Goal: Task Accomplishment & Management: Manage account settings

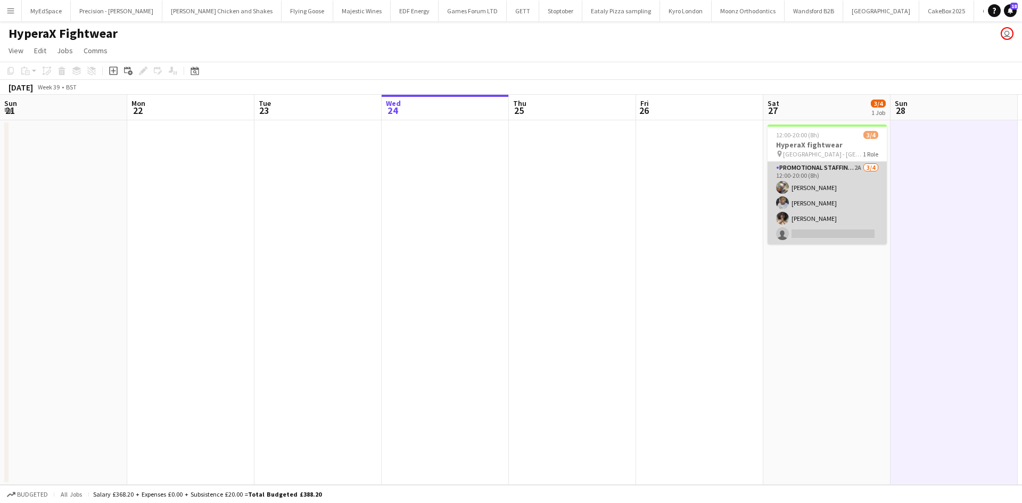
scroll to position [0, 366]
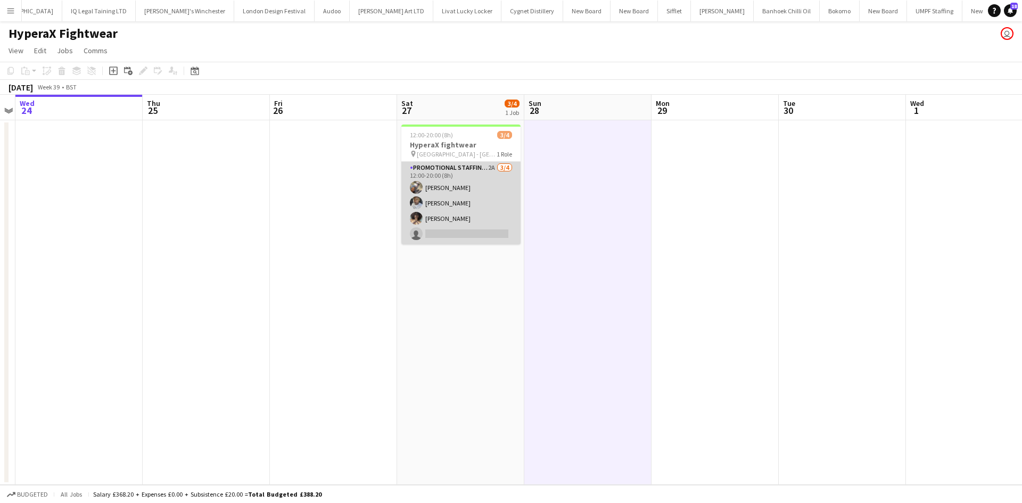
click at [450, 217] on app-card-role "Promotional Staffing (Brand Ambassadors) 2A 3/4 12:00-20:00 (8h) Joshua Adepoju…" at bounding box center [460, 203] width 119 height 82
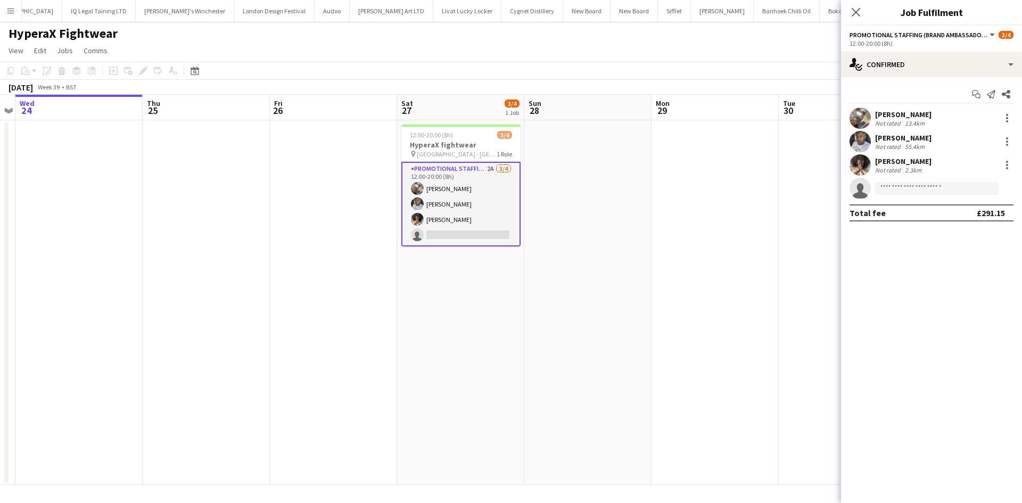
click at [887, 175] on div "Shauntea Brown Not rated 2.3km" at bounding box center [931, 164] width 181 height 21
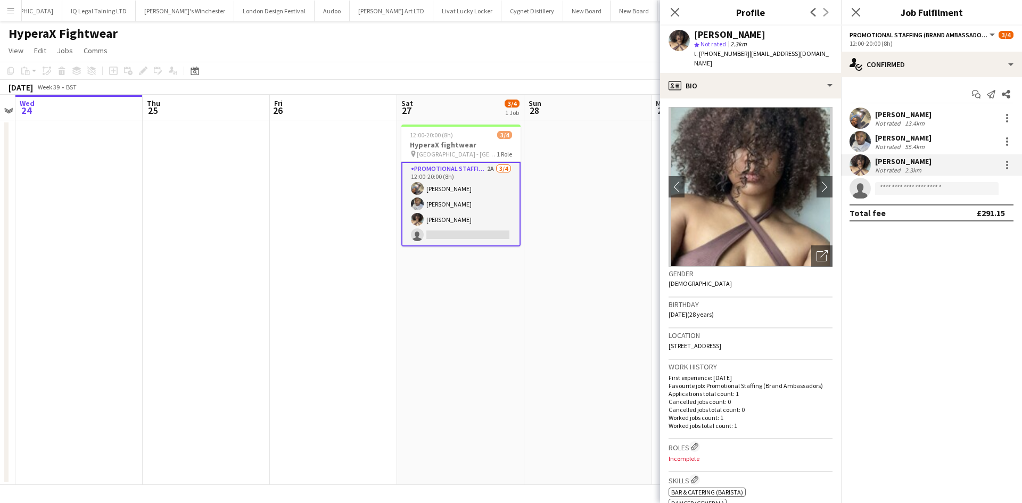
drag, startPoint x: 756, startPoint y: 339, endPoint x: 689, endPoint y: 337, distance: 66.6
click at [655, 334] on body "Menu Boards Boards Boards All jobs Status Workforce Workforce My Workforce Recr…" at bounding box center [511, 251] width 1022 height 503
drag, startPoint x: 696, startPoint y: 335, endPoint x: 735, endPoint y: 340, distance: 39.1
click at [697, 342] on span "[STREET_ADDRESS]" at bounding box center [694, 346] width 53 height 8
click at [741, 339] on div "Location Woden Street, Salford, M5 4UE" at bounding box center [750, 343] width 164 height 31
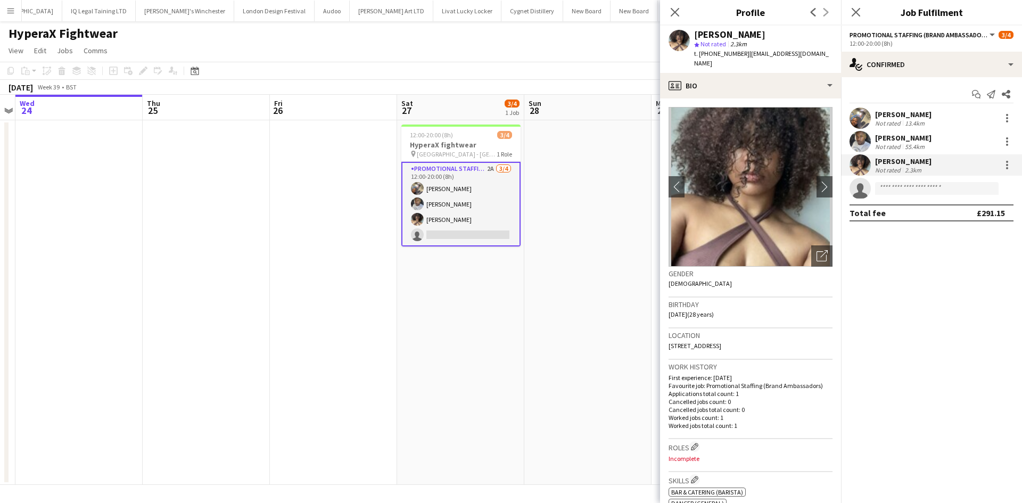
click at [750, 336] on div "Location Woden Street, Salford, M5 4UE" at bounding box center [750, 343] width 164 height 31
drag, startPoint x: 749, startPoint y: 336, endPoint x: 660, endPoint y: 338, distance: 88.9
click at [660, 338] on app-crew-profile-bio "chevron-left chevron-right Open photos pop-in Gender Female Birthday 22-07-1997…" at bounding box center [750, 300] width 181 height 404
copy span "Woden Street, Salford, M5 4UE"
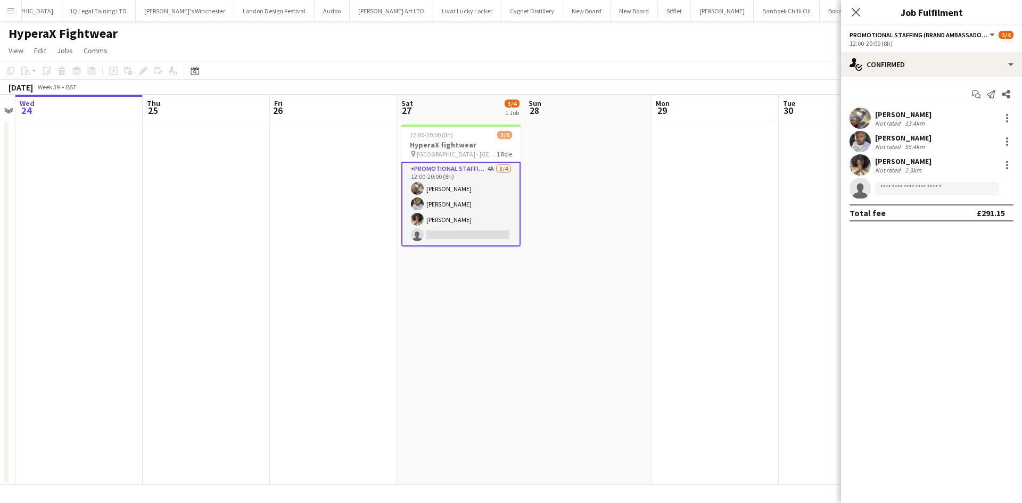
click at [656, 205] on app-date-cell at bounding box center [714, 302] width 127 height 365
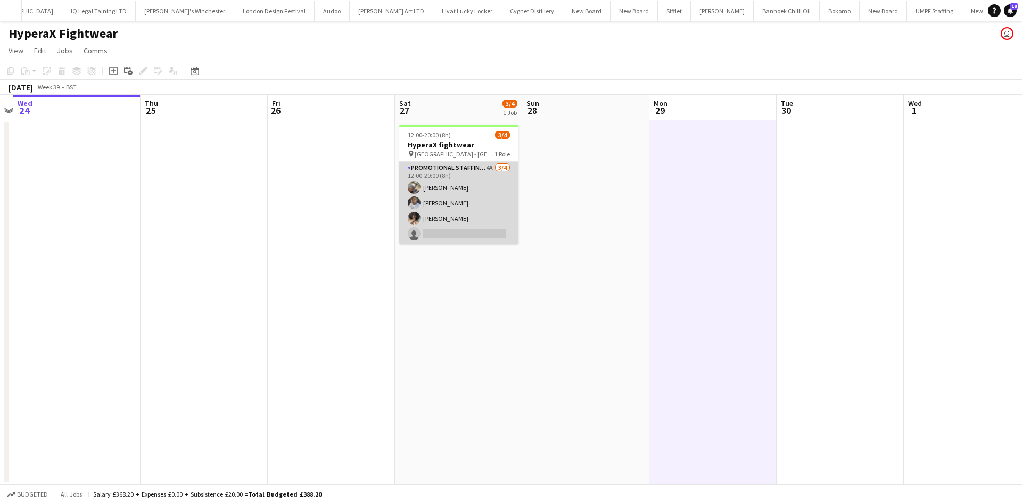
click at [494, 167] on app-card-role "Promotional Staffing (Brand Ambassadors) 4A 3/4 12:00-20:00 (8h) Joshua Adepoju…" at bounding box center [458, 203] width 119 height 82
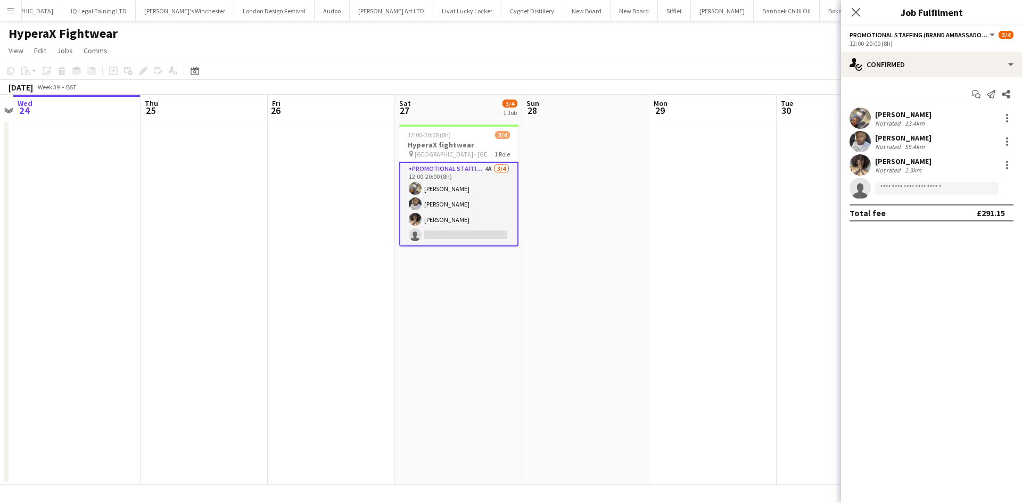
click at [931, 80] on div "Start chat Send notification Share Joshua Adepoju Not rated 13.4km Sanjie Trimm…" at bounding box center [931, 153] width 181 height 153
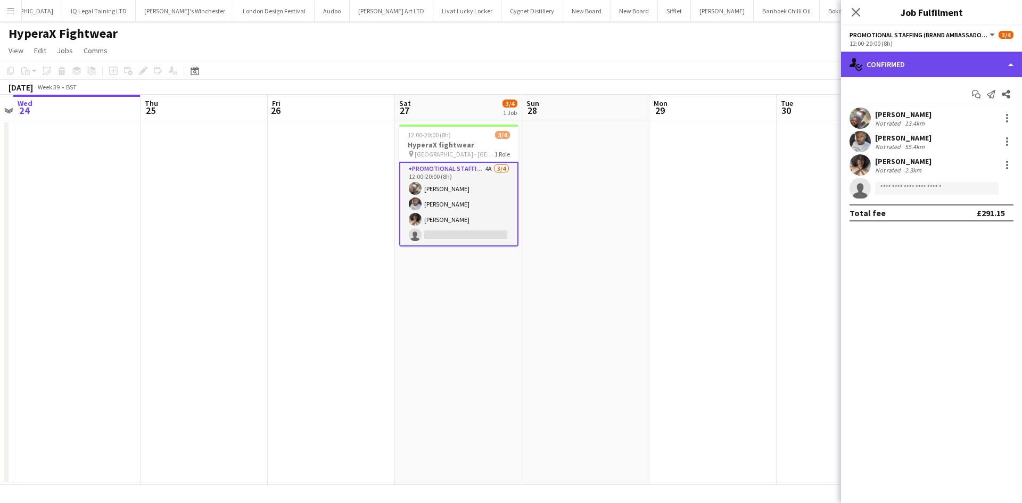
click at [931, 65] on div "single-neutral-actions-check-2 Confirmed" at bounding box center [931, 65] width 181 height 26
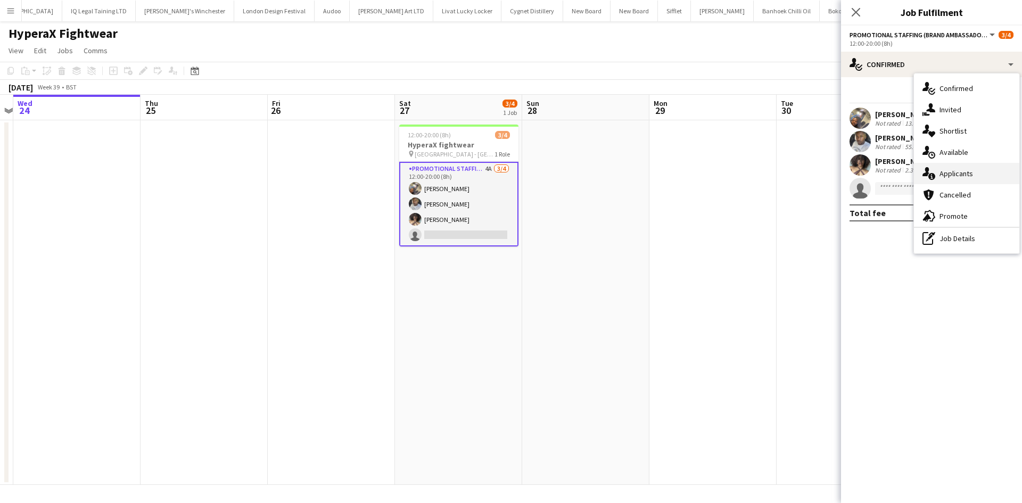
click at [964, 176] on span "Applicants" at bounding box center [956, 174] width 34 height 10
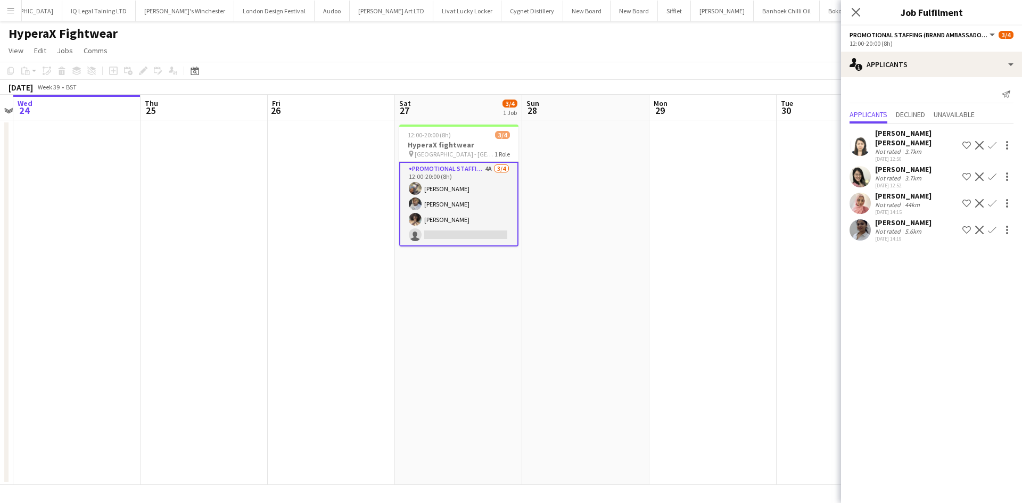
click at [897, 235] on div "24-09-2025 14:19" at bounding box center [903, 238] width 56 height 7
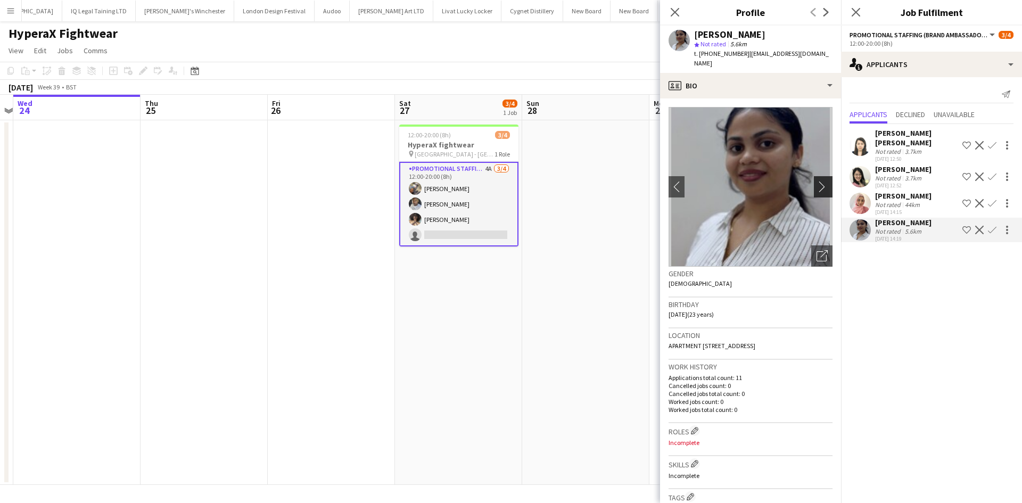
click at [816, 181] on app-icon "chevron-right" at bounding box center [824, 186] width 16 height 11
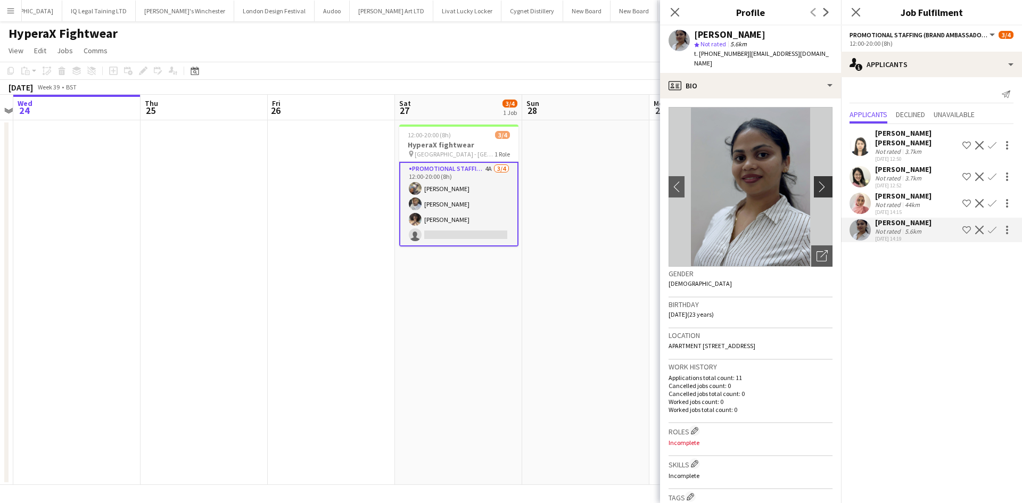
click at [817, 181] on app-icon "chevron-right" at bounding box center [824, 186] width 16 height 11
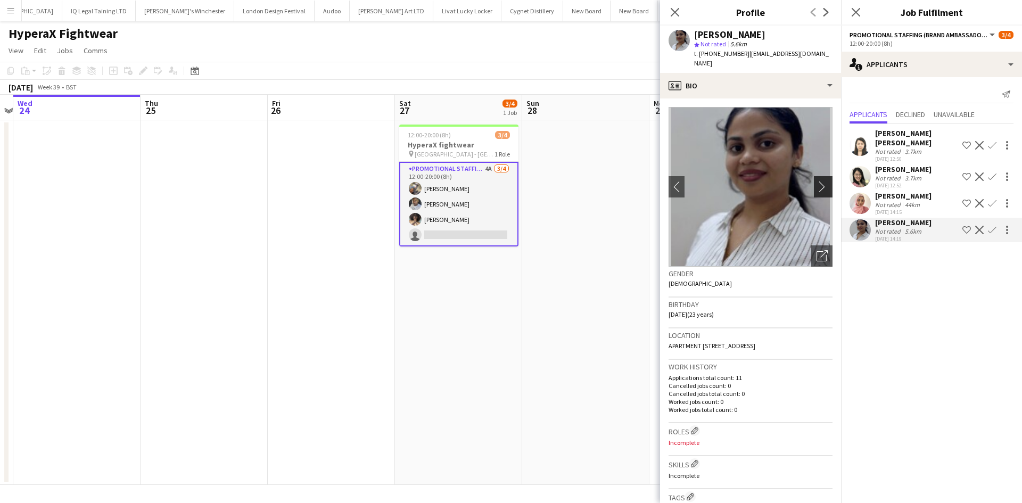
click at [817, 181] on app-icon "chevron-right" at bounding box center [824, 186] width 16 height 11
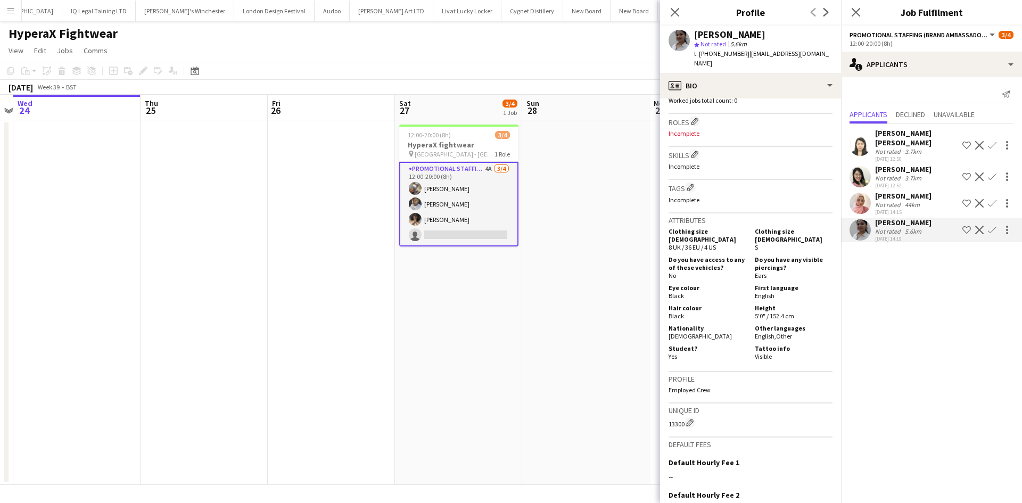
scroll to position [319, 0]
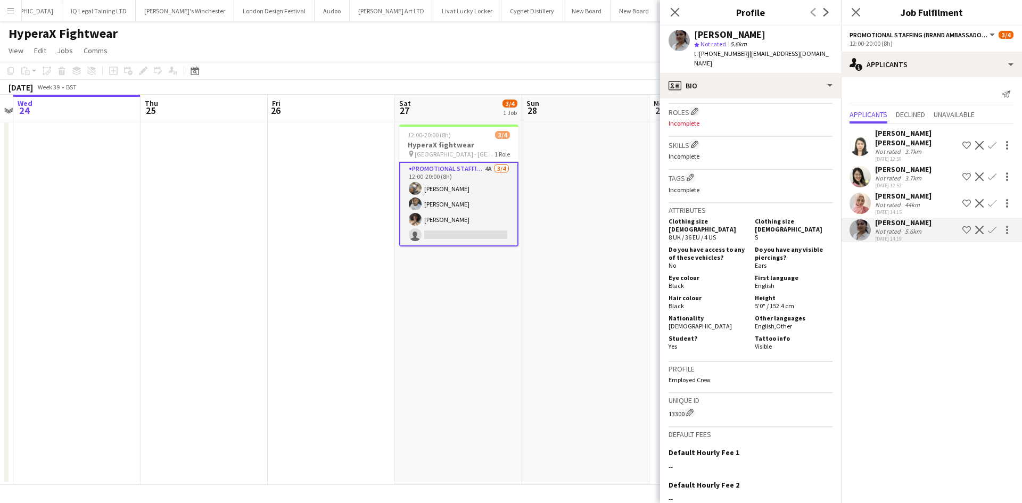
click at [596, 281] on app-calendar-viewport "Sun 21 Mon 22 Tue 23 Wed 24 Thu 25 Fri 26 Sat 27 3/4 1 Job Sun 28 Mon 29 Tue 30…" at bounding box center [511, 290] width 1022 height 390
click at [593, 196] on app-date-cell at bounding box center [589, 302] width 127 height 365
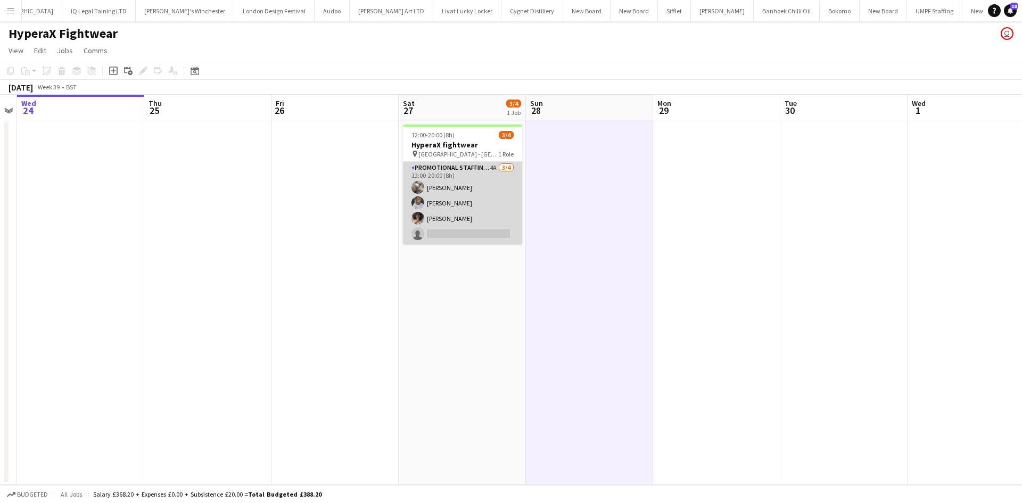
click at [495, 164] on app-card-role "Promotional Staffing (Brand Ambassadors) 4A 3/4 12:00-20:00 (8h) Joshua Adepoju…" at bounding box center [462, 203] width 119 height 82
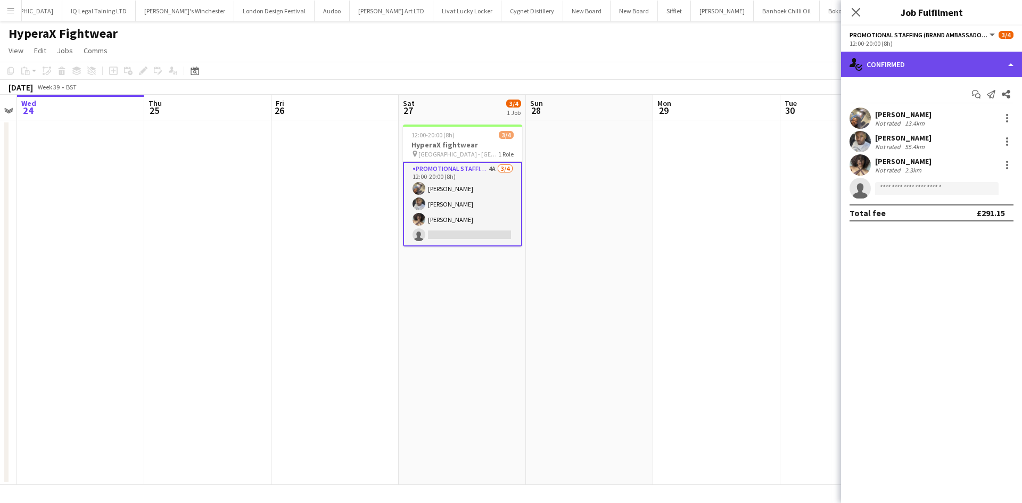
click at [934, 67] on div "single-neutral-actions-check-2 Confirmed" at bounding box center [931, 65] width 181 height 26
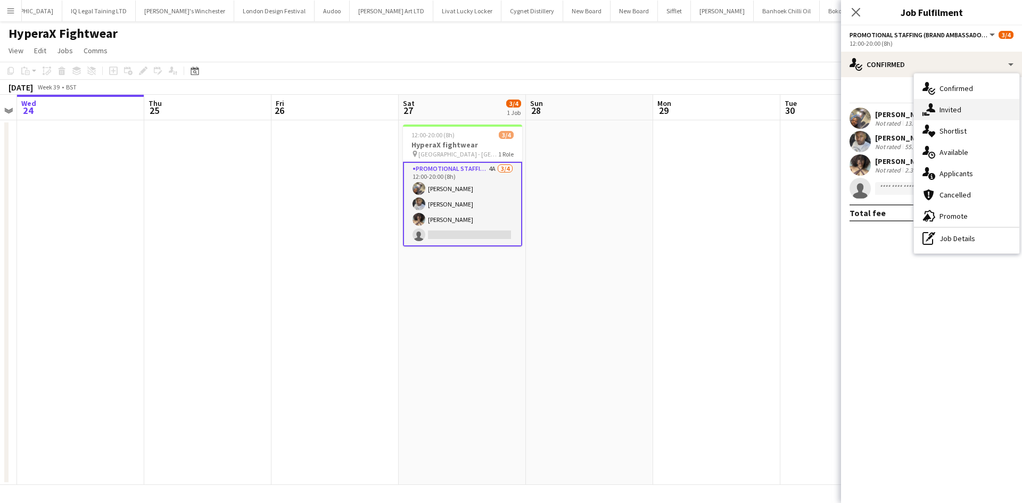
click at [958, 111] on span "Invited" at bounding box center [950, 110] width 22 height 10
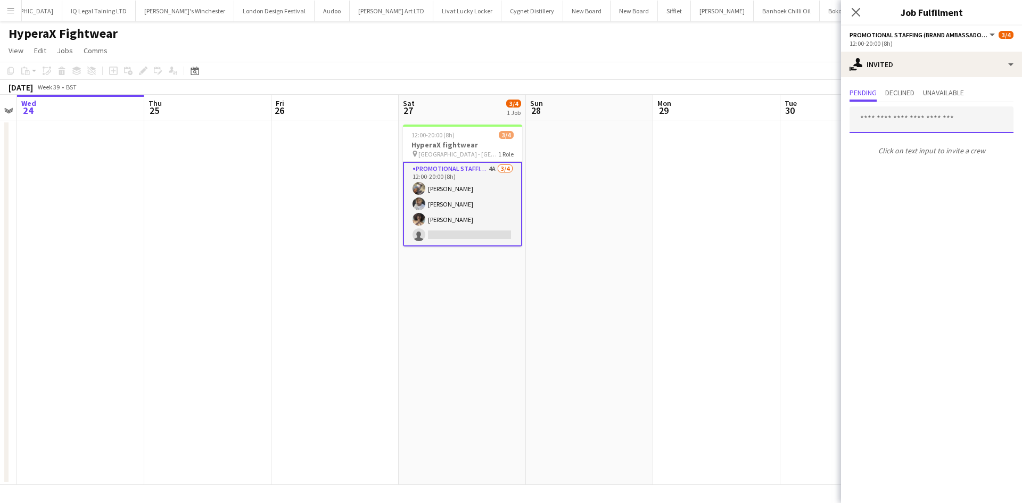
click at [923, 111] on input "text" at bounding box center [931, 119] width 164 height 27
click at [894, 133] on div at bounding box center [931, 137] width 164 height 9
click at [892, 120] on input "**" at bounding box center [931, 119] width 164 height 27
click at [900, 122] on input "*******" at bounding box center [931, 119] width 164 height 27
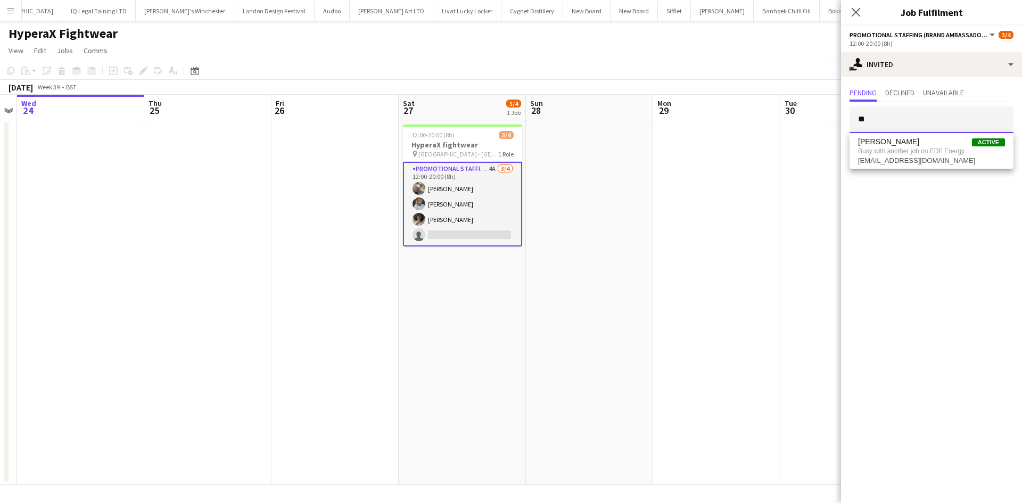
type input "*"
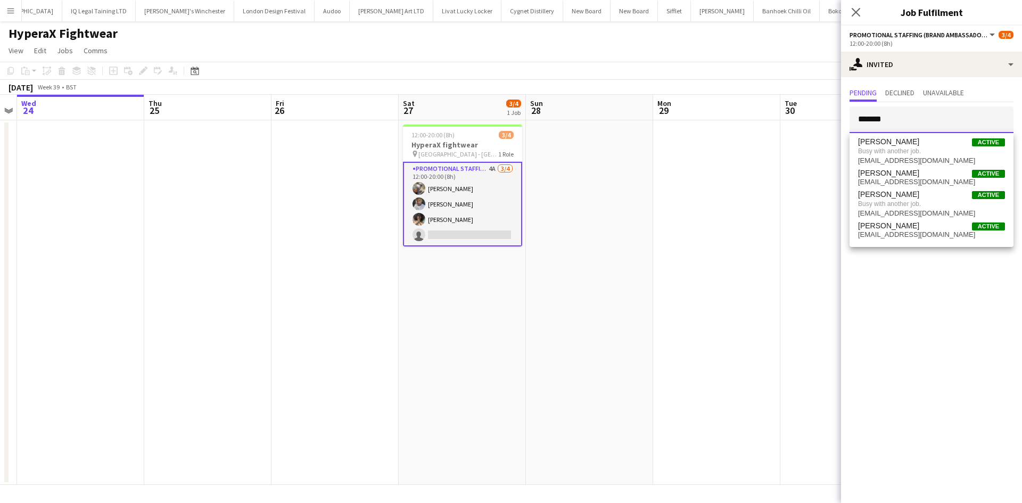
drag, startPoint x: 942, startPoint y: 113, endPoint x: 792, endPoint y: 113, distance: 149.5
click at [792, 113] on body "Menu Boards Boards Boards All jobs Status Workforce Workforce My Workforce Recr…" at bounding box center [511, 251] width 1022 height 503
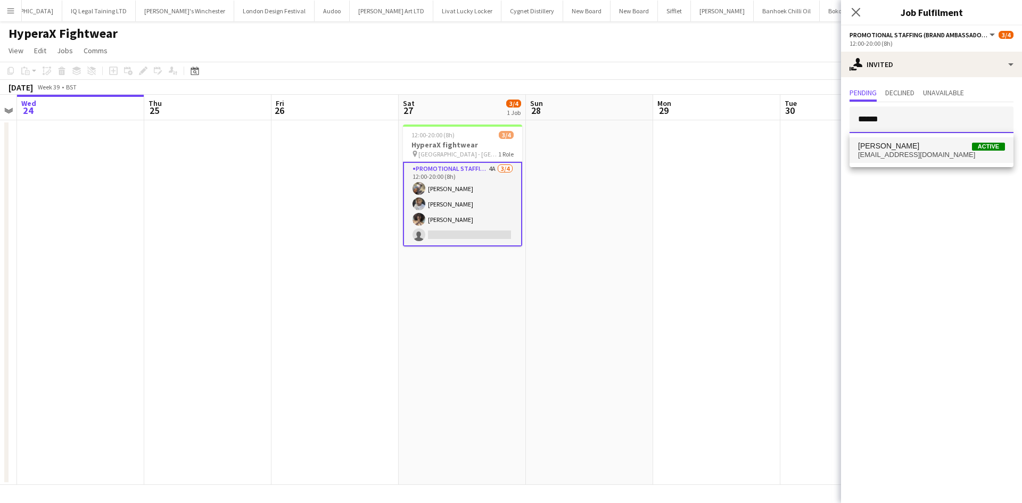
type input "******"
click at [955, 155] on span "meriem.bouabid@icloud.com" at bounding box center [931, 155] width 147 height 9
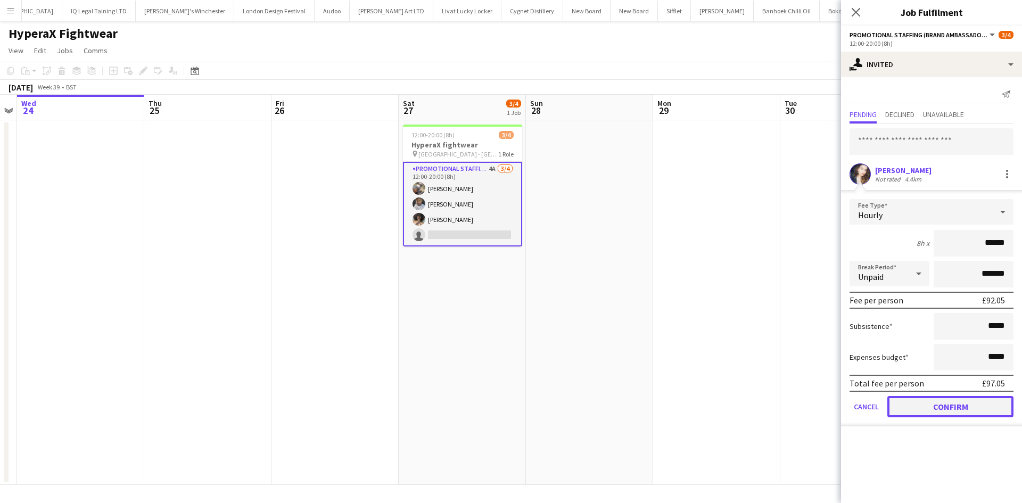
drag, startPoint x: 974, startPoint y: 407, endPoint x: 989, endPoint y: 408, distance: 14.9
click at [974, 407] on button "Confirm" at bounding box center [950, 406] width 126 height 21
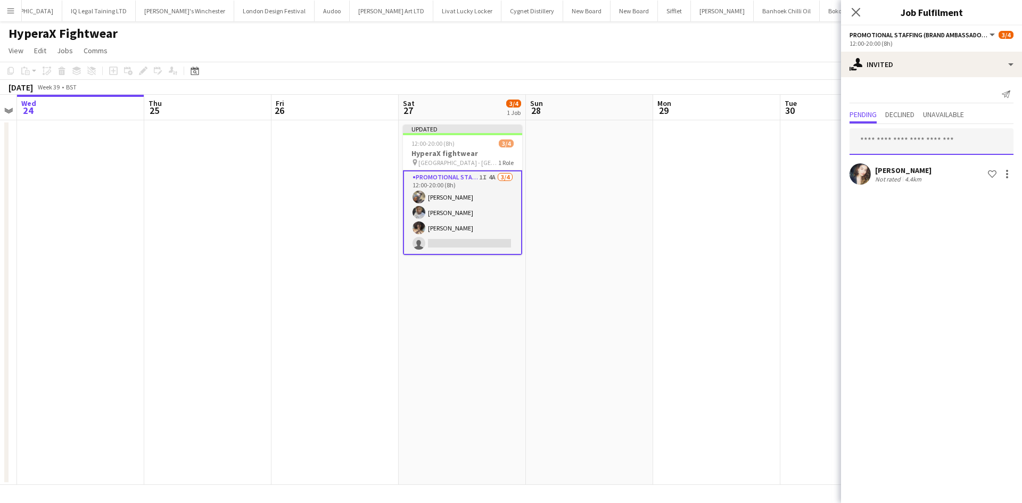
click at [928, 153] on input "text" at bounding box center [931, 141] width 164 height 27
type input "********"
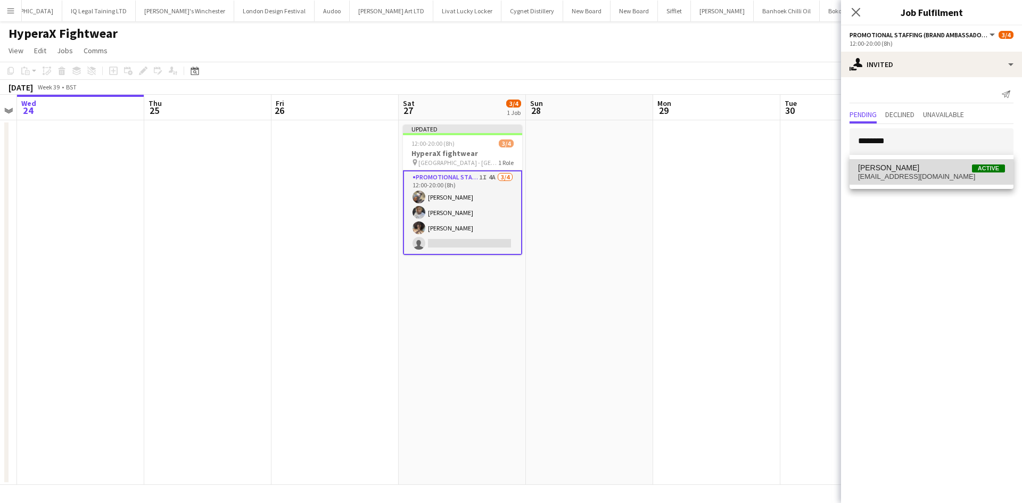
click at [919, 169] on span "Winifred Doherty Gomez" at bounding box center [888, 167] width 61 height 9
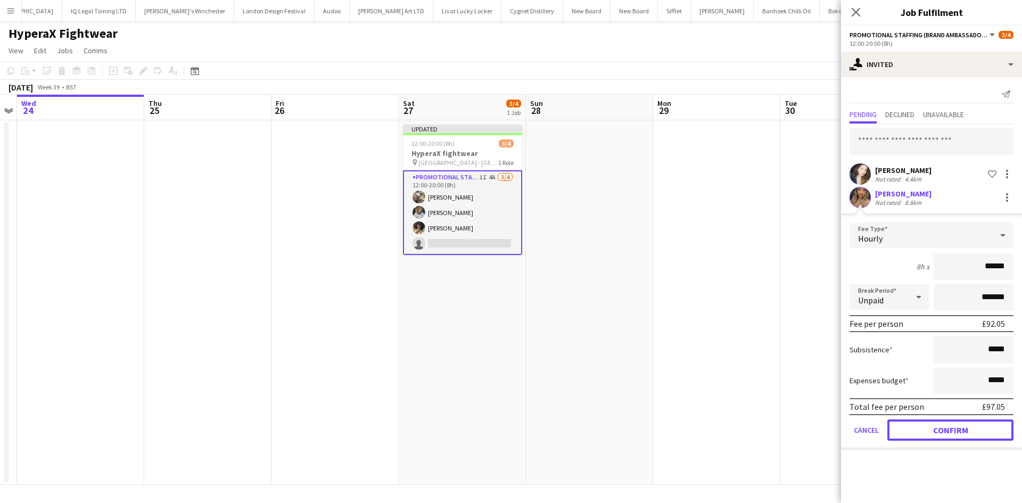
click at [949, 430] on button "Confirm" at bounding box center [950, 429] width 126 height 21
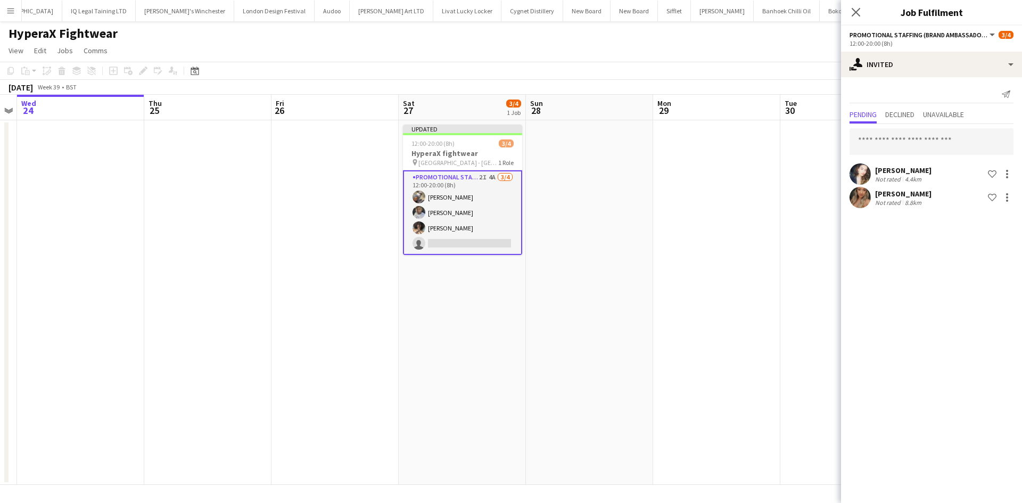
click at [724, 286] on app-date-cell at bounding box center [716, 302] width 127 height 365
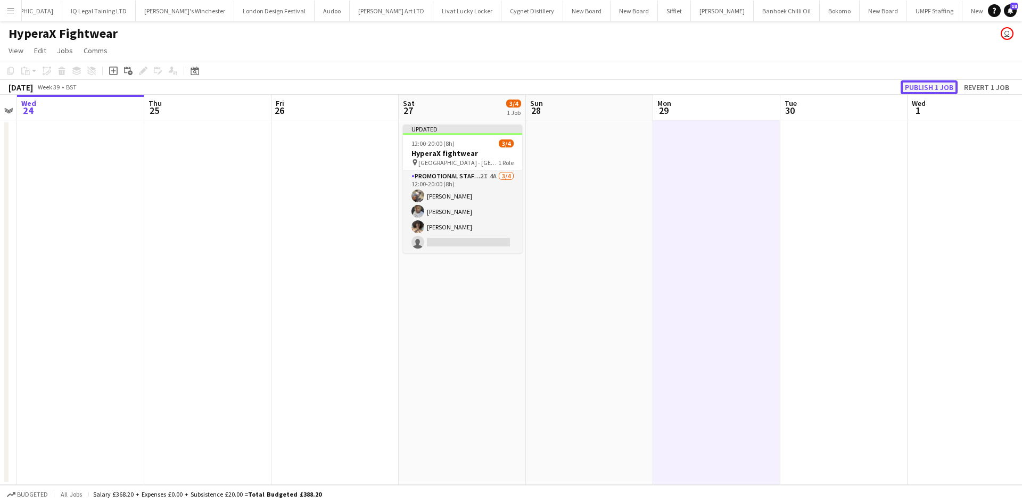
click at [932, 89] on button "Publish 1 job" at bounding box center [928, 87] width 57 height 14
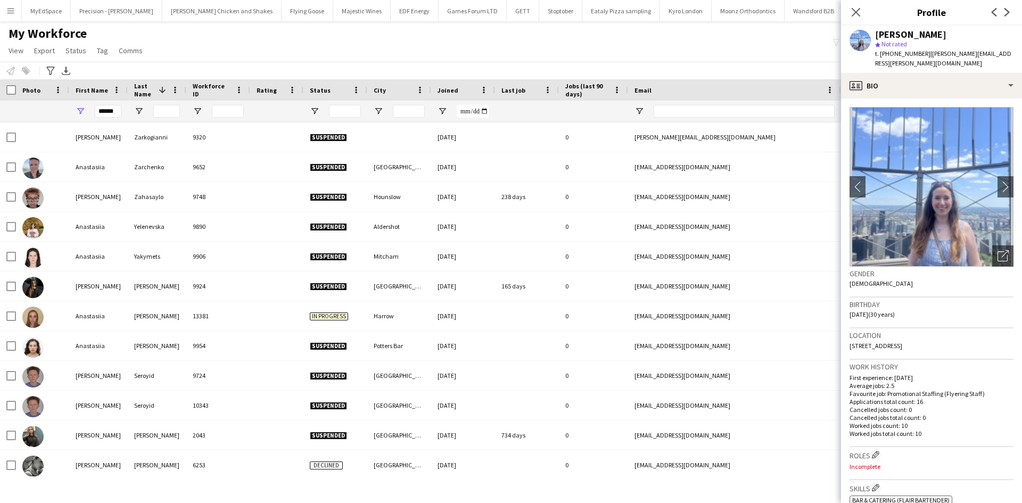
scroll to position [308, 0]
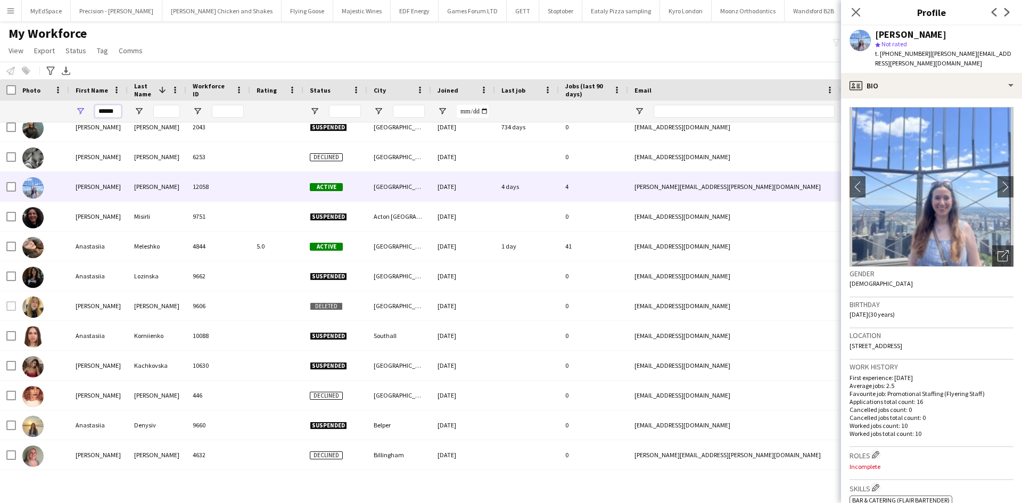
click at [107, 108] on input "******" at bounding box center [108, 111] width 27 height 13
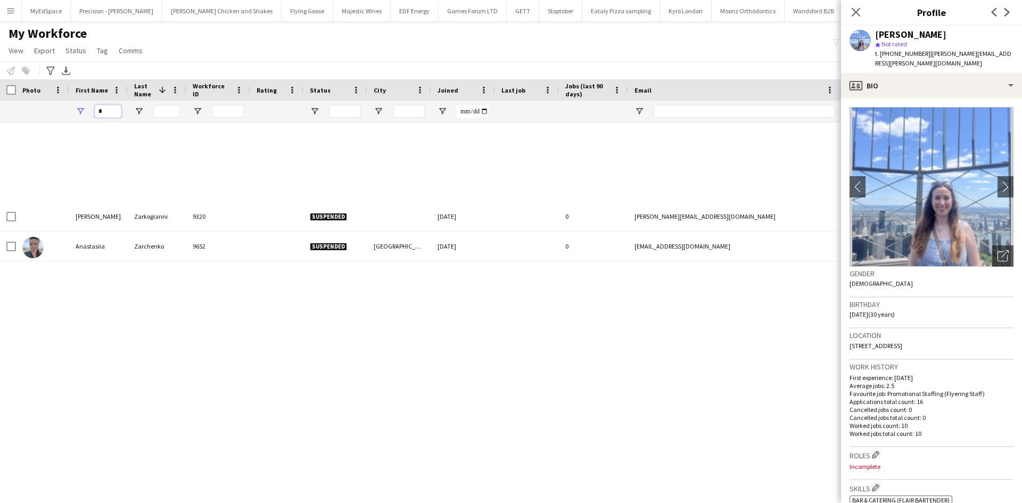
type input "*"
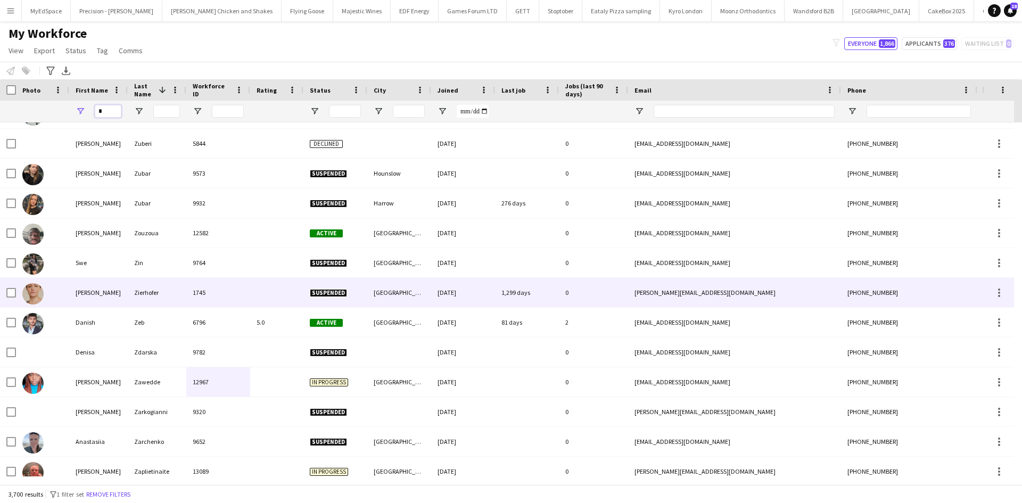
scroll to position [95, 0]
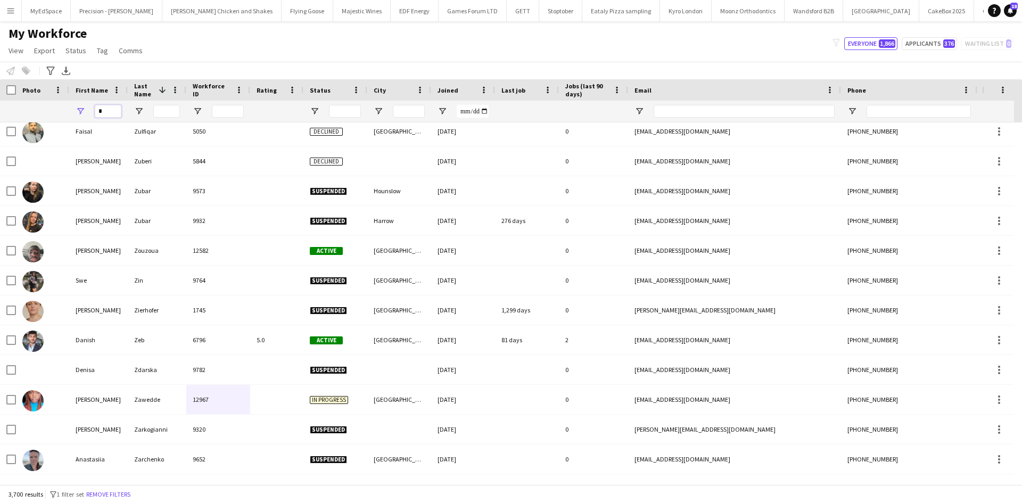
click at [117, 116] on input "*" at bounding box center [108, 111] width 27 height 13
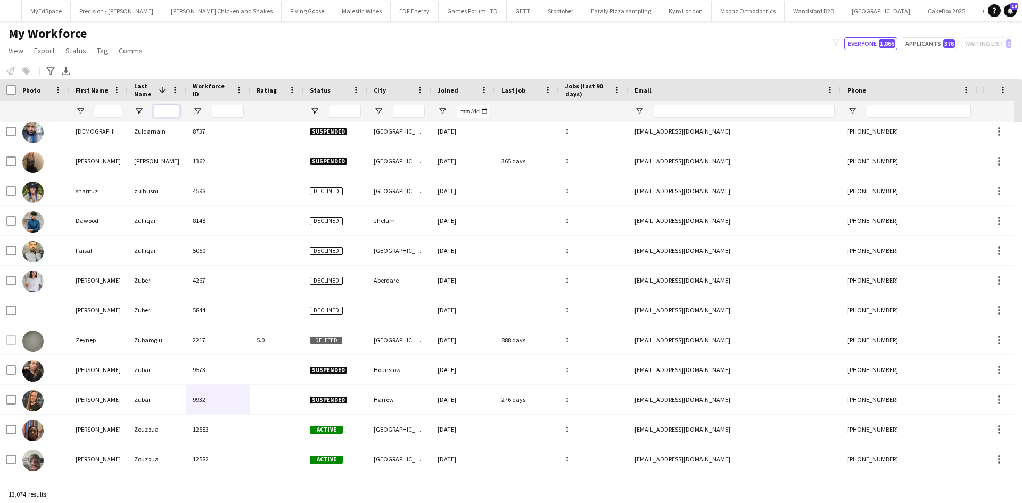
click at [163, 116] on input "Last Name Filter Input" at bounding box center [166, 111] width 27 height 13
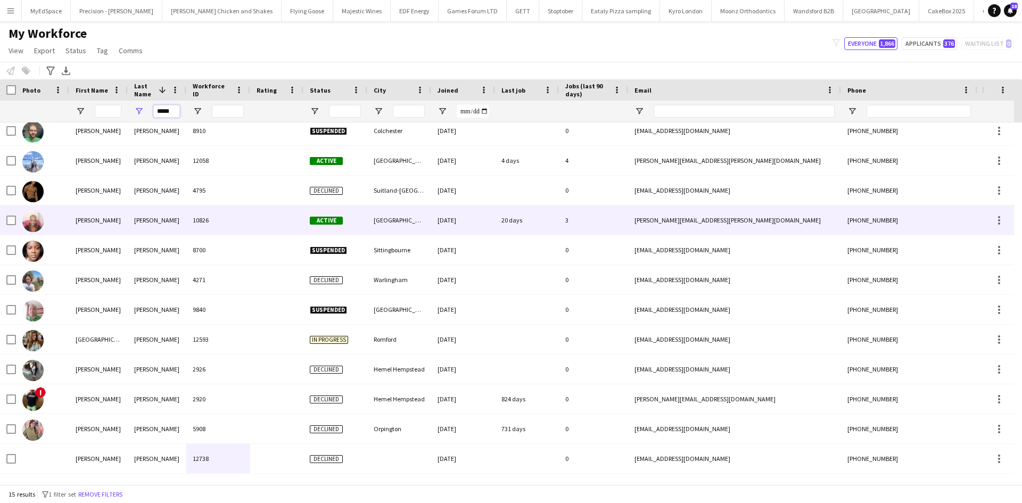
scroll to position [0, 0]
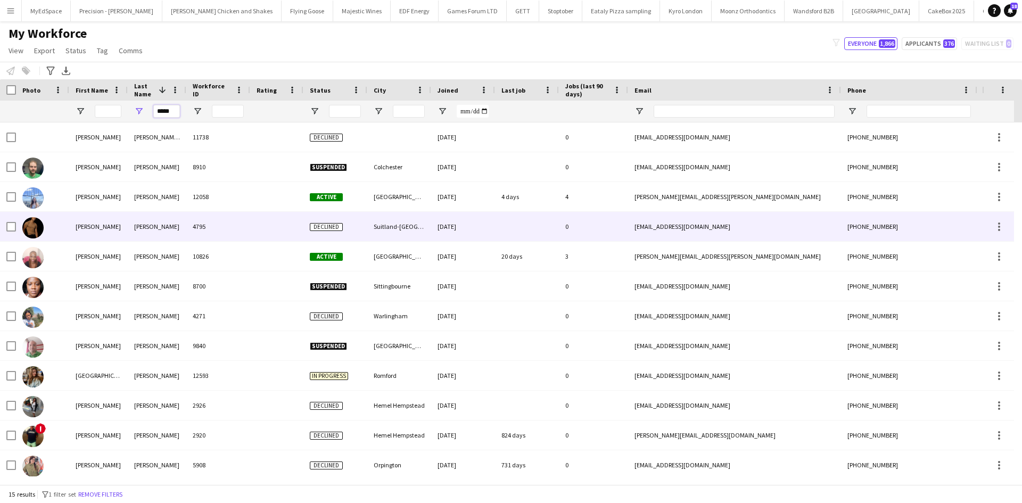
type input "*****"
click at [154, 206] on div "Moore" at bounding box center [157, 196] width 59 height 29
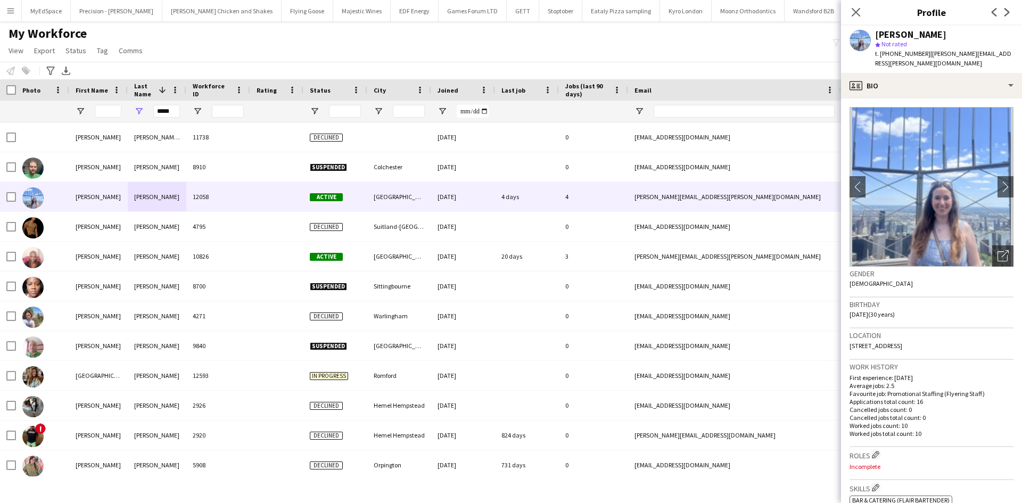
drag, startPoint x: 974, startPoint y: 337, endPoint x: 847, endPoint y: 346, distance: 127.0
click at [847, 346] on app-crew-profile-bio "chevron-left chevron-right Open photos pop-in Gender Female Birthday 11-11-1994…" at bounding box center [931, 300] width 181 height 404
copy span "2 Lampwick Lane, Apartment 609, Manchester, M4 6BX"
click at [167, 109] on input "*****" at bounding box center [166, 111] width 27 height 13
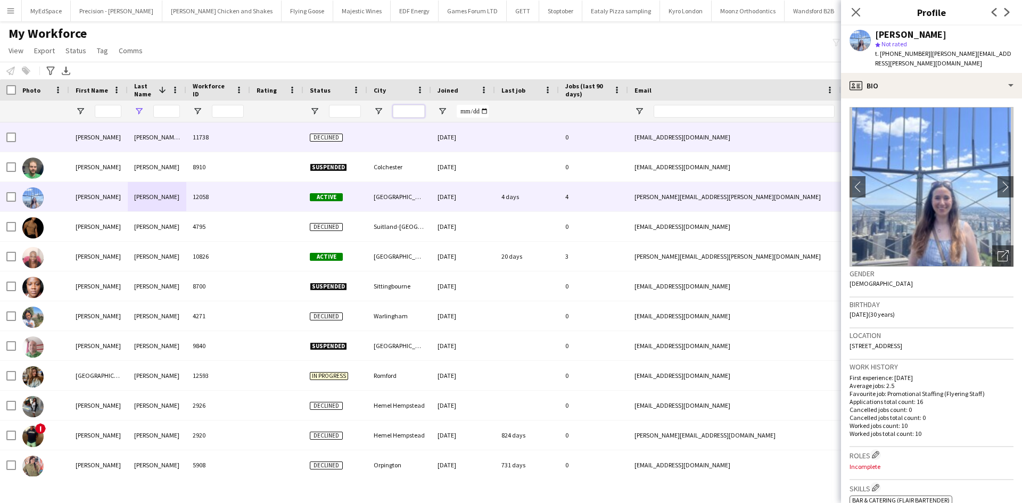
click at [421, 110] on input "City Filter Input" at bounding box center [409, 111] width 32 height 13
click at [404, 110] on input "City Filter Input" at bounding box center [409, 111] width 32 height 13
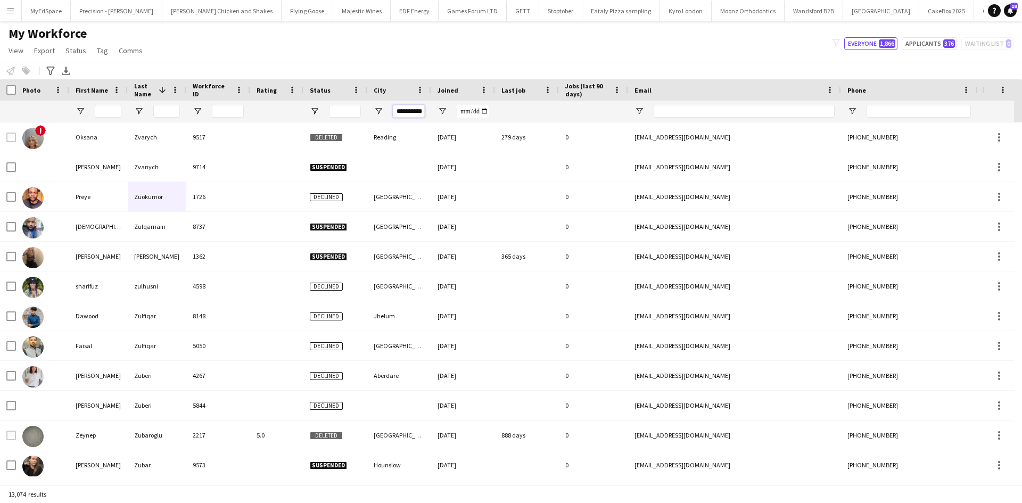
scroll to position [0, 5]
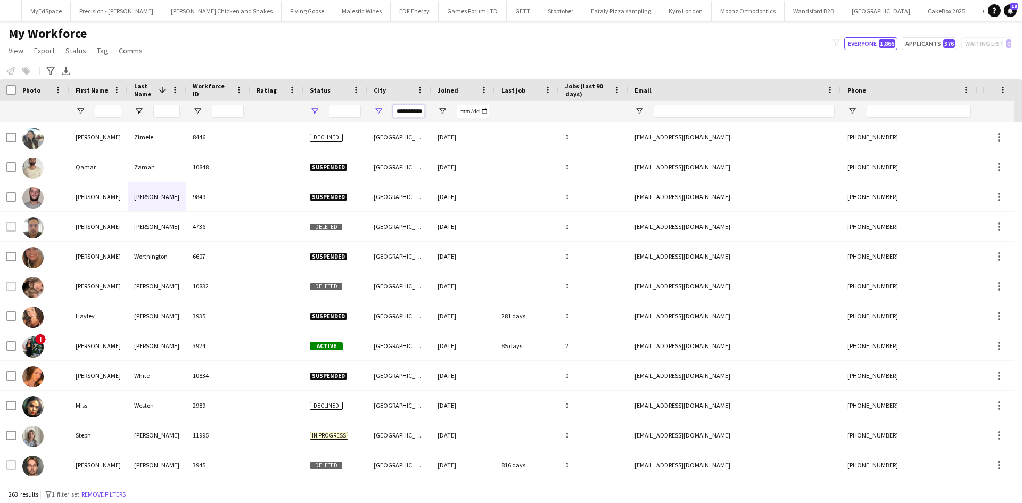
type input "**********"
click at [317, 109] on span "Open Filter Menu" at bounding box center [315, 111] width 10 height 10
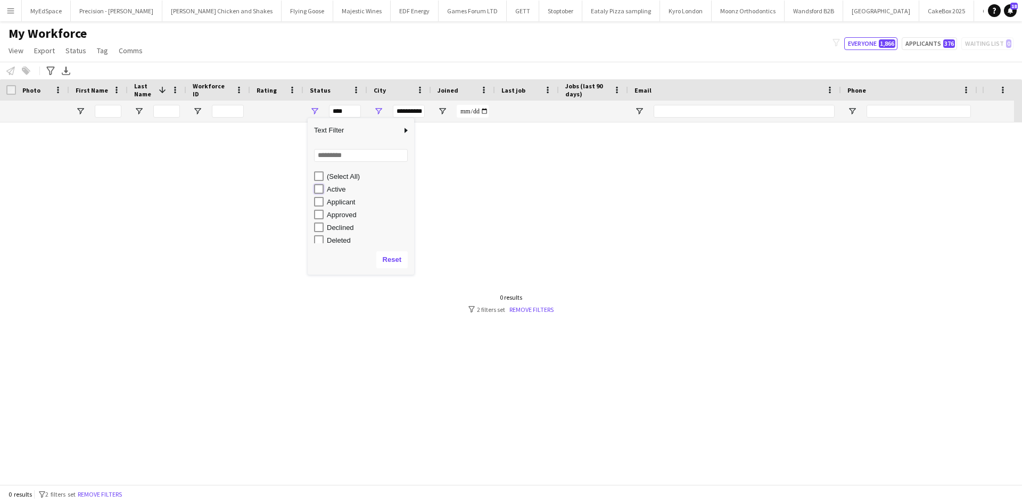
type input "**********"
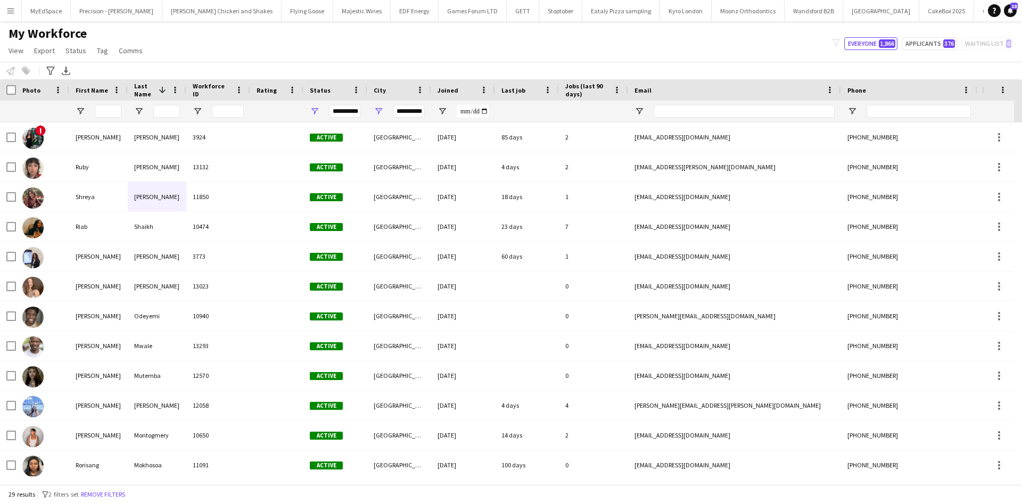
click at [309, 73] on div "Notify workforce Add to tag Select at least one crew to tag him or her. Advance…" at bounding box center [511, 71] width 1022 height 18
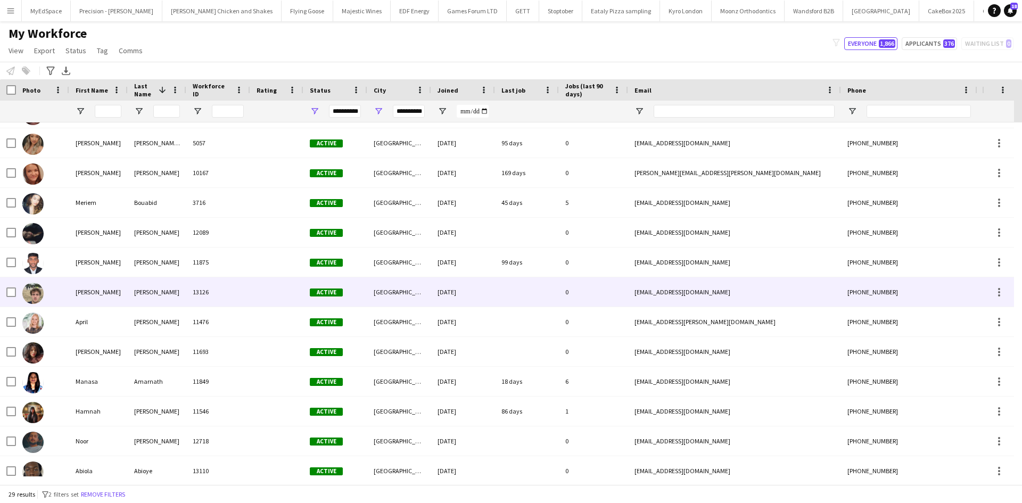
scroll to position [510, 0]
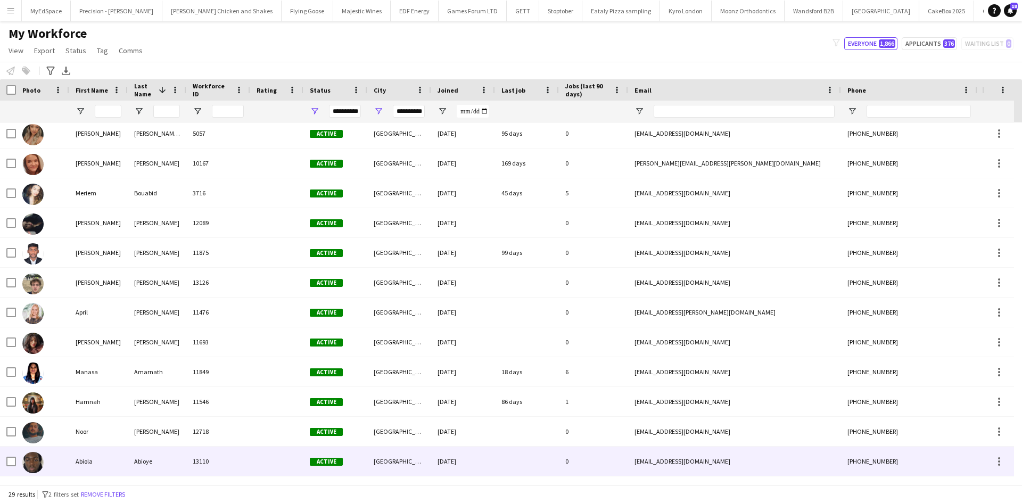
click at [111, 457] on div "Abiola" at bounding box center [98, 460] width 59 height 29
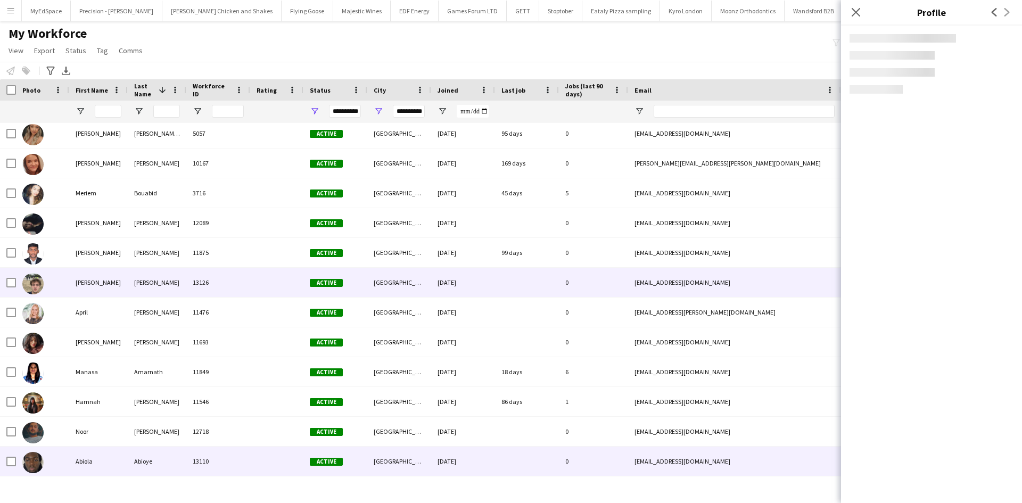
click at [161, 288] on div "Bennett" at bounding box center [157, 282] width 59 height 29
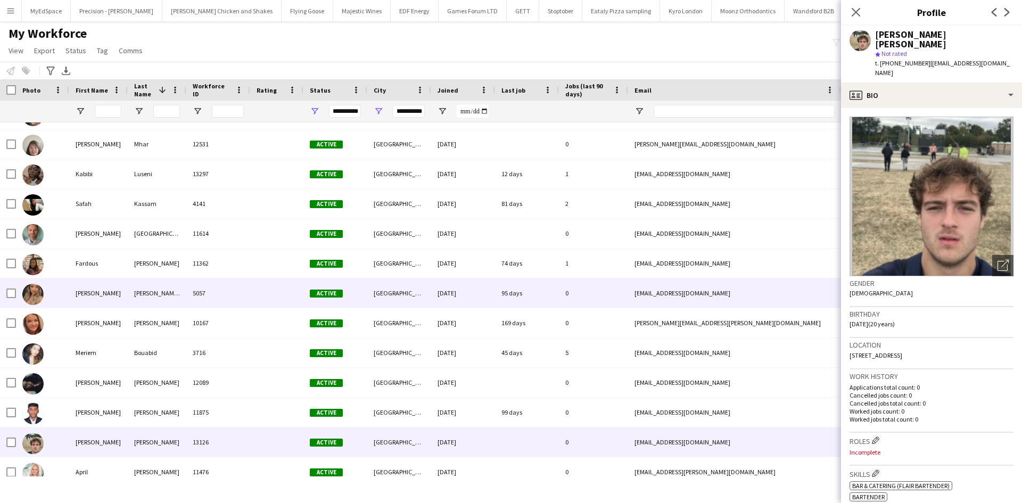
click at [147, 298] on div "Doherty Gomez" at bounding box center [157, 292] width 59 height 29
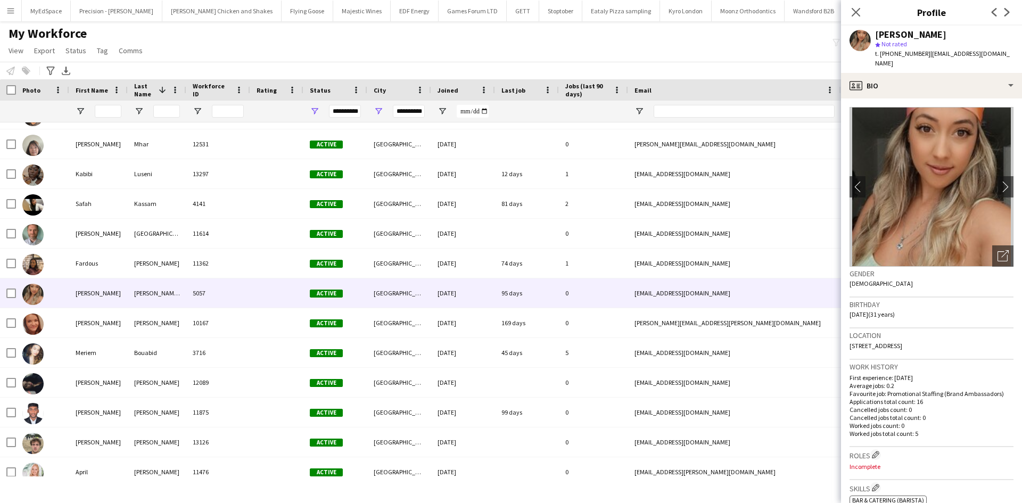
click at [427, 113] on div "**********" at bounding box center [399, 111] width 64 height 21
click at [412, 112] on input "**********" at bounding box center [409, 111] width 32 height 13
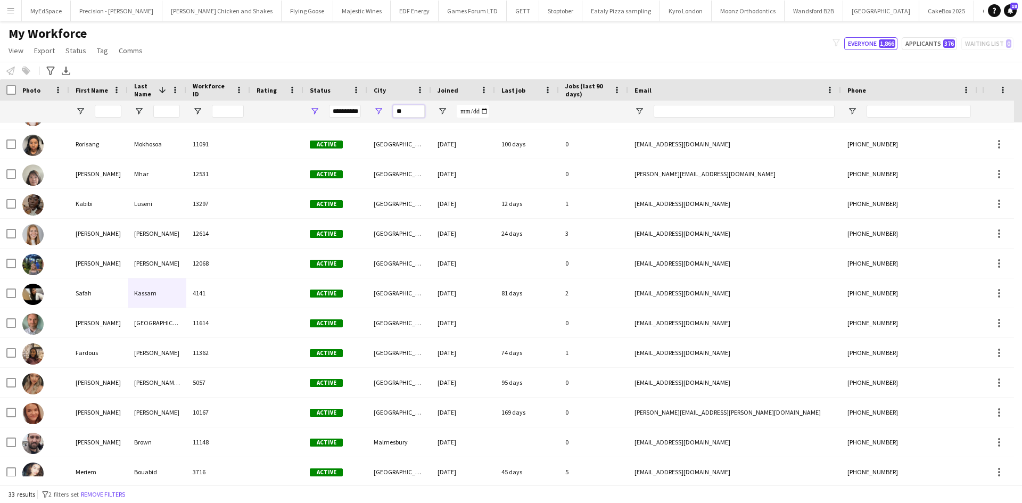
type input "*"
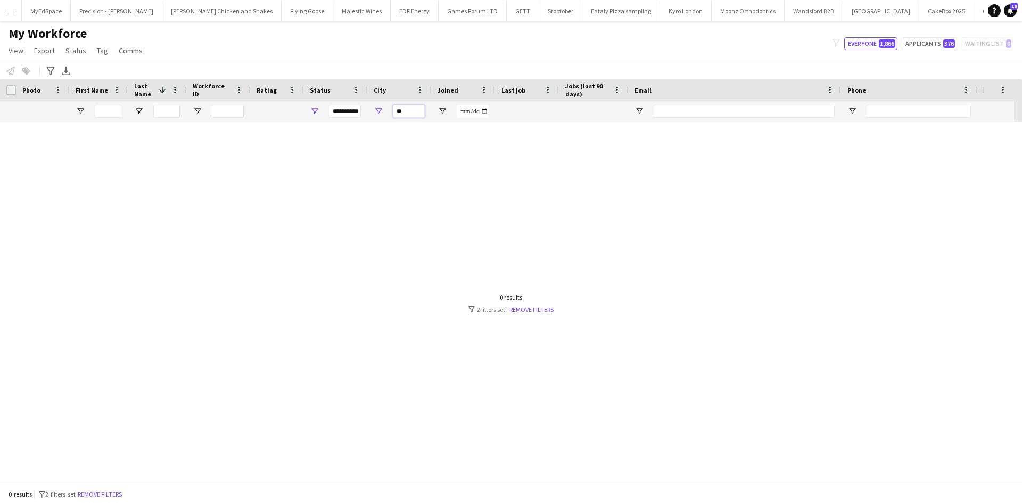
scroll to position [0, 0]
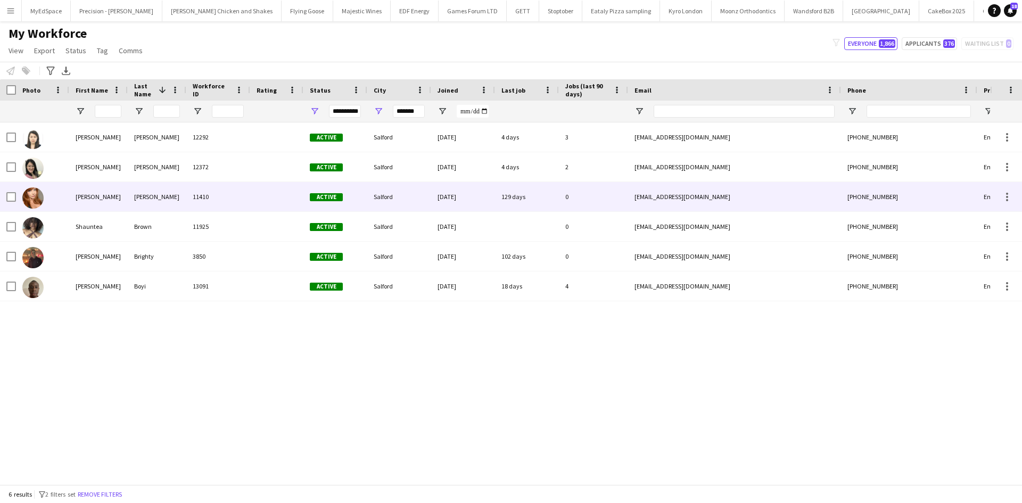
click at [135, 195] on div "Langdon" at bounding box center [157, 196] width 59 height 29
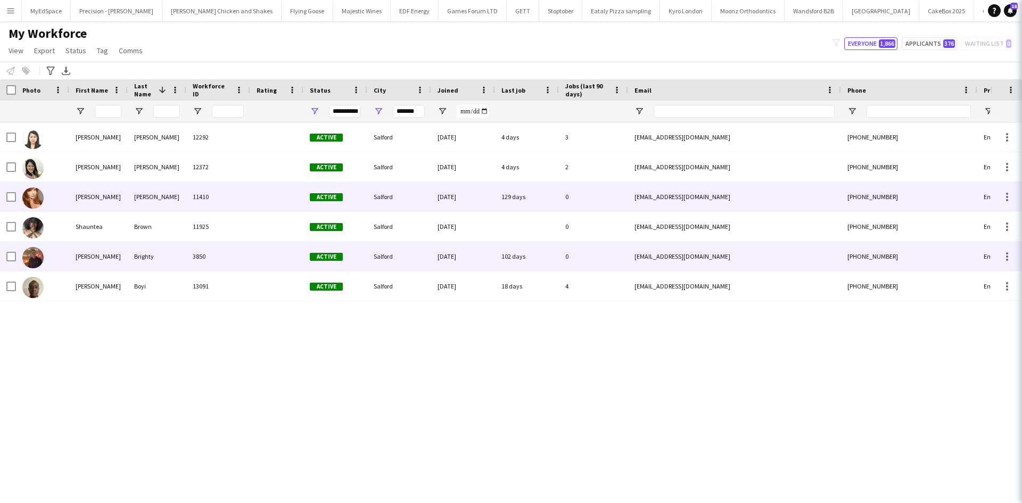
click at [136, 247] on div "Brighty" at bounding box center [157, 256] width 59 height 29
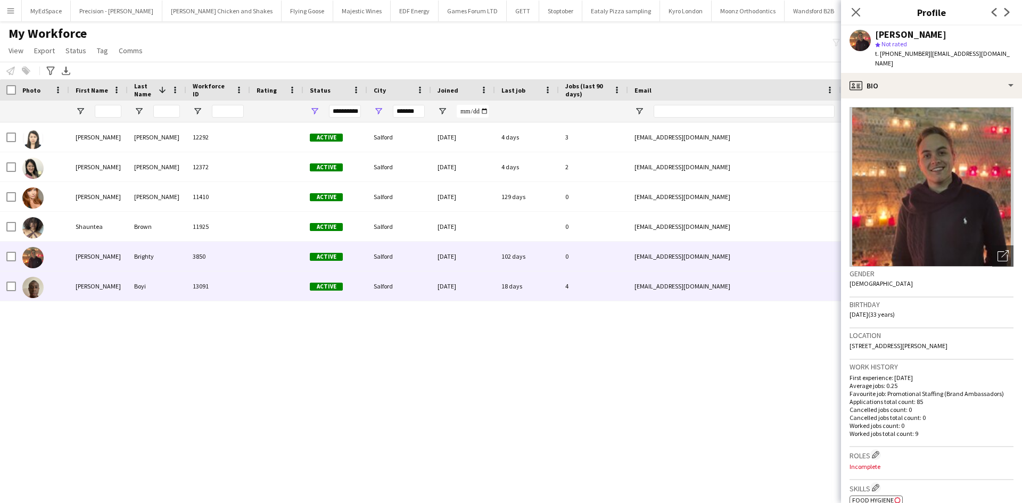
click at [155, 285] on div "Boyi" at bounding box center [157, 285] width 59 height 29
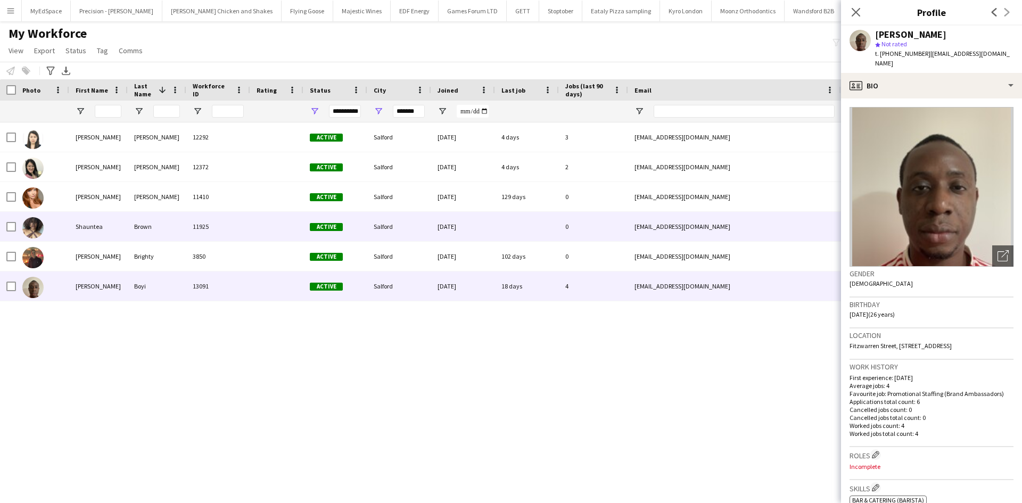
click at [122, 227] on div "Shauntea" at bounding box center [98, 226] width 59 height 29
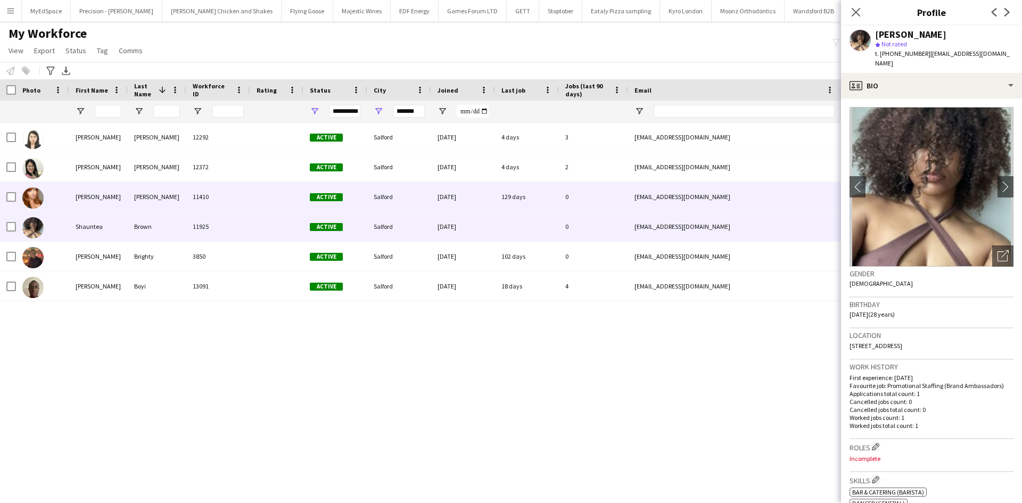
click at [133, 191] on div "Langdon" at bounding box center [157, 196] width 59 height 29
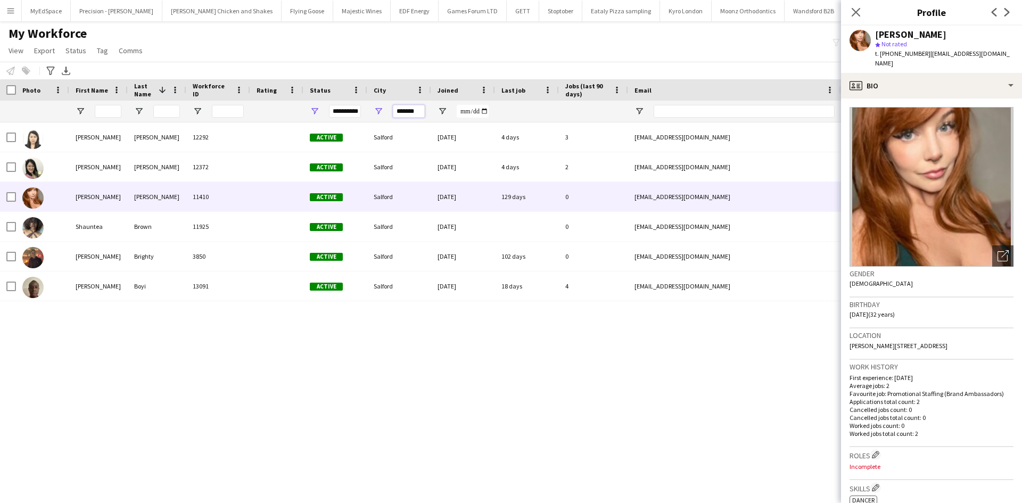
click at [411, 112] on input "*******" at bounding box center [409, 111] width 32 height 13
click at [412, 118] on div "*******" at bounding box center [409, 111] width 32 height 21
click at [415, 115] on input "*******" at bounding box center [409, 111] width 32 height 13
click at [416, 115] on input "*******" at bounding box center [409, 111] width 32 height 13
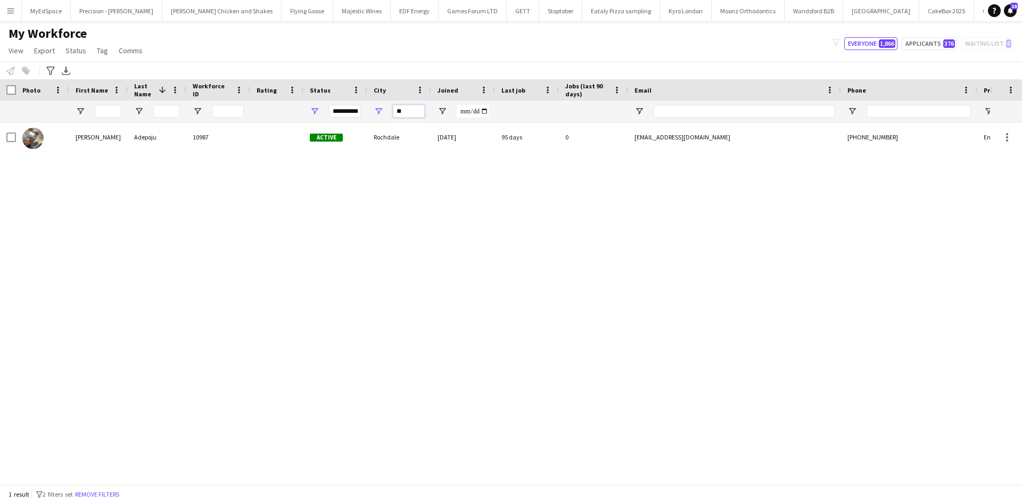
type input "*"
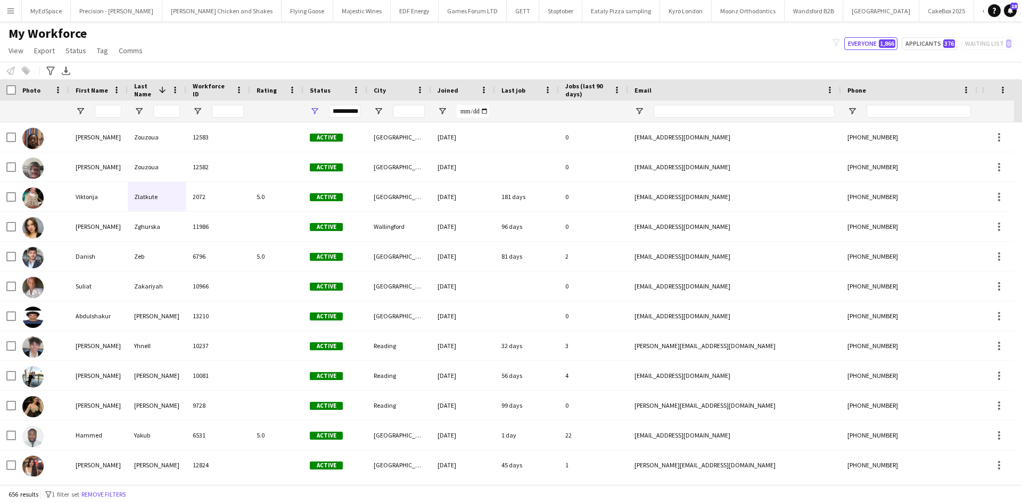
click at [322, 113] on div "**********" at bounding box center [335, 111] width 64 height 21
click at [318, 113] on span "Open Filter Menu" at bounding box center [315, 111] width 10 height 10
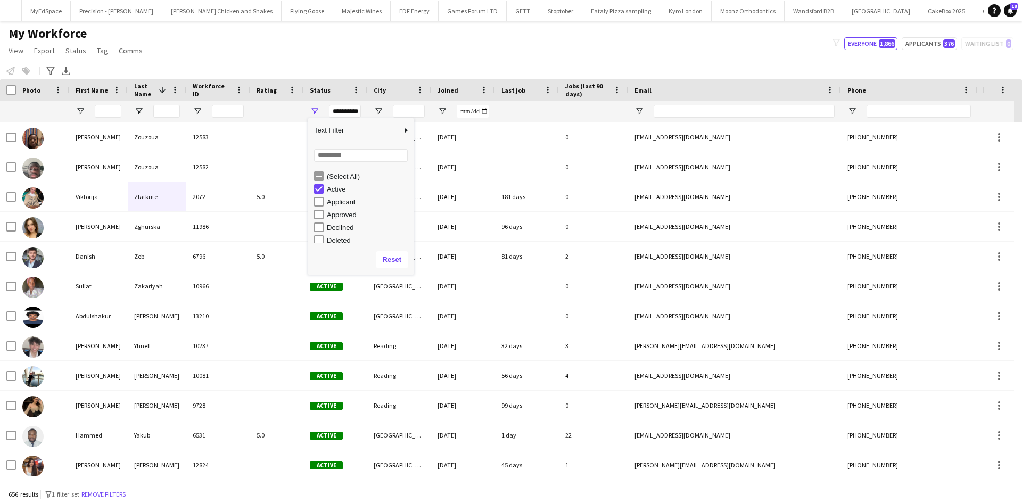
click at [404, 99] on div "City" at bounding box center [399, 89] width 51 height 21
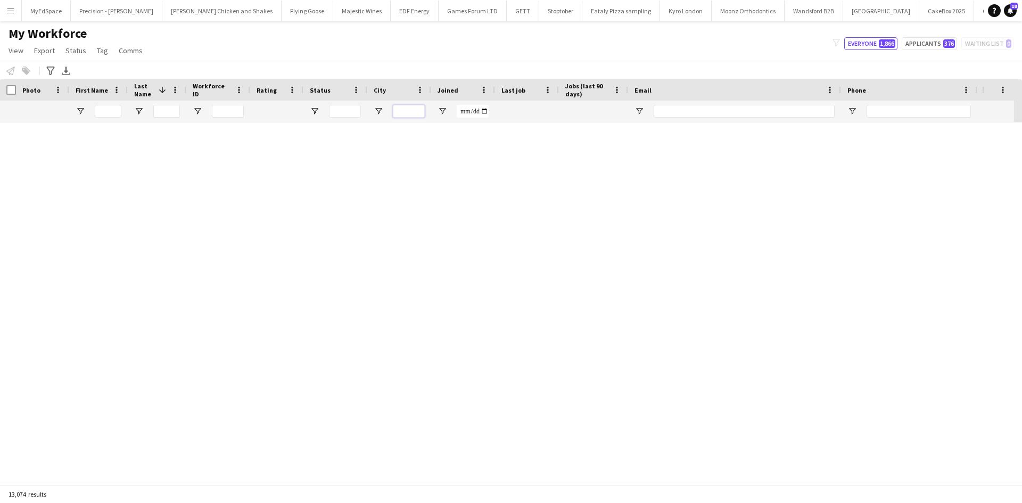
click at [407, 107] on input "City Filter Input" at bounding box center [409, 111] width 32 height 13
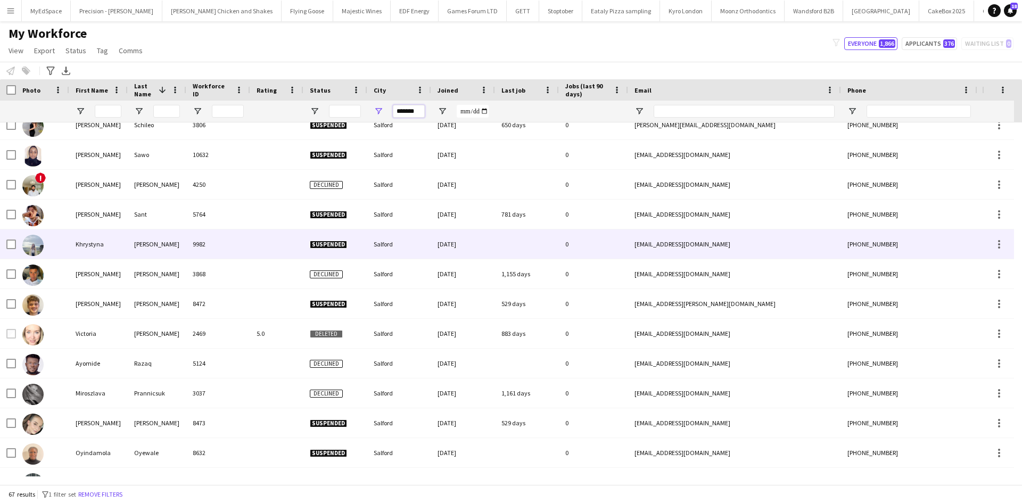
scroll to position [266, 0]
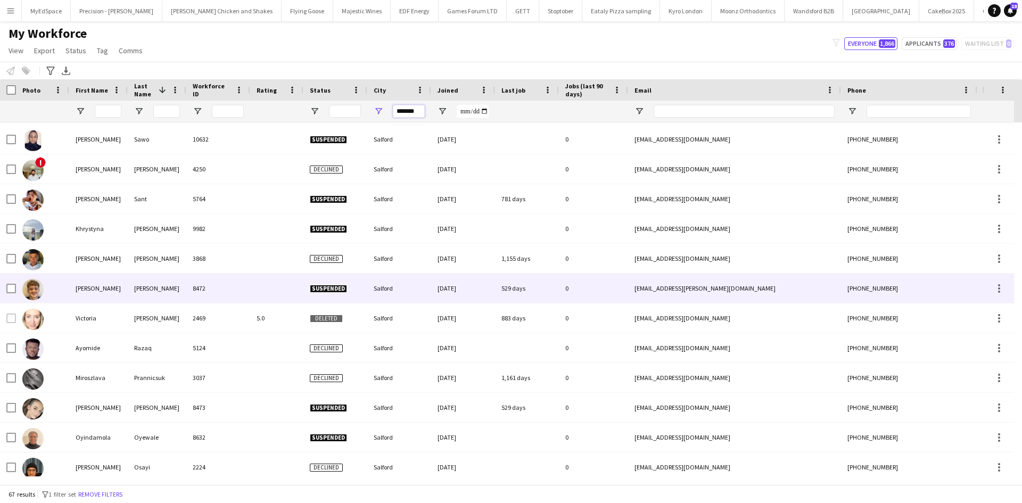
type input "*******"
click at [117, 287] on div "Sam" at bounding box center [98, 288] width 59 height 29
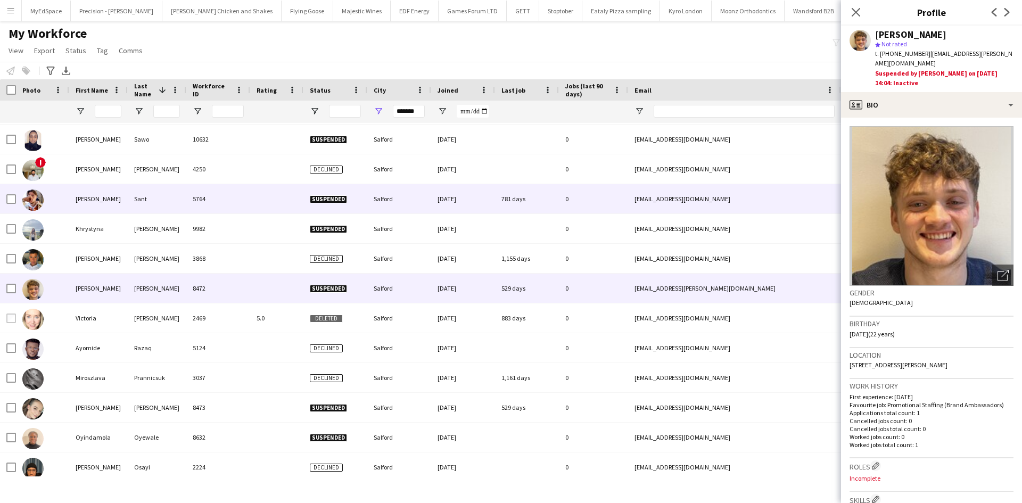
click at [109, 197] on div "Joseph" at bounding box center [98, 198] width 59 height 29
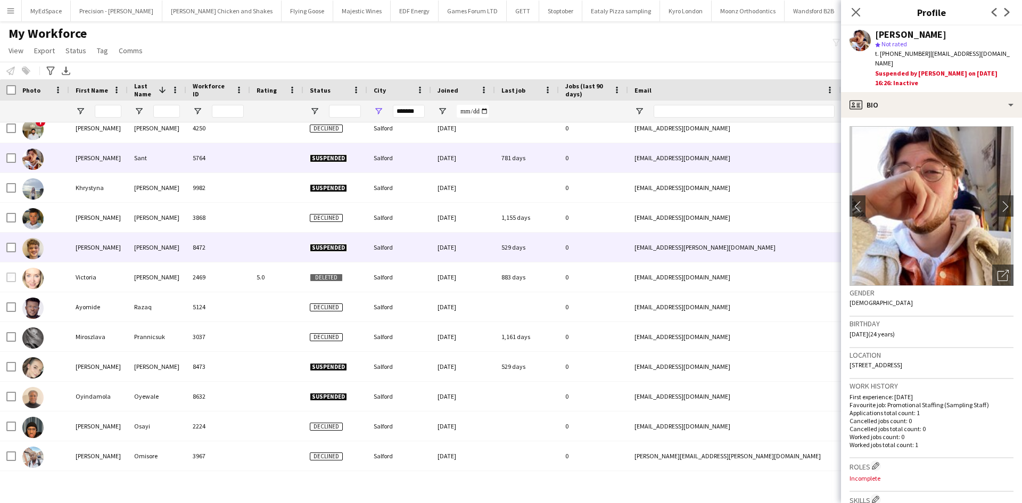
scroll to position [372, 0]
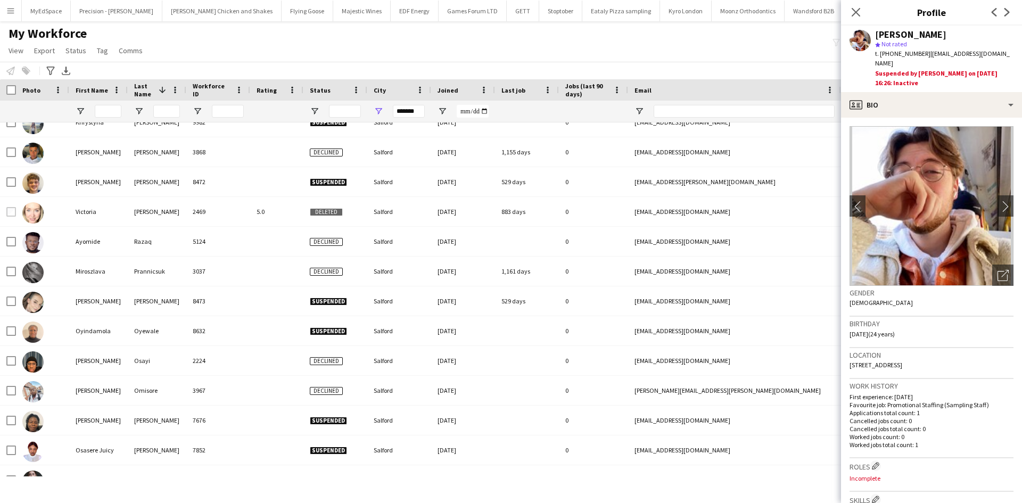
click at [988, 196] on img at bounding box center [931, 206] width 164 height 160
click at [1000, 201] on app-icon "chevron-right" at bounding box center [1005, 206] width 16 height 11
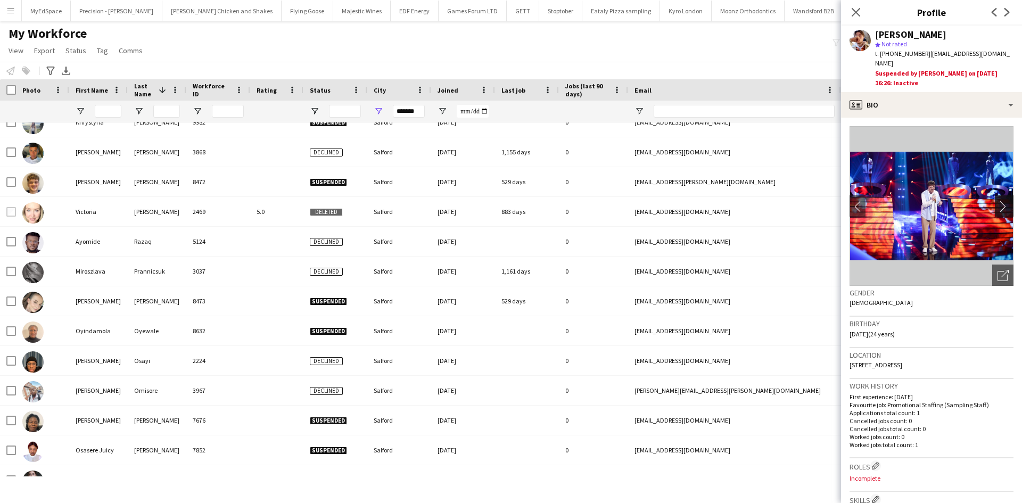
click at [999, 201] on app-icon "chevron-right" at bounding box center [1005, 206] width 16 height 11
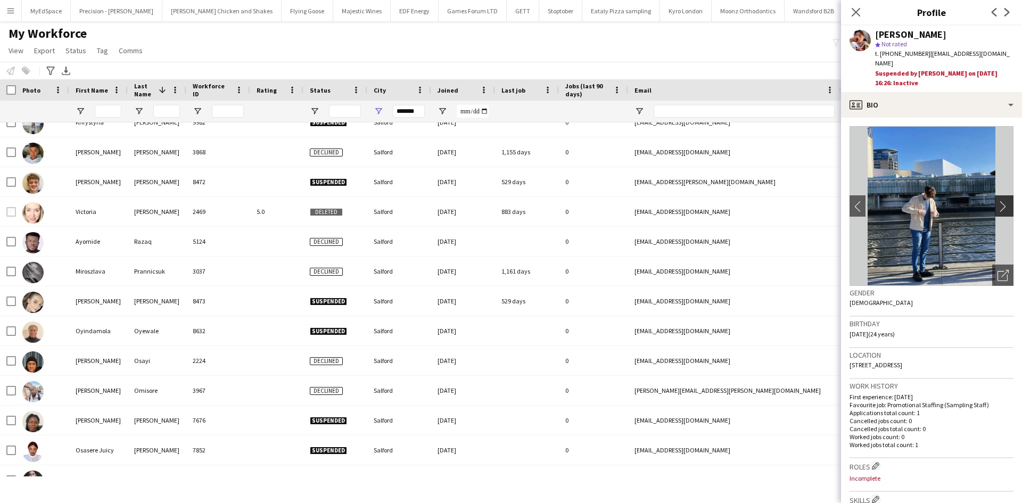
click at [997, 201] on app-icon "chevron-right" at bounding box center [1005, 206] width 16 height 11
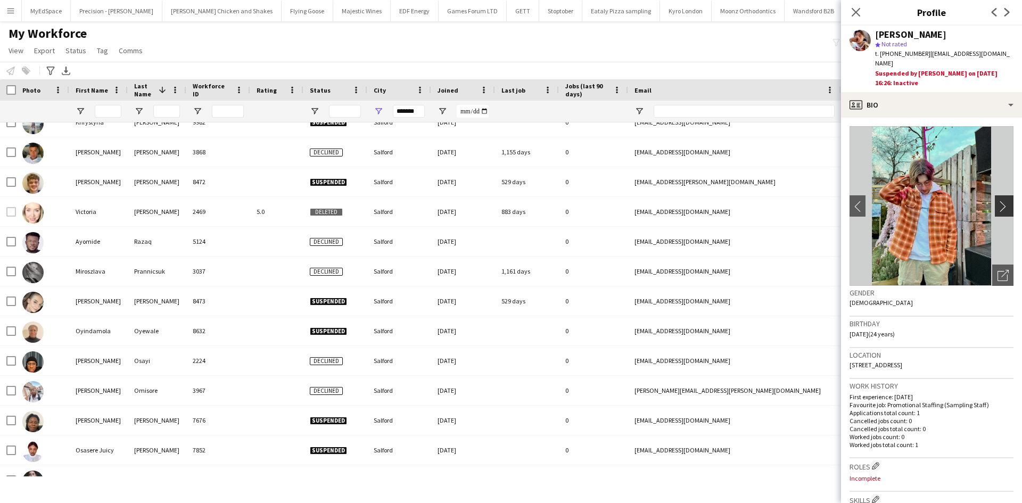
click at [997, 201] on app-icon "chevron-right" at bounding box center [1005, 206] width 16 height 11
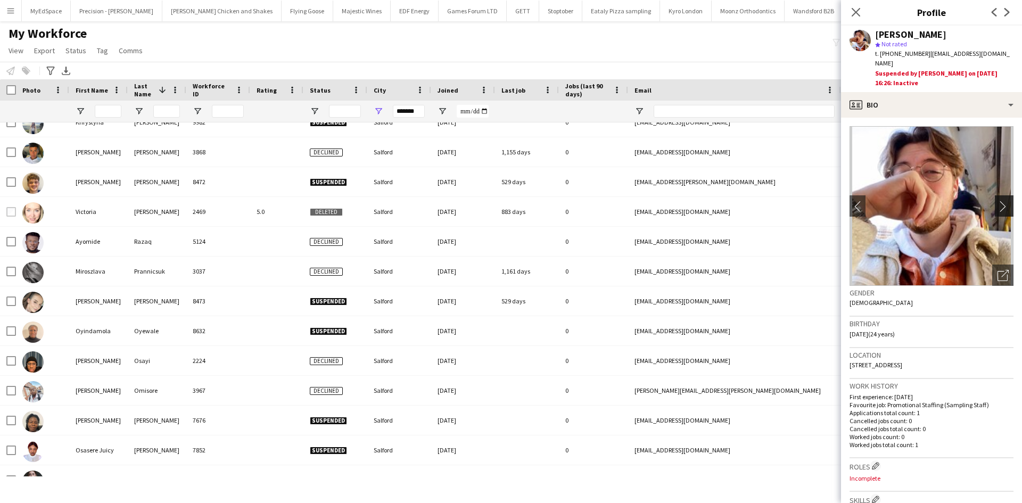
click at [997, 201] on app-icon "chevron-right" at bounding box center [1005, 206] width 16 height 11
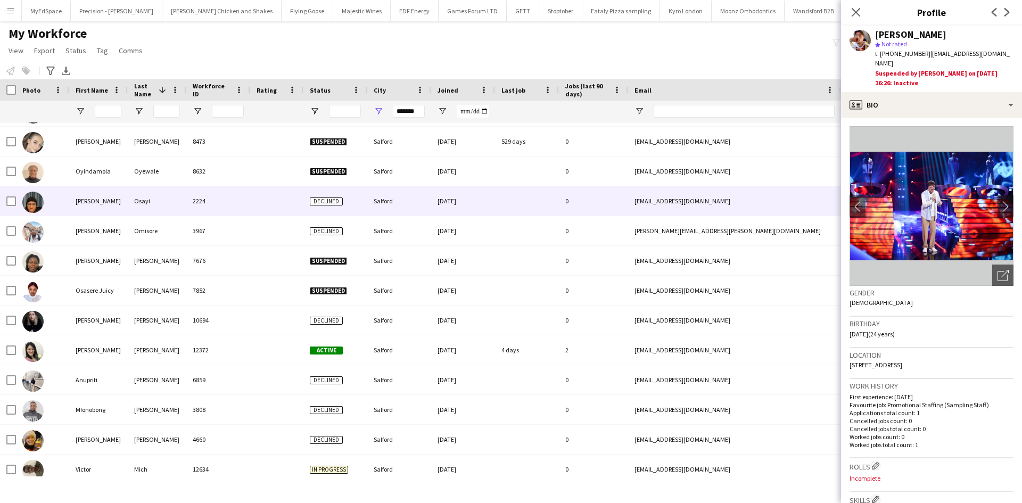
scroll to position [585, 0]
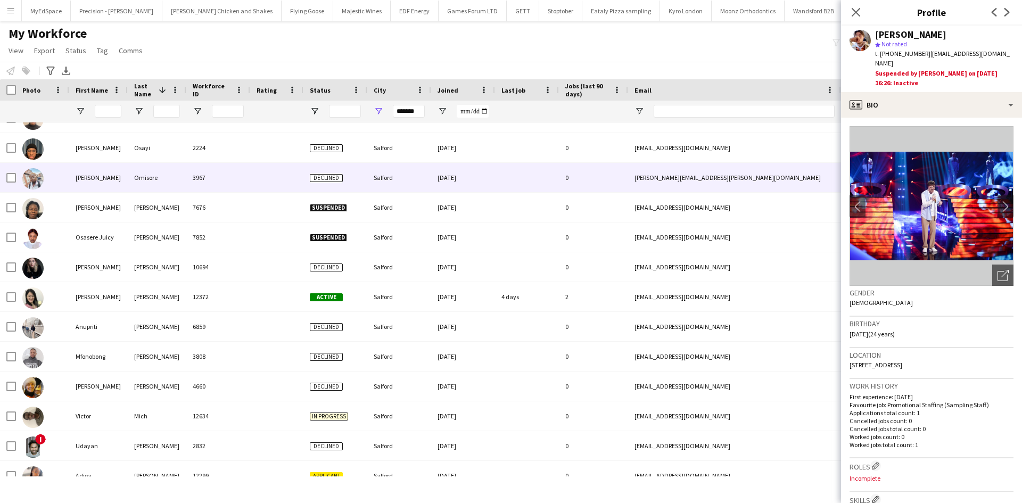
click at [92, 184] on div "Gloria" at bounding box center [98, 177] width 59 height 29
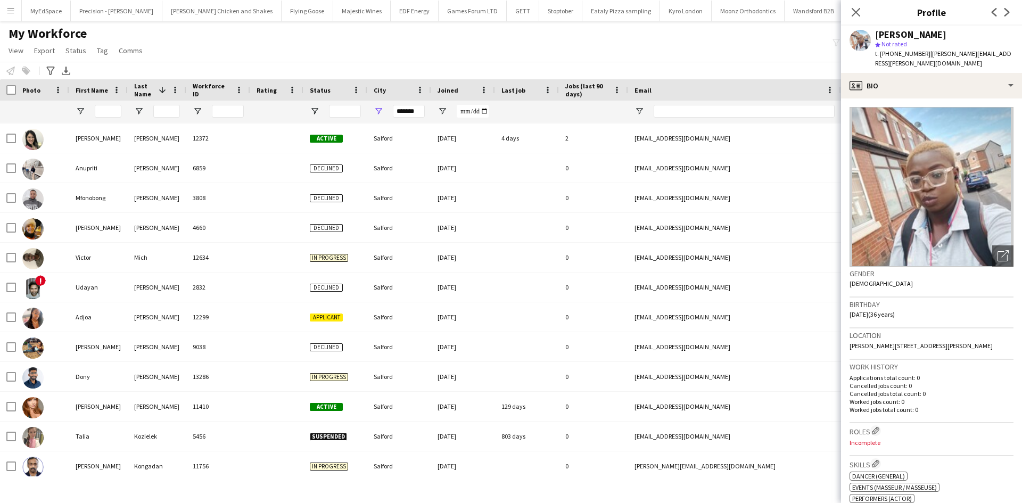
scroll to position [745, 0]
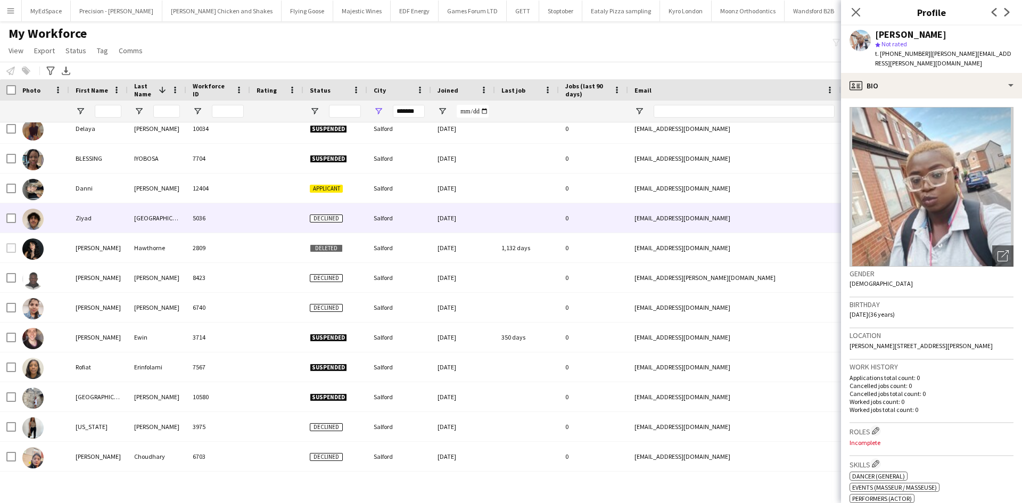
click at [100, 218] on div "Ziyad" at bounding box center [98, 217] width 59 height 29
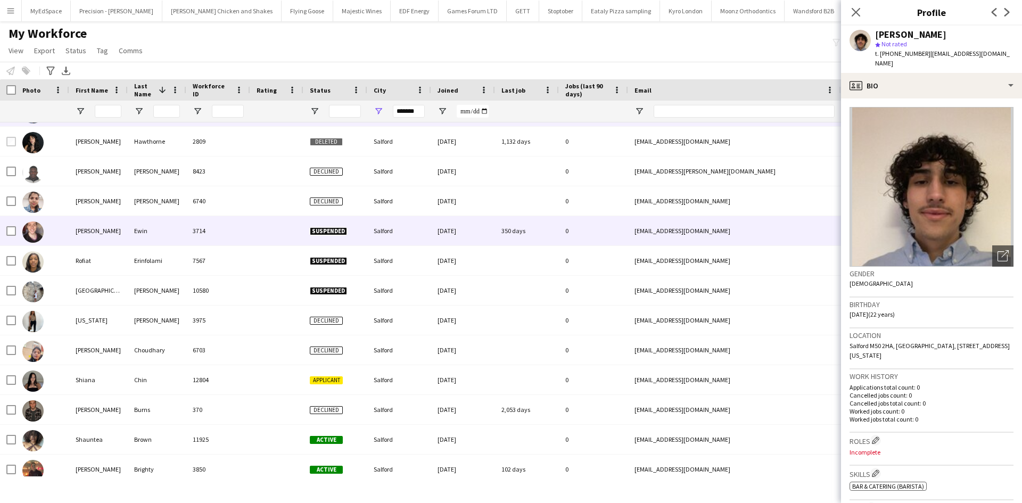
click at [103, 225] on div "Ollie" at bounding box center [98, 230] width 59 height 29
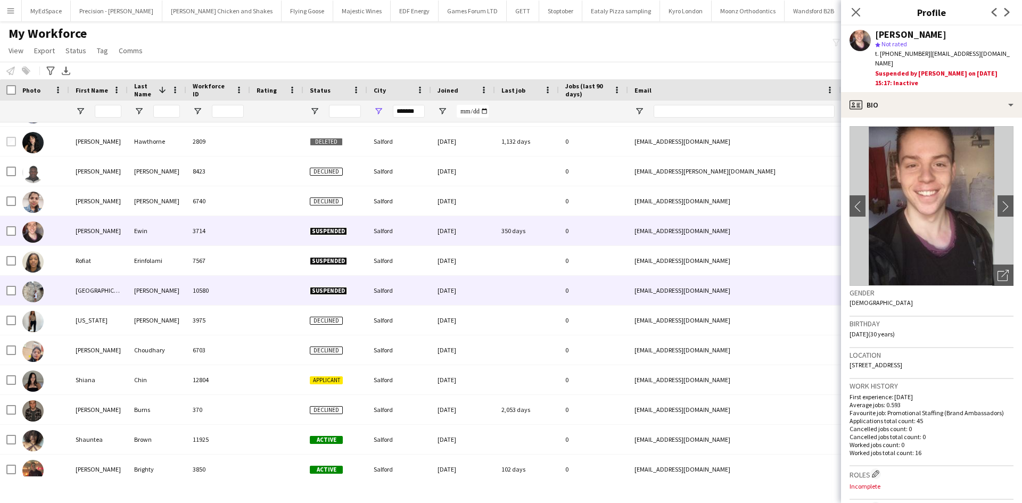
click at [87, 285] on div "Madison" at bounding box center [98, 290] width 59 height 29
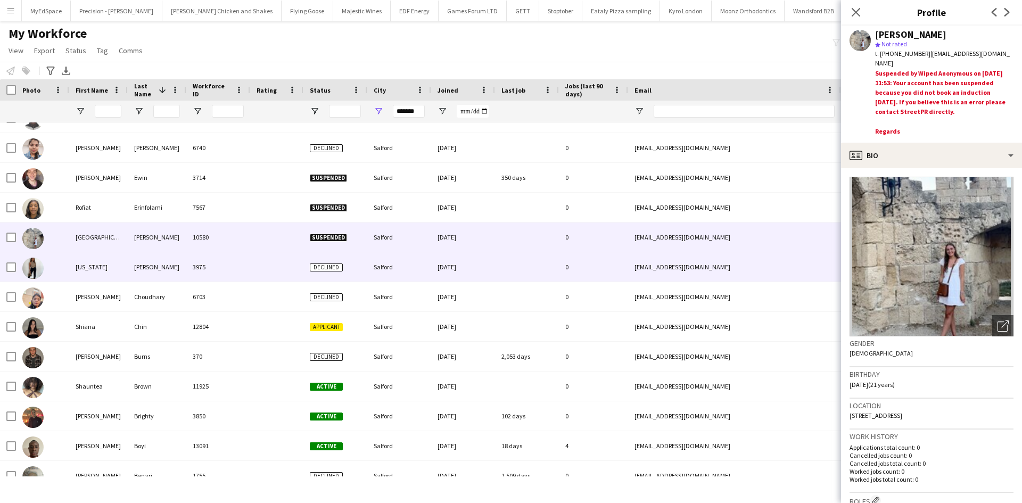
click at [91, 274] on div "Georgia" at bounding box center [98, 266] width 59 height 29
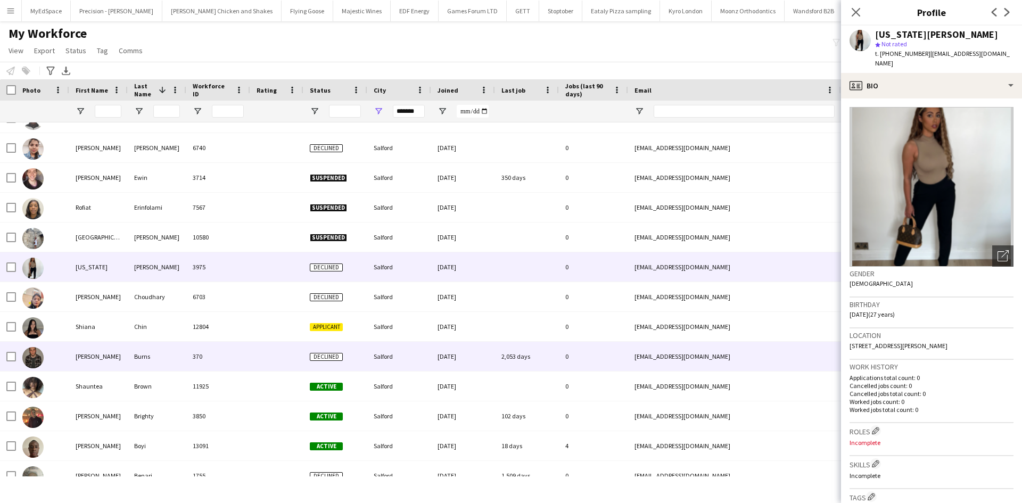
click at [87, 321] on div "Shiana" at bounding box center [98, 326] width 59 height 29
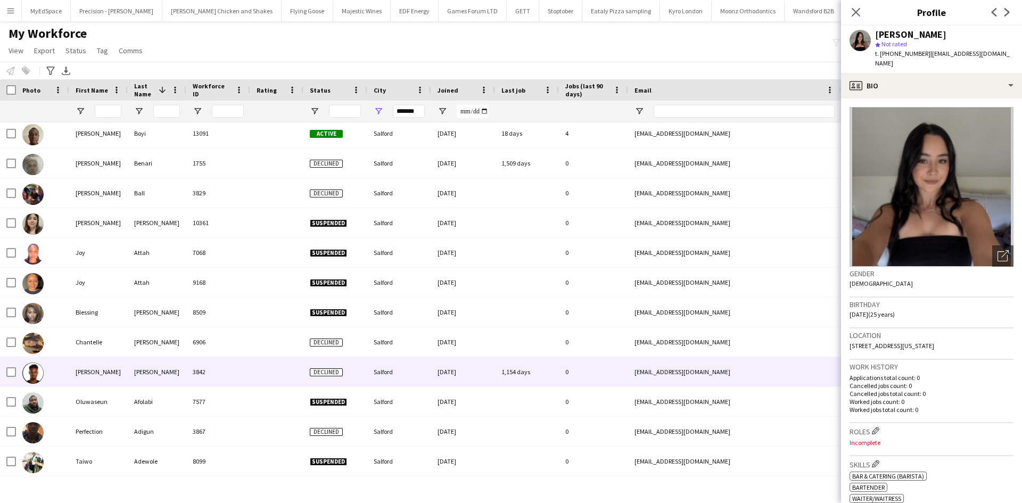
click at [106, 375] on div "Emmanuel" at bounding box center [98, 371] width 59 height 29
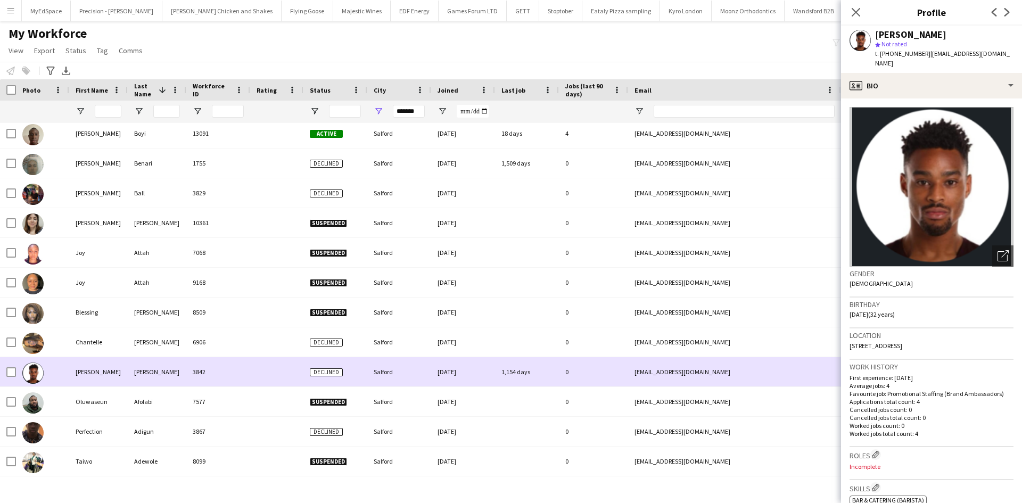
click at [100, 347] on div "Chantelle" at bounding box center [98, 341] width 59 height 29
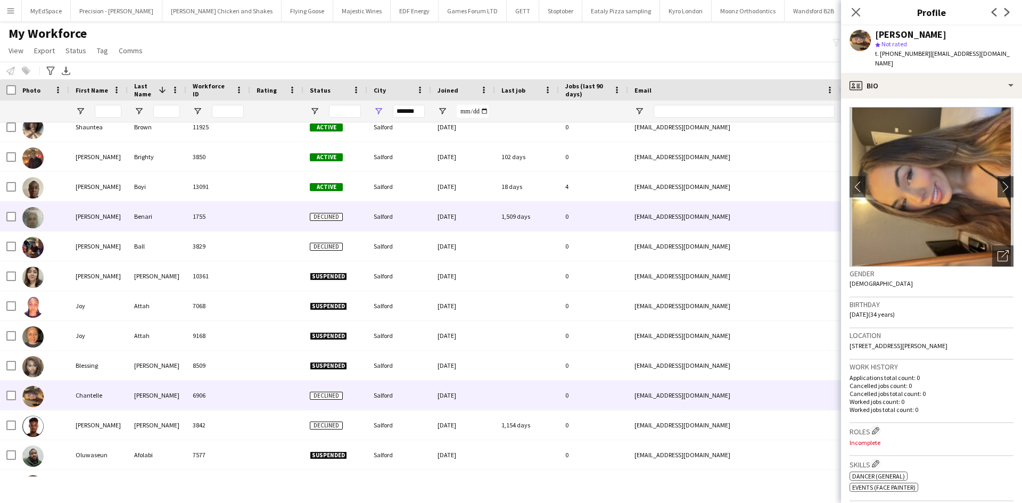
click at [113, 221] on div "Karen" at bounding box center [98, 216] width 59 height 29
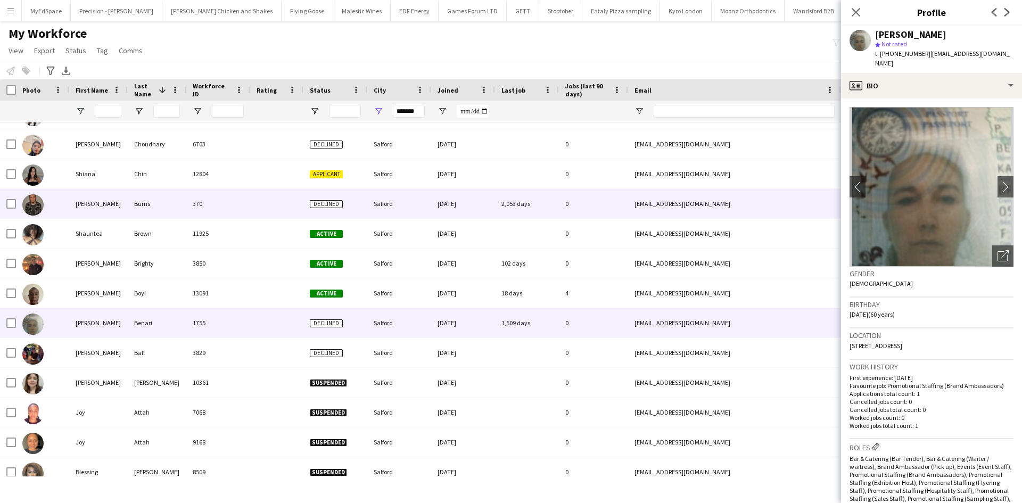
click at [134, 208] on div "Burns" at bounding box center [157, 203] width 59 height 29
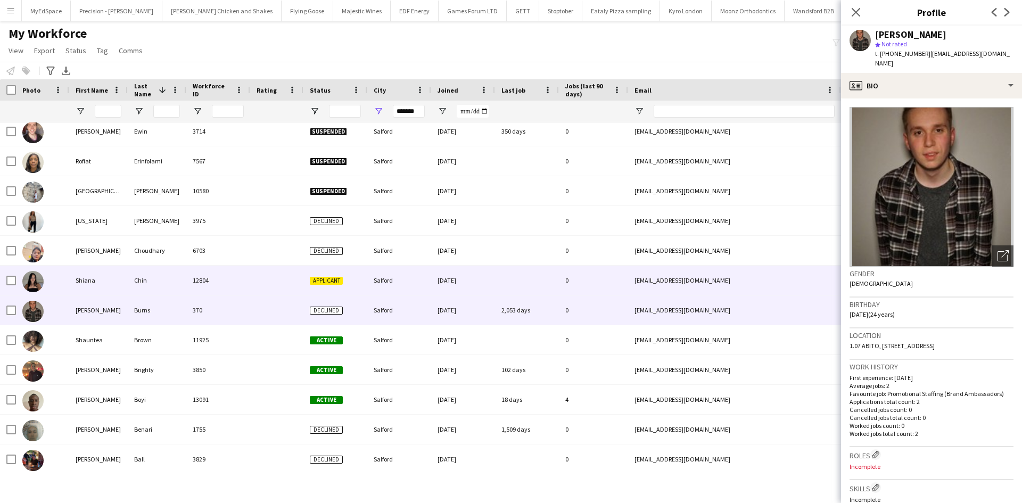
click at [258, 276] on div at bounding box center [276, 280] width 53 height 29
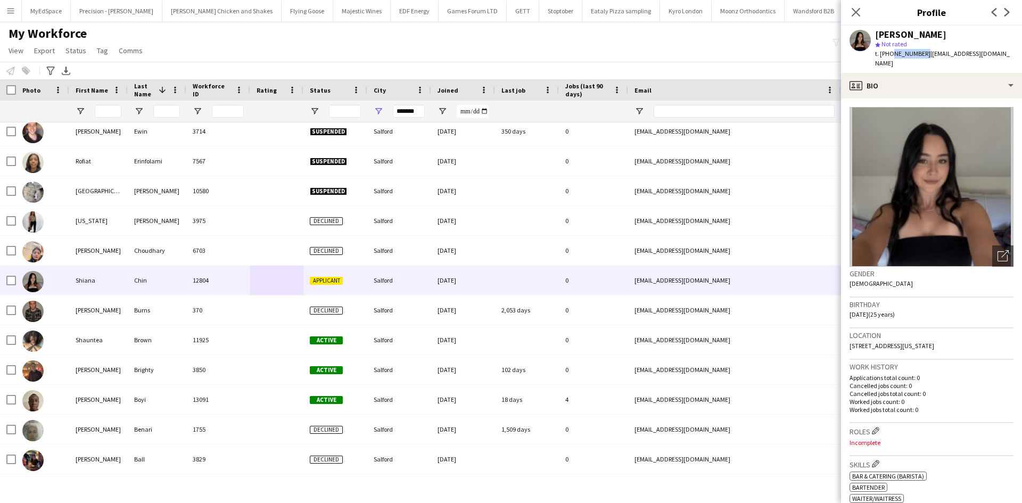
drag, startPoint x: 889, startPoint y: 54, endPoint x: 921, endPoint y: 55, distance: 31.9
click at [921, 55] on span "t. +447861026656" at bounding box center [902, 53] width 55 height 8
copy span "7861026656"
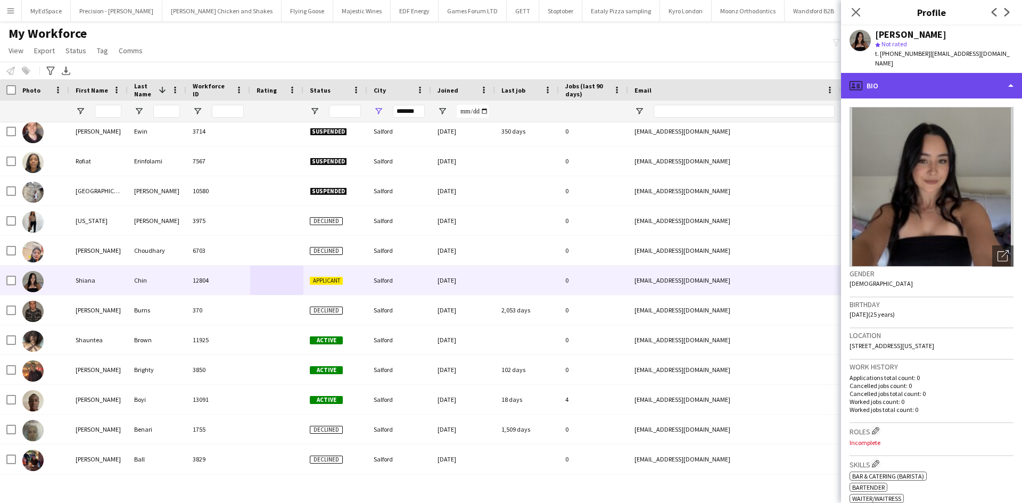
click at [905, 73] on div "profile Bio" at bounding box center [931, 86] width 181 height 26
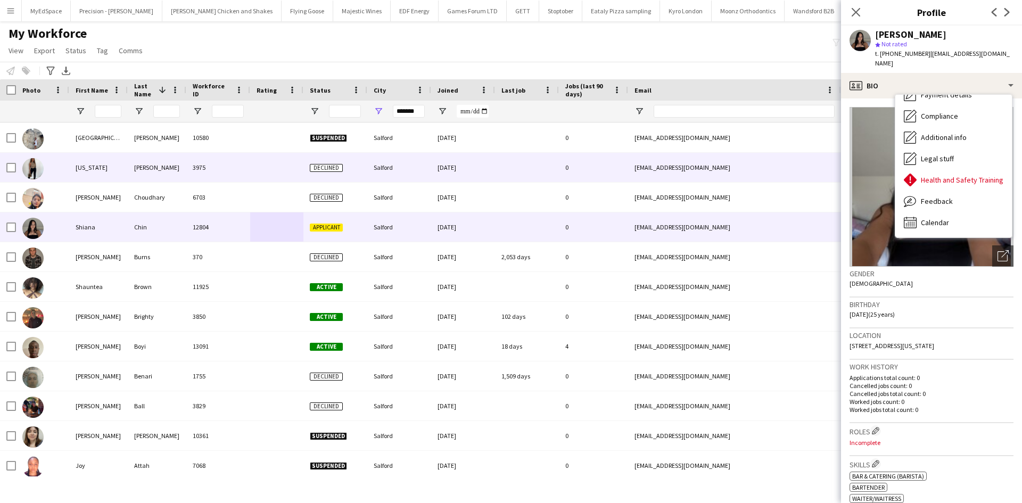
click at [85, 157] on div "Georgia" at bounding box center [98, 167] width 59 height 29
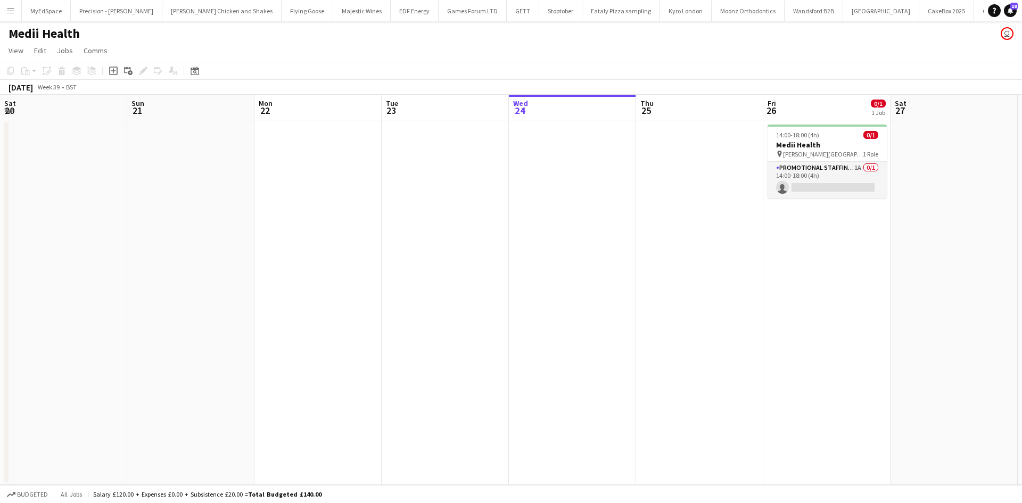
scroll to position [0, 363]
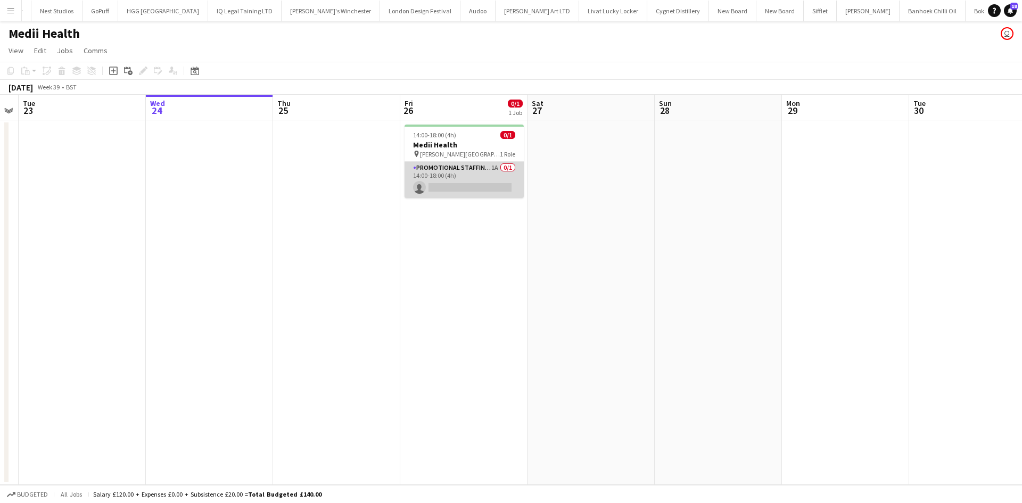
drag, startPoint x: 493, startPoint y: 169, endPoint x: 485, endPoint y: 169, distance: 7.5
click at [493, 169] on app-card-role "Promotional Staffing (Brand Ambassadors) 1A 0/1 14:00-18:00 (4h) single-neutral…" at bounding box center [463, 180] width 119 height 36
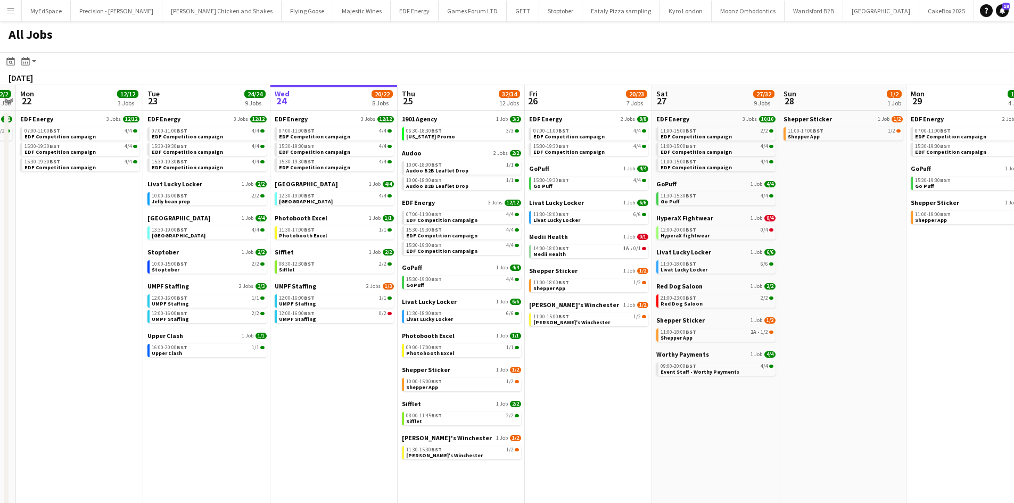
scroll to position [0, 221]
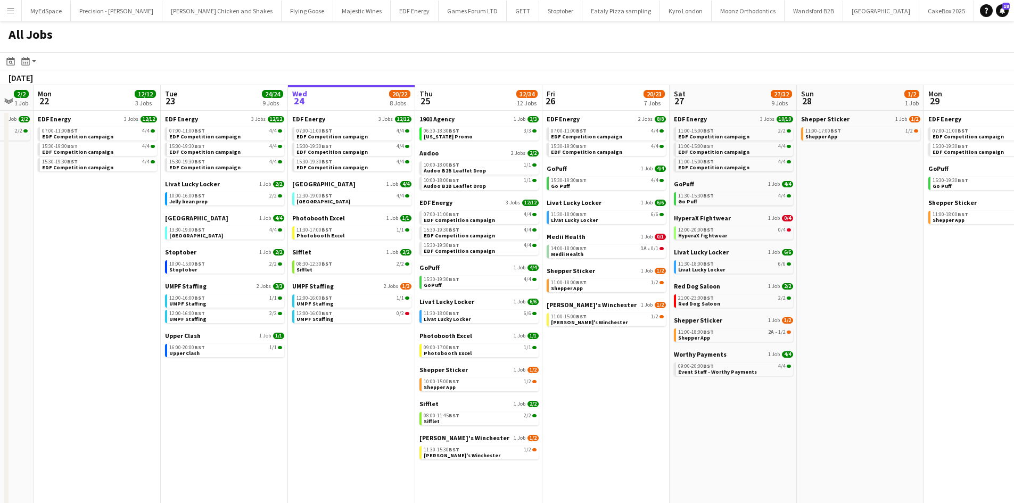
drag, startPoint x: 490, startPoint y: 363, endPoint x: 635, endPoint y: 378, distance: 145.5
click at [635, 378] on app-calendar-viewport "Sat 20 20/21 9 Jobs Sun 21 2/2 1 Job Mon 22 12/12 3 Jobs Tue 23 24/24 9 Jobs We…" at bounding box center [507, 322] width 1014 height 474
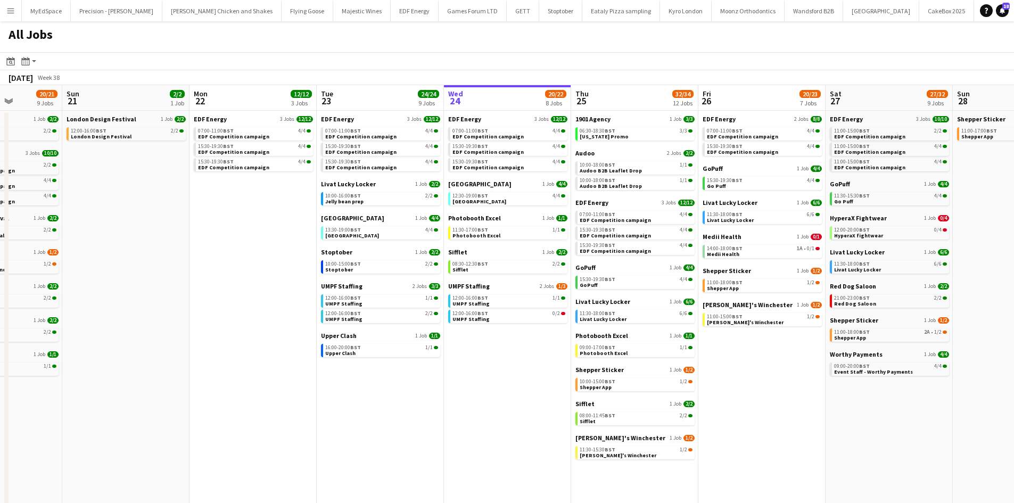
drag, startPoint x: 682, startPoint y: 395, endPoint x: 713, endPoint y: 395, distance: 30.9
click at [713, 395] on app-calendar-viewport "Thu 18 29/29 14 Jobs Fri 19 22/22 9 Jobs Sat 20 20/21 9 Jobs Sun 21 2/2 1 Job M…" at bounding box center [507, 322] width 1014 height 474
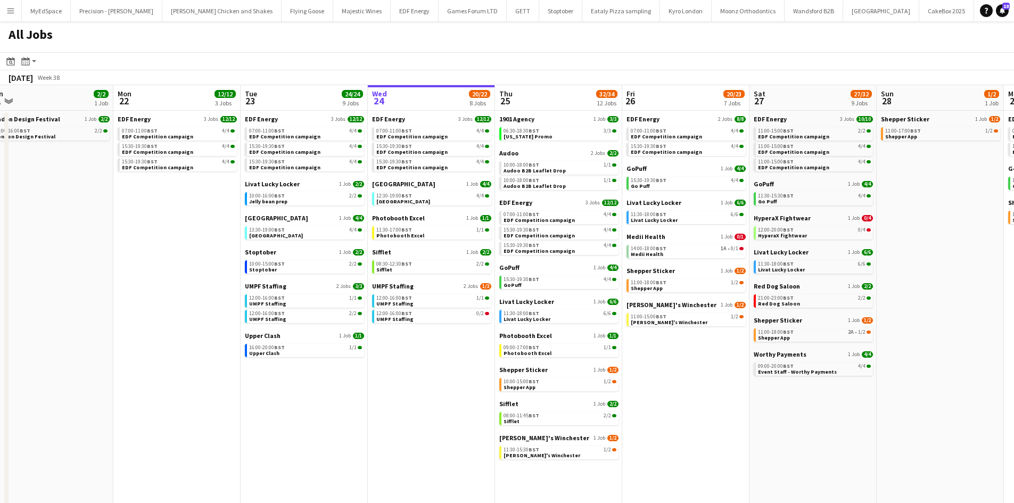
drag, startPoint x: 713, startPoint y: 394, endPoint x: 632, endPoint y: 376, distance: 83.4
click at [632, 376] on app-calendar-viewport "Thu 18 29/29 14 Jobs Fri 19 22/22 9 Jobs Sat 20 20/21 9 Jobs Sun 21 2/2 1 Job M…" at bounding box center [507, 322] width 1014 height 474
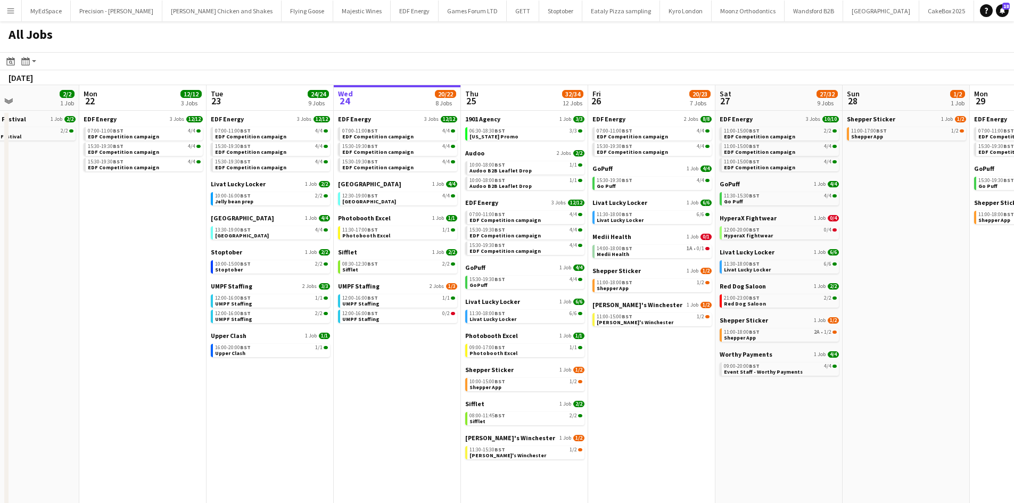
scroll to position [0, 405]
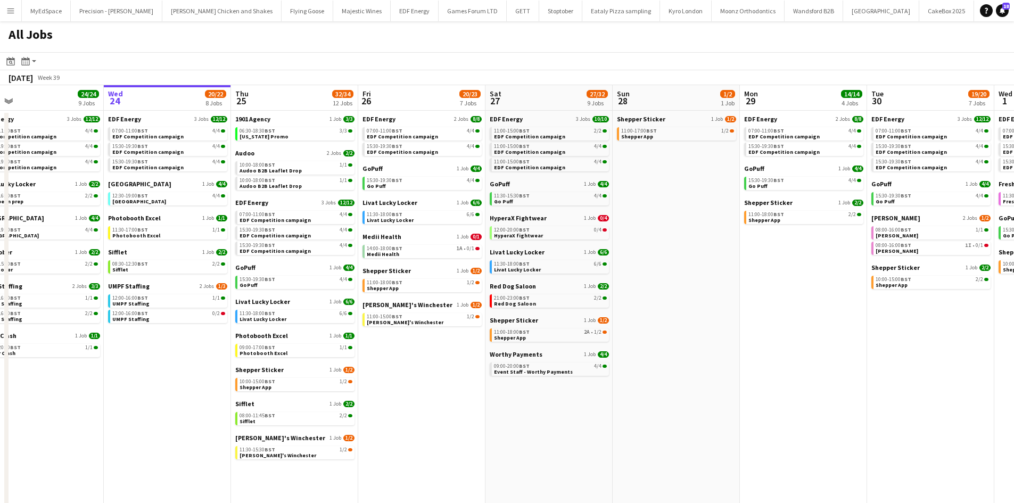
drag, startPoint x: 881, startPoint y: 389, endPoint x: 623, endPoint y: 327, distance: 265.4
click at [623, 327] on app-calendar-viewport "Sat 20 20/21 9 Jobs Sun 21 2/2 1 Job Mon 22 12/12 3 Jobs Tue 23 24/24 9 Jobs We…" at bounding box center [507, 322] width 1014 height 474
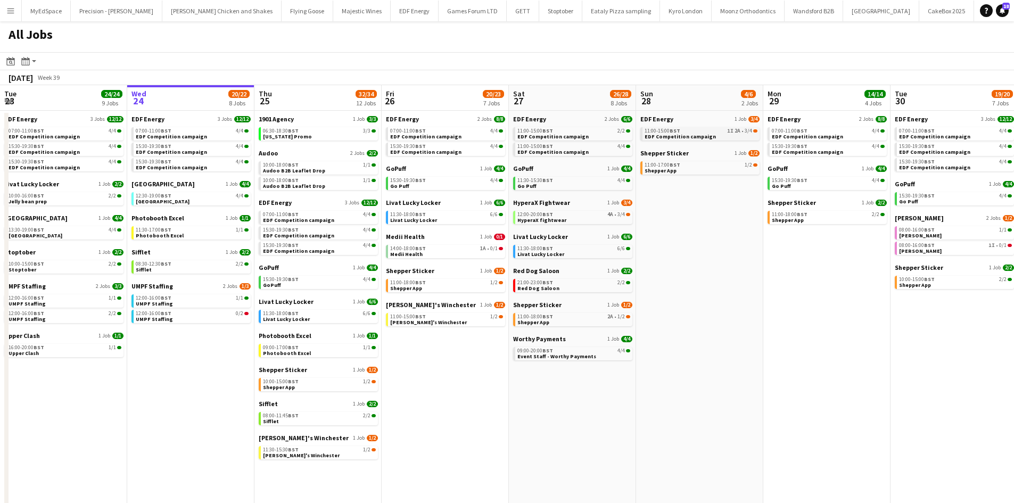
click at [737, 128] on span "2A" at bounding box center [737, 130] width 6 height 5
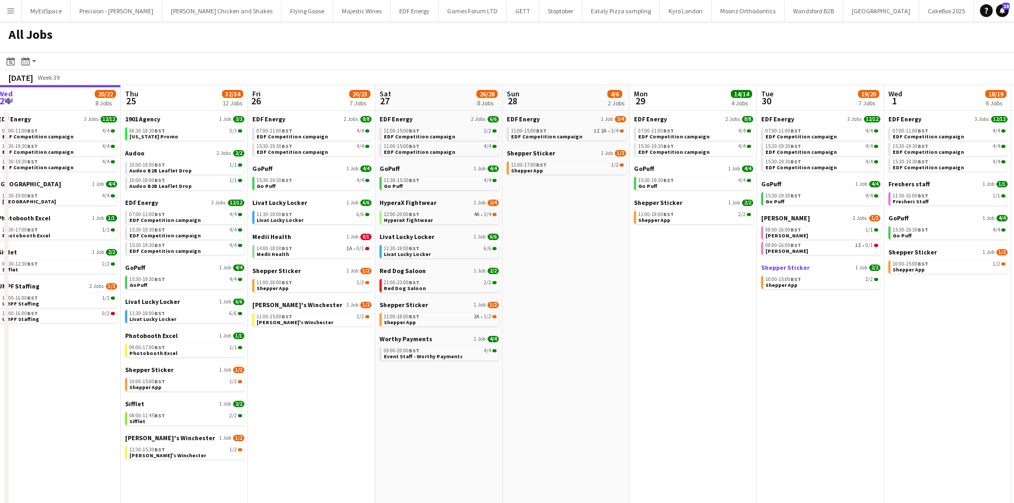
drag, startPoint x: 866, startPoint y: 304, endPoint x: 627, endPoint y: 265, distance: 242.7
click at [511, 261] on app-calendar-viewport "Sun 21 2/2 1 Job Mon 22 12/12 3 Jobs Tue 23 24/24 9 Jobs Wed 24 20/22 8 Jobs Th…" at bounding box center [507, 322] width 1014 height 474
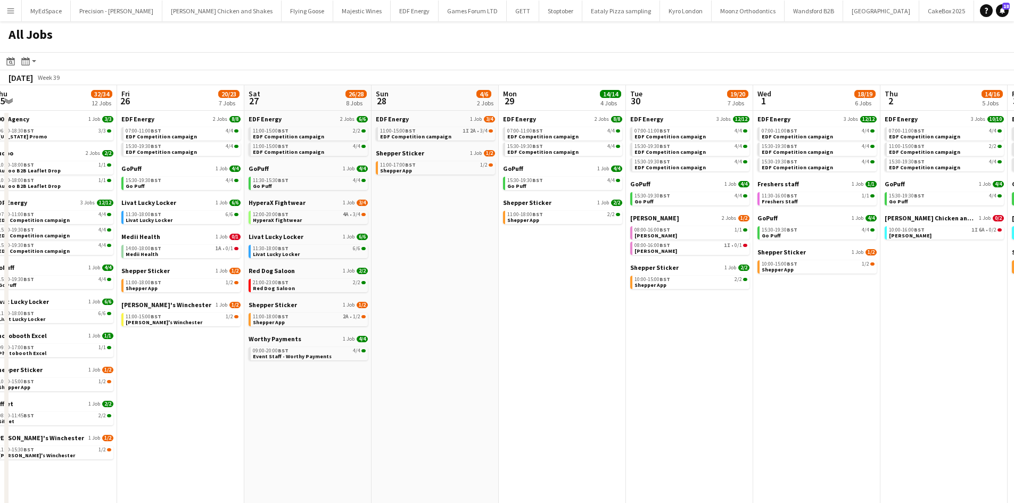
click at [539, 269] on app-all-jobs "All Jobs Date picker SEP 2025 SEP 2025 Monday M Tuesday T Wednesday W Thursday …" at bounding box center [507, 290] width 1014 height 538
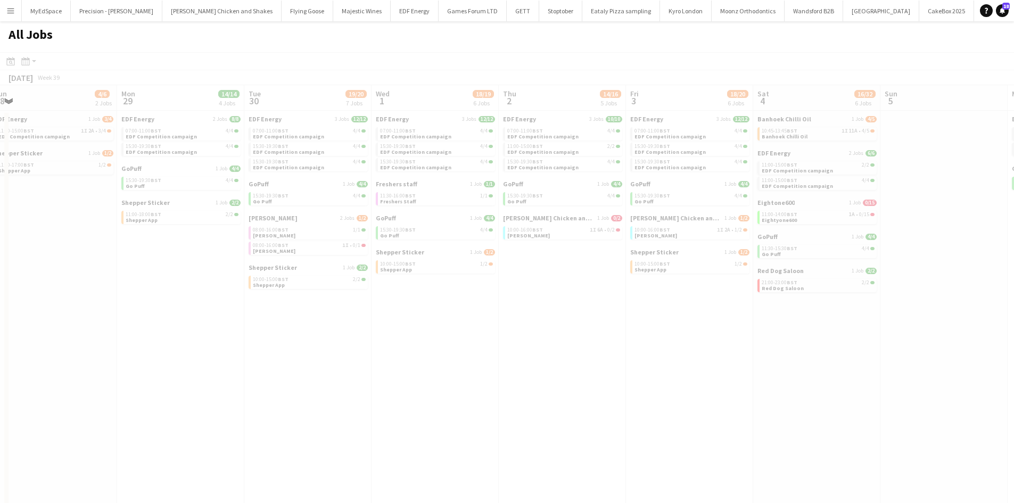
drag, startPoint x: 864, startPoint y: 319, endPoint x: 589, endPoint y: 278, distance: 277.7
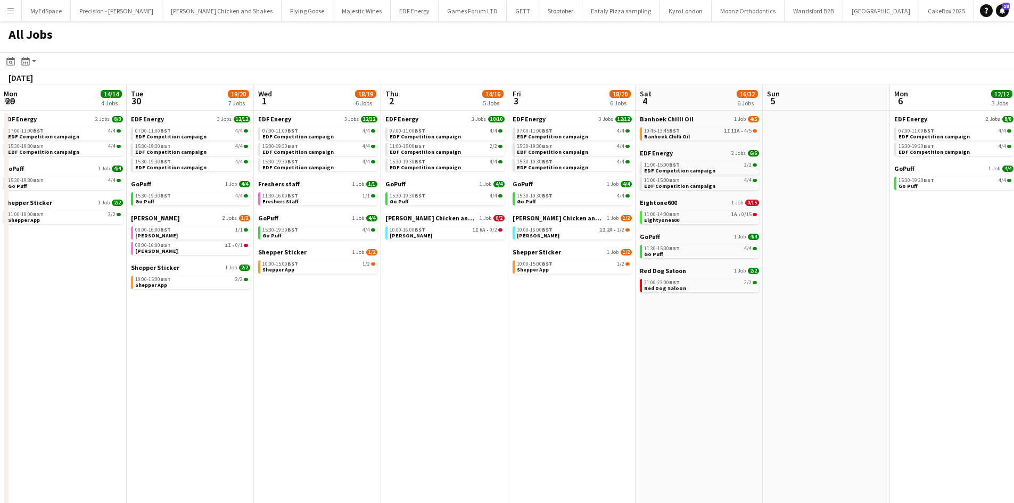
drag, startPoint x: 837, startPoint y: 311, endPoint x: 590, endPoint y: 271, distance: 250.1
click at [434, 246] on app-calendar-viewport "Fri 26 20/23 7 Jobs Sat 27 26/28 8 Jobs Sun 28 4/6 2 Jobs Mon 29 14/14 4 Jobs T…" at bounding box center [507, 322] width 1014 height 474
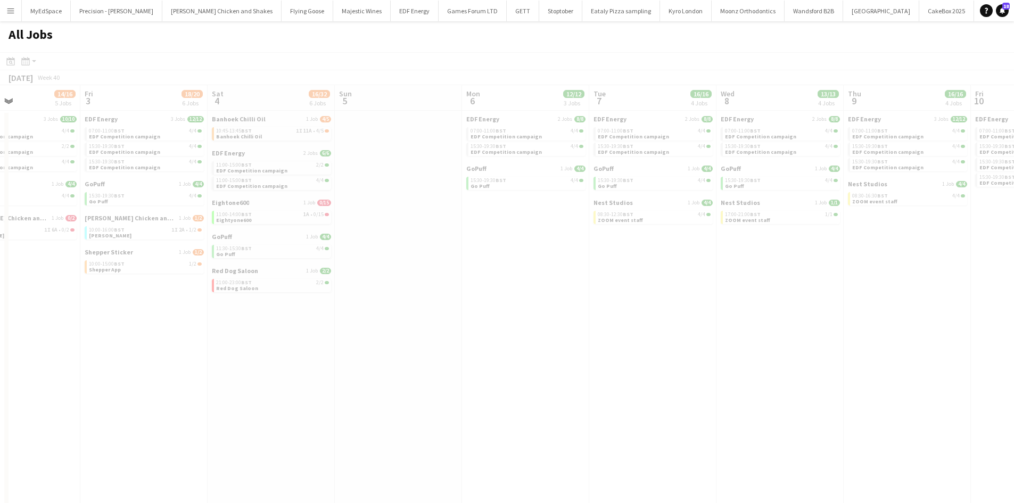
drag, startPoint x: 872, startPoint y: 316, endPoint x: 582, endPoint y: 287, distance: 290.8
click at [543, 287] on app-all-jobs "All Jobs Date picker SEP 2025 SEP 2025 Monday M Tuesday T Wednesday W Thursday …" at bounding box center [507, 290] width 1014 height 538
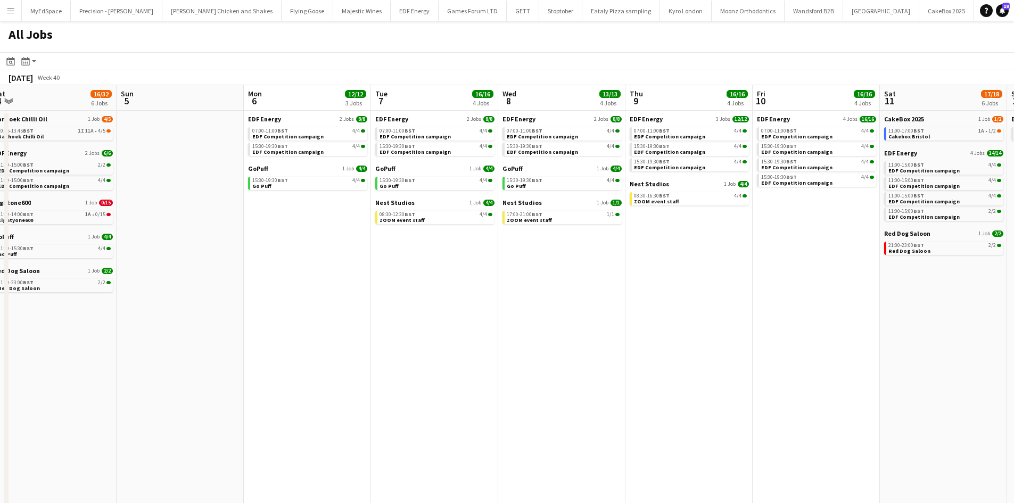
drag, startPoint x: 732, startPoint y: 304, endPoint x: 547, endPoint y: 294, distance: 184.9
click at [543, 294] on app-calendar-viewport "Tue 30 19/20 7 Jobs Wed 1 18/19 6 Jobs Thu 2 14/16 5 Jobs Fri 3 18/20 6 Jobs Sa…" at bounding box center [507, 322] width 1014 height 474
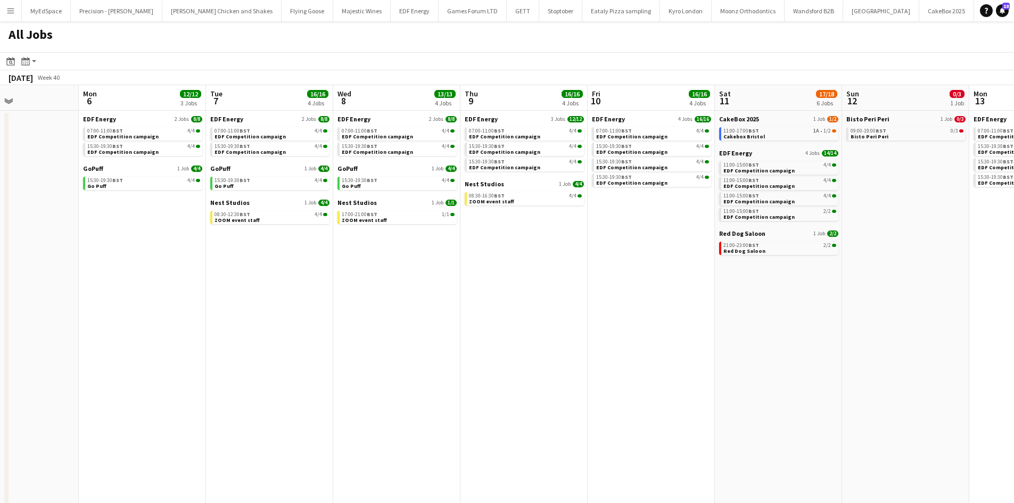
drag, startPoint x: 908, startPoint y: 333, endPoint x: 751, endPoint y: 320, distance: 157.5
click at [751, 320] on app-calendar-viewport "Thu 2 14/16 5 Jobs Fri 3 18/20 6 Jobs Sat 4 16/32 6 Jobs Sun 5 Mon 6 12/12 3 Jo…" at bounding box center [507, 322] width 1014 height 474
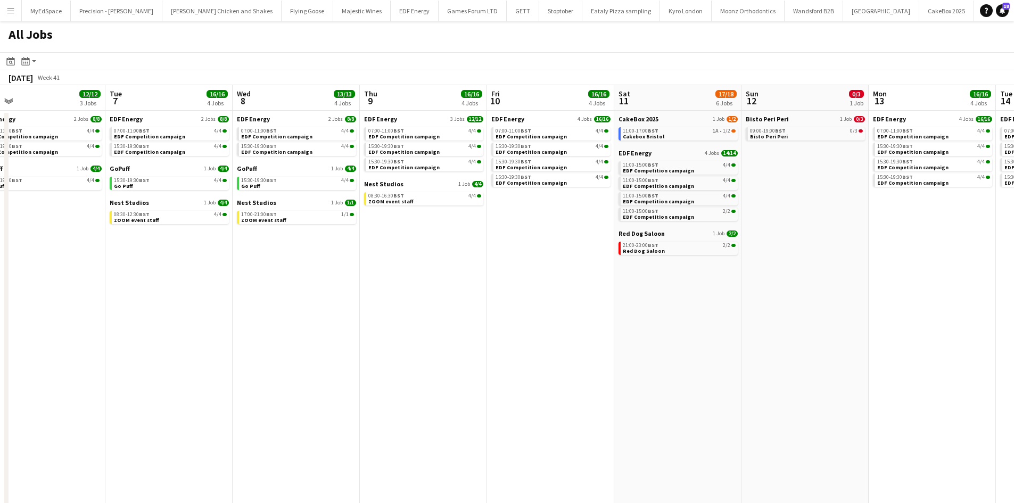
drag, startPoint x: 862, startPoint y: 329, endPoint x: 761, endPoint y: 326, distance: 100.6
click at [761, 326] on app-calendar-viewport "Thu 2 14/16 5 Jobs Fri 3 18/20 6 Jobs Sat 4 16/32 6 Jobs Sun 5 Mon 6 12/12 3 Jo…" at bounding box center [507, 322] width 1014 height 474
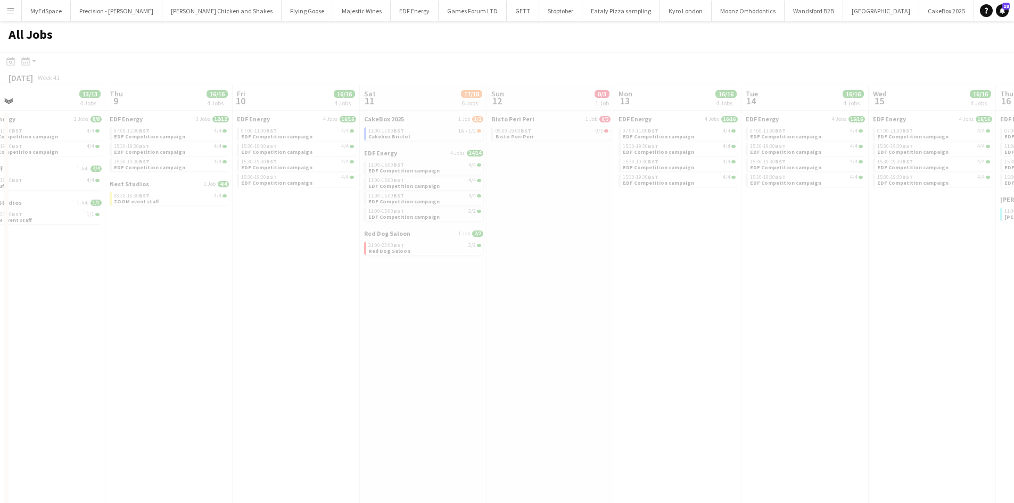
scroll to position [0, 293]
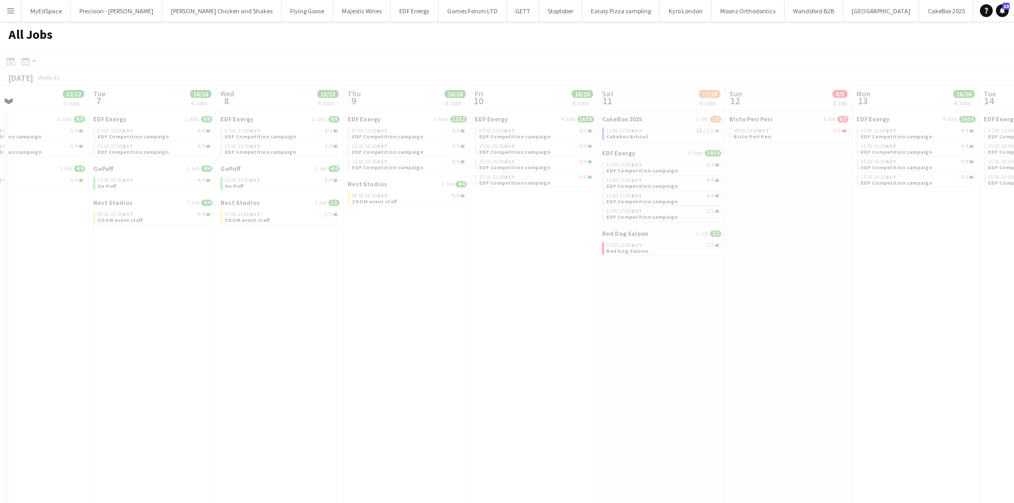
drag, startPoint x: 807, startPoint y: 308, endPoint x: 648, endPoint y: 267, distance: 163.7
click at [648, 267] on app-all-jobs "All Jobs Date picker SEP 2025 SEP 2025 Monday M Tuesday T Wednesday W Thursday …" at bounding box center [507, 290] width 1014 height 538
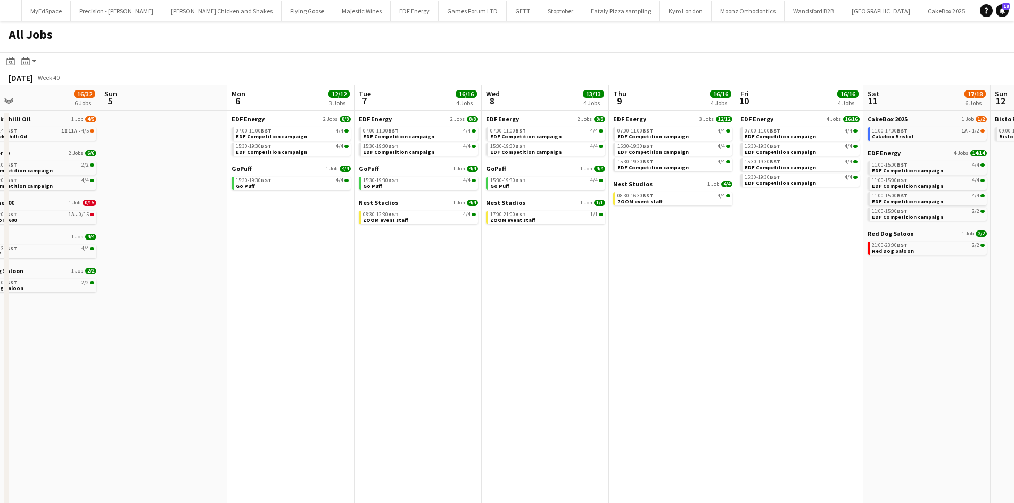
drag, startPoint x: 296, startPoint y: 423, endPoint x: 561, endPoint y: 400, distance: 265.4
click at [562, 403] on app-calendar-viewport "Thu 2 14/16 5 Jobs Fri 3 18/20 6 Jobs Sat 4 16/32 6 Jobs Sun 5 Mon 6 12/12 3 Jo…" at bounding box center [507, 322] width 1014 height 474
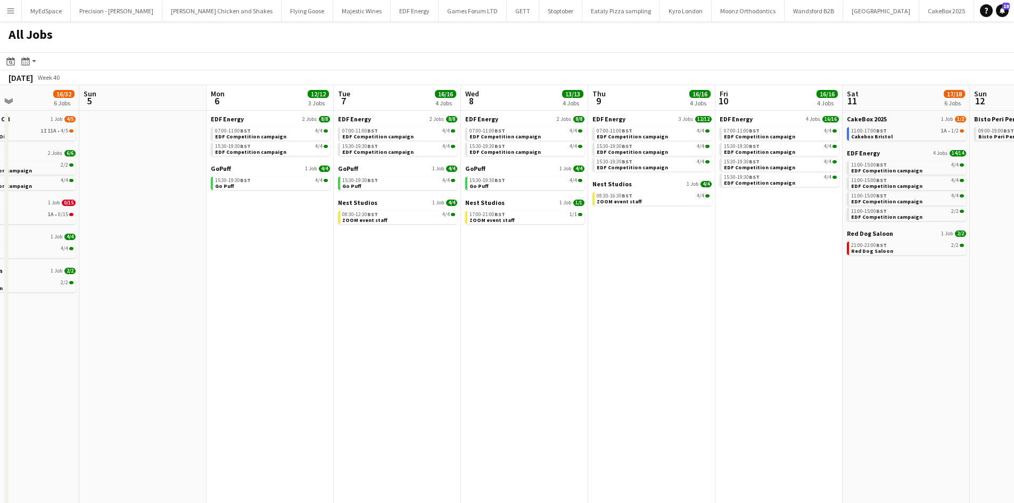
drag, startPoint x: 483, startPoint y: 337, endPoint x: 719, endPoint y: 335, distance: 235.7
click at [815, 339] on app-calendar-viewport "Thu 2 14/16 5 Jobs Fri 3 18/20 6 Jobs Sat 4 16/32 6 Jobs Sun 5 Mon 6 12/12 3 Jo…" at bounding box center [507, 322] width 1014 height 474
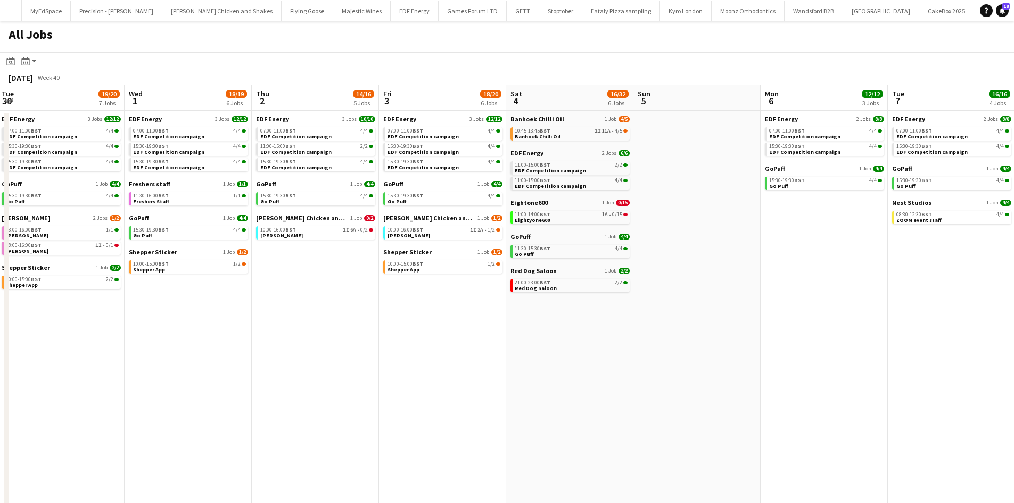
drag, startPoint x: 460, startPoint y: 322, endPoint x: 459, endPoint y: 309, distance: 12.8
click at [504, 324] on app-calendar-viewport "Sun 28 4/6 2 Jobs Mon 29 14/14 4 Jobs Tue 30 19/20 7 Jobs Wed 1 18/19 6 Jobs Th…" at bounding box center [507, 322] width 1014 height 474
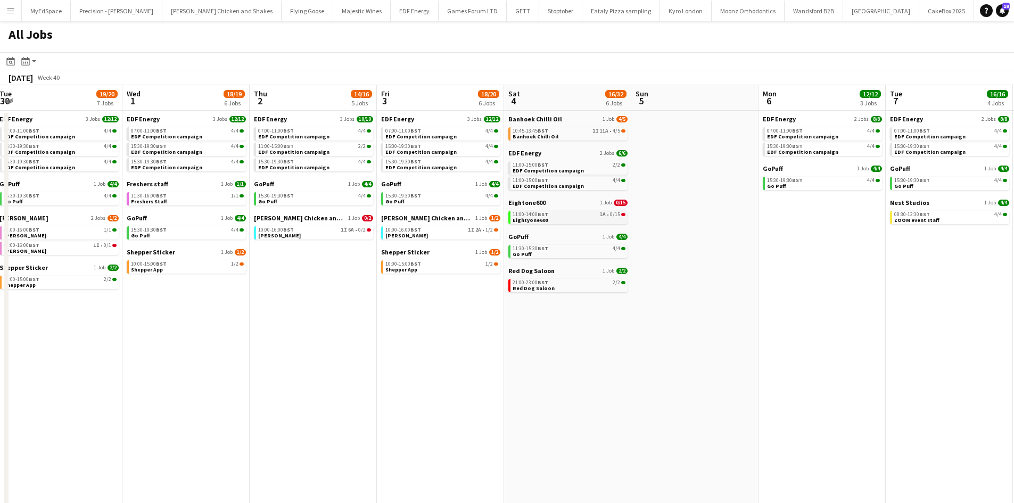
click at [540, 223] on app-brief-job-card "11:00-14:00 BST 1A • 0/15 Eightyone600" at bounding box center [567, 217] width 119 height 13
click at [542, 204] on span "Eightone600" at bounding box center [526, 202] width 37 height 8
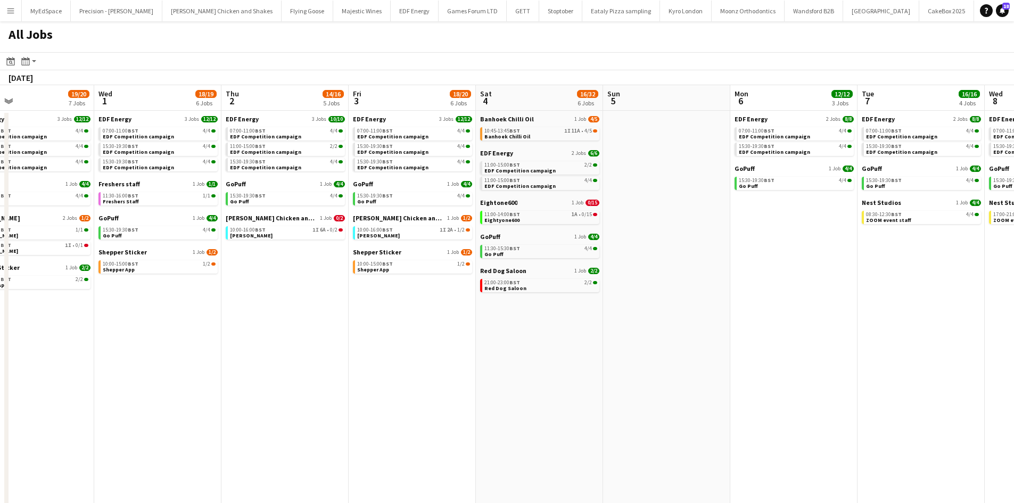
drag, startPoint x: 295, startPoint y: 337, endPoint x: 641, endPoint y: 340, distance: 345.4
click at [641, 340] on app-calendar-viewport "Sun 28 4/6 2 Jobs Mon 29 14/14 4 Jobs Tue 30 19/20 7 Jobs Wed 1 18/19 6 Jobs Th…" at bounding box center [507, 322] width 1014 height 474
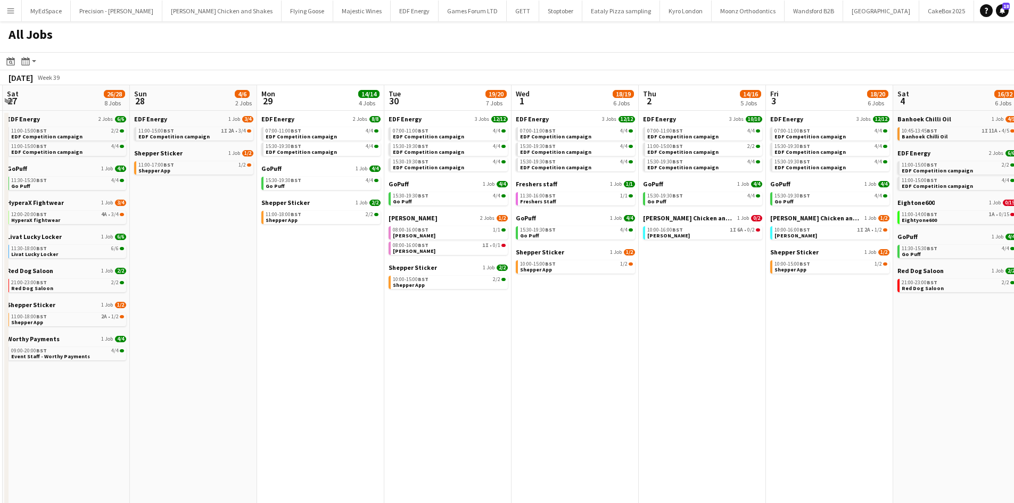
drag, startPoint x: 518, startPoint y: 350, endPoint x: 500, endPoint y: 363, distance: 22.1
click at [690, 350] on app-calendar-viewport "Thu 25 32/34 12 Jobs Fri 26 20/23 7 Jobs Sat 27 26/28 8 Jobs Sun 28 4/6 2 Jobs …" at bounding box center [507, 322] width 1014 height 474
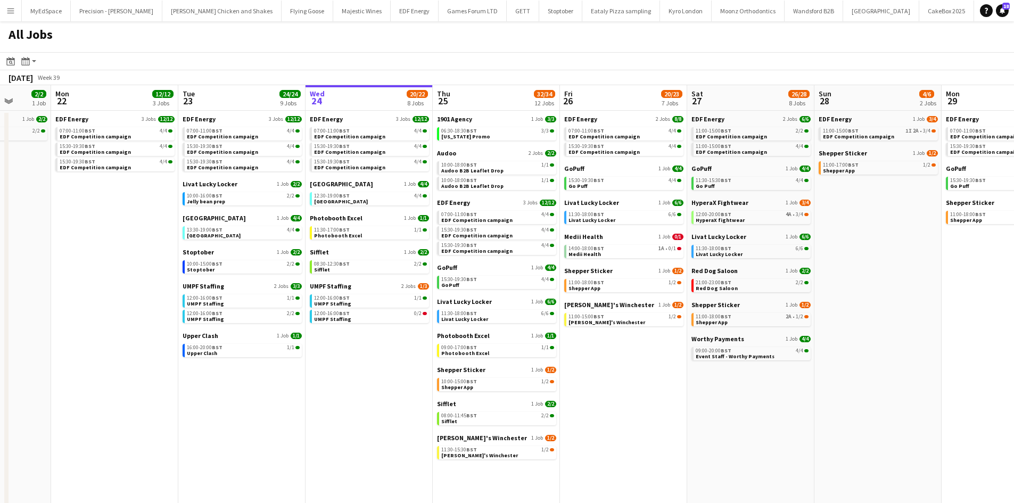
drag, startPoint x: 410, startPoint y: 431, endPoint x: 702, endPoint y: 428, distance: 292.2
click at [702, 428] on app-calendar-viewport "Sat 20 20/21 9 Jobs Sun 21 2/2 1 Job Mon 22 12/12 3 Jobs Tue 23 24/24 9 Jobs We…" at bounding box center [507, 322] width 1014 height 474
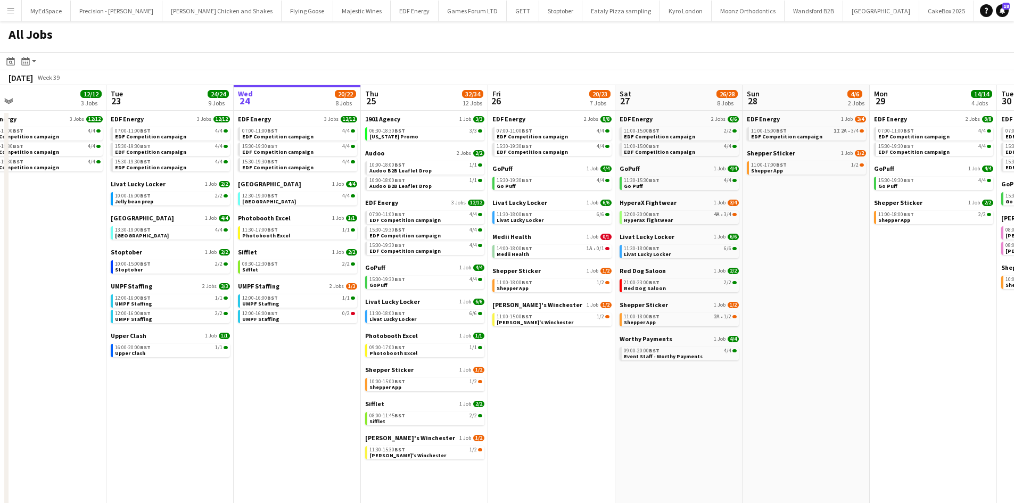
scroll to position [0, 341]
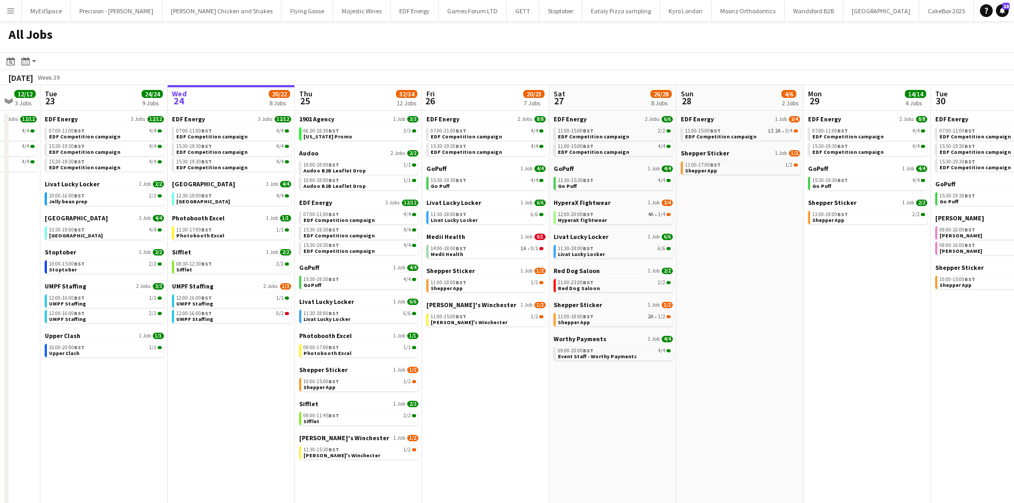
drag, startPoint x: 736, startPoint y: 463, endPoint x: 670, endPoint y: 463, distance: 66.0
click at [670, 463] on app-calendar-viewport "Sat 20 20/21 9 Jobs Sun 21 2/2 1 Job Mon 22 12/12 3 Jobs Tue 23 24/24 9 Jobs We…" at bounding box center [507, 322] width 1014 height 474
click at [645, 214] on div "12:00-20:00 BST 4A • 3/4" at bounding box center [614, 214] width 113 height 5
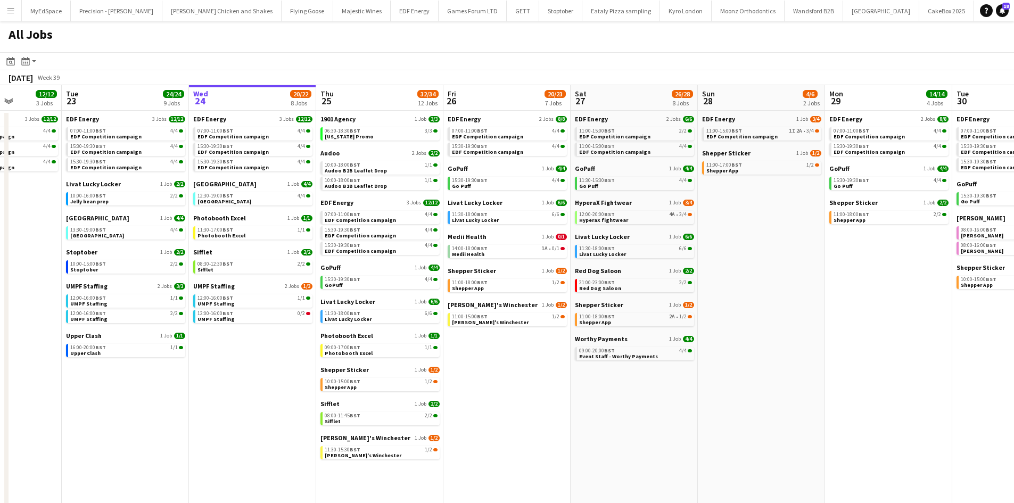
drag, startPoint x: 582, startPoint y: 395, endPoint x: 603, endPoint y: 394, distance: 21.3
click at [603, 394] on app-calendar-viewport "Sat 20 20/21 9 Jobs Sun 21 2/2 1 Job Mon 22 12/12 3 Jobs Tue 23 24/24 9 Jobs We…" at bounding box center [507, 322] width 1014 height 474
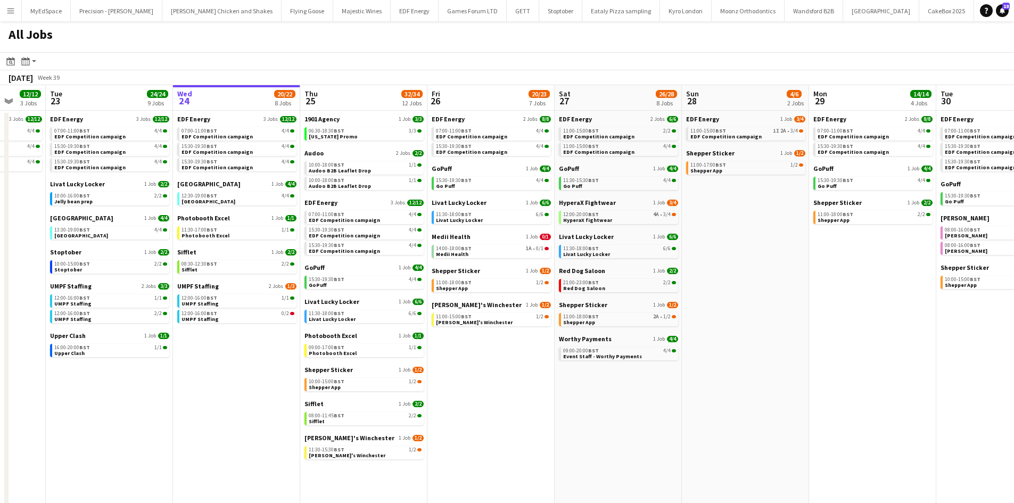
drag, startPoint x: 697, startPoint y: 398, endPoint x: 681, endPoint y: 396, distance: 16.1
click at [681, 396] on app-calendar-viewport "Sat 20 20/21 9 Jobs Sun 21 2/2 1 Job Mon 22 12/12 3 Jobs Tue 23 24/24 9 Jobs We…" at bounding box center [507, 322] width 1014 height 474
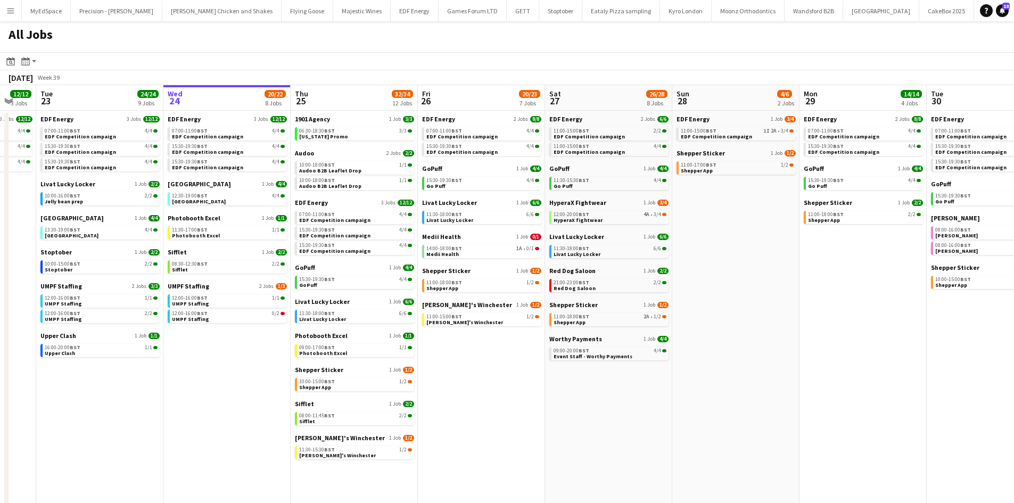
drag, startPoint x: 707, startPoint y: 303, endPoint x: 697, endPoint y: 303, distance: 9.6
click at [697, 303] on app-calendar-viewport "Sat 20 20/21 9 Jobs Sun 21 2/2 1 Job Mon 22 12/12 3 Jobs Tue 23 24/24 9 Jobs We…" at bounding box center [507, 322] width 1014 height 474
click at [525, 253] on link "14:00-18:00 BST 1A • 0/1 Medii Health" at bounding box center [482, 251] width 113 height 12
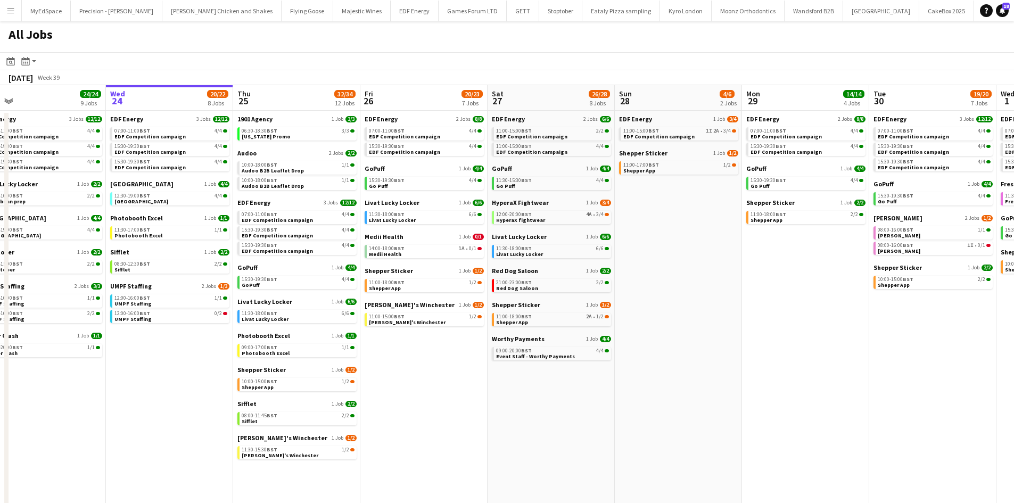
drag, startPoint x: 783, startPoint y: 342, endPoint x: 725, endPoint y: 341, distance: 58.0
click at [725, 341] on app-calendar-viewport "Sat 20 20/21 9 Jobs Sun 21 2/2 1 Job Mon 22 12/12 3 Jobs Tue 23 24/24 9 Jobs We…" at bounding box center [507, 322] width 1014 height 474
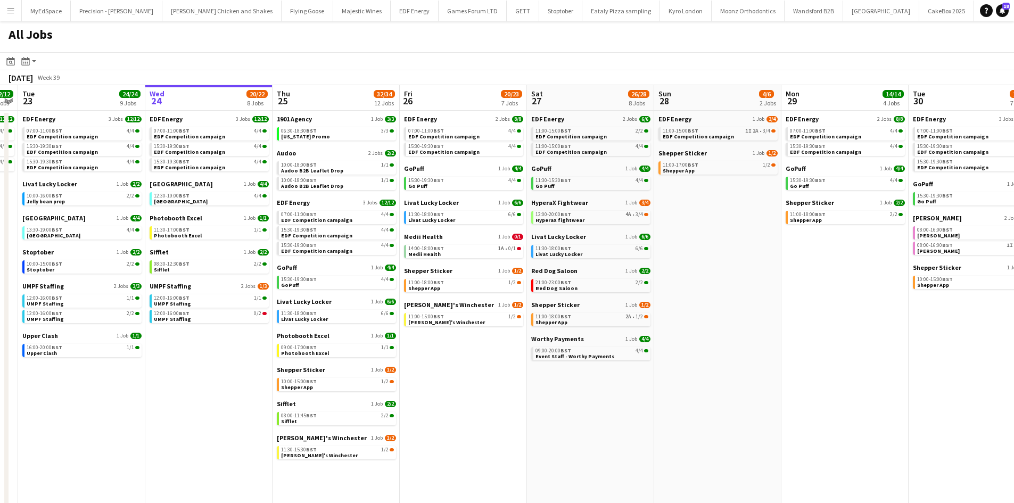
scroll to position [0, 359]
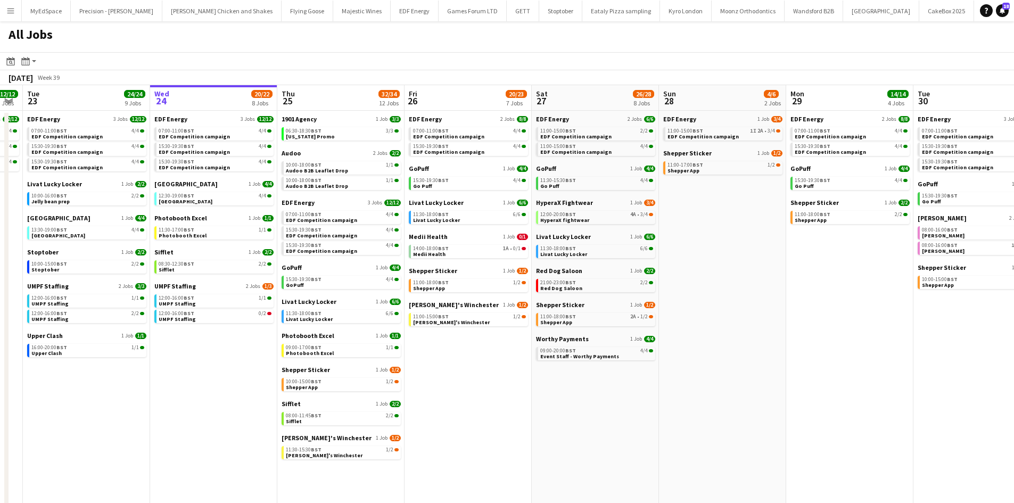
click at [678, 260] on app-calendar-viewport "Sat 20 20/21 9 Jobs Sun 21 2/2 1 Job Mon 22 12/12 3 Jobs Tue 23 24/24 9 Jobs We…" at bounding box center [507, 322] width 1014 height 474
click at [743, 130] on div "11:00-15:00 BST 1I 2A • 3/4" at bounding box center [723, 130] width 113 height 5
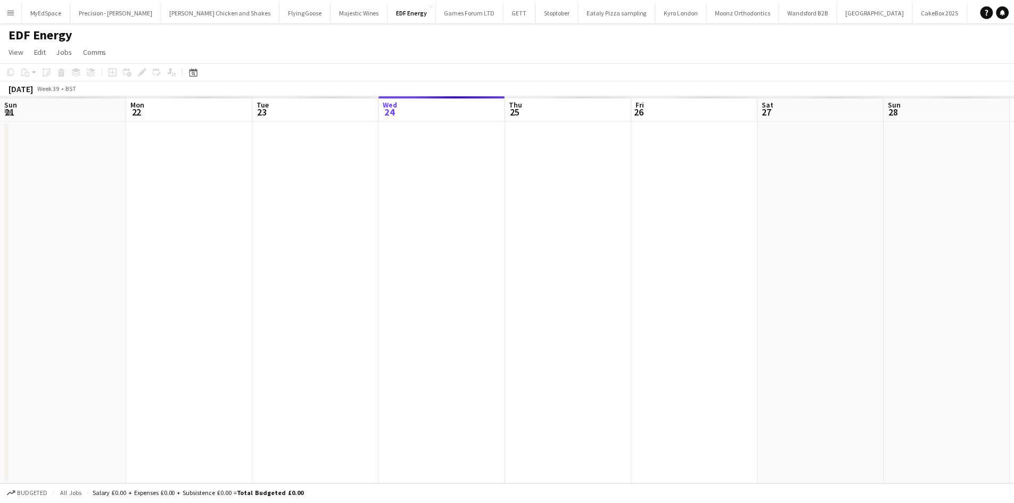
scroll to position [0, 366]
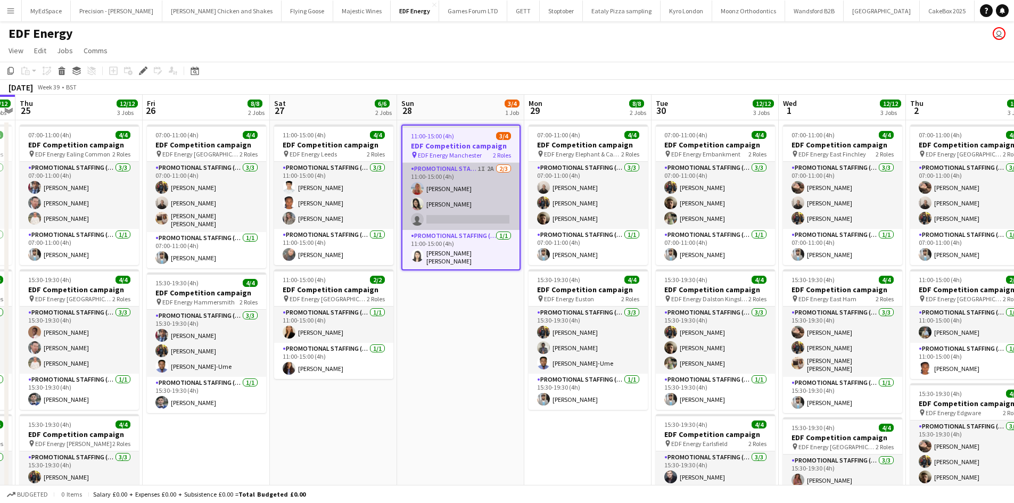
click at [491, 169] on app-card-role "Promotional Staffing (Flyering Staff) 1I 2A [DATE] 11:00-15:00 (4h) [PERSON_NAM…" at bounding box center [460, 196] width 117 height 67
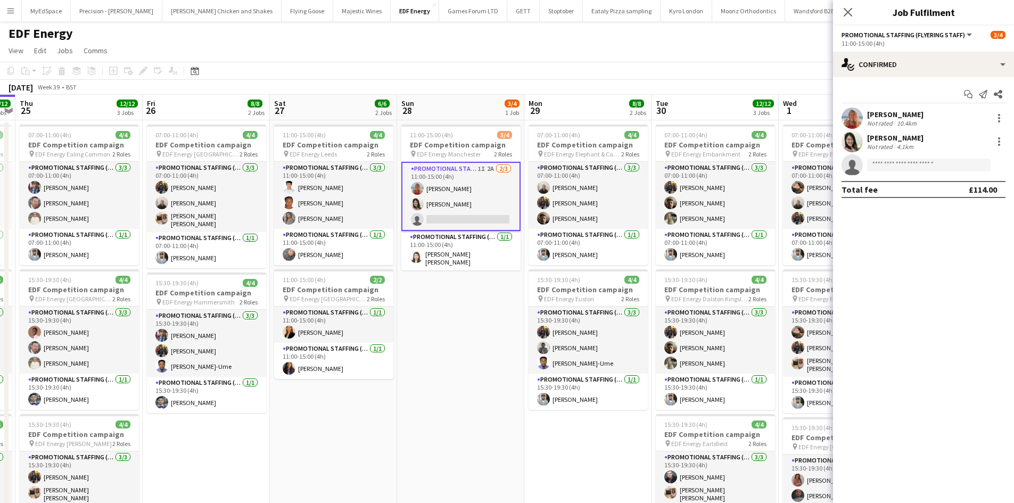
click at [881, 79] on div "Start chat Send notification Share [PERSON_NAME] Not rated 10.4km [PERSON_NAME]…" at bounding box center [923, 141] width 181 height 129
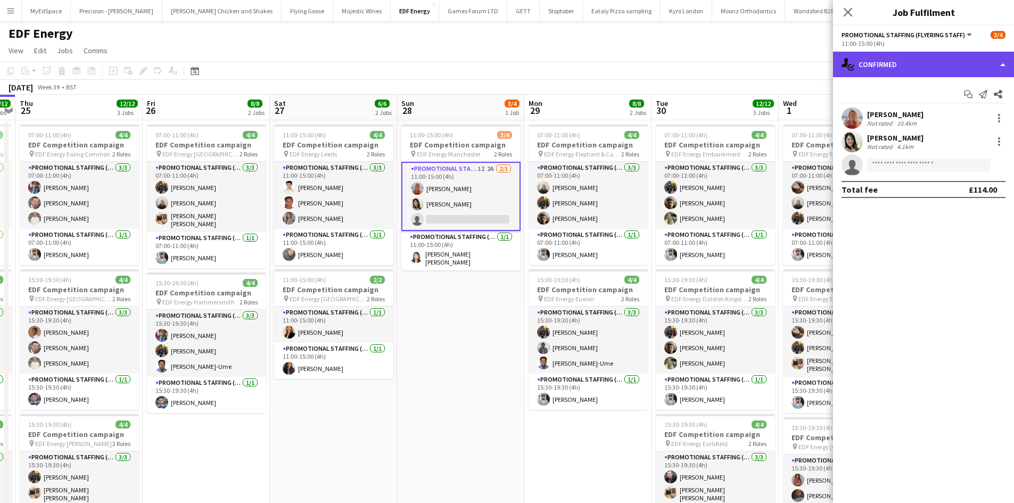
click at [887, 64] on div "single-neutral-actions-check-2 Confirmed" at bounding box center [923, 65] width 181 height 26
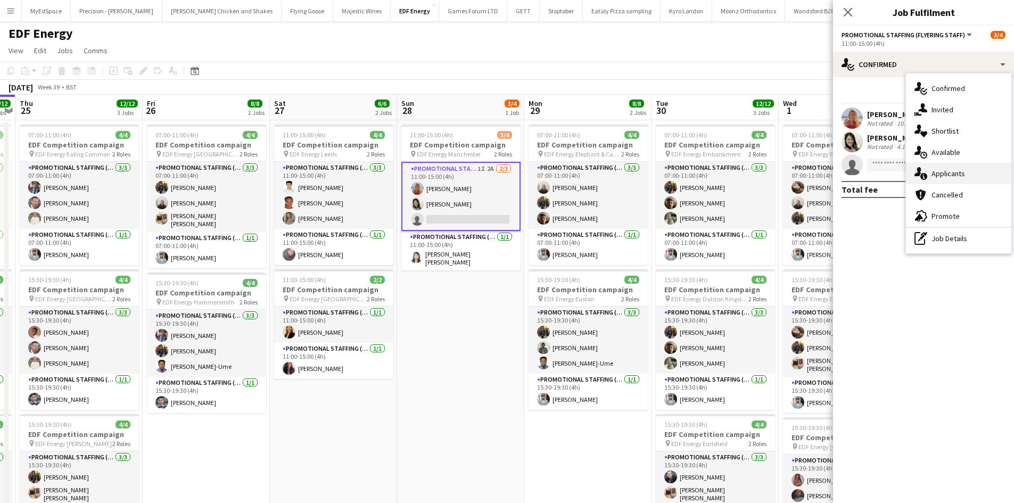
click at [981, 172] on div "single-neutral-actions-information Applicants" at bounding box center [958, 173] width 105 height 21
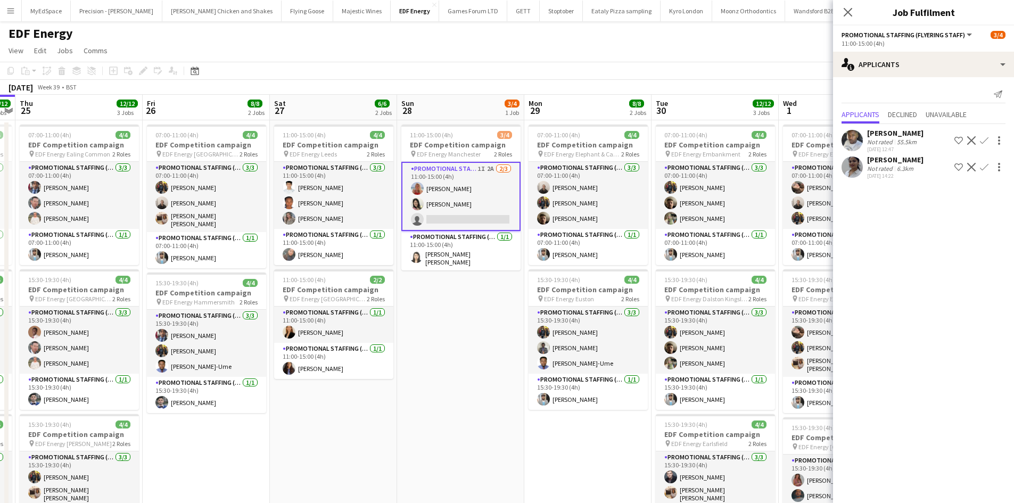
click at [873, 135] on div "[PERSON_NAME]" at bounding box center [895, 133] width 56 height 10
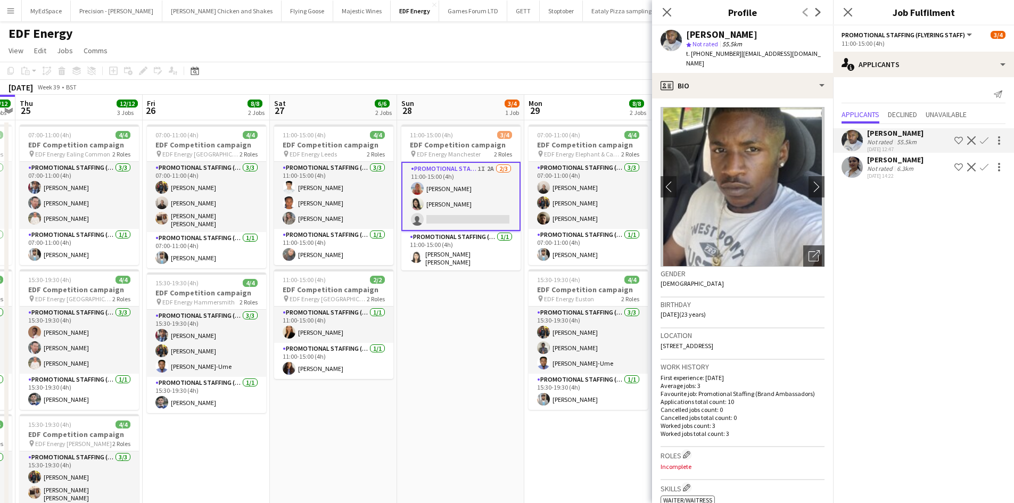
click at [850, 168] on app-user-avatar at bounding box center [851, 166] width 21 height 21
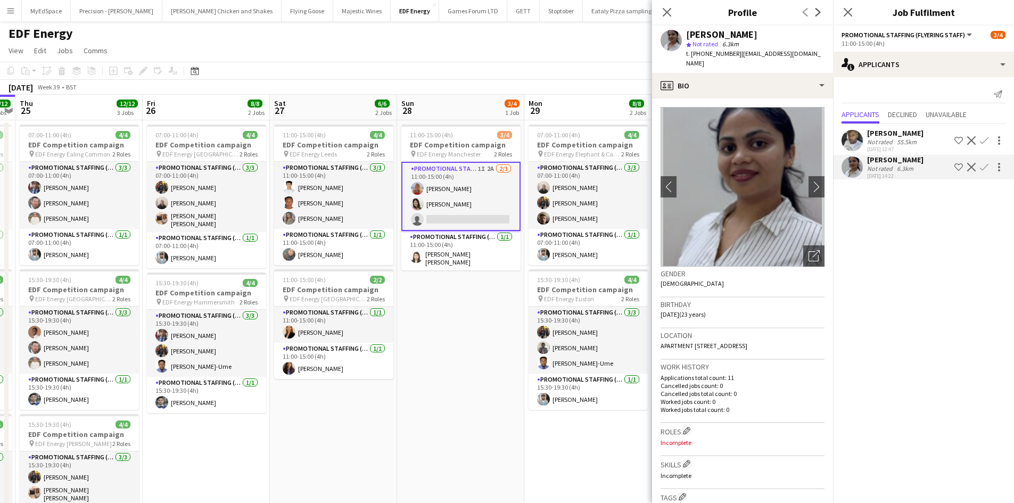
click at [890, 140] on div "Not rated" at bounding box center [881, 142] width 28 height 8
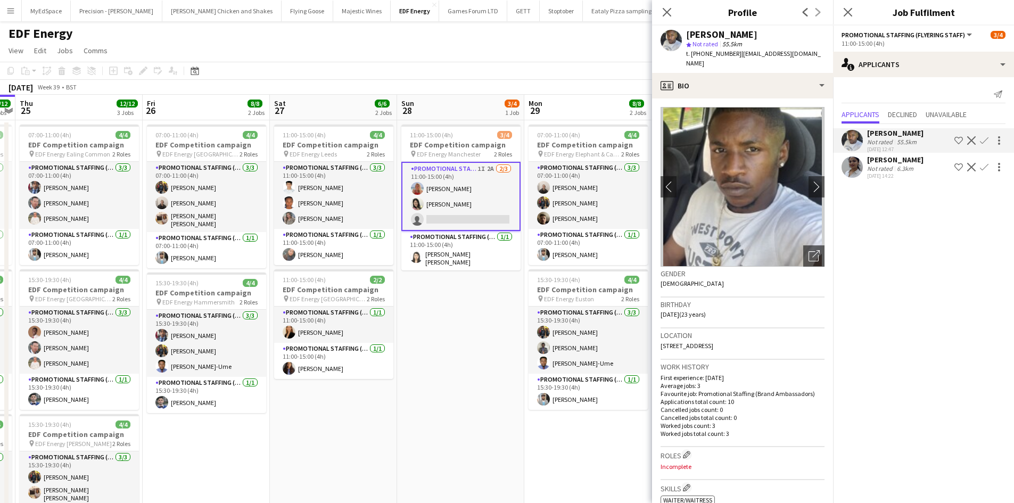
click at [983, 140] on app-icon "Confirm" at bounding box center [984, 140] width 9 height 9
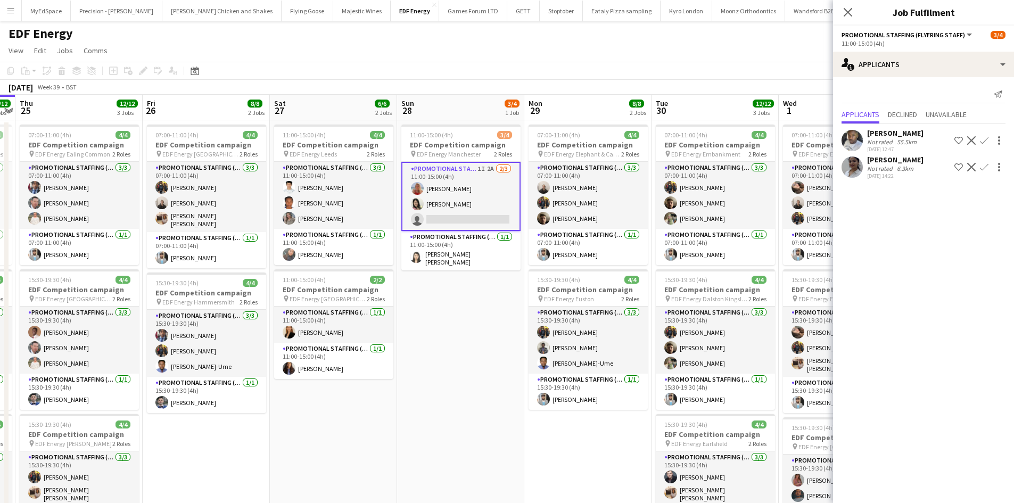
click at [986, 140] on app-icon "Confirm" at bounding box center [984, 140] width 9 height 9
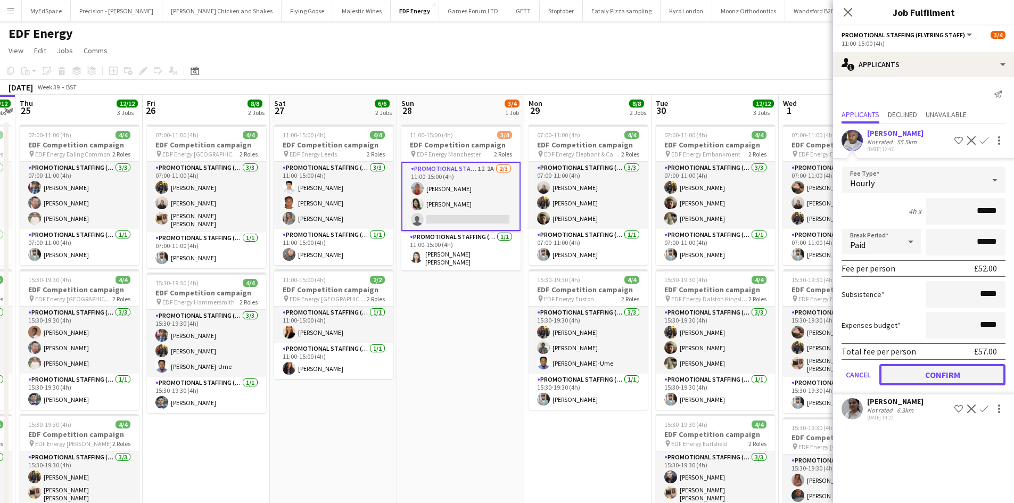
click at [946, 373] on button "Confirm" at bounding box center [942, 374] width 126 height 21
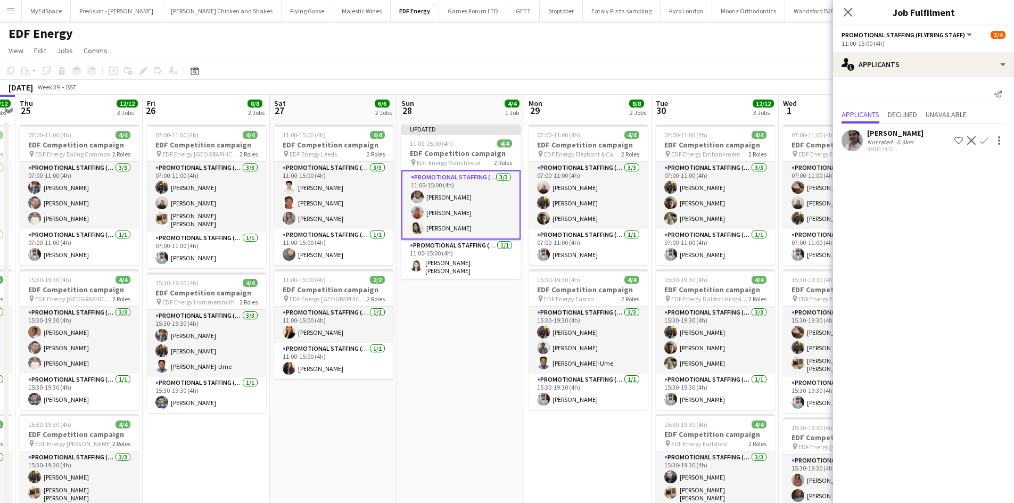
click at [498, 323] on app-date-cell "Updated 11:00-15:00 (4h) 4/4 EDF Competition campaign pin EDF Energy Manchester…" at bounding box center [460, 363] width 127 height 487
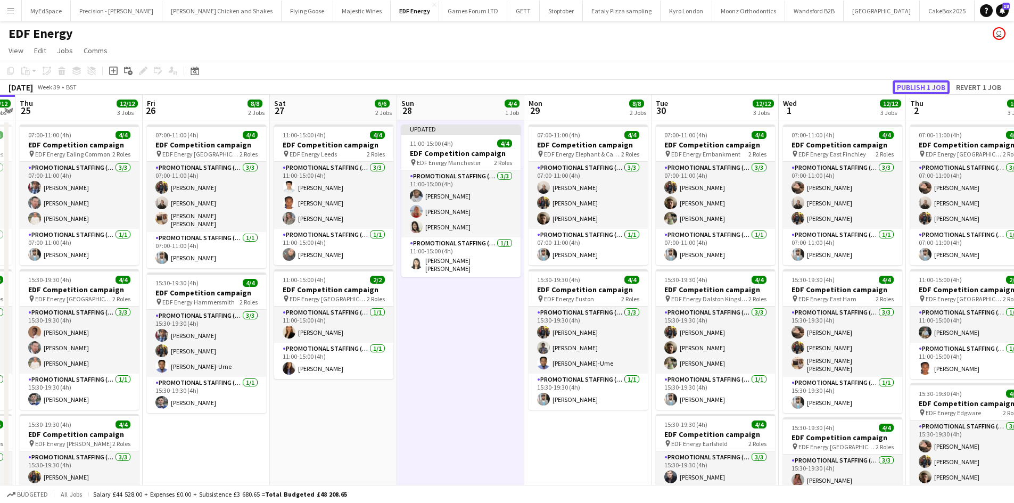
click at [925, 84] on button "Publish 1 job" at bounding box center [920, 87] width 57 height 14
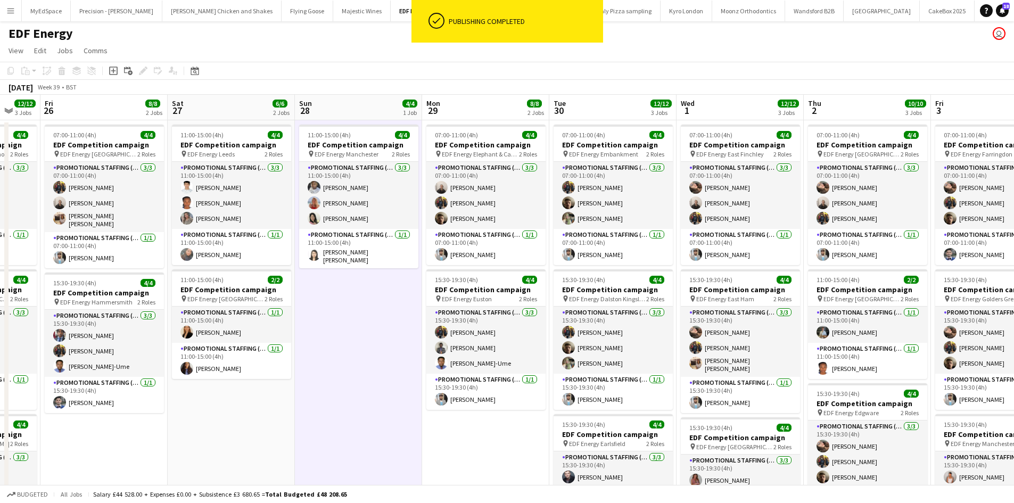
scroll to position [0, 488]
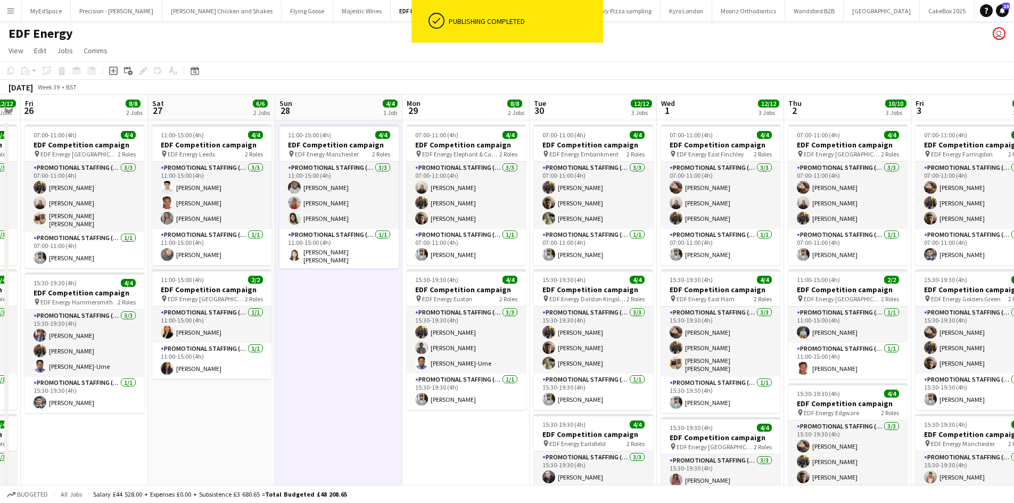
drag, startPoint x: 443, startPoint y: 382, endPoint x: 423, endPoint y: 376, distance: 20.4
click at [423, 376] on app-calendar-viewport "Mon 22 12/12 3 Jobs Tue 23 12/12 3 Jobs Wed 24 12/12 3 Jobs Thu 25 12/12 3 Jobs…" at bounding box center [507, 351] width 1014 height 512
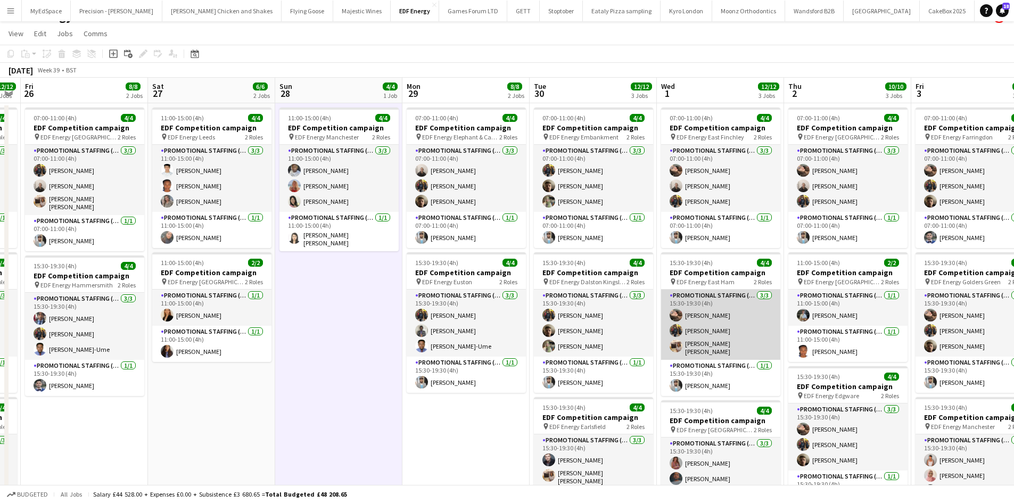
scroll to position [0, 0]
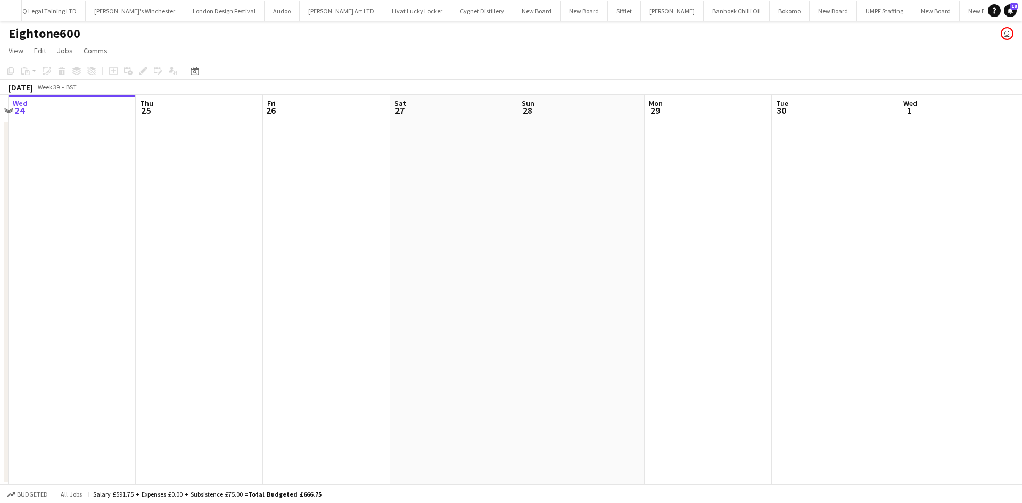
drag, startPoint x: 524, startPoint y: 245, endPoint x: 167, endPoint y: 216, distance: 358.3
click at [157, 208] on app-calendar-viewport "Sun 21 Mon 22 Tue 23 Wed 24 Thu 25 Fri 26 Sat 27 Sun 28 Mon 29 Tue 30 Wed 1 Thu…" at bounding box center [511, 290] width 1022 height 390
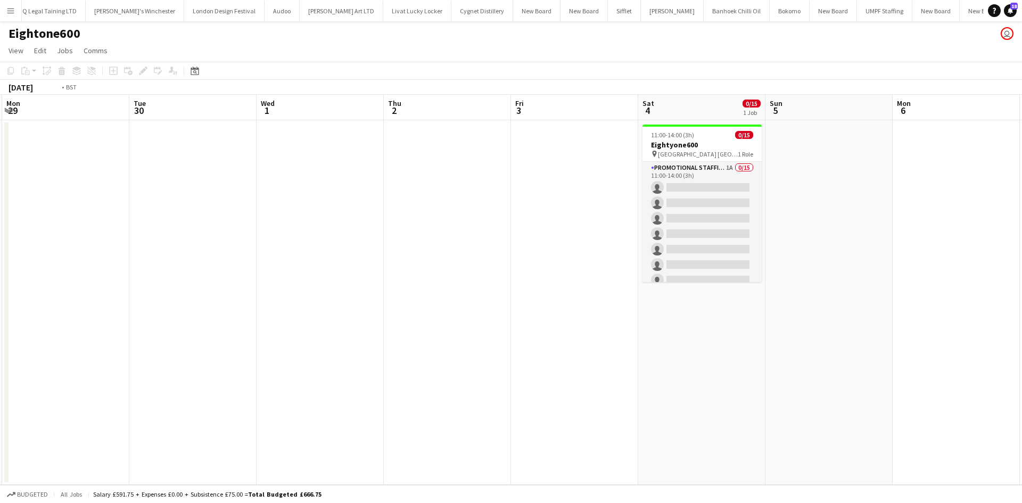
drag, startPoint x: 687, startPoint y: 244, endPoint x: 283, endPoint y: 216, distance: 404.9
click at [283, 216] on app-calendar-viewport "Thu 25 Fri 26 Sat 27 Sun 28 Mon 29 Tue 30 Wed 1 Thu 2 Fri 3 Sat 4 0/15 1 Job Su…" at bounding box center [511, 290] width 1022 height 390
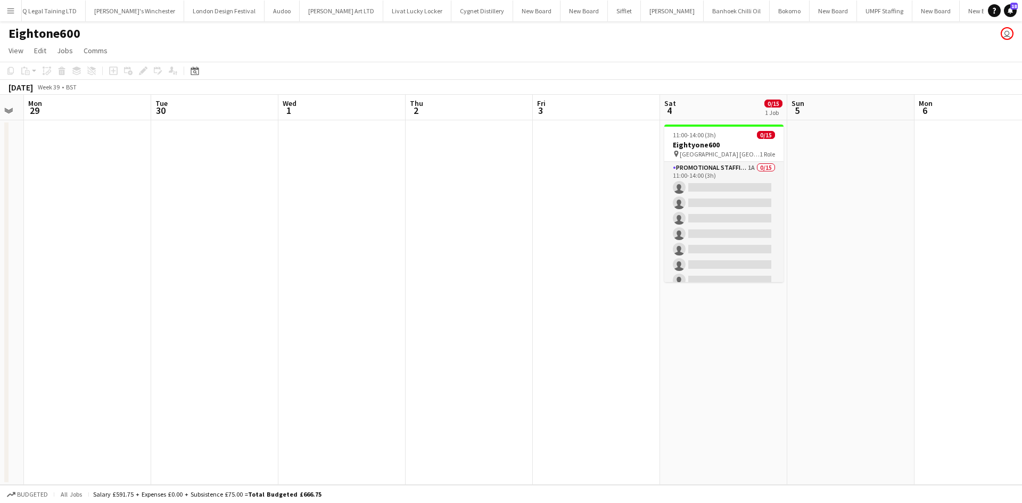
drag, startPoint x: 629, startPoint y: 249, endPoint x: 416, endPoint y: 222, distance: 214.5
click at [416, 222] on app-calendar-viewport "Thu 25 Fri 26 Sat 27 Sun 28 Mon 29 Tue 30 Wed 1 Thu 2 Fri 3 Sat 4 0/15 1 Job Su…" at bounding box center [511, 290] width 1022 height 390
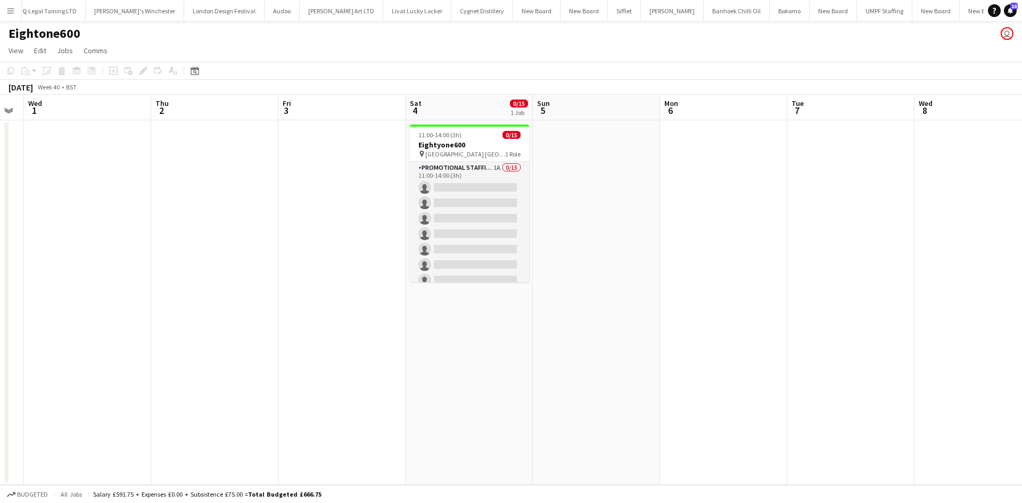
scroll to position [0, 486]
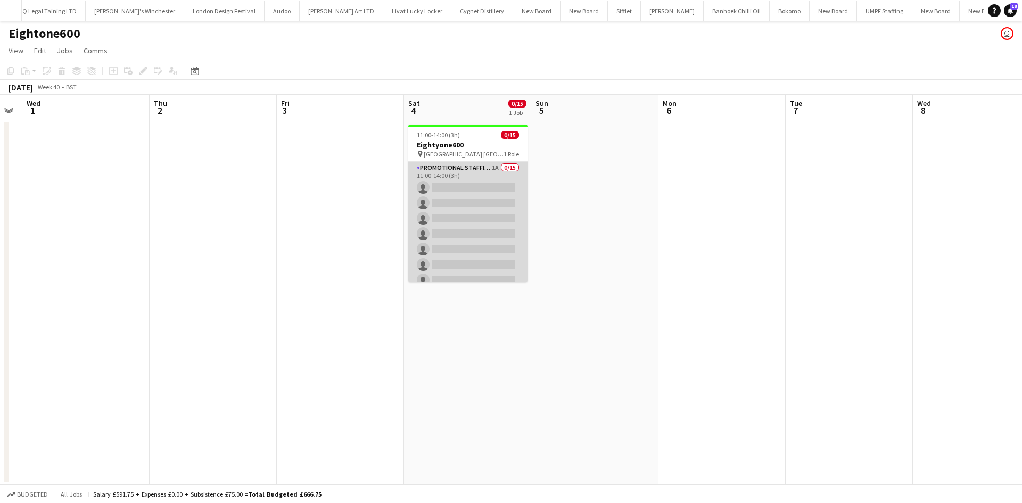
click at [484, 168] on app-card-role "Promotional Staffing (Brand Ambassadors) 1A 0/15 11:00-14:00 (3h) single-neutra…" at bounding box center [467, 288] width 119 height 252
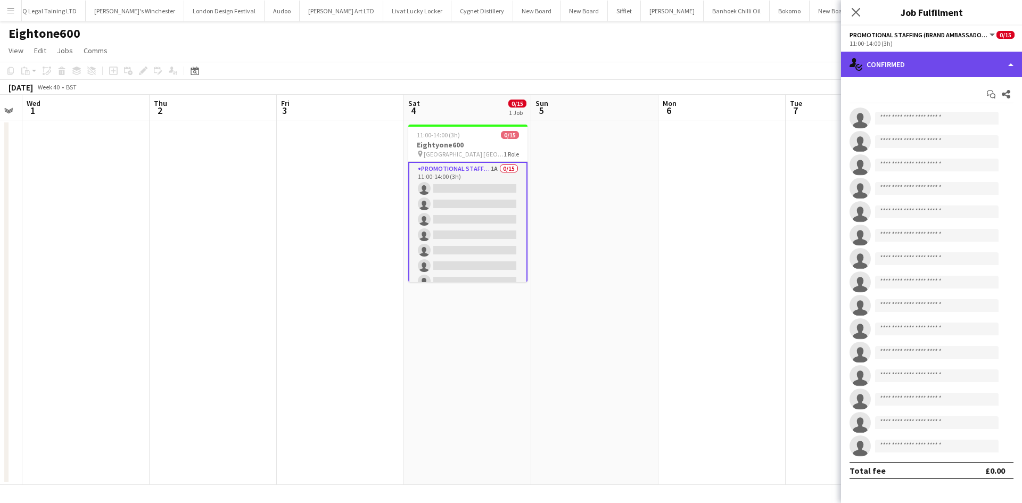
click at [884, 68] on div "single-neutral-actions-check-2 Confirmed" at bounding box center [931, 65] width 181 height 26
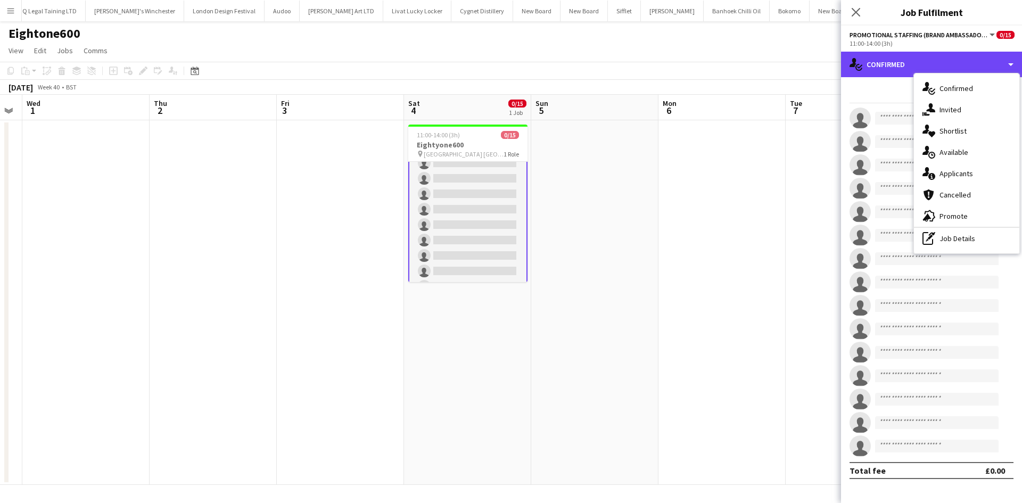
scroll to position [0, 0]
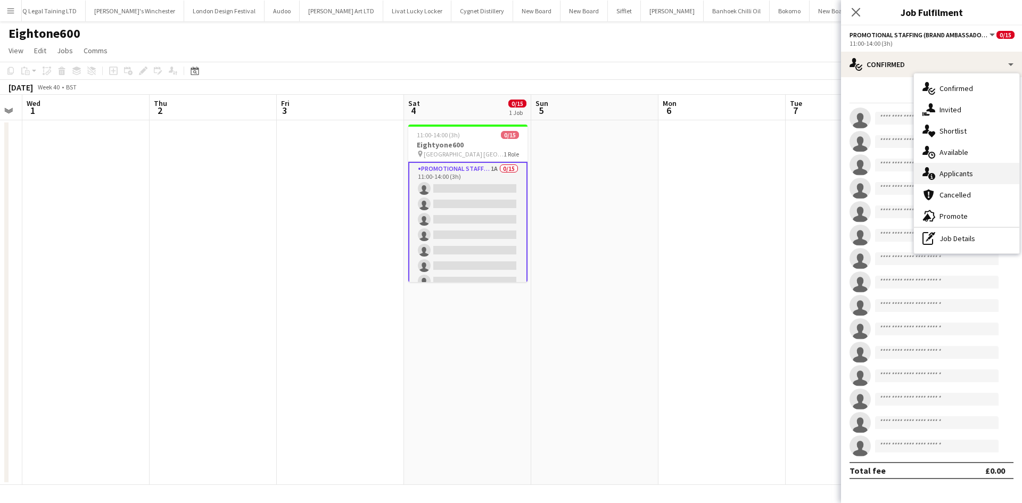
click at [963, 173] on span "Applicants" at bounding box center [956, 174] width 34 height 10
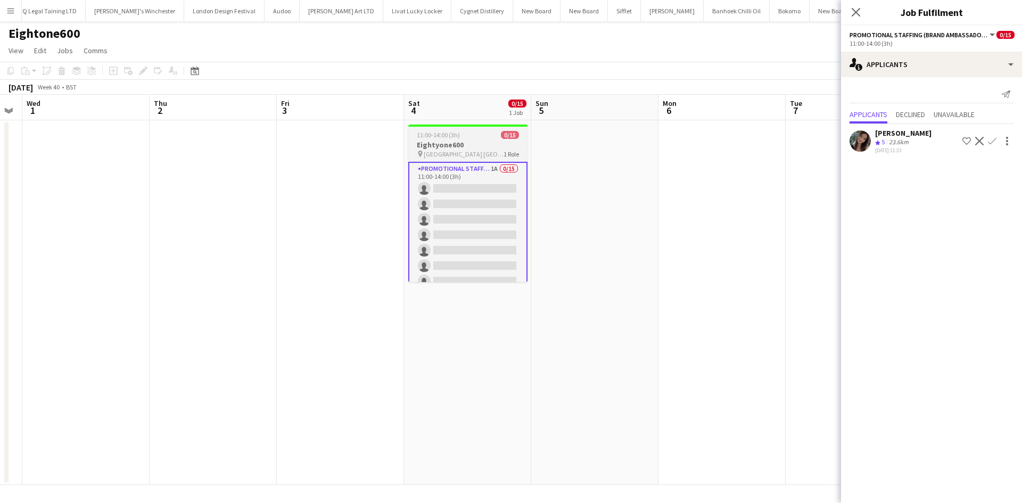
click at [440, 141] on h3 "Eightyone600" at bounding box center [467, 145] width 119 height 10
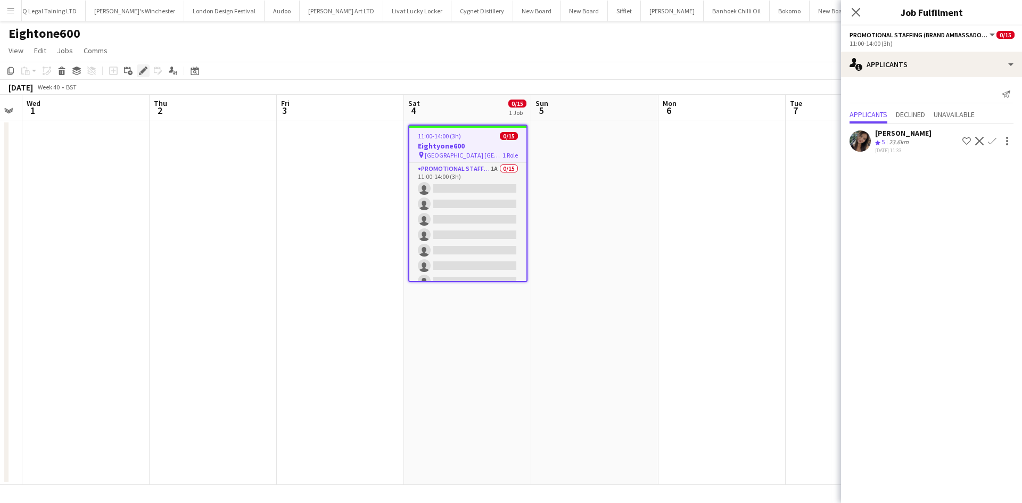
click at [143, 70] on icon at bounding box center [143, 71] width 6 height 6
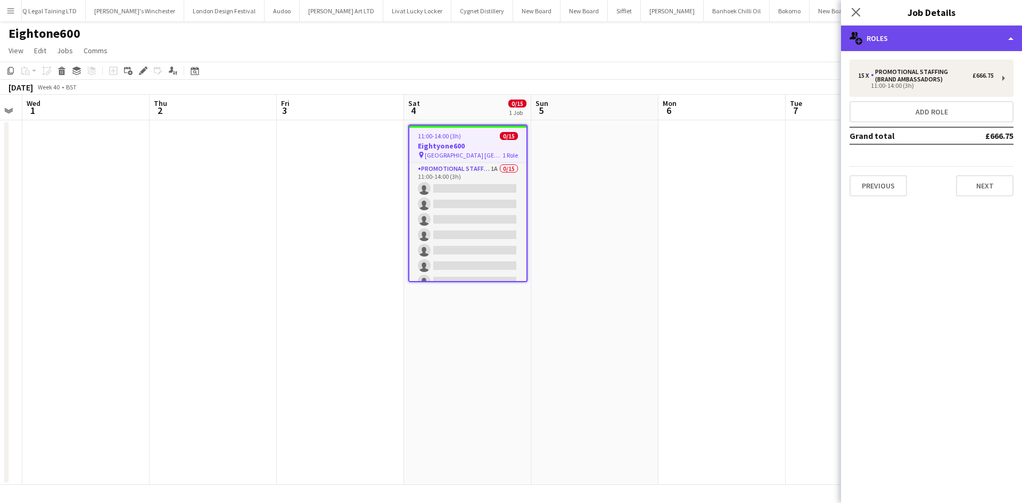
click at [876, 42] on div "multiple-users-add Roles" at bounding box center [931, 39] width 181 height 26
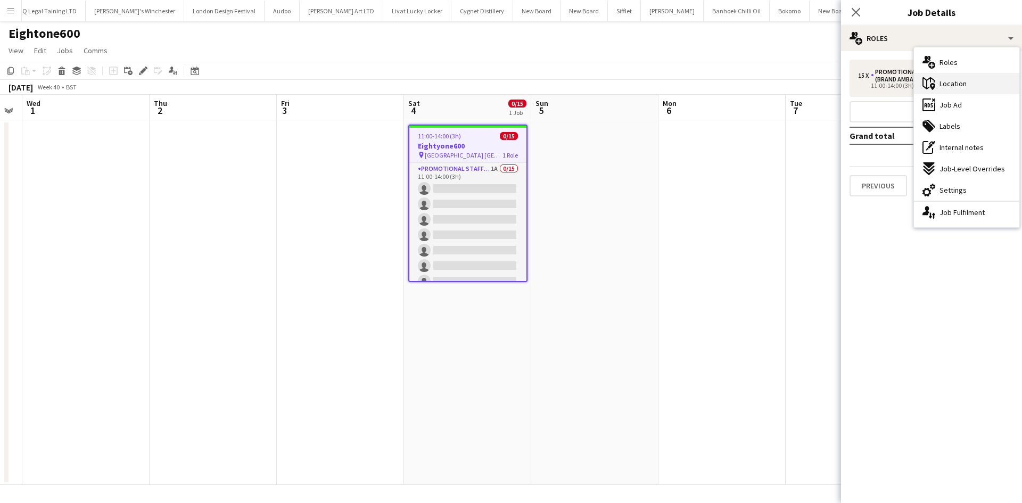
click at [958, 86] on span "Location" at bounding box center [952, 84] width 27 height 10
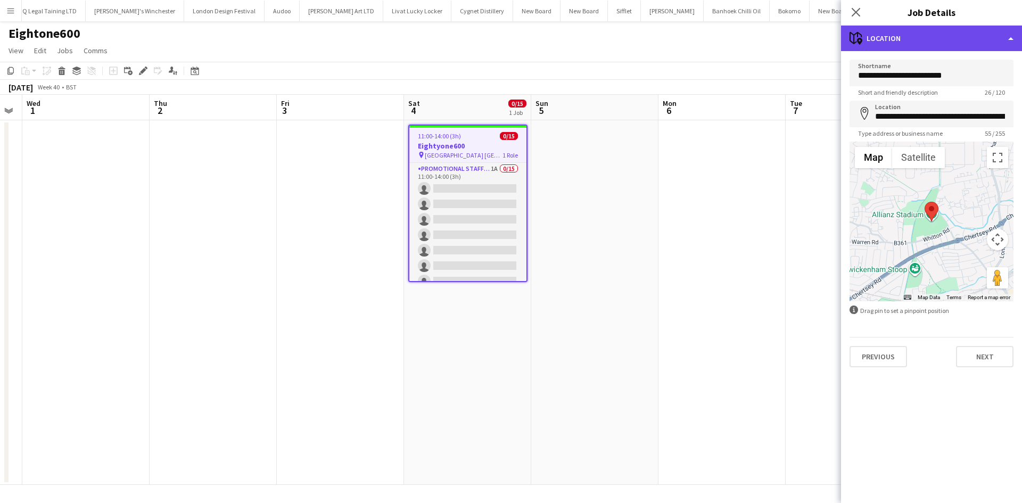
click at [922, 43] on div "maps-pin-1 Location" at bounding box center [931, 39] width 181 height 26
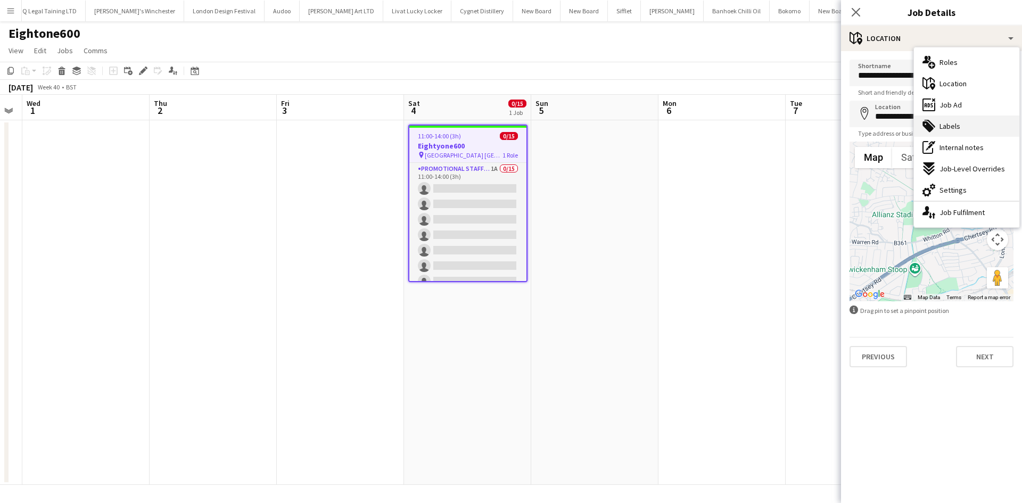
click at [965, 127] on div "tags-double Labels" at bounding box center [966, 125] width 105 height 21
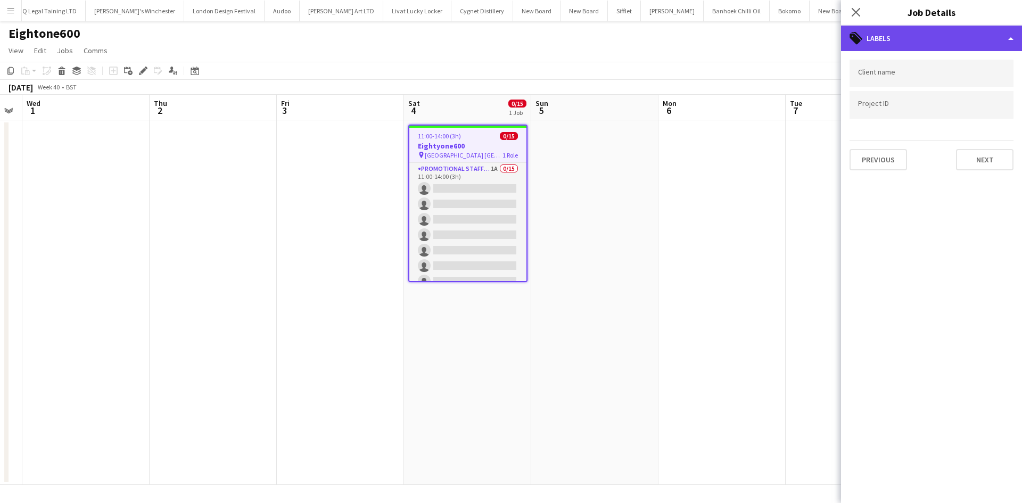
click at [941, 40] on div "tags-double Labels" at bounding box center [931, 39] width 181 height 26
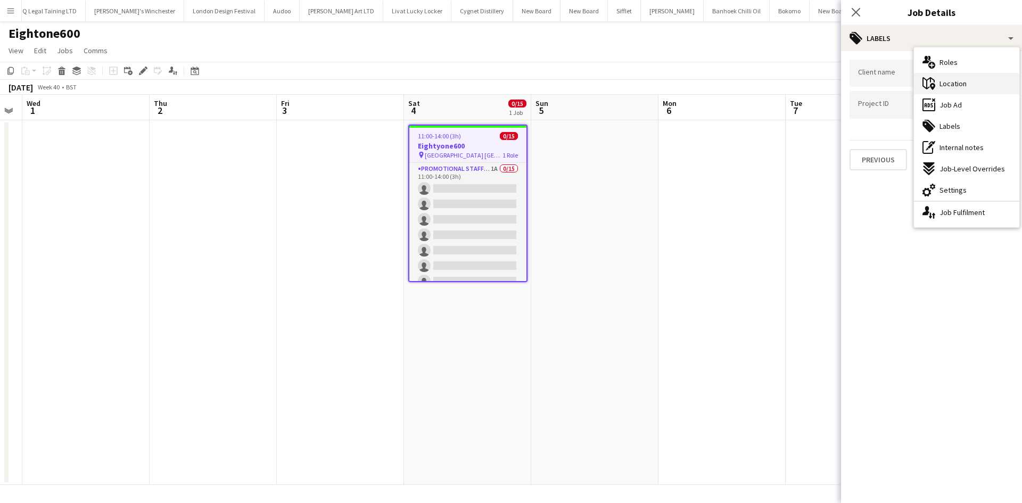
click at [966, 87] on div "maps-pin-1 Location" at bounding box center [966, 83] width 105 height 21
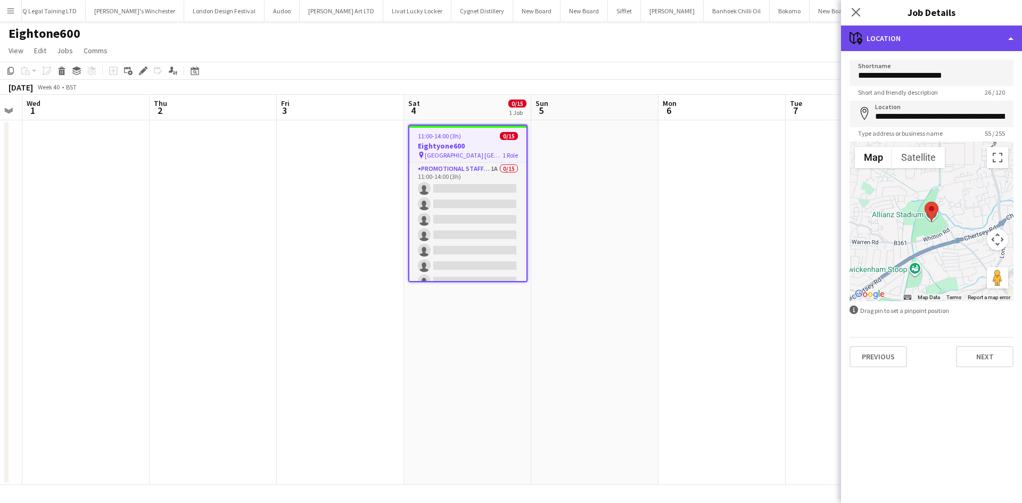
drag, startPoint x: 953, startPoint y: 36, endPoint x: 959, endPoint y: 35, distance: 6.5
click at [956, 34] on div "maps-pin-1 Location" at bounding box center [931, 39] width 181 height 26
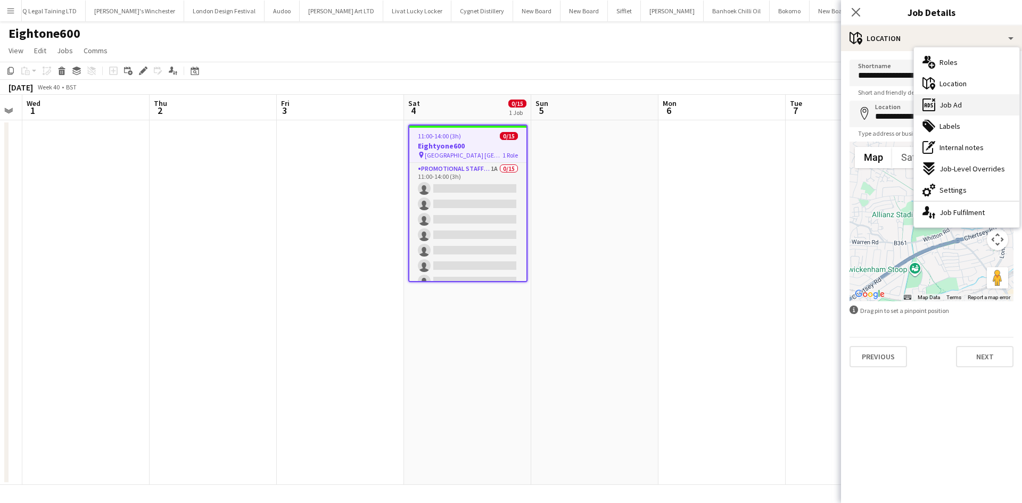
click at [981, 106] on div "ads-window Job Ad" at bounding box center [966, 104] width 105 height 21
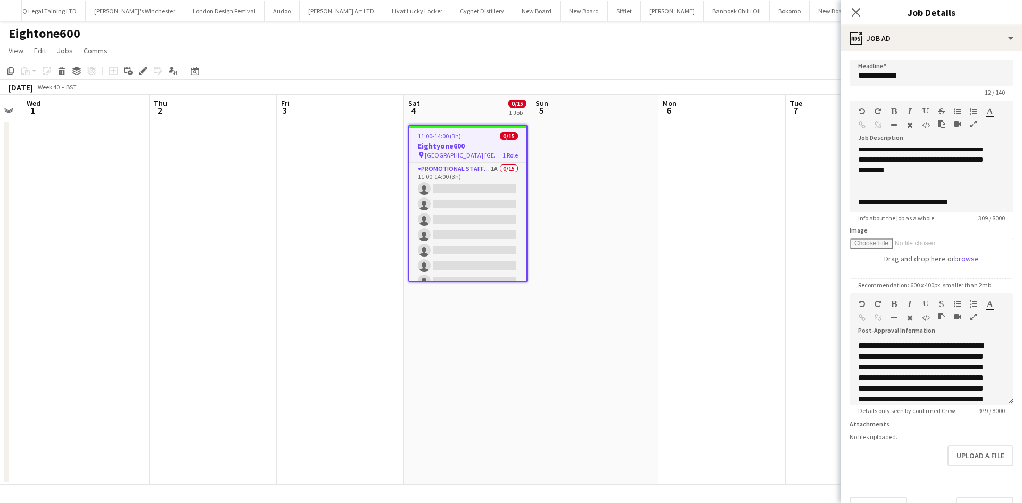
scroll to position [72, 0]
click at [591, 206] on app-date-cell at bounding box center [594, 302] width 127 height 365
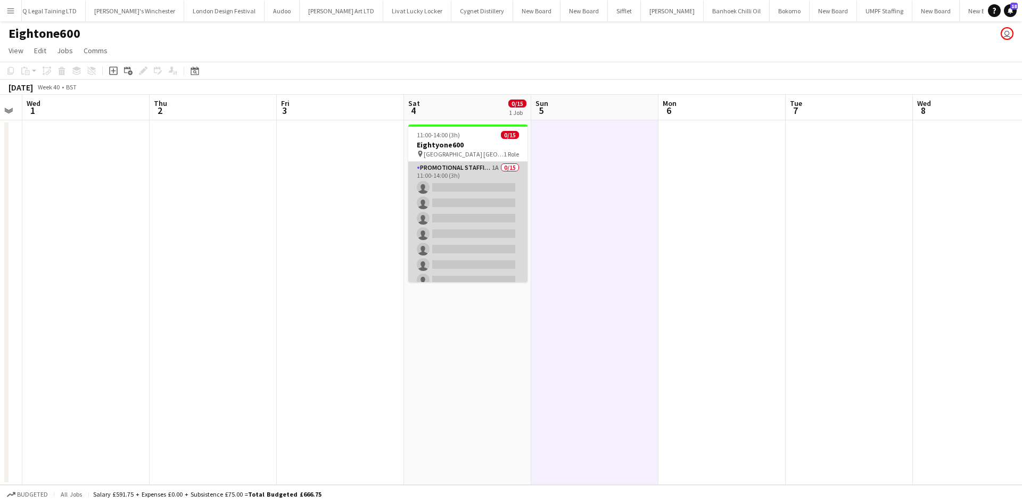
click at [488, 165] on app-card-role "Promotional Staffing (Brand Ambassadors) 1A 0/15 11:00-14:00 (3h) single-neutra…" at bounding box center [467, 288] width 119 height 252
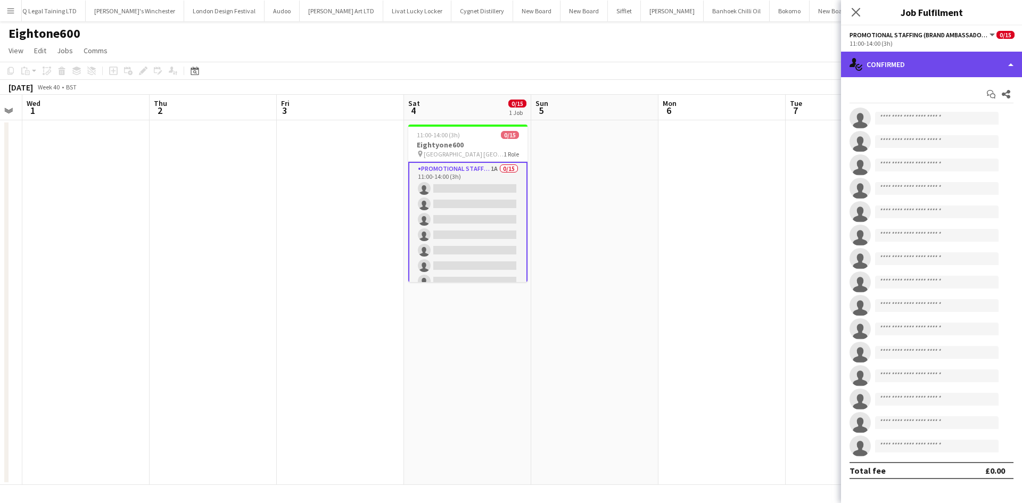
click at [944, 62] on div "single-neutral-actions-check-2 Confirmed" at bounding box center [931, 65] width 181 height 26
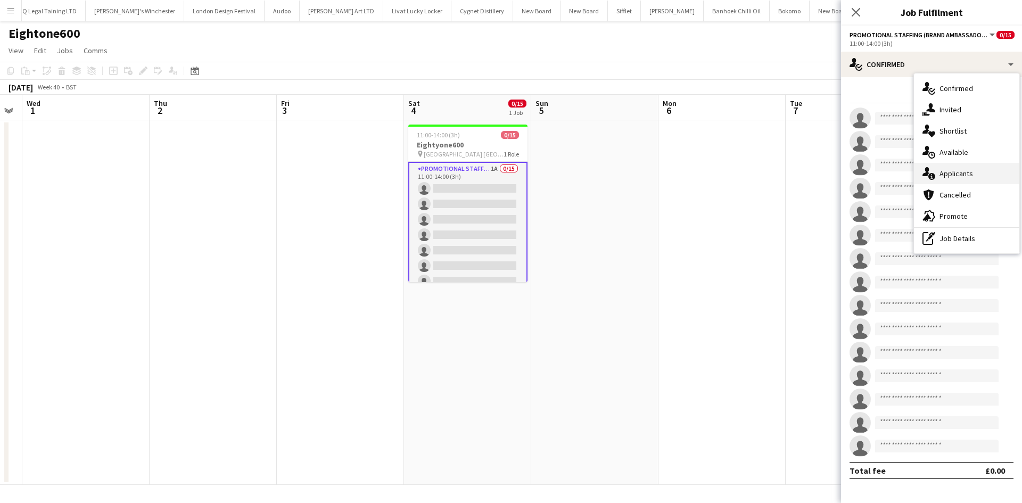
click at [970, 171] on span "Applicants" at bounding box center [956, 174] width 34 height 10
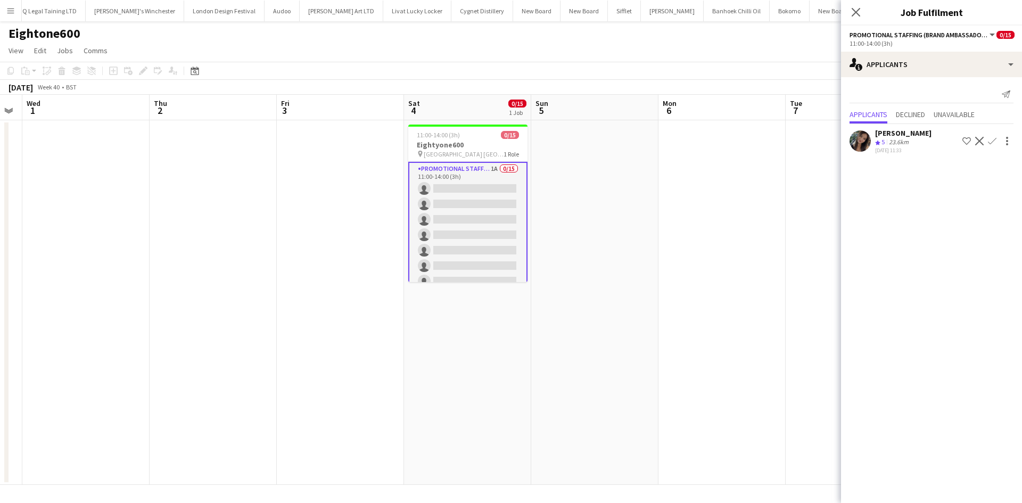
click at [997, 140] on button "Confirm" at bounding box center [992, 141] width 13 height 13
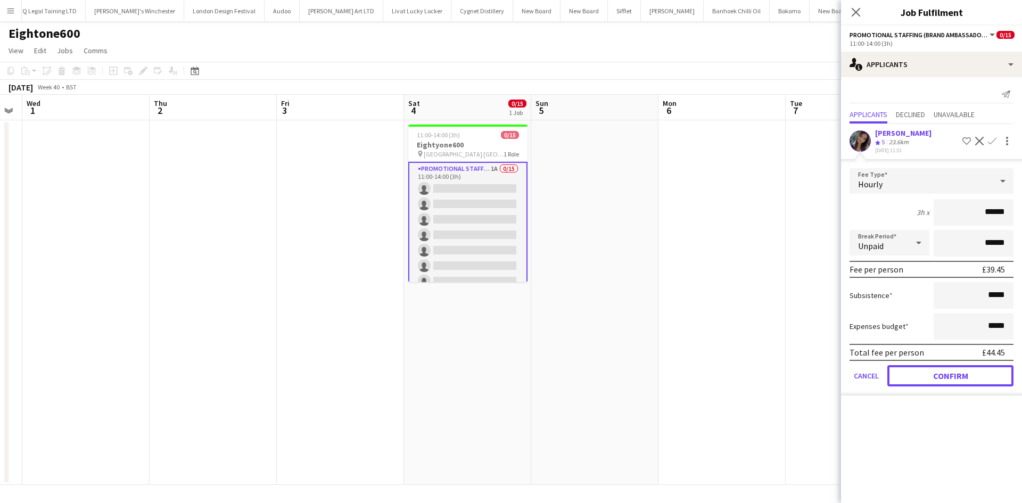
click at [963, 367] on button "Confirm" at bounding box center [950, 375] width 126 height 21
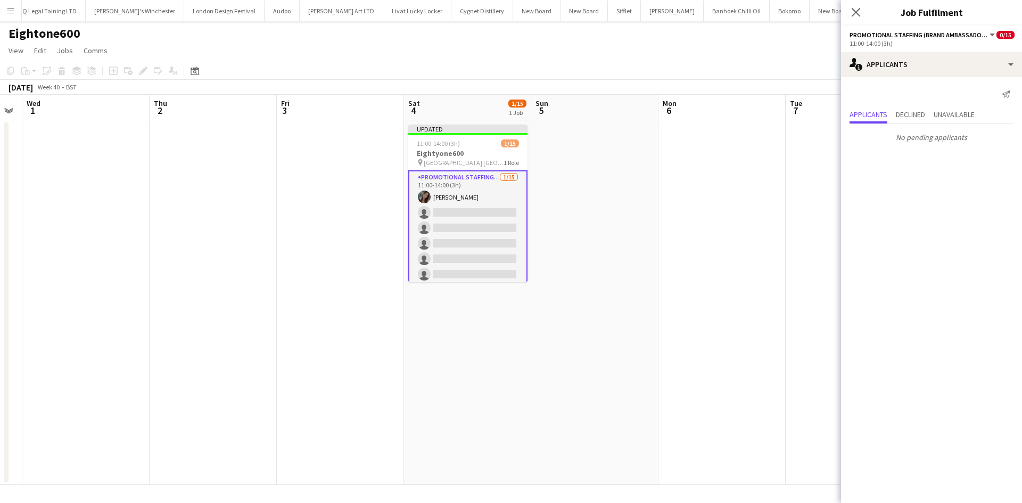
click at [792, 301] on app-date-cell at bounding box center [848, 302] width 127 height 365
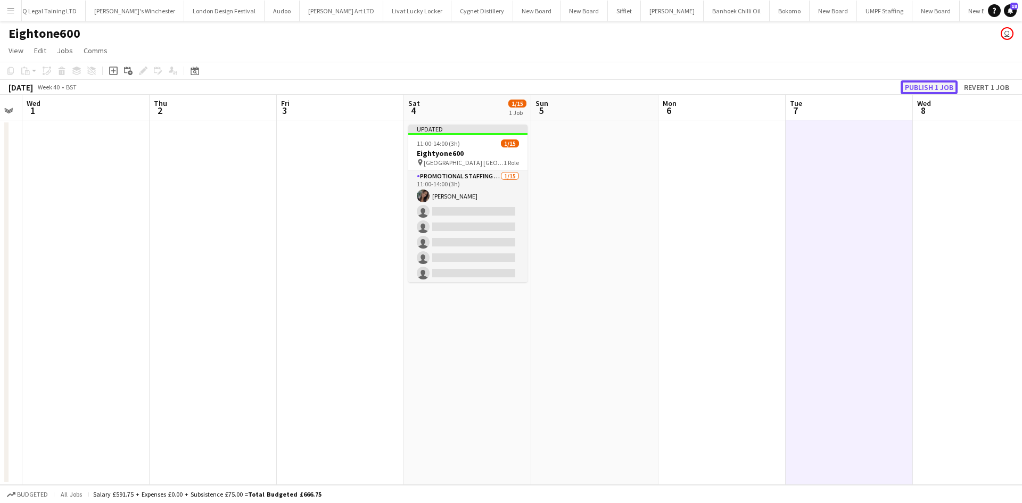
click at [937, 86] on button "Publish 1 job" at bounding box center [928, 87] width 57 height 14
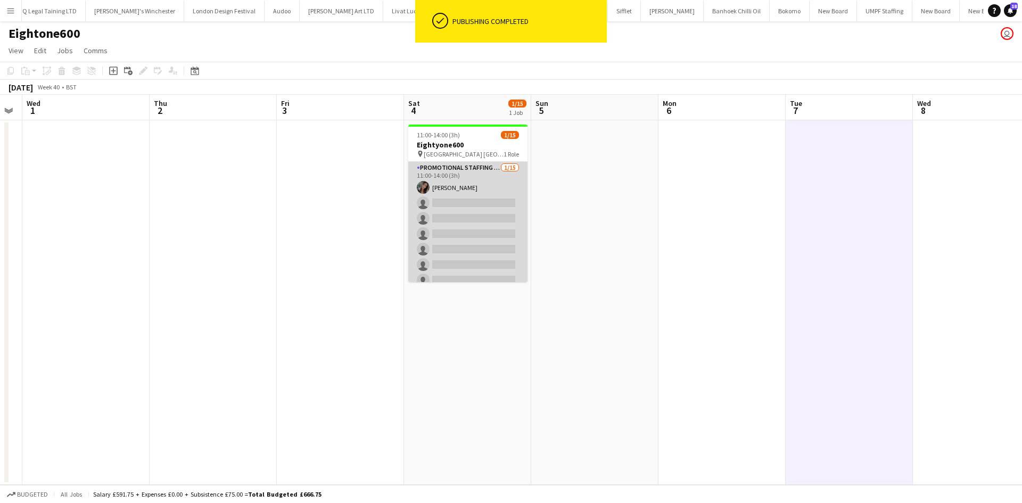
click at [476, 171] on app-card-role "Promotional Staffing (Brand Ambassadors) 1/15 11:00-14:00 (3h) Mariia Koptieva …" at bounding box center [467, 288] width 119 height 252
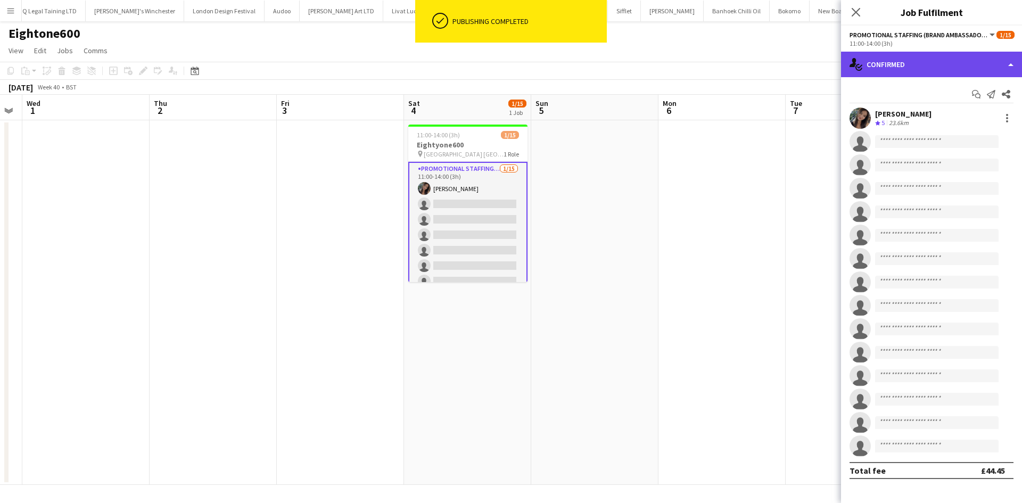
click at [916, 64] on div "single-neutral-actions-check-2 Confirmed" at bounding box center [931, 65] width 181 height 26
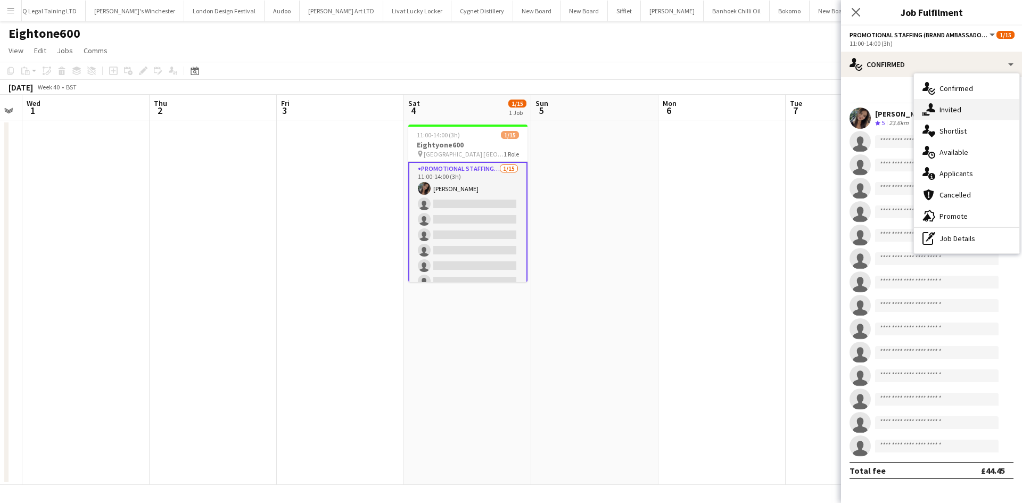
click at [969, 106] on div "single-neutral-actions-share-1 Invited" at bounding box center [966, 109] width 105 height 21
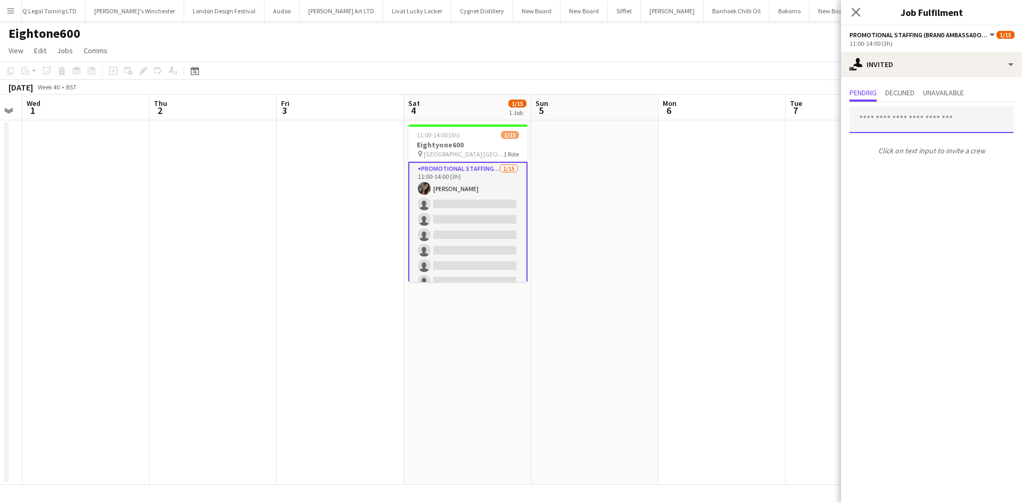
click at [909, 133] on body "Menu Boards Boards Boards All jobs Status Workforce Workforce My Workforce Recr…" at bounding box center [511, 251] width 1022 height 503
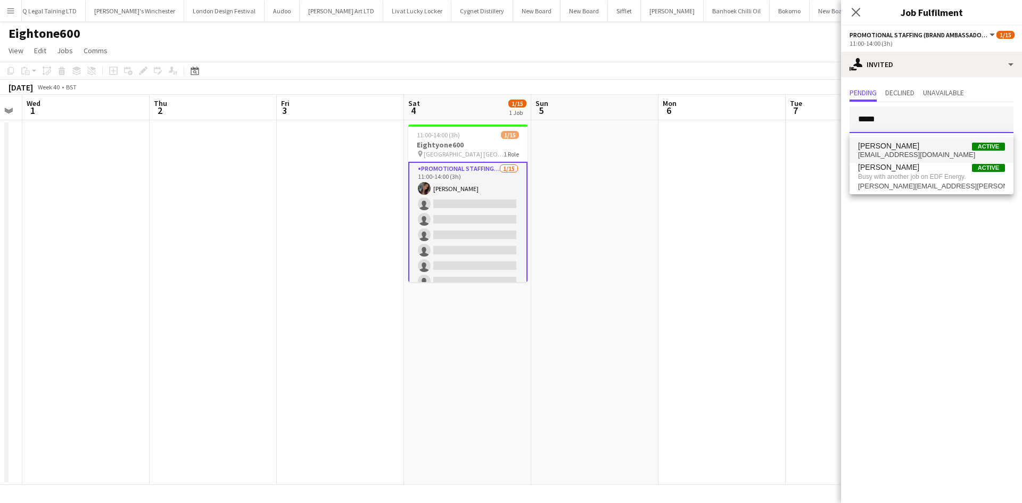
type input "*****"
click at [930, 144] on span "Anastasiia Meleshko Active" at bounding box center [931, 146] width 147 height 9
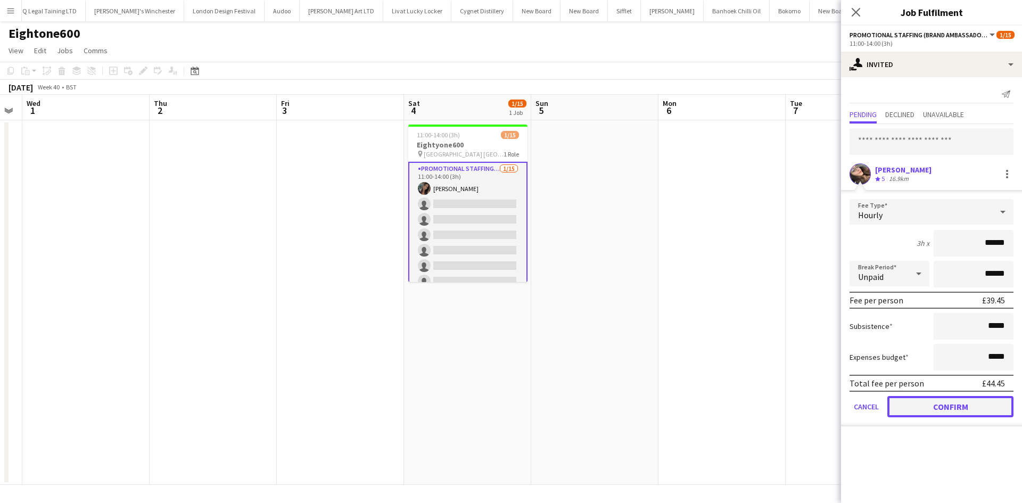
click at [940, 399] on button "Confirm" at bounding box center [950, 406] width 126 height 21
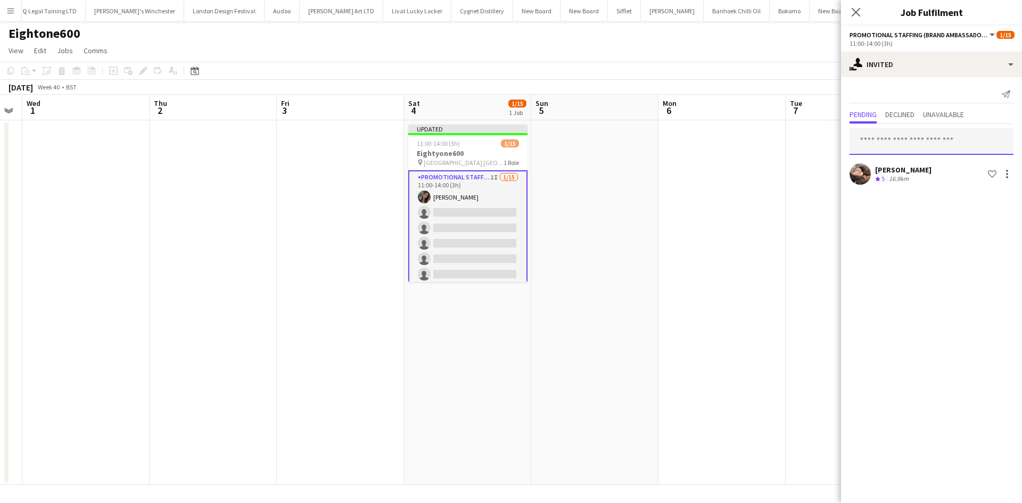
click at [889, 143] on input "text" at bounding box center [931, 141] width 164 height 27
type input "*"
type input "****"
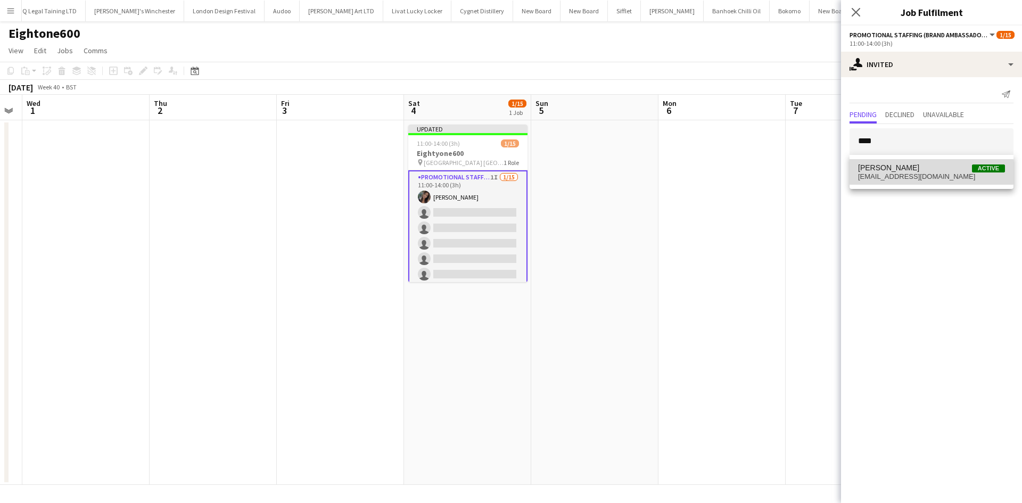
click at [894, 172] on span "nizdunlea@hotmail.com" at bounding box center [931, 176] width 147 height 9
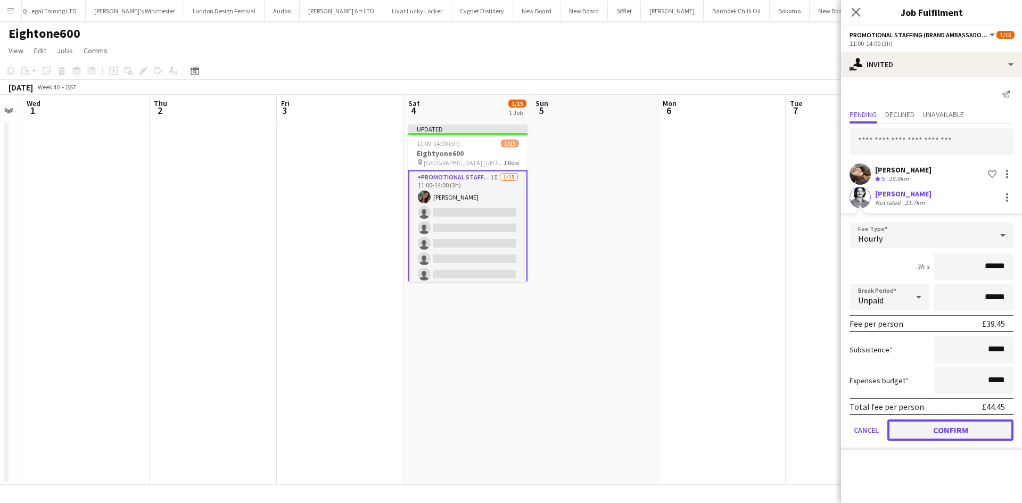
click at [948, 427] on button "Confirm" at bounding box center [950, 429] width 126 height 21
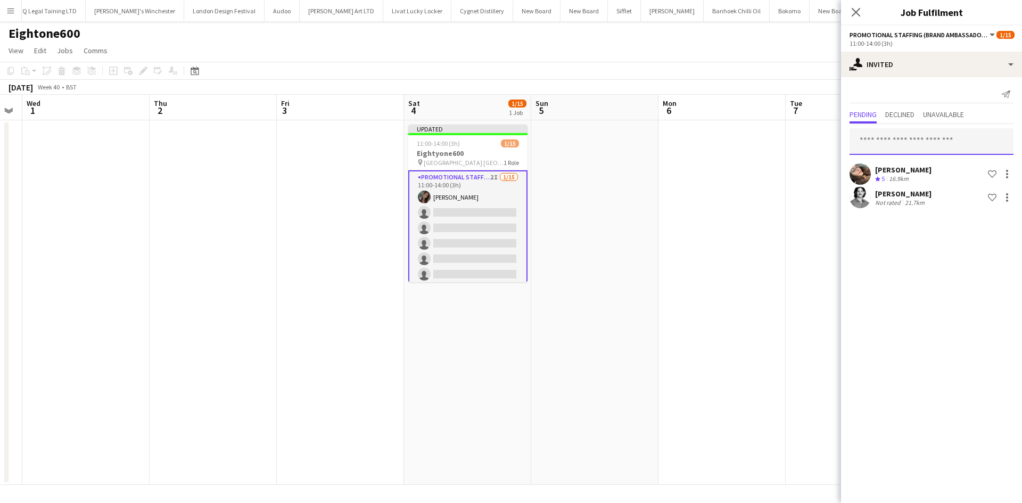
click at [880, 136] on input "text" at bounding box center [931, 141] width 164 height 27
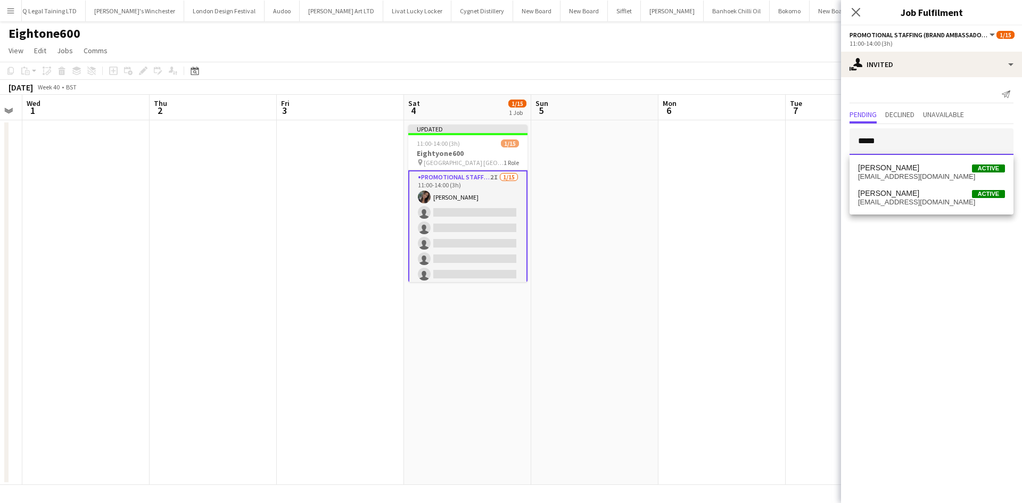
type input "*****"
click at [897, 170] on span "Elvis Assadi" at bounding box center [888, 167] width 61 height 9
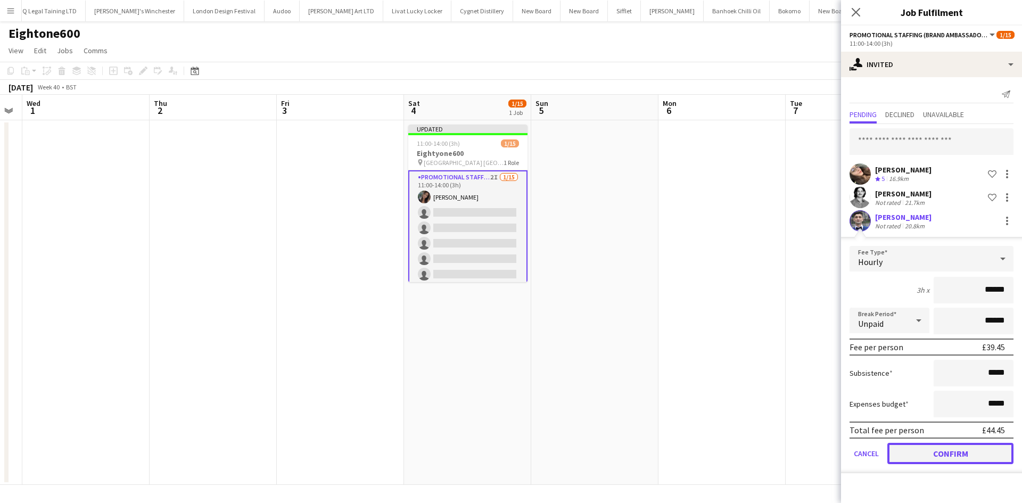
click at [965, 457] on button "Confirm" at bounding box center [950, 453] width 126 height 21
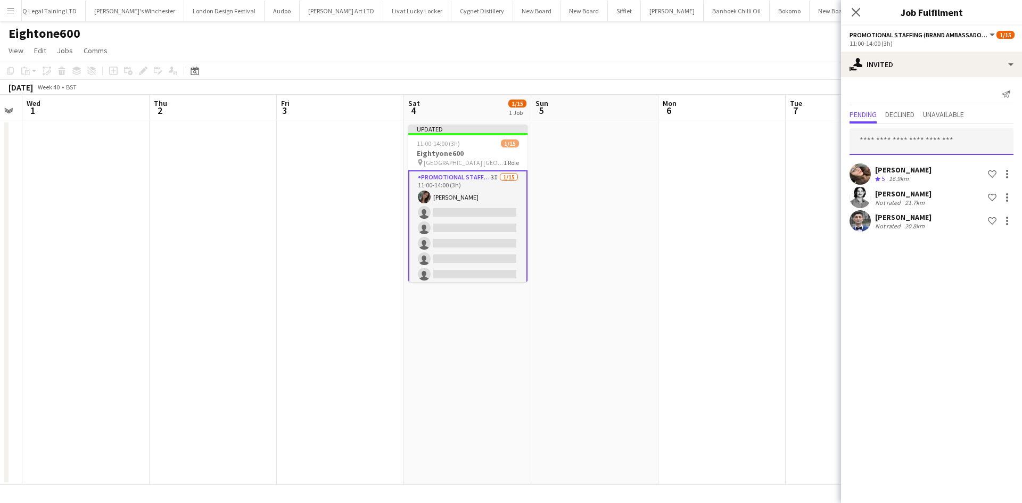
click at [927, 144] on input "text" at bounding box center [931, 141] width 164 height 27
click at [877, 137] on input "text" at bounding box center [931, 141] width 164 height 27
type input "******"
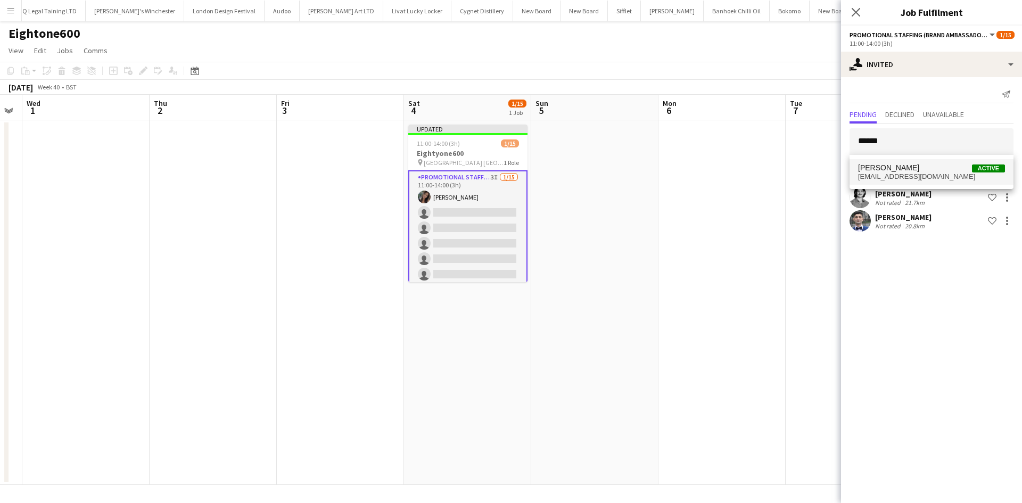
click at [900, 168] on span "Jay Crosthwaite" at bounding box center [888, 167] width 61 height 9
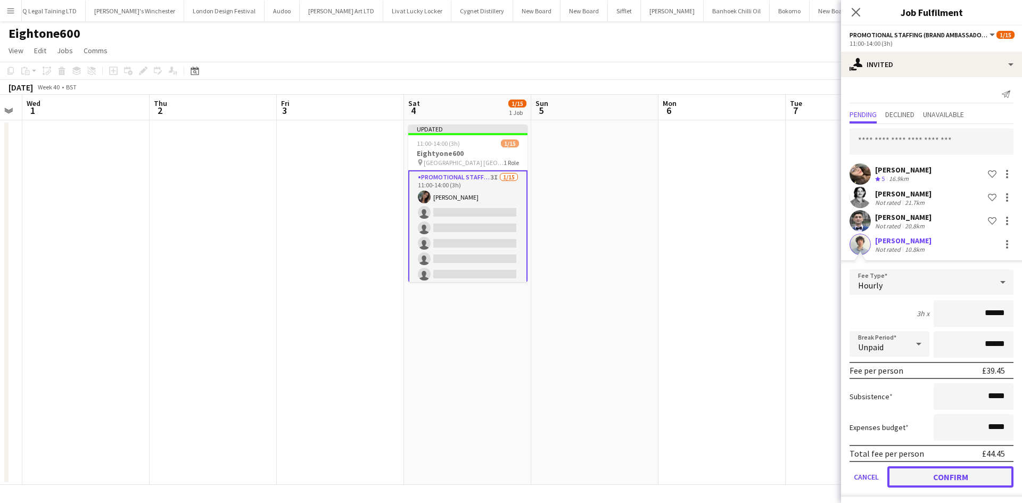
click at [948, 475] on button "Confirm" at bounding box center [950, 476] width 126 height 21
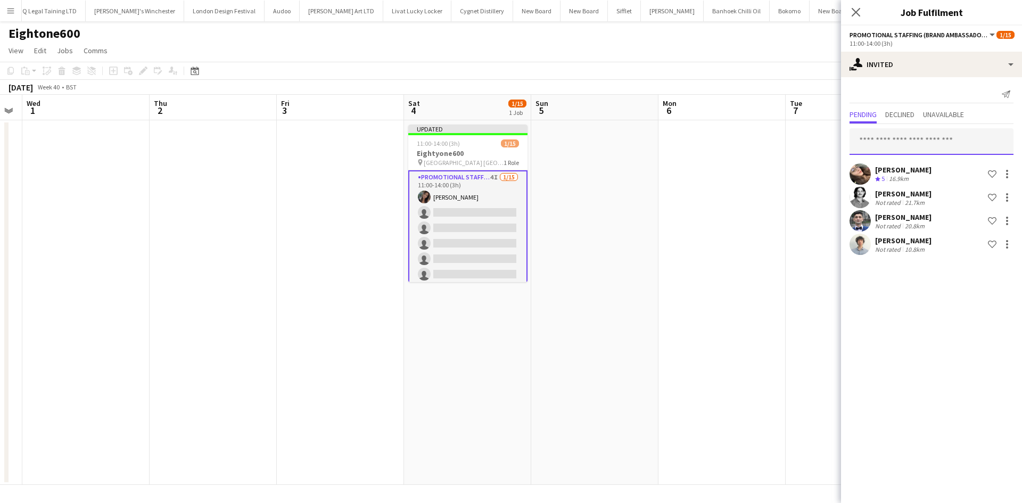
click at [928, 146] on input "text" at bounding box center [931, 141] width 164 height 27
type input "*****"
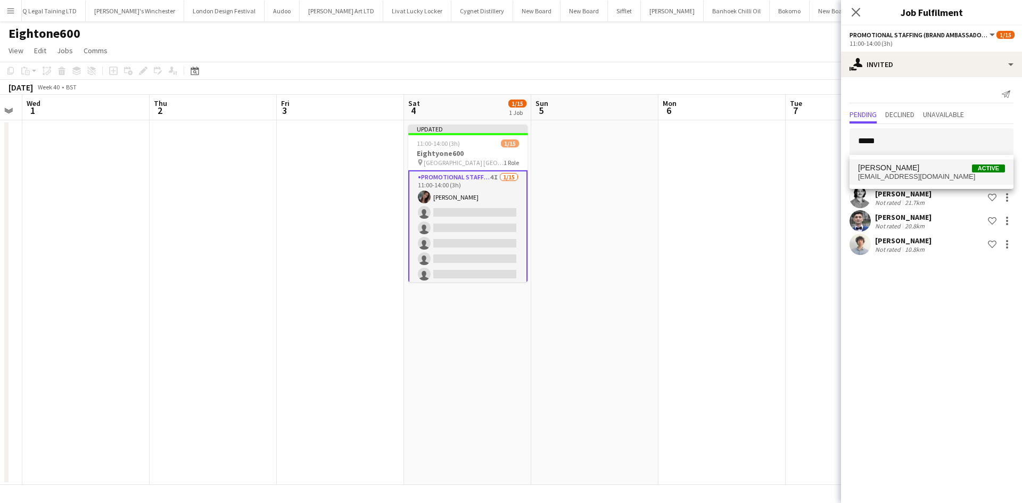
click at [916, 183] on mat-option "SIMON GREIFF Active shgreiff@aol.com" at bounding box center [931, 172] width 164 height 26
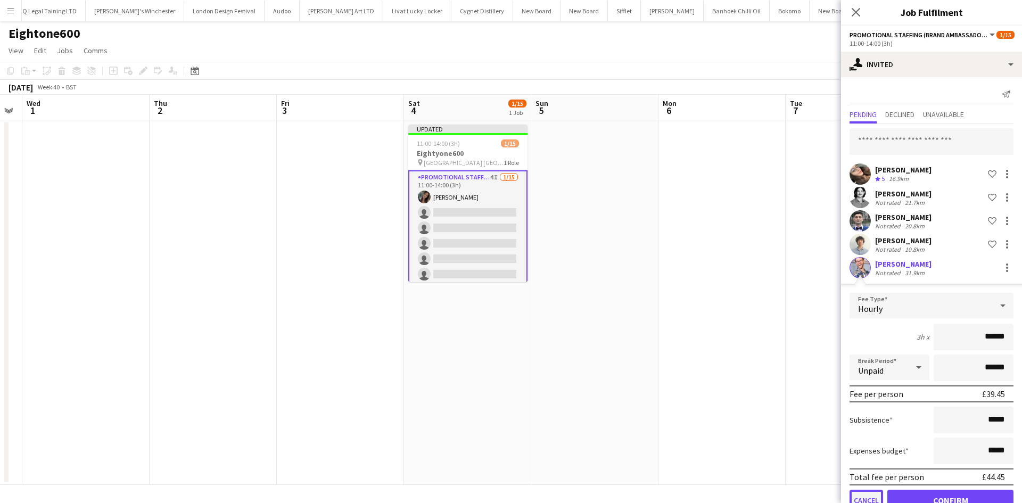
click at [864, 500] on button "Cancel" at bounding box center [866, 500] width 34 height 21
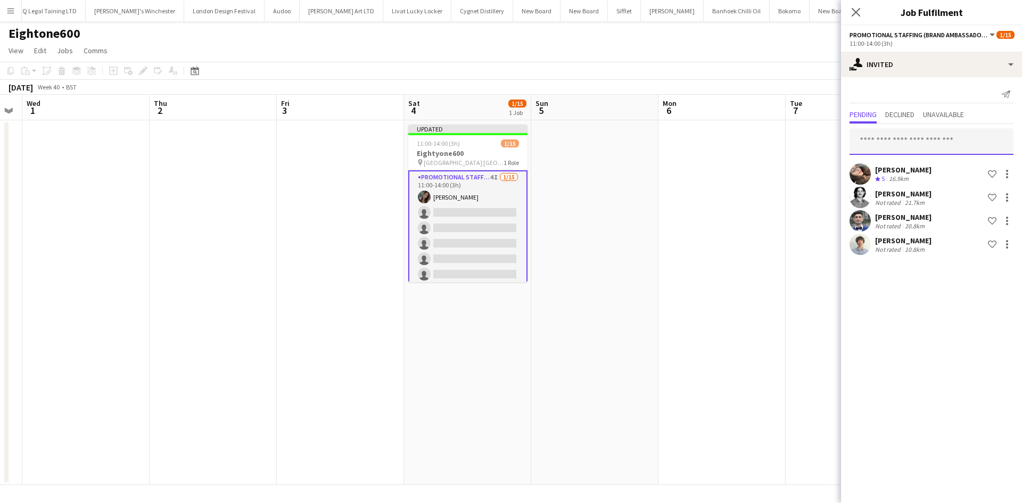
click at [888, 147] on input "text" at bounding box center [931, 141] width 164 height 27
click at [883, 147] on input "text" at bounding box center [931, 141] width 164 height 27
click at [943, 135] on input "text" at bounding box center [931, 141] width 164 height 27
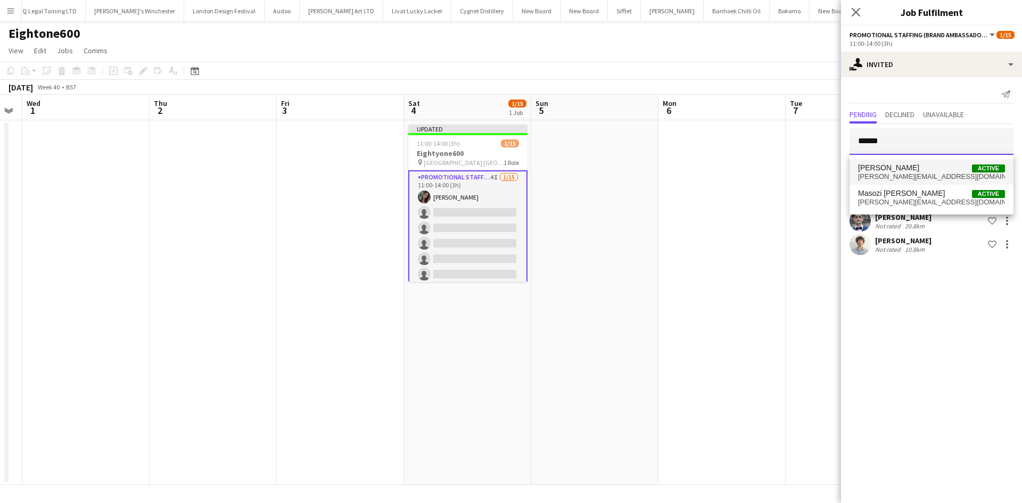
type input "******"
click at [910, 179] on span "hickman.r@outlook.com" at bounding box center [931, 176] width 147 height 9
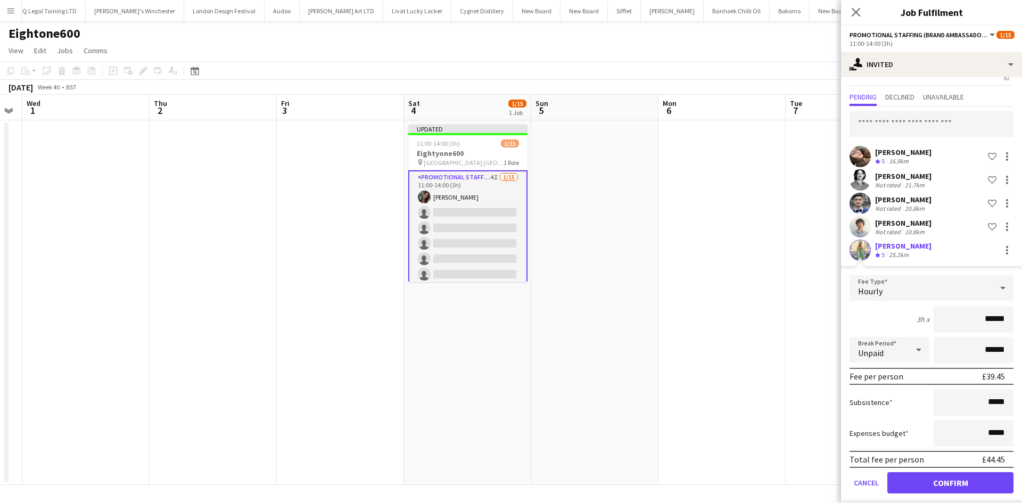
scroll to position [28, 0]
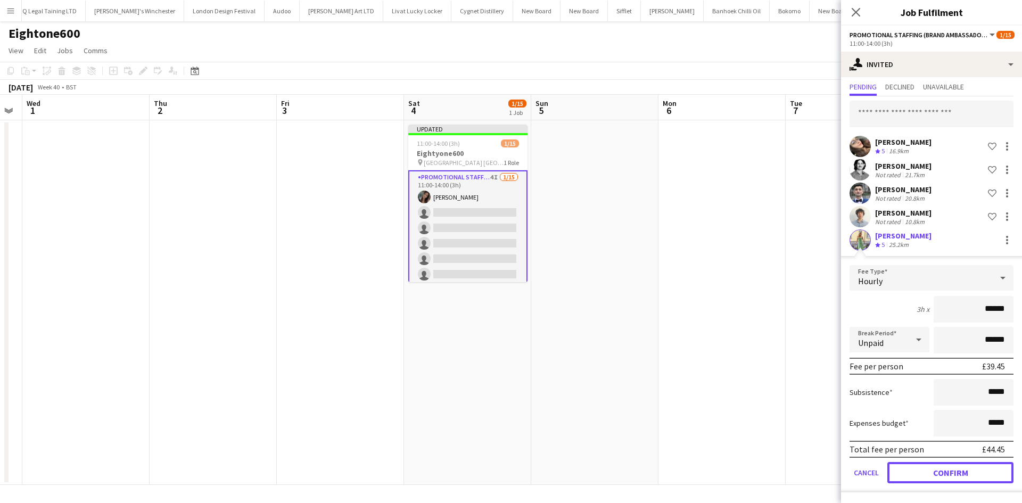
drag, startPoint x: 957, startPoint y: 475, endPoint x: 960, endPoint y: 464, distance: 11.5
click at [958, 475] on button "Confirm" at bounding box center [950, 472] width 126 height 21
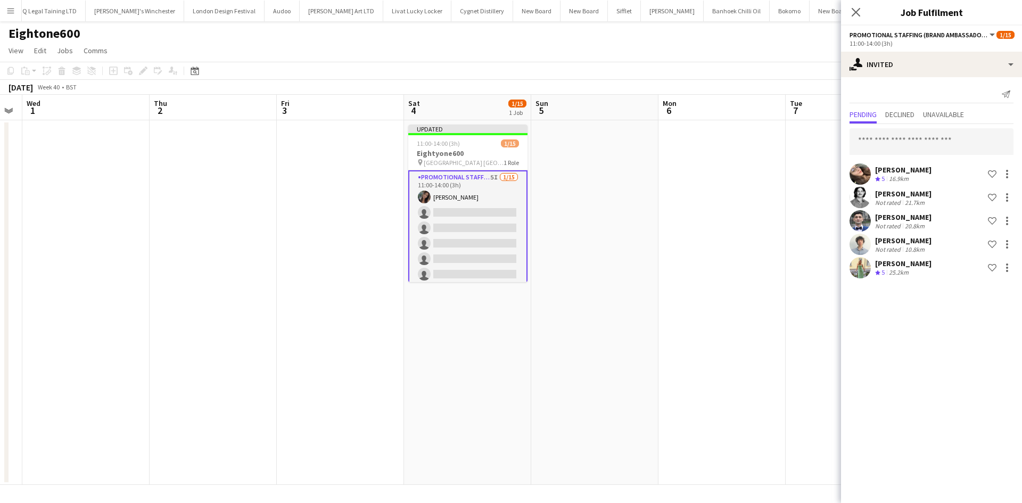
click at [733, 229] on app-date-cell at bounding box center [721, 302] width 127 height 365
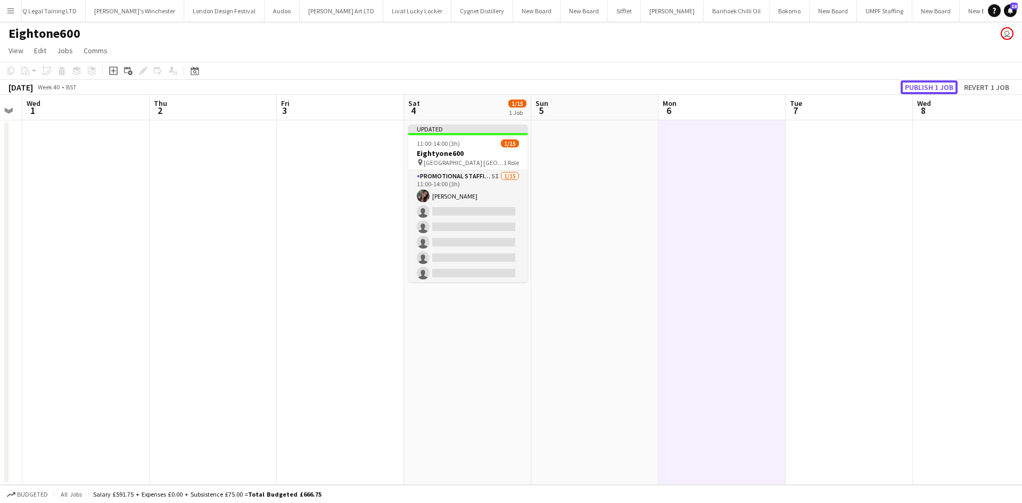
click at [936, 92] on button "Publish 1 job" at bounding box center [928, 87] width 57 height 14
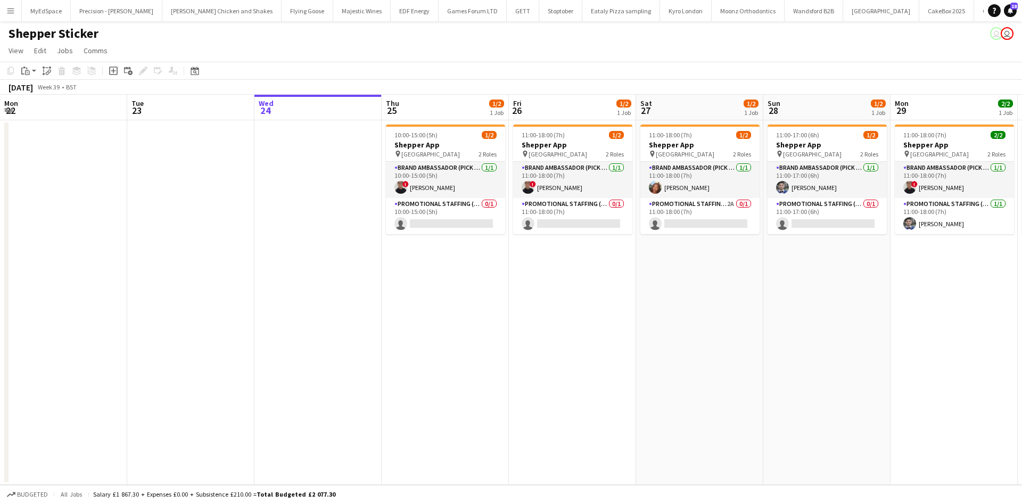
scroll to position [0, 355]
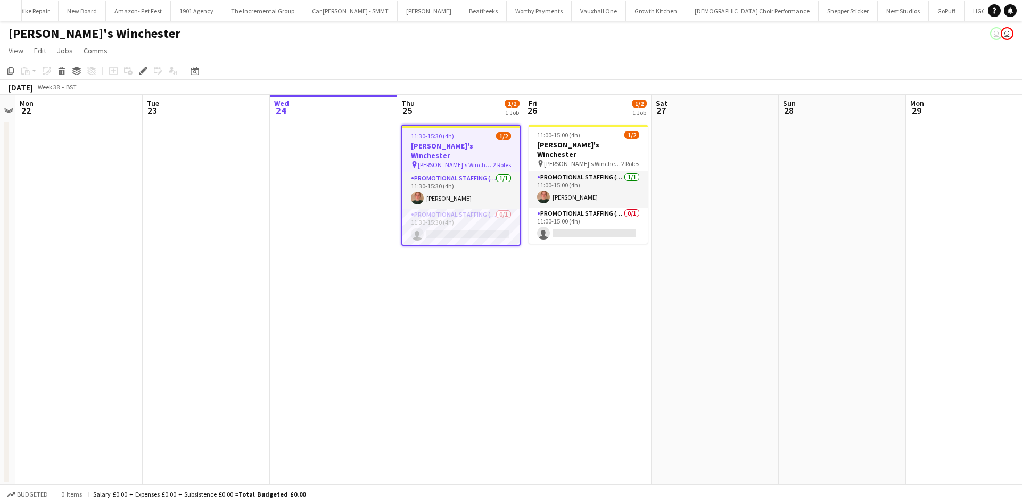
scroll to position [0, 1568]
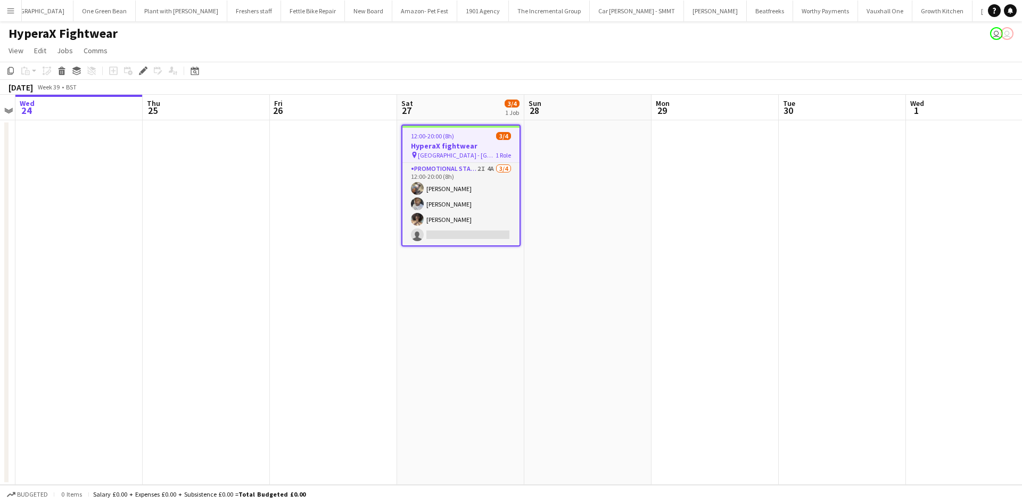
scroll to position [0, 2138]
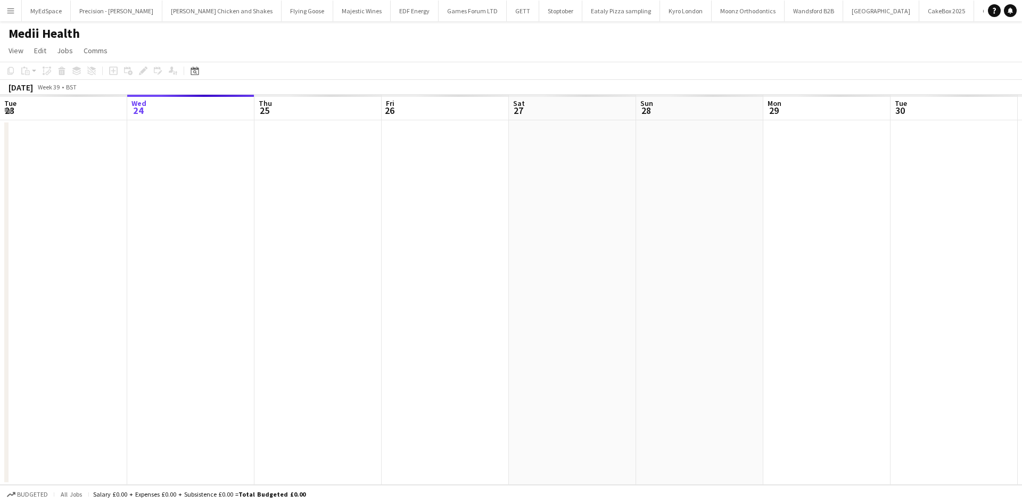
scroll to position [0, 366]
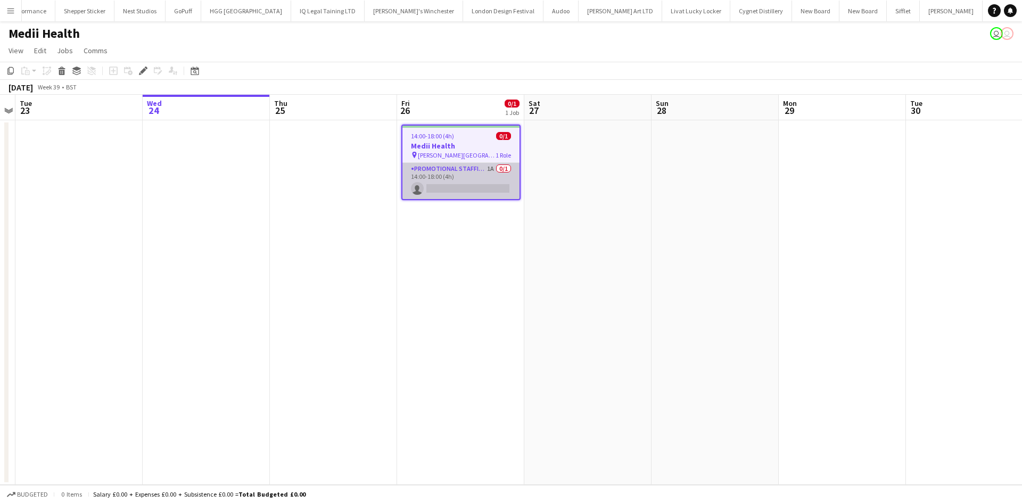
click at [478, 165] on app-card-role "Promotional Staffing (Brand Ambassadors) 1A 0/1 14:00-18:00 (4h) single-neutral…" at bounding box center [460, 181] width 117 height 36
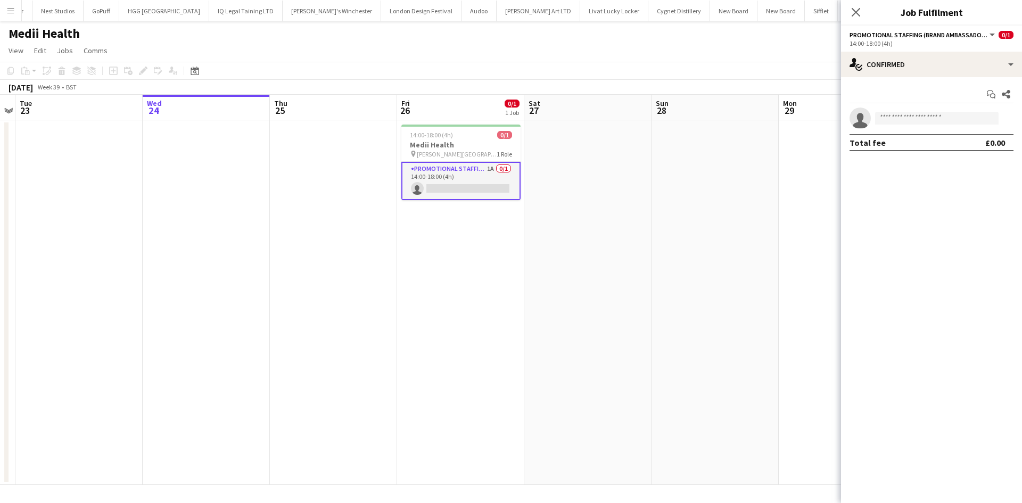
scroll to position [0, 2400]
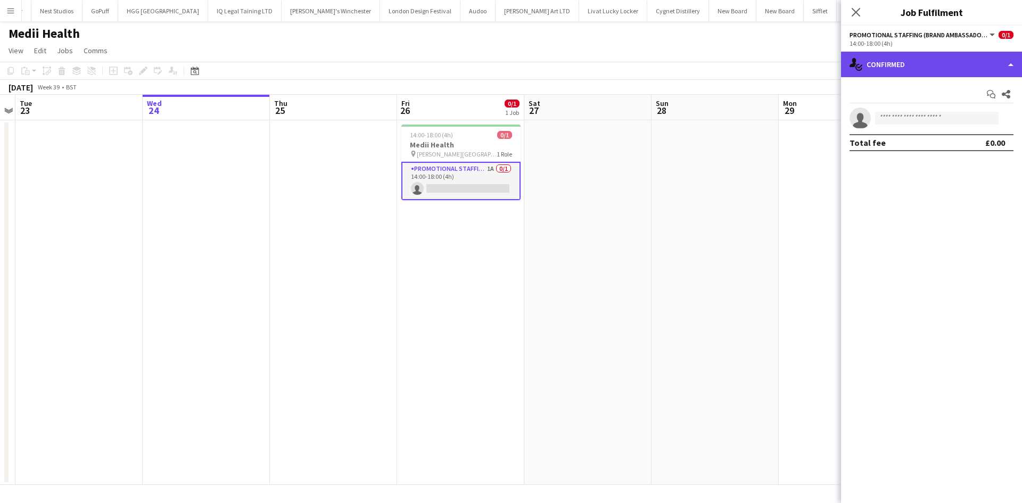
click at [958, 64] on div "single-neutral-actions-check-2 Confirmed" at bounding box center [931, 65] width 181 height 26
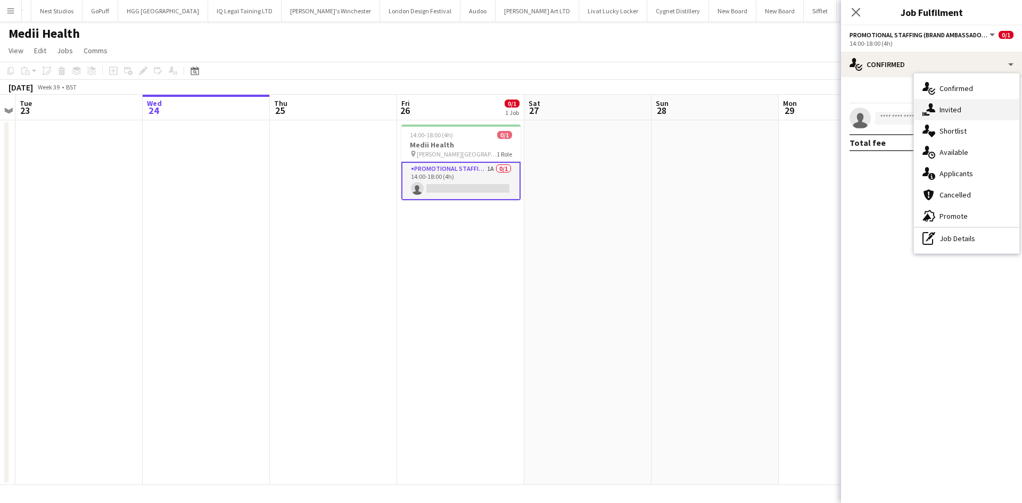
click at [978, 110] on div "single-neutral-actions-share-1 Invited" at bounding box center [966, 109] width 105 height 21
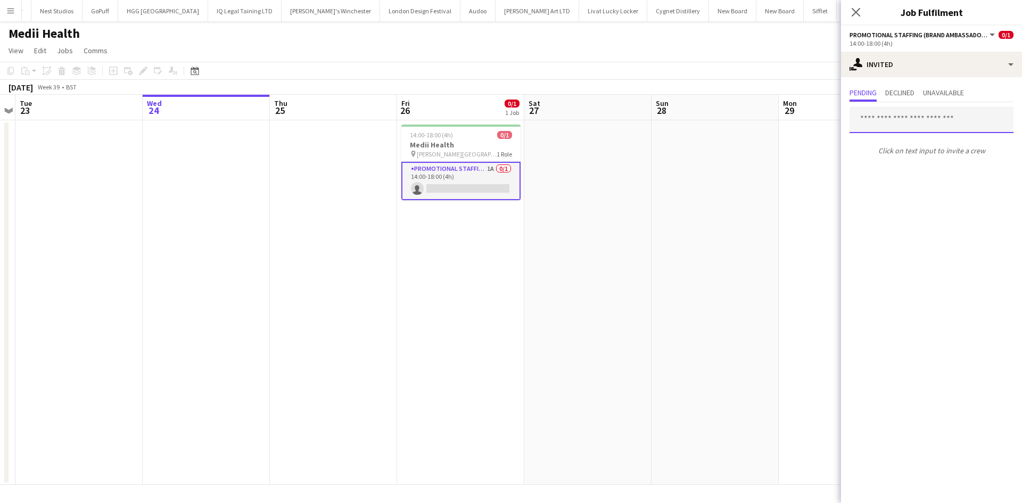
click at [943, 127] on input "text" at bounding box center [931, 119] width 164 height 27
type input "*"
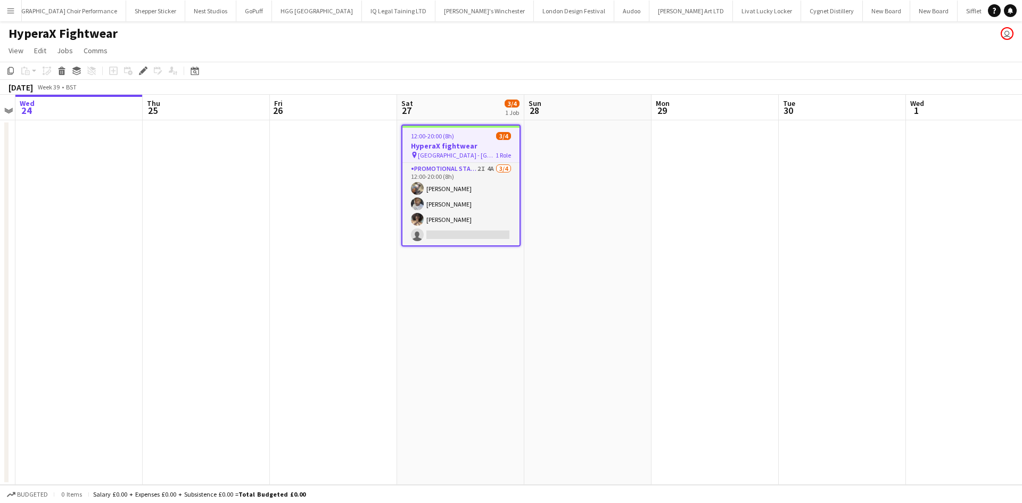
scroll to position [0, 435]
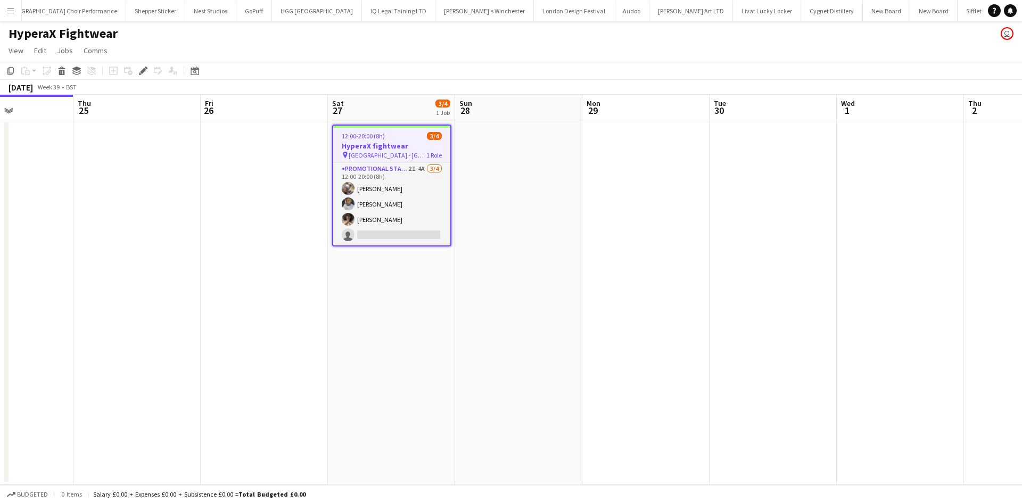
drag, startPoint x: 611, startPoint y: 238, endPoint x: 540, endPoint y: 230, distance: 71.2
click at [540, 230] on app-calendar-viewport "Sun 21 Mon 22 Tue 23 Wed 24 Thu 25 Fri 26 Sat 27 3/4 1 Job Sun 28 Mon 29 Tue 30…" at bounding box center [511, 290] width 1022 height 390
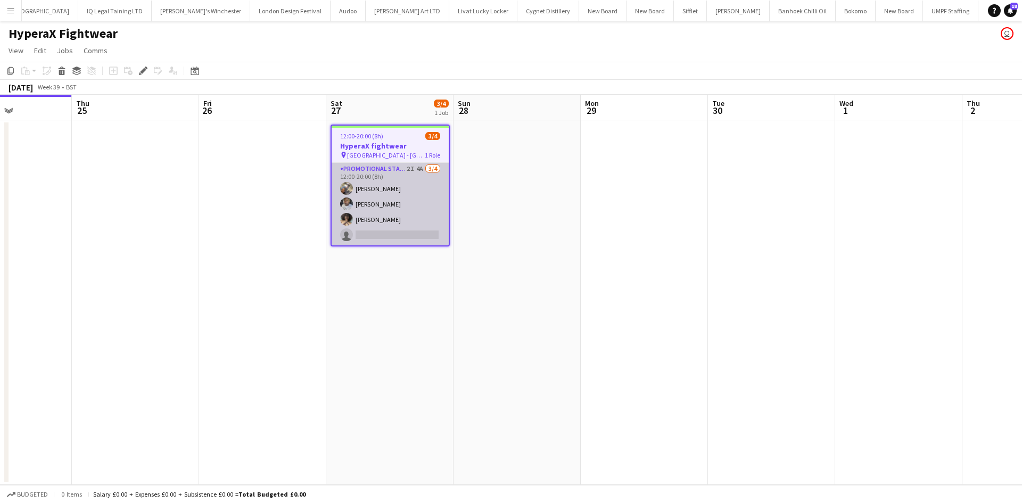
scroll to position [0, 2533]
click at [415, 169] on app-card-role "Promotional Staffing (Brand Ambassadors) 2I 4A 3/4 12:00-20:00 (8h) Joshua Adep…" at bounding box center [390, 204] width 117 height 82
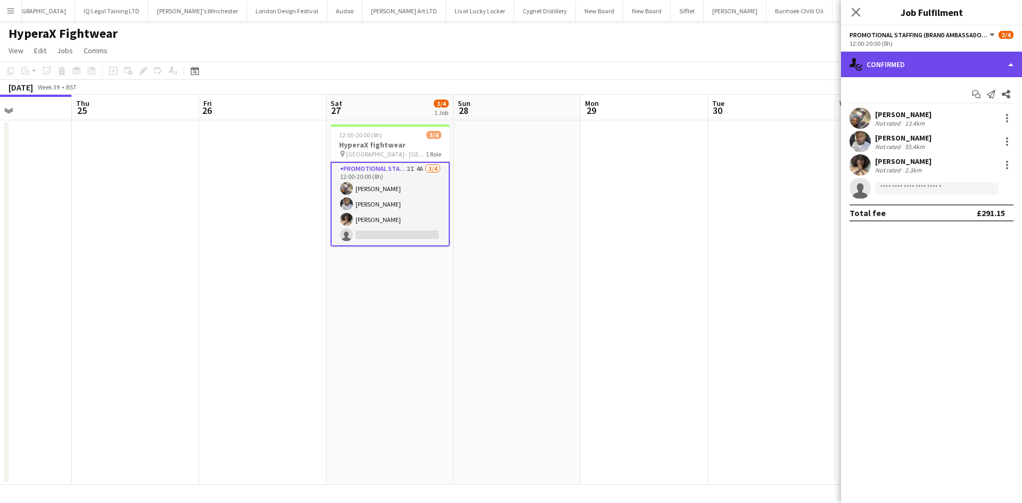
click at [905, 61] on div "single-neutral-actions-check-2 Confirmed" at bounding box center [931, 65] width 181 height 26
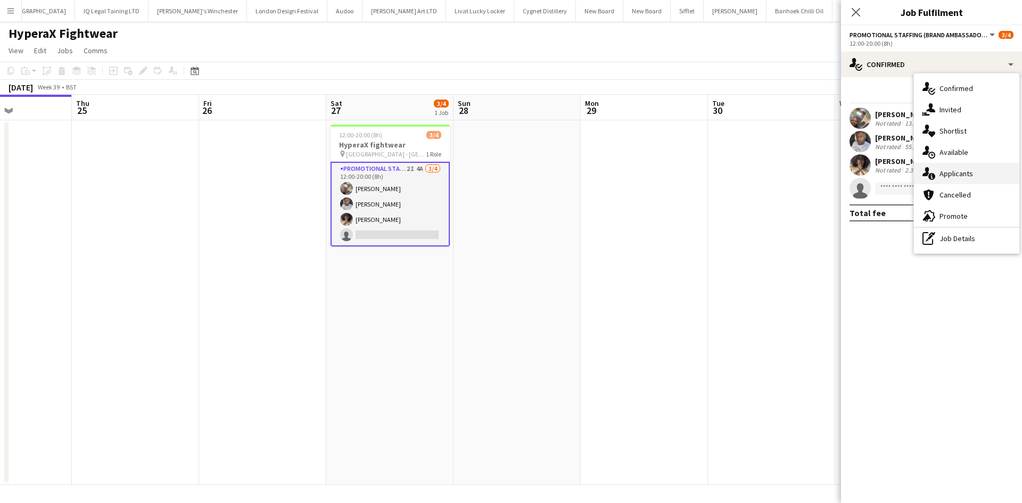
click at [967, 175] on span "Applicants" at bounding box center [956, 174] width 34 height 10
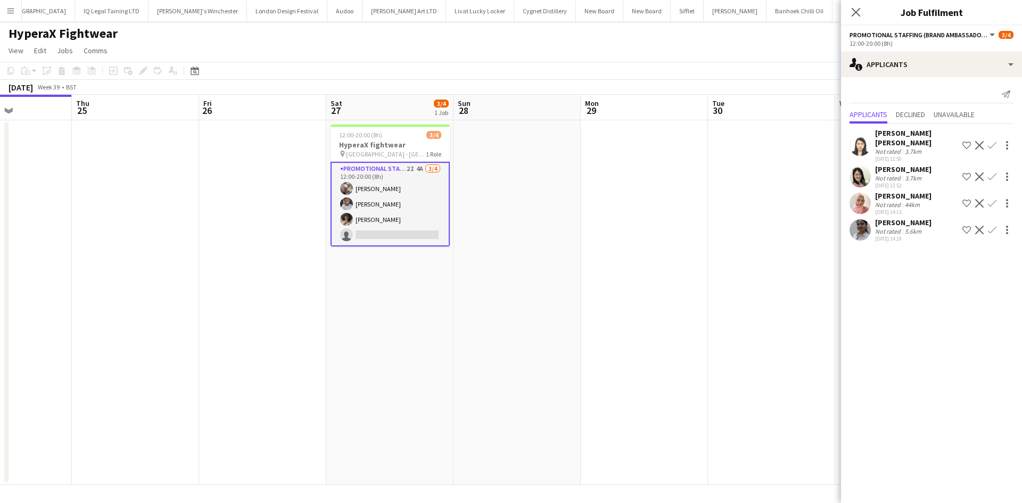
click at [608, 228] on app-date-cell at bounding box center [644, 302] width 127 height 365
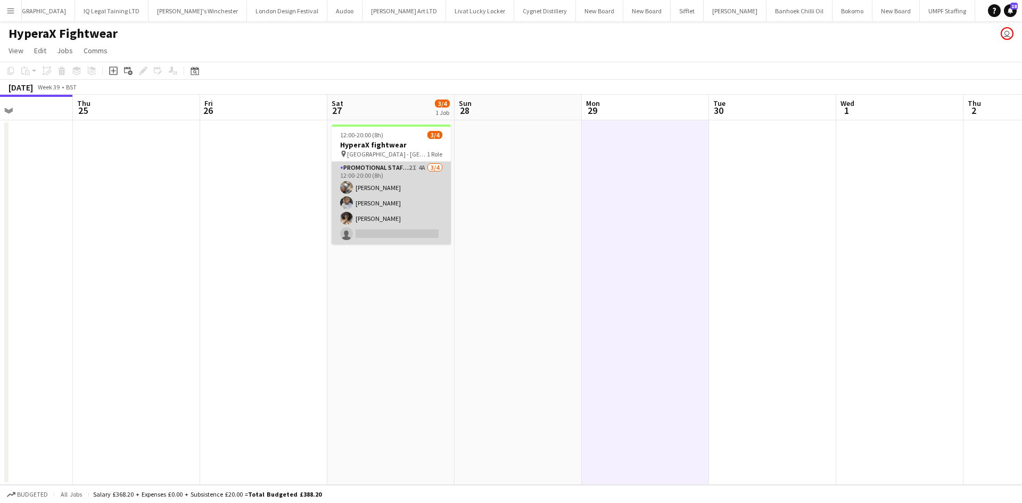
click at [424, 167] on app-card-role "Promotional Staffing (Brand Ambassadors) 2I 4A 3/4 12:00-20:00 (8h) Joshua Adep…" at bounding box center [391, 203] width 119 height 82
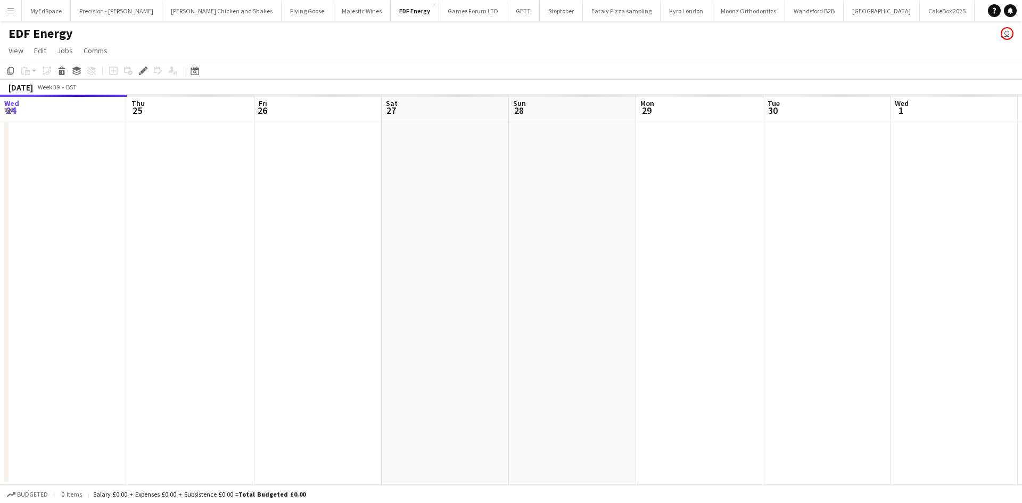
scroll to position [0, 366]
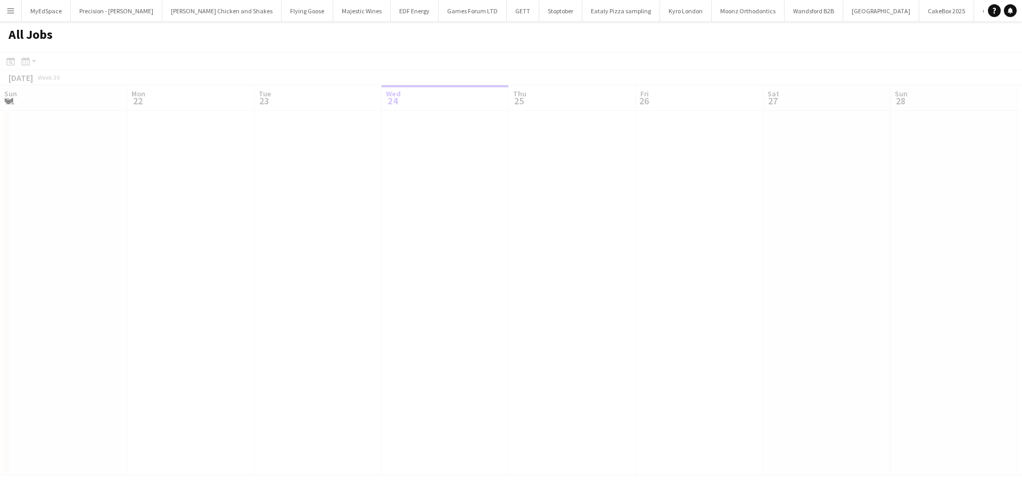
scroll to position [0, 254]
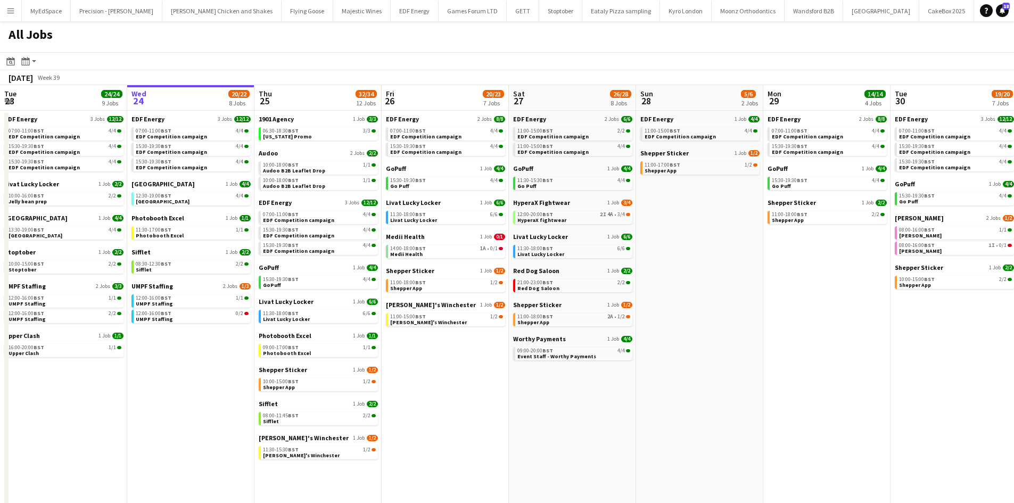
drag, startPoint x: 539, startPoint y: 383, endPoint x: 549, endPoint y: 403, distance: 23.1
click at [558, 385] on app-calendar-viewport "Sun 21 2/2 1 Job Mon 22 12/12 3 Jobs Tue 23 24/24 9 Jobs Wed 24 20/22 8 Jobs Th…" at bounding box center [507, 322] width 1014 height 474
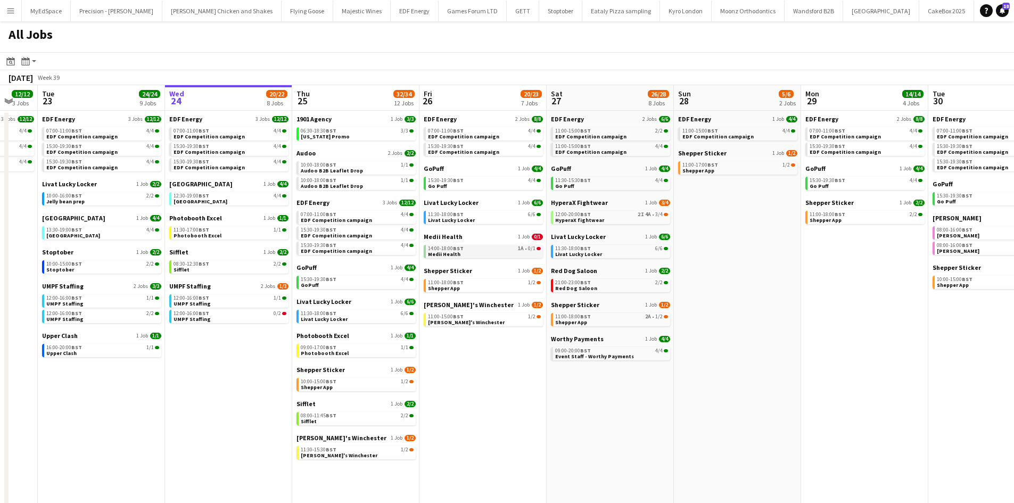
click at [531, 247] on span "0/1" at bounding box center [531, 248] width 7 height 5
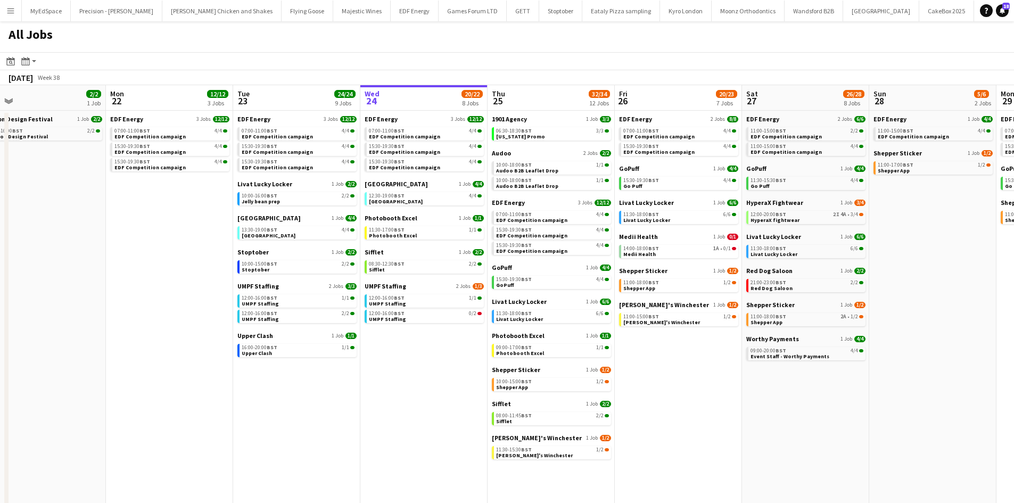
drag, startPoint x: 516, startPoint y: 379, endPoint x: 711, endPoint y: 379, distance: 195.3
click at [711, 379] on app-calendar-viewport "Fri 19 22/22 9 Jobs Sat 20 20/21 9 Jobs Sun 21 2/2 1 Job Mon 22 12/12 3 Jobs Tu…" at bounding box center [507, 322] width 1014 height 474
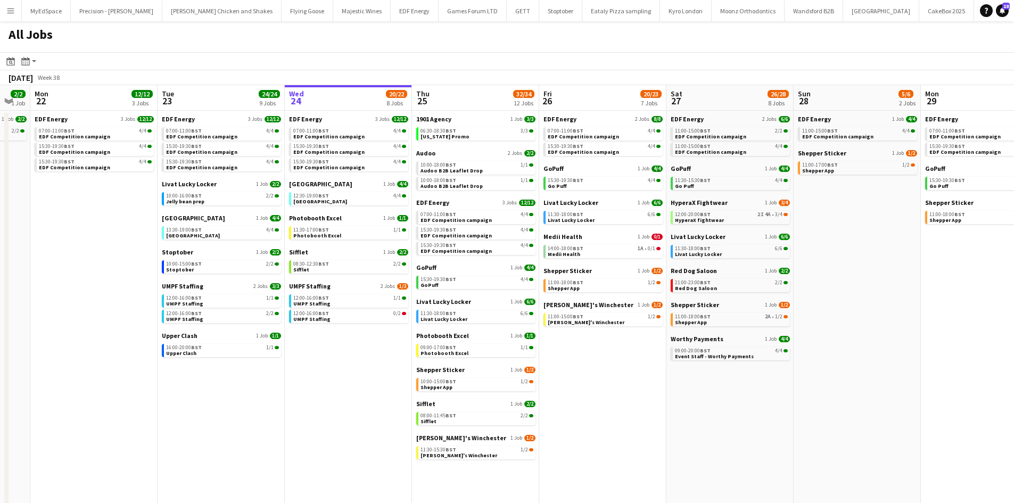
drag, startPoint x: 676, startPoint y: 390, endPoint x: 600, endPoint y: 384, distance: 75.8
click at [600, 384] on app-calendar-viewport "Fri 19 22/22 9 Jobs Sat 20 20/21 9 Jobs Sun 21 2/2 1 Job Mon 22 12/12 3 Jobs Tu…" at bounding box center [507, 322] width 1014 height 474
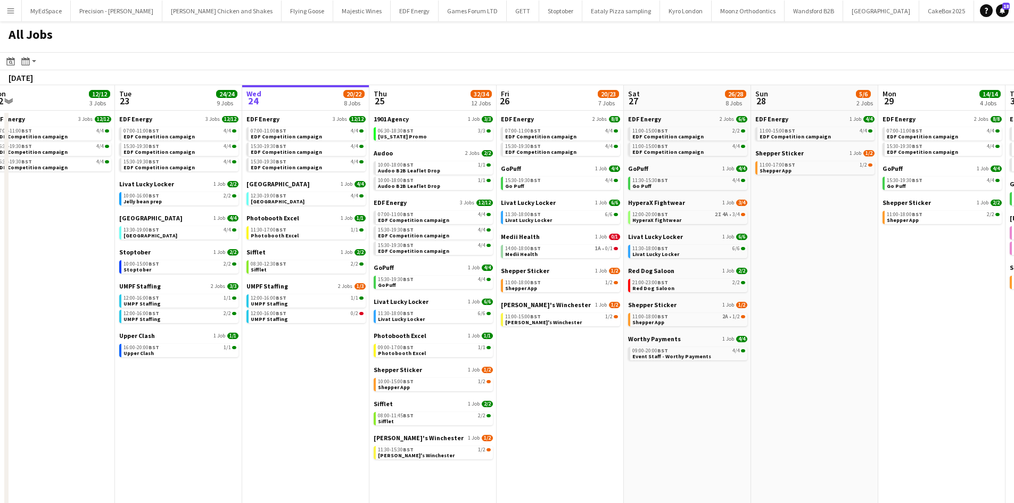
drag, startPoint x: 702, startPoint y: 430, endPoint x: 683, endPoint y: 424, distance: 20.0
click at [683, 424] on app-calendar-viewport "Fri 19 22/22 9 Jobs Sat 20 20/21 9 Jobs Sun 21 2/2 1 Job Mon 22 12/12 3 Jobs Tu…" at bounding box center [507, 322] width 1014 height 474
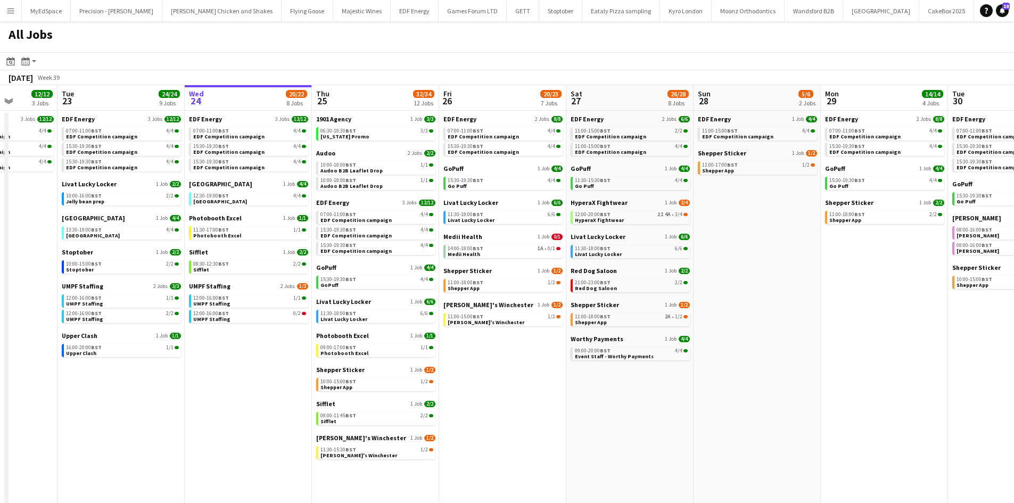
drag, startPoint x: 738, startPoint y: 432, endPoint x: 680, endPoint y: 430, distance: 57.5
click at [680, 430] on app-calendar-viewport "Fri 19 22/22 9 Jobs Sat 20 20/21 9 Jobs Sun 21 2/2 1 Job Mon 22 12/12 3 Jobs Tu…" at bounding box center [507, 322] width 1014 height 474
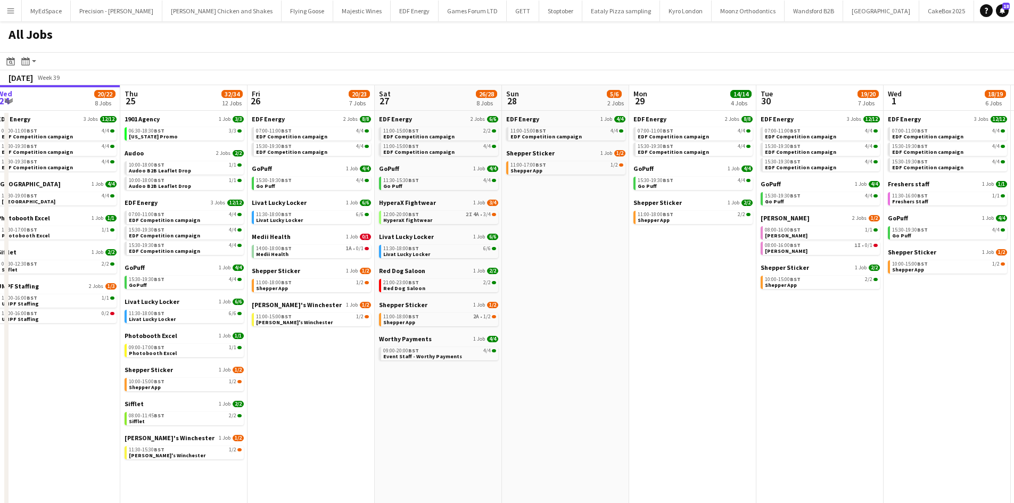
scroll to position [0, 414]
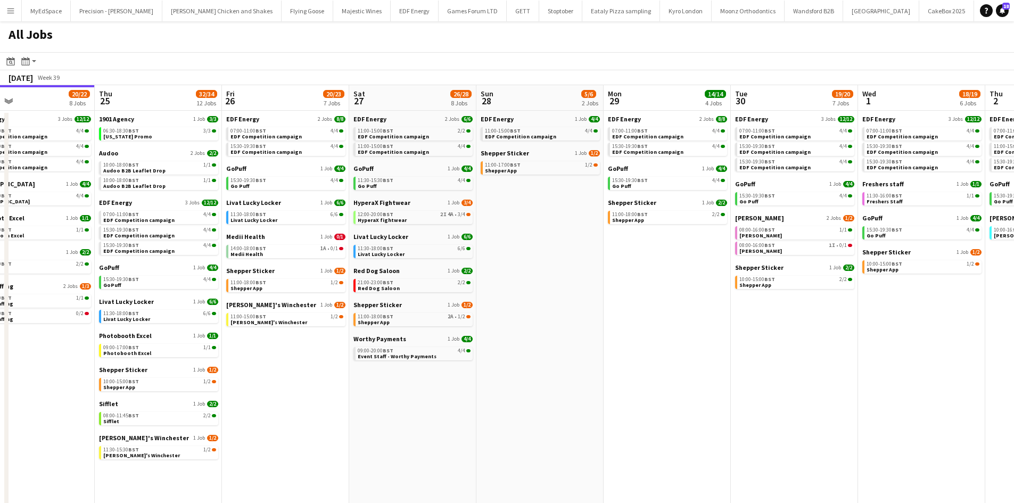
drag, startPoint x: 797, startPoint y: 410, endPoint x: 581, endPoint y: 394, distance: 217.2
click at [581, 394] on app-calendar-viewport "Sun 21 2/2 1 Job Mon 22 12/12 3 Jobs Tue 23 24/24 9 Jobs Wed 24 20/22 8 Jobs Th…" at bounding box center [507, 322] width 1014 height 474
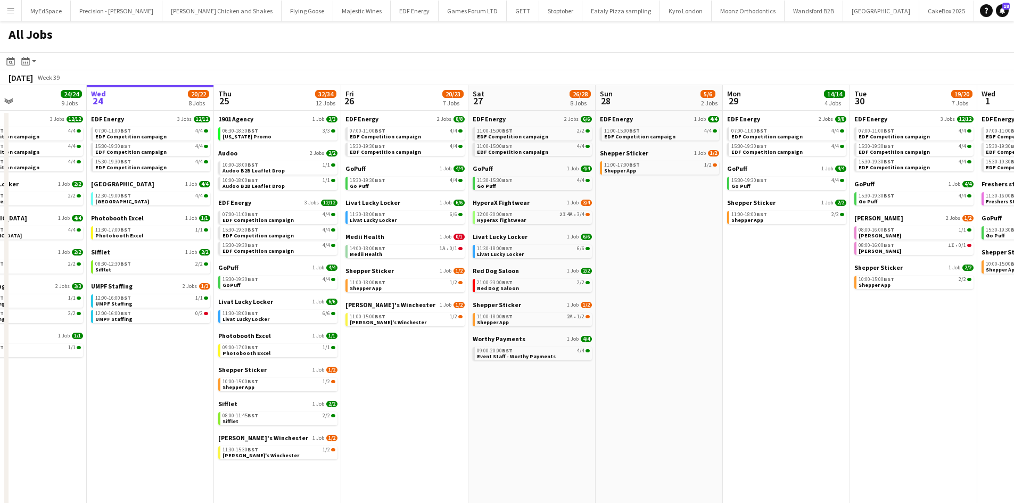
scroll to position [0, 285]
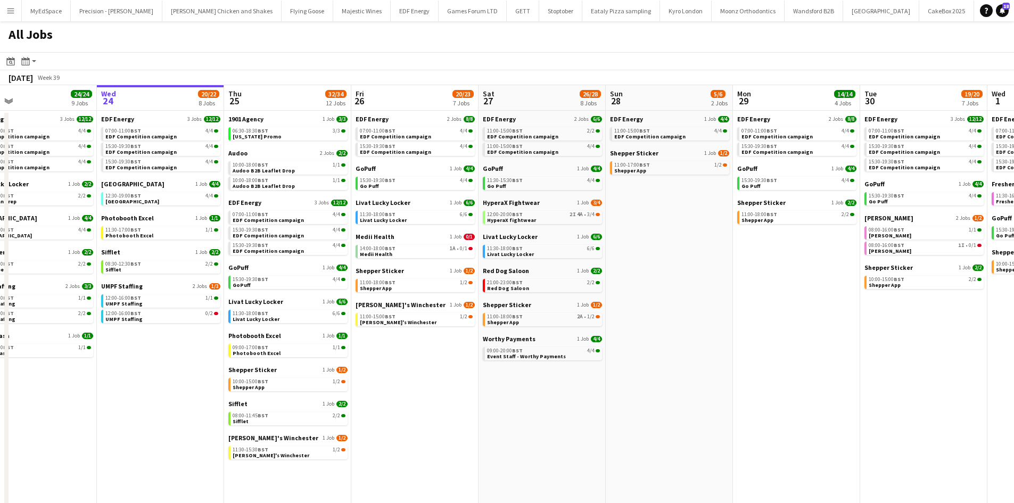
drag, startPoint x: 382, startPoint y: 398, endPoint x: 623, endPoint y: 370, distance: 242.6
click at [623, 370] on app-calendar-viewport "Sun 21 2/2 1 Job Mon 22 12/12 3 Jobs Tue 23 24/24 9 Jobs Wed 24 20/22 8 Jobs Th…" at bounding box center [507, 322] width 1014 height 474
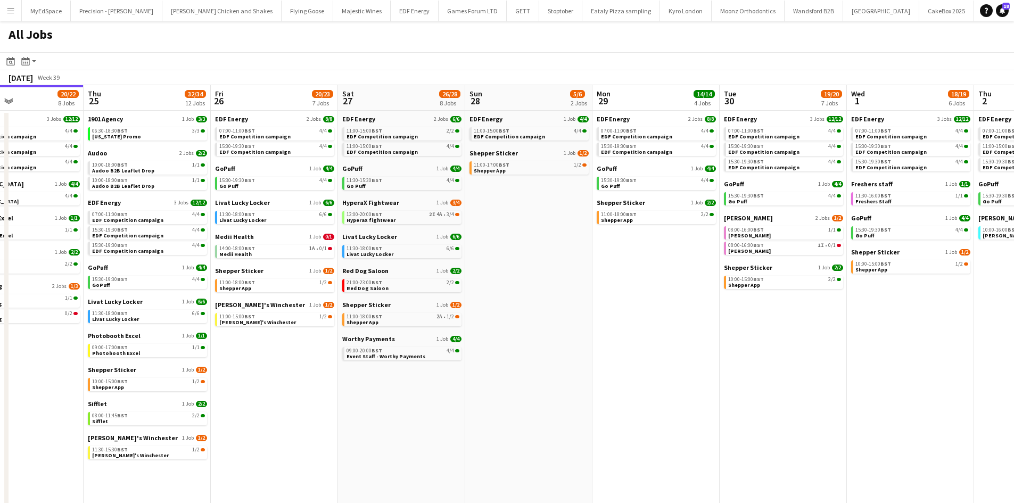
drag, startPoint x: 866, startPoint y: 399, endPoint x: 581, endPoint y: 388, distance: 285.4
click at [584, 388] on app-calendar-viewport "Sat 20 20/21 9 Jobs Sun 21 2/2 1 Job Mon 22 12/12 3 Jobs Tue 23 24/24 9 Jobs We…" at bounding box center [507, 322] width 1014 height 474
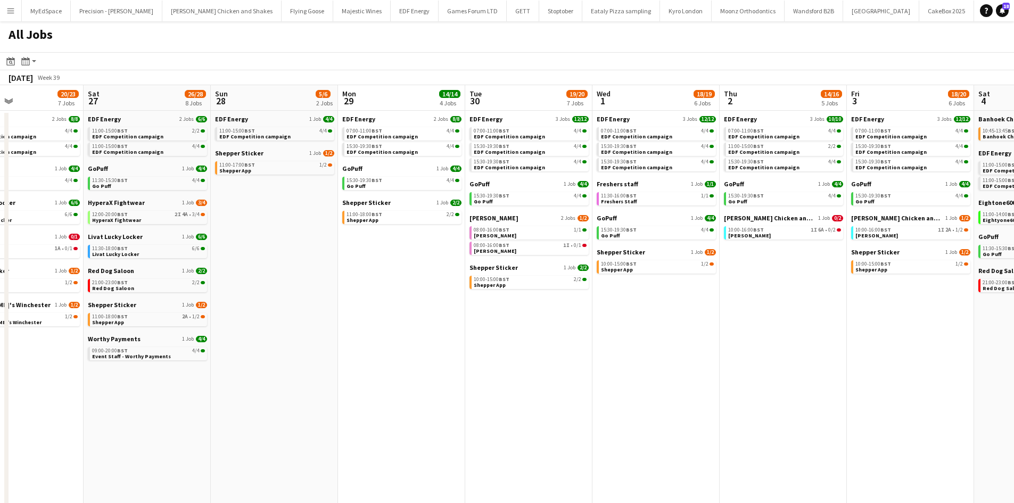
scroll to position [0, 312]
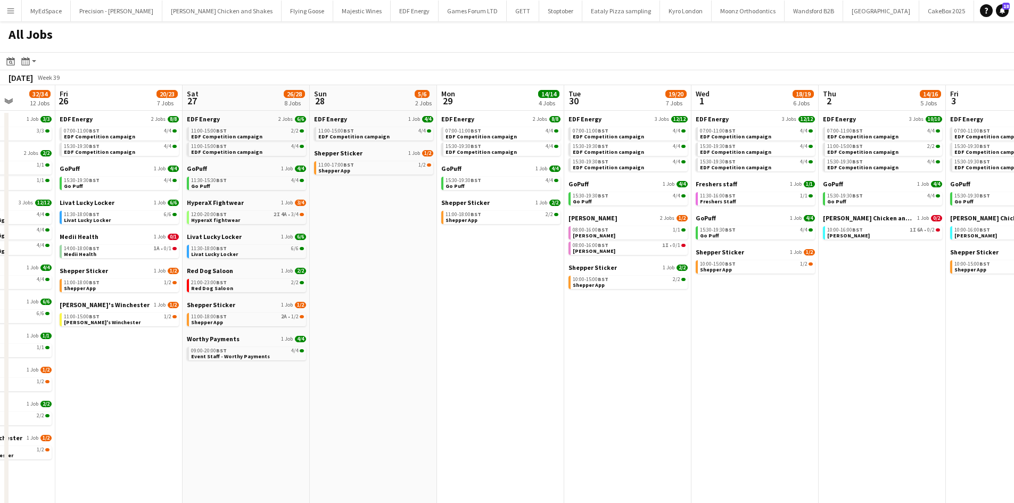
drag, startPoint x: 507, startPoint y: 394, endPoint x: 270, endPoint y: 394, distance: 236.8
click at [324, 394] on app-calendar-viewport "Mon 22 12/12 3 Jobs Tue 23 24/24 9 Jobs Wed 24 20/22 8 Jobs Thu 25 32/34 12 Job…" at bounding box center [507, 322] width 1014 height 474
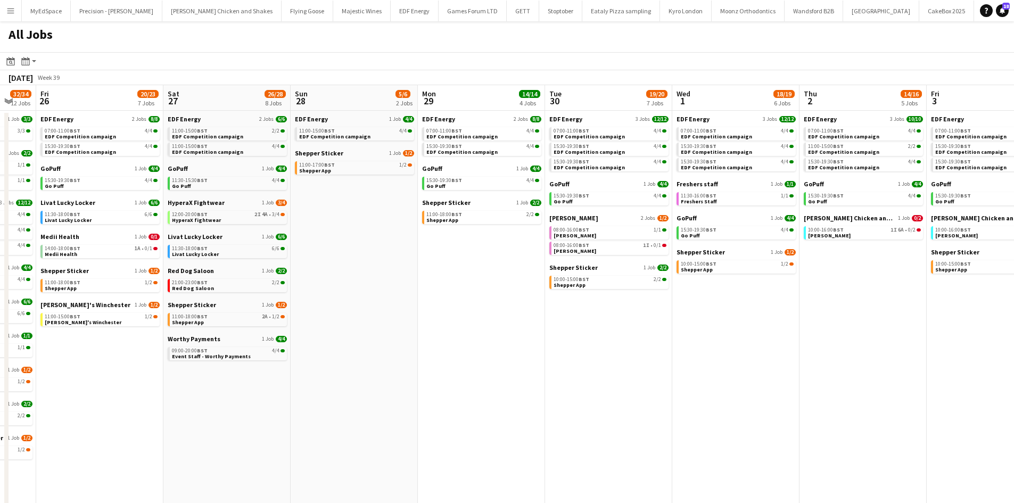
drag, startPoint x: 474, startPoint y: 420, endPoint x: 699, endPoint y: 432, distance: 225.4
click at [694, 432] on app-calendar-viewport "Wed 24 20/22 8 Jobs Thu 25 32/34 12 Jobs Fri 26 20/23 7 Jobs Sat 27 26/28 8 Job…" at bounding box center [507, 322] width 1014 height 474
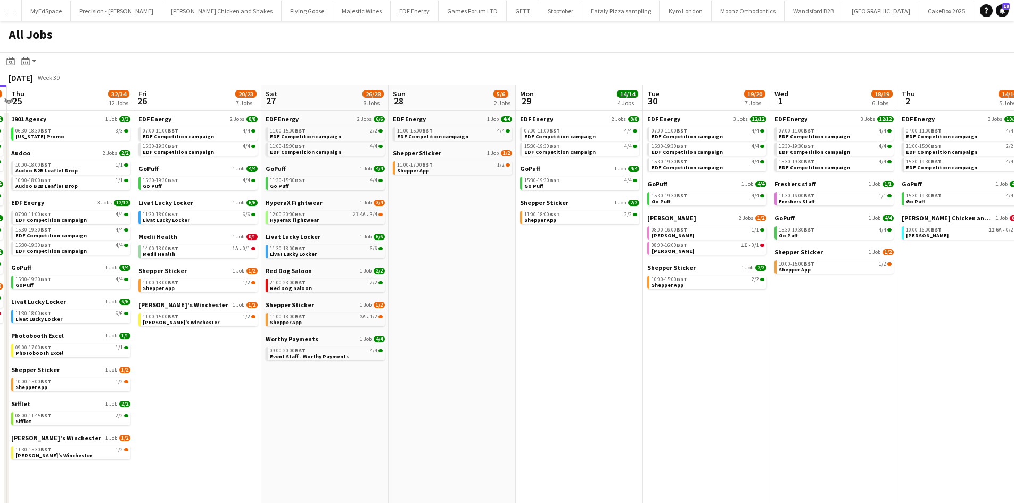
scroll to position [0, 333]
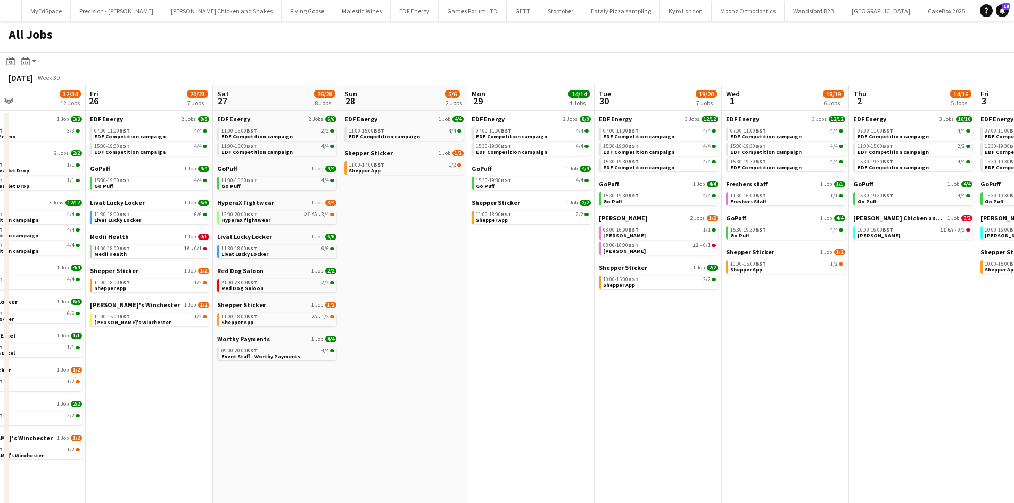
drag, startPoint x: 538, startPoint y: 417, endPoint x: 587, endPoint y: 416, distance: 49.5
click at [587, 416] on app-calendar-viewport "Tue 23 24/24 9 Jobs Wed 24 20/22 8 Jobs Thu 25 32/34 12 Jobs Fri 26 20/23 7 Job…" at bounding box center [507, 322] width 1014 height 474
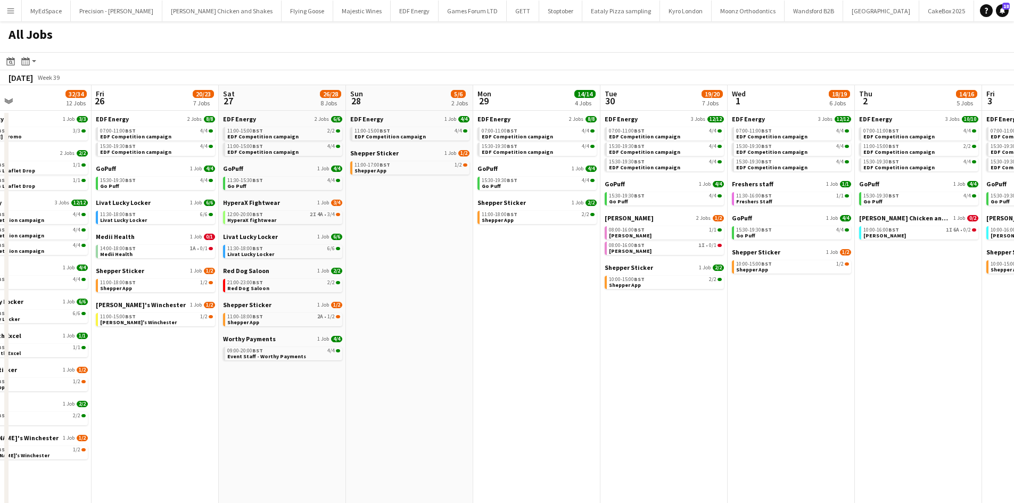
scroll to position [0, 419]
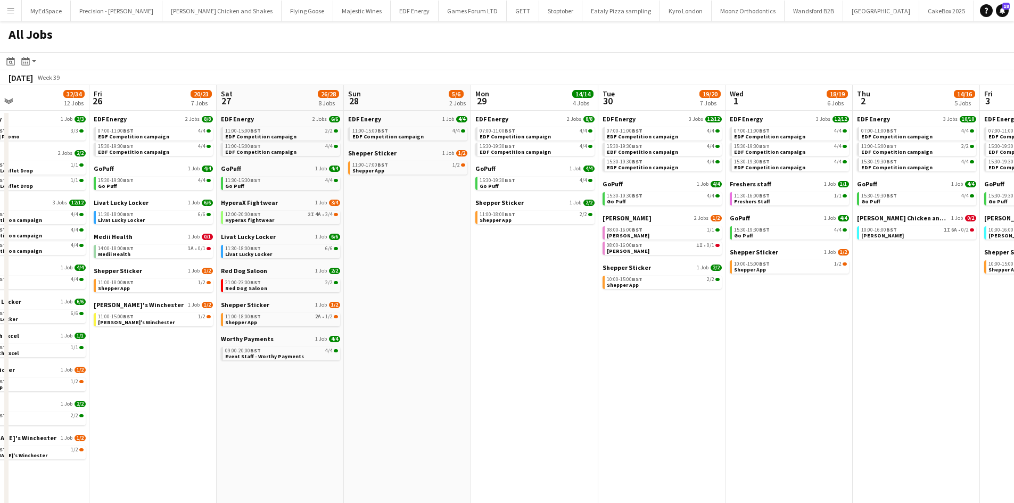
drag, startPoint x: 766, startPoint y: 421, endPoint x: 680, endPoint y: 395, distance: 89.9
click at [680, 395] on app-calendar-viewport "Mon 22 12/12 3 Jobs Tue 23 24/24 9 Jobs Wed 24 20/22 8 Jobs Thu 25 32/34 12 Job…" at bounding box center [507, 322] width 1014 height 474
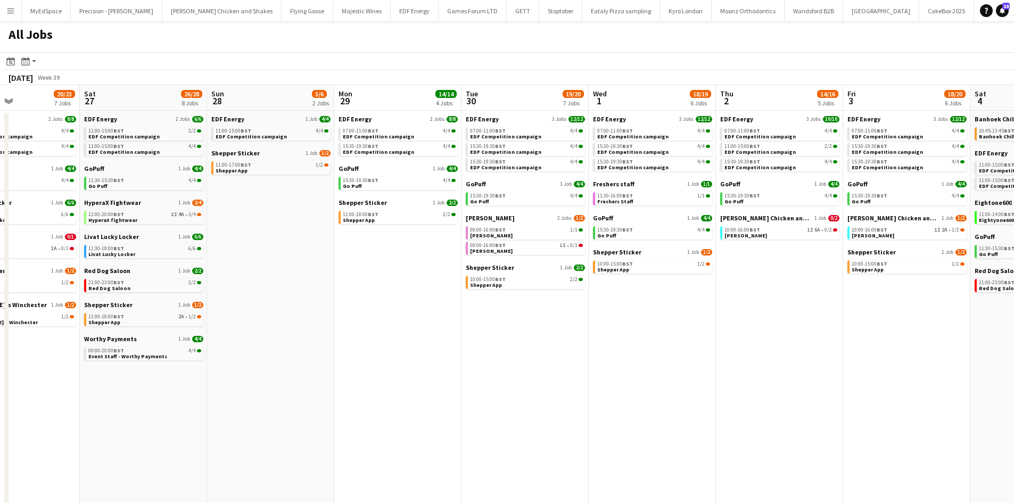
drag, startPoint x: 685, startPoint y: 403, endPoint x: 545, endPoint y: 378, distance: 142.7
click at [545, 378] on app-calendar-viewport "Wed 24 20/22 8 Jobs Thu 25 32/34 12 Jobs Fri 26 20/23 7 Jobs Sat 27 26/28 8 Job…" at bounding box center [507, 322] width 1014 height 474
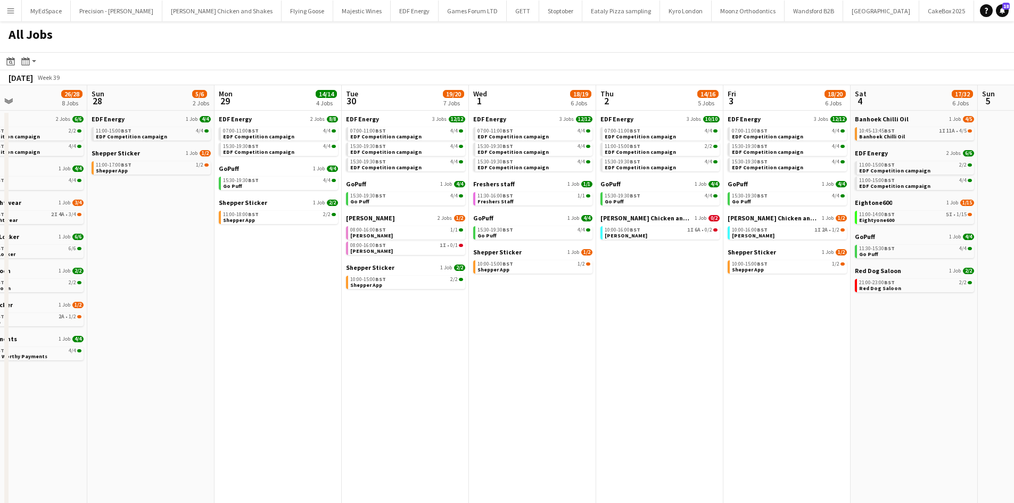
drag, startPoint x: 673, startPoint y: 392, endPoint x: 550, endPoint y: 380, distance: 123.4
click at [550, 380] on app-calendar-viewport "Wed 24 20/22 8 Jobs Thu 25 32/34 12 Jobs Fri 26 20/23 7 Jobs Sat 27 26/28 8 Job…" at bounding box center [507, 322] width 1014 height 474
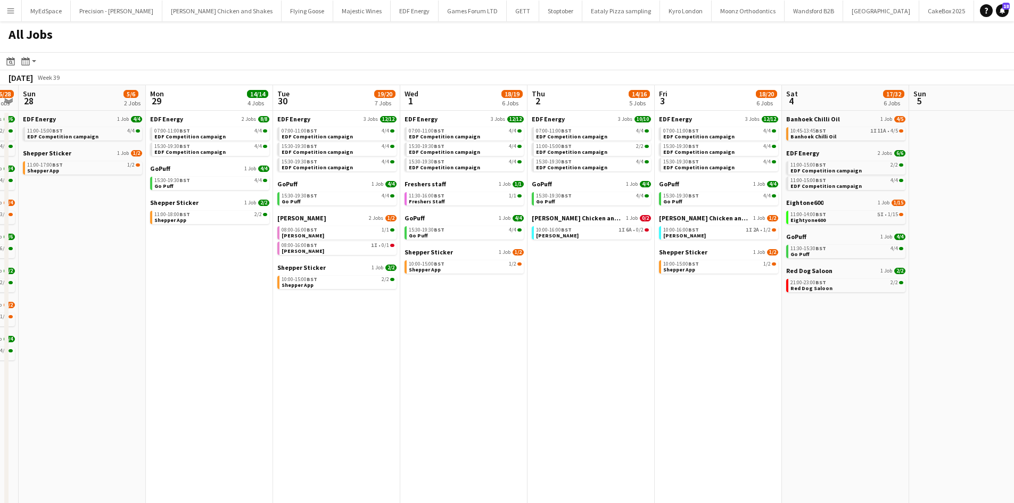
drag, startPoint x: 679, startPoint y: 394, endPoint x: 608, endPoint y: 384, distance: 71.6
click at [609, 384] on app-calendar-viewport "Wed 24 20/22 8 Jobs Thu 25 32/34 12 Jobs Fri 26 20/23 7 Jobs Sat 27 26/28 8 Job…" at bounding box center [507, 322] width 1014 height 474
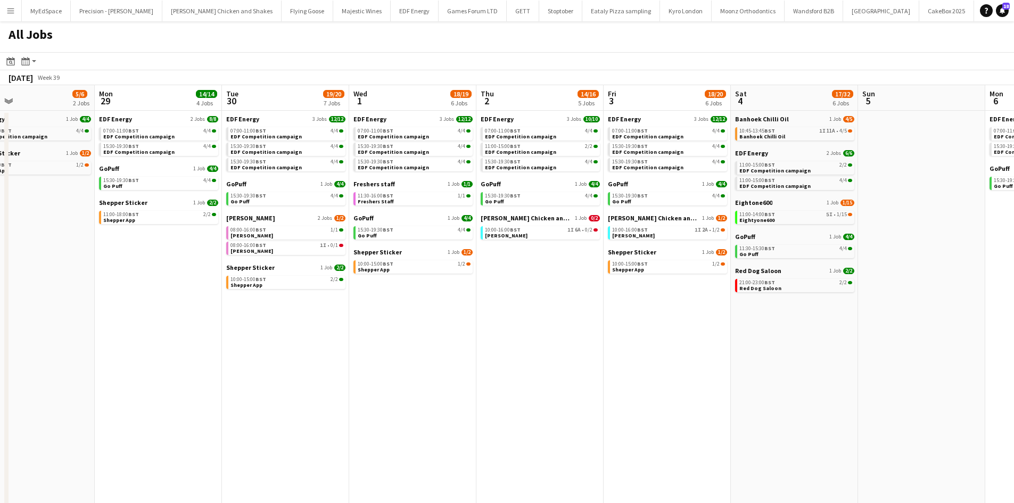
drag, startPoint x: 726, startPoint y: 392, endPoint x: 683, endPoint y: 390, distance: 43.2
click at [683, 390] on app-calendar-viewport "Wed 24 20/22 8 Jobs Thu 25 32/34 12 Jobs Fri 26 20/23 7 Jobs Sat 27 26/28 8 Job…" at bounding box center [507, 322] width 1014 height 474
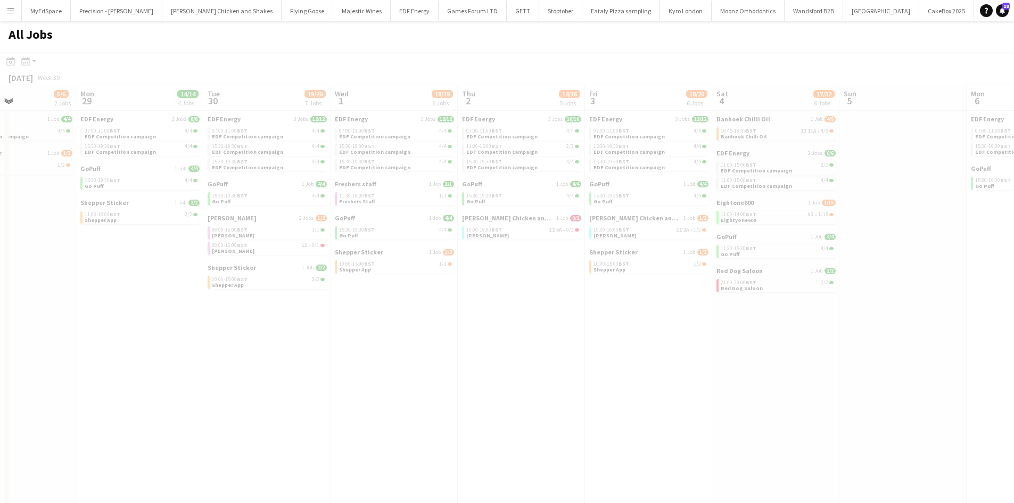
drag, startPoint x: 768, startPoint y: 390, endPoint x: 797, endPoint y: 400, distance: 30.1
click at [637, 376] on app-all-jobs "All Jobs Date picker SEP 2025 SEP 2025 Monday M Tuesday T Wednesday W Thursday …" at bounding box center [507, 290] width 1014 height 538
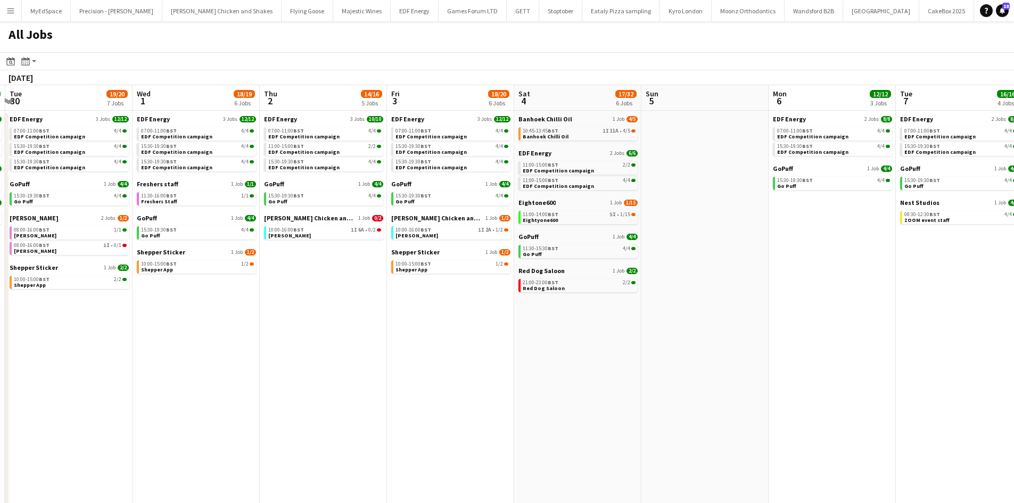
drag, startPoint x: 919, startPoint y: 413, endPoint x: 692, endPoint y: 378, distance: 229.5
click at [693, 378] on app-calendar-viewport "Fri 26 20/23 7 Jobs Sat 27 26/28 8 Jobs Sun 28 5/6 2 Jobs Mon 29 14/14 4 Jobs T…" at bounding box center [507, 322] width 1014 height 474
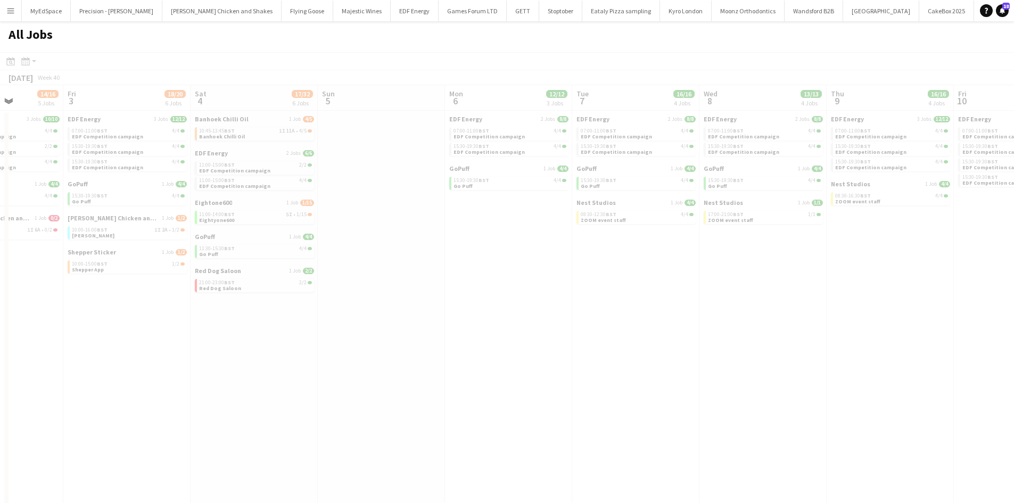
drag, startPoint x: 920, startPoint y: 370, endPoint x: 545, endPoint y: 336, distance: 376.6
click at [518, 327] on app-all-jobs "All Jobs Date picker SEP 2025 SEP 2025 Monday M Tuesday T Wednesday W Thursday …" at bounding box center [507, 290] width 1014 height 538
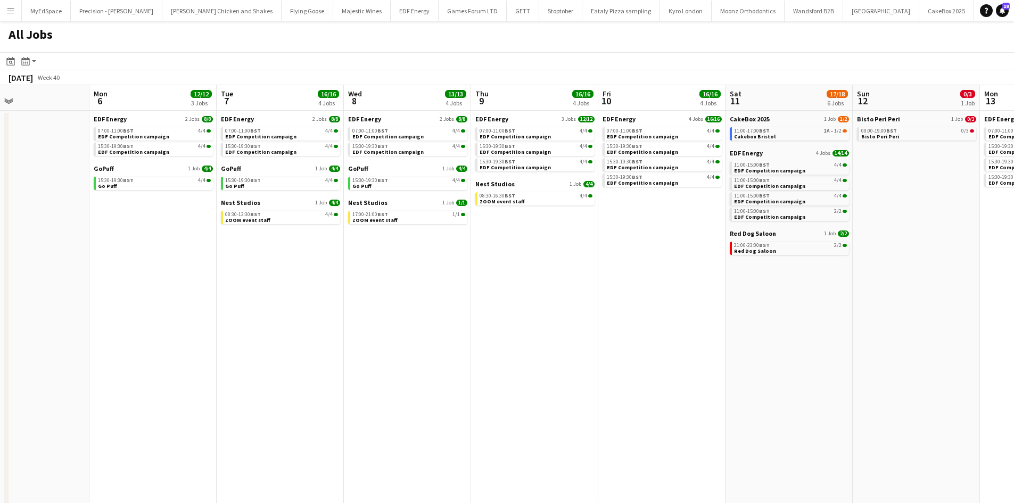
drag, startPoint x: 661, startPoint y: 355, endPoint x: 521, endPoint y: 377, distance: 141.6
click at [305, 355] on app-calendar-viewport "Fri 3 18/20 6 Jobs Sat 4 17/32 6 Jobs Sun 5 Mon 6 12/12 3 Jobs Tue 7 16/16 4 Jo…" at bounding box center [507, 322] width 1014 height 474
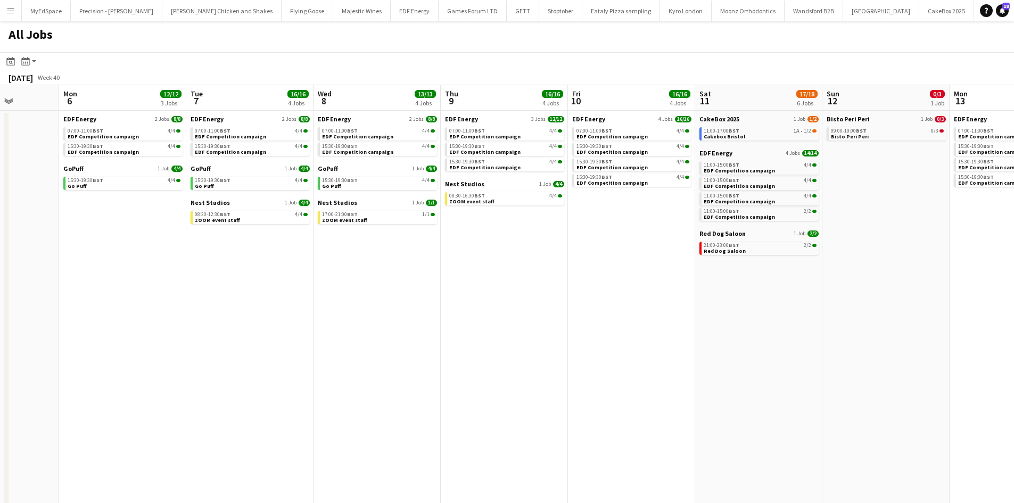
scroll to position [0, 326]
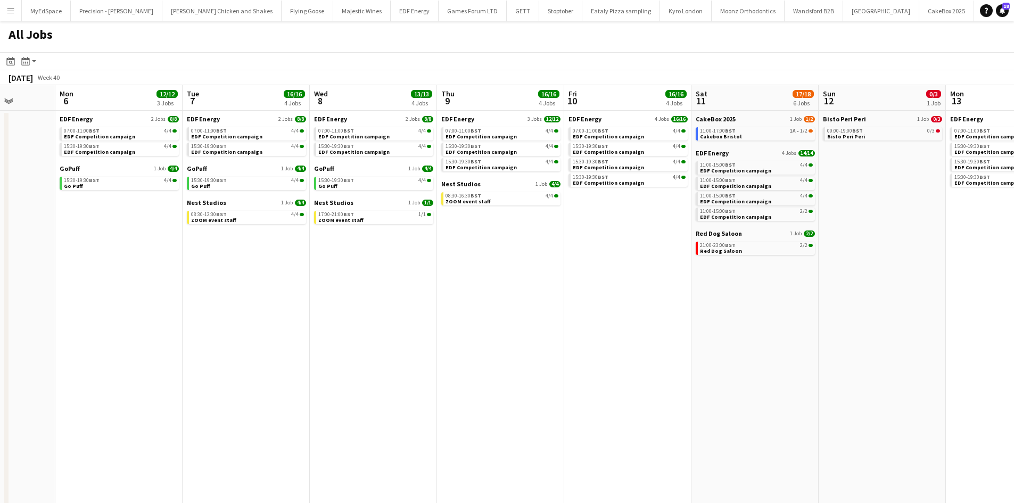
drag, startPoint x: 699, startPoint y: 362, endPoint x: 667, endPoint y: 351, distance: 33.7
click at [667, 351] on app-calendar-viewport "Fri 3 18/20 6 Jobs Sat 4 17/32 6 Jobs Sun 5 Mon 6 12/12 3 Jobs Tue 7 16/16 4 Jo…" at bounding box center [507, 322] width 1014 height 474
click at [788, 130] on div "11:00-17:00 BST 1A • 1/2" at bounding box center [756, 130] width 113 height 5
drag, startPoint x: 684, startPoint y: 275, endPoint x: 769, endPoint y: 276, distance: 85.2
click at [816, 275] on app-calendar-viewport "Fri 3 18/20 6 Jobs Sat 4 17/32 6 Jobs Sun 5 Mon 6 12/12 3 Jobs Tue 7 16/16 4 Jo…" at bounding box center [507, 322] width 1014 height 474
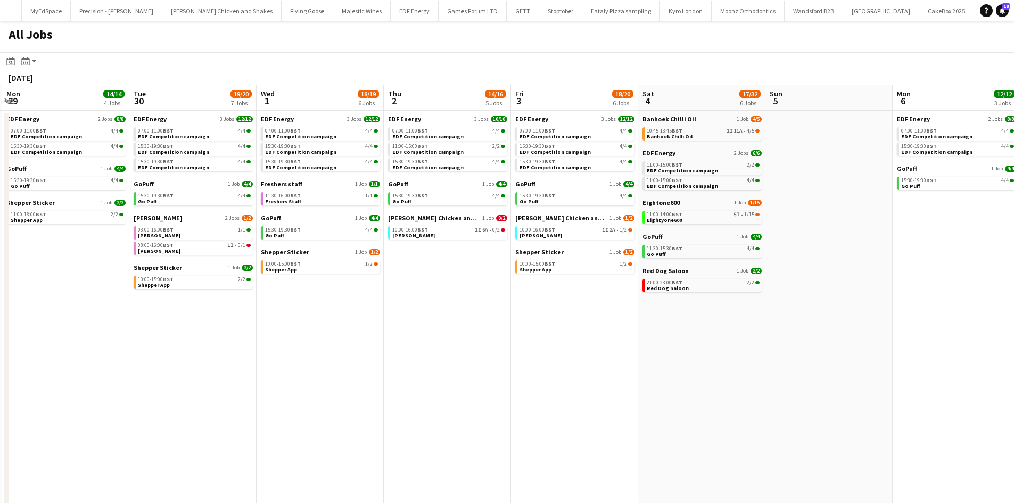
drag, startPoint x: 409, startPoint y: 306, endPoint x: 830, endPoint y: 307, distance: 420.9
click at [834, 307] on app-calendar-viewport "Sat 27 26/28 8 Jobs Sun 28 5/6 2 Jobs Mon 29 14/14 4 Jobs Tue 30 19/20 7 Jobs W…" at bounding box center [507, 322] width 1014 height 474
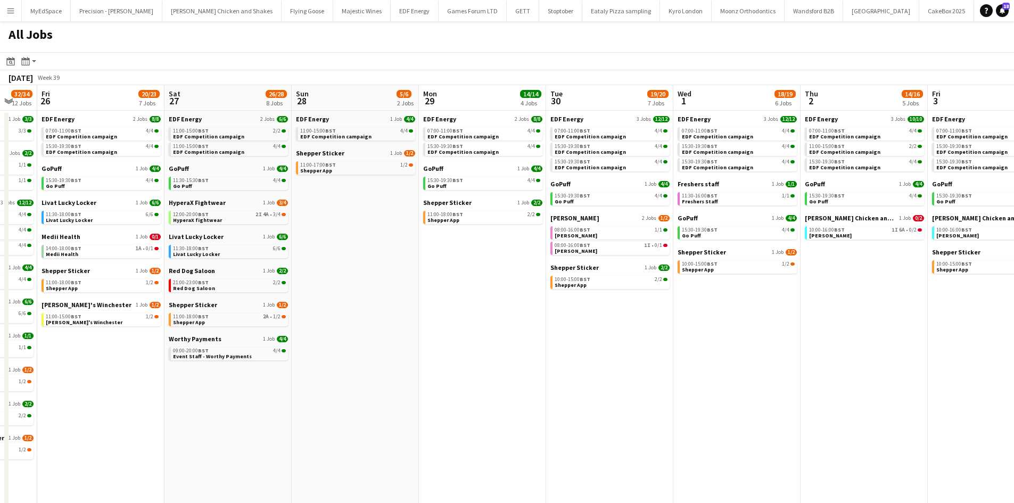
drag, startPoint x: 447, startPoint y: 315, endPoint x: 863, endPoint y: 318, distance: 416.1
click at [862, 318] on app-calendar-viewport "Wed 24 20/22 8 Jobs Thu 25 32/34 12 Jobs Fri 26 20/23 7 Jobs Sat 27 26/28 8 Job…" at bounding box center [507, 322] width 1014 height 474
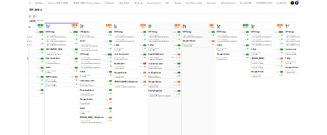
scroll to position [0, 231]
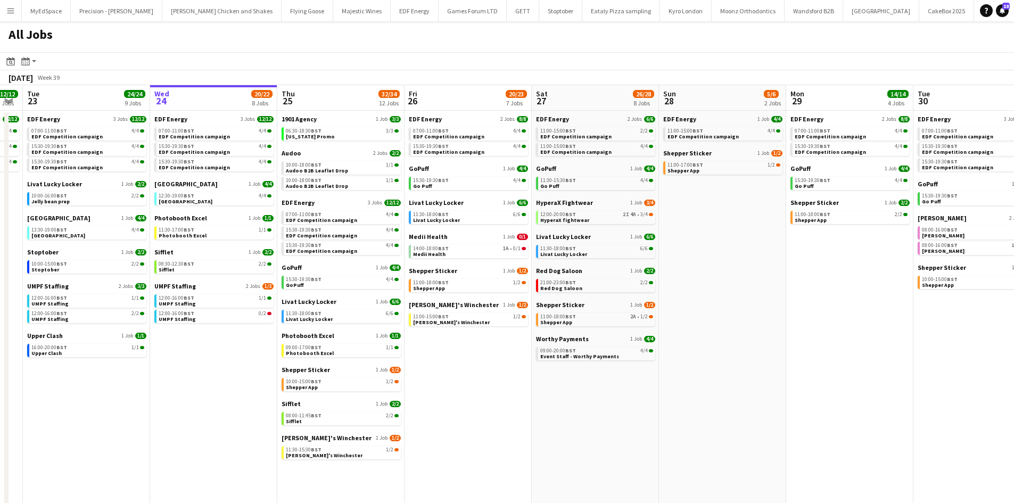
drag, startPoint x: 446, startPoint y: 314, endPoint x: 488, endPoint y: 315, distance: 42.6
click at [488, 315] on app-calendar-viewport "Sun 21 2/2 1 Job Mon 22 12/12 3 Jobs Tue 23 24/24 9 Jobs Wed 24 20/22 8 Jobs Th…" at bounding box center [507, 322] width 1014 height 474
click at [473, 287] on link "11:00-18:00 BST 1/2 Shepper App" at bounding box center [469, 285] width 113 height 12
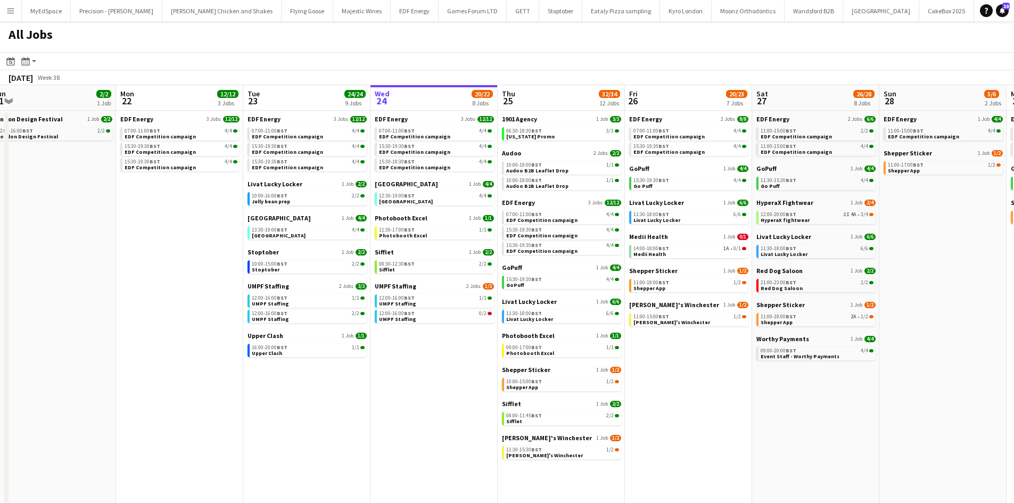
scroll to position [0, 396]
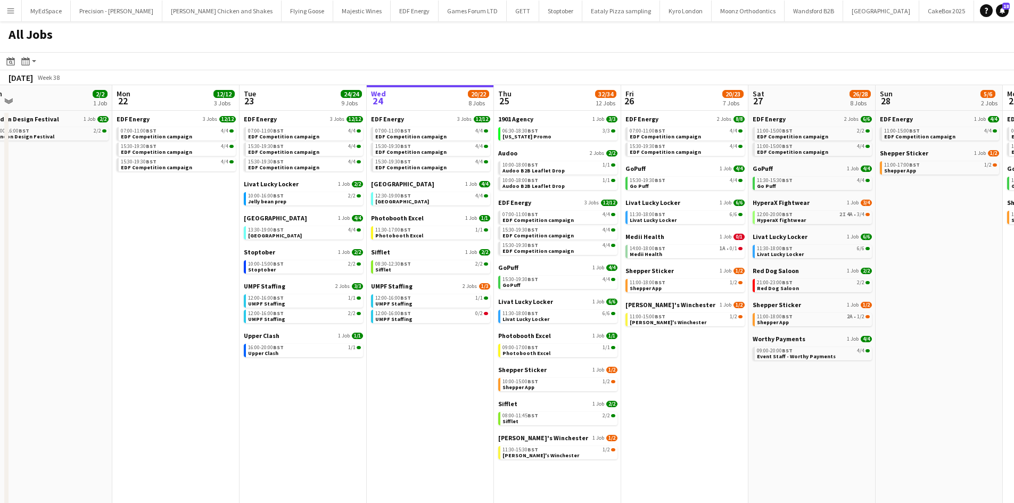
drag, startPoint x: 559, startPoint y: 401, endPoint x: 394, endPoint y: 401, distance: 165.0
click at [394, 401] on app-calendar-viewport "Thu 18 29/29 14 Jobs Fri 19 22/22 9 Jobs Sat 20 20/21 9 Jobs Sun 21 2/2 1 Job M…" at bounding box center [507, 322] width 1014 height 474
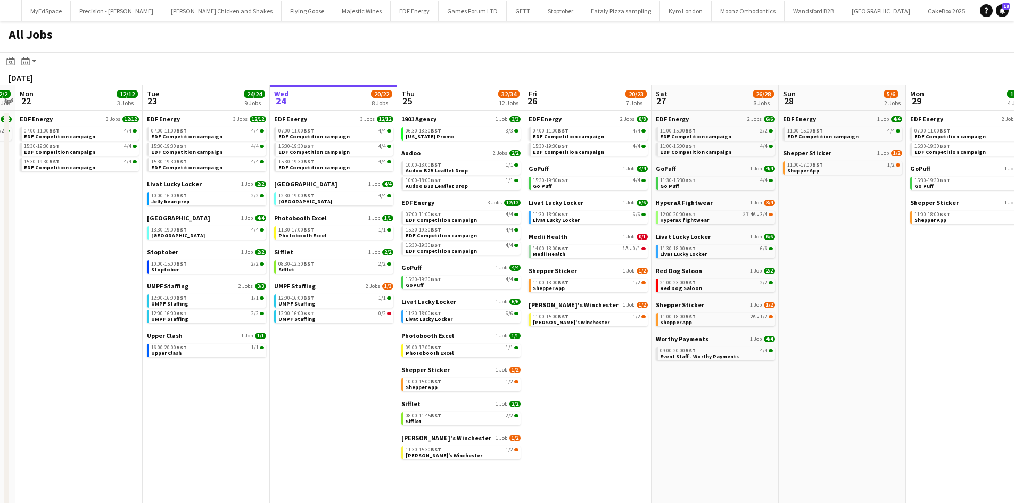
drag, startPoint x: 950, startPoint y: 334, endPoint x: 865, endPoint y: 365, distance: 90.6
click at [834, 336] on app-calendar-viewport "Fri 19 22/22 9 Jobs Sat 20 20/21 9 Jobs Sun 21 2/2 1 Job Mon 22 12/12 3 Jobs Tu…" at bounding box center [507, 322] width 1014 height 474
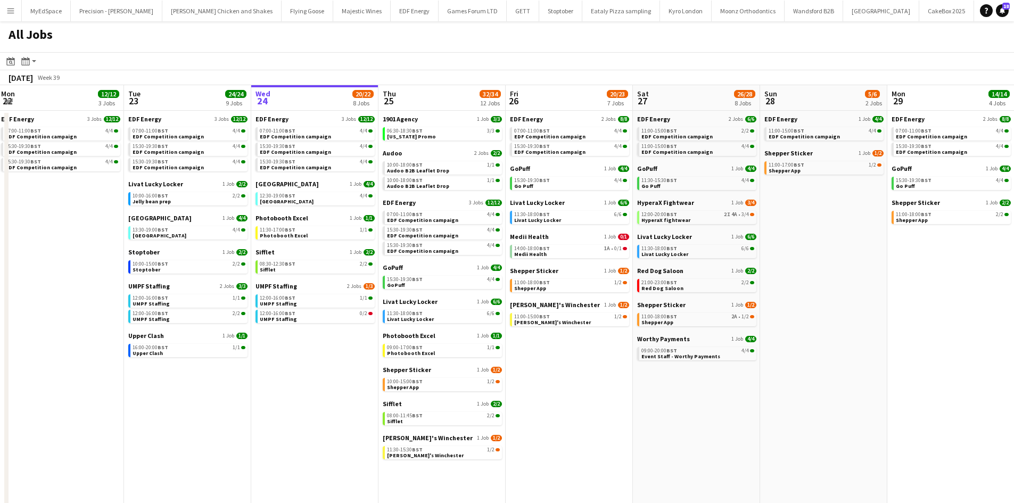
scroll to position [0, 391]
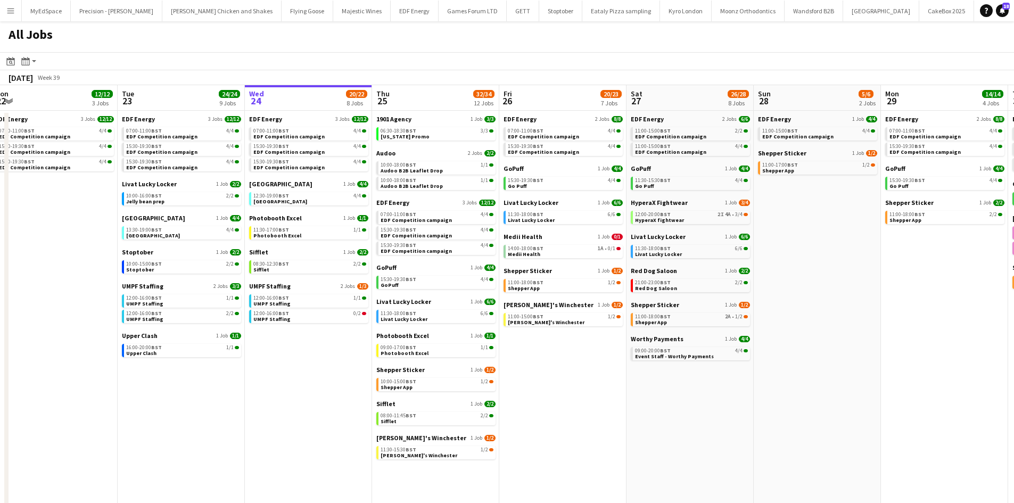
drag, startPoint x: 849, startPoint y: 413, endPoint x: 844, endPoint y: 417, distance: 5.8
click at [844, 417] on app-calendar-viewport "Fri 19 22/22 9 Jobs Sat 20 20/21 9 Jobs Sun 21 2/2 1 Job Mon 22 12/12 3 Jobs Tu…" at bounding box center [507, 322] width 1014 height 474
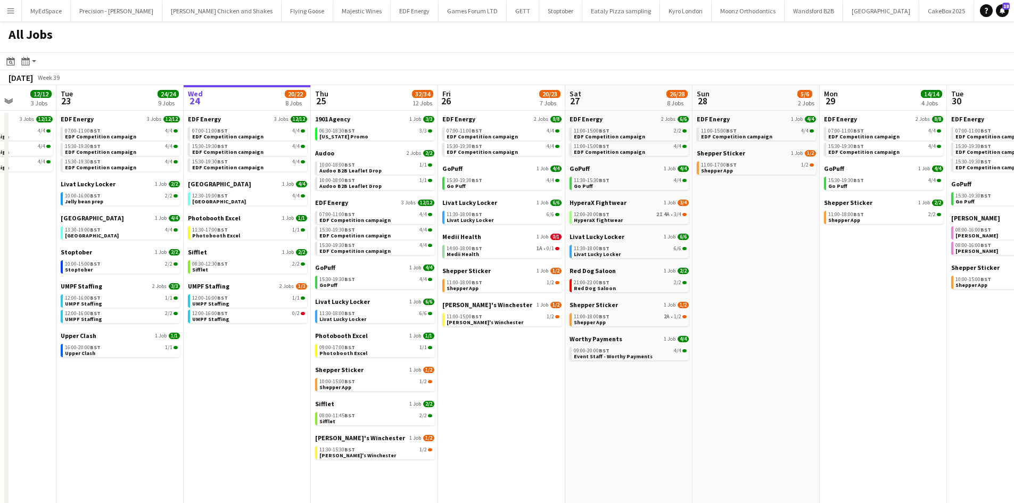
scroll to position [0, 328]
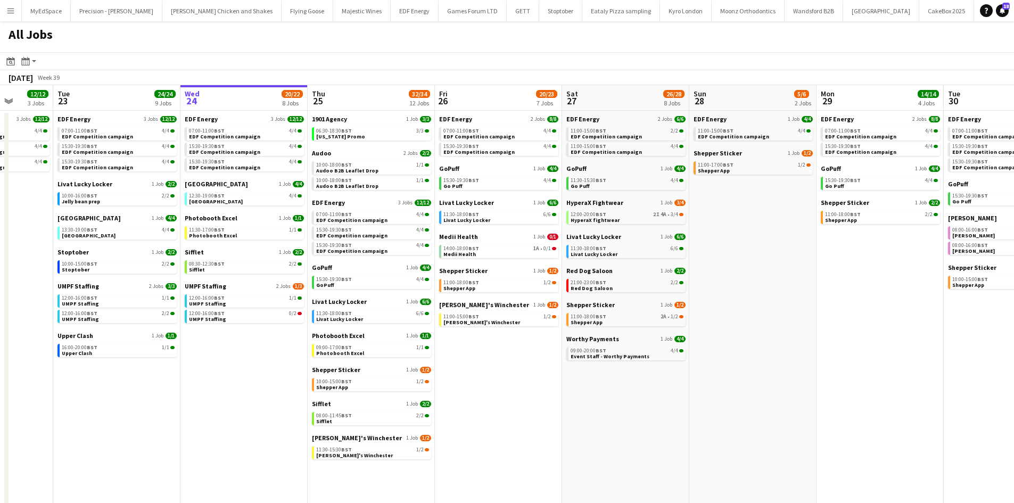
drag, startPoint x: 830, startPoint y: 328, endPoint x: 811, endPoint y: 322, distance: 20.0
click at [811, 322] on app-calendar-viewport "Sat 20 20/21 9 Jobs Sun 21 2/2 1 Job Mon 22 12/12 3 Jobs Tue 23 24/24 9 Jobs We…" at bounding box center [507, 322] width 1014 height 474
click at [403, 379] on div "10:00-15:00 BST 1/2" at bounding box center [372, 381] width 113 height 5
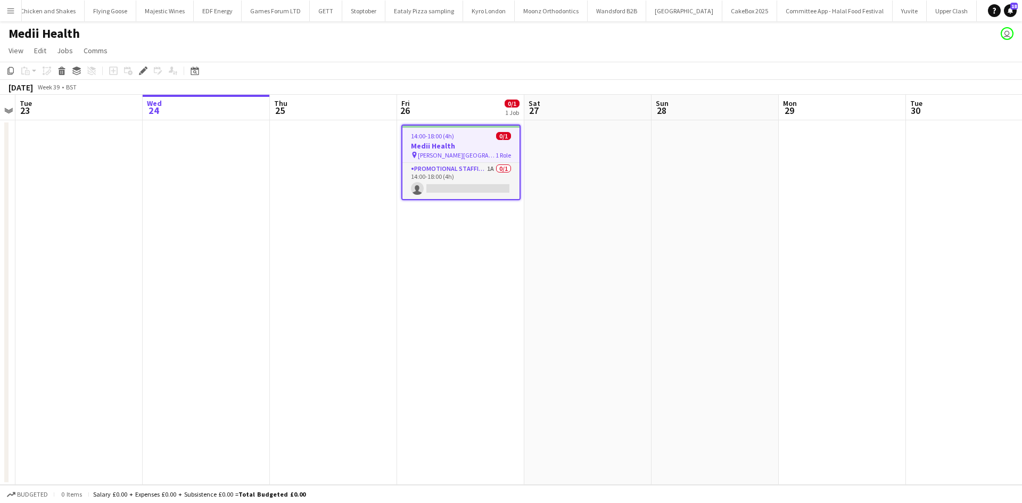
scroll to position [0, 2400]
click at [480, 162] on app-job-card "14:00-18:00 (4h) 0/1 Medii Health pin Russell Square 1 Role Promotional Staffin…" at bounding box center [460, 163] width 119 height 76
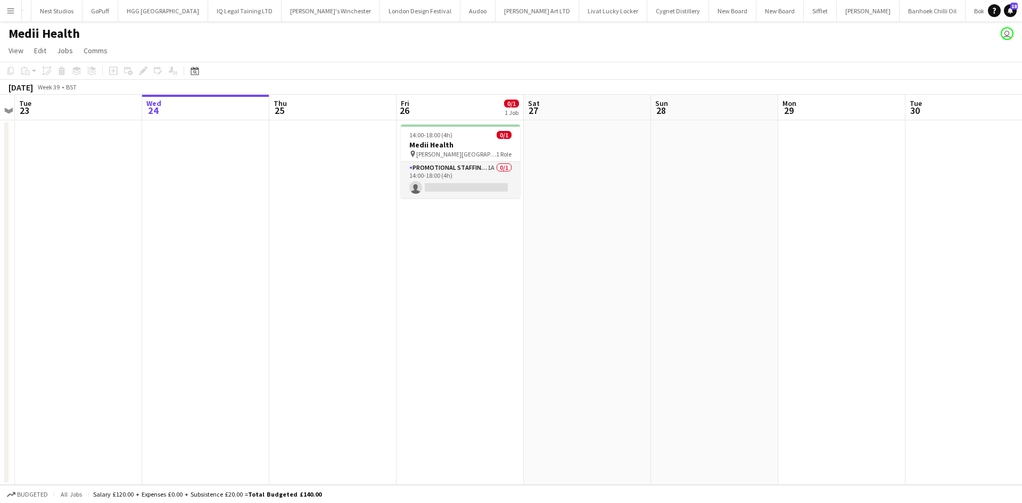
drag, startPoint x: 473, startPoint y: 171, endPoint x: 474, endPoint y: 159, distance: 11.8
click at [475, 168] on app-card-role "Promotional Staffing (Brand Ambassadors) 1A 0/1 14:00-18:00 (4h) single-neutral…" at bounding box center [460, 180] width 119 height 36
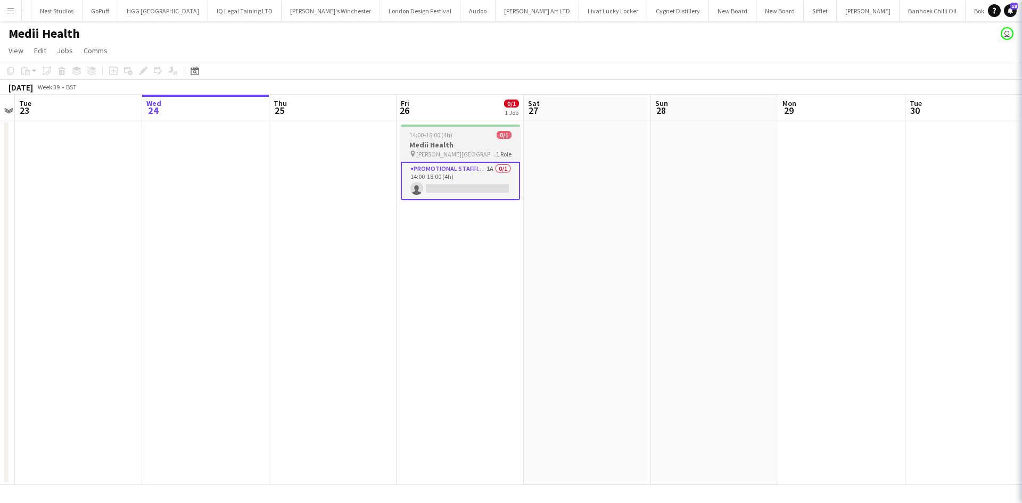
scroll to position [0, 365]
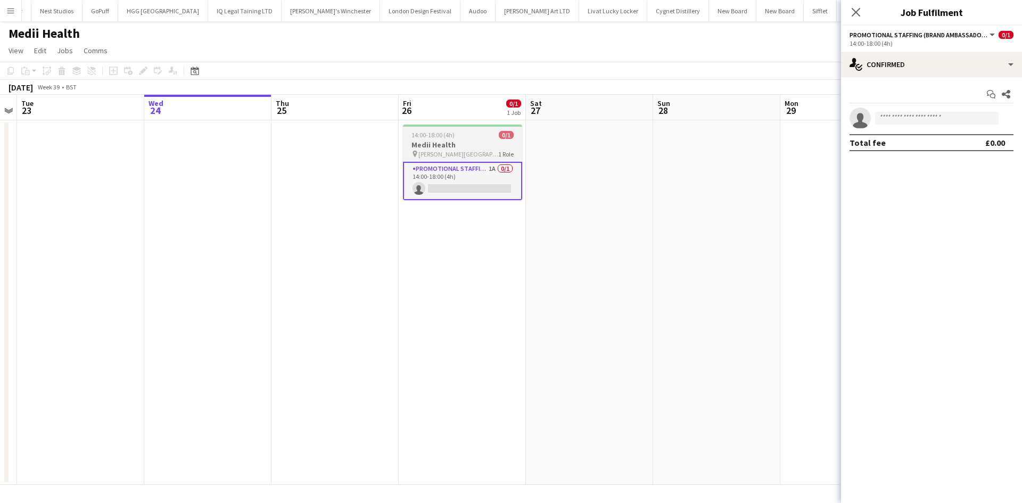
click at [472, 139] on app-job-card "14:00-18:00 (4h) 0/1 Medii Health pin Russell Square 1 Role Promotional Staffin…" at bounding box center [462, 163] width 119 height 76
click at [924, 38] on span "Promotional Staffing (Brand Ambassadors)" at bounding box center [918, 35] width 138 height 8
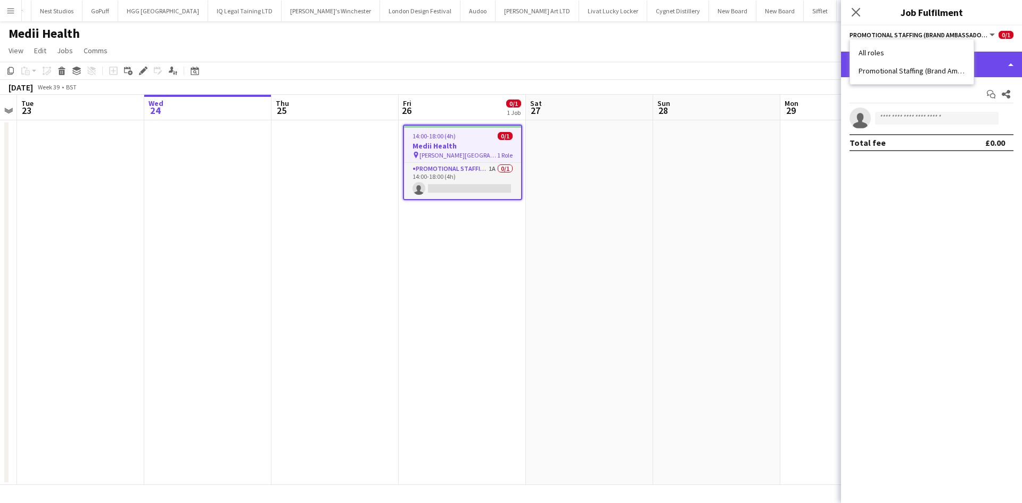
click at [990, 71] on div "single-neutral-actions-check-2 Confirmed" at bounding box center [931, 65] width 181 height 26
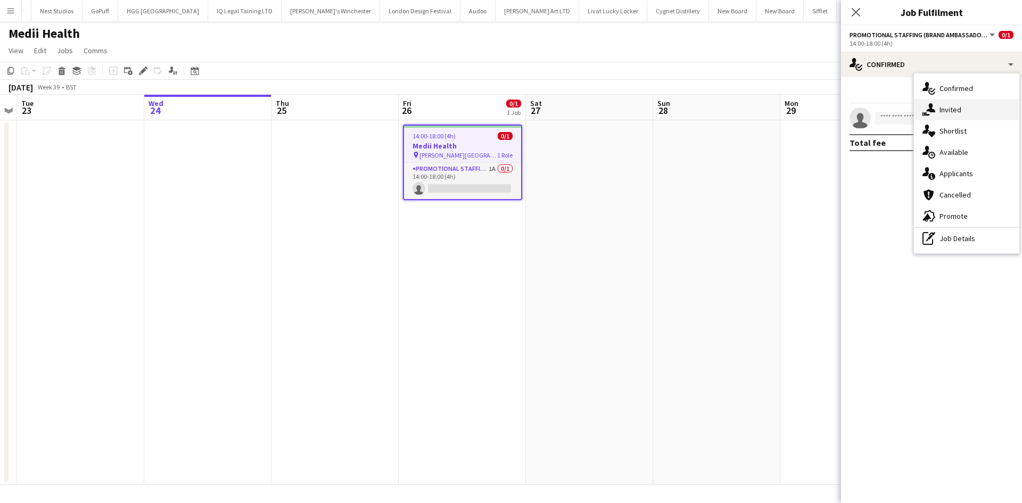
click at [942, 107] on span "Invited" at bounding box center [950, 110] width 22 height 10
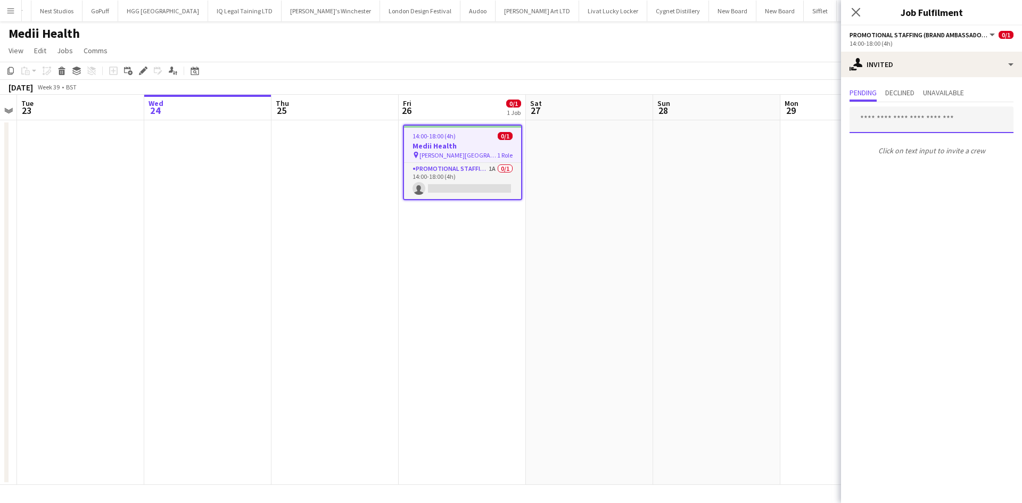
click at [922, 131] on input "text" at bounding box center [931, 119] width 164 height 27
click at [594, 242] on app-calendar-viewport "Sat 20 Sun 21 Mon 22 Tue 23 Wed 24 Thu 25 Fri 26 0/1 1 Job Sat 27 Sun 28 Mon 29…" at bounding box center [511, 290] width 1022 height 390
click at [570, 191] on app-date-cell at bounding box center [584, 302] width 127 height 365
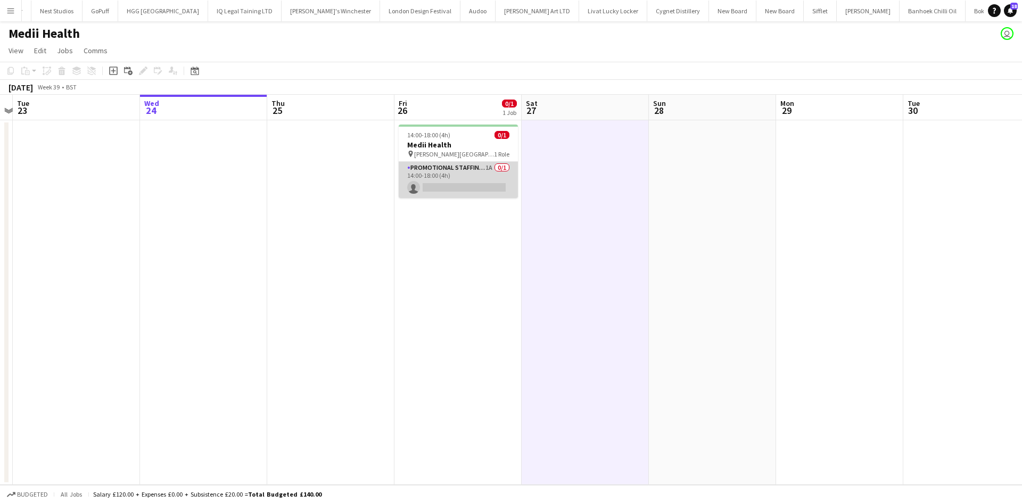
click at [484, 172] on app-card-role "Promotional Staffing (Brand Ambassadors) 1A 0/1 14:00-18:00 (4h) single-neutral…" at bounding box center [458, 180] width 119 height 36
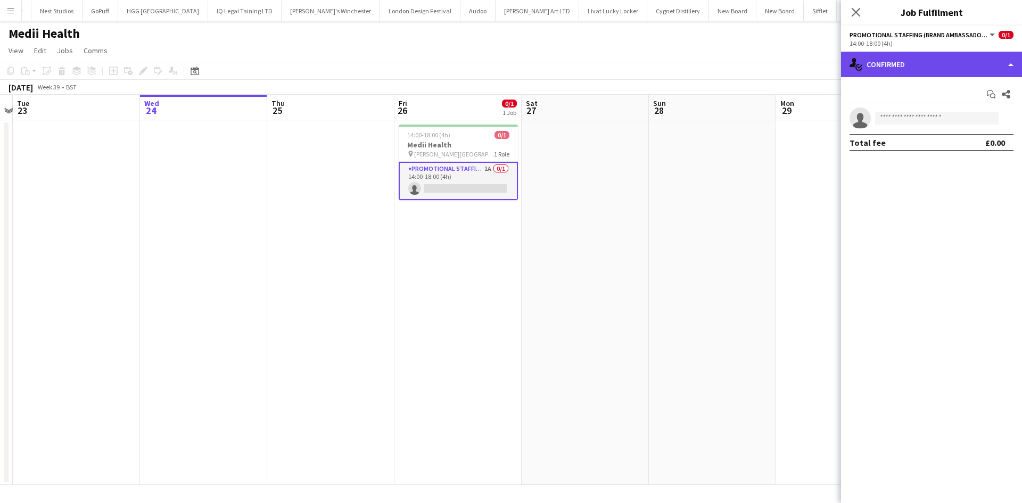
click at [902, 65] on div "single-neutral-actions-check-2 Confirmed" at bounding box center [931, 65] width 181 height 26
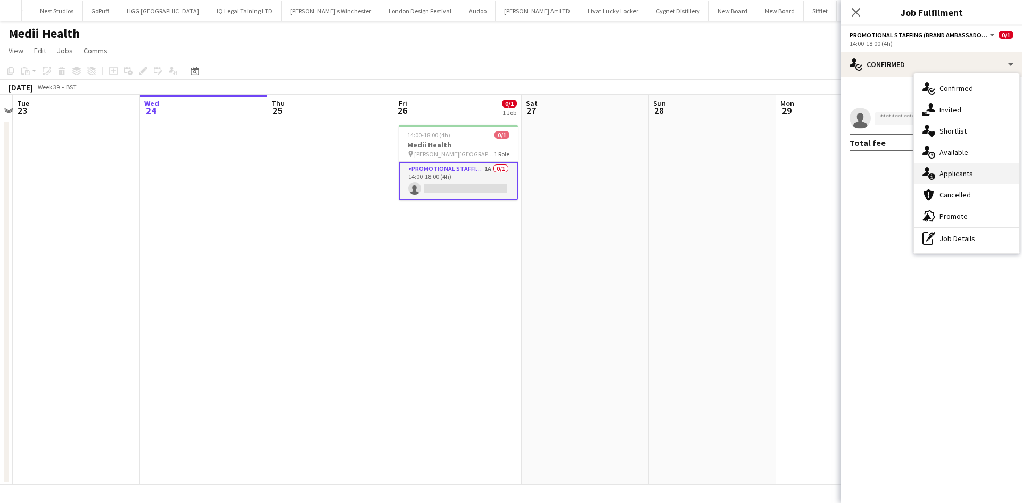
click at [955, 171] on span "Applicants" at bounding box center [956, 174] width 34 height 10
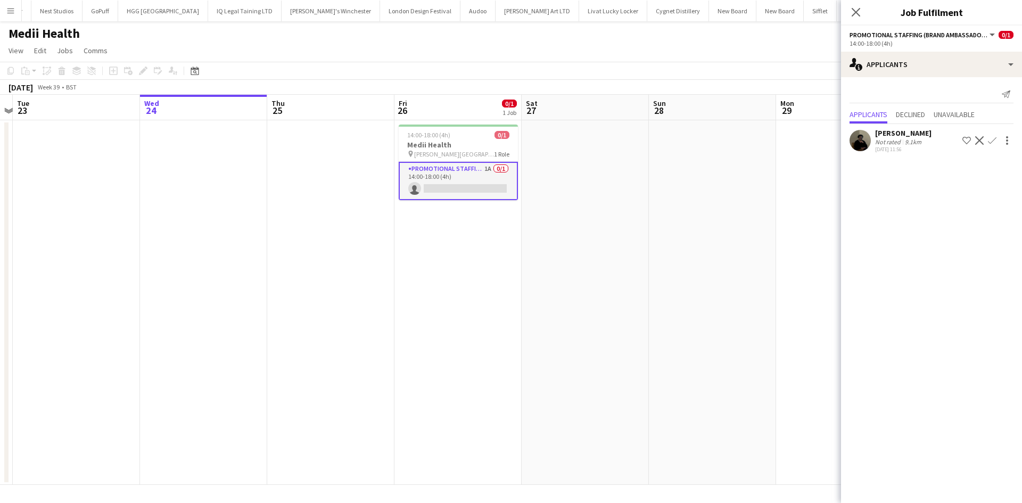
click at [507, 227] on app-date-cell "14:00-18:00 (4h) 0/1 Medii Health pin Russell Square 1 Role Promotional Staffin…" at bounding box center [457, 302] width 127 height 365
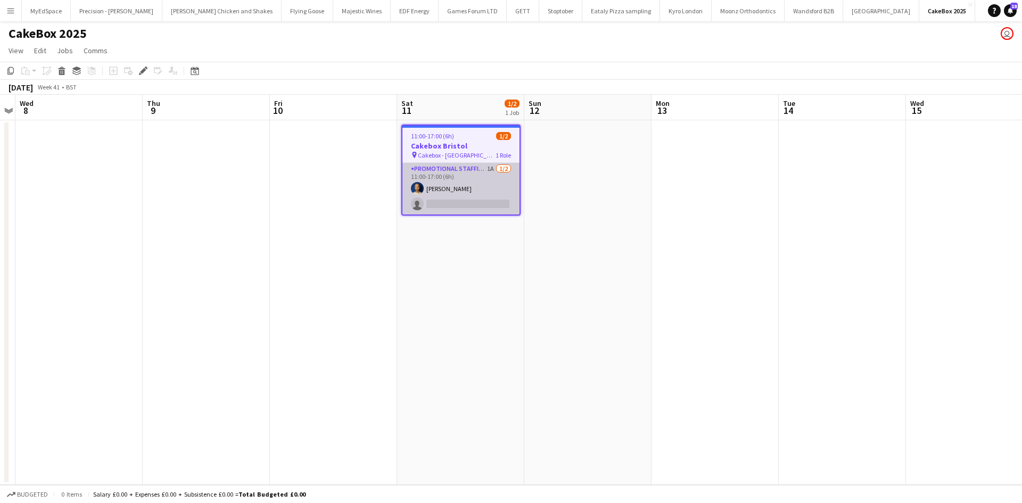
click at [493, 177] on app-card-role "Promotional Staffing (Brand Ambassadors) 1A [DATE] 11:00-17:00 (6h) [PERSON_NAM…" at bounding box center [460, 189] width 117 height 52
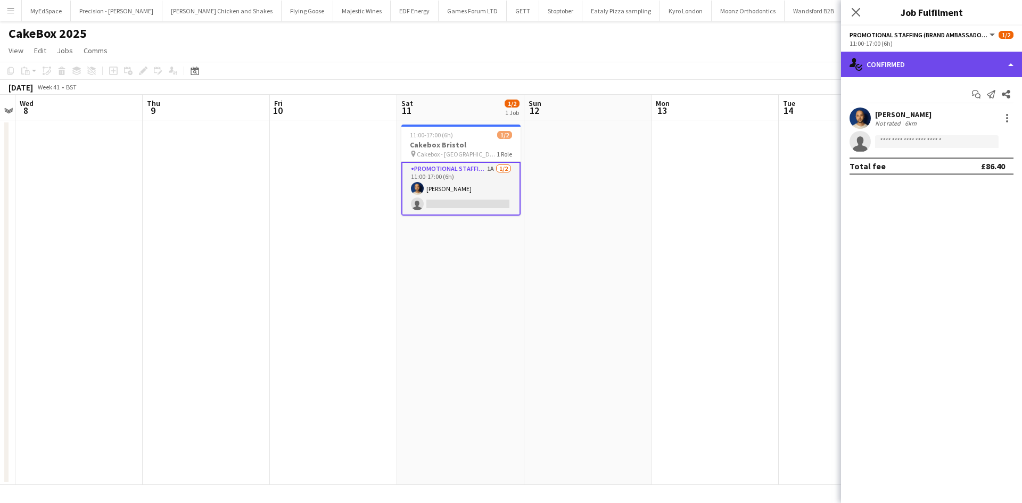
click at [888, 76] on div "single-neutral-actions-check-2 Confirmed" at bounding box center [931, 65] width 181 height 26
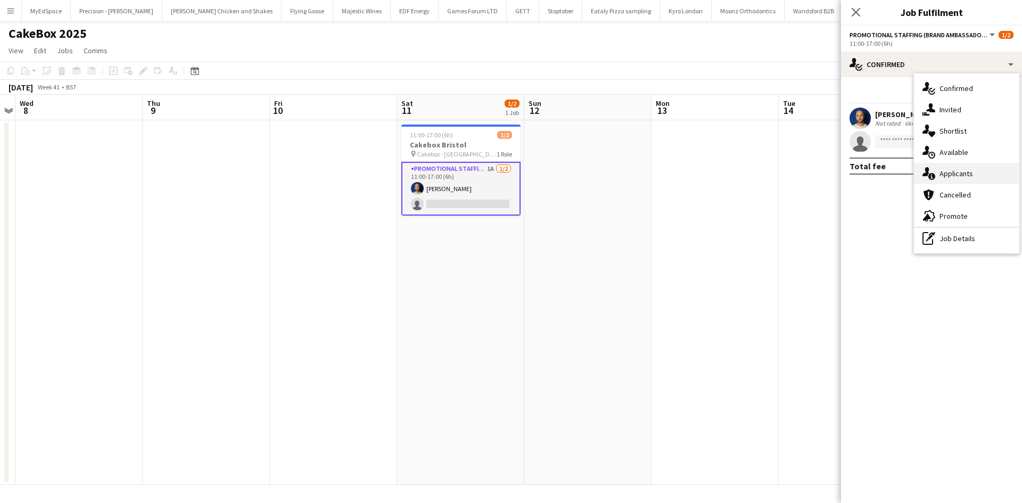
click at [959, 171] on span "Applicants" at bounding box center [956, 174] width 34 height 10
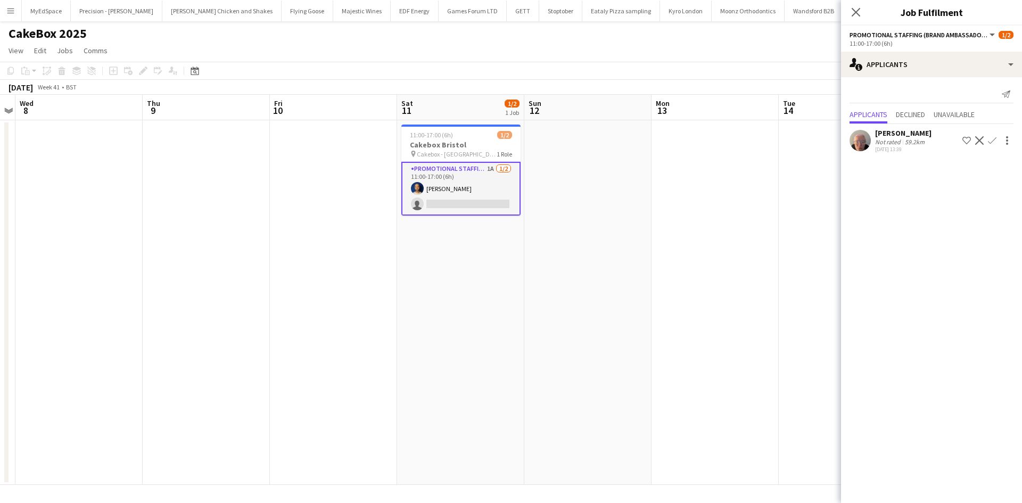
click at [913, 142] on div "59.2km" at bounding box center [914, 142] width 24 height 8
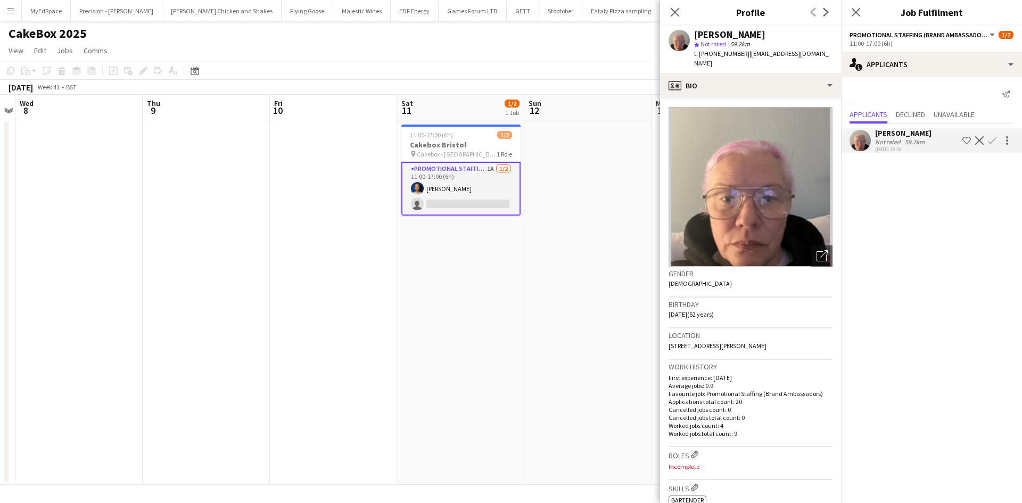
drag, startPoint x: 573, startPoint y: 296, endPoint x: 544, endPoint y: 290, distance: 30.0
click at [572, 295] on app-date-cell at bounding box center [587, 302] width 127 height 365
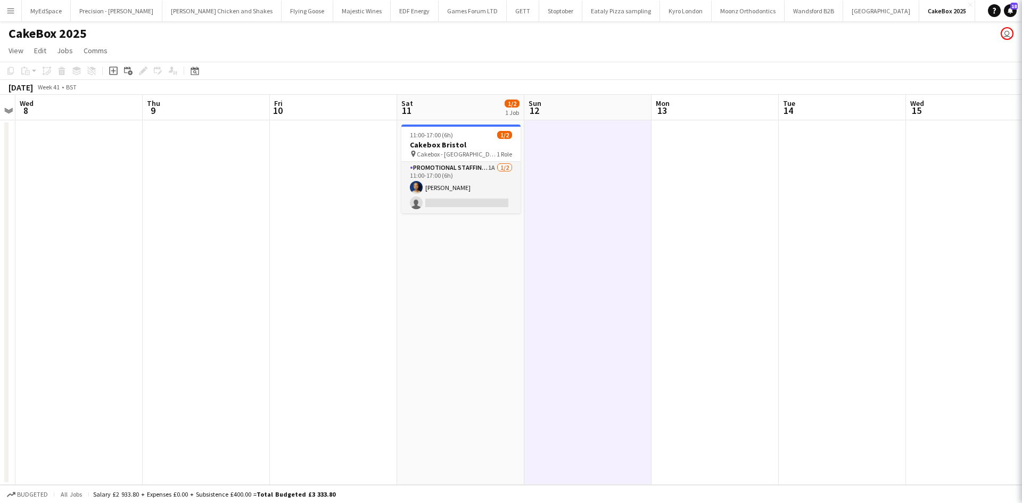
scroll to position [0, 368]
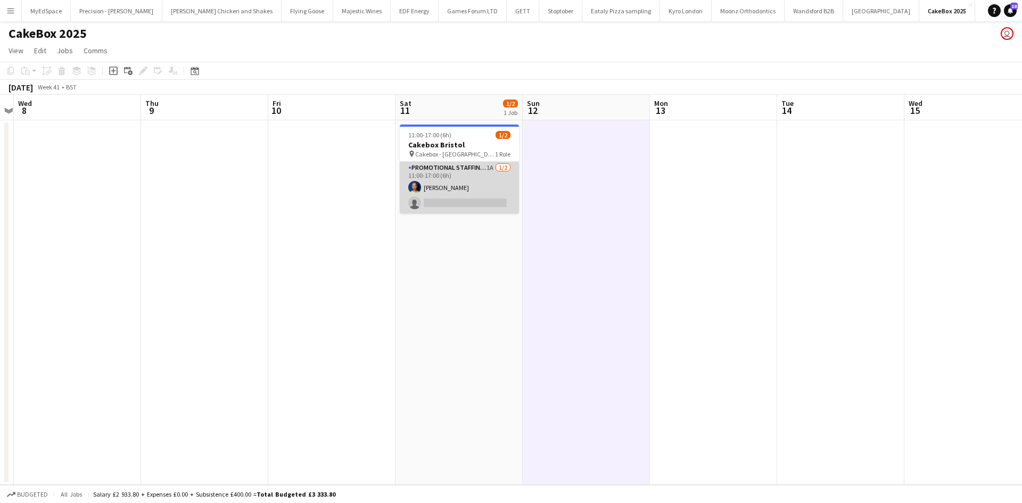
click at [457, 188] on app-card-role "Promotional Staffing (Brand Ambassadors) 1A [DATE] 11:00-17:00 (6h) [PERSON_NAM…" at bounding box center [459, 188] width 119 height 52
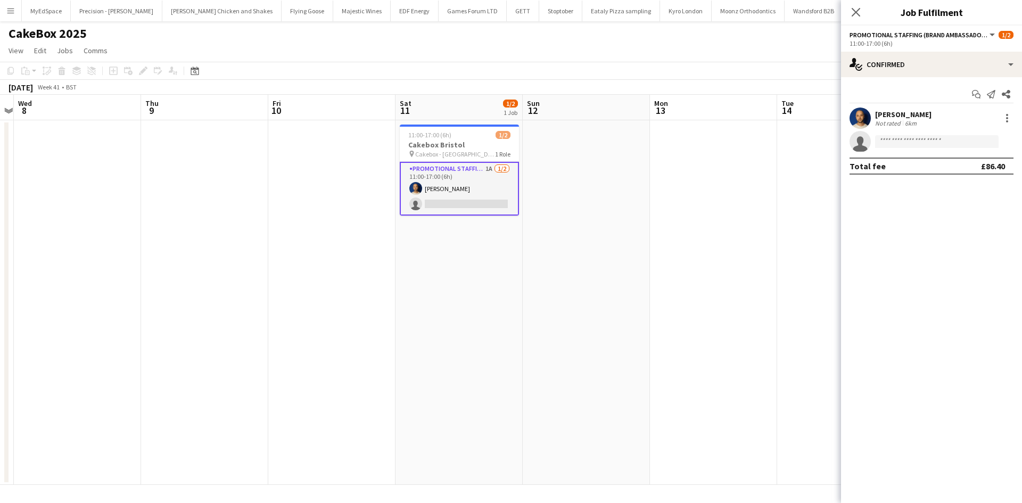
click at [945, 111] on div "[PERSON_NAME] Not rated 6km" at bounding box center [931, 117] width 181 height 21
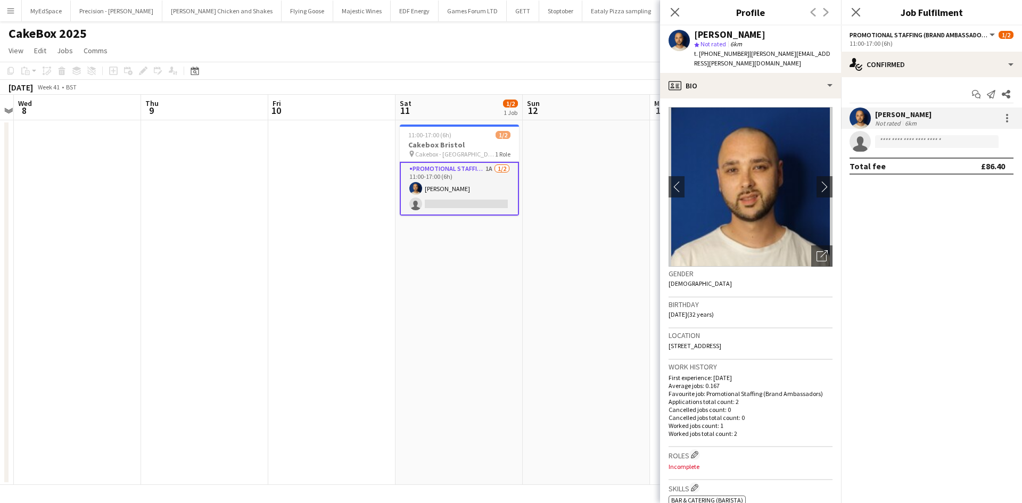
drag, startPoint x: 564, startPoint y: 295, endPoint x: 565, endPoint y: 315, distance: 20.3
click at [565, 294] on app-date-cell at bounding box center [586, 302] width 127 height 365
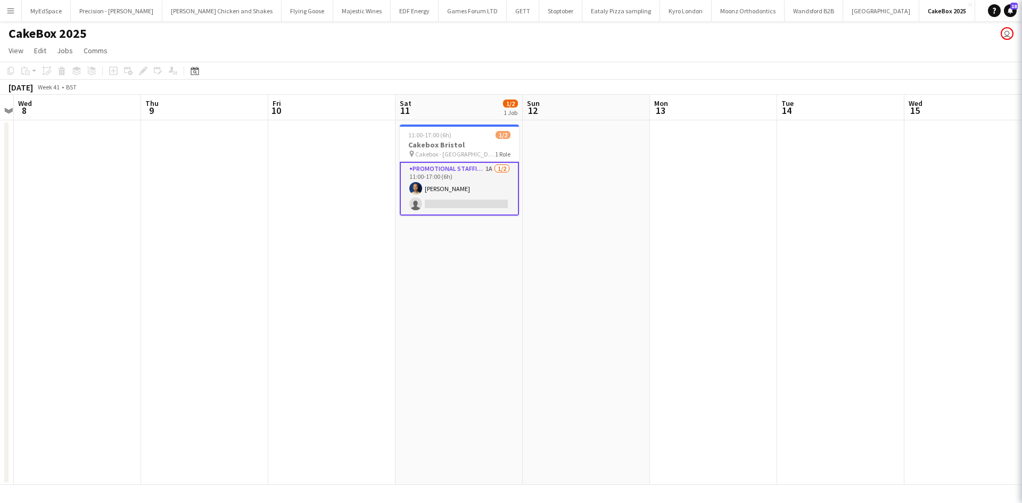
scroll to position [0, 366]
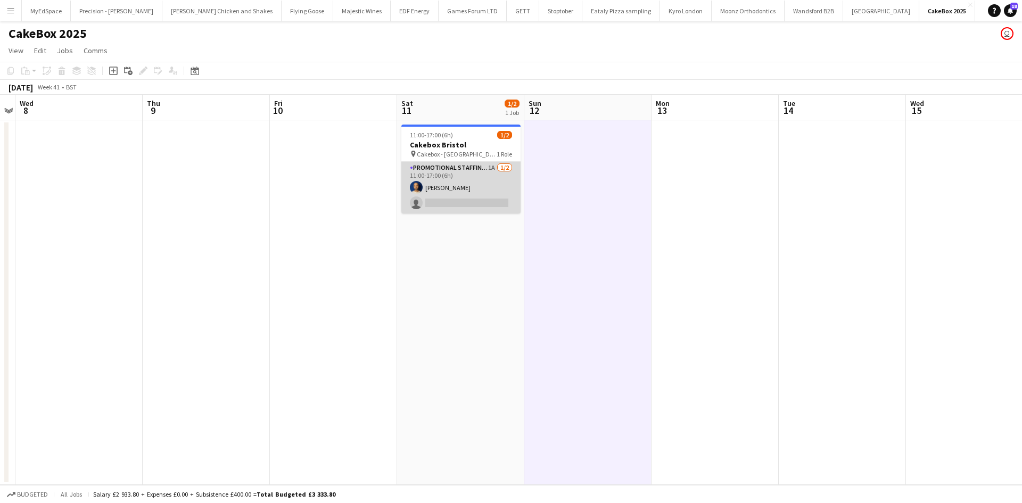
click at [497, 169] on app-card-role "Promotional Staffing (Brand Ambassadors) 1A [DATE] 11:00-17:00 (6h) [PERSON_NAM…" at bounding box center [460, 188] width 119 height 52
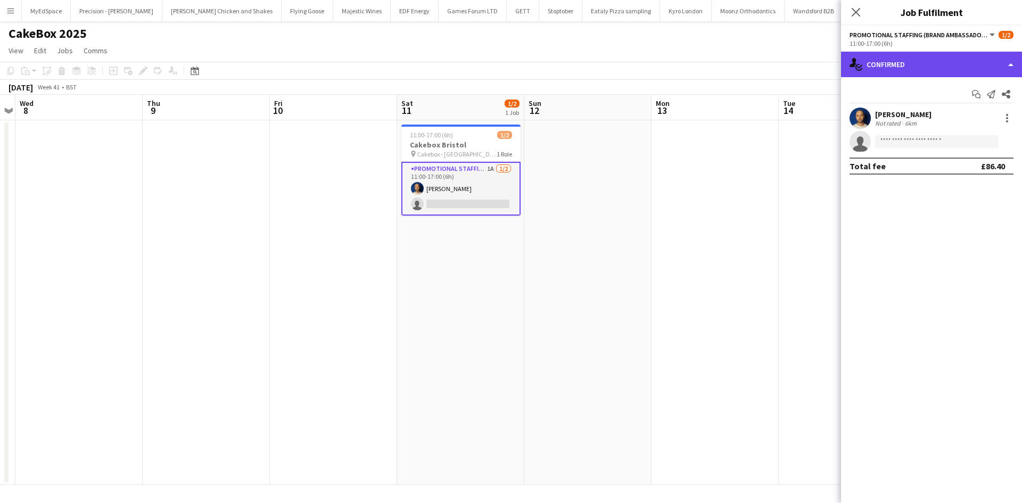
click at [940, 68] on div "single-neutral-actions-check-2 Confirmed" at bounding box center [931, 65] width 181 height 26
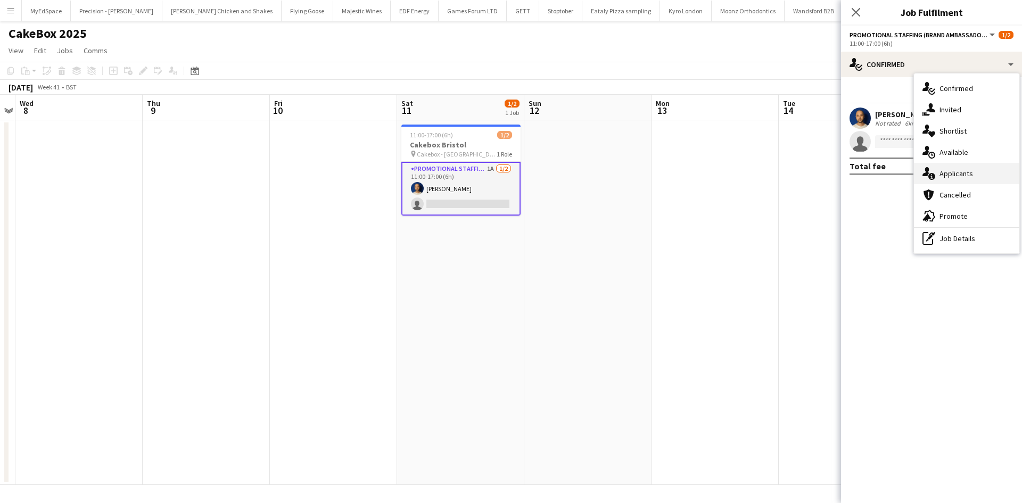
click at [970, 183] on div "single-neutral-actions-information Applicants" at bounding box center [966, 173] width 105 height 21
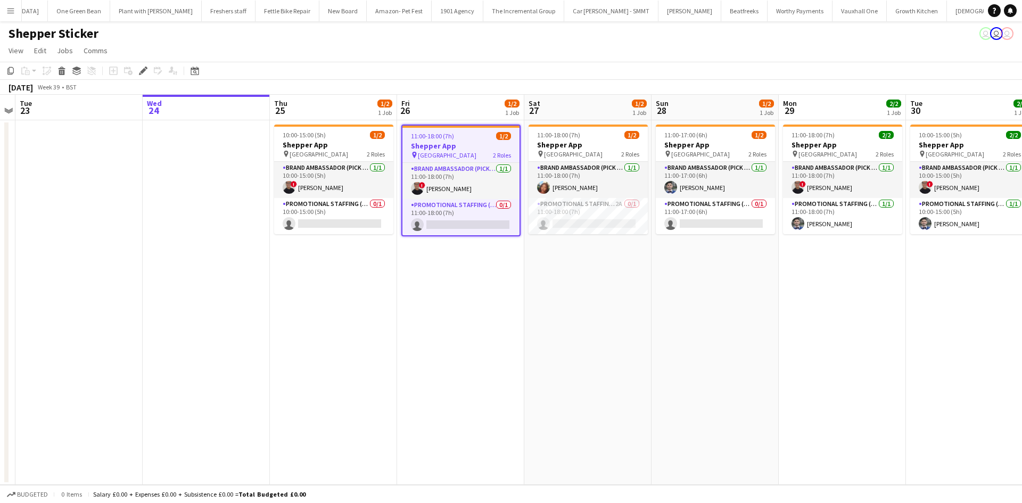
scroll to position [0, 1295]
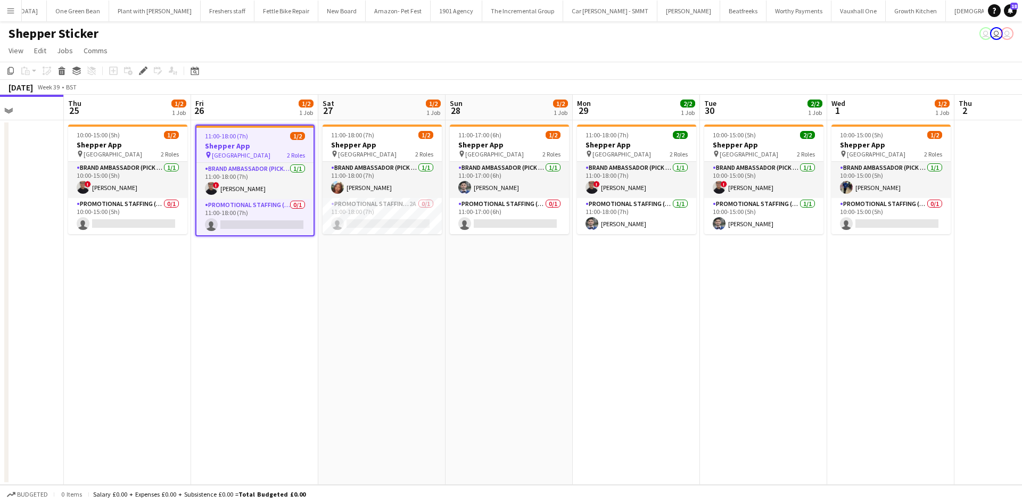
drag, startPoint x: 932, startPoint y: 370, endPoint x: 727, endPoint y: 394, distance: 206.9
click at [727, 394] on app-calendar-viewport "Mon 22 Tue 23 Wed 24 Thu 25 1/2 1 Job Fri 26 1/2 1 Job Sat 27 1/2 1 Job Sun 28 …" at bounding box center [511, 290] width 1022 height 390
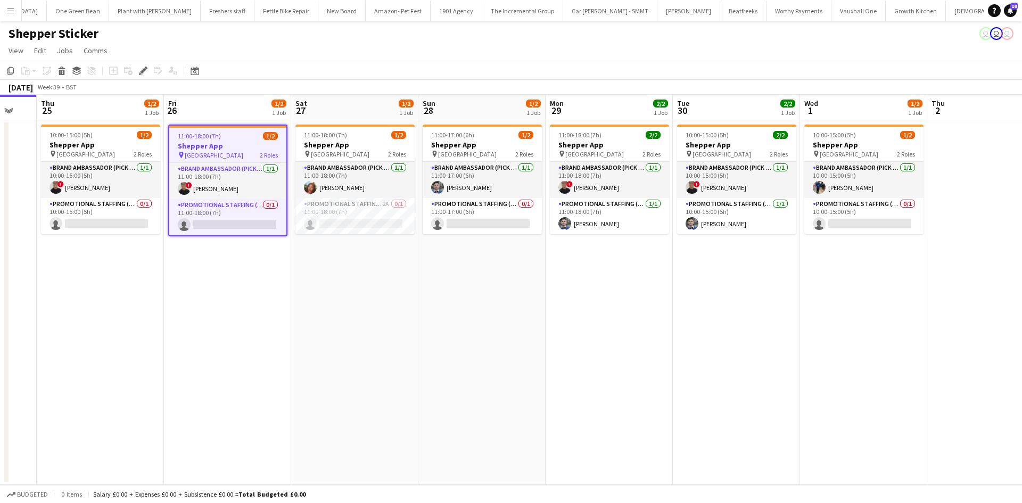
drag, startPoint x: 839, startPoint y: 335, endPoint x: 799, endPoint y: 337, distance: 39.4
click at [800, 336] on app-calendar-viewport "Mon 22 Tue 23 Wed 24 Thu 25 1/2 1 Job Fri 26 1/2 1 Job Sat 27 1/2 1 Job Sun 28 …" at bounding box center [511, 290] width 1022 height 390
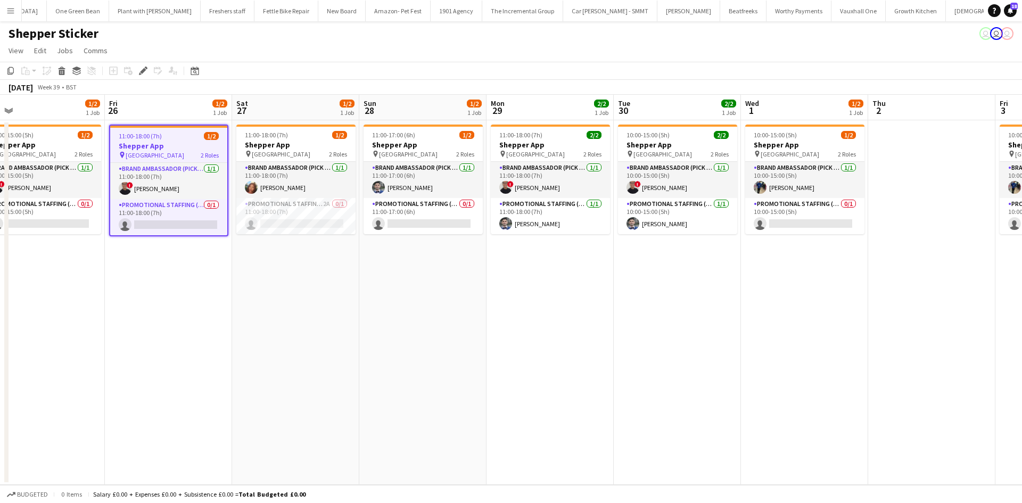
drag, startPoint x: 738, startPoint y: 282, endPoint x: 689, endPoint y: 277, distance: 49.2
click at [689, 277] on app-calendar-viewport "Mon 22 Tue 23 Wed 24 Thu 25 1/2 1 Job Fri 26 1/2 1 Job Sat 27 1/2 1 Job Sun 28 …" at bounding box center [511, 290] width 1022 height 390
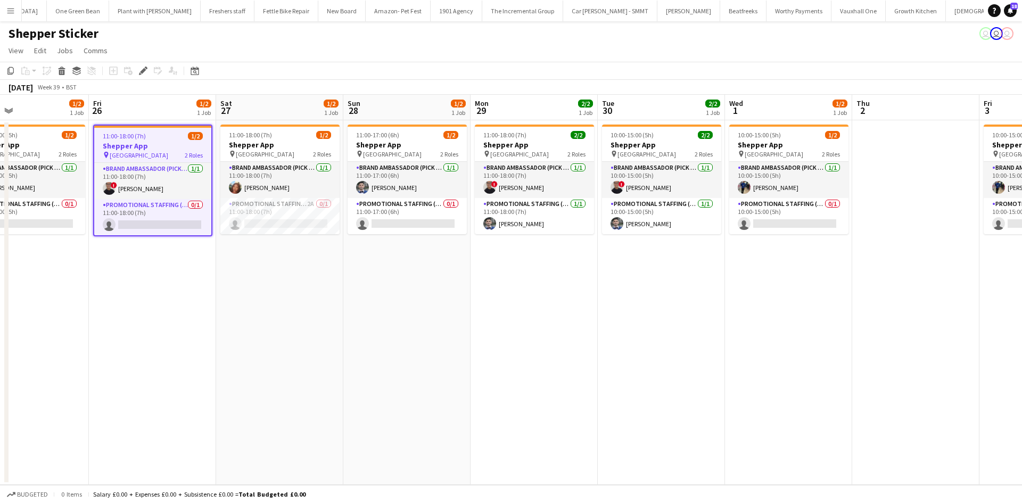
scroll to position [0, 471]
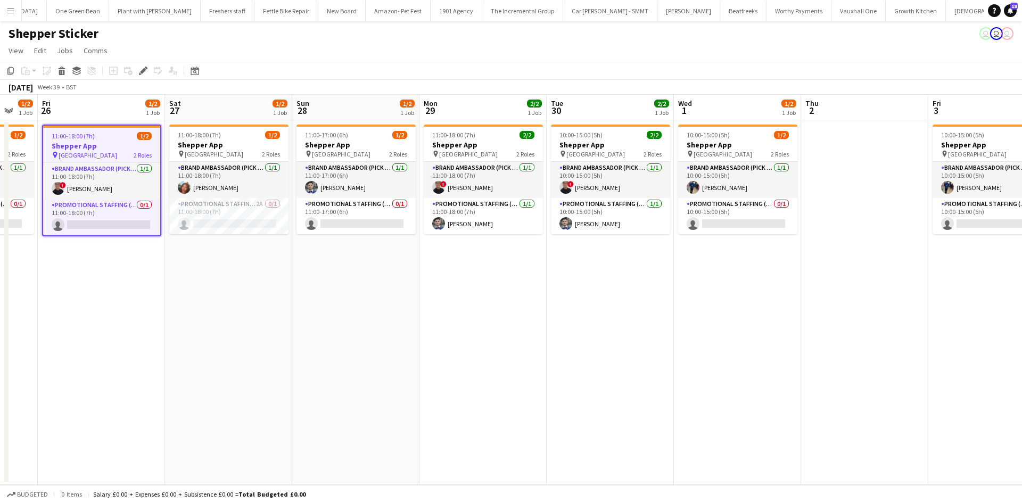
drag, startPoint x: 760, startPoint y: 305, endPoint x: 695, endPoint y: 301, distance: 64.5
click at [695, 301] on app-calendar-viewport "Mon 22 Tue 23 Wed 24 Thu 25 1/2 1 Job Fri 26 1/2 1 Job Sat 27 1/2 1 Job Sun 28 …" at bounding box center [511, 290] width 1022 height 390
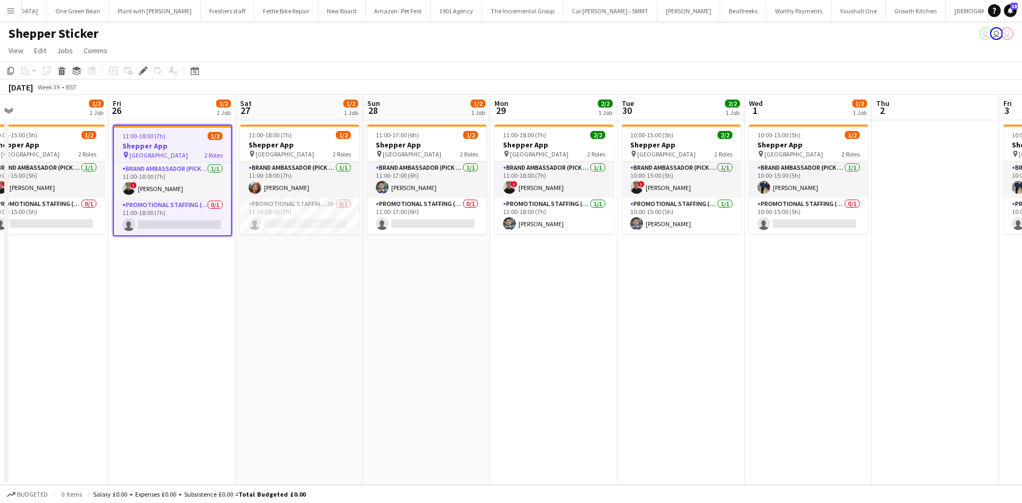
drag, startPoint x: 329, startPoint y: 295, endPoint x: 360, endPoint y: 299, distance: 30.5
click at [361, 296] on app-calendar-viewport "Mon 22 Tue 23 Wed 24 Thu 25 1/2 1 Job Fri 26 1/2 1 Job Sat 27 1/2 1 Job Sun 28 …" at bounding box center [511, 290] width 1022 height 390
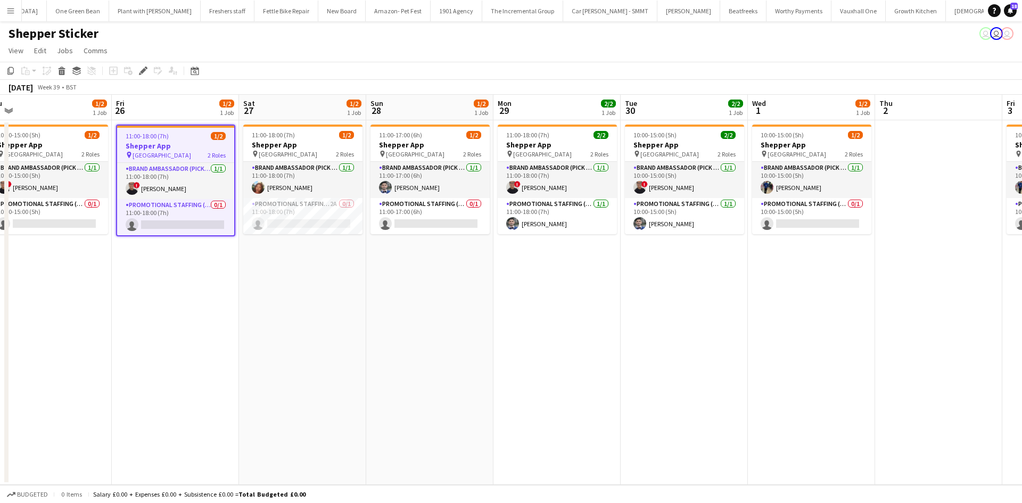
scroll to position [0, 377]
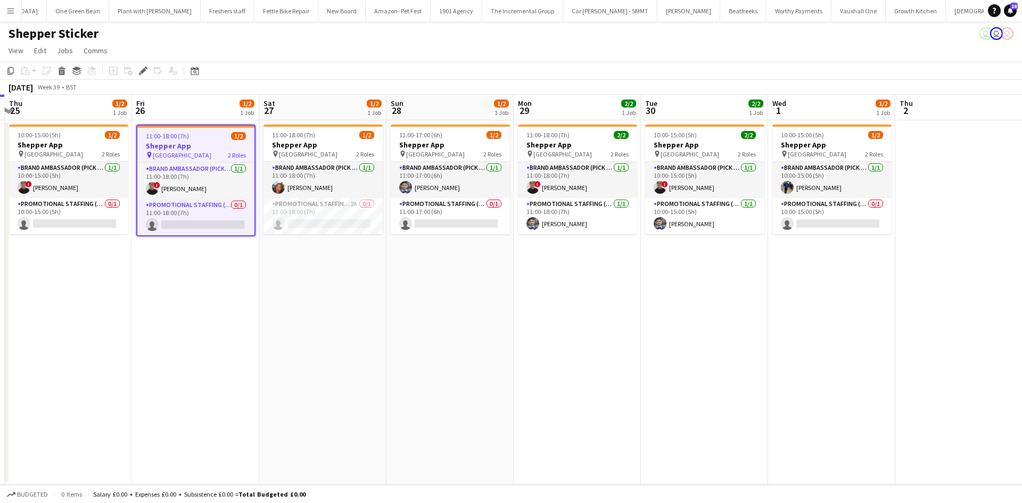
drag, startPoint x: 315, startPoint y: 265, endPoint x: 335, endPoint y: 264, distance: 20.2
click at [335, 264] on app-calendar-viewport "Mon 22 Tue 23 Wed 24 Thu 25 1/2 1 Job Fri 26 1/2 1 Job Sat 27 1/2 1 Job Sun 28 …" at bounding box center [511, 290] width 1022 height 390
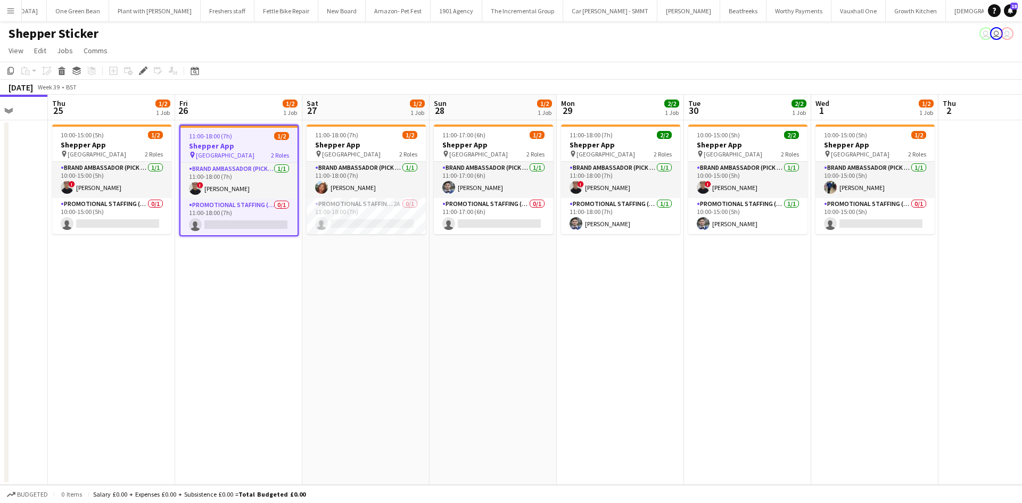
drag, startPoint x: 367, startPoint y: 276, endPoint x: 434, endPoint y: 275, distance: 66.5
click at [434, 275] on app-calendar-viewport "Mon 22 Tue 23 Wed 24 Thu 25 1/2 1 Job Fri 26 1/2 1 Job Sat 27 1/2 1 Job Sun 28 …" at bounding box center [511, 290] width 1022 height 390
drag, startPoint x: 695, startPoint y: 307, endPoint x: 670, endPoint y: 307, distance: 25.0
click at [670, 307] on app-calendar-viewport "Mon 22 Tue 23 Wed 24 Thu 25 1/2 1 Job Fri 26 1/2 1 Job Sat 27 1/2 1 Job Sun 28 …" at bounding box center [511, 290] width 1022 height 390
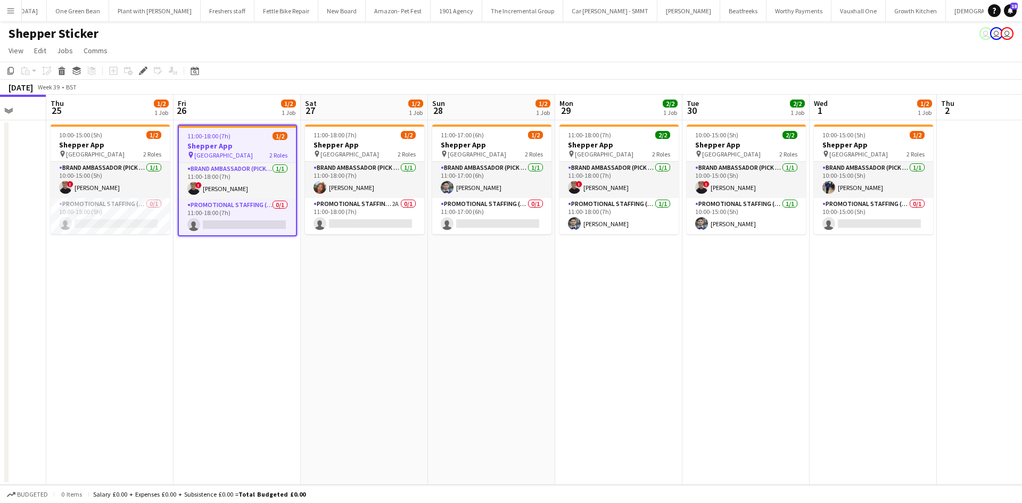
scroll to position [0, 349]
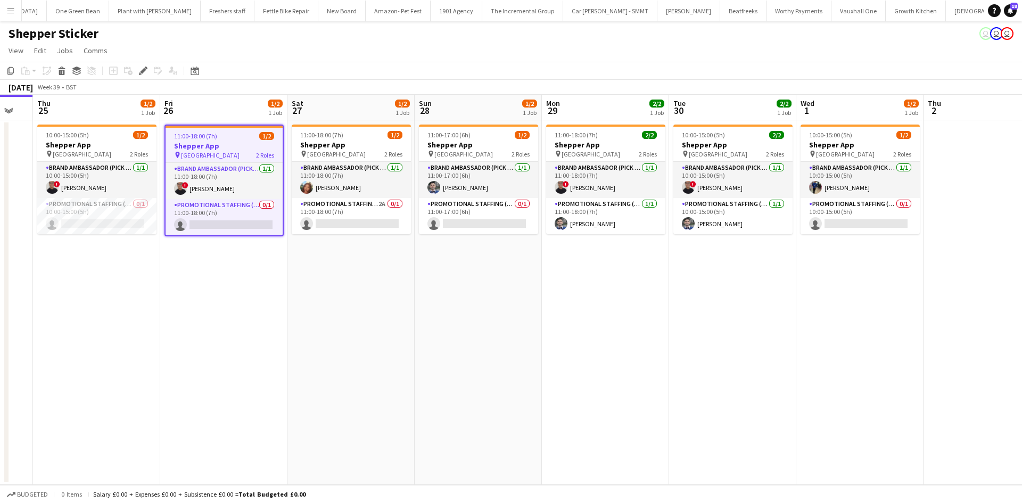
drag, startPoint x: 434, startPoint y: 297, endPoint x: 421, endPoint y: 297, distance: 13.3
click at [421, 297] on app-calendar-viewport "Mon 22 Tue 23 Wed 24 Thu 25 1/2 1 Job Fri 26 1/2 1 Job Sat 27 1/2 1 Job Sun 28 …" at bounding box center [511, 290] width 1022 height 390
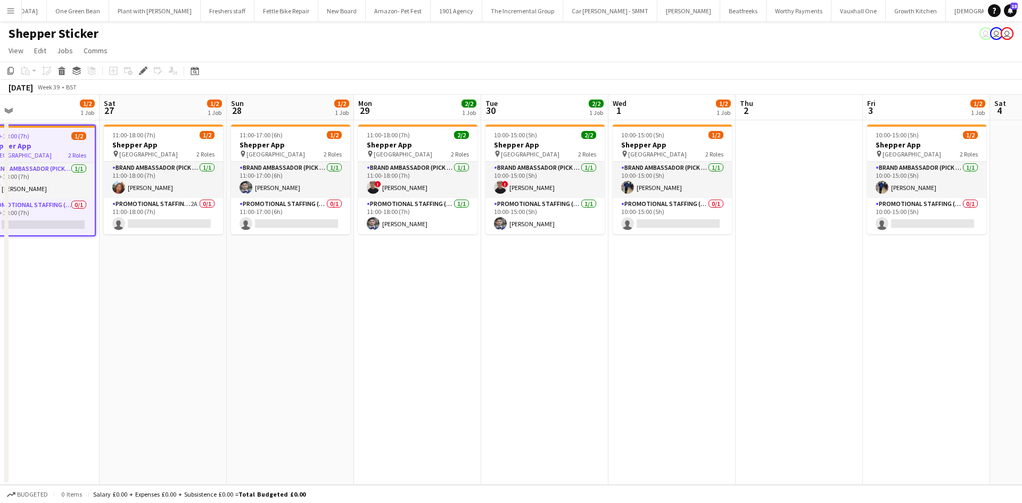
drag, startPoint x: 882, startPoint y: 269, endPoint x: 647, endPoint y: 278, distance: 235.9
click at [647, 278] on app-calendar-viewport "Mon 22 Tue 23 Wed 24 Thu 25 1/2 1 Job Fri 26 1/2 1 Job Sat 27 1/2 1 Job Sun 28 …" at bounding box center [511, 290] width 1022 height 390
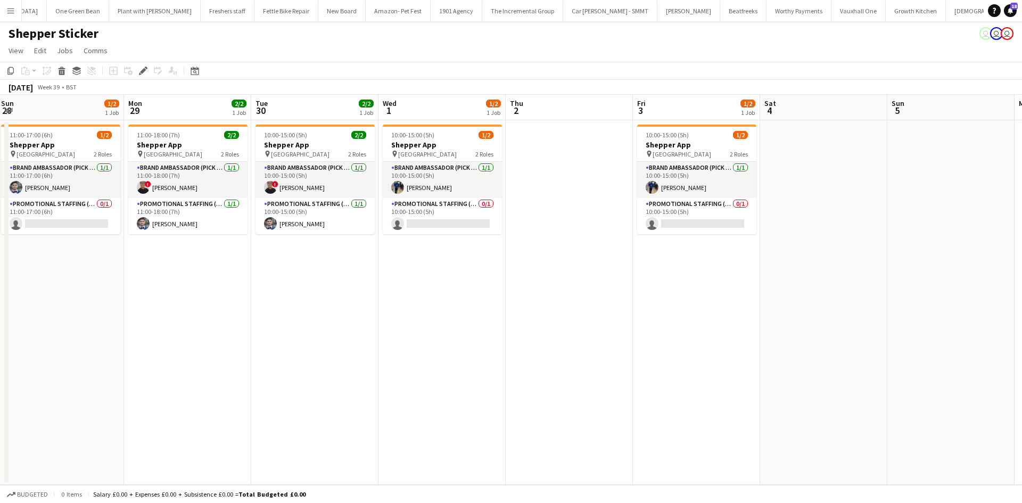
scroll to position [0, 339]
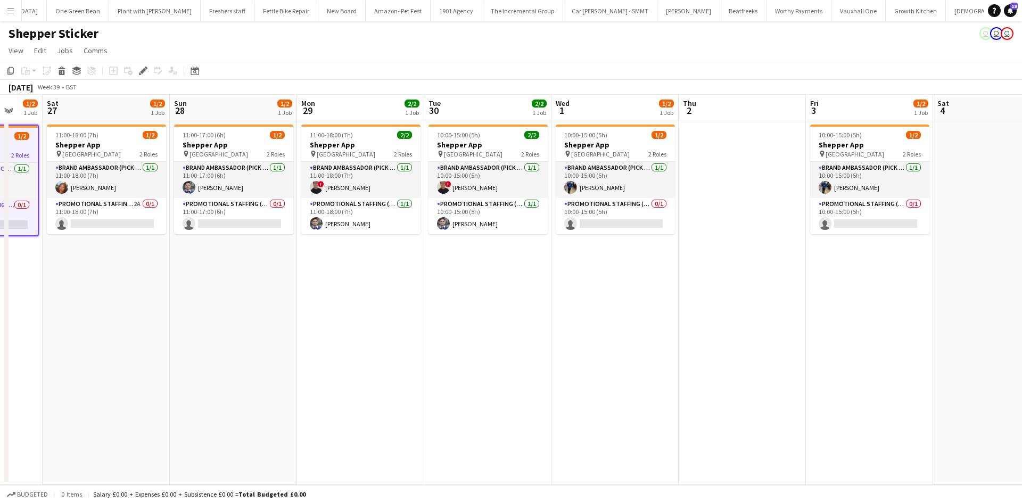
drag, startPoint x: 913, startPoint y: 283, endPoint x: 689, endPoint y: 256, distance: 225.1
click at [689, 256] on app-calendar-viewport "Wed 24 Thu 25 1/2 1 Job Fri 26 1/2 1 Job Sat 27 1/2 1 Job Sun 28 1/2 1 Job Mon …" at bounding box center [511, 290] width 1022 height 390
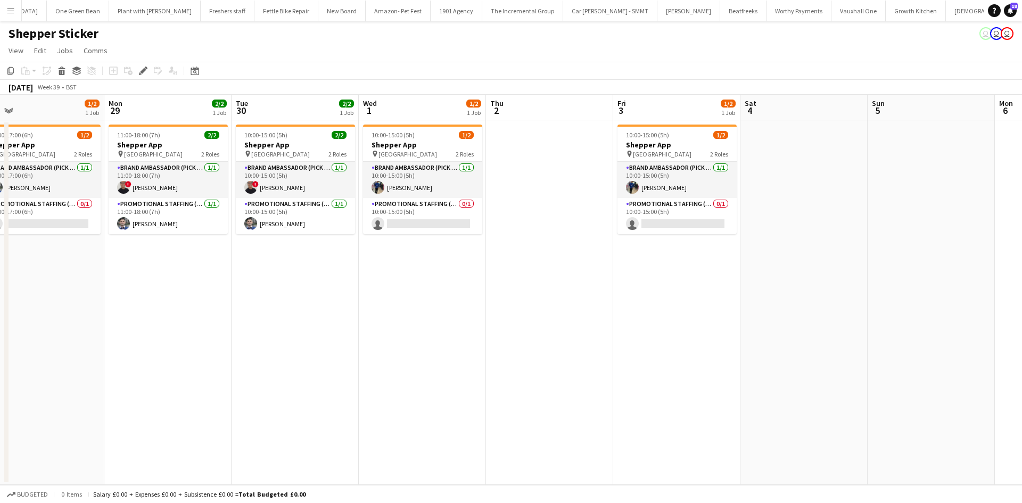
drag, startPoint x: 488, startPoint y: 322, endPoint x: 680, endPoint y: 320, distance: 191.6
click at [680, 320] on app-calendar-viewport "Fri 26 1/2 1 Job Sat 27 1/2 1 Job Sun 28 1/2 1 Job Mon 29 2/2 1 Job Tue 30 2/2 …" at bounding box center [511, 290] width 1022 height 390
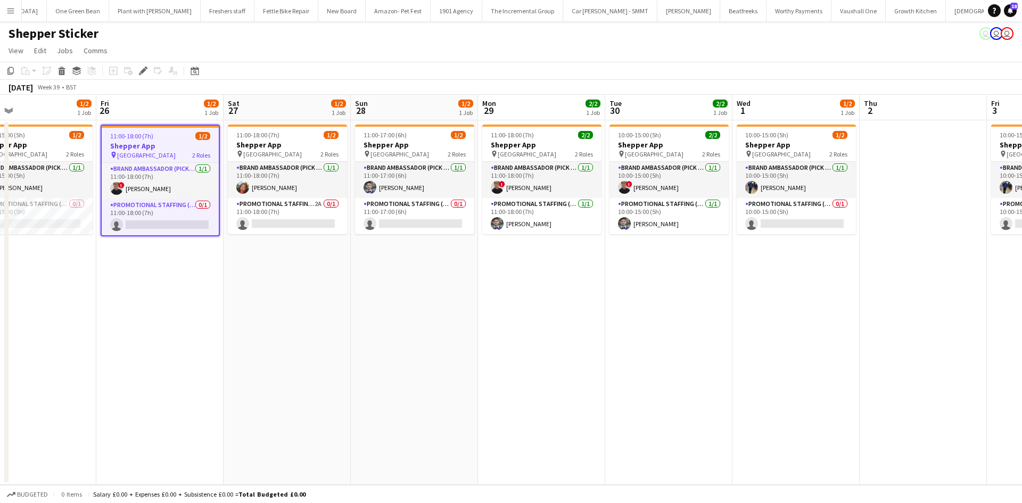
scroll to position [0, 226]
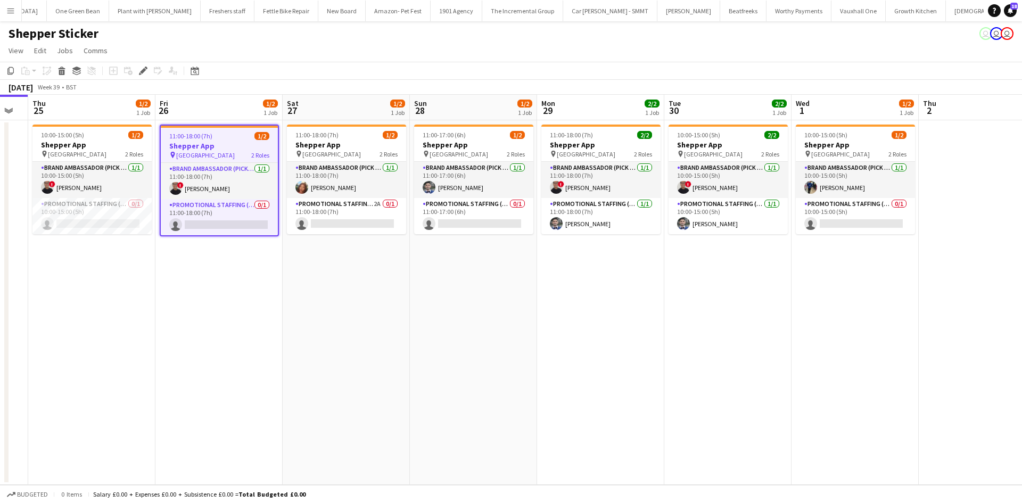
drag, startPoint x: 471, startPoint y: 313, endPoint x: 562, endPoint y: 309, distance: 91.1
click at [562, 309] on app-calendar-viewport "Tue 23 Wed 24 Thu 25 1/2 1 Job Fri 26 1/2 1 Job Sat 27 1/2 1 Job Sun 28 1/2 1 J…" at bounding box center [511, 290] width 1022 height 390
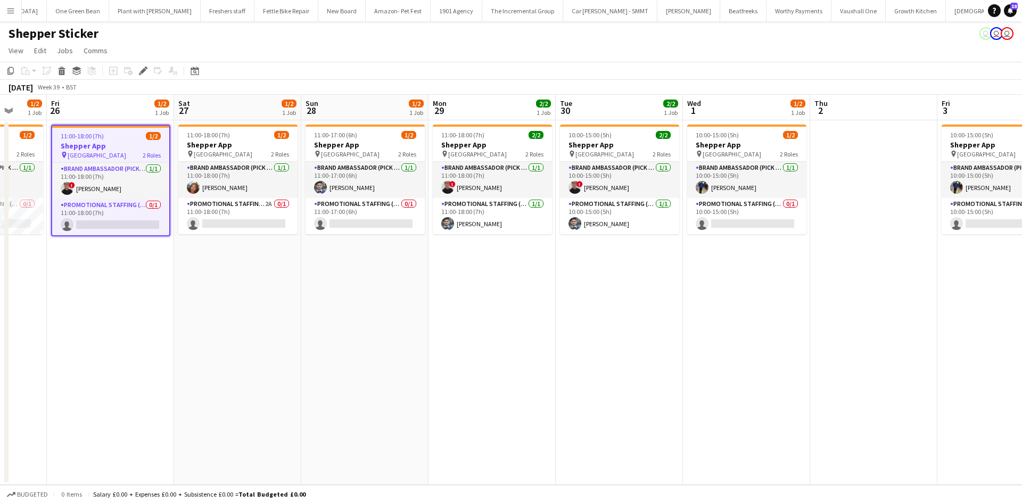
scroll to position [0, 358]
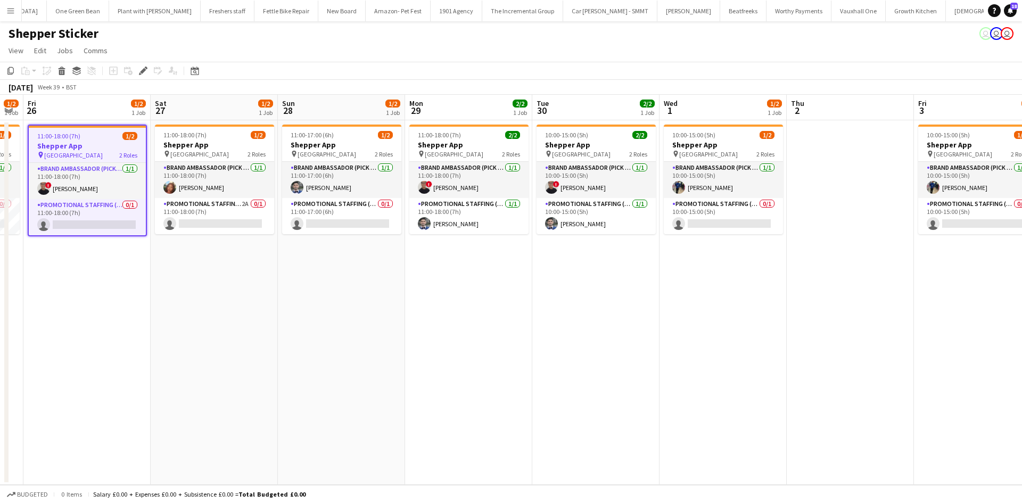
drag, startPoint x: 466, startPoint y: 261, endPoint x: 334, endPoint y: 252, distance: 132.3
click at [334, 252] on app-calendar-viewport "Tue 23 Wed 24 Thu 25 1/2 1 Job Fri 26 1/2 1 Job Sat 27 1/2 1 Job Sun 28 1/2 1 J…" at bounding box center [511, 290] width 1022 height 390
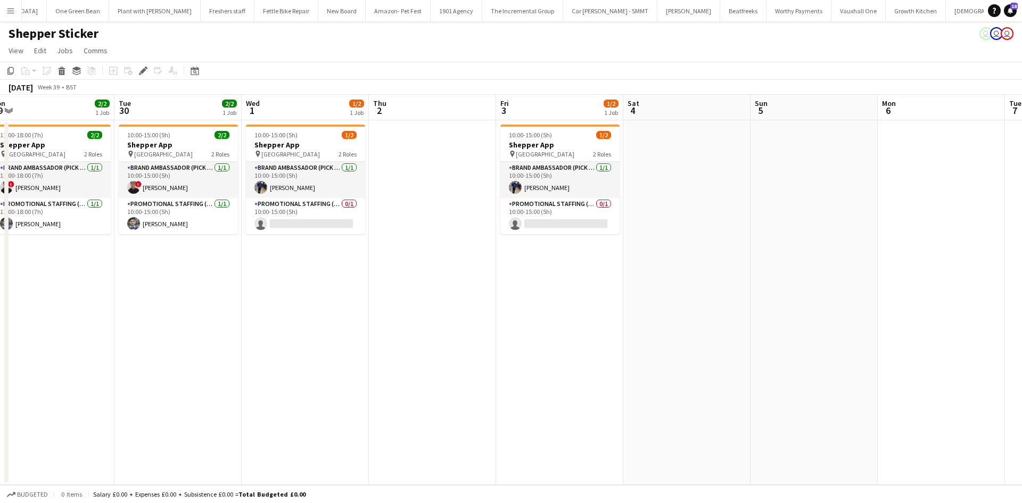
scroll to position [0, 328]
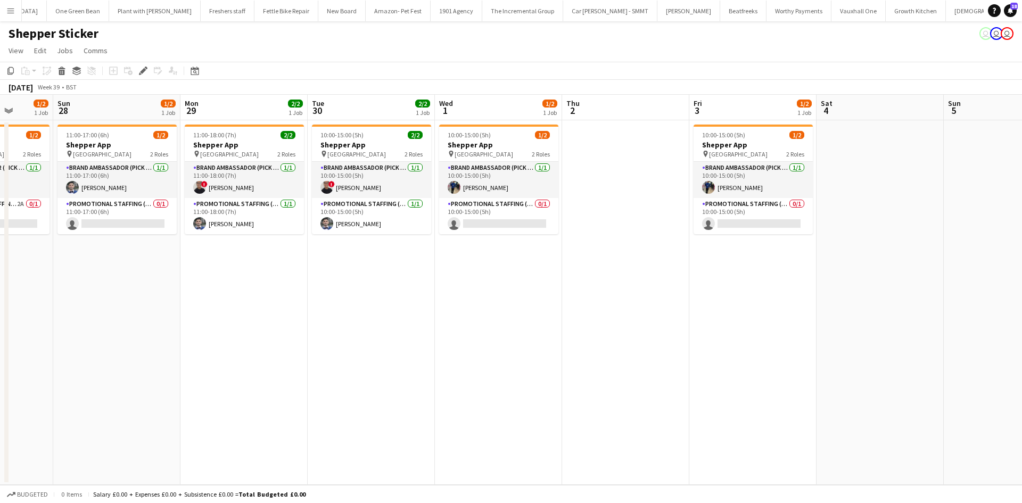
drag, startPoint x: 746, startPoint y: 279, endPoint x: 524, endPoint y: 261, distance: 223.2
click at [521, 261] on app-calendar-viewport "Thu 25 1/2 1 Job Fri 26 1/2 1 Job Sat 27 1/2 1 Job Sun 28 1/2 1 Job Mon 29 2/2 …" at bounding box center [511, 290] width 1022 height 390
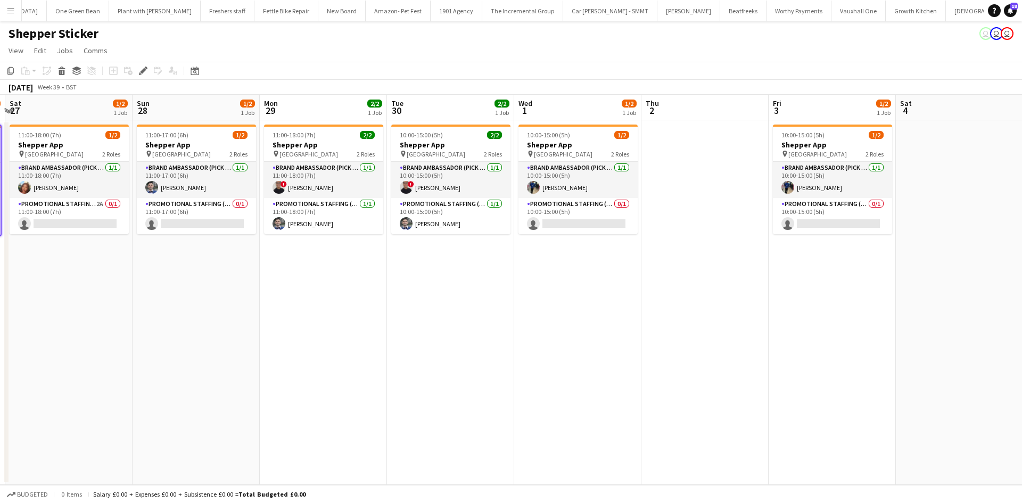
drag, startPoint x: 425, startPoint y: 281, endPoint x: 549, endPoint y: 280, distance: 124.5
click at [512, 280] on app-calendar-viewport "Thu 25 1/2 1 Job Fri 26 1/2 1 Job Sat 27 1/2 1 Job Sun 28 1/2 1 Job Mon 29 2/2 …" at bounding box center [511, 290] width 1022 height 390
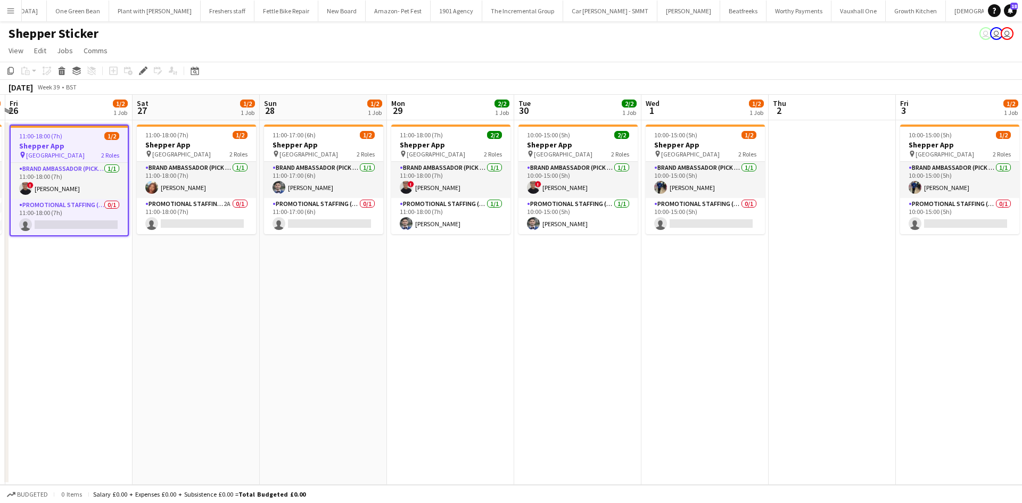
drag, startPoint x: 547, startPoint y: 294, endPoint x: 687, endPoint y: 291, distance: 140.0
click at [683, 291] on app-calendar-viewport "Wed 24 Thu 25 1/2 1 Job Fri 26 1/2 1 Job Sat 27 1/2 1 Job Sun 28 1/2 1 Job Mon …" at bounding box center [511, 290] width 1022 height 390
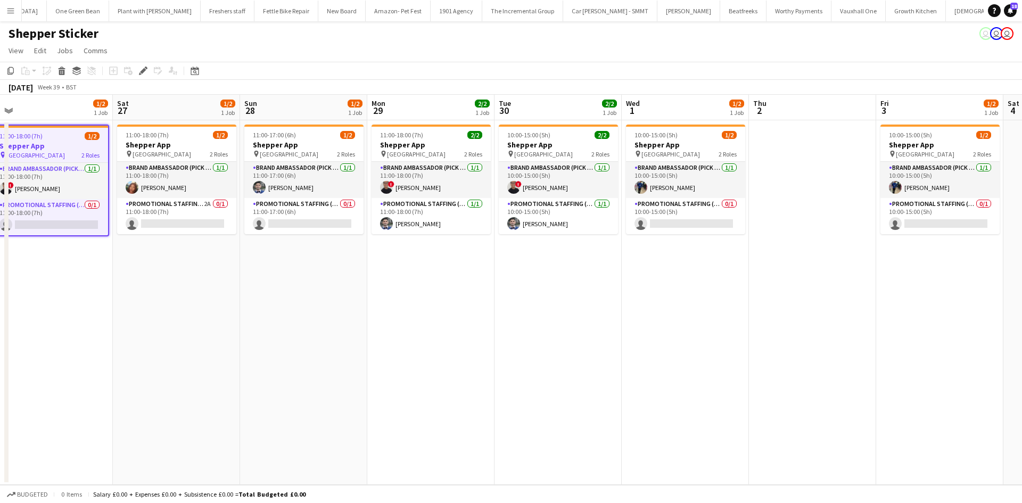
drag, startPoint x: 372, startPoint y: 275, endPoint x: 553, endPoint y: 290, distance: 181.0
click at [553, 290] on app-calendar-viewport "Wed 24 Thu 25 1/2 1 Job Fri 26 1/2 1 Job Sat 27 1/2 1 Job Sun 28 1/2 1 Job Mon …" at bounding box center [511, 290] width 1022 height 390
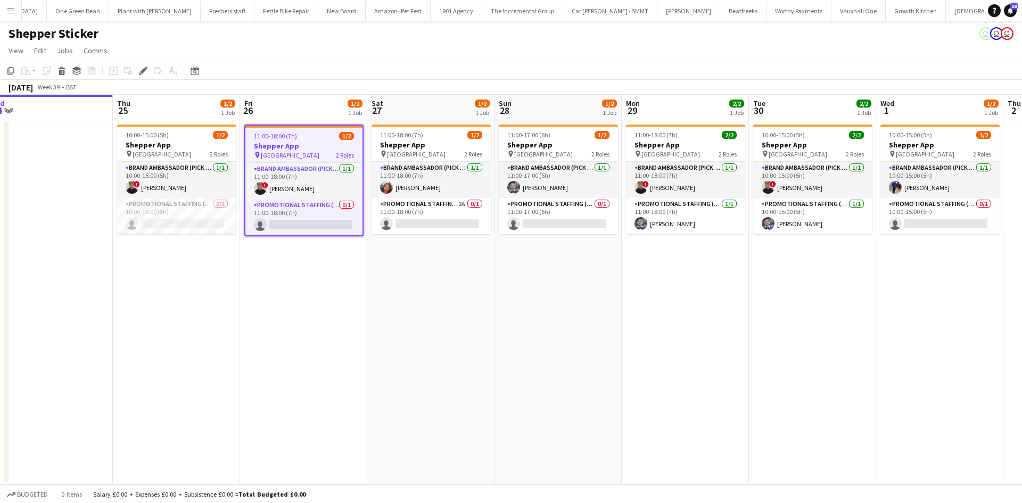
scroll to position [0, 268]
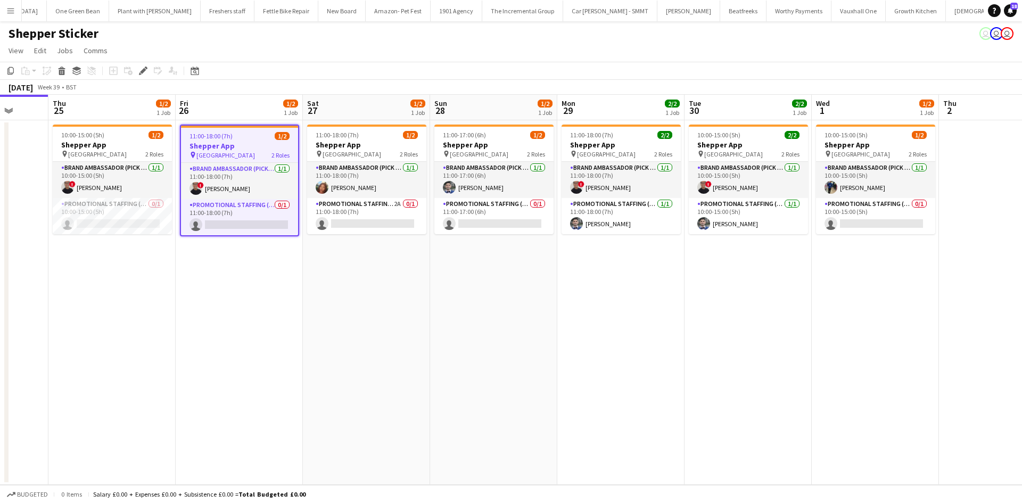
drag, startPoint x: 702, startPoint y: 365, endPoint x: 637, endPoint y: 363, distance: 65.0
click at [637, 363] on app-calendar-viewport "Mon 22 Tue 23 Wed 24 Thu 25 1/2 1 Job Fri 26 1/2 1 Job Sat 27 1/2 1 Job Sun 28 …" at bounding box center [511, 290] width 1022 height 390
drag, startPoint x: 731, startPoint y: 374, endPoint x: 688, endPoint y: 373, distance: 43.6
click at [688, 373] on app-calendar-viewport "Mon 22 Tue 23 Wed 24 Thu 25 1/2 1 Job Fri 26 1/2 1 Job Sat 27 1/2 1 Job Sun 28 …" at bounding box center [511, 290] width 1022 height 390
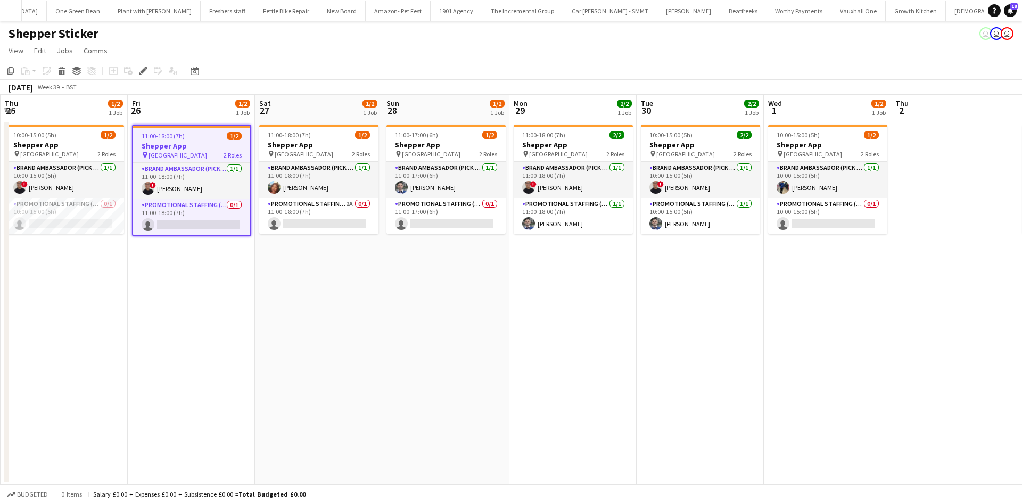
drag, startPoint x: 734, startPoint y: 325, endPoint x: 687, endPoint y: 328, distance: 47.4
click at [687, 328] on app-calendar-viewport "Mon 22 Tue 23 Wed 24 Thu 25 1/2 1 Job Fri 26 1/2 1 Job Sat 27 1/2 1 Job Sun 28 …" at bounding box center [511, 290] width 1022 height 390
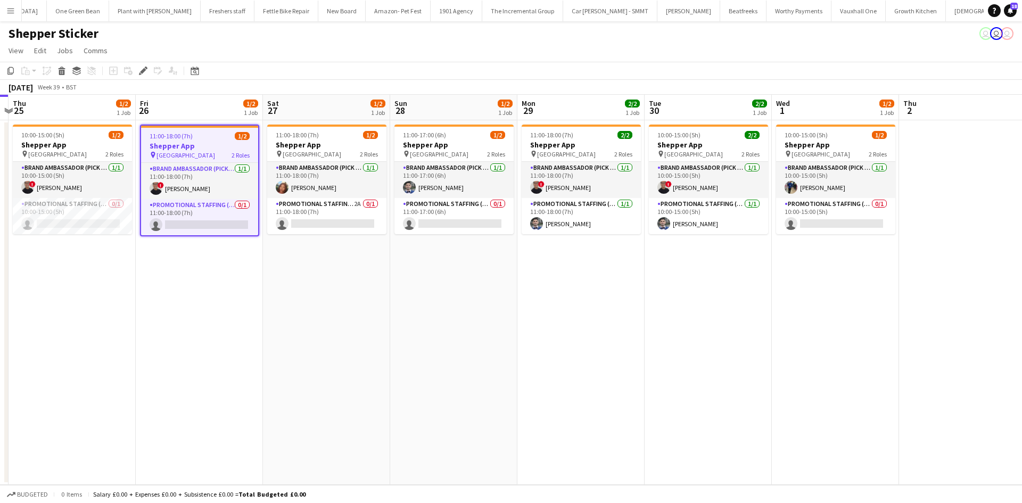
drag, startPoint x: 569, startPoint y: 325, endPoint x: 639, endPoint y: 324, distance: 69.7
click at [639, 324] on app-calendar-viewport "Mon 22 Tue 23 Wed 24 Thu 25 1/2 1 Job Fri 26 1/2 1 Job Sat 27 1/2 1 Job Sun 28 …" at bounding box center [511, 290] width 1022 height 390
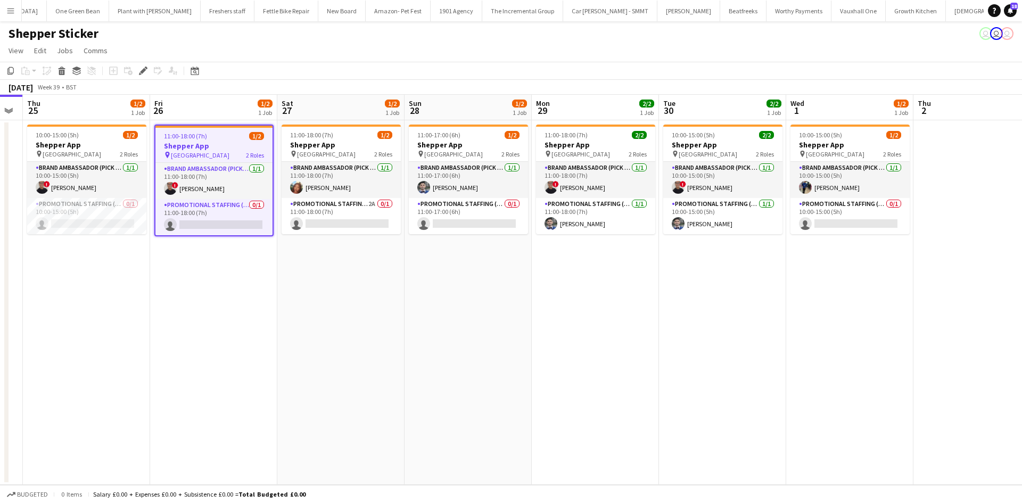
scroll to position [0, 356]
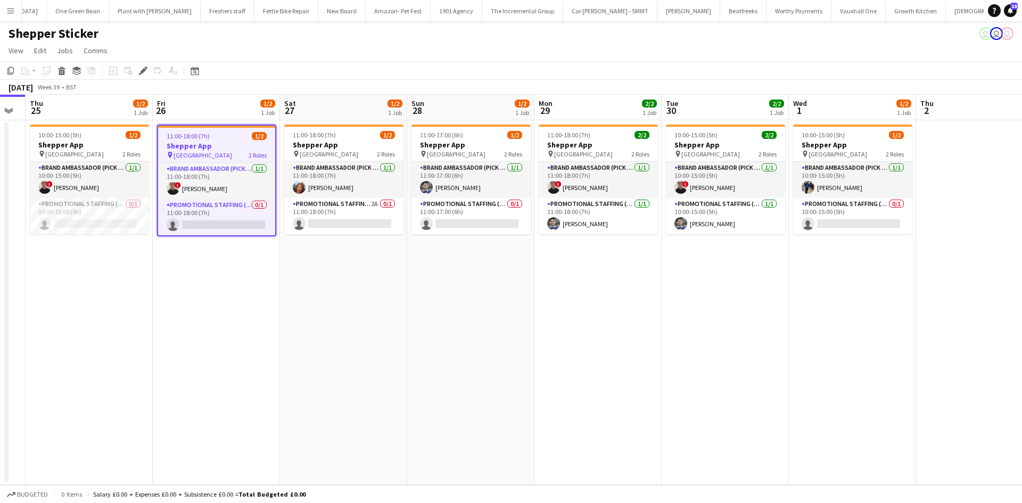
click at [635, 320] on app-date-cell "11:00-18:00 (7h) 2/2 Shepper App pin Central London 2 Roles Brand Ambassador (P…" at bounding box center [597, 302] width 127 height 365
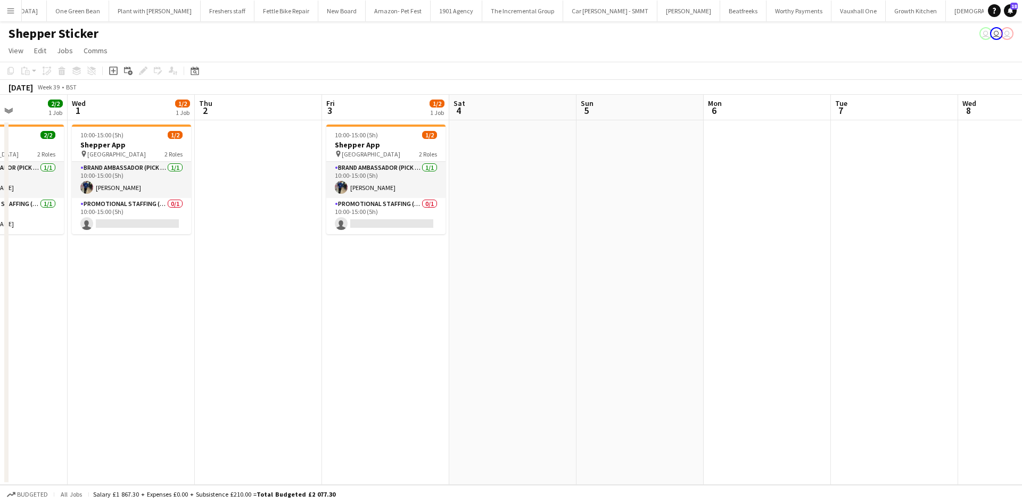
scroll to position [0, 328]
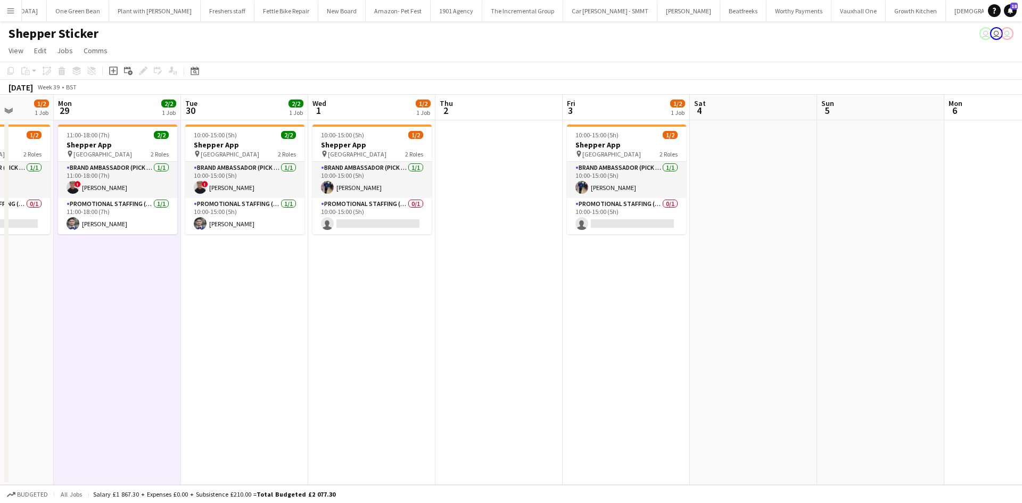
drag, startPoint x: 779, startPoint y: 391, endPoint x: 298, endPoint y: 341, distance: 483.1
click at [298, 341] on app-calendar-viewport "Fri 26 1/2 1 Job Sat 27 1/2 1 Job Sun 28 1/2 1 Job Mon 29 2/2 1 Job Tue 30 2/2 …" at bounding box center [511, 290] width 1022 height 390
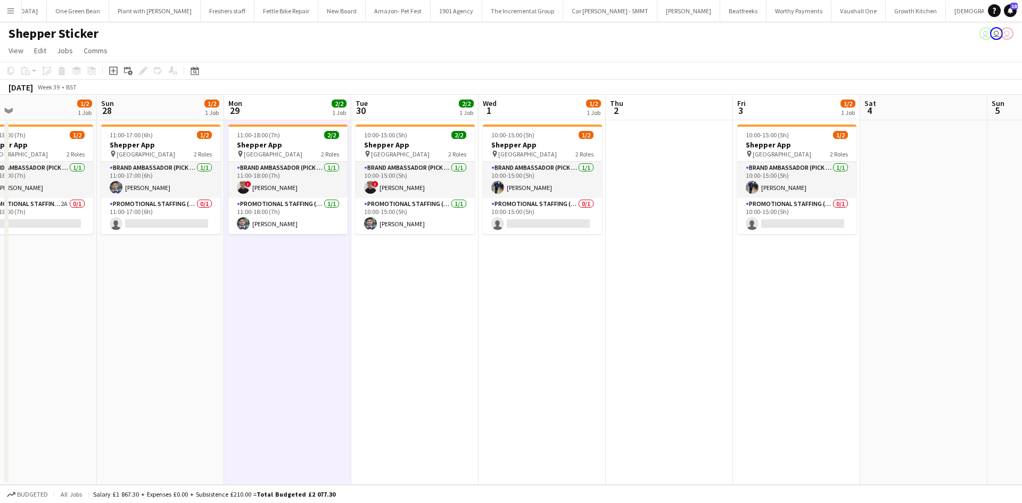
drag, startPoint x: 196, startPoint y: 300, endPoint x: 326, endPoint y: 327, distance: 133.1
click at [495, 327] on app-calendar-viewport "Thu 25 1/2 1 Job Fri 26 1/2 1 Job Sat 27 1/2 1 Job Sun 28 1/2 1 Job Mon 29 2/2 …" at bounding box center [511, 290] width 1022 height 390
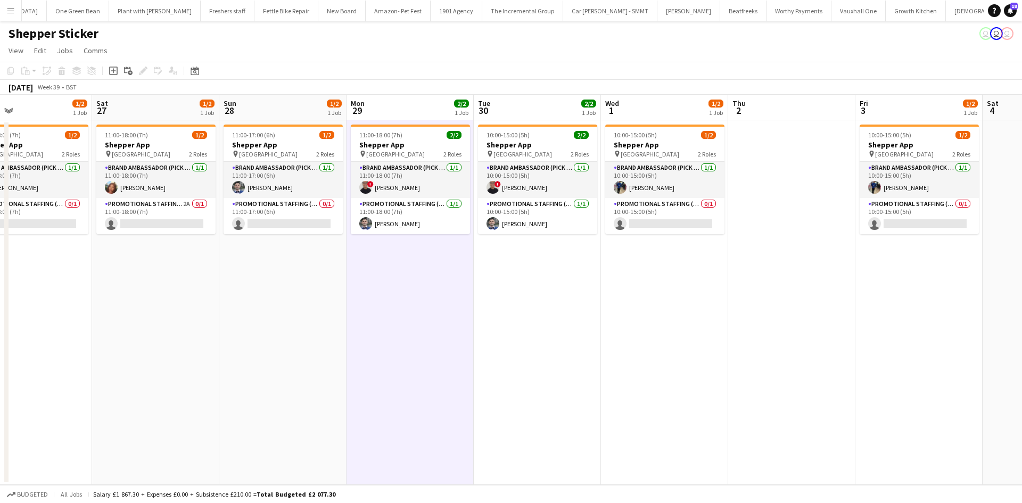
drag, startPoint x: 388, startPoint y: 323, endPoint x: 511, endPoint y: 341, distance: 124.2
click at [506, 340] on app-calendar-viewport "Wed 24 Thu 25 1/2 1 Job Fri 26 1/2 1 Job Sat 27 1/2 1 Job Sun 28 1/2 1 Job Mon …" at bounding box center [511, 290] width 1022 height 390
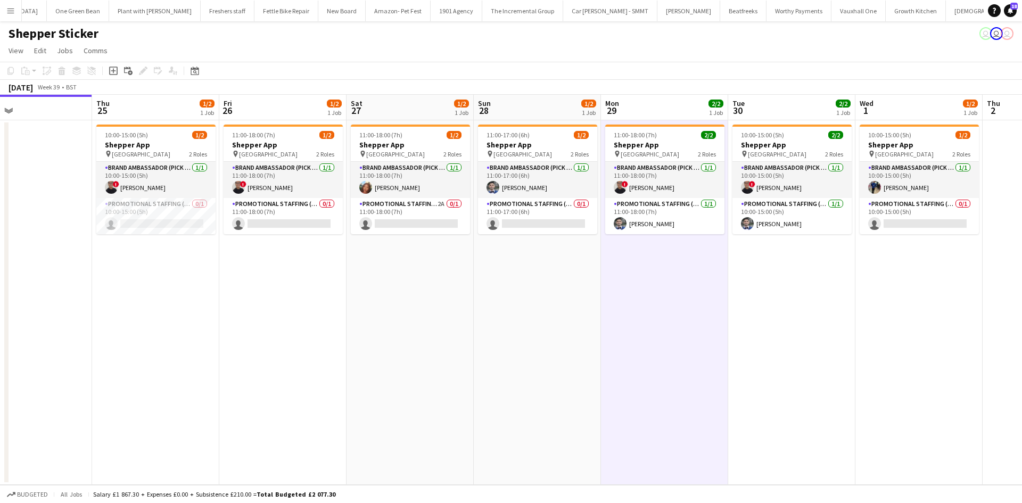
scroll to position [0, 262]
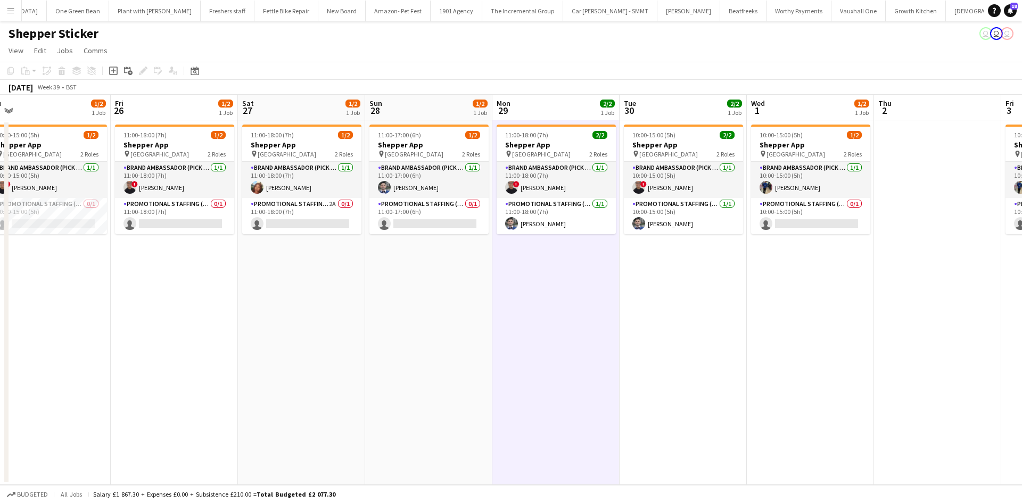
drag, startPoint x: 442, startPoint y: 280, endPoint x: 297, endPoint y: 275, distance: 144.8
click at [297, 275] on app-calendar-viewport "Mon 22 Tue 23 Wed 24 Thu 25 1/2 1 Job Fri 26 1/2 1 Job Sat 27 1/2 1 Job Sun 28 …" at bounding box center [511, 290] width 1022 height 390
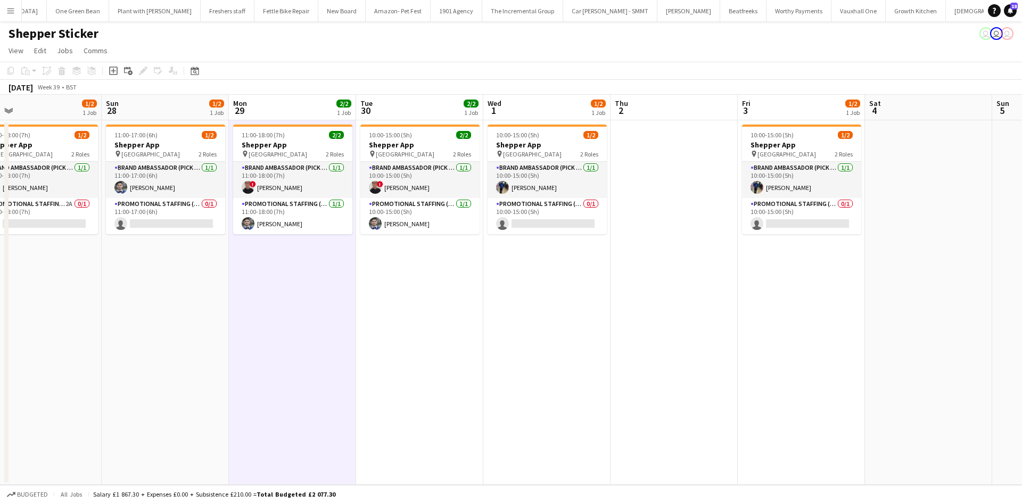
drag, startPoint x: 252, startPoint y: 233, endPoint x: 314, endPoint y: 263, distance: 69.0
click at [343, 264] on app-calendar-viewport "Wed 24 Thu 25 1/2 1 Job Fri 26 1/2 1 Job Sat 27 1/2 1 Job Sun 28 1/2 1 Job Mon …" at bounding box center [511, 290] width 1022 height 390
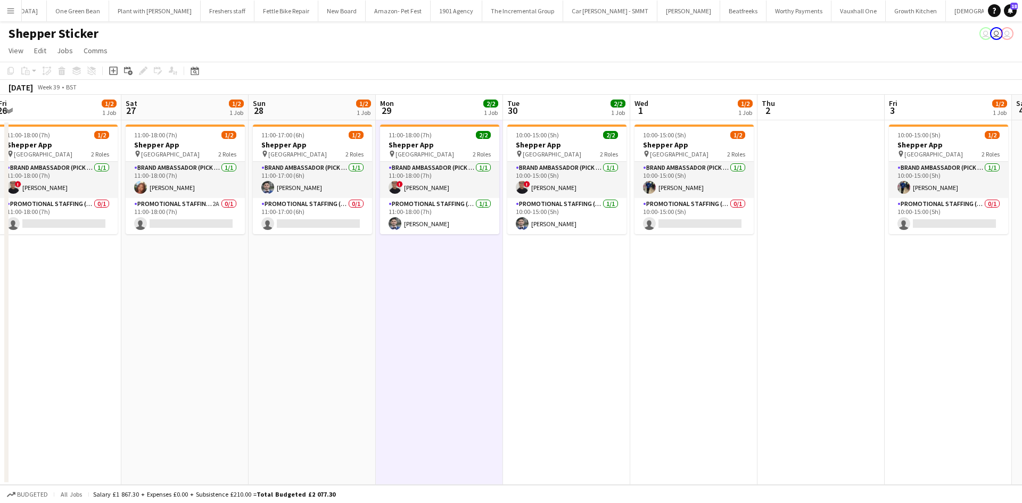
drag, startPoint x: 304, startPoint y: 265, endPoint x: 296, endPoint y: 245, distance: 21.1
click at [423, 282] on app-calendar-viewport "Wed 24 Thu 25 1/2 1 Job Fri 26 1/2 1 Job Sat 27 1/2 1 Job Sun 28 1/2 1 Job Mon …" at bounding box center [511, 290] width 1022 height 390
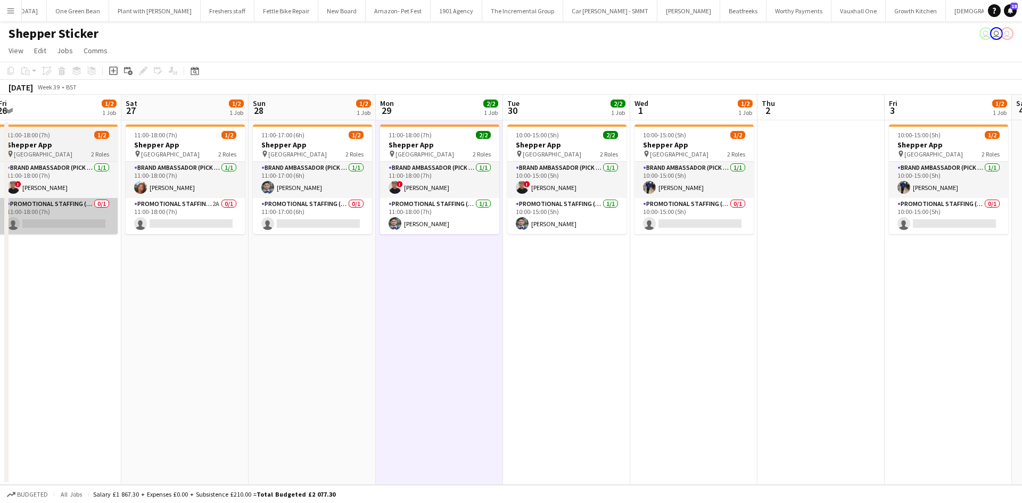
scroll to position [0, 250]
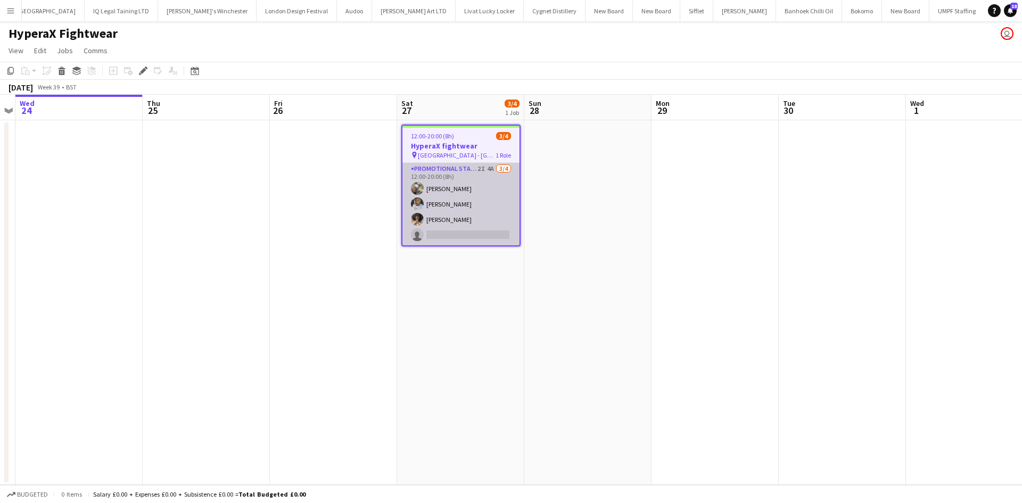
scroll to position [0, 2533]
click at [492, 170] on app-card-role "Promotional Staffing (Brand Ambassadors) 2I 4A [DATE] 12:00-20:00 (8h) [PERSON_…" at bounding box center [460, 204] width 117 height 82
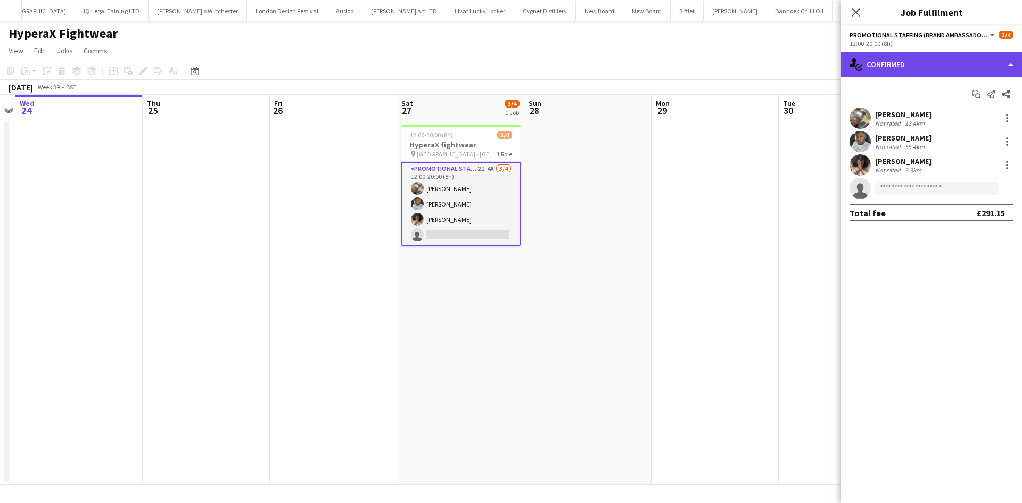
click at [899, 69] on div "single-neutral-actions-check-2 Confirmed" at bounding box center [931, 65] width 181 height 26
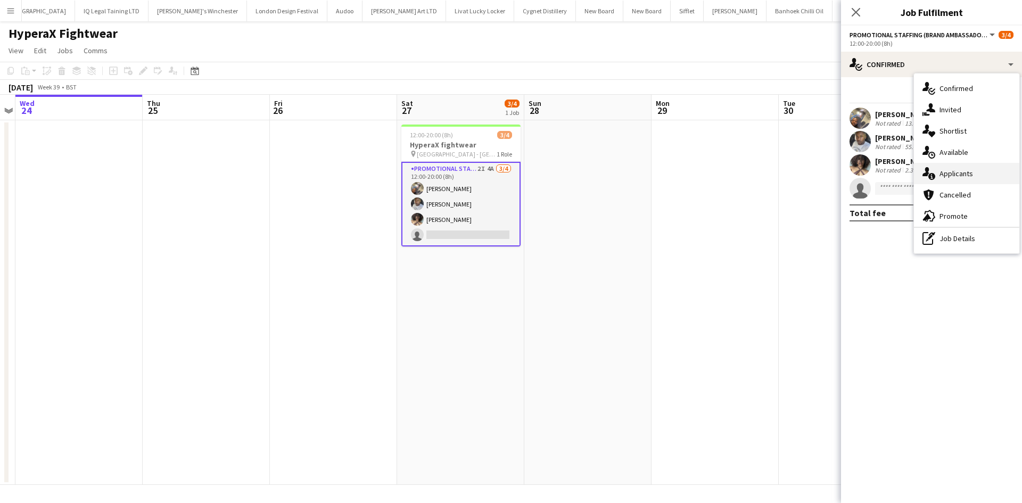
click at [967, 179] on div "single-neutral-actions-information Applicants" at bounding box center [966, 173] width 105 height 21
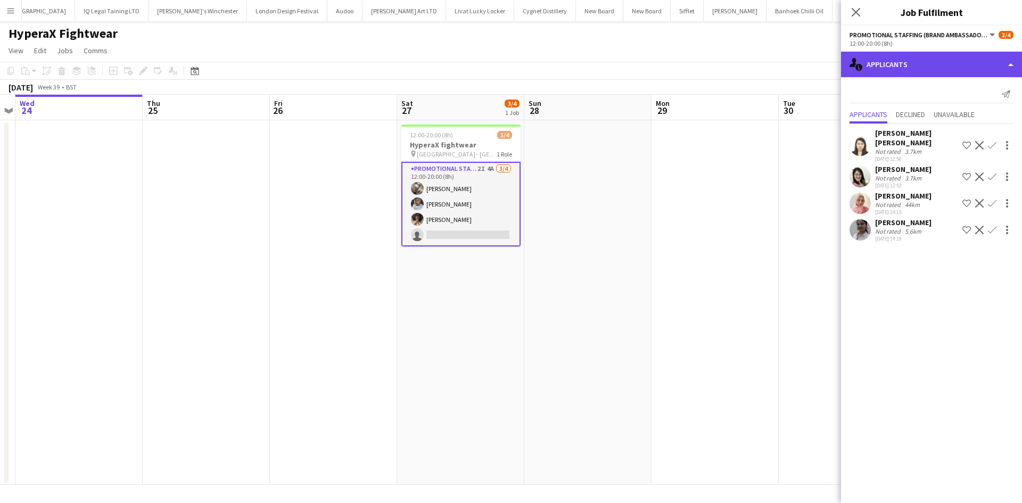
click at [910, 71] on div "single-neutral-actions-information Applicants" at bounding box center [931, 65] width 181 height 26
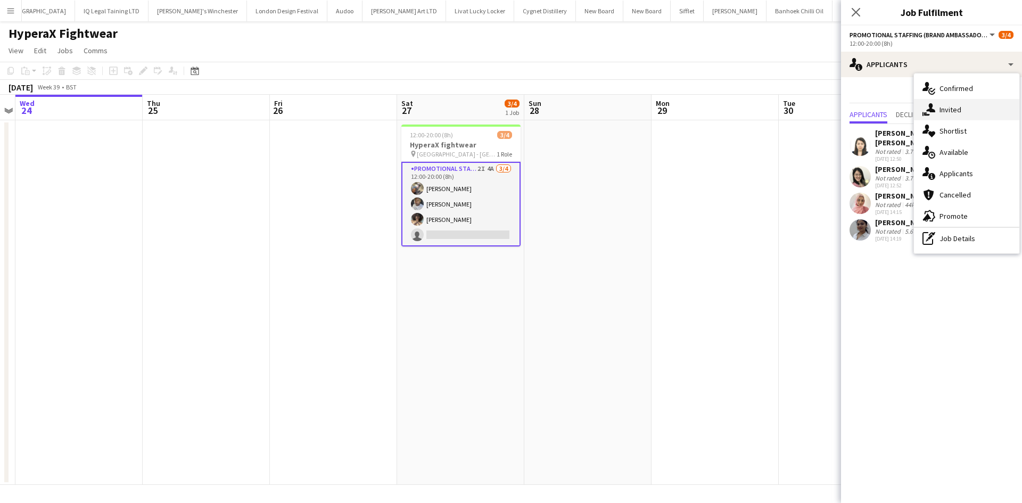
click at [941, 107] on span "Invited" at bounding box center [950, 110] width 22 height 10
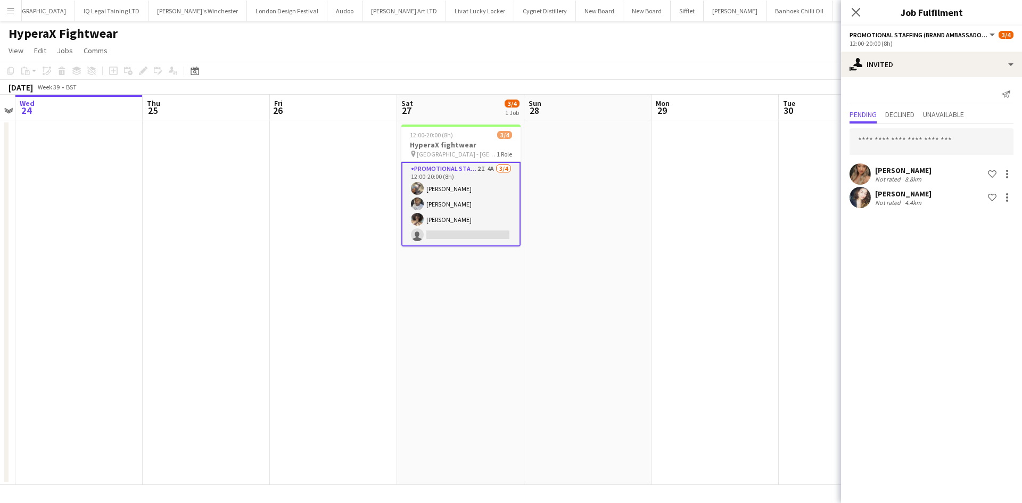
click at [885, 108] on div "Pending Declined Unavailable" at bounding box center [931, 115] width 164 height 16
click at [897, 111] on span "Declined" at bounding box center [899, 114] width 29 height 7
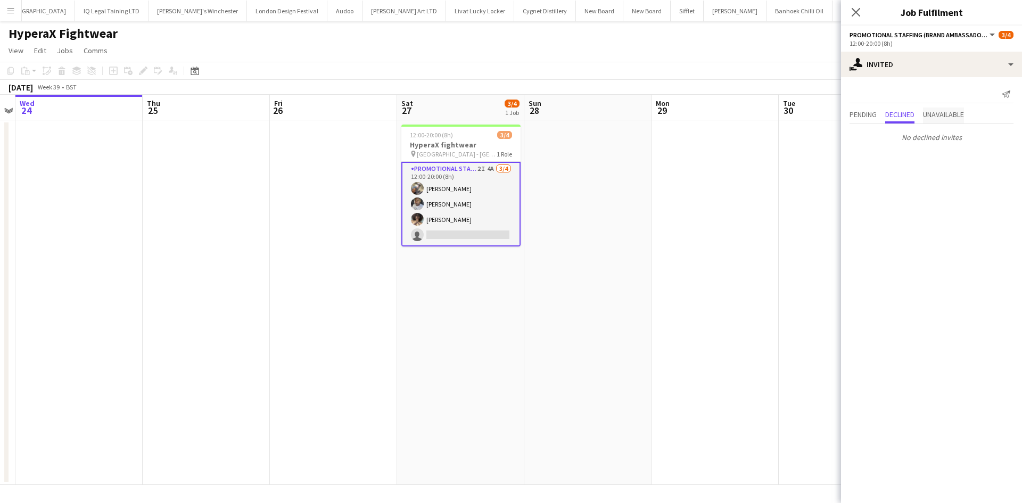
click at [927, 111] on span "Unavailable" at bounding box center [943, 114] width 41 height 7
click at [857, 117] on span "Pending" at bounding box center [862, 114] width 27 height 7
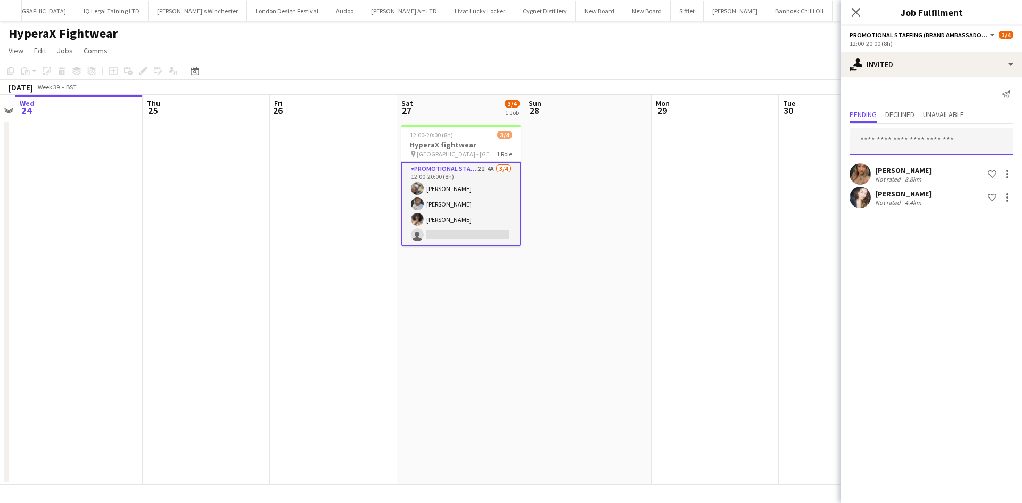
click at [920, 147] on input "text" at bounding box center [931, 141] width 164 height 27
drag, startPoint x: 375, startPoint y: 295, endPoint x: 372, endPoint y: 261, distance: 34.2
click at [375, 270] on app-date-cell at bounding box center [333, 302] width 127 height 365
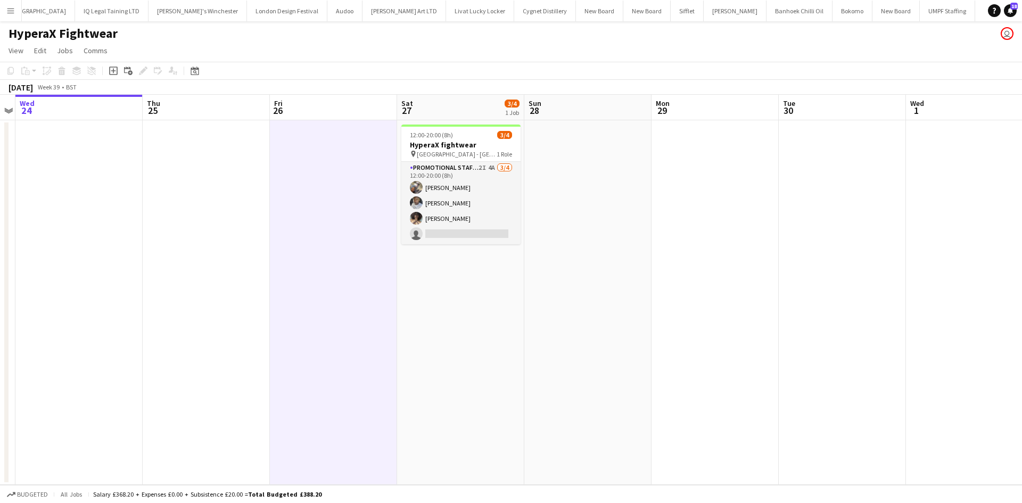
scroll to position [0, 367]
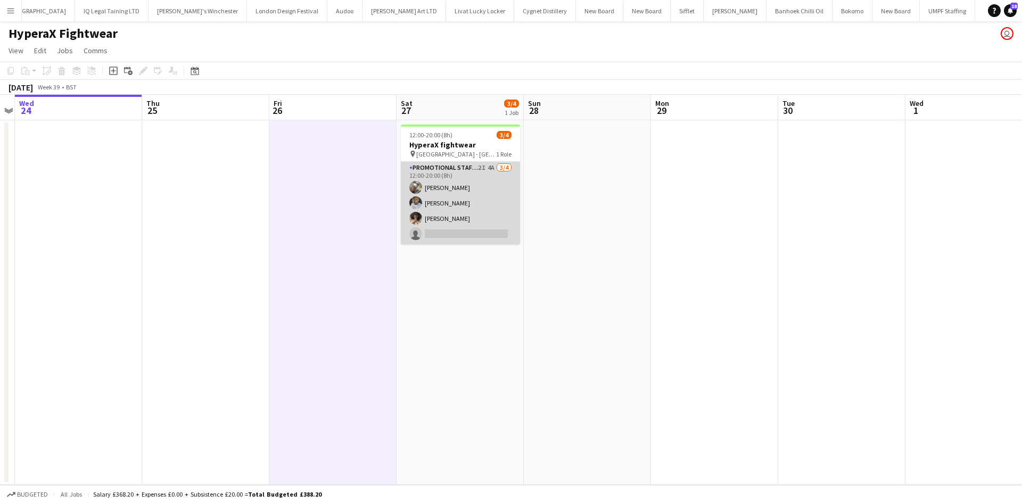
click at [492, 171] on app-card-role "Promotional Staffing (Brand Ambassadors) 2I 4A [DATE] 12:00-20:00 (8h) [PERSON_…" at bounding box center [460, 203] width 119 height 82
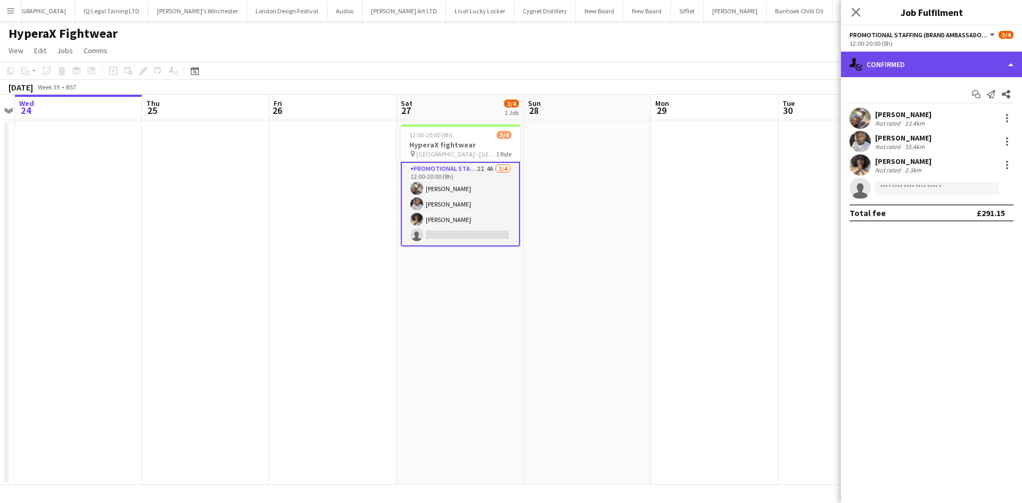
click at [942, 56] on div "single-neutral-actions-check-2 Confirmed" at bounding box center [931, 65] width 181 height 26
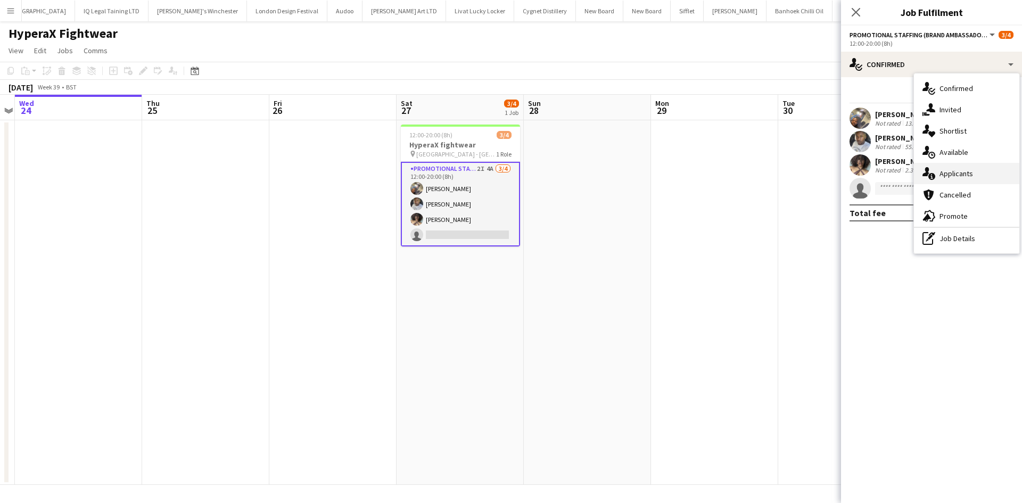
click at [972, 168] on div "single-neutral-actions-information Applicants" at bounding box center [966, 173] width 105 height 21
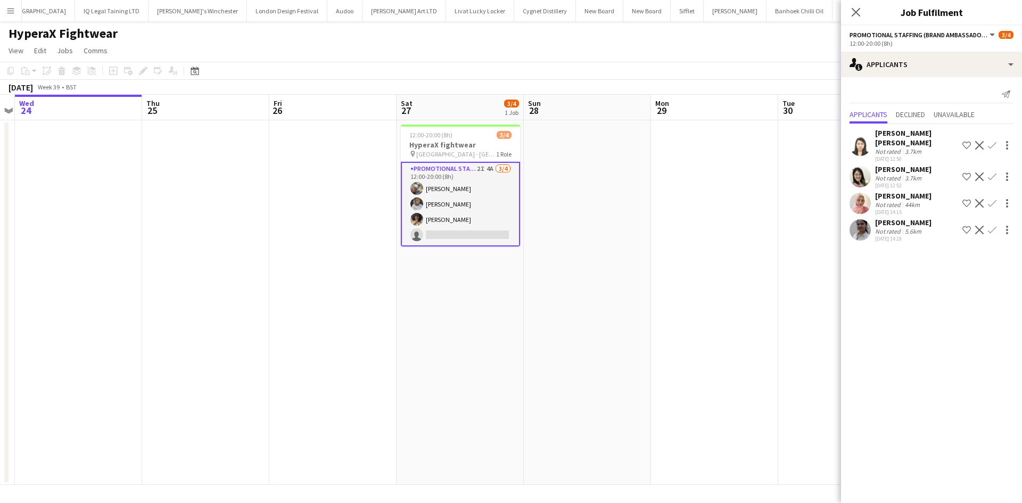
click at [735, 207] on app-date-cell at bounding box center [714, 302] width 127 height 365
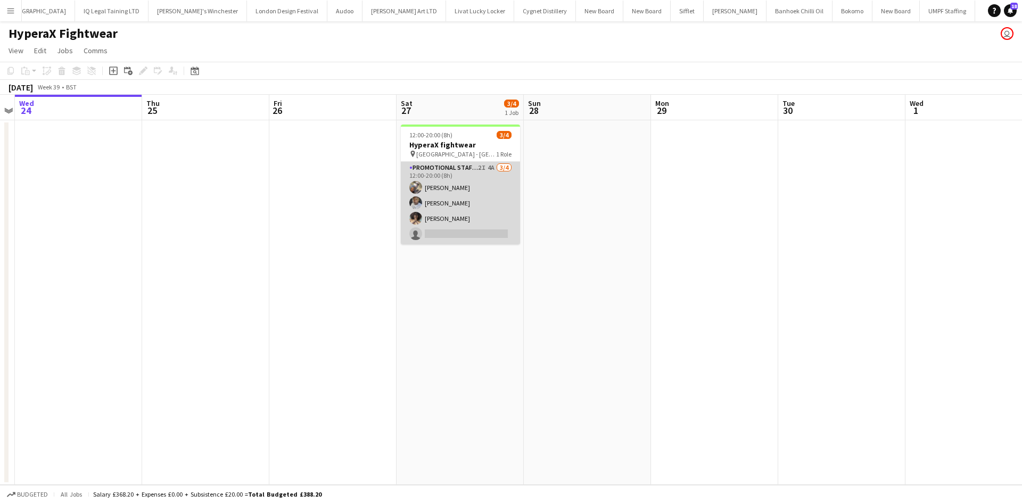
click at [487, 170] on app-card-role "Promotional Staffing (Brand Ambassadors) 2I 4A [DATE] 12:00-20:00 (8h) [PERSON_…" at bounding box center [460, 203] width 119 height 82
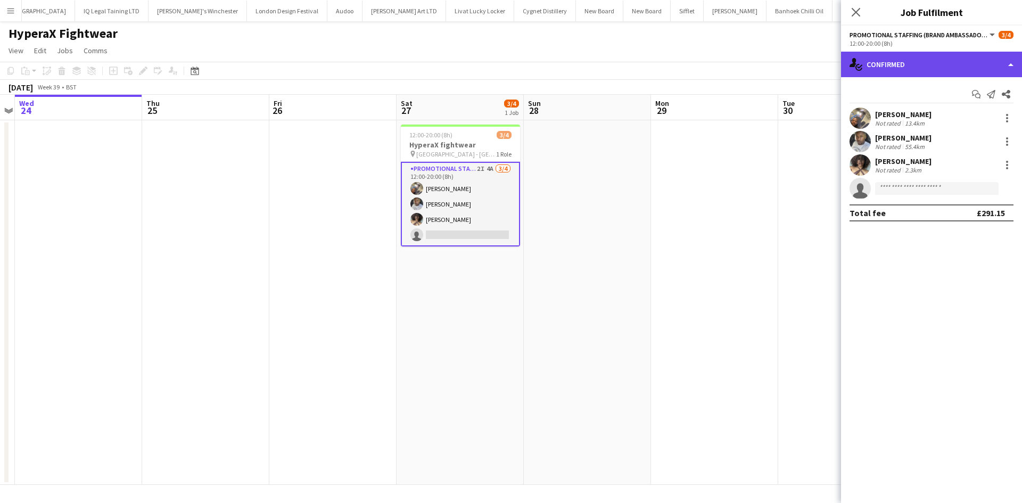
click at [925, 72] on div "single-neutral-actions-check-2 Confirmed" at bounding box center [931, 65] width 181 height 26
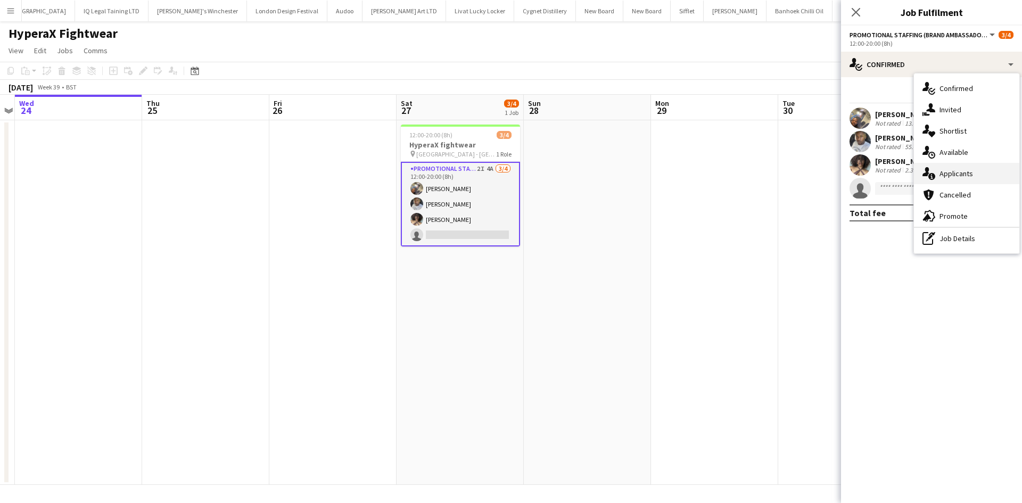
click at [968, 178] on span "Applicants" at bounding box center [956, 174] width 34 height 10
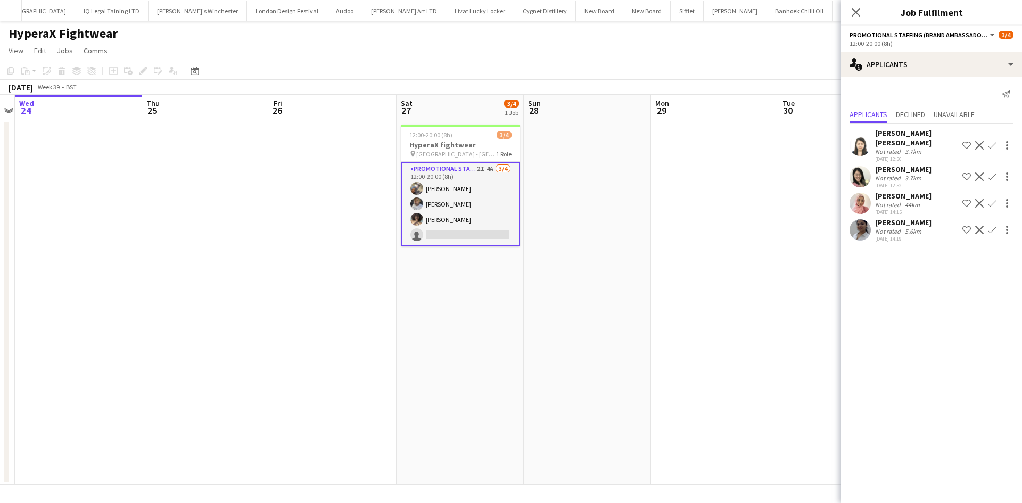
click at [749, 221] on app-date-cell at bounding box center [714, 302] width 127 height 365
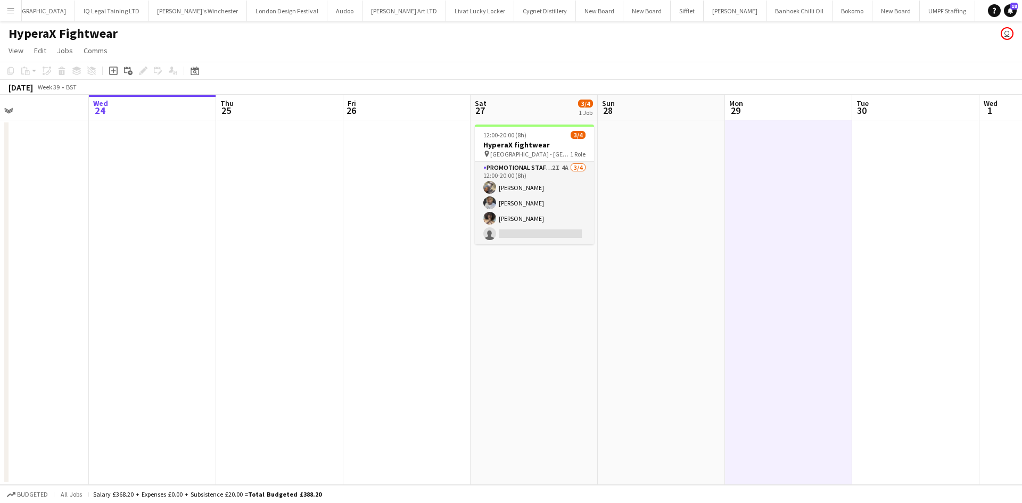
drag, startPoint x: 320, startPoint y: 181, endPoint x: 405, endPoint y: 37, distance: 167.5
click at [415, 142] on app-calendar-viewport "Sun 21 Mon 22 Tue 23 Wed 24 Thu 25 Fri 26 Sat 27 3/4 1 Job Sun 28 Mon 29 Tue 30…" at bounding box center [511, 290] width 1022 height 390
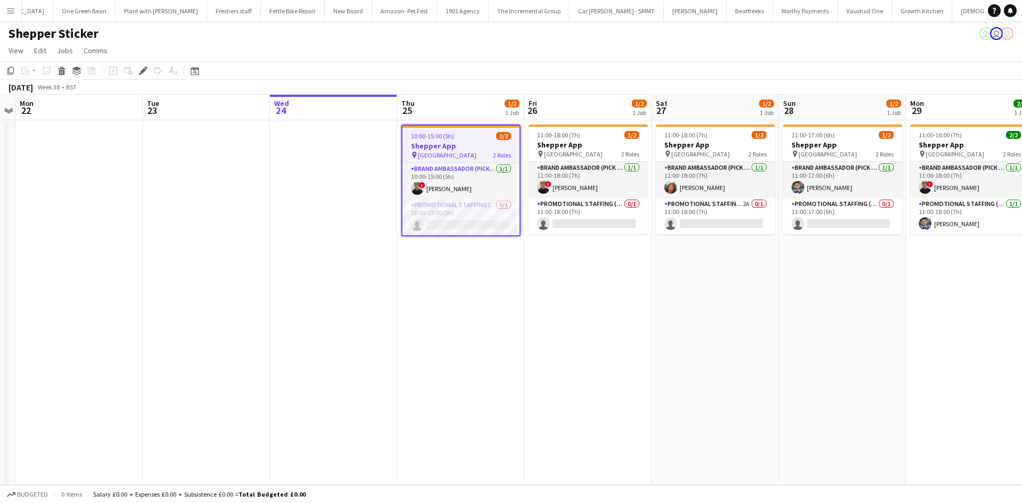
scroll to position [0, 1299]
click at [454, 150] on h3 "Shepper App" at bounding box center [460, 146] width 117 height 10
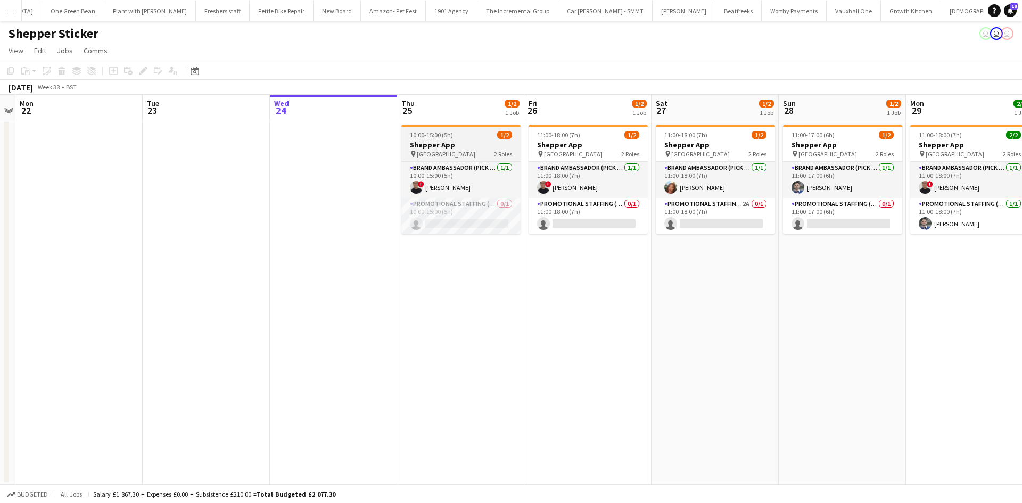
click at [454, 150] on span "Central London" at bounding box center [446, 154] width 59 height 8
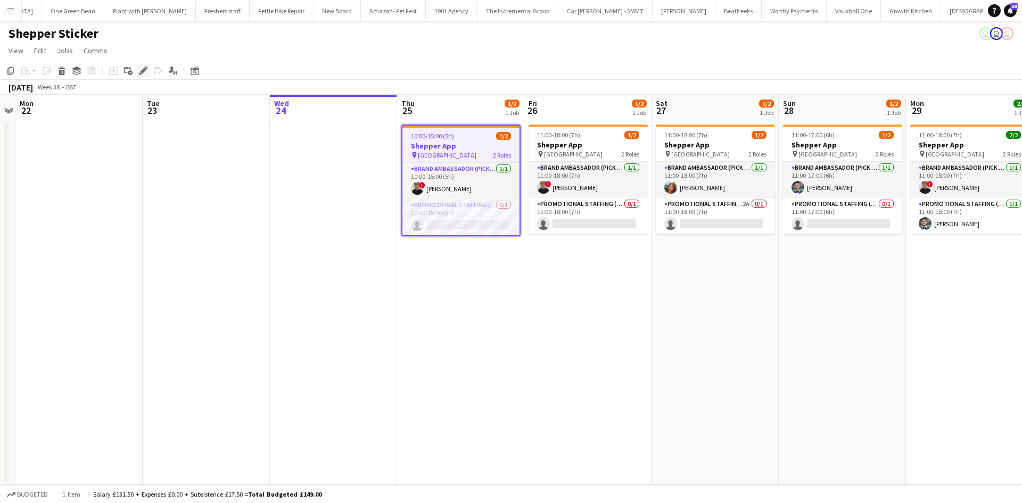
click at [144, 74] on icon "Edit" at bounding box center [143, 71] width 9 height 9
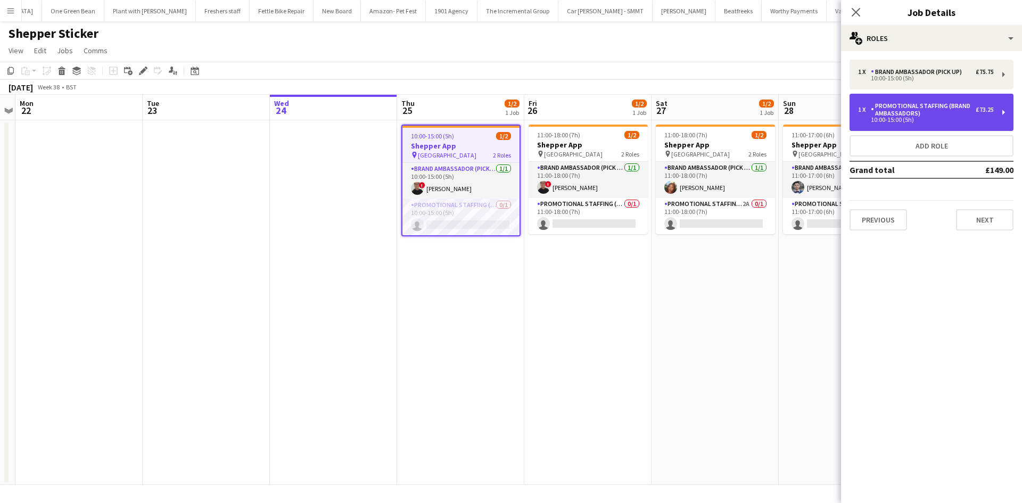
click at [939, 108] on div "Promotional Staffing (Brand Ambassadors)" at bounding box center [923, 109] width 105 height 15
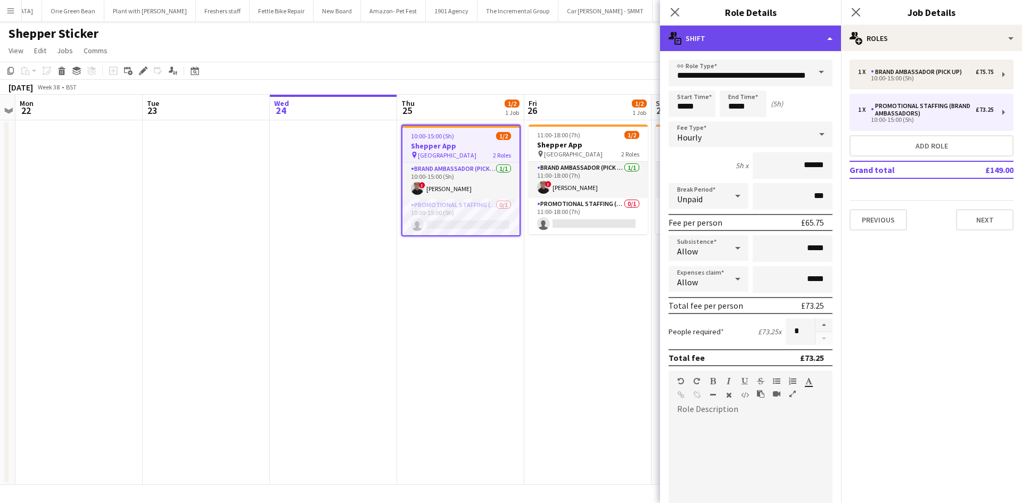
click at [752, 45] on div "multiple-actions-text Shift" at bounding box center [750, 39] width 181 height 26
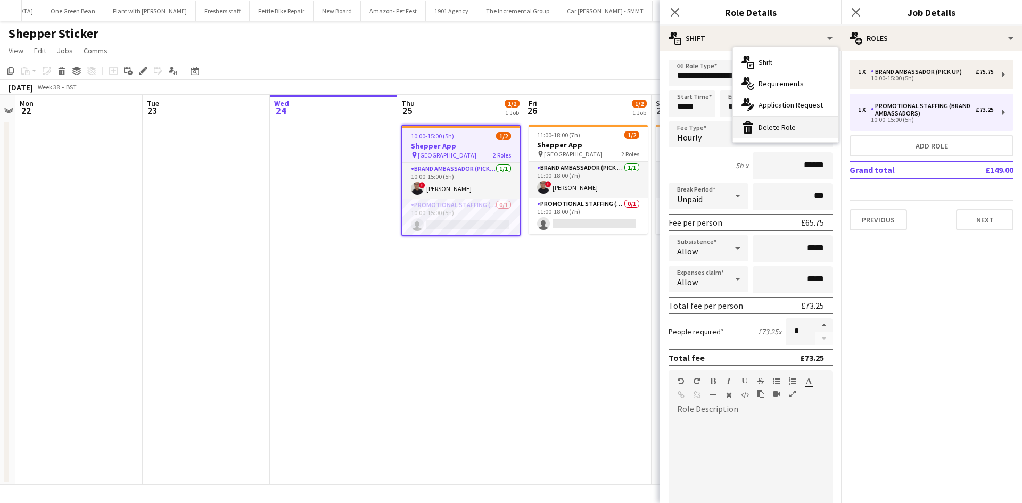
click at [796, 129] on div "bin-2 Delete Role" at bounding box center [785, 127] width 105 height 21
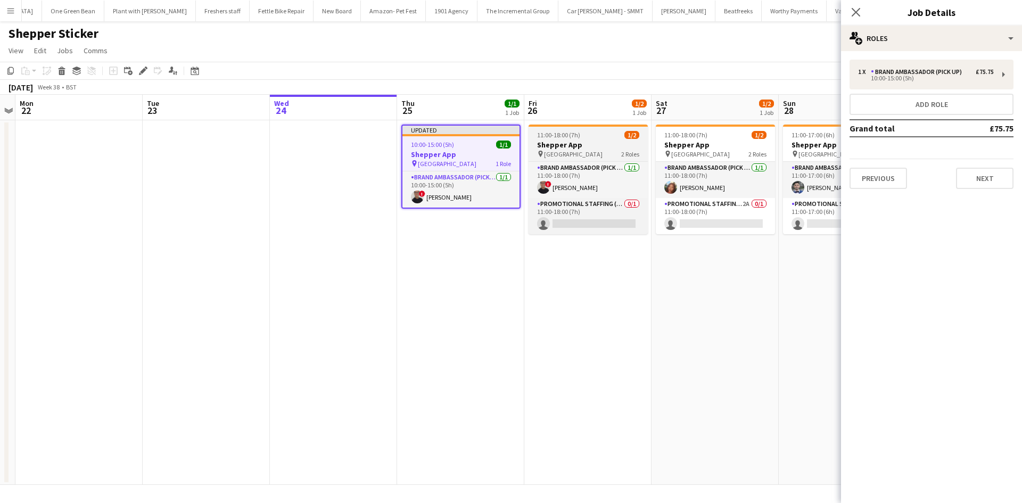
click at [598, 151] on div "pin Central London 2 Roles" at bounding box center [587, 154] width 119 height 9
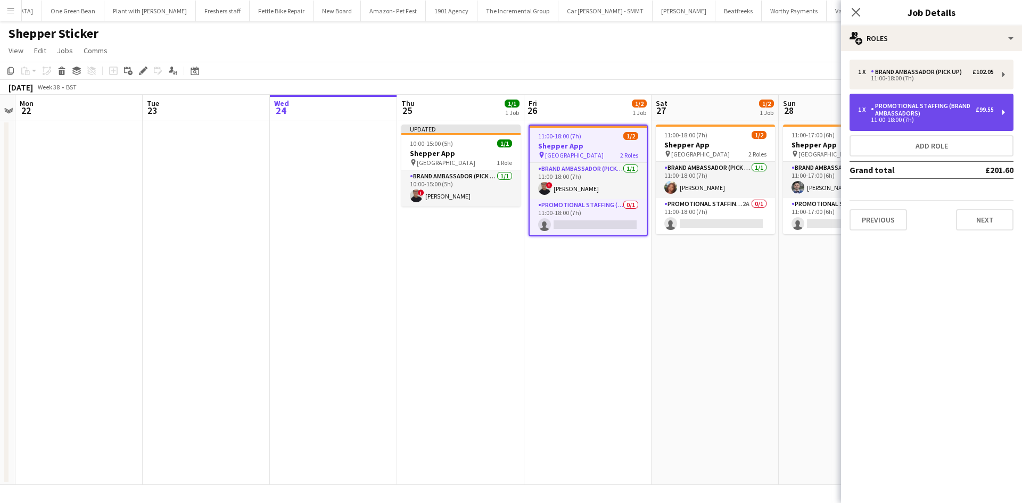
click at [943, 118] on div "11:00-18:00 (7h)" at bounding box center [926, 119] width 136 height 5
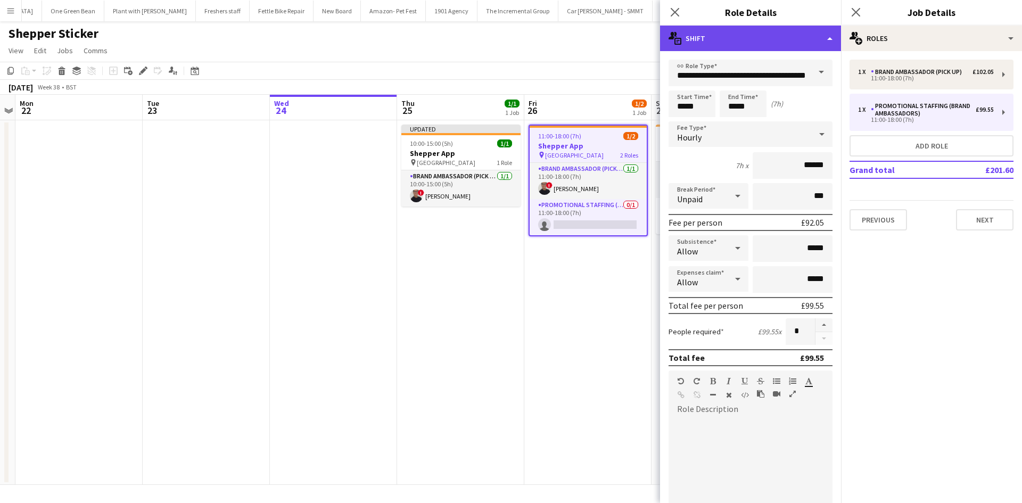
click at [790, 44] on div "multiple-actions-text Shift" at bounding box center [750, 39] width 181 height 26
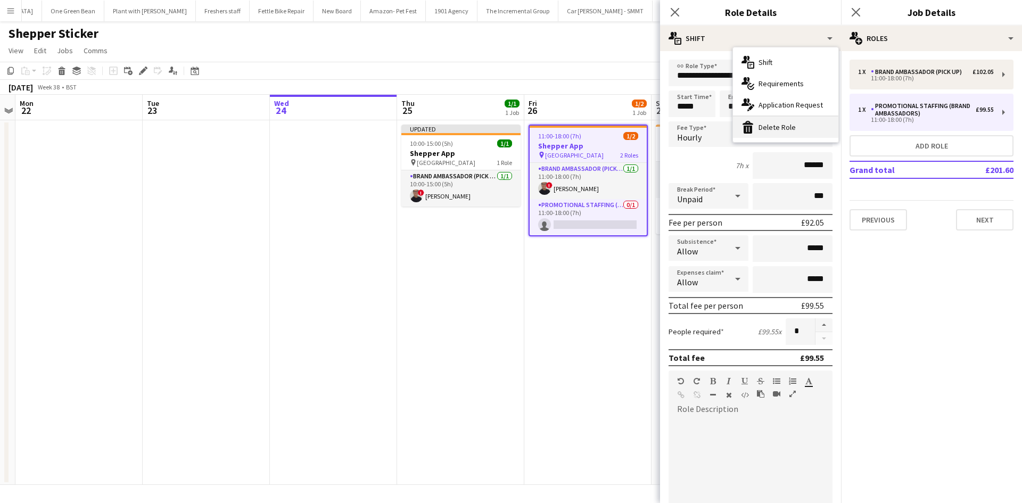
click at [784, 129] on div "bin-2 Delete Role" at bounding box center [785, 127] width 105 height 21
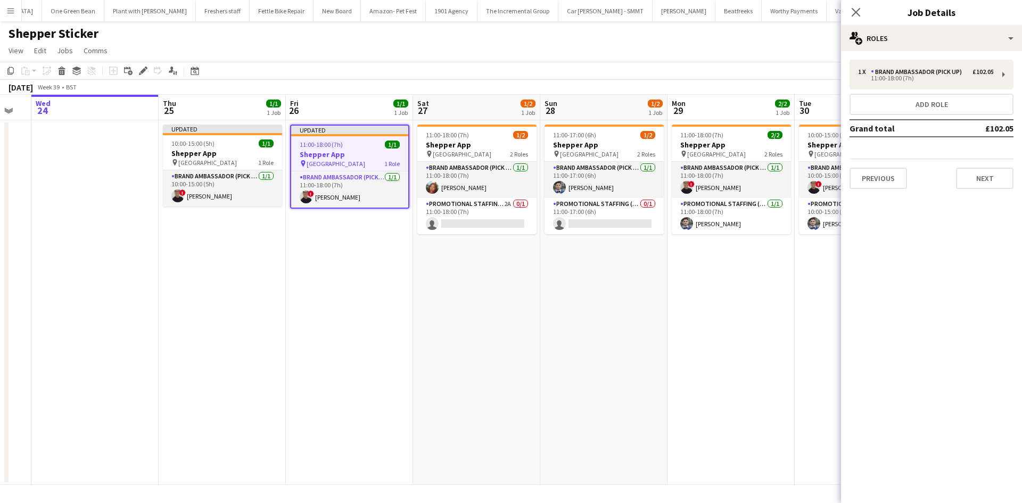
drag, startPoint x: 769, startPoint y: 312, endPoint x: 524, endPoint y: 263, distance: 250.3
click at [524, 263] on app-calendar-viewport "Sun 21 Mon 22 Tue 23 Wed 24 Thu 25 1/1 1 Job Fri 26 1/1 1 Job Sat 27 1/2 1 Job …" at bounding box center [511, 290] width 1022 height 390
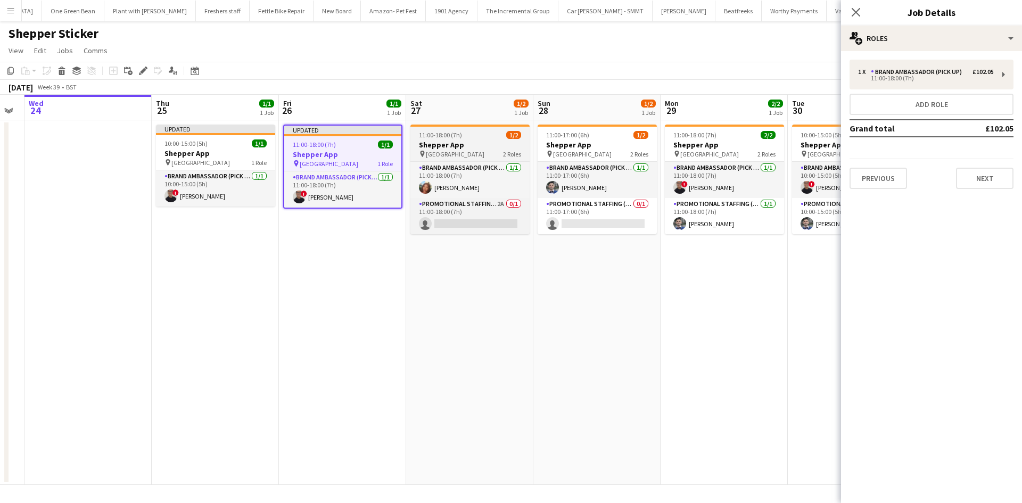
click at [467, 144] on h3 "Shepper App" at bounding box center [469, 145] width 119 height 10
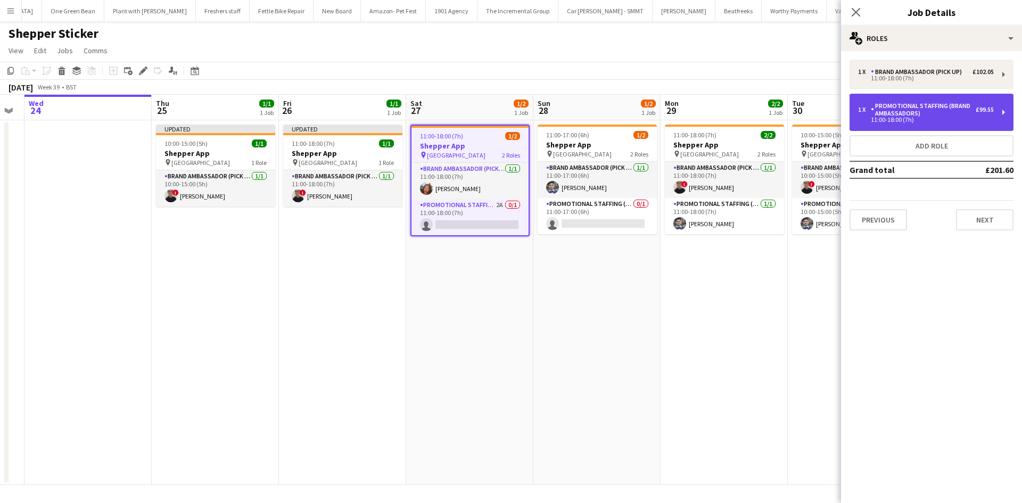
click at [965, 107] on div "Promotional Staffing (Brand Ambassadors)" at bounding box center [923, 109] width 105 height 15
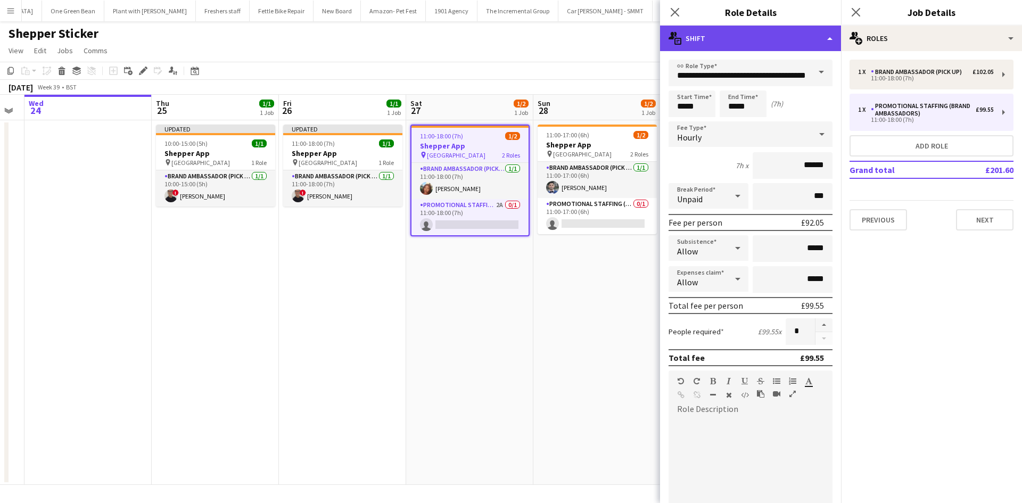
click at [743, 44] on div "multiple-actions-text Shift" at bounding box center [750, 39] width 181 height 26
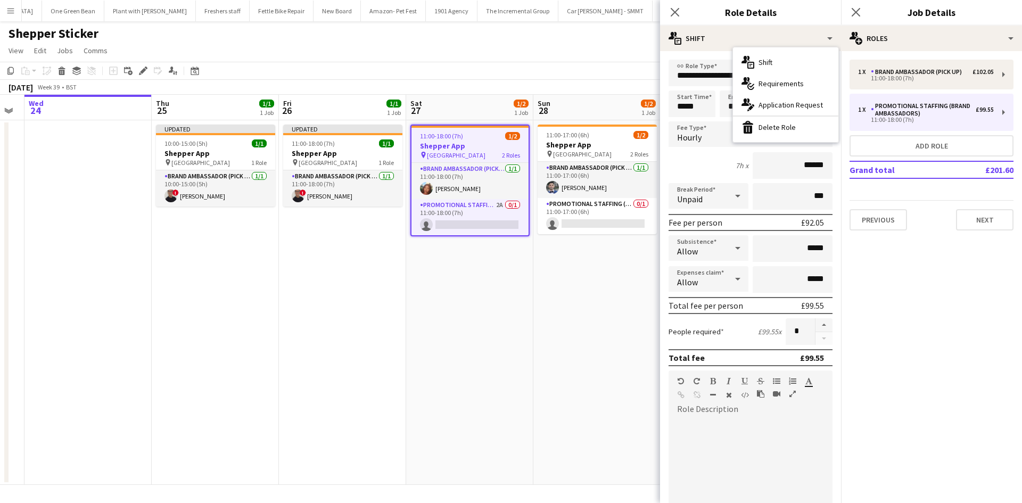
click at [773, 127] on div "bin-2 Delete Role" at bounding box center [785, 127] width 105 height 21
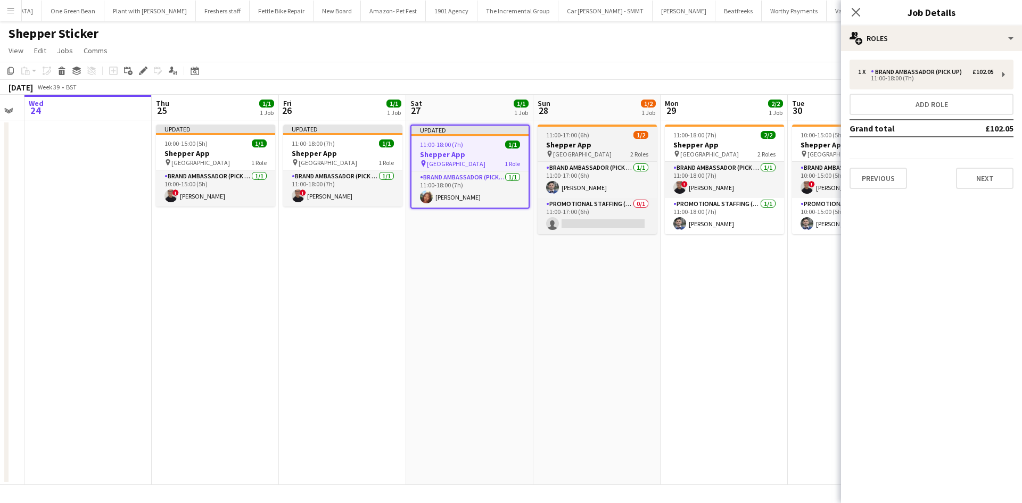
click at [607, 138] on div "11:00-17:00 (6h) 1/2" at bounding box center [596, 135] width 119 height 8
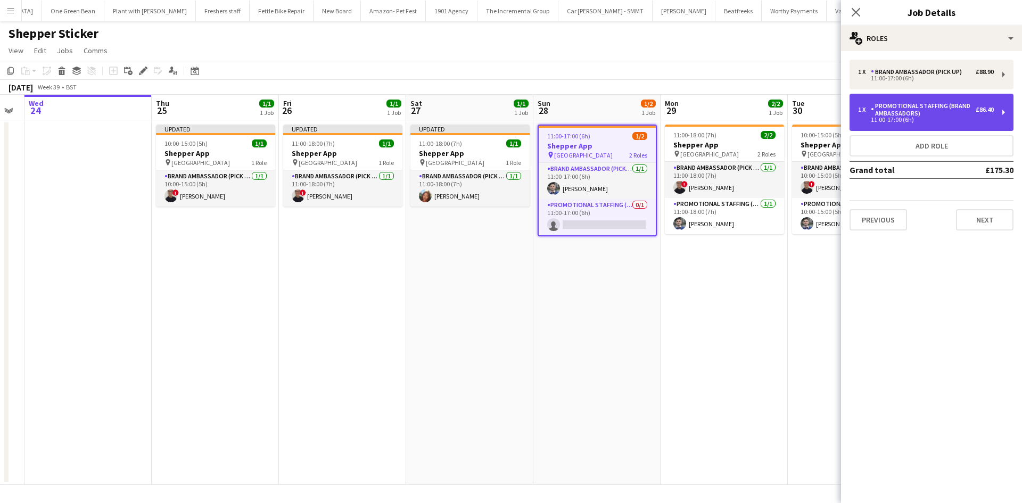
click at [941, 109] on div "Promotional Staffing (Brand Ambassadors)" at bounding box center [923, 109] width 105 height 15
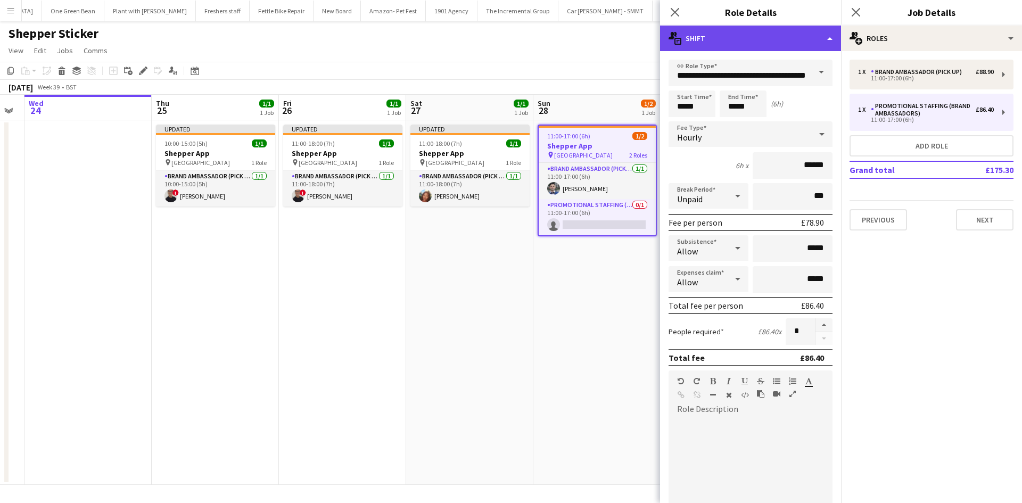
click at [768, 44] on div "multiple-actions-text Shift" at bounding box center [750, 39] width 181 height 26
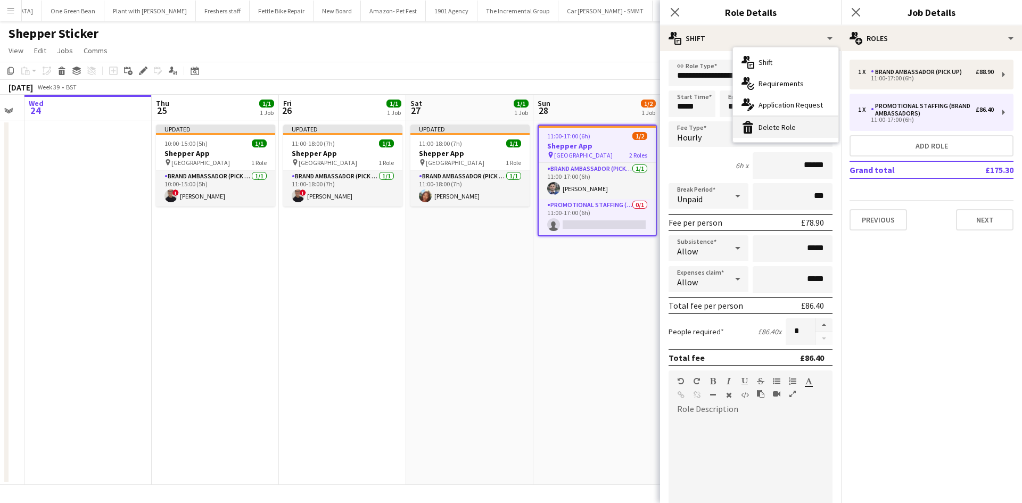
click at [781, 131] on div "bin-2 Delete Role" at bounding box center [785, 127] width 105 height 21
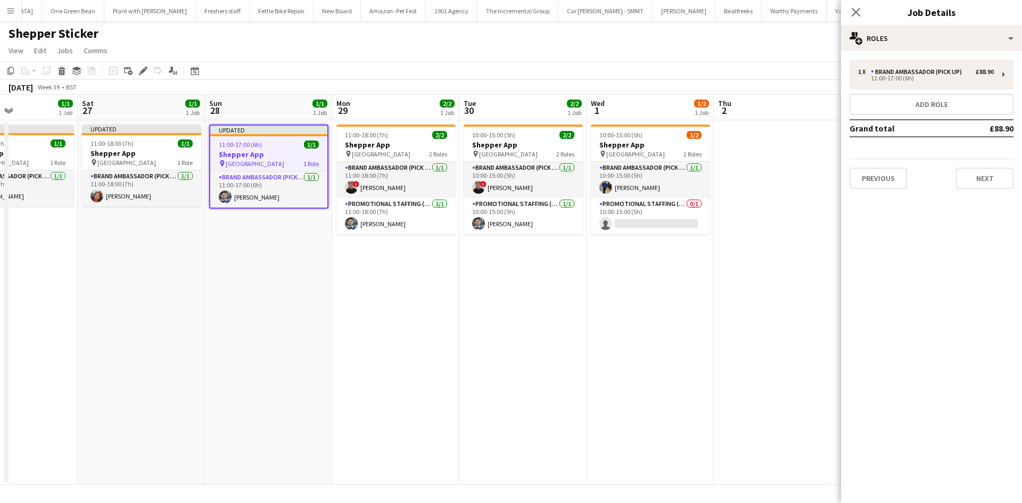
scroll to position [0, 516]
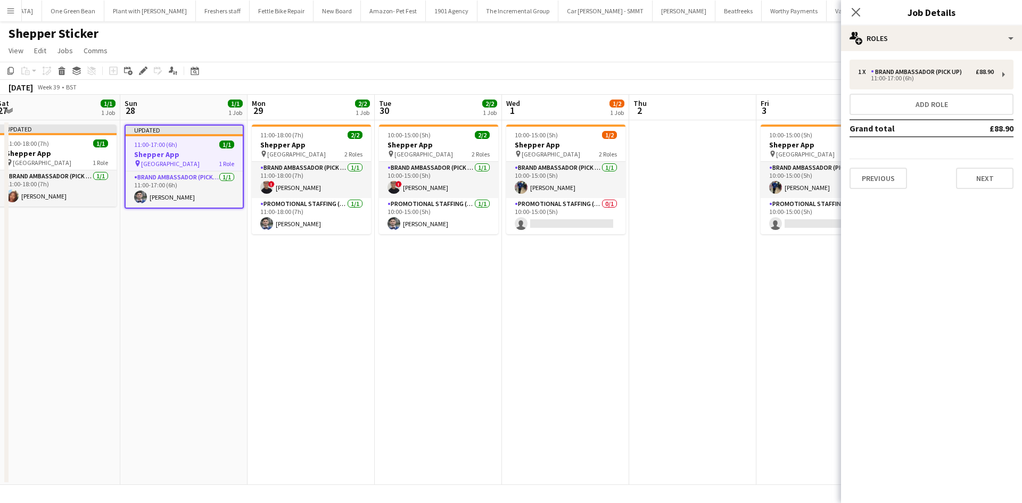
drag, startPoint x: 684, startPoint y: 284, endPoint x: 271, endPoint y: 177, distance: 426.6
click at [271, 177] on app-calendar-viewport "Tue 23 Wed 24 Thu 25 1/1 1 Job Fri 26 1/1 1 Job Sat 27 1/1 1 Job Sun 28 1/1 1 J…" at bounding box center [511, 290] width 1022 height 390
click at [569, 144] on h3 "Shepper App" at bounding box center [565, 145] width 119 height 10
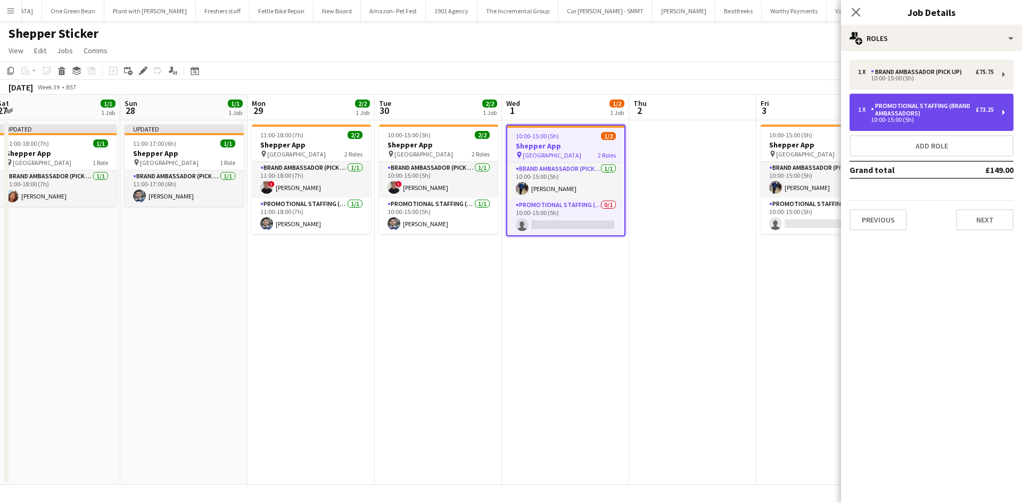
drag, startPoint x: 980, startPoint y: 117, endPoint x: 974, endPoint y: 116, distance: 5.9
click at [979, 117] on div "1 x Promotional Staffing (Brand Ambassadors) £73.25" at bounding box center [926, 109] width 136 height 15
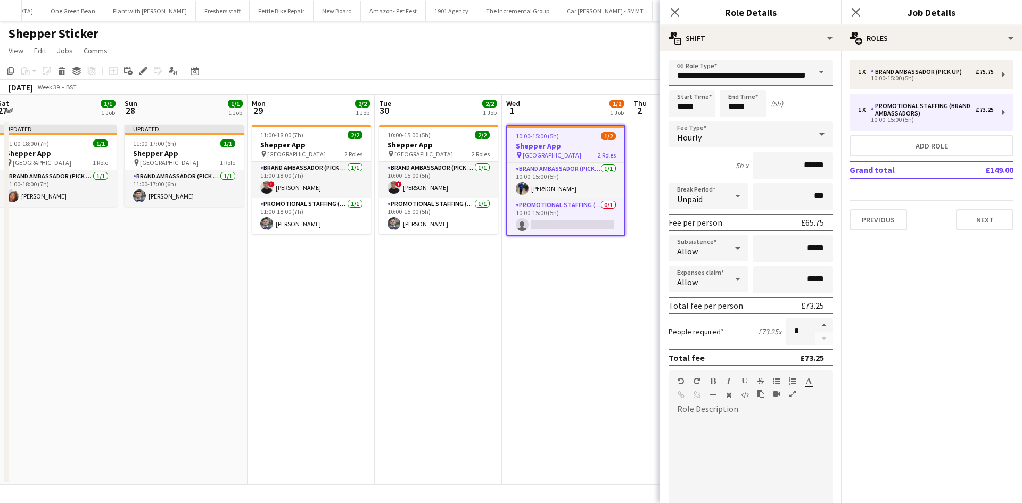
click at [758, 73] on input "**********" at bounding box center [750, 73] width 164 height 27
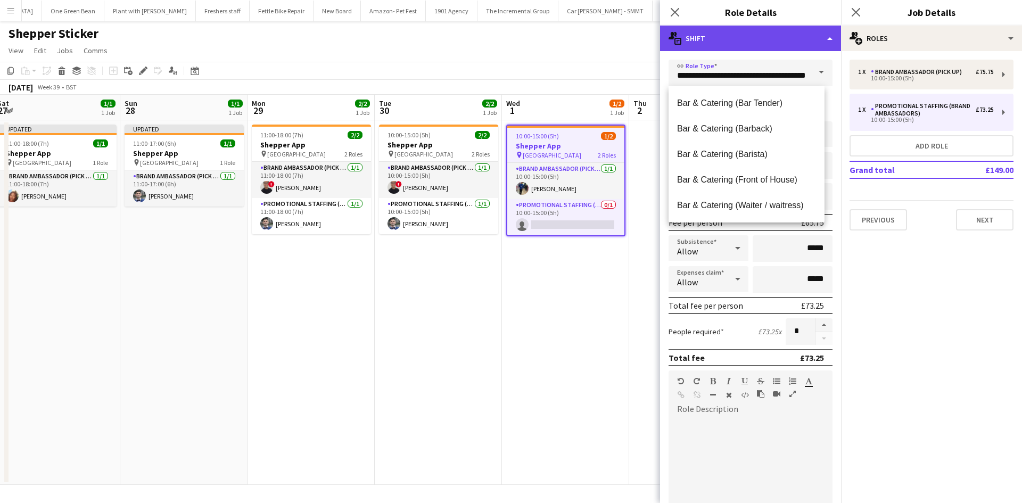
click at [758, 48] on div "multiple-actions-text Shift" at bounding box center [750, 39] width 181 height 26
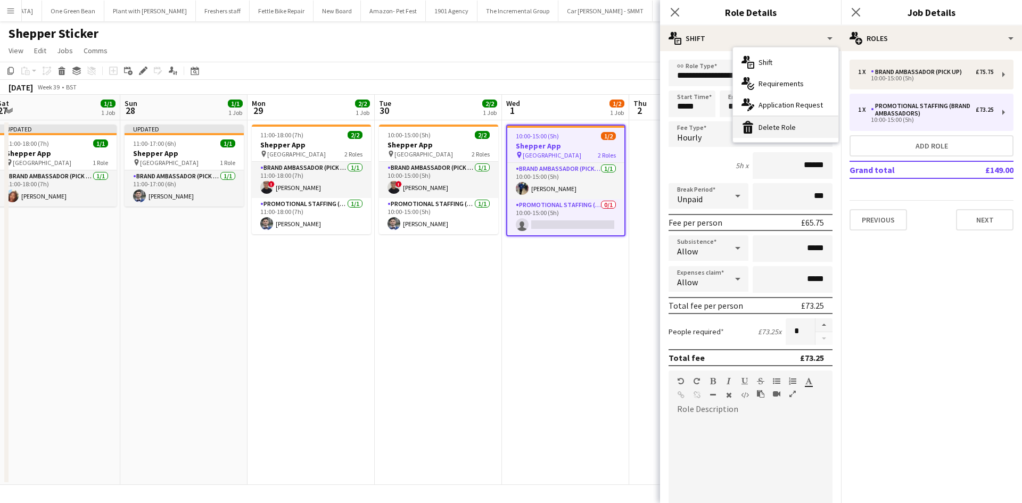
click at [785, 129] on div "bin-2 Delete Role" at bounding box center [785, 127] width 105 height 21
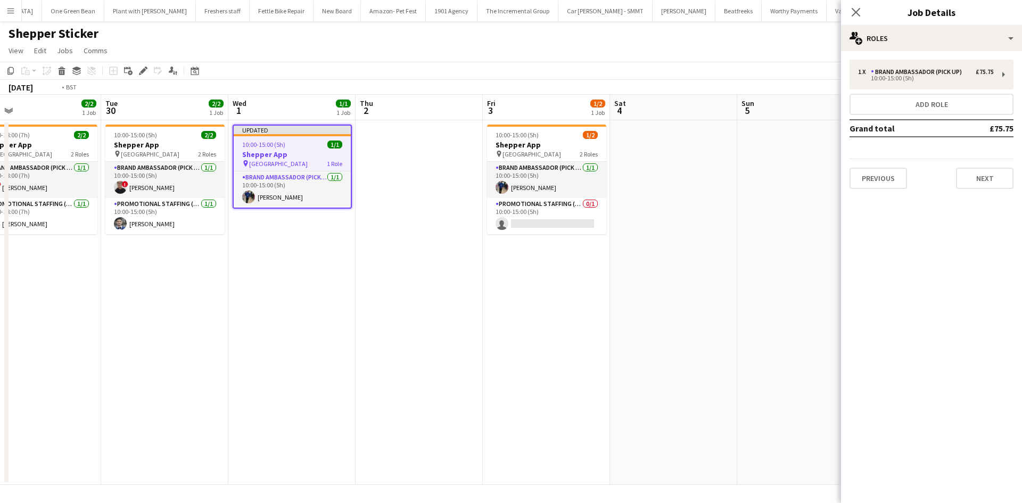
scroll to position [0, 316]
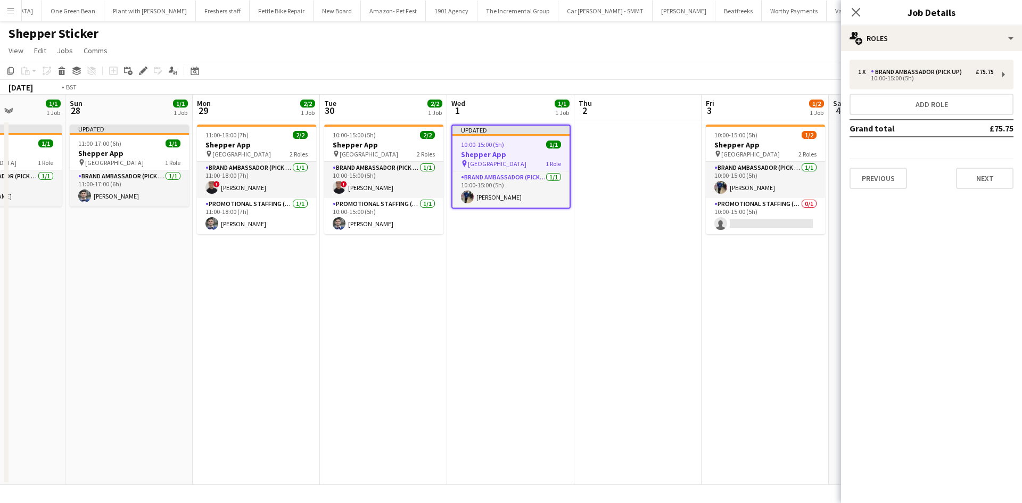
drag, startPoint x: 555, startPoint y: 264, endPoint x: 263, endPoint y: 222, distance: 294.6
click at [263, 222] on app-calendar-viewport "Thu 25 1/1 1 Job Fri 26 1/1 1 Job Sat 27 1/1 1 Job Sun 28 1/1 1 Job Mon 29 2/2 …" at bounding box center [511, 290] width 1022 height 390
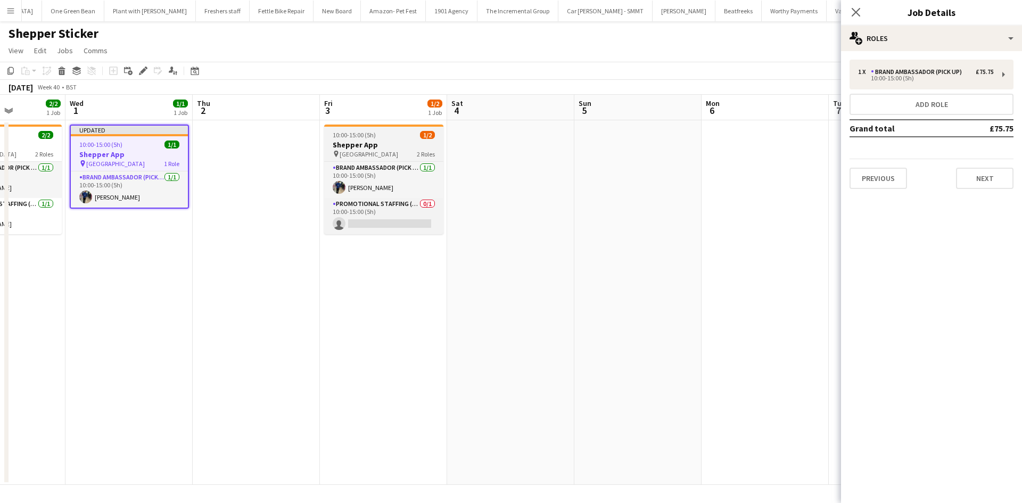
click at [407, 138] on div "10:00-15:00 (5h) 1/2" at bounding box center [383, 135] width 119 height 8
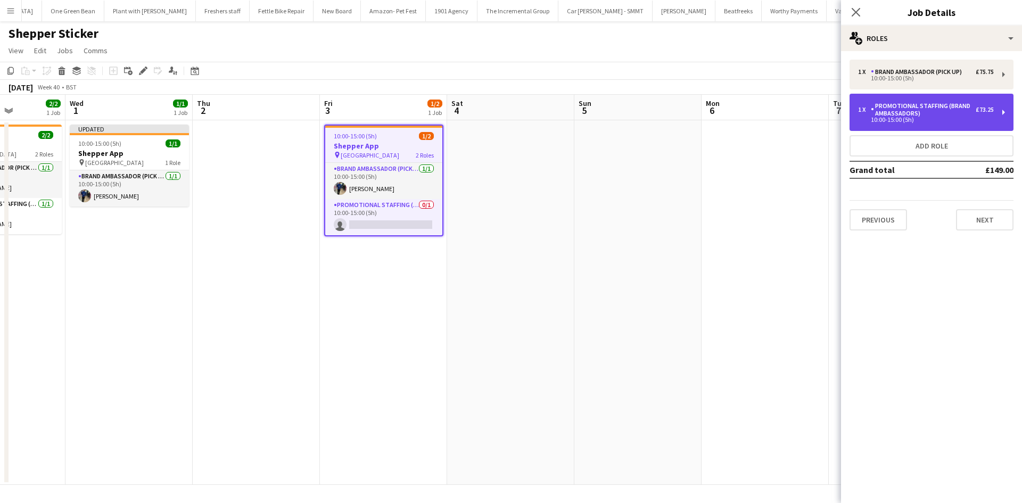
drag, startPoint x: 922, startPoint y: 101, endPoint x: 916, endPoint y: 102, distance: 5.4
click at [921, 101] on div "1 x Promotional Staffing (Brand Ambassadors) £73.25 10:00-15:00 (5h)" at bounding box center [931, 112] width 164 height 37
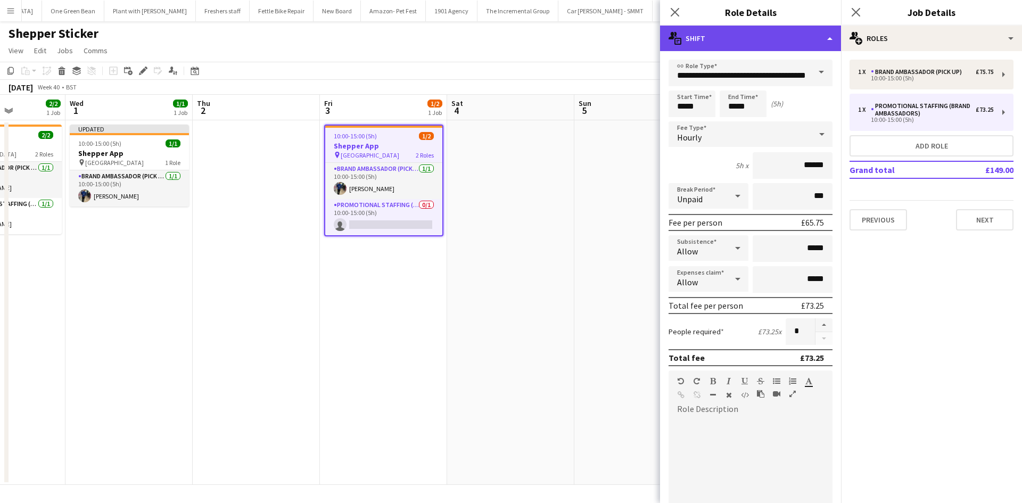
click at [718, 44] on div "multiple-actions-text Shift" at bounding box center [750, 39] width 181 height 26
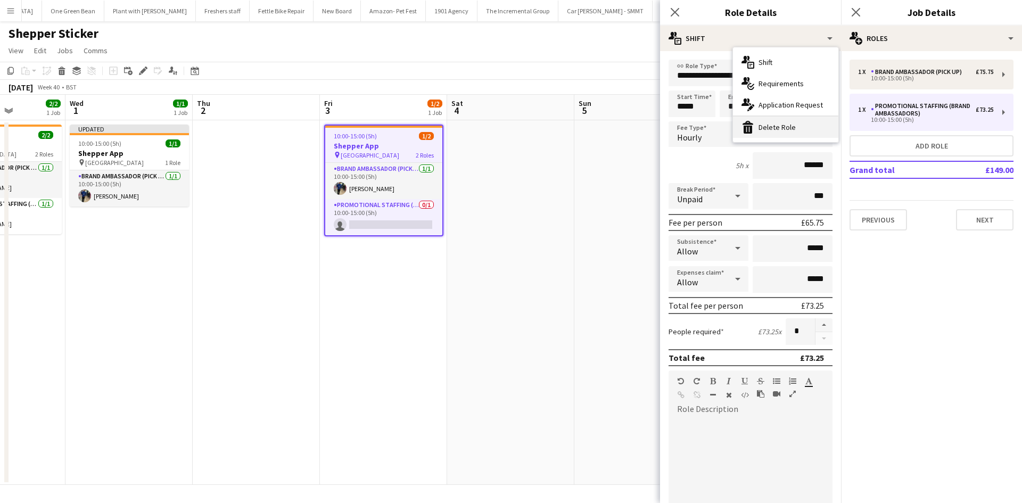
click at [769, 134] on div "bin-2 Delete Role" at bounding box center [785, 127] width 105 height 21
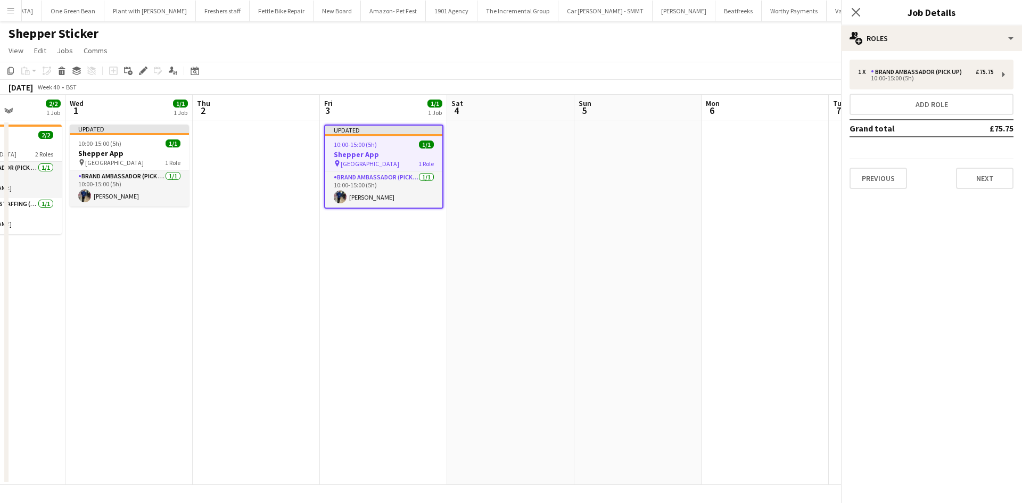
drag, startPoint x: 602, startPoint y: 218, endPoint x: 610, endPoint y: 213, distance: 9.5
click at [602, 219] on app-date-cell at bounding box center [637, 302] width 127 height 365
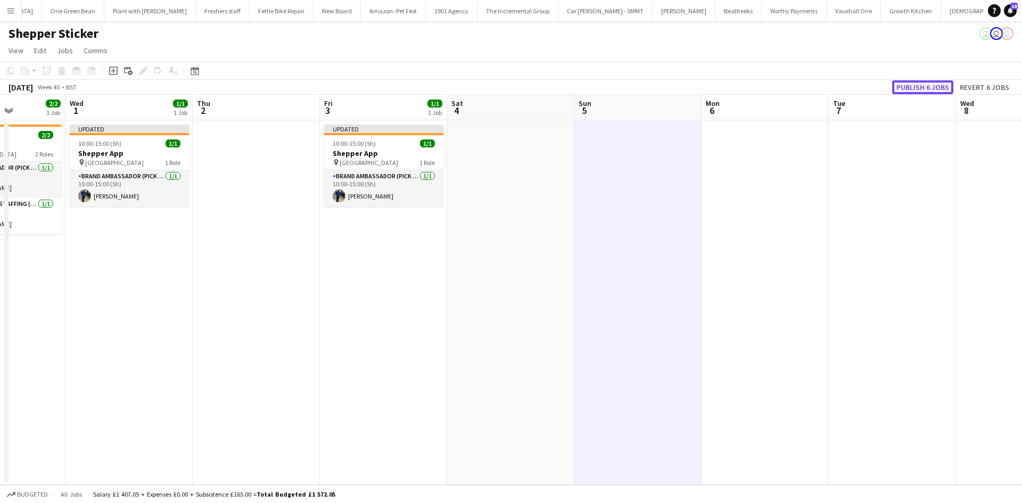
click at [932, 92] on button "Publish 6 jobs" at bounding box center [922, 87] width 61 height 14
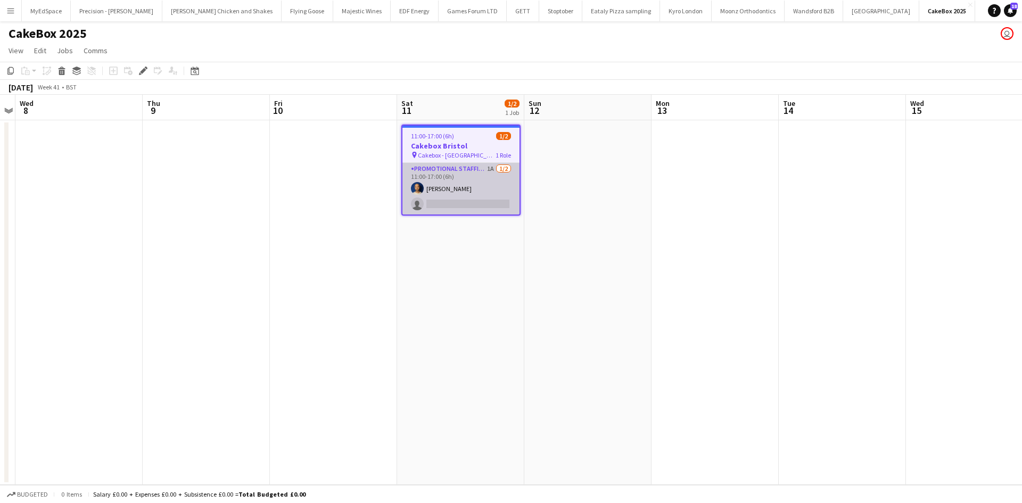
click at [491, 167] on app-card-role "Promotional Staffing (Brand Ambassadors) 1A [DATE] 11:00-17:00 (6h) [PERSON_NAM…" at bounding box center [460, 189] width 117 height 52
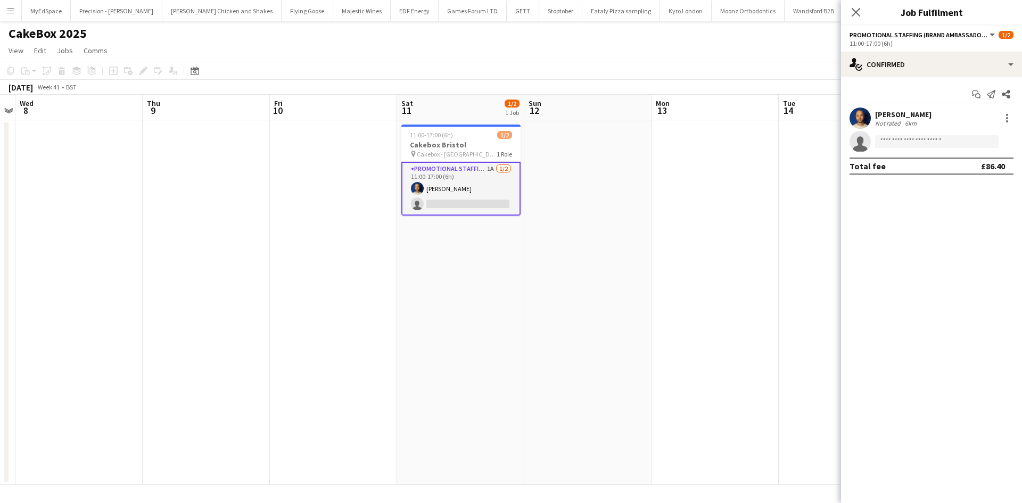
scroll to position [0, 223]
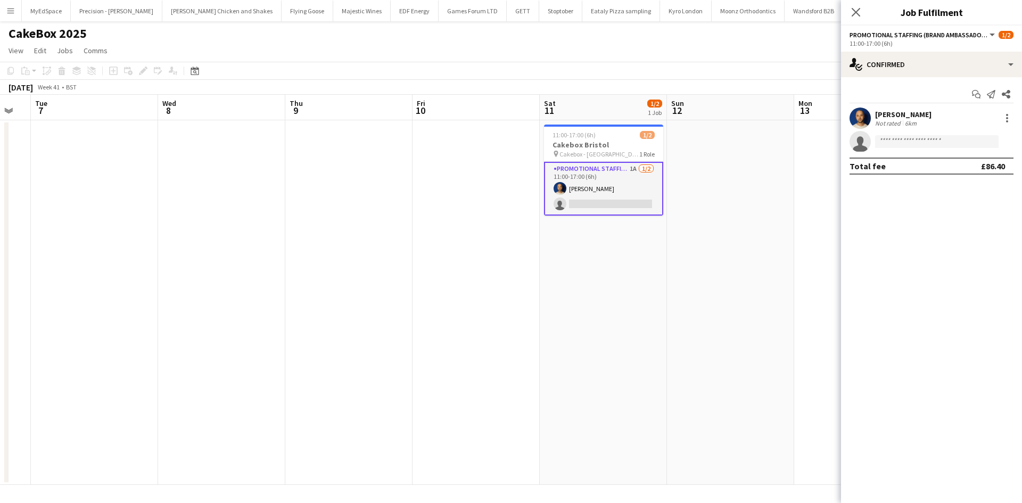
drag, startPoint x: 537, startPoint y: 235, endPoint x: 680, endPoint y: 249, distance: 143.3
click at [680, 249] on app-calendar-viewport "Sun 5 Mon 6 Tue 7 Wed 8 Thu 9 Fri 10 Sat 11 1/2 1 Job Sun 12 Mon 13 Tue 14 Wed …" at bounding box center [511, 290] width 1022 height 390
click at [680, 249] on app-date-cell at bounding box center [730, 302] width 127 height 365
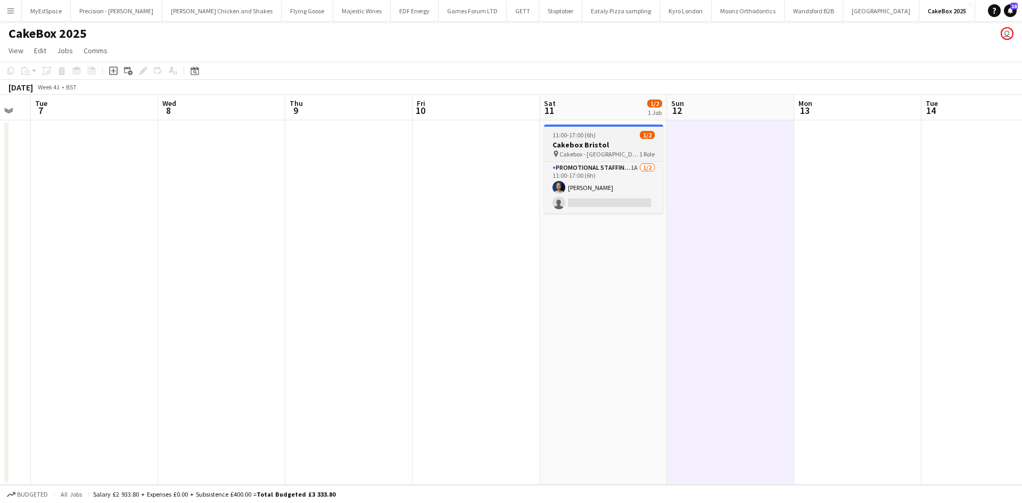
click at [602, 152] on span "Cakebox - [GEOGRAPHIC_DATA]" at bounding box center [599, 154] width 80 height 8
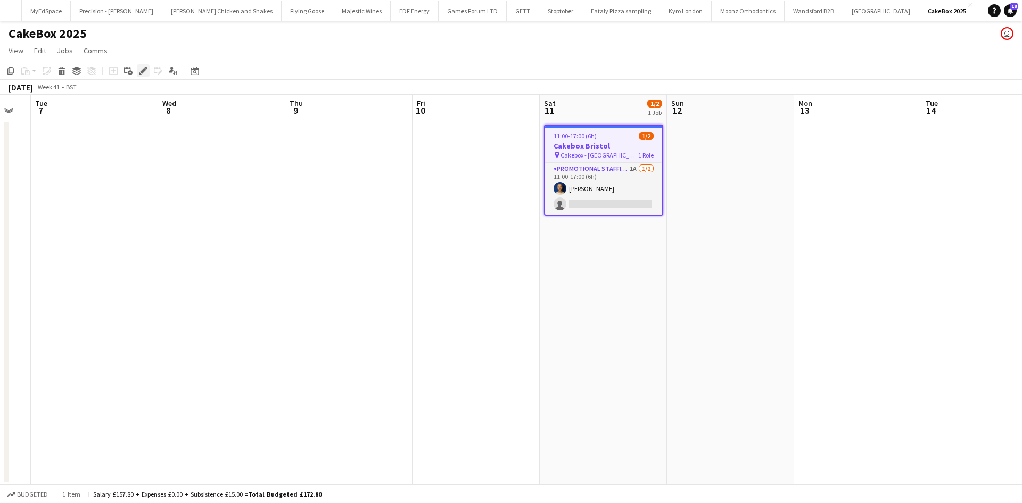
click at [145, 72] on icon "Edit" at bounding box center [143, 71] width 9 height 9
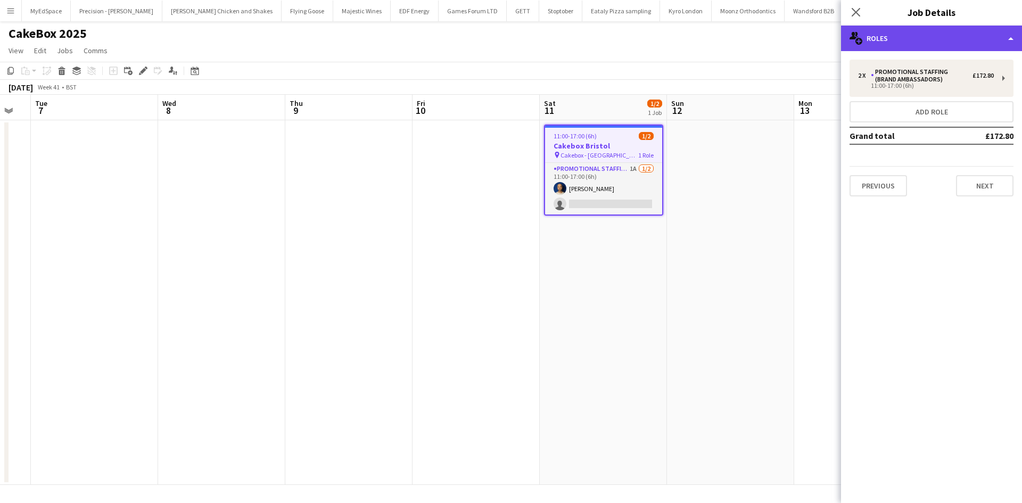
click at [970, 30] on div "multiple-users-add Roles" at bounding box center [931, 39] width 181 height 26
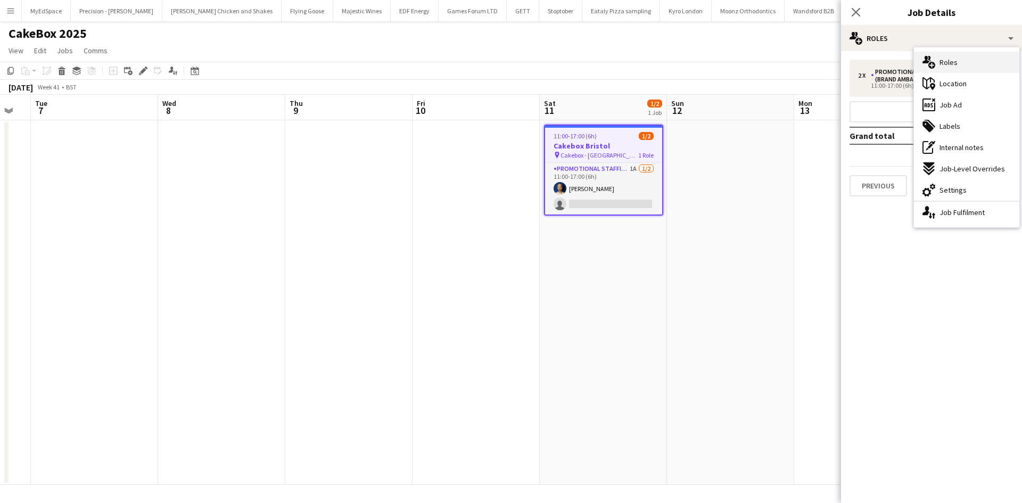
click at [970, 60] on div "multiple-users-add Roles" at bounding box center [966, 62] width 105 height 21
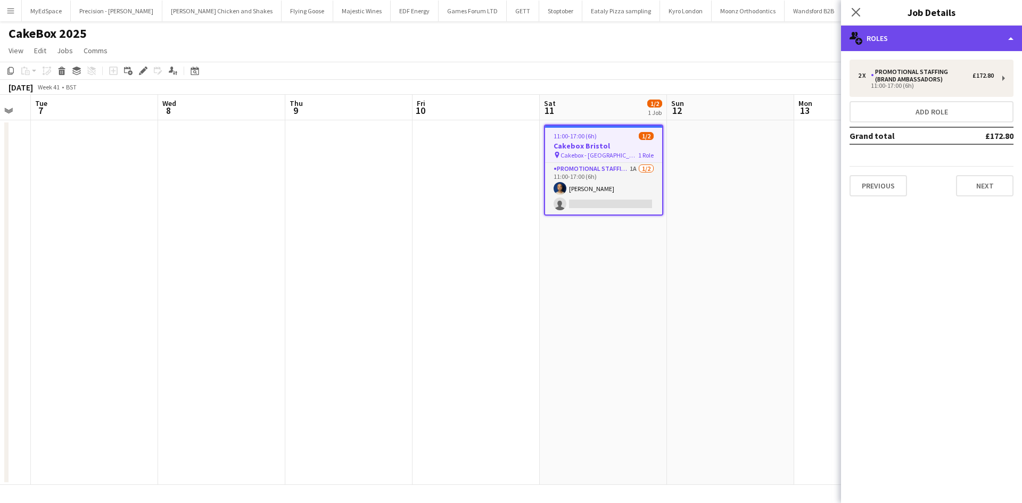
click at [960, 40] on div "multiple-users-add Roles" at bounding box center [931, 39] width 181 height 26
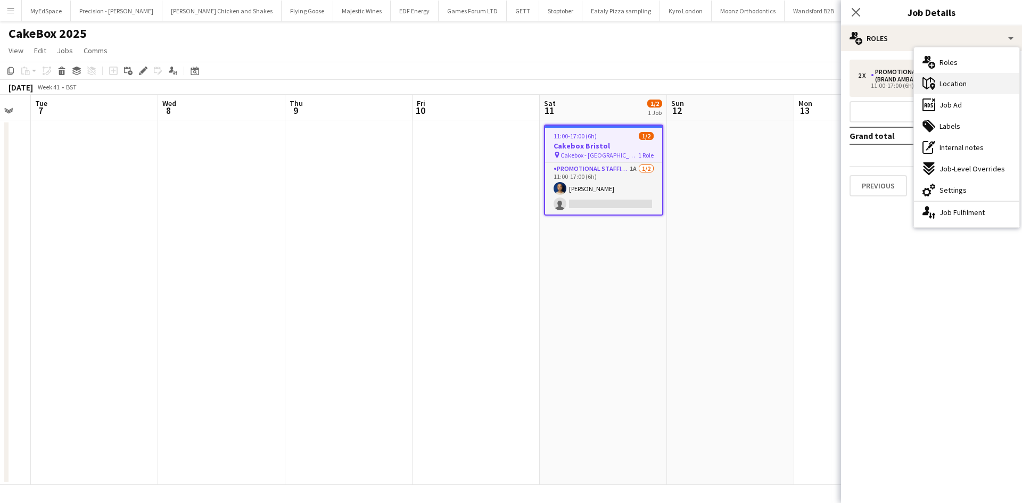
click at [972, 79] on div "maps-pin-1 Location" at bounding box center [966, 83] width 105 height 21
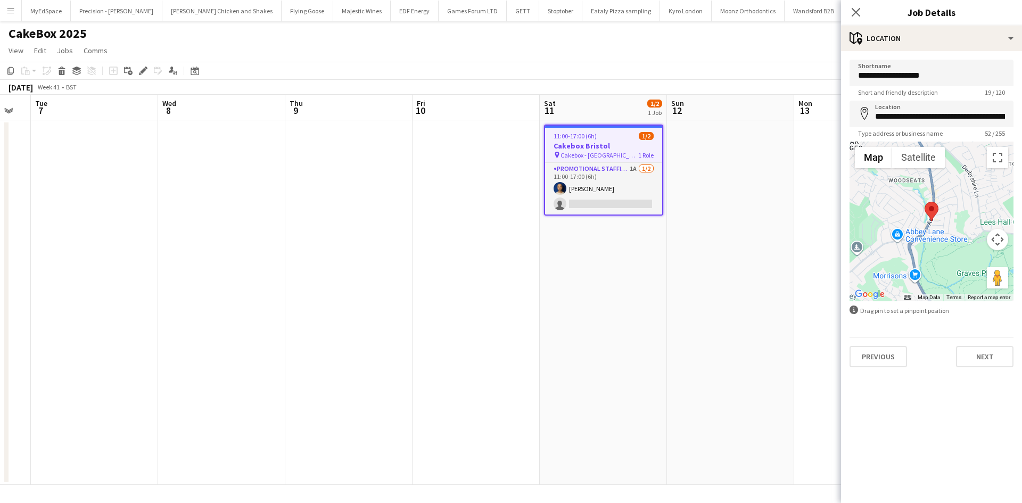
click at [939, 17] on h3 "Job Details" at bounding box center [931, 12] width 181 height 14
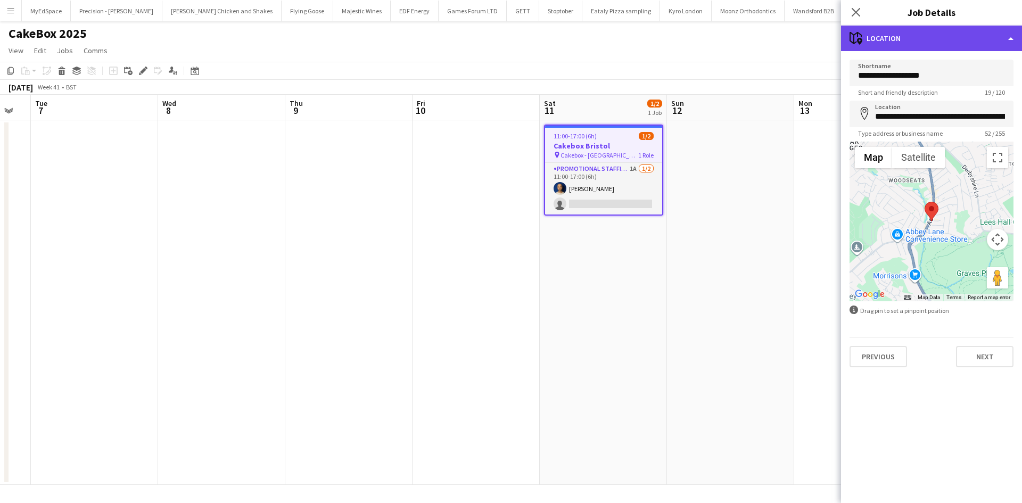
click at [939, 32] on div "maps-pin-1 Location" at bounding box center [931, 39] width 181 height 26
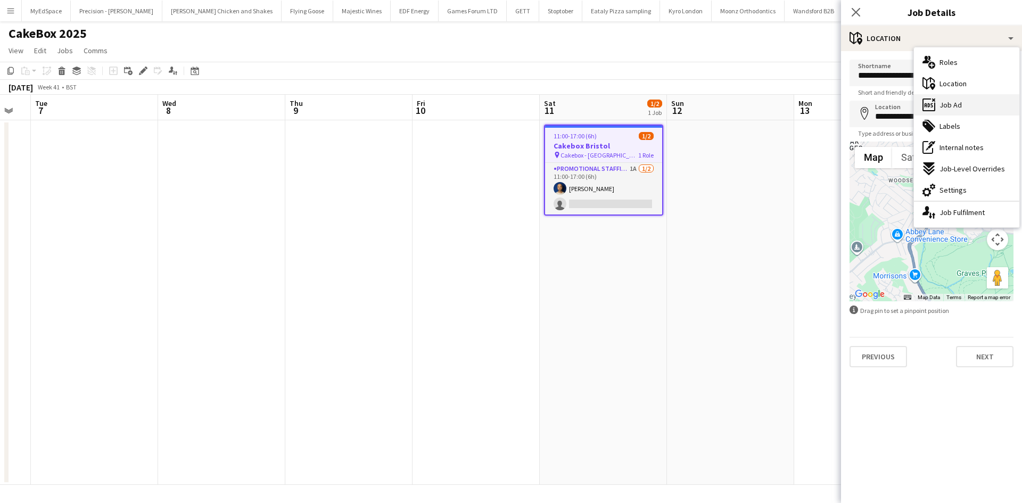
click at [953, 112] on div "ads-window Job Ad" at bounding box center [966, 104] width 105 height 21
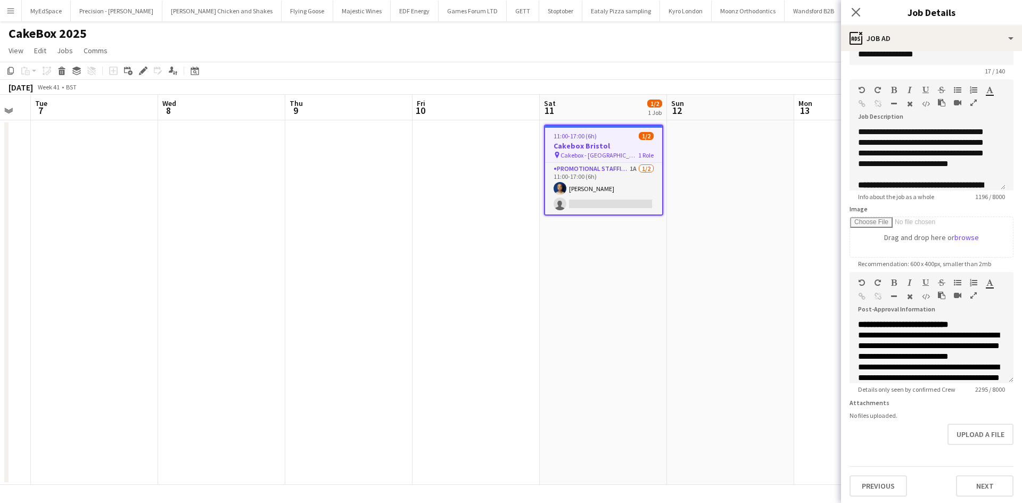
scroll to position [31, 0]
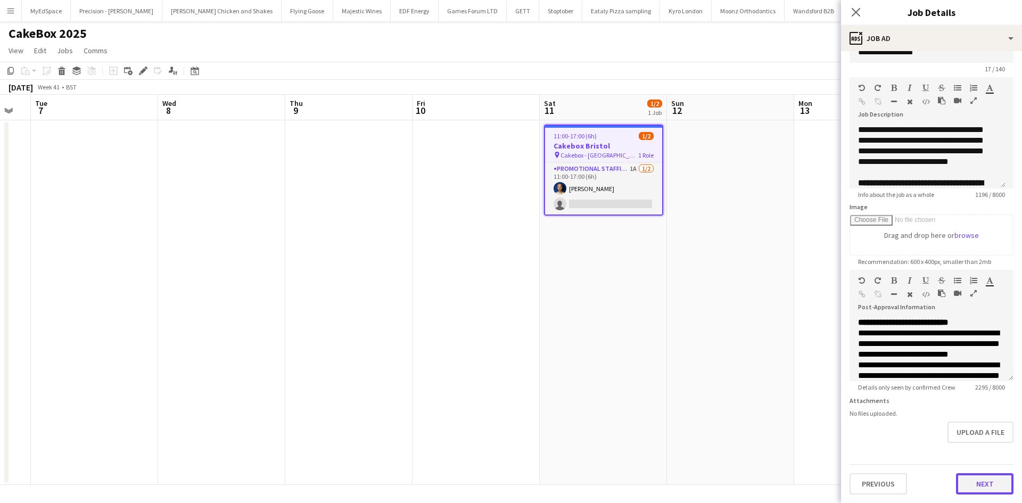
click at [979, 486] on button "Next" at bounding box center [984, 483] width 57 height 21
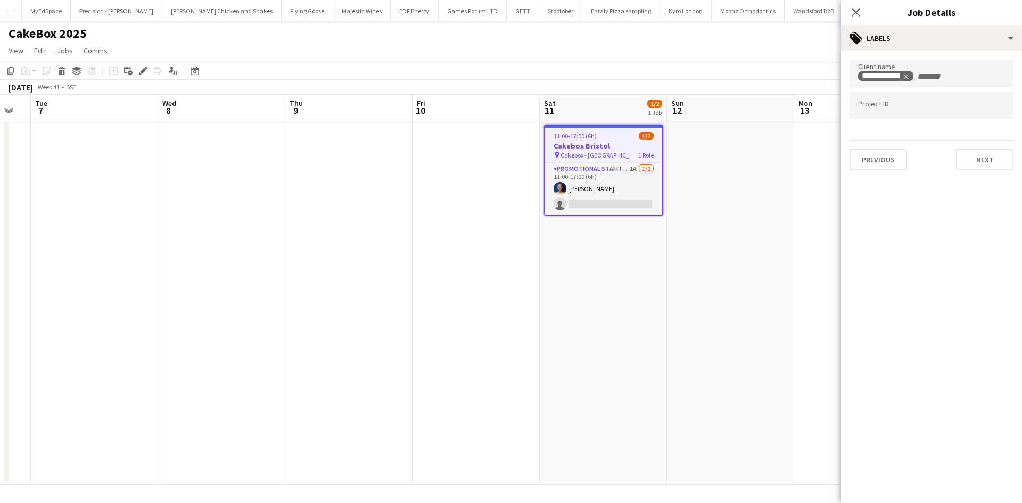
scroll to position [0, 0]
click at [982, 158] on button "Next" at bounding box center [984, 159] width 57 height 21
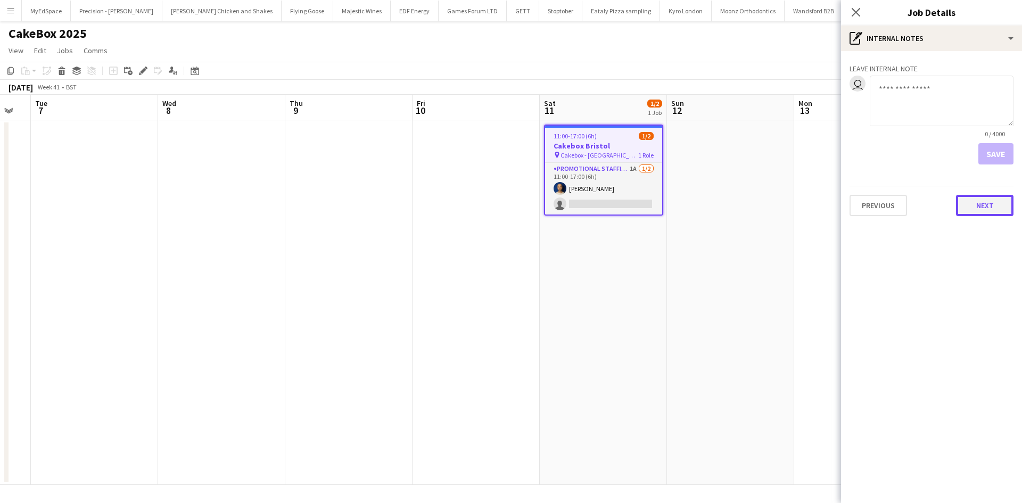
click at [979, 200] on button "Next" at bounding box center [984, 205] width 57 height 21
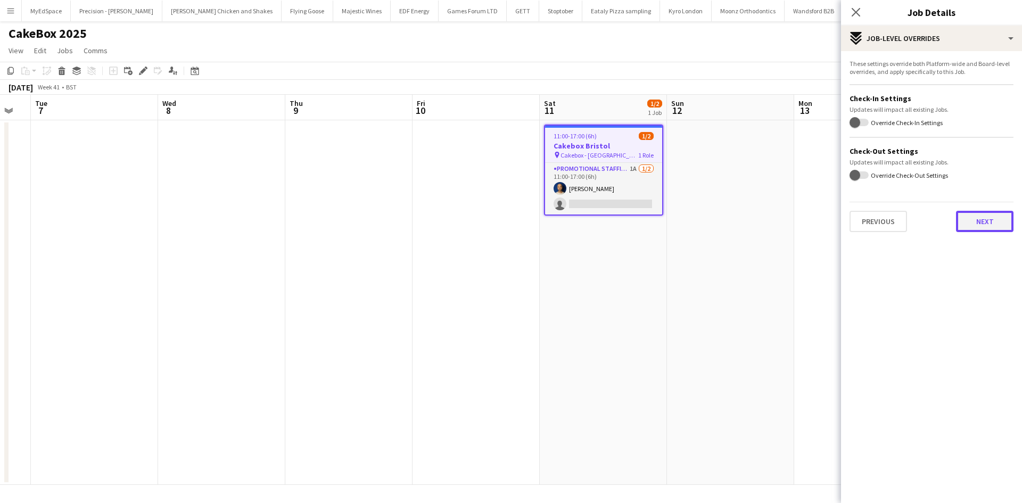
click at [989, 218] on button "Next" at bounding box center [984, 221] width 57 height 21
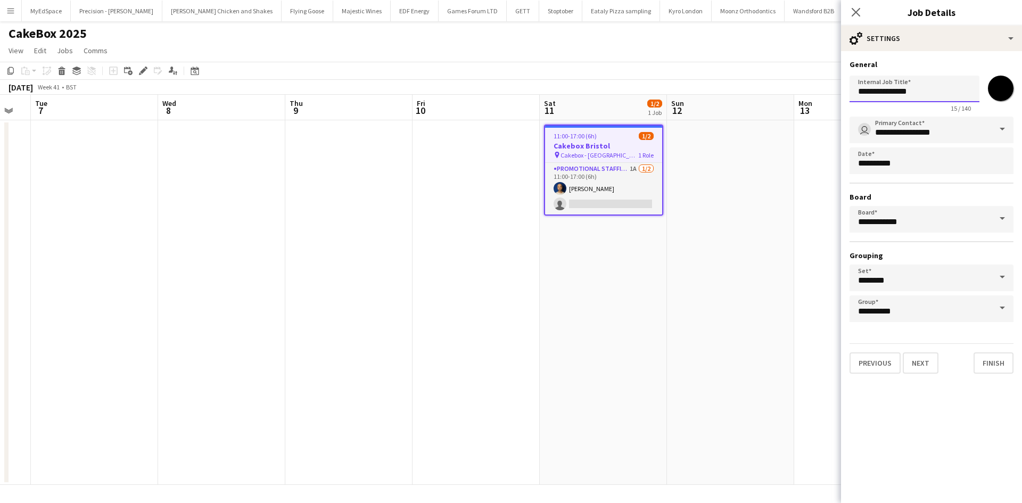
click at [924, 92] on input "**********" at bounding box center [914, 89] width 130 height 27
type input "**********"
click at [999, 372] on button "Finish" at bounding box center [993, 362] width 40 height 21
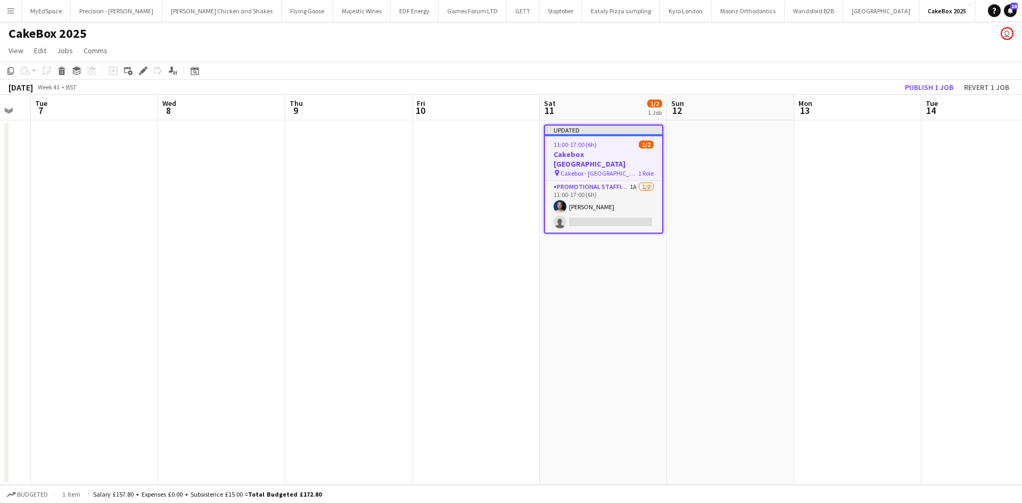
click at [877, 308] on app-date-cell at bounding box center [857, 302] width 127 height 365
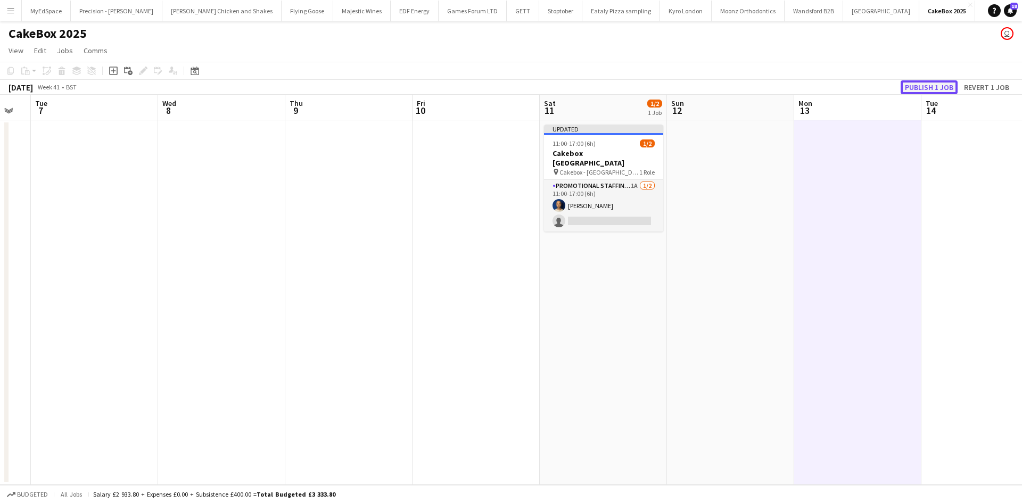
click at [938, 81] on button "Publish 1 job" at bounding box center [928, 87] width 57 height 14
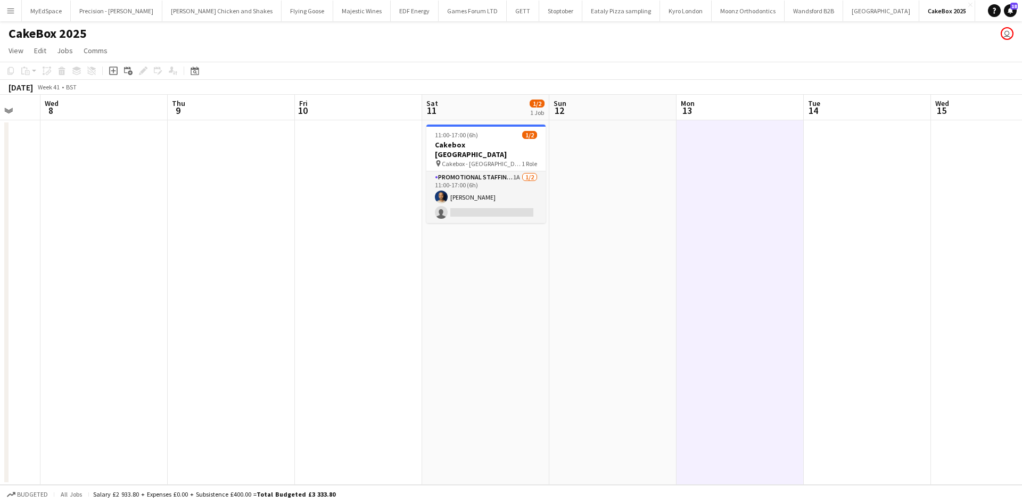
drag, startPoint x: 437, startPoint y: 234, endPoint x: 319, endPoint y: 197, distance: 123.7
click at [319, 197] on app-calendar-viewport "Sun 5 Mon 6 Tue 7 Wed 8 Thu 9 Fri 10 Sat 11 1/2 1 Job Sun 12 Mon 13 Tue 14 Wed …" at bounding box center [511, 290] width 1022 height 390
click at [469, 189] on app-card-role "Promotional Staffing (Brand Ambassadors) 1A 1/2 11:00-17:00 (6h) Shaan Mottram …" at bounding box center [485, 197] width 119 height 52
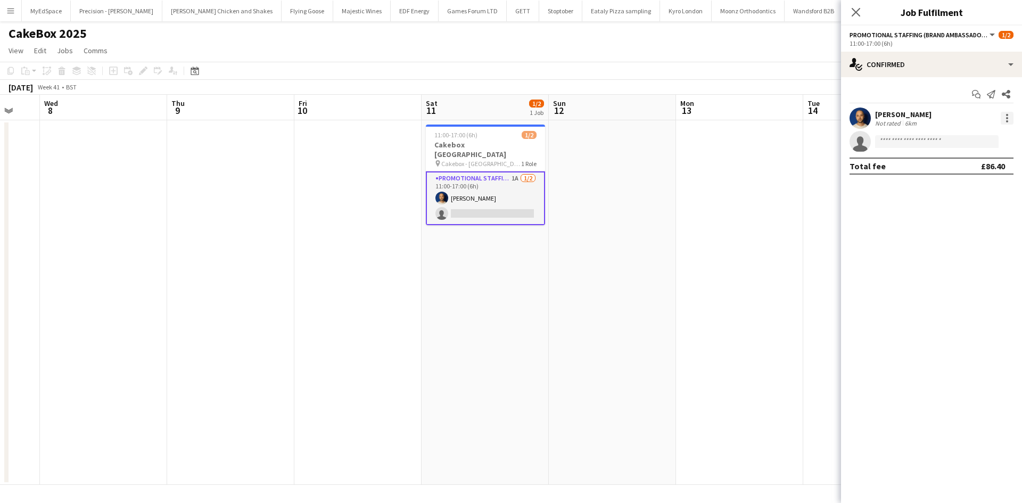
click at [1007, 120] on div at bounding box center [1006, 118] width 13 height 13
click at [978, 135] on span "Edit fee" at bounding box center [972, 138] width 66 height 10
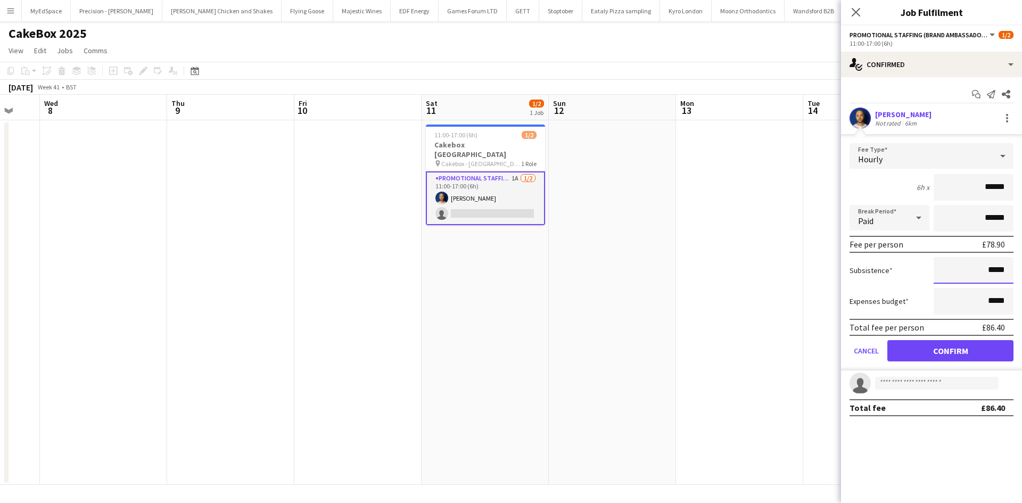
click at [994, 271] on input "*****" at bounding box center [973, 270] width 80 height 27
click at [998, 271] on input "*****" at bounding box center [973, 270] width 80 height 27
type input "******"
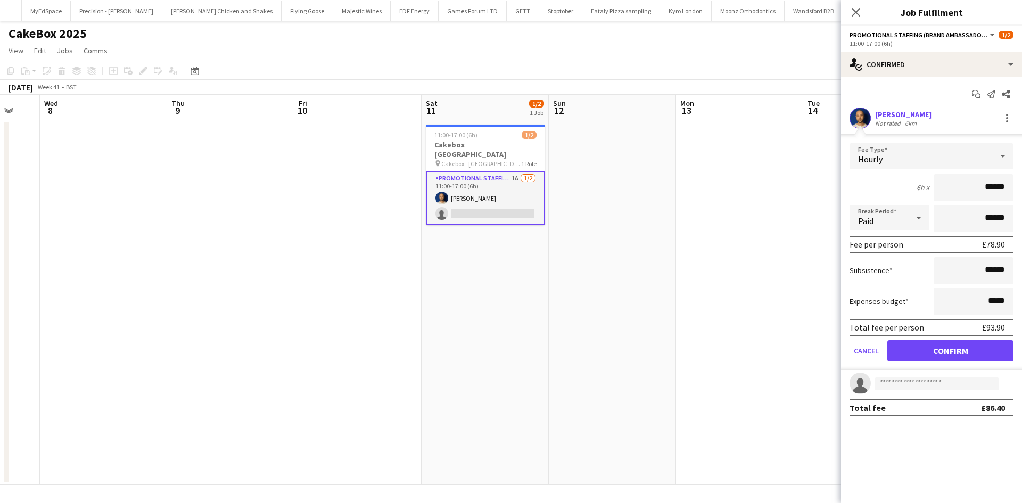
click at [958, 362] on form "Fee Type Hourly 6h x ****** Break Period Paid ****** Fee per person £78.90 Subs…" at bounding box center [931, 256] width 181 height 227
click at [944, 355] on button "Confirm" at bounding box center [950, 350] width 126 height 21
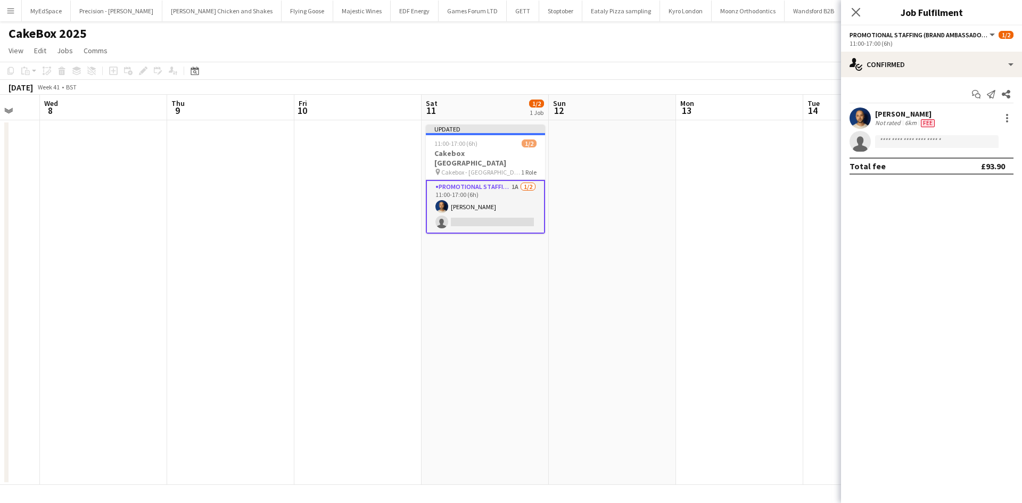
drag, startPoint x: 669, startPoint y: 243, endPoint x: 756, endPoint y: 120, distance: 150.3
click at [669, 242] on app-date-cell at bounding box center [612, 302] width 127 height 365
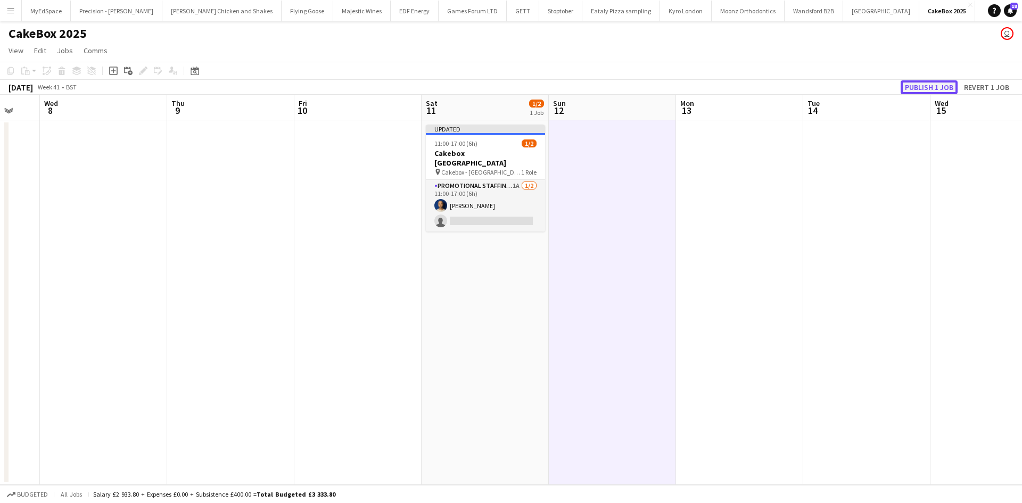
click at [916, 89] on button "Publish 1 job" at bounding box center [928, 87] width 57 height 14
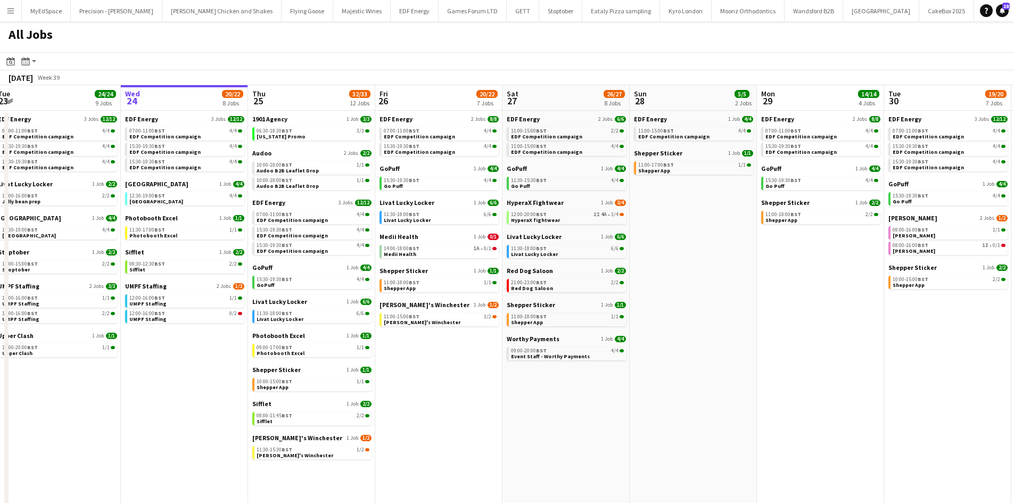
scroll to position [0, 285]
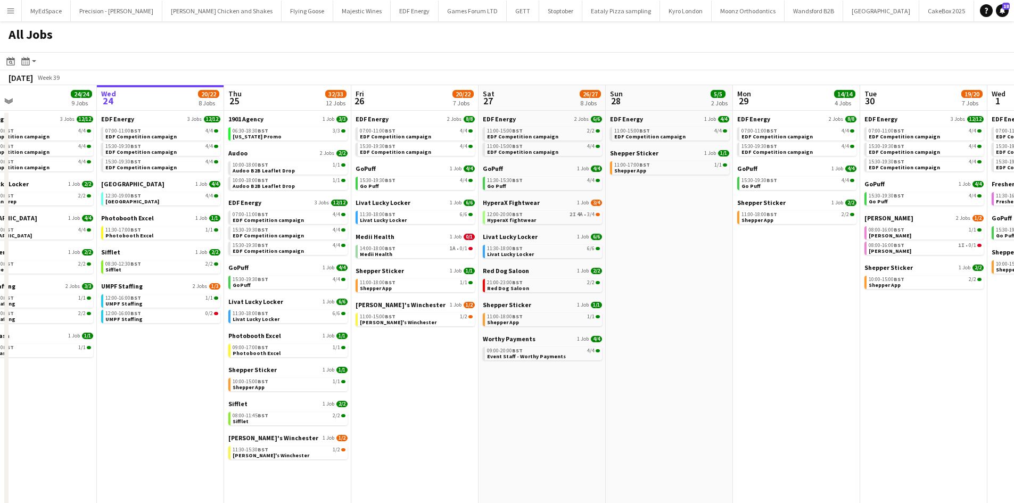
drag, startPoint x: 746, startPoint y: 493, endPoint x: 849, endPoint y: 479, distance: 104.7
click at [849, 479] on app-calendar-viewport "Sun 21 2/2 1 Job Mon 22 12/12 3 Jobs Tue 23 24/24 9 Jobs Wed 24 20/22 8 Jobs Th…" at bounding box center [507, 322] width 1014 height 474
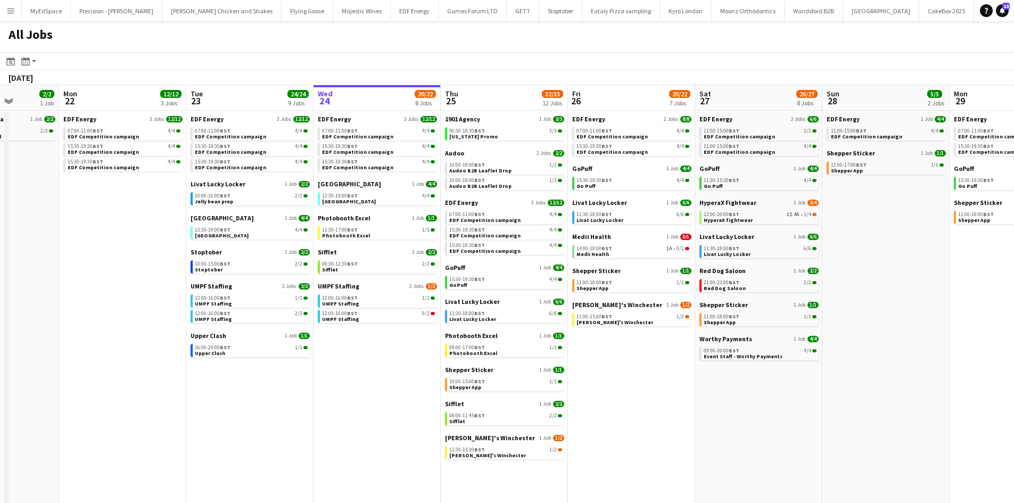
click at [735, 345] on app-all-jobs "All Jobs Date picker SEP 2025 SEP 2025 Monday M Tuesday T Wednesday W Thursday …" at bounding box center [507, 290] width 1014 height 538
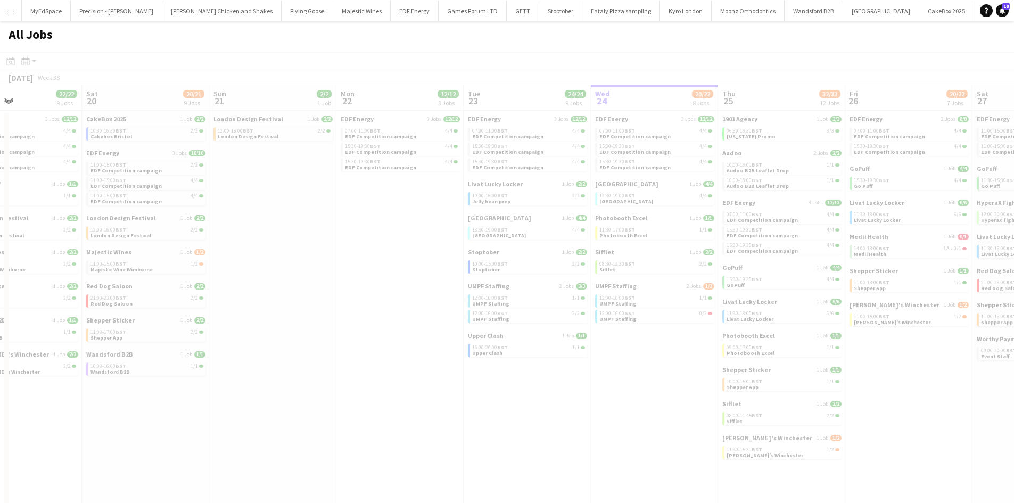
drag, startPoint x: 452, startPoint y: 376, endPoint x: 611, endPoint y: 372, distance: 159.7
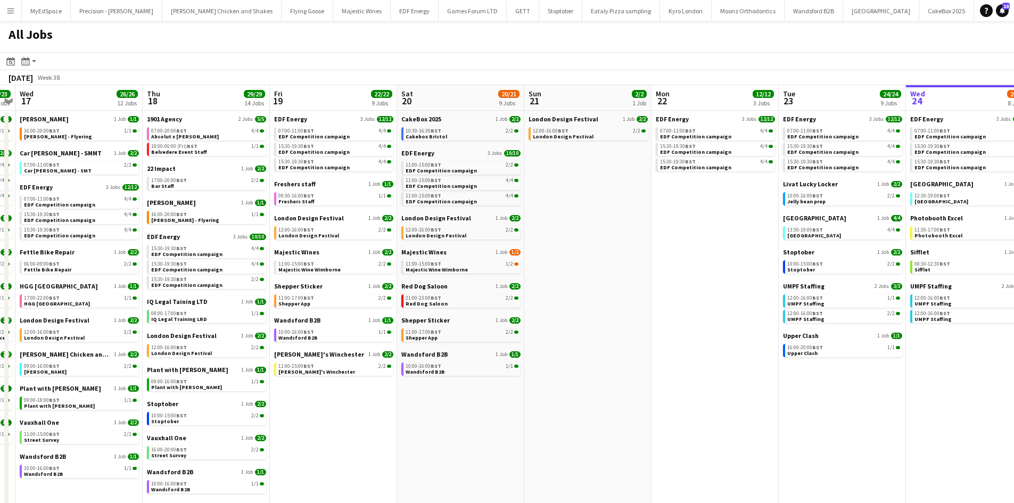
drag, startPoint x: 398, startPoint y: 373, endPoint x: 615, endPoint y: 375, distance: 217.6
click at [615, 375] on app-calendar-viewport "Mon 15 15/15 5 Jobs Tue 16 23/23 11 Jobs Wed 17 26/26 12 Jobs Thu 18 29/29 14 J…" at bounding box center [507, 322] width 1014 height 474
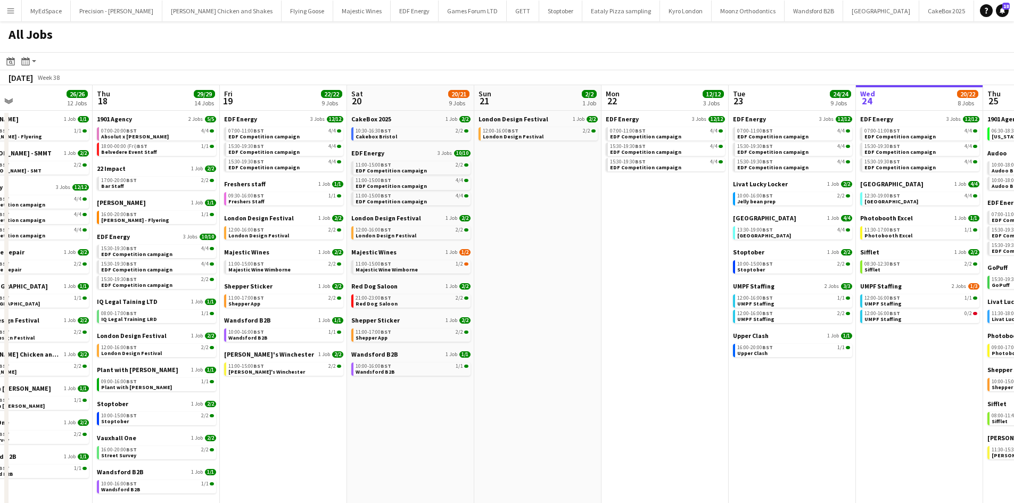
drag, startPoint x: 437, startPoint y: 425, endPoint x: 522, endPoint y: 423, distance: 84.7
click at [522, 423] on app-calendar-viewport "Mon 15 15/15 5 Jobs Tue 16 23/23 11 Jobs Wed 17 26/26 12 Jobs Thu 18 29/29 14 J…" at bounding box center [507, 322] width 1014 height 474
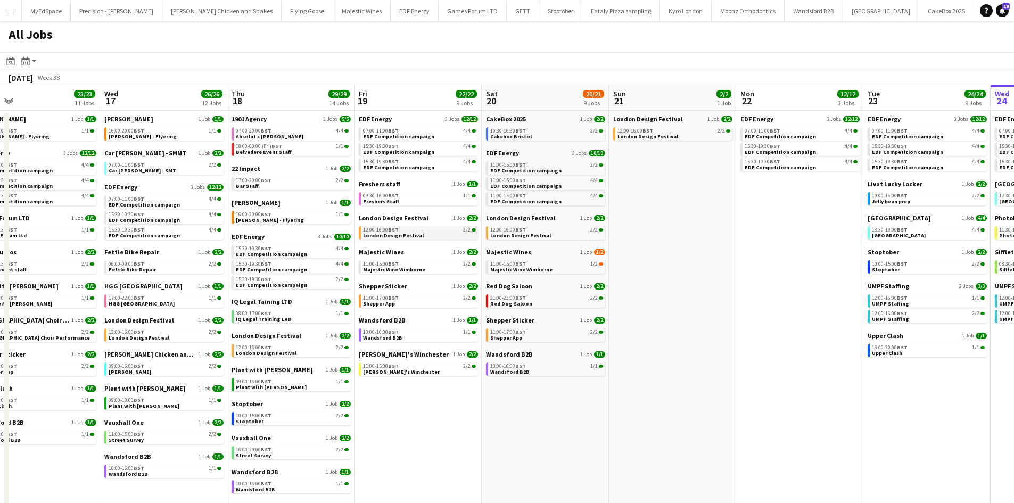
click at [438, 238] on app-brief-job-card "12:00-16:00 BST 2/2 London Design Festival" at bounding box center [418, 232] width 119 height 13
click at [446, 234] on link "12:00-16:00 BST 2/2 London Design Festival" at bounding box center [419, 232] width 113 height 12
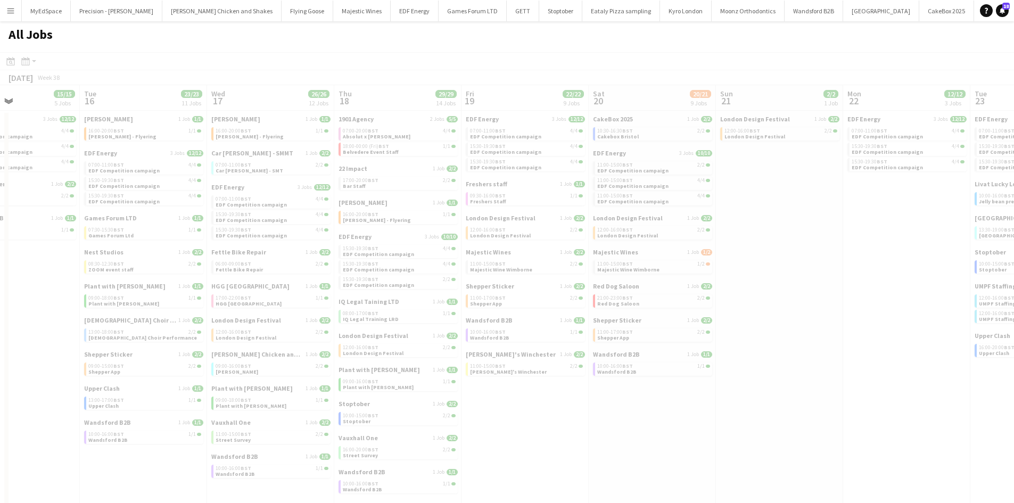
drag, startPoint x: 627, startPoint y: 424, endPoint x: 705, endPoint y: 412, distance: 79.1
click at [705, 412] on app-all-jobs "All Jobs Date picker SEP 2025 SEP 2025 Monday M Tuesday T Wednesday W Thursday …" at bounding box center [507, 290] width 1014 height 538
drag, startPoint x: 581, startPoint y: 400, endPoint x: 775, endPoint y: 396, distance: 194.3
click at [772, 397] on app-calendar-viewport "Sat 13 Sun 14 10/13 4 Jobs Mon 15 15/15 5 Jobs Tue 16 23/23 11 Jobs Wed 17 26/2…" at bounding box center [507, 322] width 1014 height 474
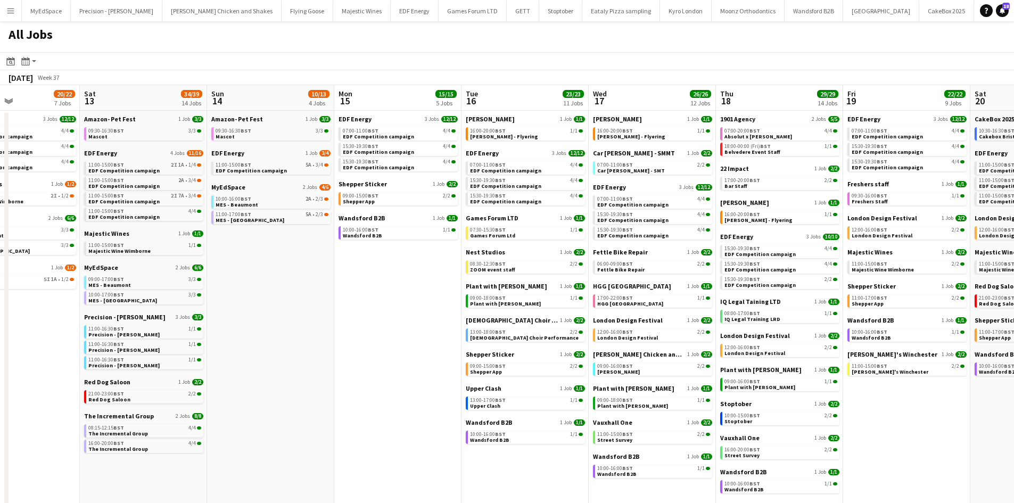
drag, startPoint x: 512, startPoint y: 395, endPoint x: 932, endPoint y: 429, distance: 420.7
click at [932, 429] on app-calendar-viewport "Wed 10 18/20 6 Jobs Thu 11 24/24 7 Jobs Fri 12 20/22 7 Jobs Sat 13 34/39 14 Job…" at bounding box center [507, 322] width 1014 height 474
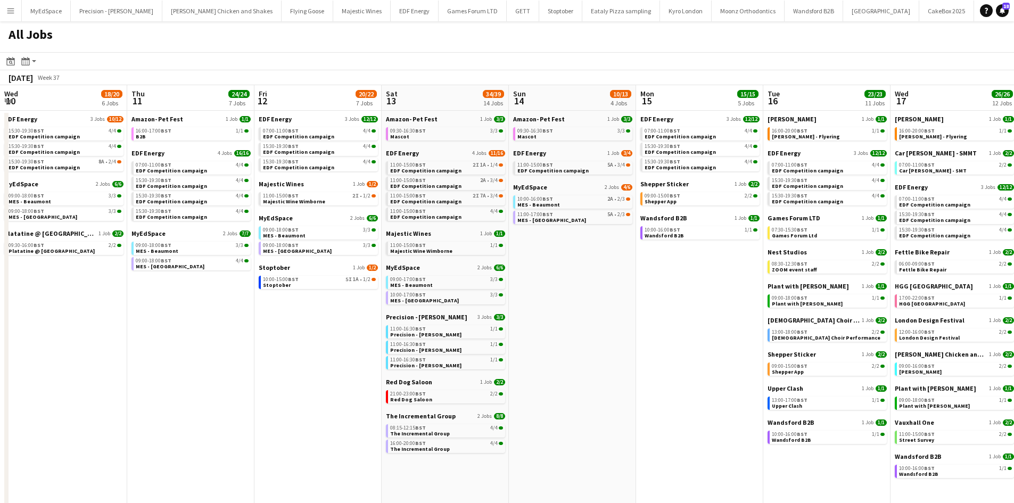
drag, startPoint x: 650, startPoint y: 351, endPoint x: 757, endPoint y: 351, distance: 106.4
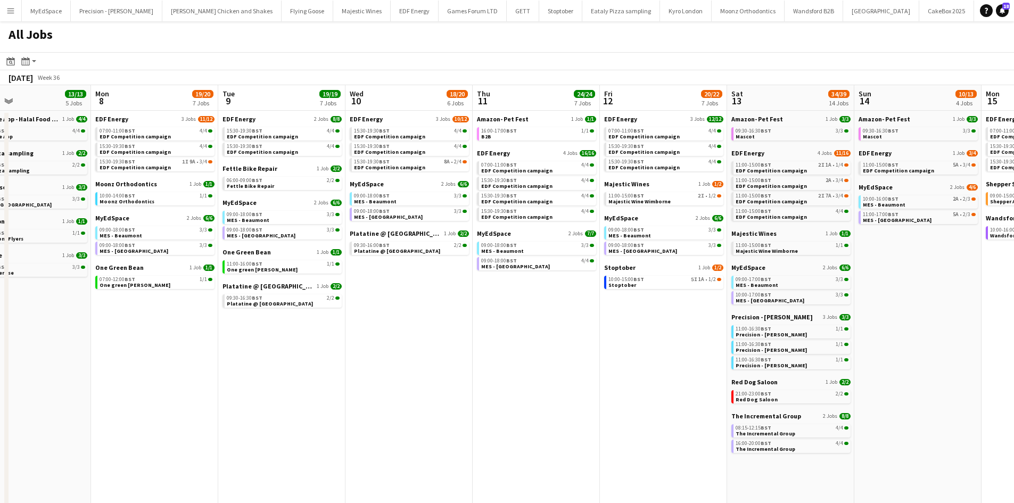
drag, startPoint x: 378, startPoint y: 329, endPoint x: 717, endPoint y: 349, distance: 339.6
click at [722, 348] on app-calendar-viewport "Fri 5 20/21 8 Jobs Sat 6 28/30 11 Jobs Sun 7 13/13 5 Jobs Mon 8 19/20 7 Jobs Tu…" at bounding box center [507, 322] width 1014 height 474
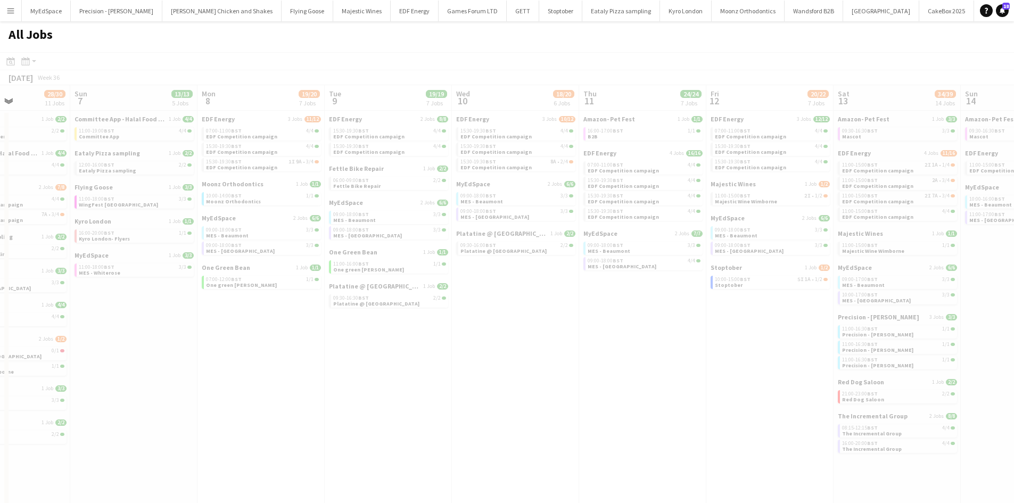
drag, startPoint x: 487, startPoint y: 354, endPoint x: 700, endPoint y: 355, distance: 212.9
click at [758, 352] on app-all-jobs "All Jobs Date picker SEP 2025 SEP 2025 Monday M Tuesday T Wednesday W Thursday …" at bounding box center [507, 290] width 1014 height 538
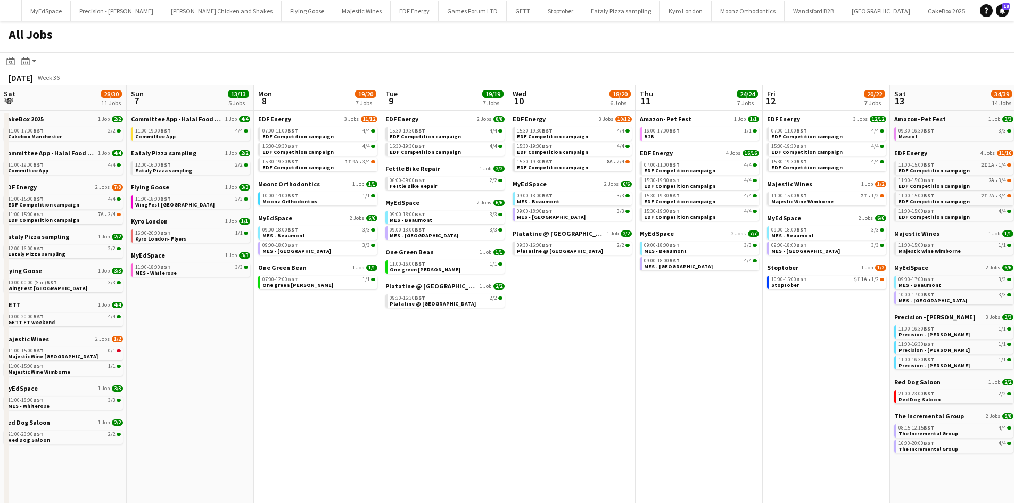
drag, startPoint x: 360, startPoint y: 355, endPoint x: 694, endPoint y: 350, distance: 334.7
click at [694, 350] on app-calendar-viewport "Thu 4 25/25 9 Jobs Fri 5 20/21 8 Jobs Sat 6 28/30 11 Jobs Sun 7 13/13 5 Jobs Mo…" at bounding box center [507, 322] width 1014 height 474
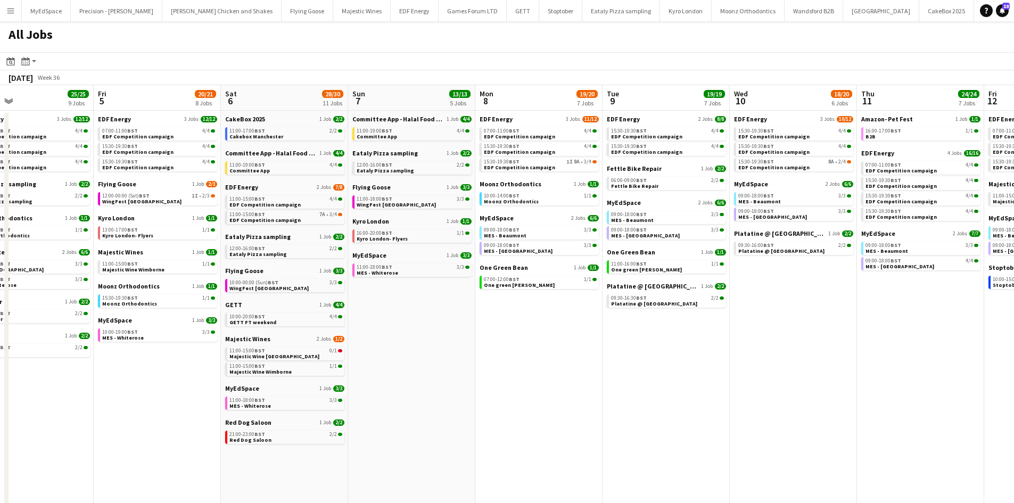
click at [889, 294] on app-all-jobs "All Jobs Date picker SEP 2025 SEP 2025 Monday M Tuesday T Wednesday W Thursday …" at bounding box center [507, 290] width 1014 height 538
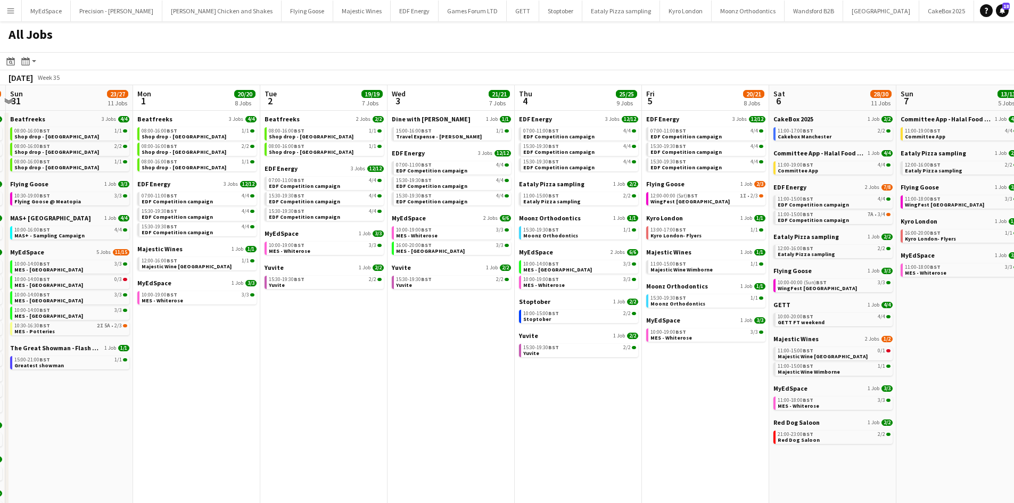
scroll to position [0, 301]
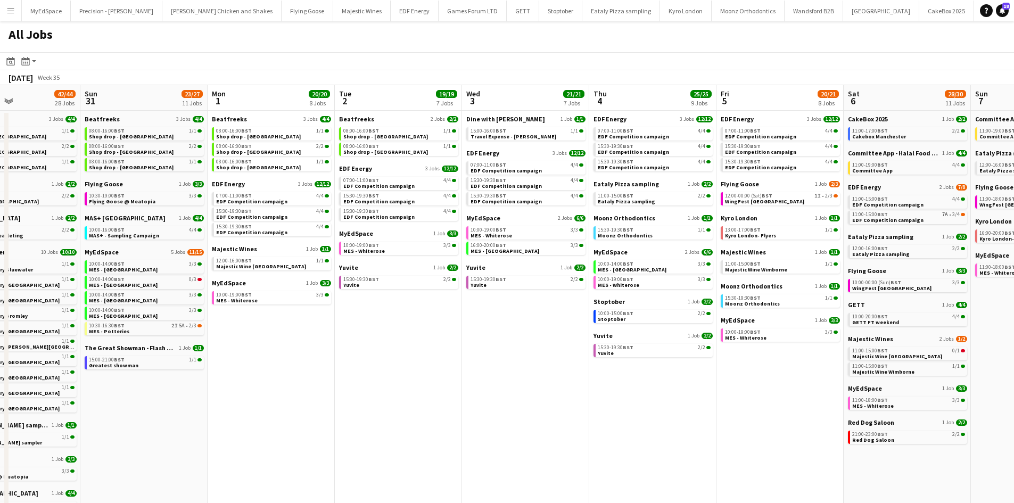
drag, startPoint x: 291, startPoint y: 327, endPoint x: 659, endPoint y: 322, distance: 368.3
click at [659, 322] on app-calendar-viewport "Thu 28 19/19 10 Jobs Fri 29 21/21 9 Jobs Sat 30 42/44 28 Jobs Sun 31 23/27 11 J…" at bounding box center [507, 451] width 1014 height 732
click at [230, 282] on app-calendar-viewport "Thu 28 19/19 10 Jobs Fri 29 21/21 9 Jobs Sat 30 42/44 28 Jobs Sun 31 23/27 11 J…" at bounding box center [507, 451] width 1014 height 732
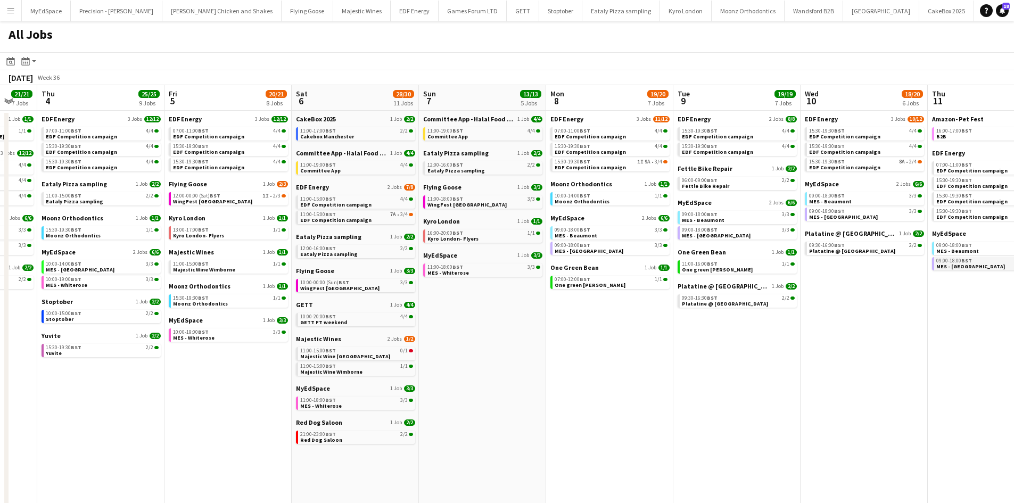
drag, startPoint x: 760, startPoint y: 294, endPoint x: 593, endPoint y: 266, distance: 169.5
click at [445, 254] on app-calendar-viewport "Sun 31 23/27 11 Jobs Mon 1 20/20 8 Jobs Tue 2 19/19 7 Jobs Wed 3 21/21 7 Jobs T…" at bounding box center [507, 451] width 1014 height 732
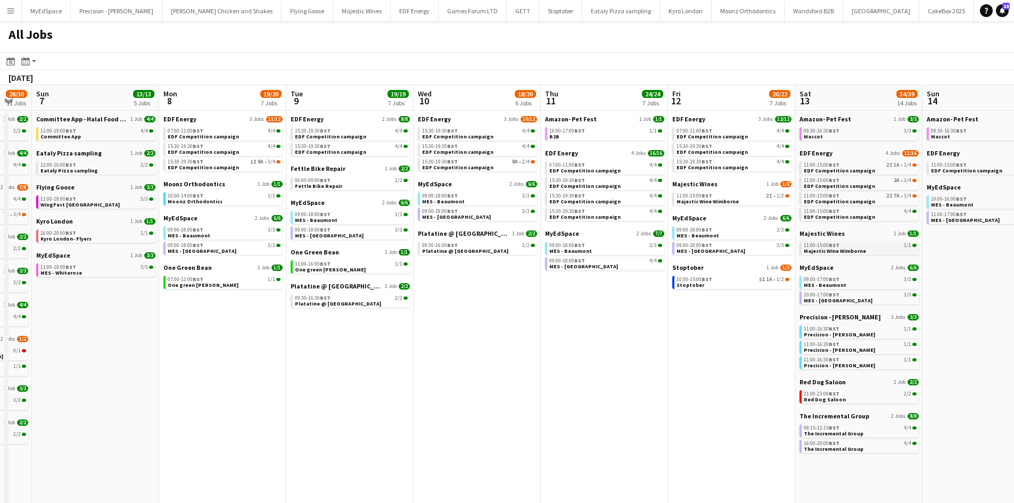
drag, startPoint x: 488, startPoint y: 251, endPoint x: 414, endPoint y: 251, distance: 74.5
click app-calendar-viewport "Wed 3 21/21 7 Jobs Thu 4 25/25 9 Jobs Fri 5 20/21 8 Jobs Sat 6 28/30 11 Jobs Su…"
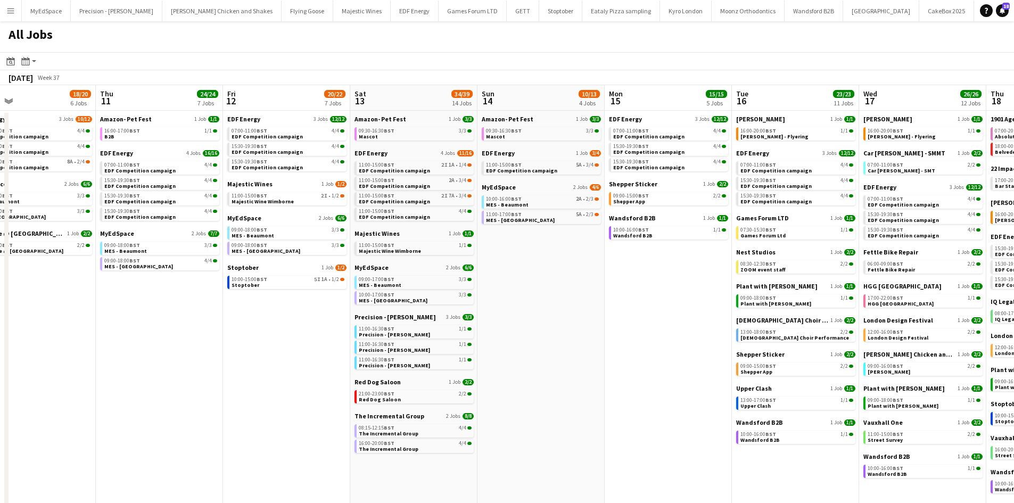
drag, startPoint x: 524, startPoint y: 259, endPoint x: 337, endPoint y: 253, distance: 186.9
click app-calendar-viewport "Sun 7 13/13 5 Jobs Mon 8 19/20 7 Jobs Tue 9 19/19 7 Jobs Wed 10 18/20 6 Jobs Th…"
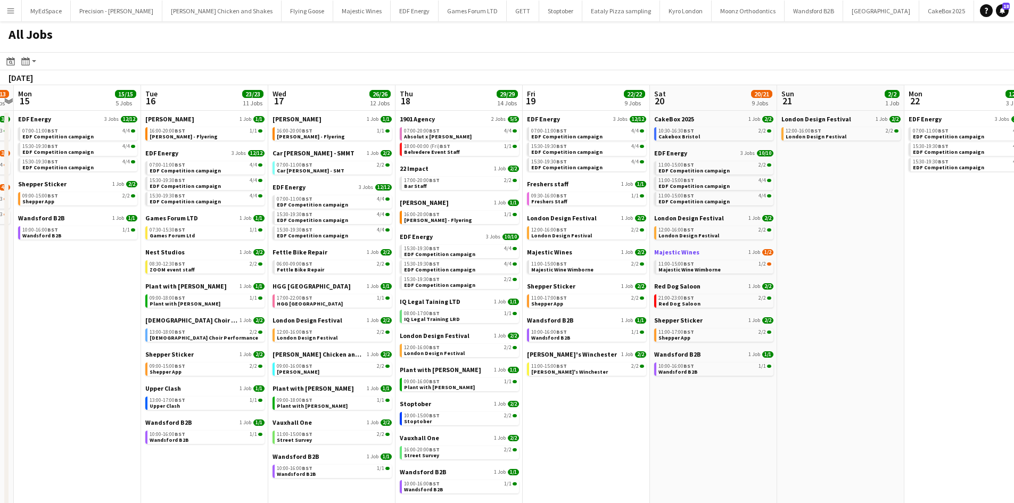
drag, startPoint x: 757, startPoint y: 260, endPoint x: 390, endPoint y: 249, distance: 366.8
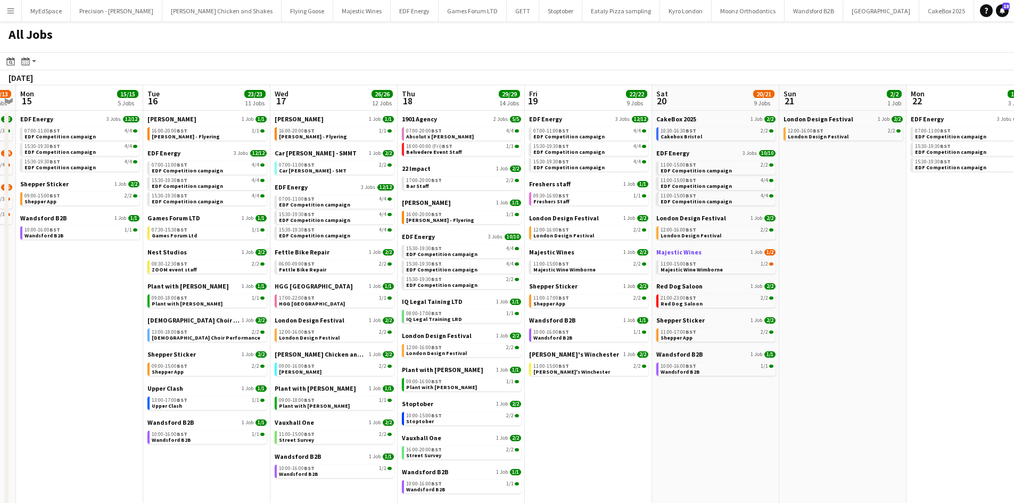
click app-calendar-viewport "Thu 11 24/24 7 Jobs Fri 12 20/22 7 Jobs Sat 13 34/39 14 Jobs Sun 14 10/13 4 Job…"
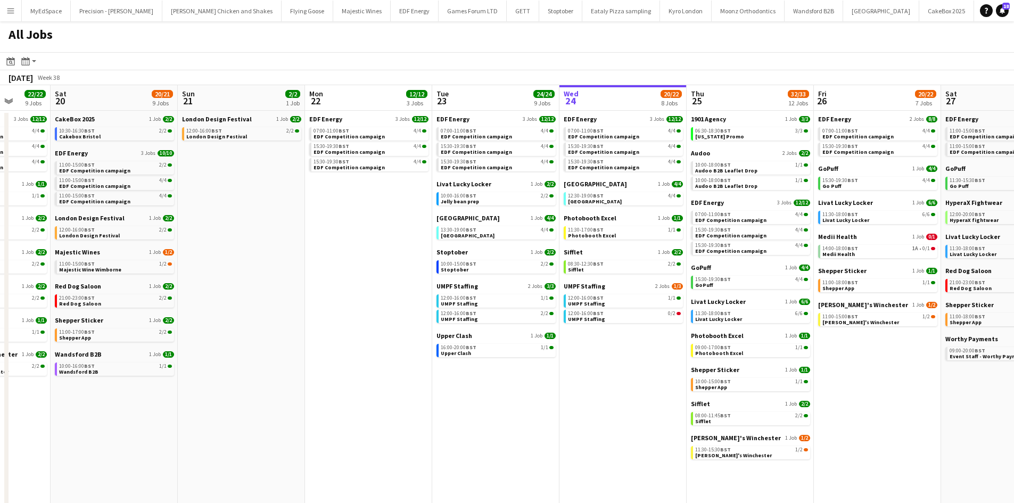
drag, startPoint x: 824, startPoint y: 315, endPoint x: 350, endPoint y: 263, distance: 476.9
click app-calendar-viewport "Wed 17 26/26 12 Jobs Thu 18 29/29 14 Jobs Fri 19 22/22 9 Jobs Sat 20 20/21 9 Jo…"
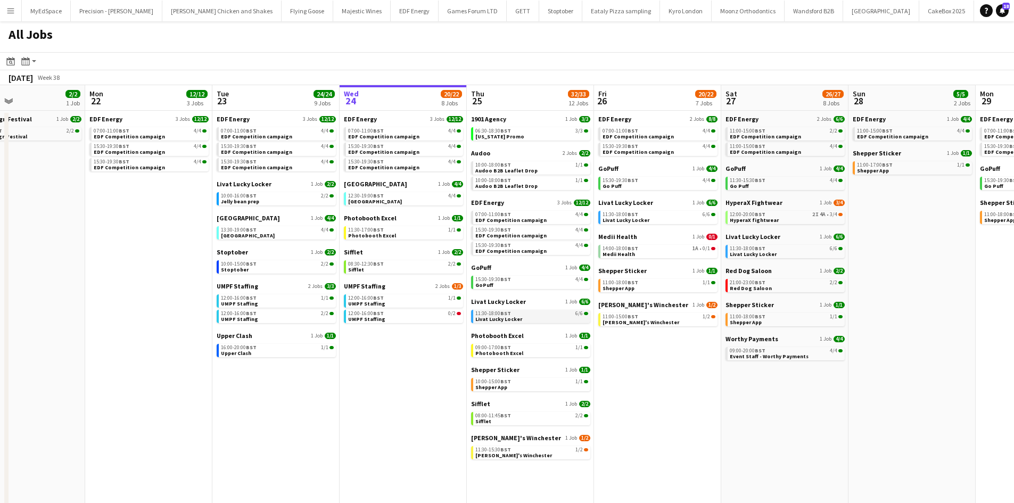
click span "BST"
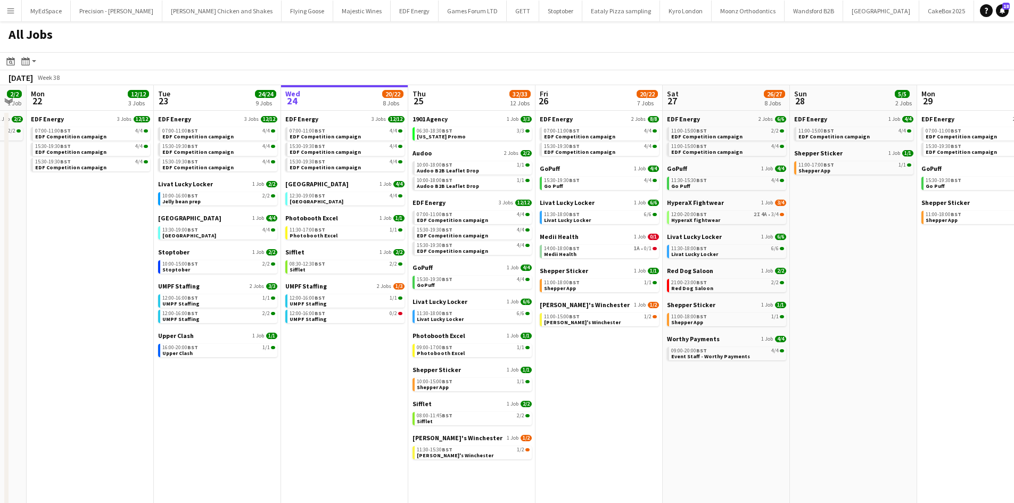
scroll to position [0, 362]
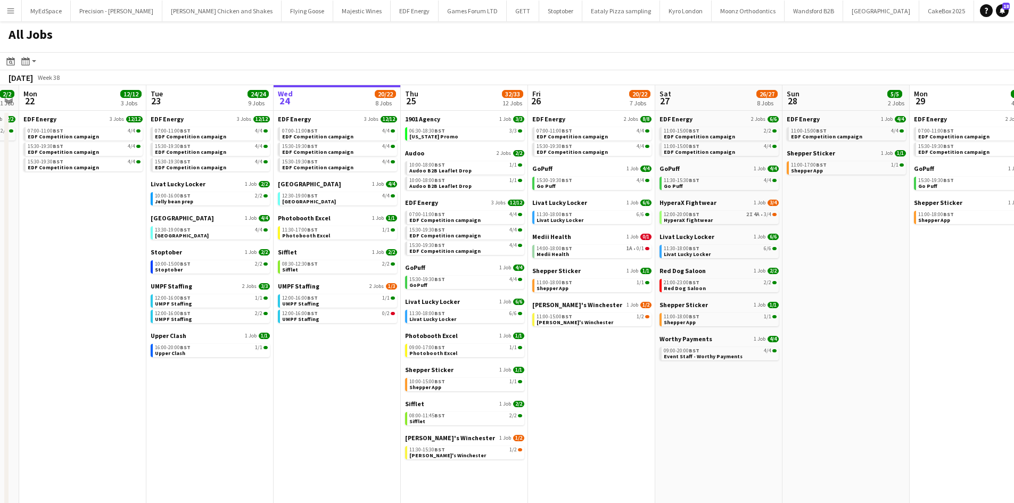
drag, startPoint x: 705, startPoint y: 416, endPoint x: 674, endPoint y: 414, distance: 31.4
click app-calendar-viewport "Fri 19 22/22 9 Jobs Sat 20 20/21 9 Jobs Sun 21 2/2 1 Job Mon 22 12/12 3 Jobs Tu…"
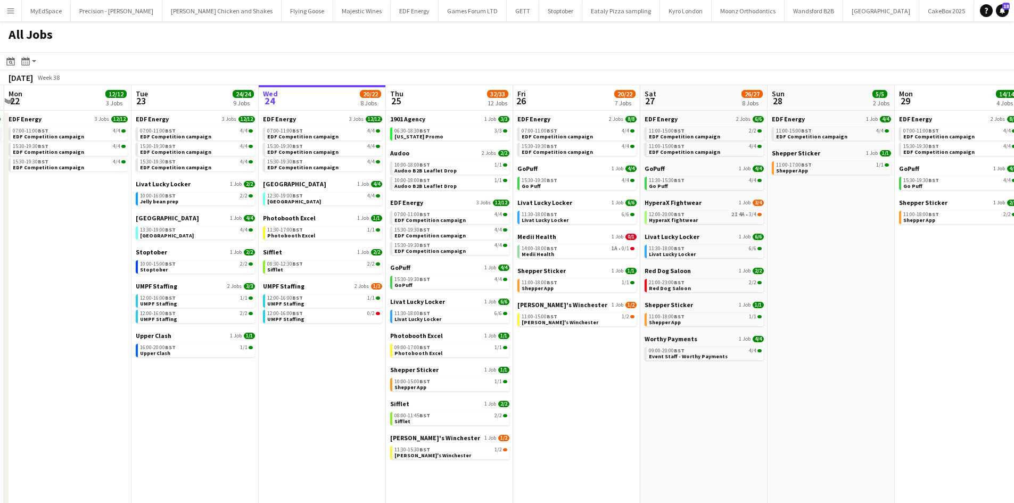
drag, startPoint x: 663, startPoint y: 395, endPoint x: 648, endPoint y: 395, distance: 14.9
click app-calendar-viewport "Fri 19 22/22 9 Jobs Sat 20 20/21 9 Jobs Sun 21 2/2 1 Job Mon 22 12/12 3 Jobs Tu…"
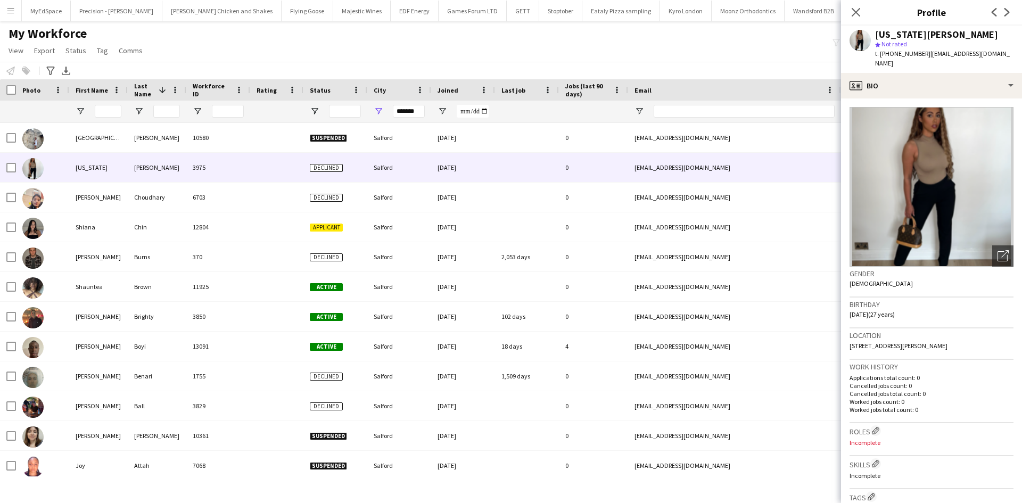
scroll to position [1430, 0]
drag, startPoint x: 438, startPoint y: 109, endPoint x: 408, endPoint y: 109, distance: 30.9
click at [438, 109] on span "Open Filter Menu" at bounding box center [442, 111] width 10 height 10
click at [408, 109] on input "*******" at bounding box center [409, 111] width 32 height 13
click at [409, 110] on input "*******" at bounding box center [409, 111] width 32 height 13
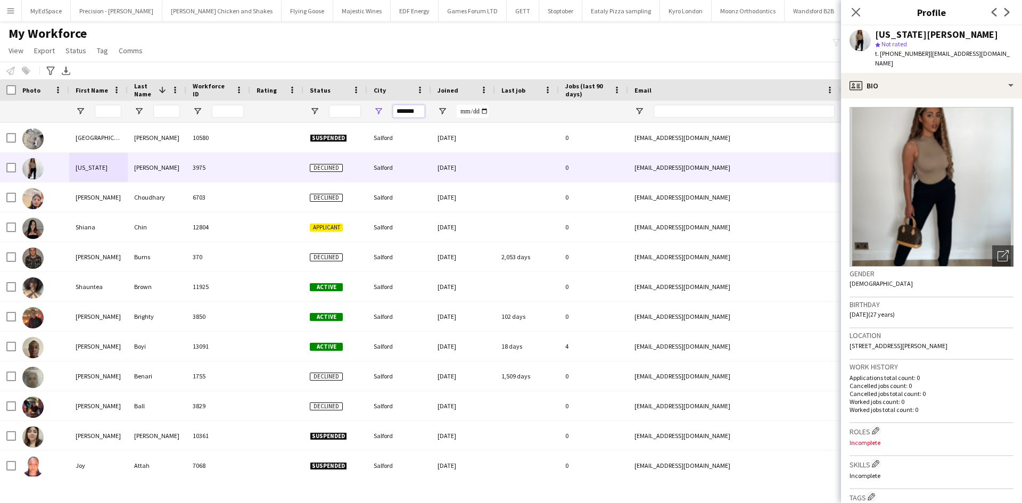
click at [409, 110] on input "*******" at bounding box center [409, 111] width 32 height 13
type input "*********"
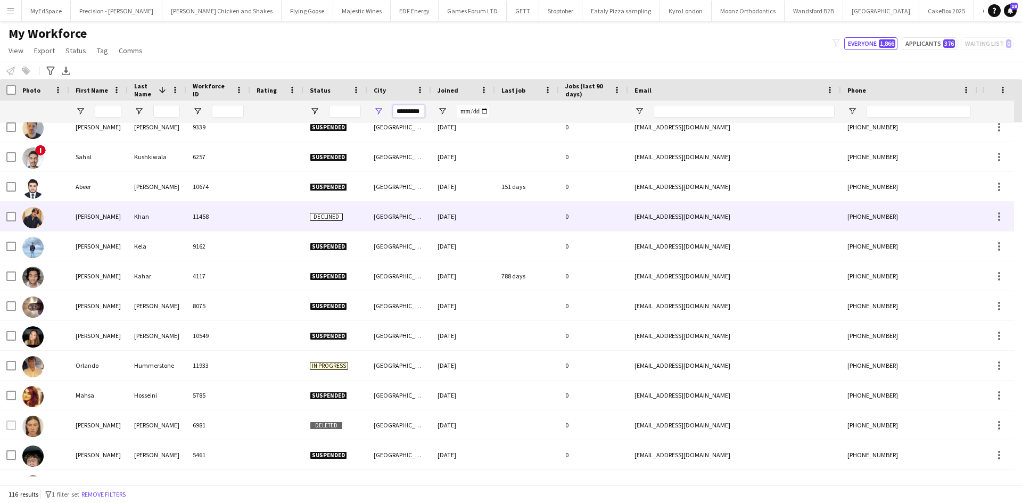
scroll to position [0, 0]
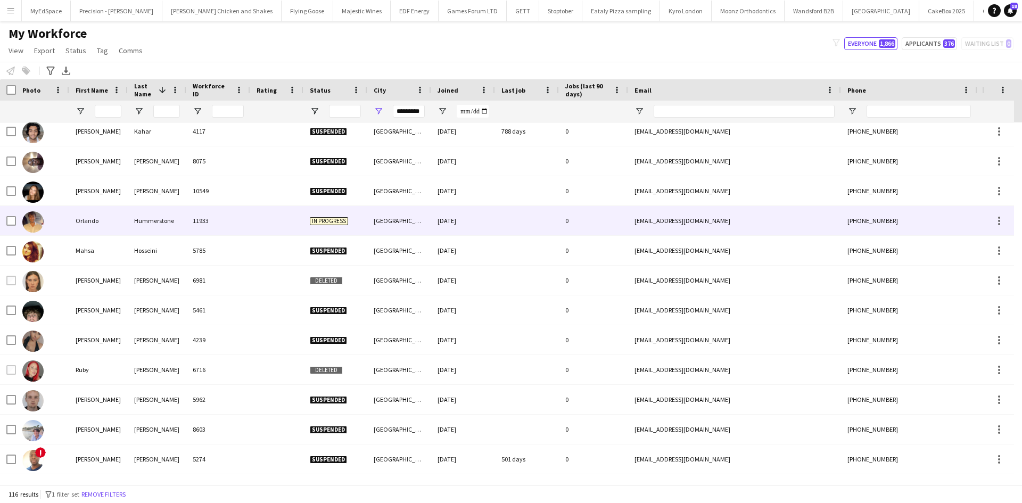
click at [120, 221] on div "Orlando" at bounding box center [98, 220] width 59 height 29
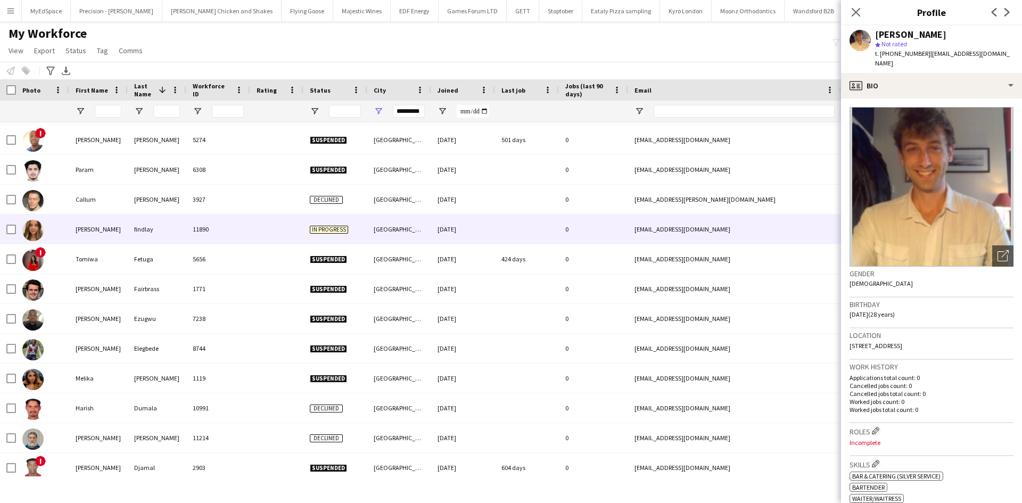
click at [122, 229] on div "[PERSON_NAME]" at bounding box center [98, 228] width 59 height 29
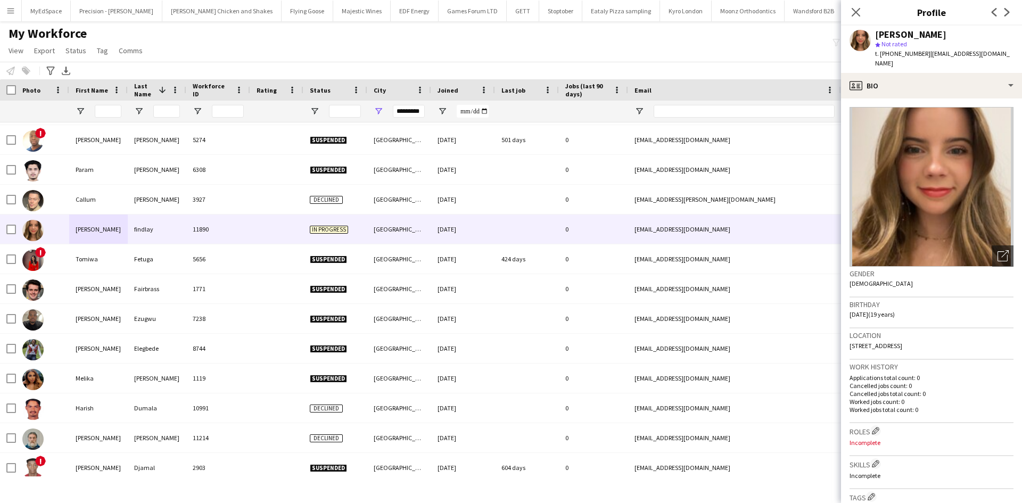
drag, startPoint x: 890, startPoint y: 53, endPoint x: 922, endPoint y: 57, distance: 32.8
click at [922, 57] on div "t. [PHONE_NUMBER] | [EMAIL_ADDRESS][DOMAIN_NAME]" at bounding box center [944, 58] width 138 height 19
copy span "7541898868"
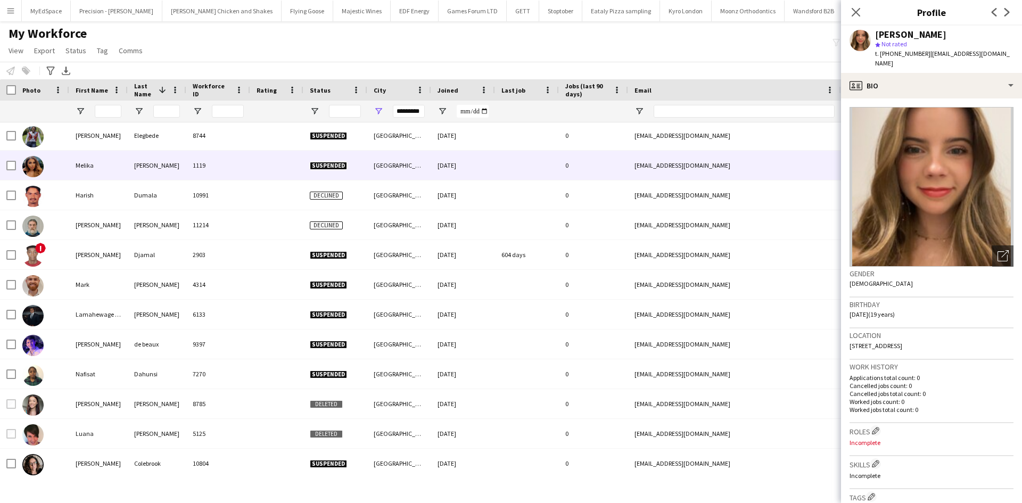
click at [85, 163] on div "Melika" at bounding box center [98, 165] width 59 height 29
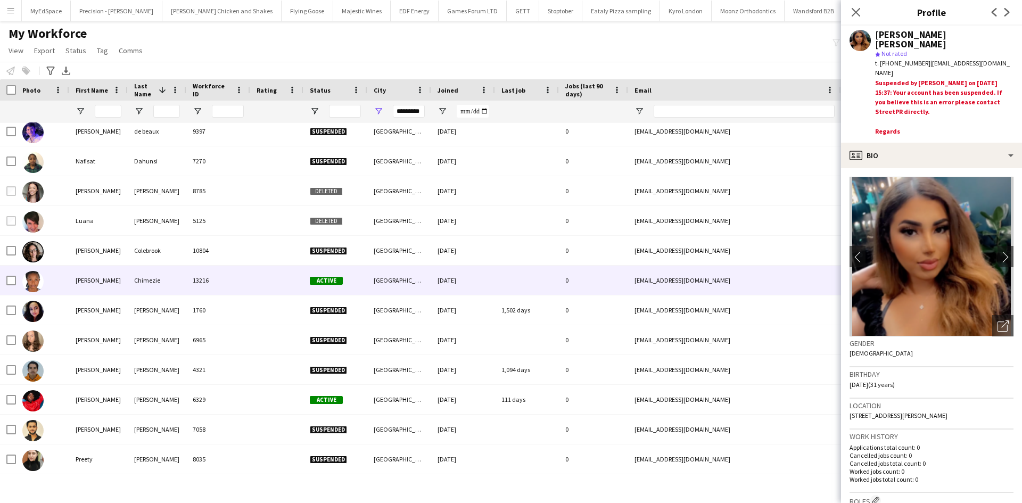
click at [122, 285] on div "[PERSON_NAME]" at bounding box center [98, 280] width 59 height 29
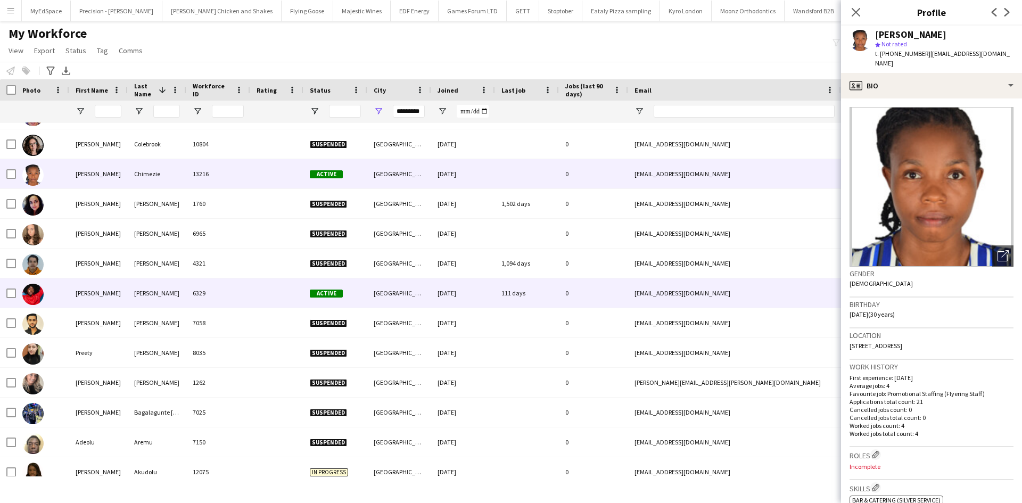
click at [140, 286] on div "[PERSON_NAME]" at bounding box center [157, 292] width 59 height 29
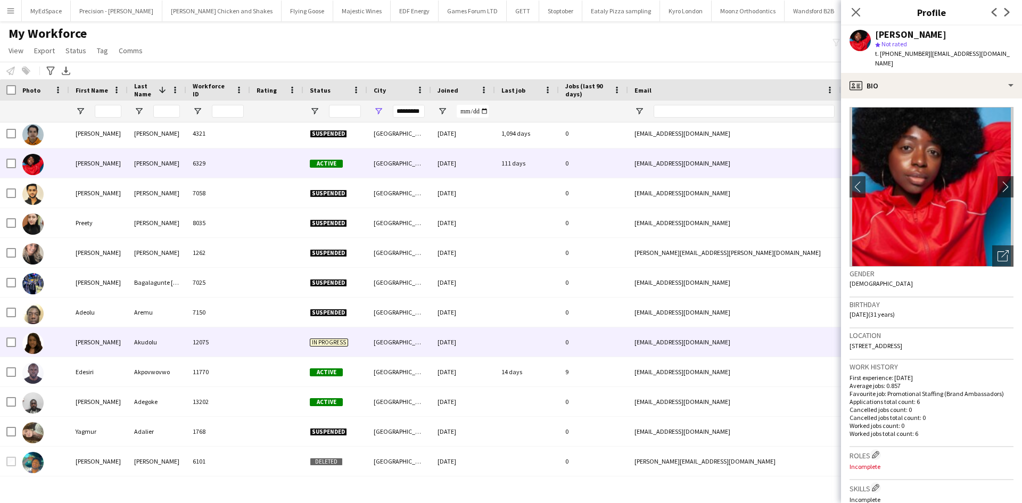
drag, startPoint x: 169, startPoint y: 334, endPoint x: 188, endPoint y: 319, distance: 24.2
click at [174, 333] on div "Akudolu" at bounding box center [157, 341] width 59 height 29
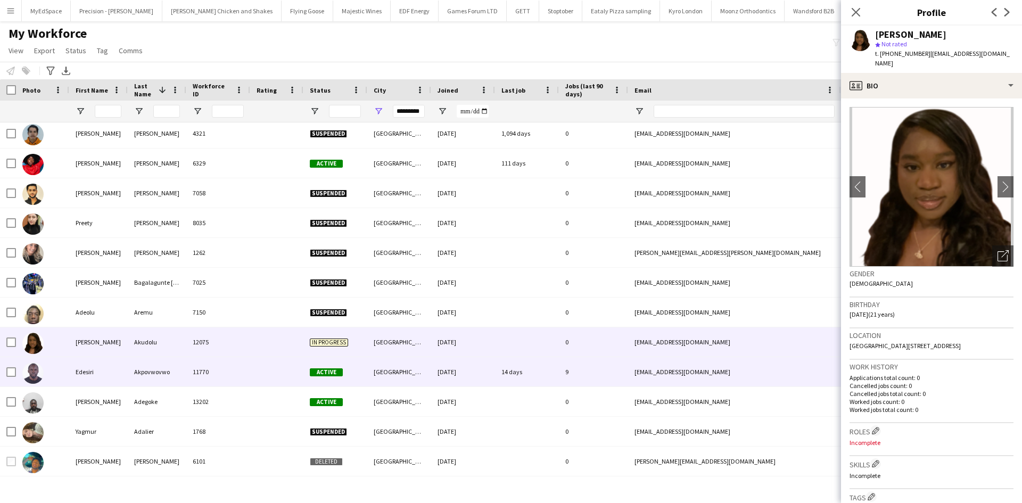
click at [258, 365] on div at bounding box center [276, 371] width 53 height 29
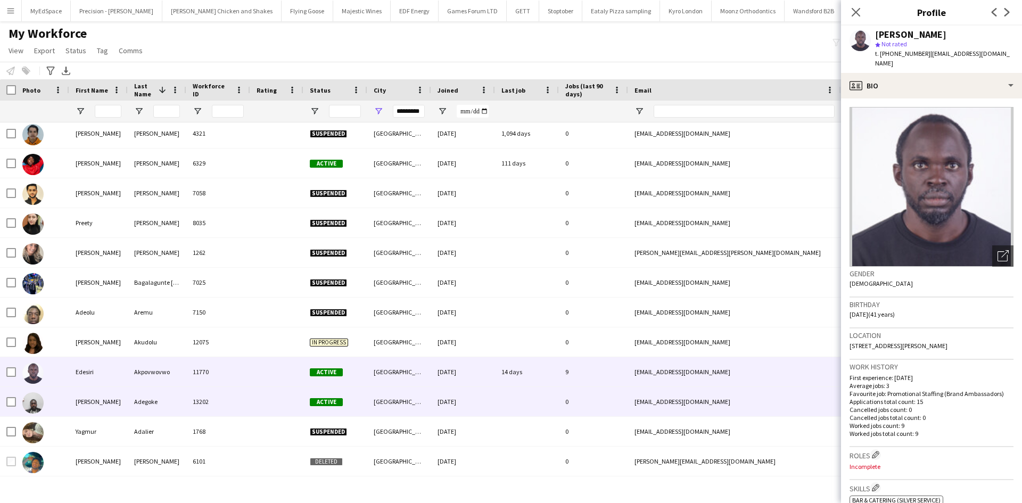
click at [289, 394] on div at bounding box center [276, 401] width 53 height 29
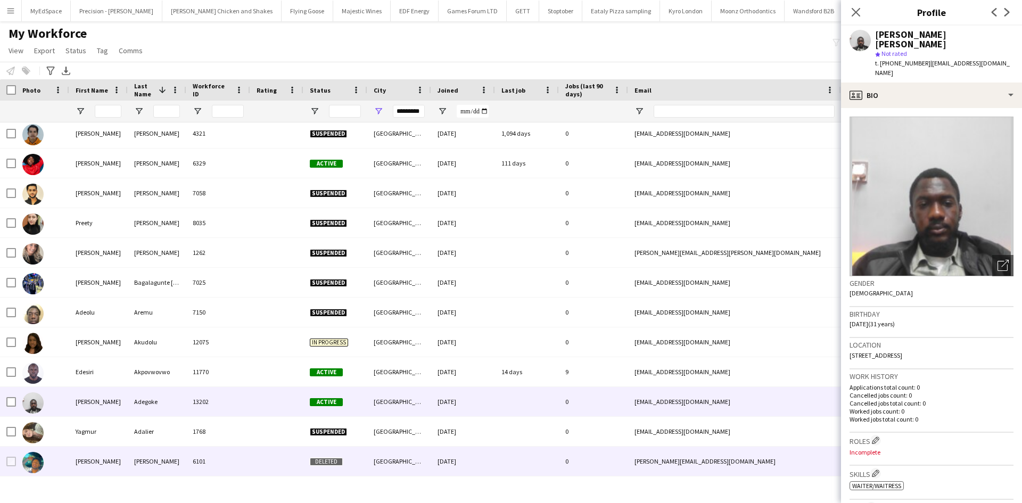
click at [380, 432] on div "[GEOGRAPHIC_DATA]" at bounding box center [399, 431] width 64 height 29
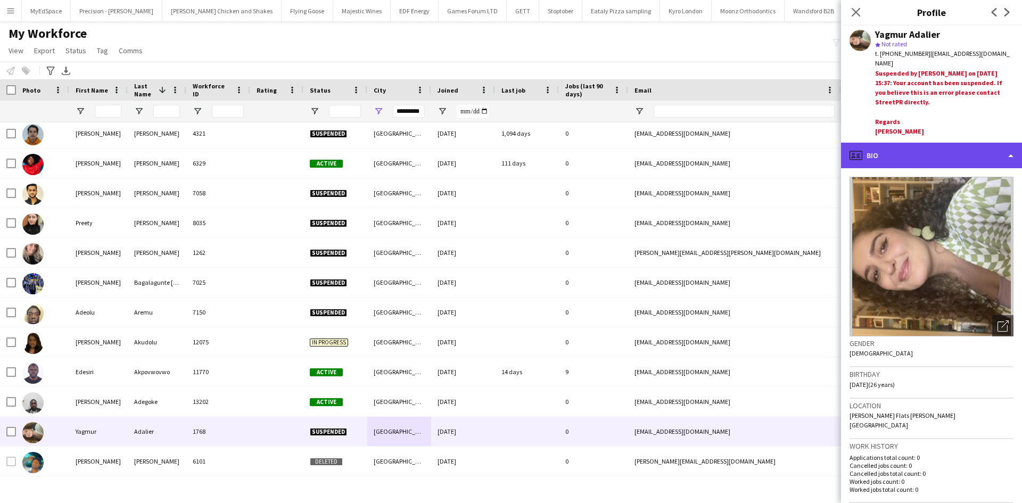
click at [948, 145] on div "profile Bio" at bounding box center [931, 156] width 181 height 26
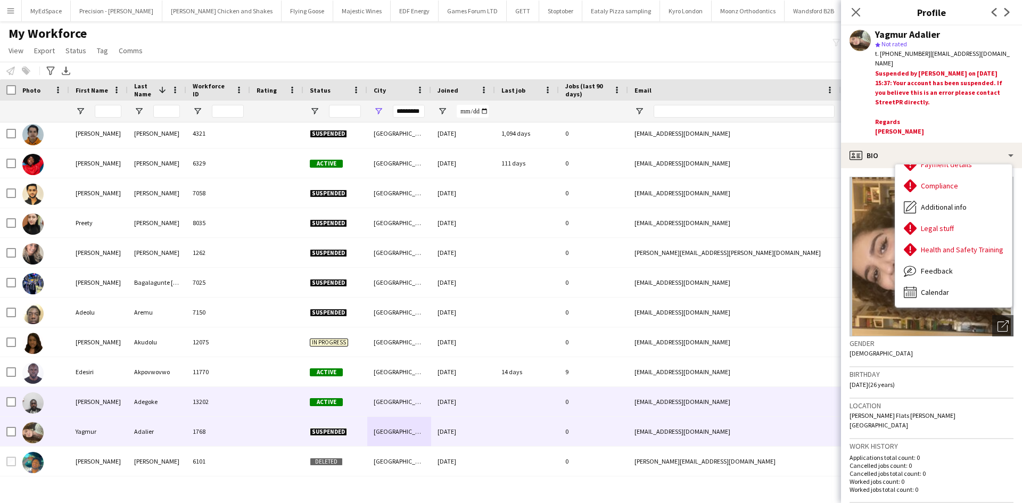
click at [388, 398] on div "[GEOGRAPHIC_DATA], [GEOGRAPHIC_DATA]" at bounding box center [399, 401] width 64 height 29
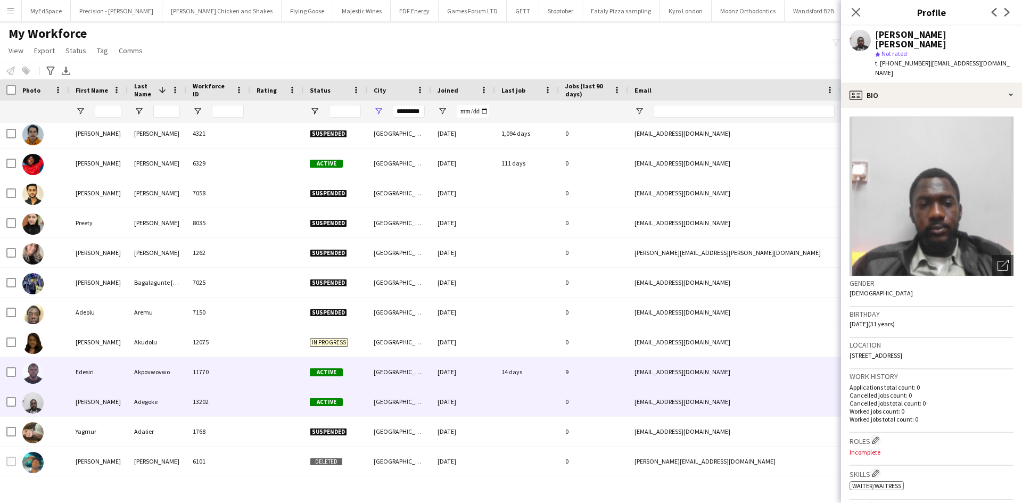
click at [385, 384] on div "[GEOGRAPHIC_DATA]" at bounding box center [399, 371] width 64 height 29
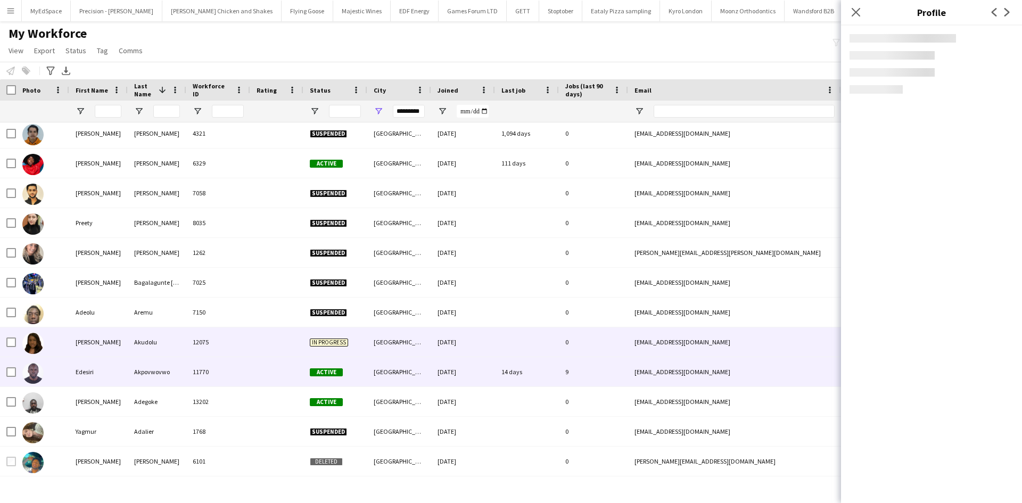
click at [383, 345] on div "[GEOGRAPHIC_DATA]" at bounding box center [399, 341] width 64 height 29
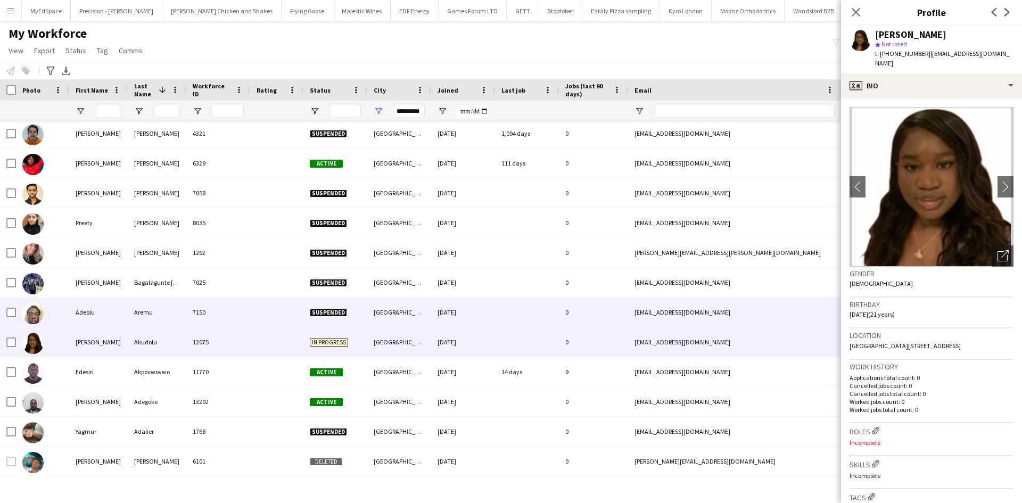
click at [401, 315] on div "[GEOGRAPHIC_DATA]" at bounding box center [399, 311] width 64 height 29
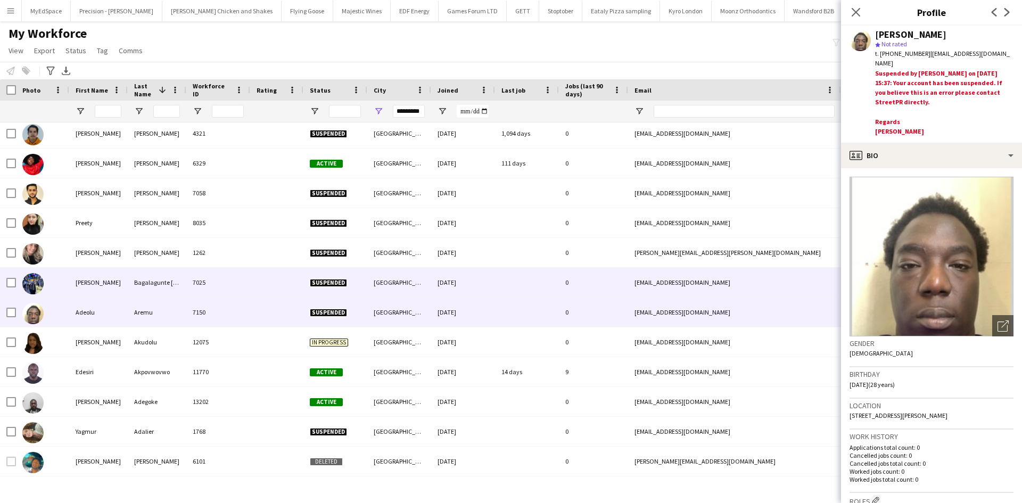
drag, startPoint x: 433, startPoint y: 285, endPoint x: 380, endPoint y: 284, distance: 52.7
click at [433, 286] on div "[DATE]" at bounding box center [463, 282] width 64 height 29
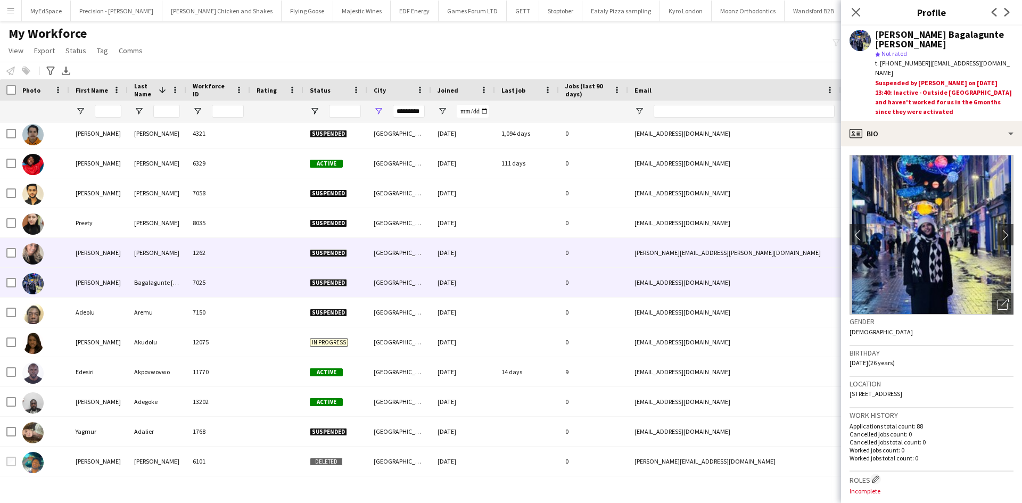
click at [387, 246] on div "[GEOGRAPHIC_DATA]" at bounding box center [399, 252] width 64 height 29
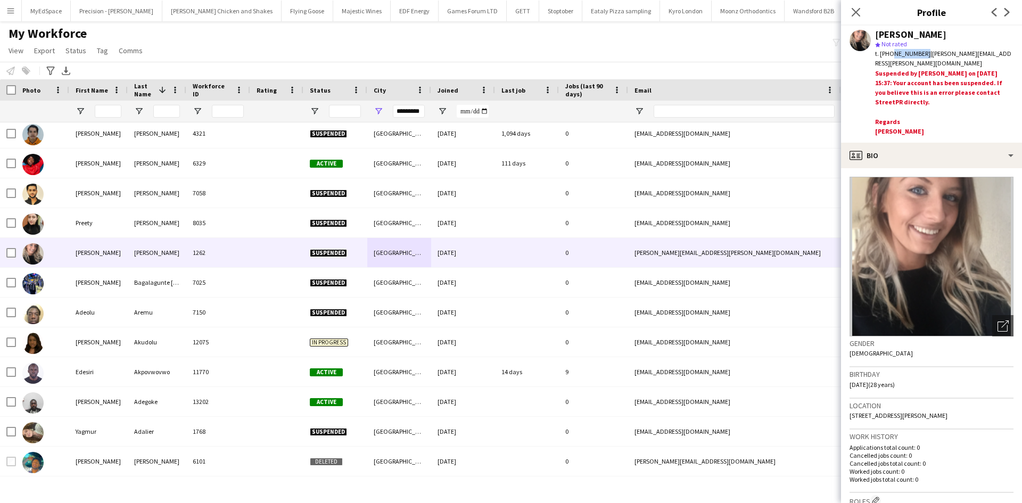
drag, startPoint x: 890, startPoint y: 54, endPoint x: 921, endPoint y: 54, distance: 30.3
click at [921, 54] on span "t. [PHONE_NUMBER]" at bounding box center [902, 53] width 55 height 8
copy span "7860673303"
click at [410, 111] on input "*********" at bounding box center [409, 111] width 32 height 13
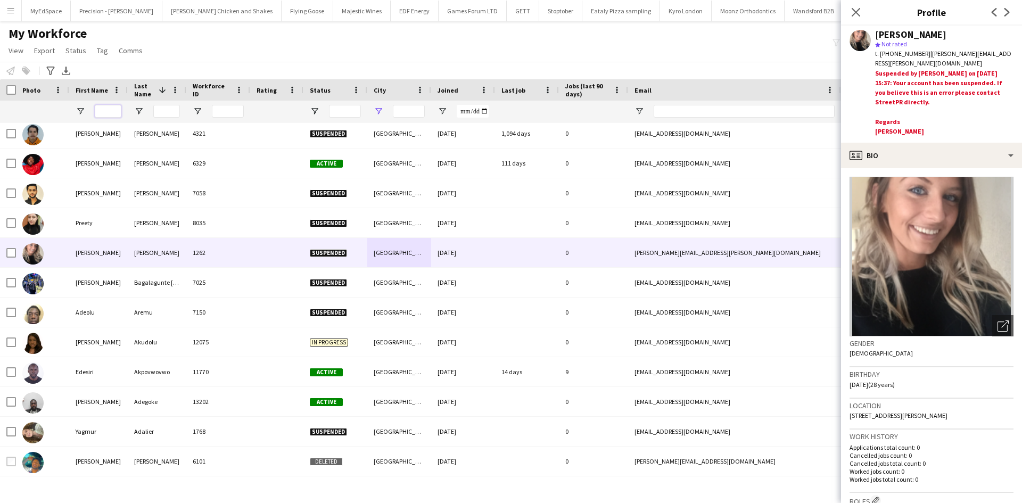
click at [114, 111] on input "First Name Filter Input" at bounding box center [108, 111] width 27 height 13
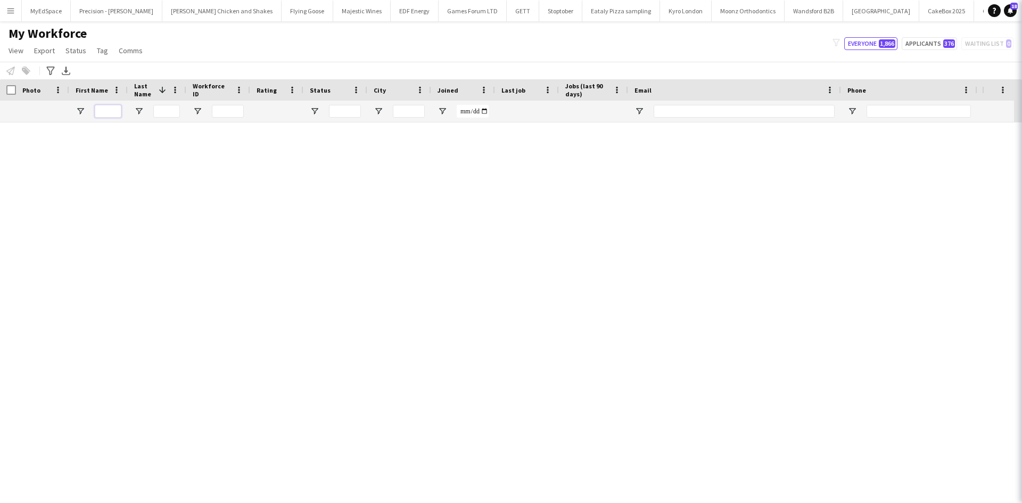
click at [106, 110] on input "First Name Filter Input" at bounding box center [108, 111] width 27 height 13
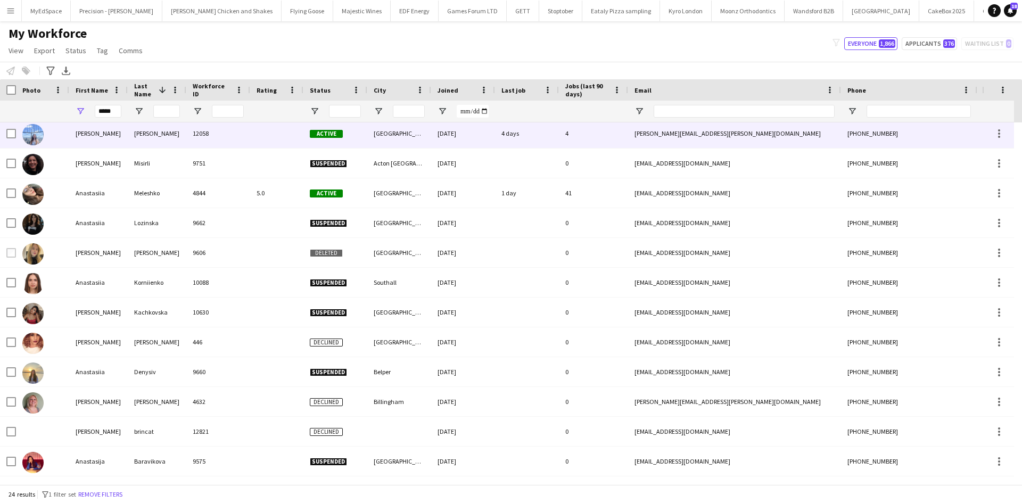
click at [214, 138] on div "12058" at bounding box center [218, 133] width 64 height 29
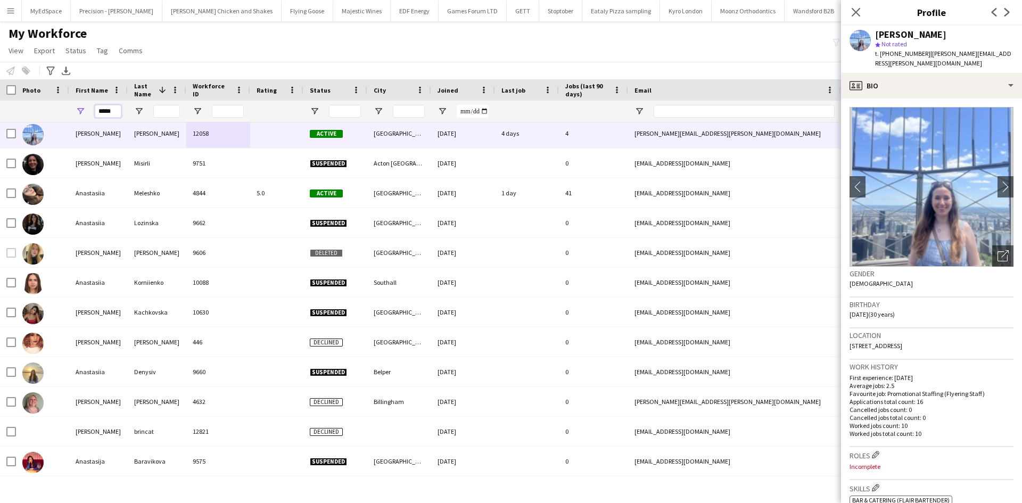
click at [121, 114] on input "*****" at bounding box center [108, 111] width 27 height 13
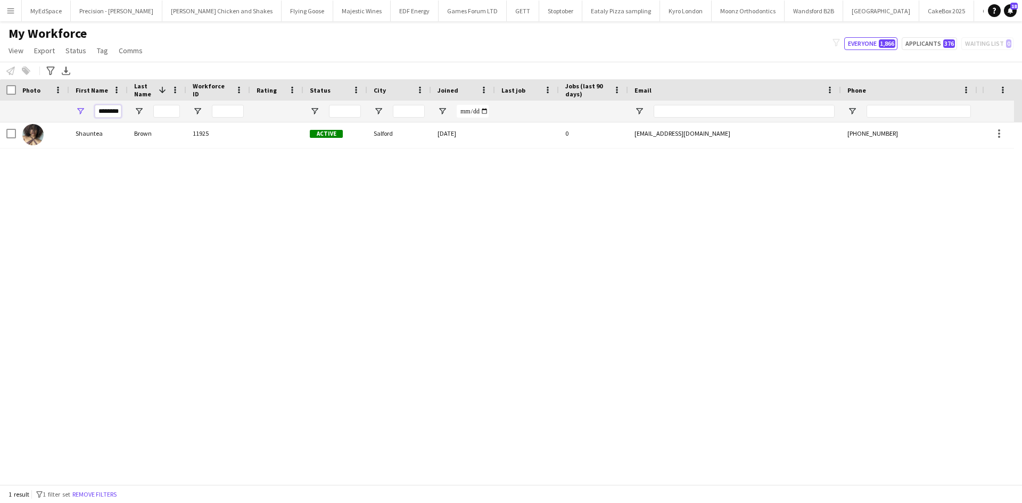
scroll to position [0, 0]
type input "********"
click at [84, 146] on div "Shauntea" at bounding box center [98, 136] width 59 height 29
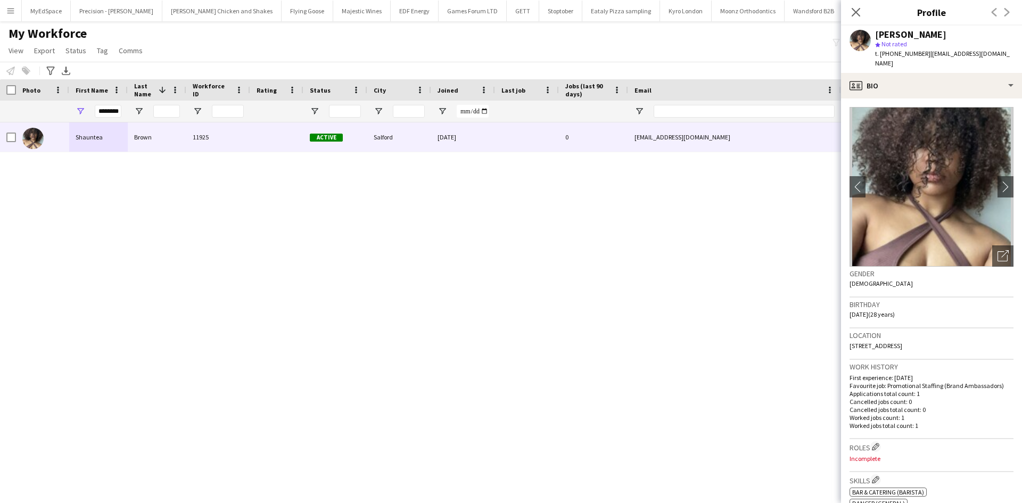
click at [431, 226] on div "[PERSON_NAME] 11925 Active [GEOGRAPHIC_DATA] [DATE] 0 [EMAIL_ADDRESS][DOMAIN_NA…" at bounding box center [495, 299] width 990 height 354
click at [120, 114] on div "********" at bounding box center [98, 111] width 59 height 21
click at [110, 113] on input "********" at bounding box center [108, 111] width 27 height 13
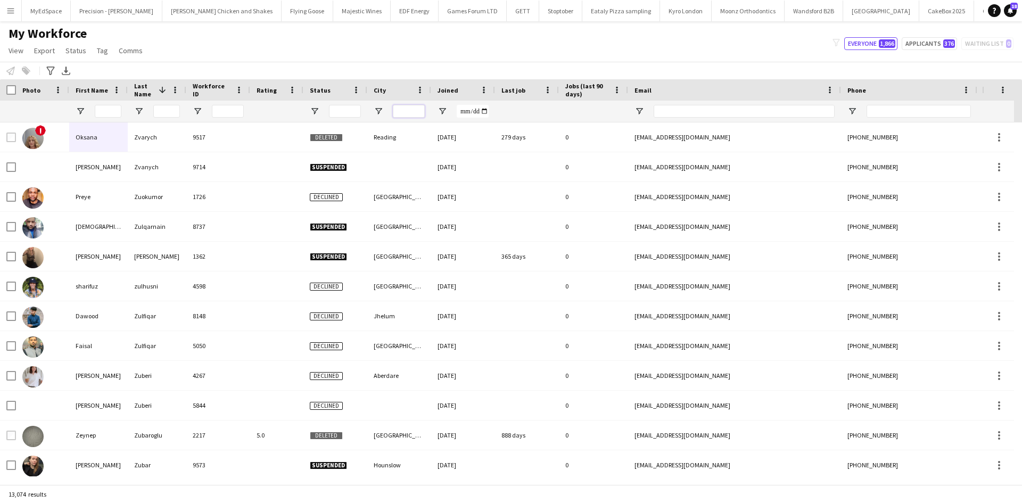
click at [398, 112] on input "City Filter Input" at bounding box center [409, 111] width 32 height 13
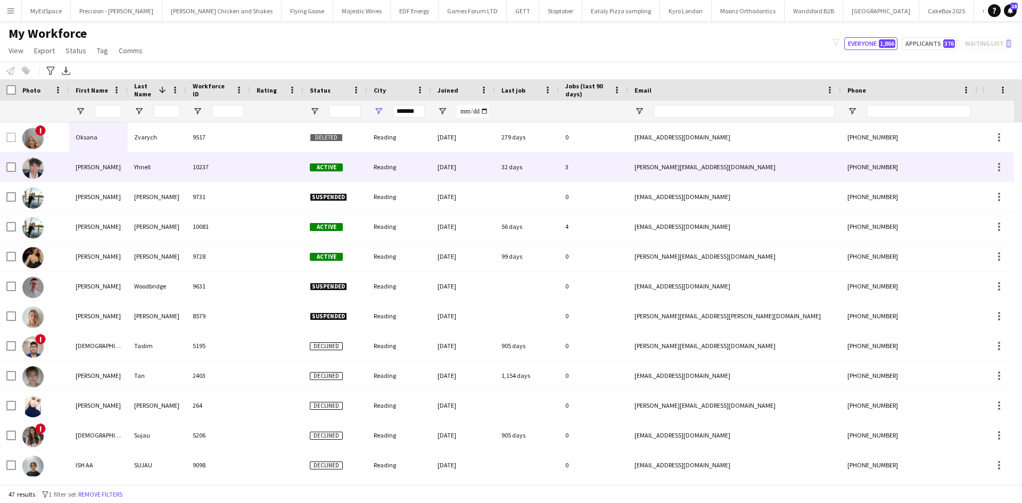
click at [136, 173] on div "Yhnell" at bounding box center [157, 166] width 59 height 29
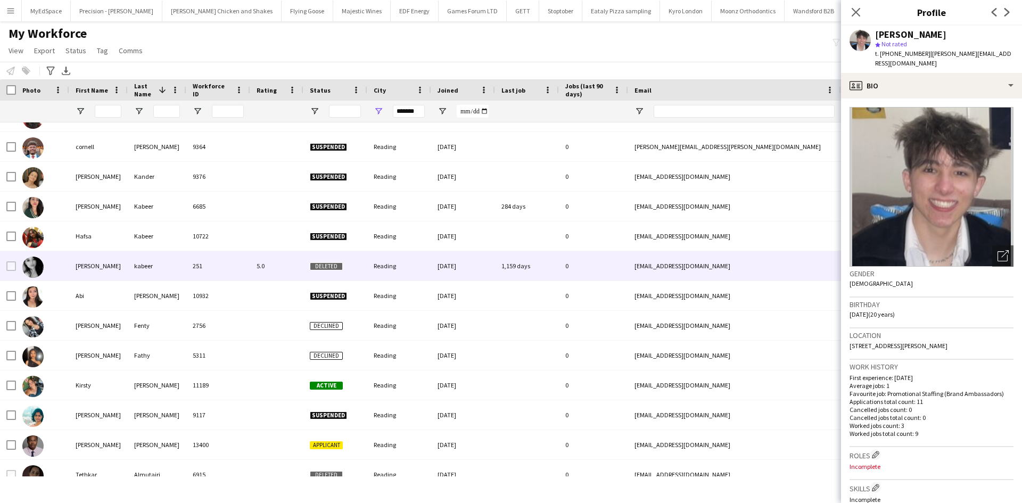
scroll to position [1047, 0]
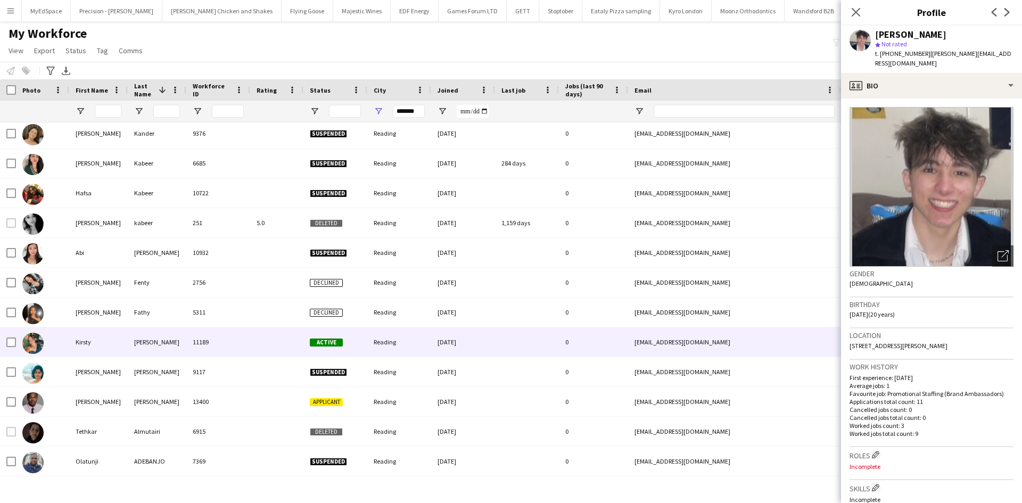
click at [214, 344] on div "11189" at bounding box center [218, 341] width 64 height 29
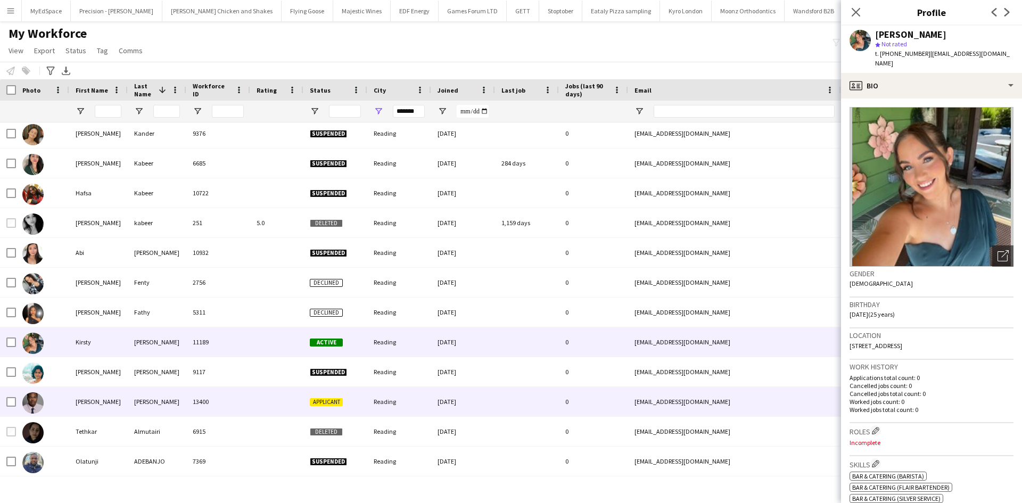
click at [280, 407] on div at bounding box center [276, 401] width 53 height 29
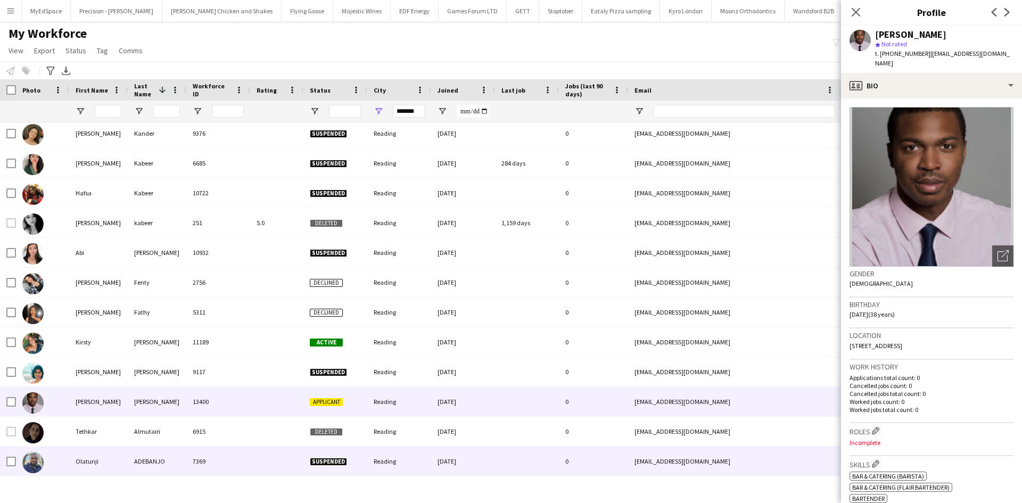
click at [298, 457] on div at bounding box center [276, 460] width 53 height 29
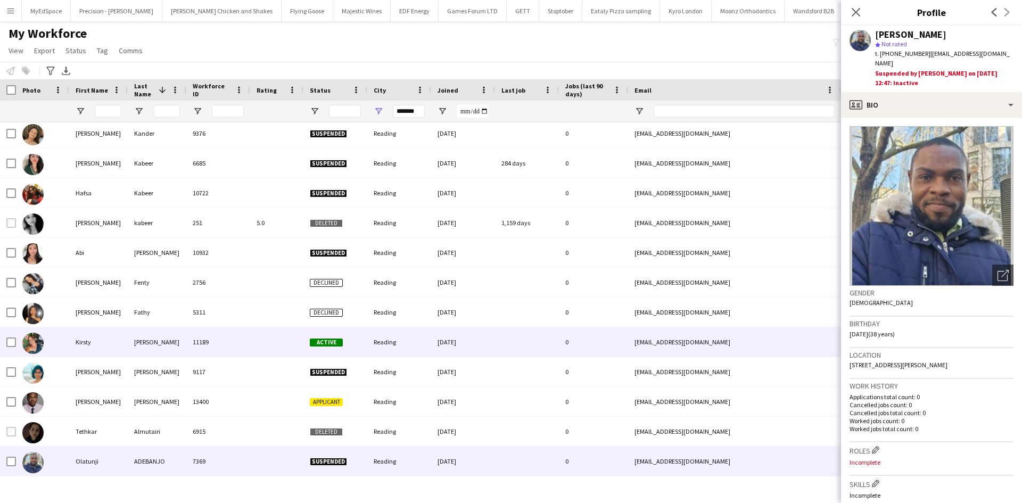
click at [289, 346] on div at bounding box center [276, 341] width 53 height 29
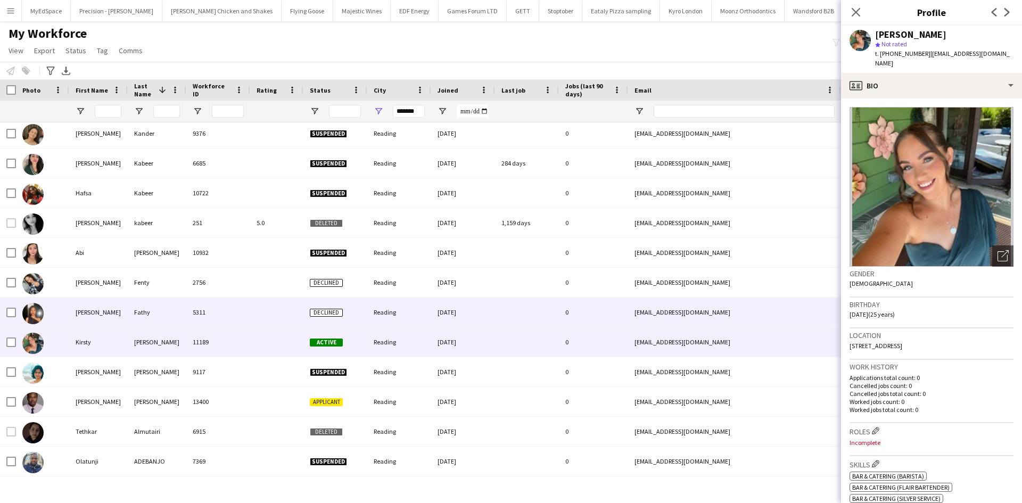
click at [286, 318] on div at bounding box center [276, 311] width 53 height 29
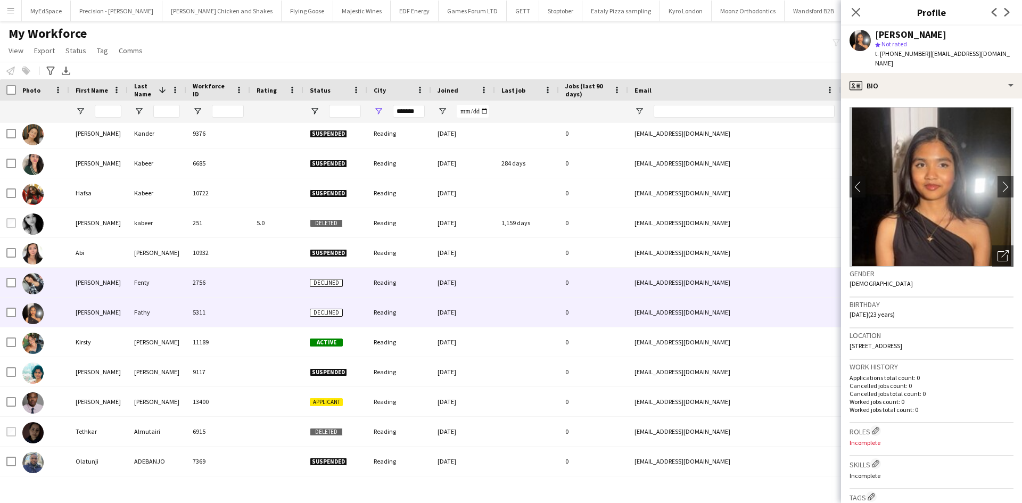
click at [287, 291] on div at bounding box center [276, 282] width 53 height 29
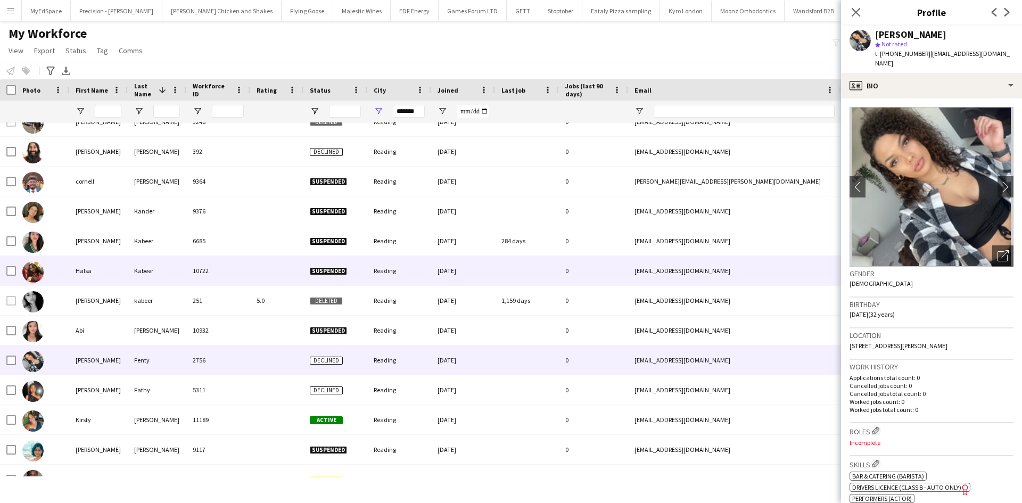
scroll to position [940, 0]
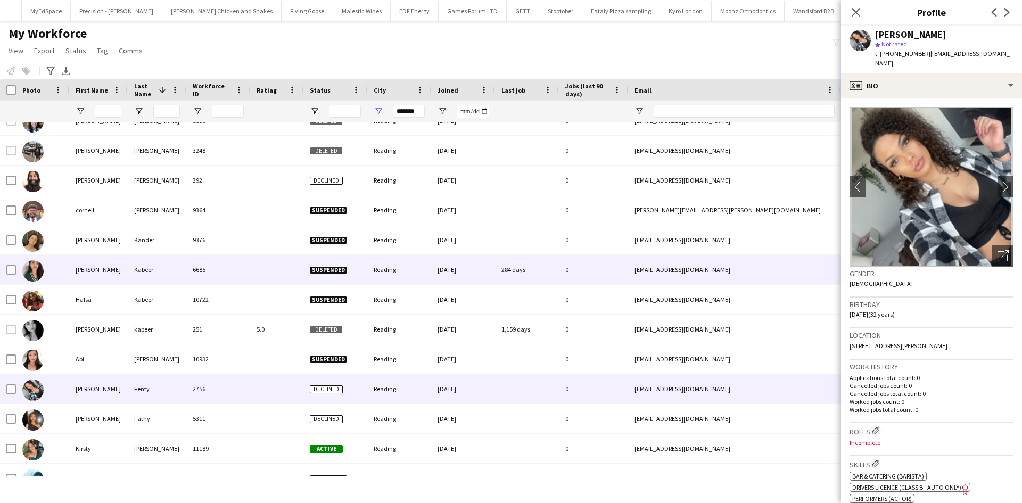
click at [273, 264] on div at bounding box center [276, 269] width 53 height 29
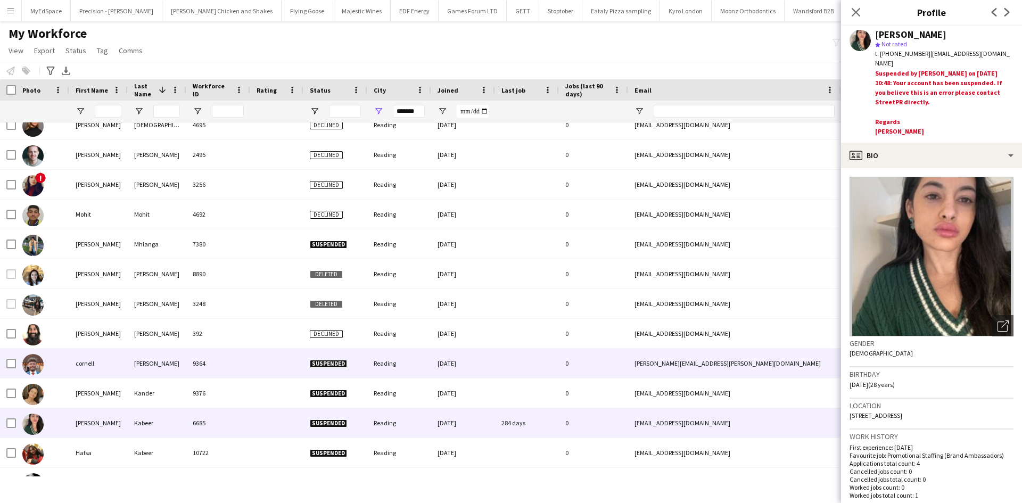
scroll to position [781, 0]
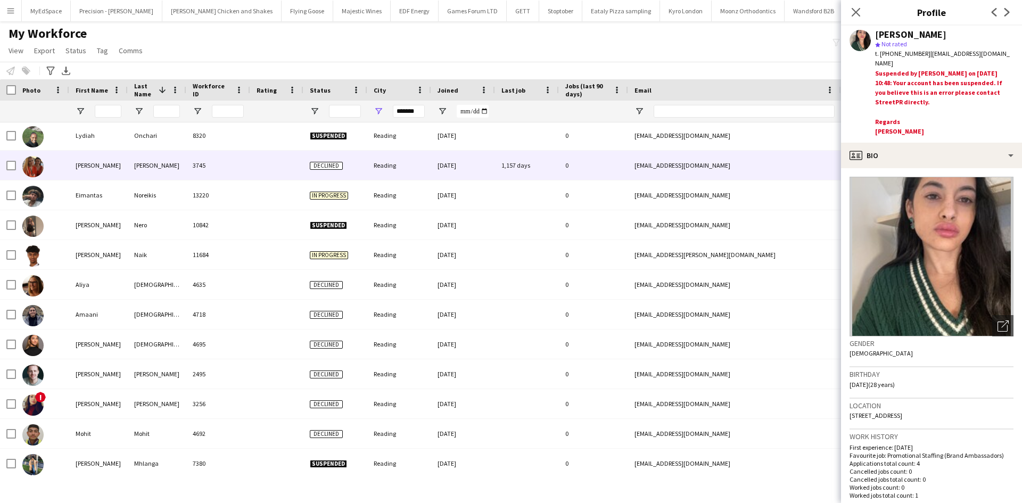
click at [229, 174] on div "3745" at bounding box center [218, 165] width 64 height 29
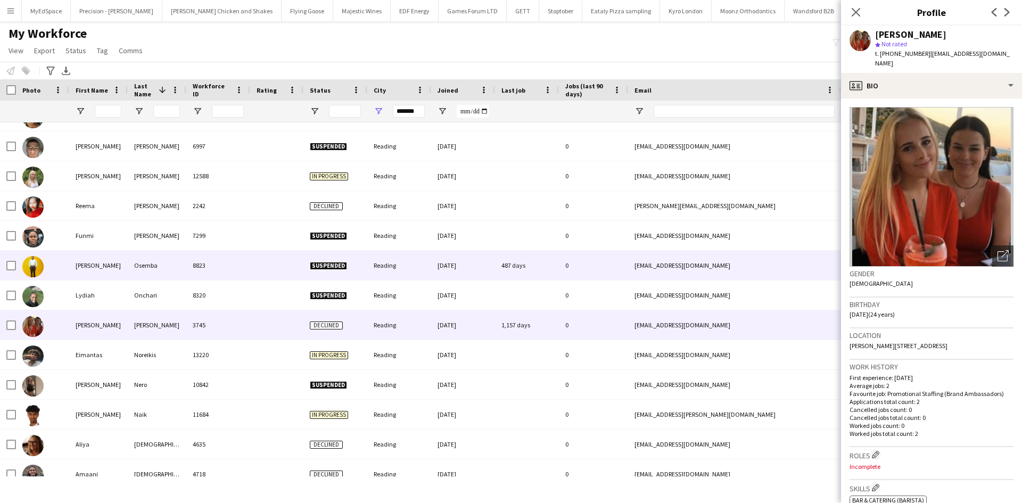
click at [246, 262] on div "8823" at bounding box center [218, 265] width 64 height 29
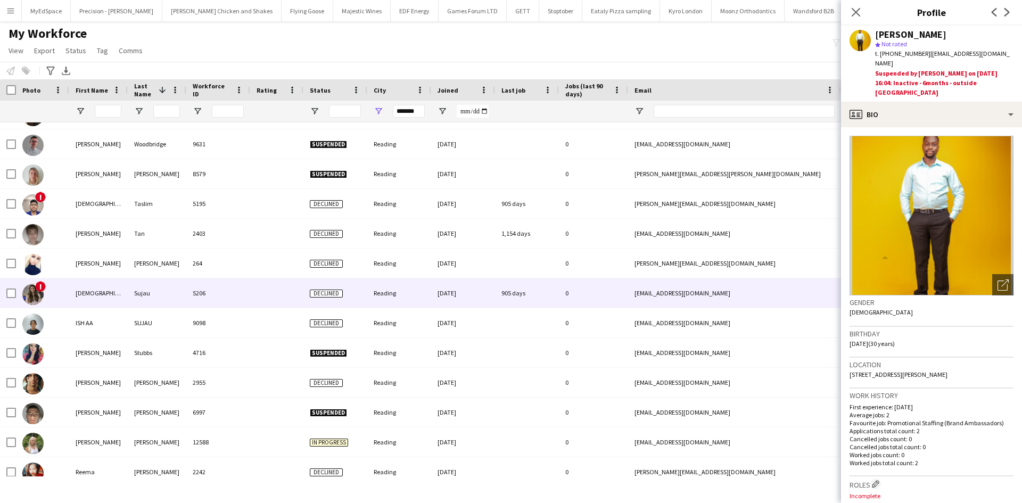
click at [265, 301] on div at bounding box center [276, 292] width 53 height 29
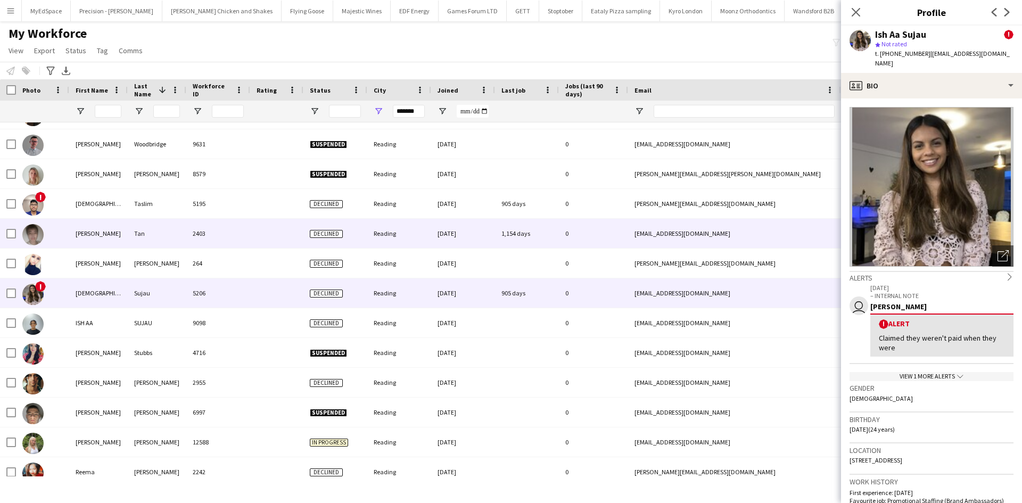
click at [255, 236] on div at bounding box center [276, 233] width 53 height 29
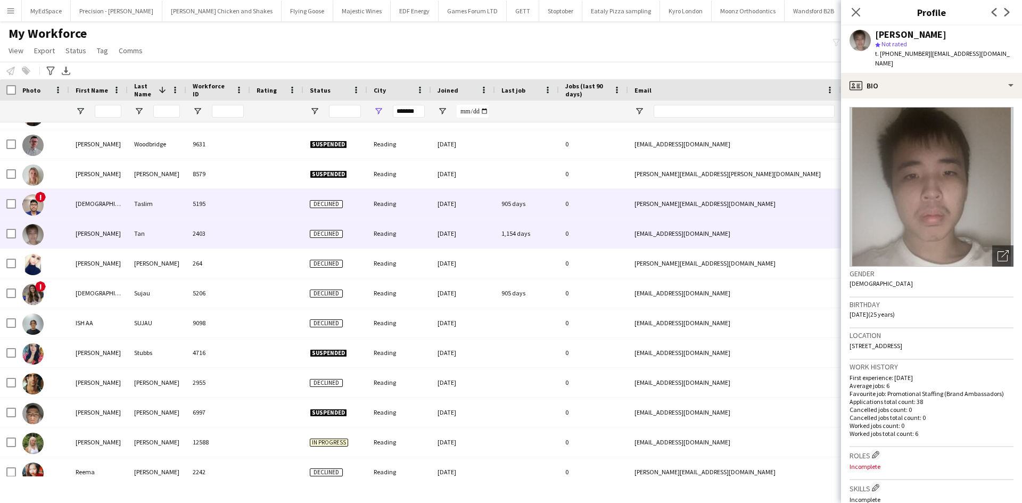
click at [259, 211] on div at bounding box center [276, 203] width 53 height 29
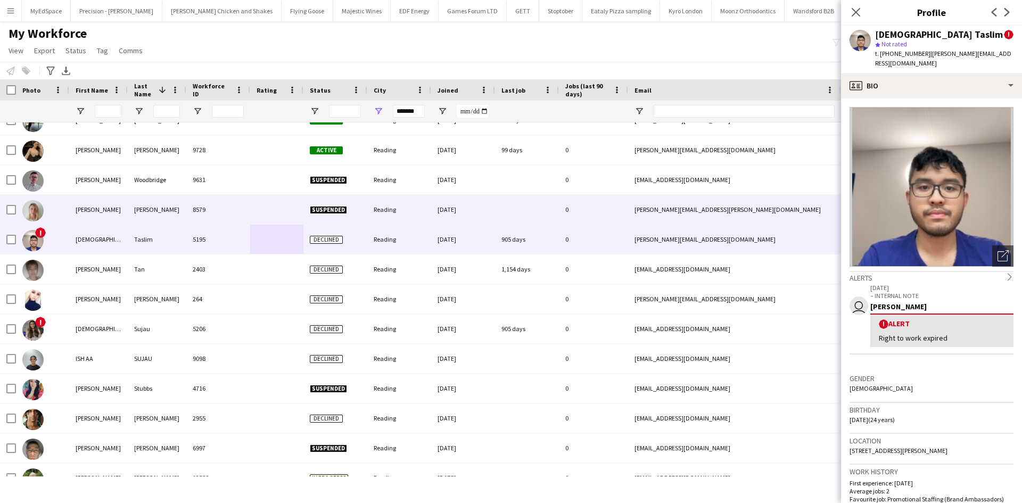
click at [148, 211] on div "[PERSON_NAME]" at bounding box center [157, 209] width 59 height 29
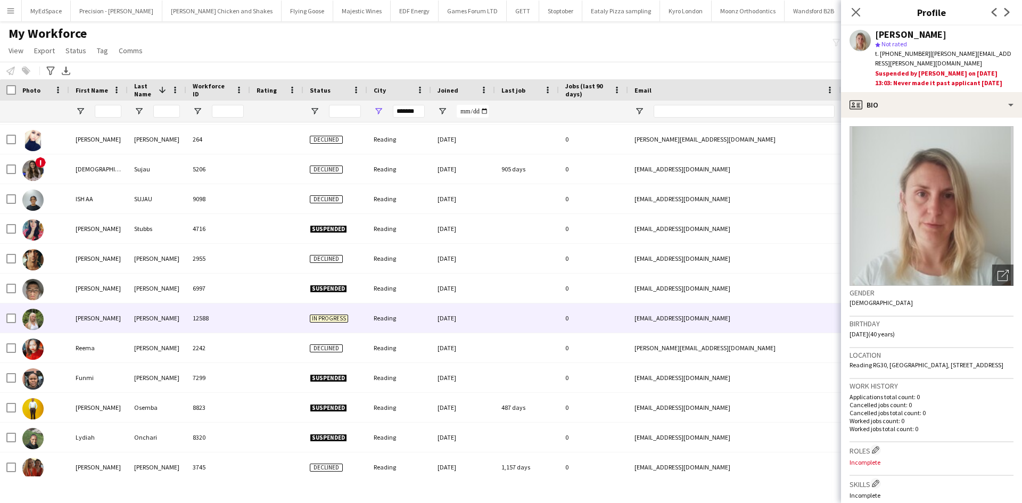
click at [214, 318] on div "12588" at bounding box center [218, 317] width 64 height 29
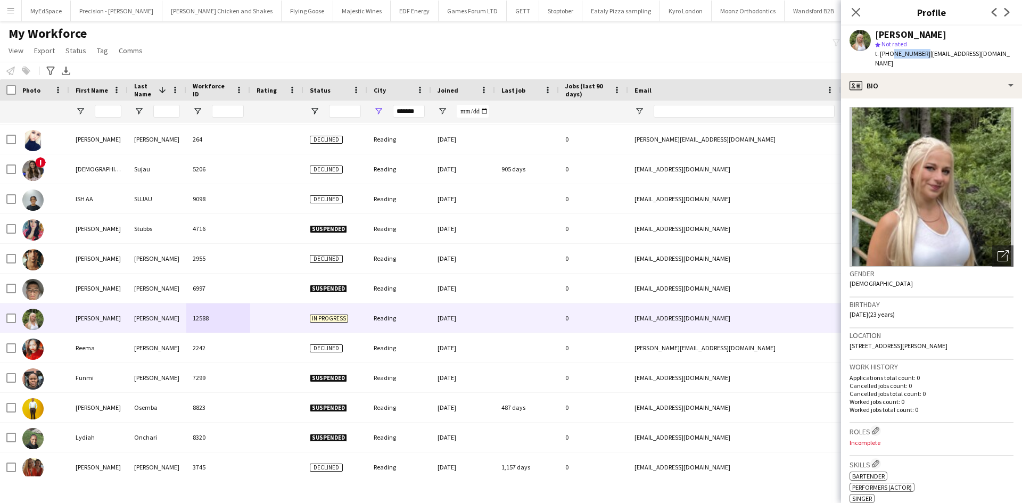
drag, startPoint x: 890, startPoint y: 54, endPoint x: 922, endPoint y: 59, distance: 31.8
click at [922, 59] on div "t. [PHONE_NUMBER] | [EMAIL_ADDRESS][DOMAIN_NAME]" at bounding box center [944, 58] width 138 height 19
copy span "7872193165"
drag, startPoint x: 913, startPoint y: 48, endPoint x: 920, endPoint y: 54, distance: 9.1
click at [919, 53] on span "t. [PHONE_NUMBER]" at bounding box center [902, 53] width 55 height 8
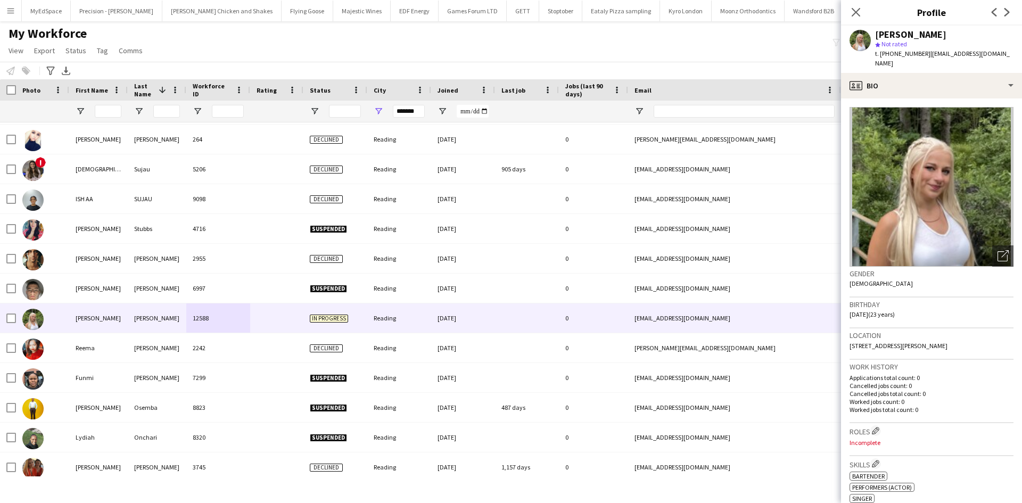
drag, startPoint x: 923, startPoint y: 52, endPoint x: 889, endPoint y: 55, distance: 33.7
click at [889, 55] on div "t. [PHONE_NUMBER] | [EMAIL_ADDRESS][DOMAIN_NAME]" at bounding box center [944, 58] width 138 height 19
copy span "7872193165"
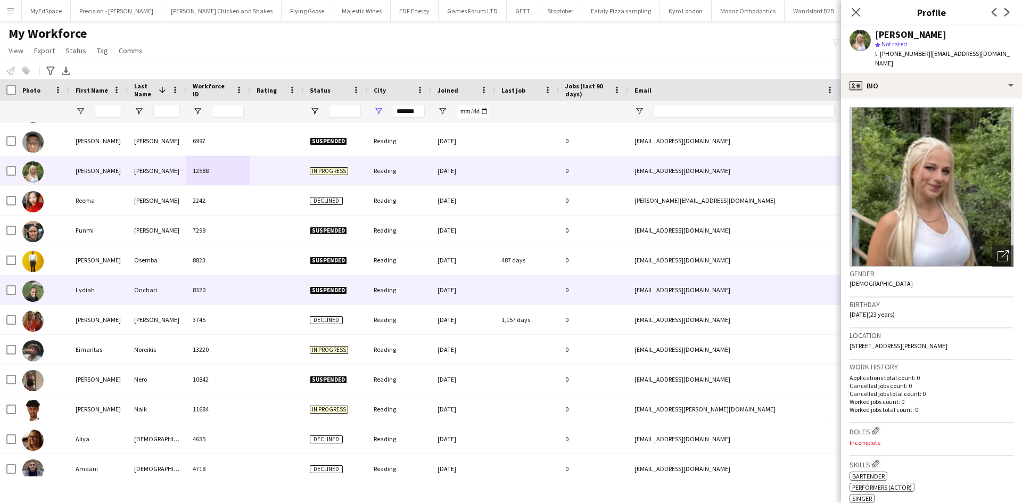
scroll to position [426, 0]
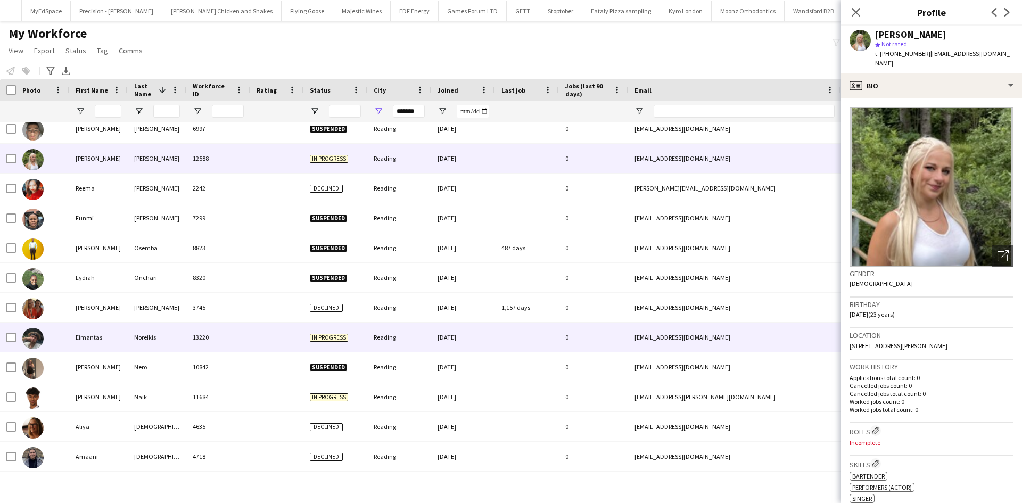
click at [244, 335] on div "13220" at bounding box center [218, 336] width 64 height 29
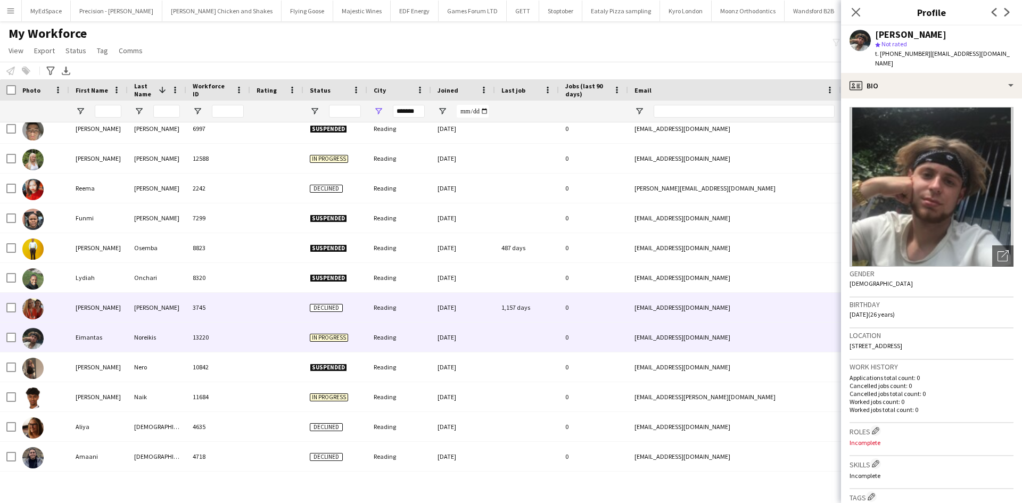
scroll to position [532, 0]
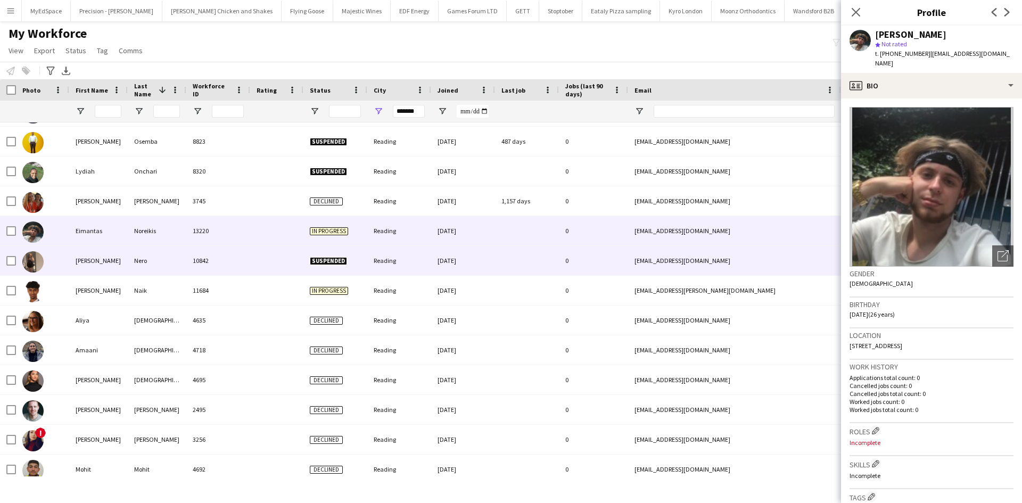
click at [197, 260] on div "10842" at bounding box center [218, 260] width 64 height 29
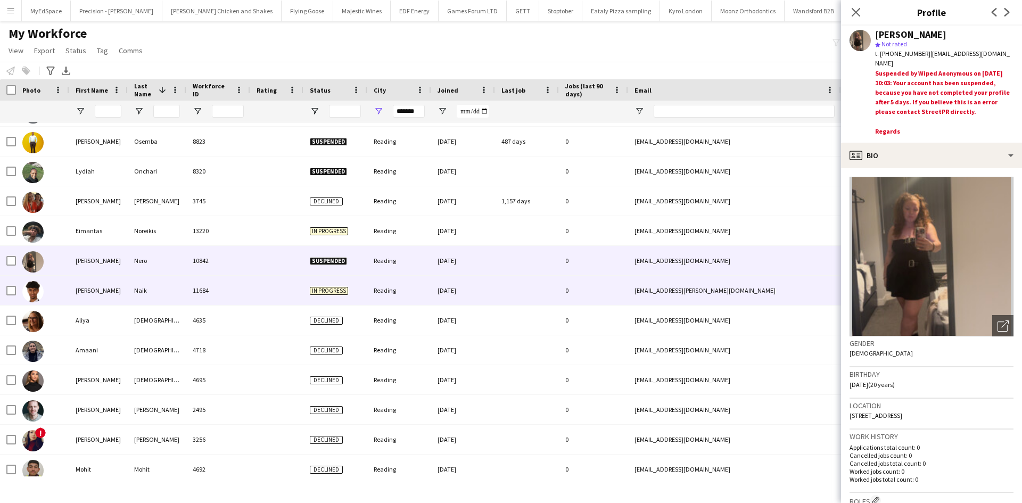
click at [222, 282] on div "11684" at bounding box center [218, 290] width 64 height 29
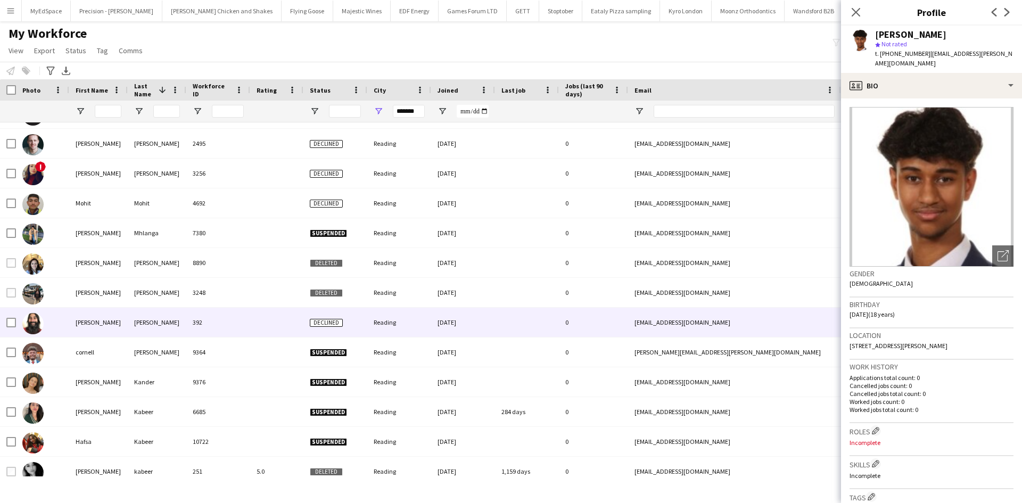
scroll to position [851, 0]
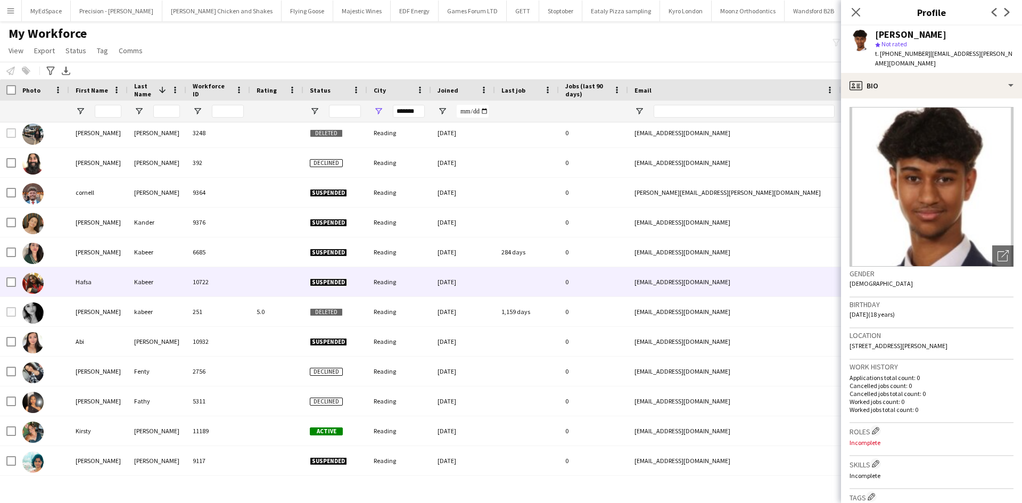
click at [222, 286] on div "10722" at bounding box center [218, 281] width 64 height 29
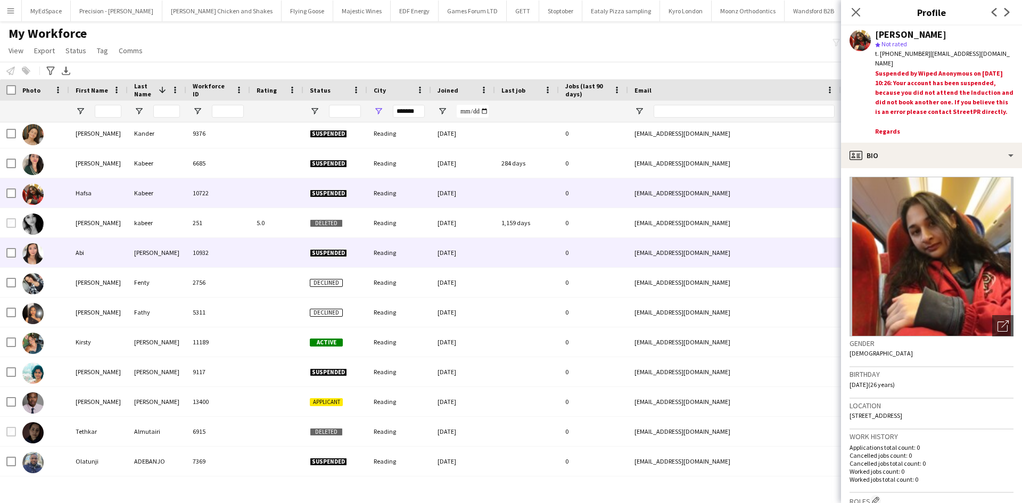
click at [220, 259] on div "10932" at bounding box center [218, 252] width 64 height 29
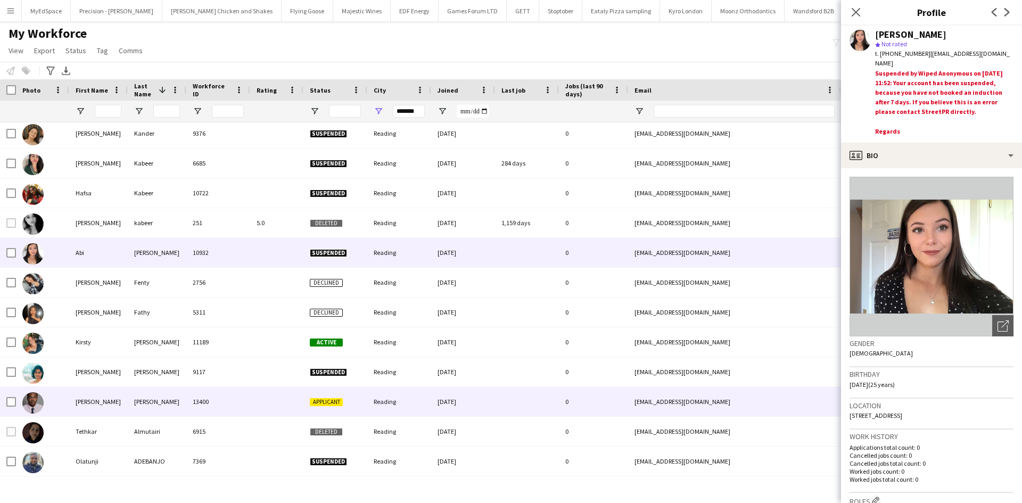
click at [257, 392] on div at bounding box center [276, 401] width 53 height 29
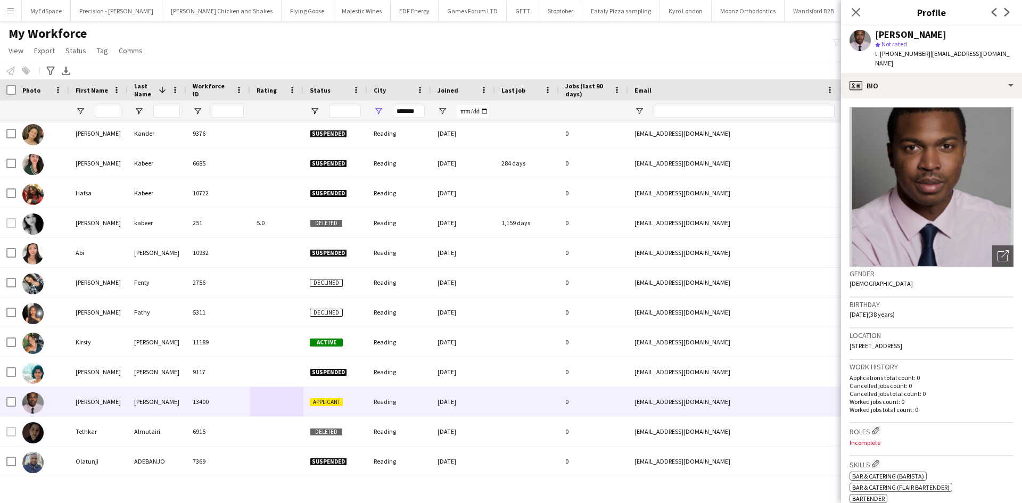
drag, startPoint x: 889, startPoint y: 52, endPoint x: 924, endPoint y: 57, distance: 35.5
click at [924, 57] on div "t. [PHONE_NUMBER] | [EMAIL_ADDRESS][DOMAIN_NAME]" at bounding box center [944, 58] width 138 height 19
copy div "7365114989 |"
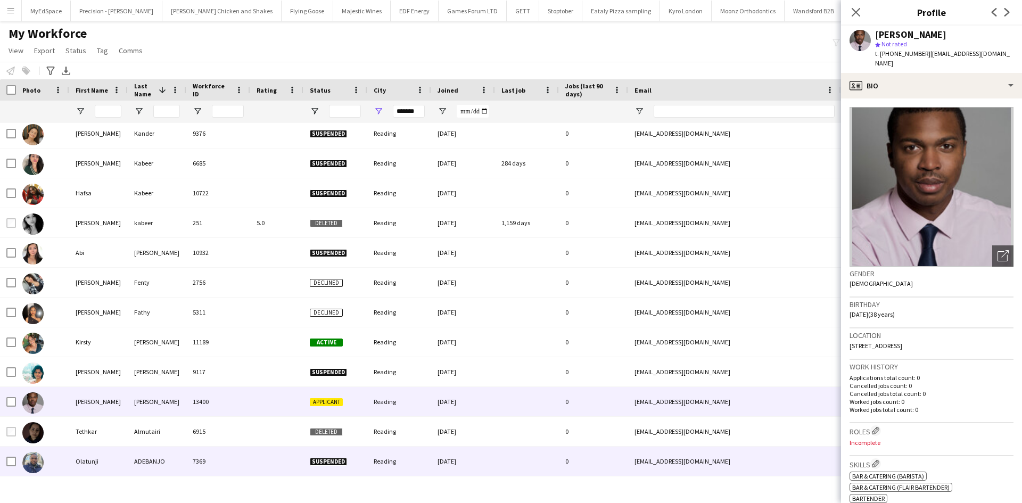
click at [391, 454] on div "Reading" at bounding box center [399, 460] width 64 height 29
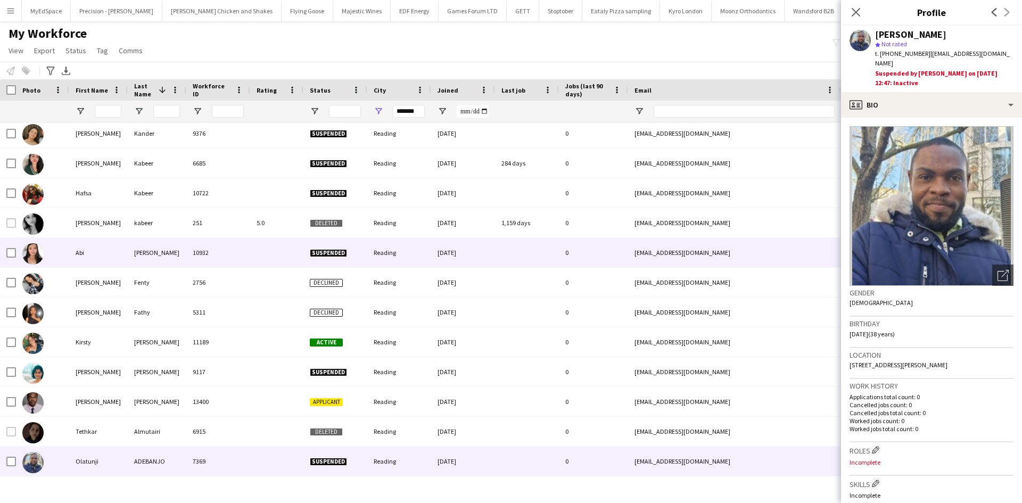
click at [375, 256] on div "Reading" at bounding box center [399, 252] width 64 height 29
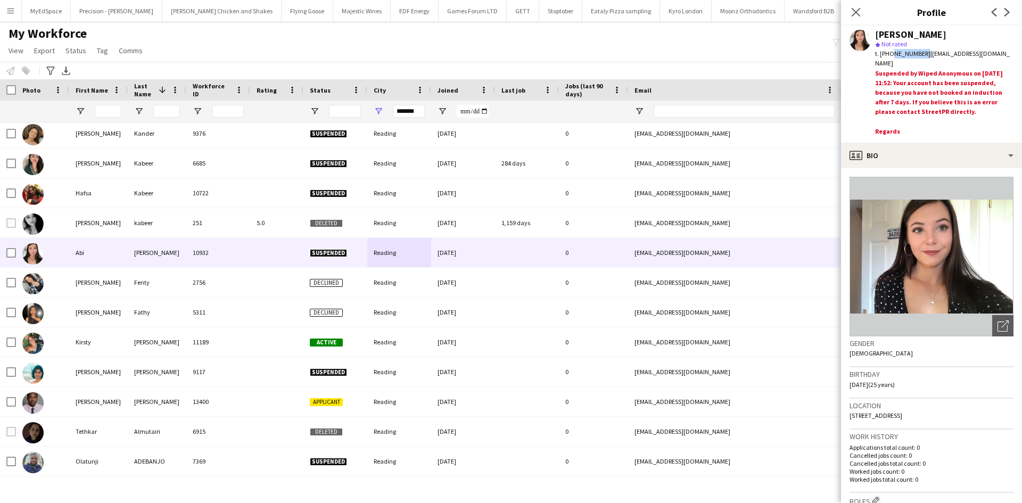
drag, startPoint x: 889, startPoint y: 54, endPoint x: 921, endPoint y: 55, distance: 32.5
click at [921, 55] on span "t. [PHONE_NUMBER]" at bounding box center [902, 53] width 55 height 8
copy span "7479048908"
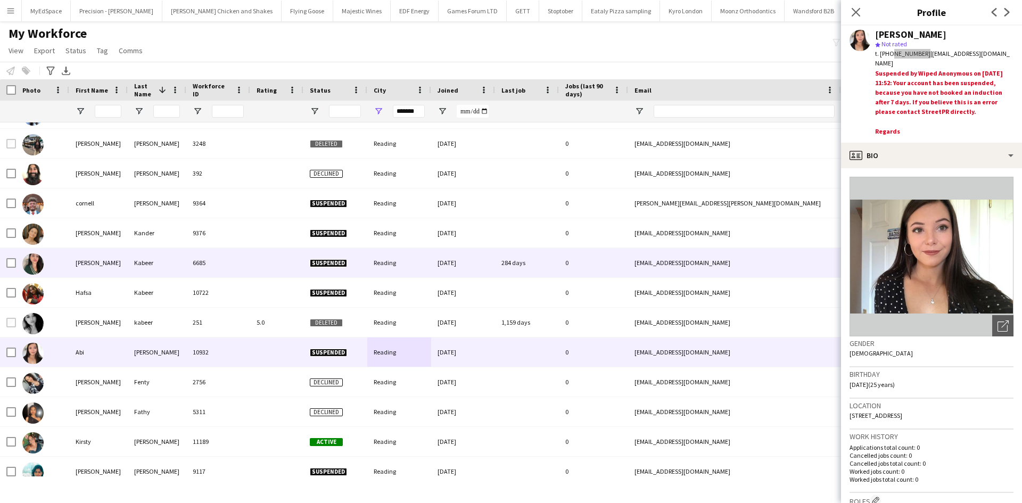
scroll to position [940, 0]
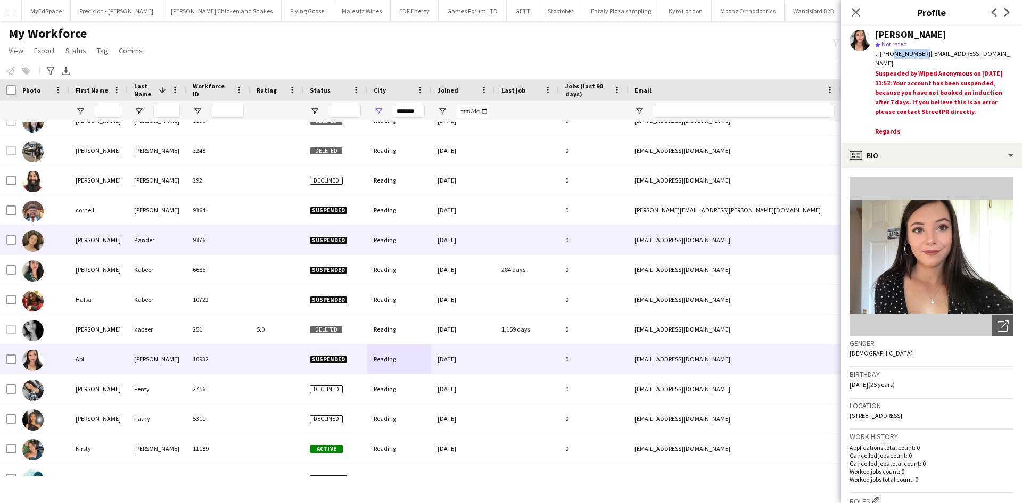
click at [164, 243] on div "Kander" at bounding box center [157, 239] width 59 height 29
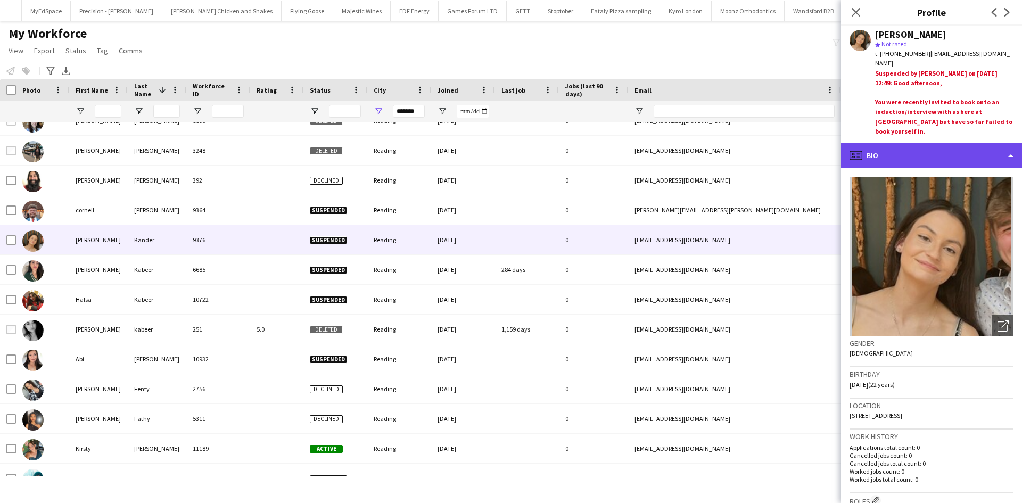
click at [921, 162] on div "profile Bio" at bounding box center [931, 156] width 181 height 26
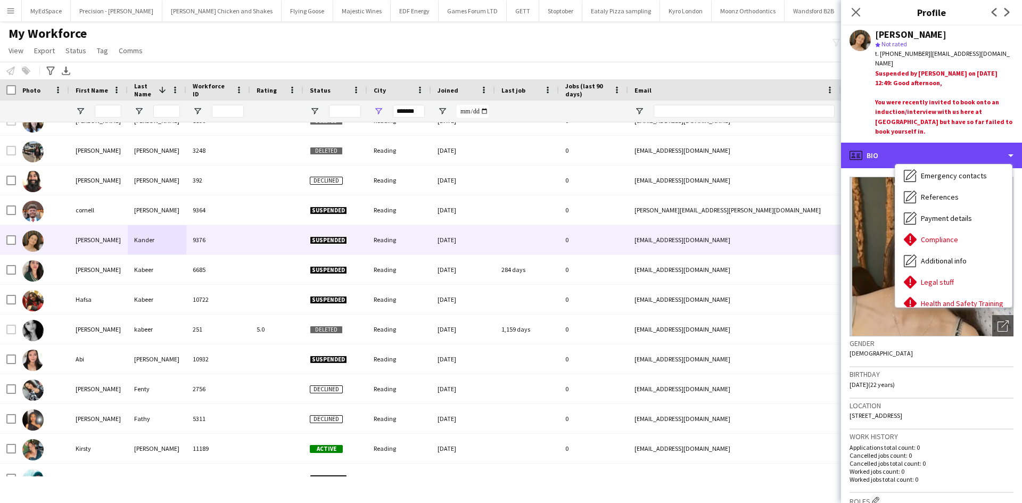
scroll to position [143, 0]
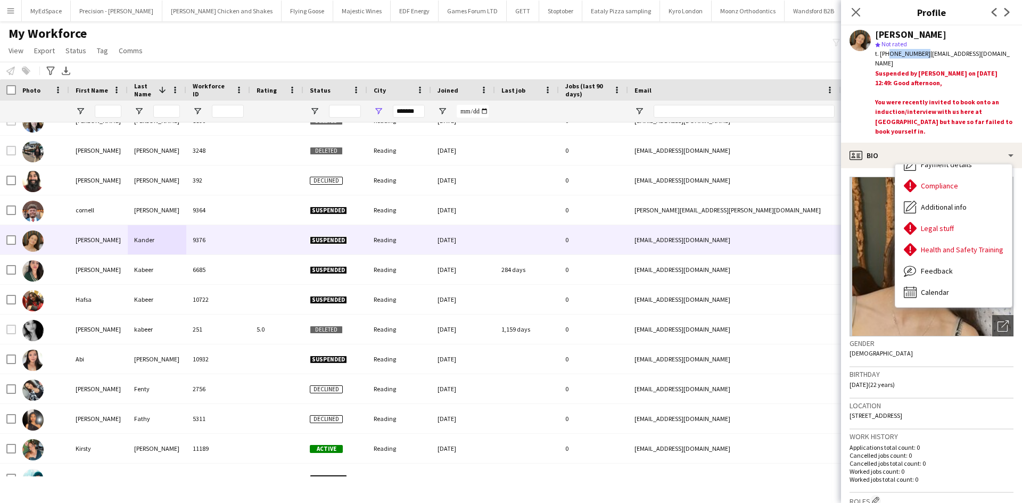
drag, startPoint x: 888, startPoint y: 52, endPoint x: 921, endPoint y: 55, distance: 33.7
click at [921, 55] on span "t. [PHONE_NUMBER]" at bounding box center [902, 53] width 55 height 8
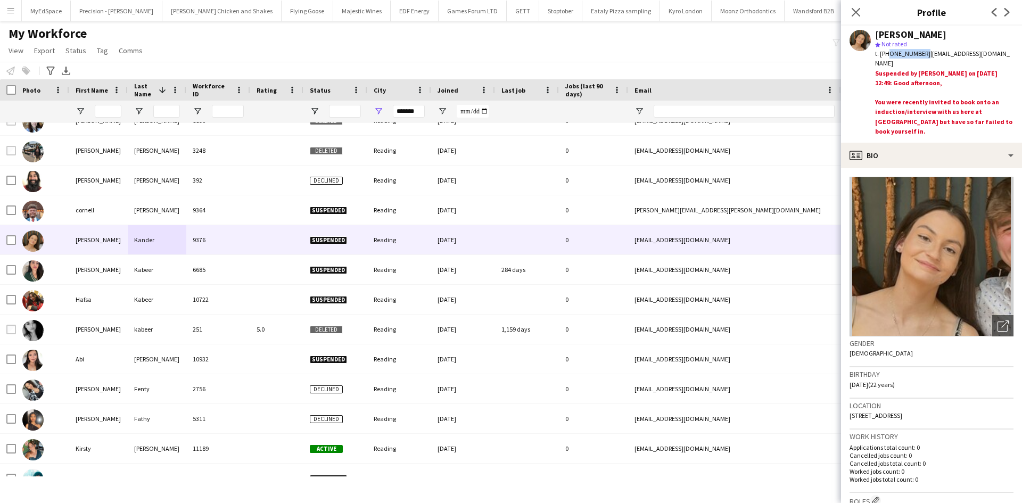
click at [921, 55] on span "t. [PHONE_NUMBER]" at bounding box center [902, 53] width 55 height 8
drag, startPoint x: 921, startPoint y: 54, endPoint x: 891, endPoint y: 54, distance: 29.3
click at [891, 54] on span "t. [PHONE_NUMBER]" at bounding box center [902, 53] width 55 height 8
click at [890, 54] on span "t. [PHONE_NUMBER]" at bounding box center [902, 53] width 55 height 8
drag, startPoint x: 890, startPoint y: 54, endPoint x: 904, endPoint y: 53, distance: 14.4
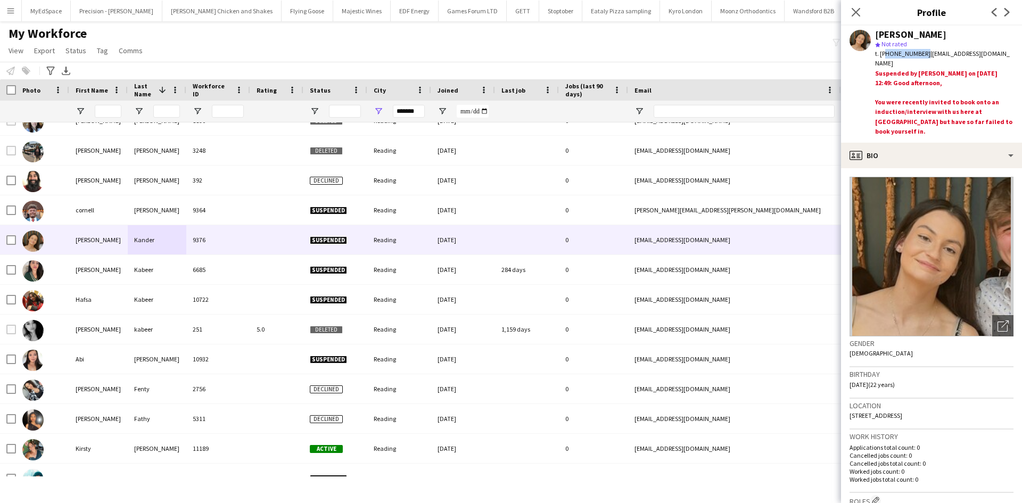
click at [904, 53] on span "t. [PHONE_NUMBER]" at bounding box center [902, 53] width 55 height 8
drag, startPoint x: 891, startPoint y: 53, endPoint x: 913, endPoint y: 56, distance: 21.5
click at [913, 56] on span "t. [PHONE_NUMBER]" at bounding box center [902, 53] width 55 height 8
click at [890, 53] on span "t. [PHONE_NUMBER]" at bounding box center [902, 53] width 55 height 8
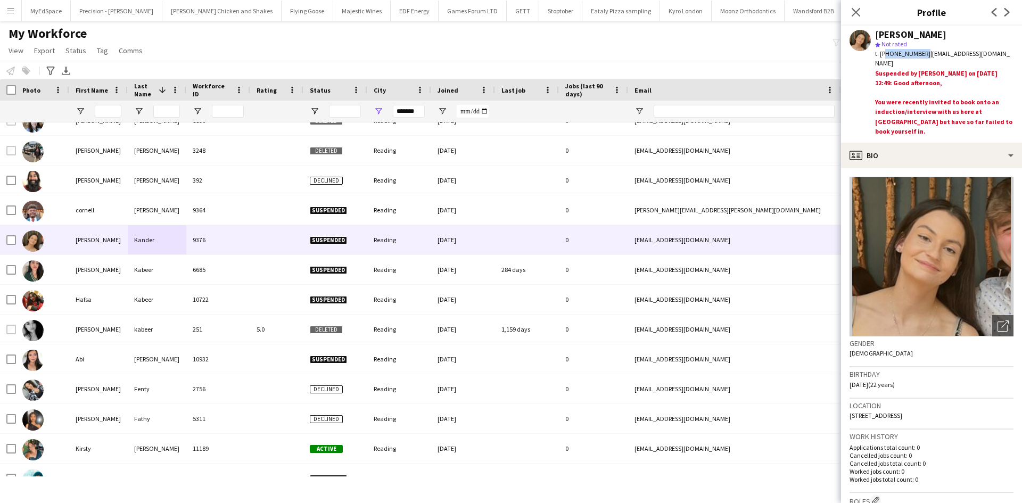
drag, startPoint x: 890, startPoint y: 53, endPoint x: 904, endPoint y: 53, distance: 13.3
click at [904, 53] on span "t. [PHONE_NUMBER]" at bounding box center [902, 53] width 55 height 8
drag, startPoint x: 906, startPoint y: 54, endPoint x: 920, endPoint y: 54, distance: 14.4
click at [918, 54] on span "t. [PHONE_NUMBER]" at bounding box center [902, 53] width 55 height 8
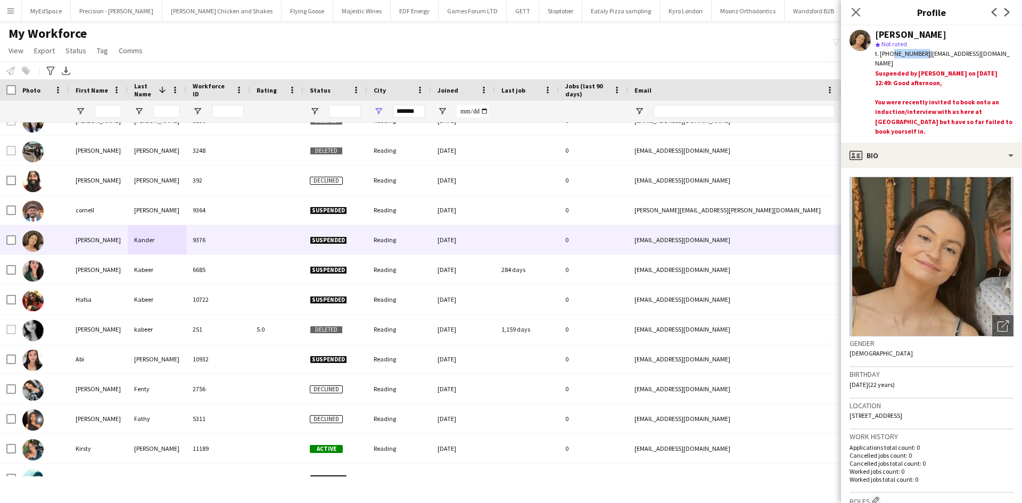
drag, startPoint x: 921, startPoint y: 54, endPoint x: 890, endPoint y: 54, distance: 30.9
click at [890, 54] on span "t. [PHONE_NUMBER]" at bounding box center [902, 53] width 55 height 8
copy span "7702302011"
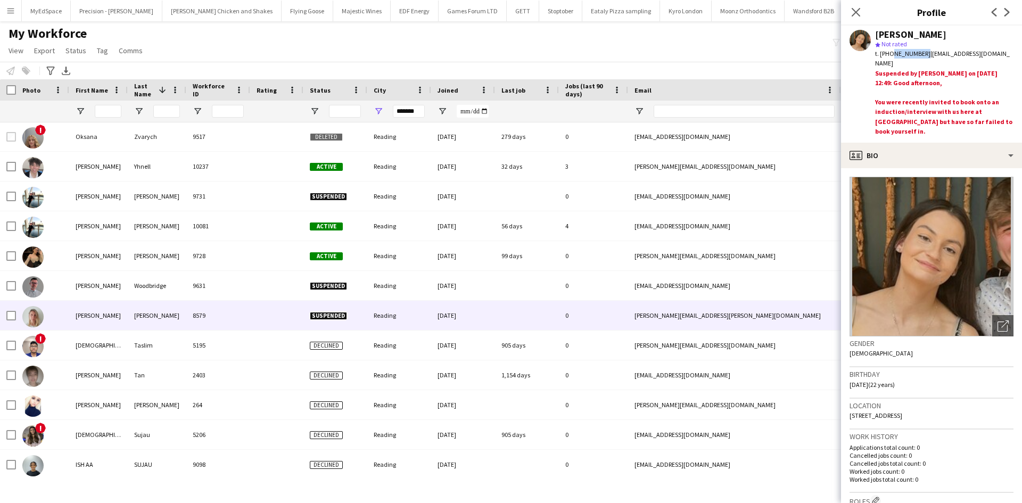
scroll to position [0, 0]
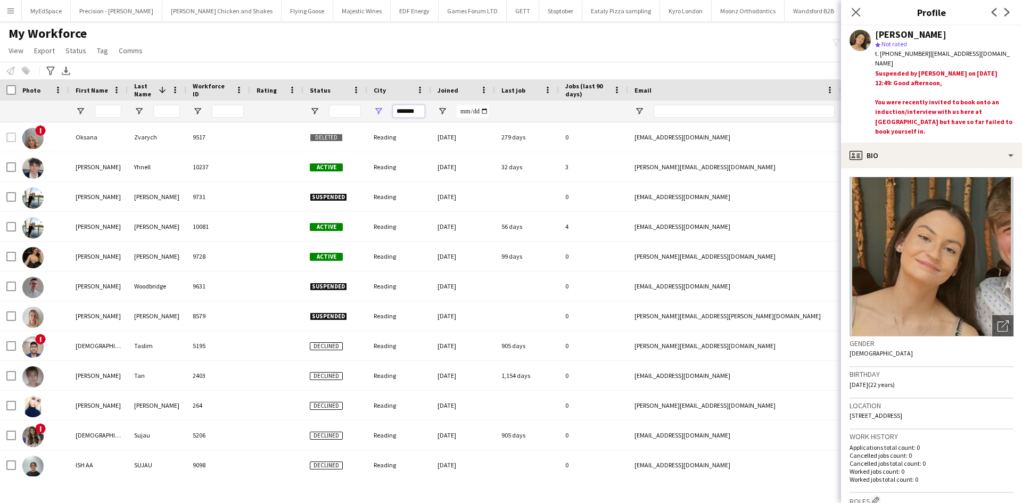
click at [413, 112] on input "*******" at bounding box center [409, 111] width 32 height 13
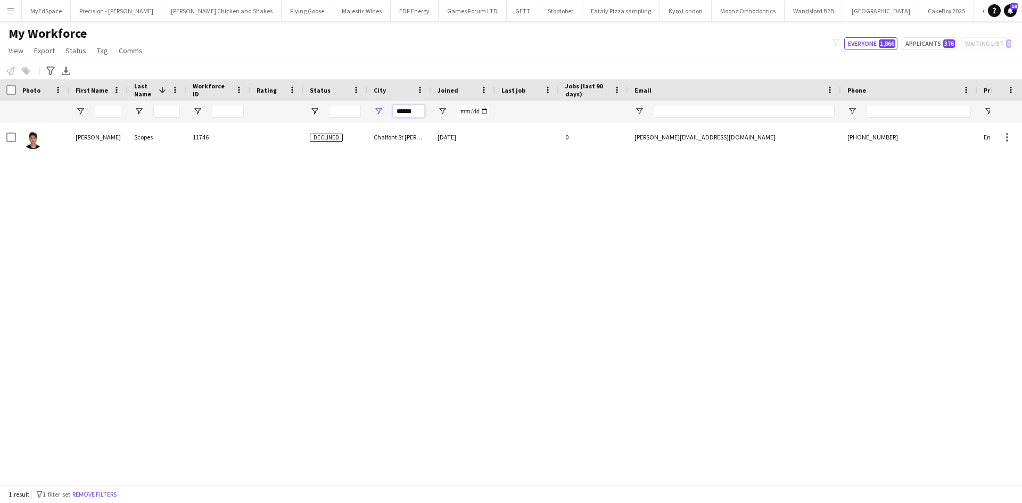
click at [416, 111] on input "******" at bounding box center [409, 111] width 32 height 13
type input "******"
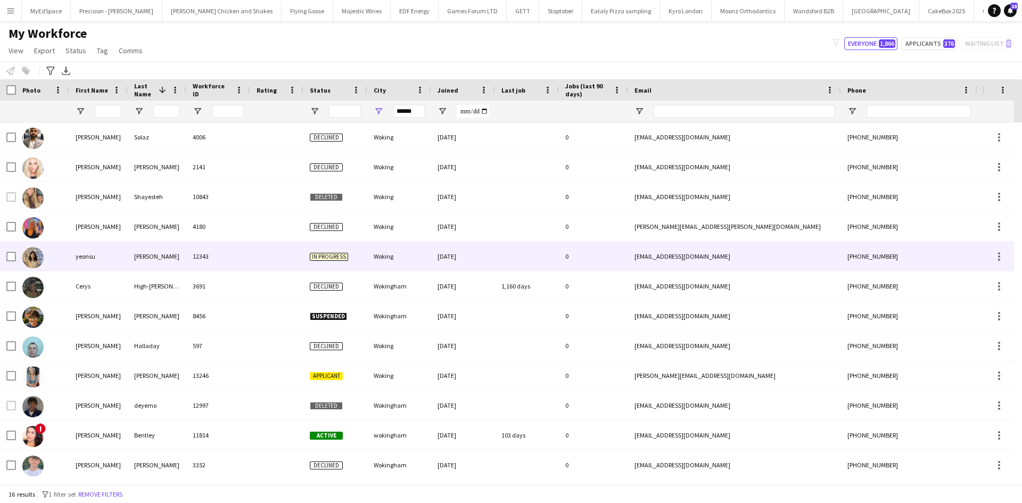
click at [260, 244] on div at bounding box center [276, 256] width 53 height 29
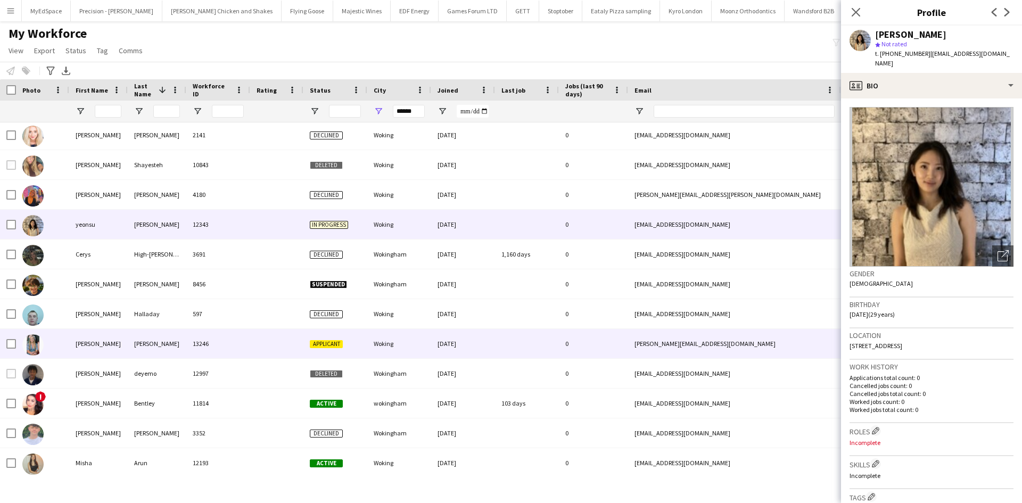
scroll to position [53, 0]
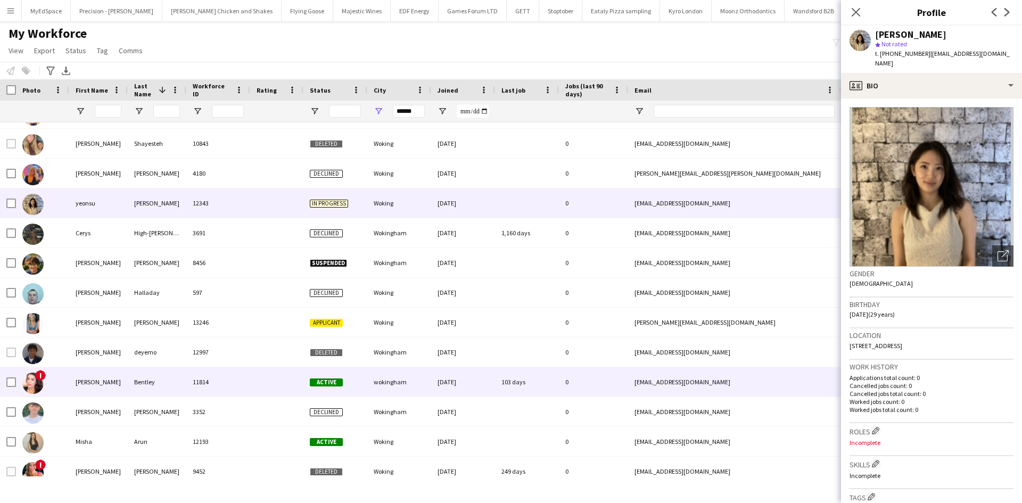
click at [182, 378] on div "Bentley" at bounding box center [157, 381] width 59 height 29
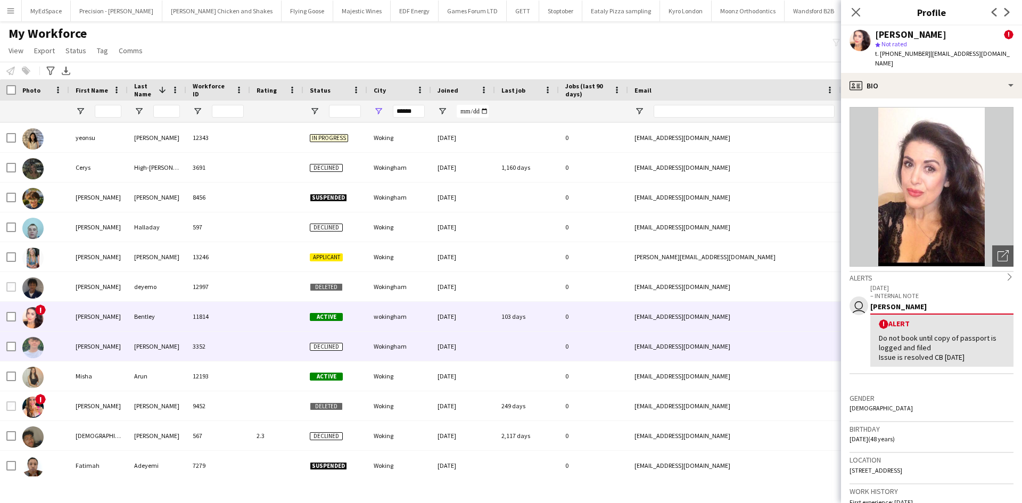
scroll to position [123, 0]
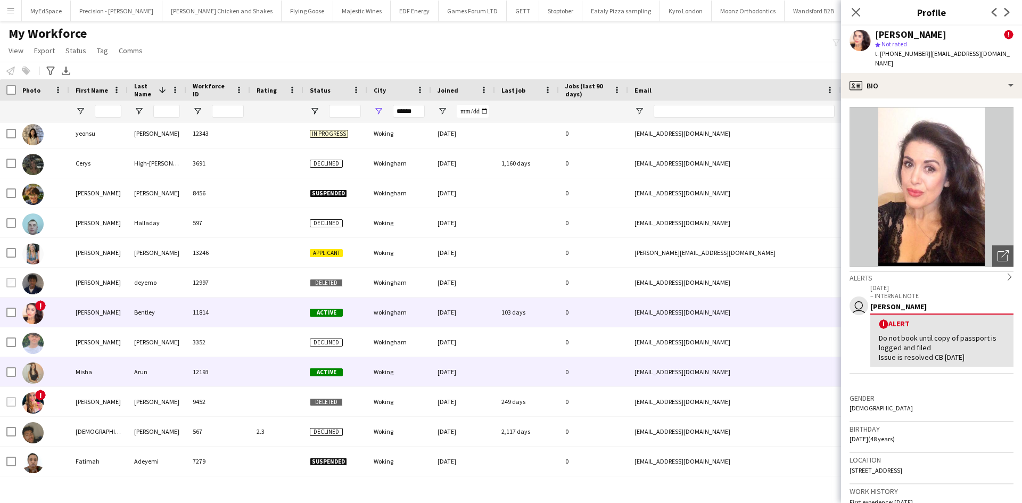
click at [237, 359] on div "12193" at bounding box center [218, 371] width 64 height 29
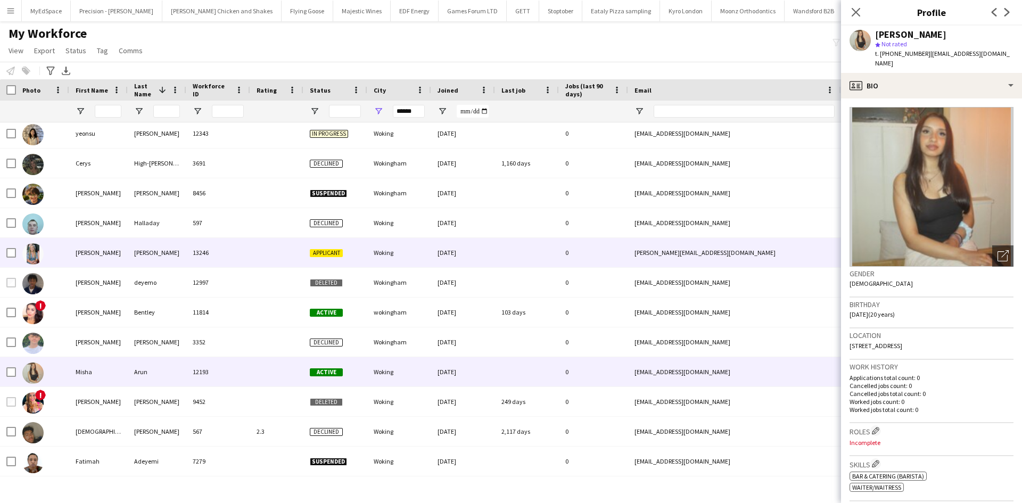
click at [128, 251] on div "[PERSON_NAME]" at bounding box center [157, 252] width 59 height 29
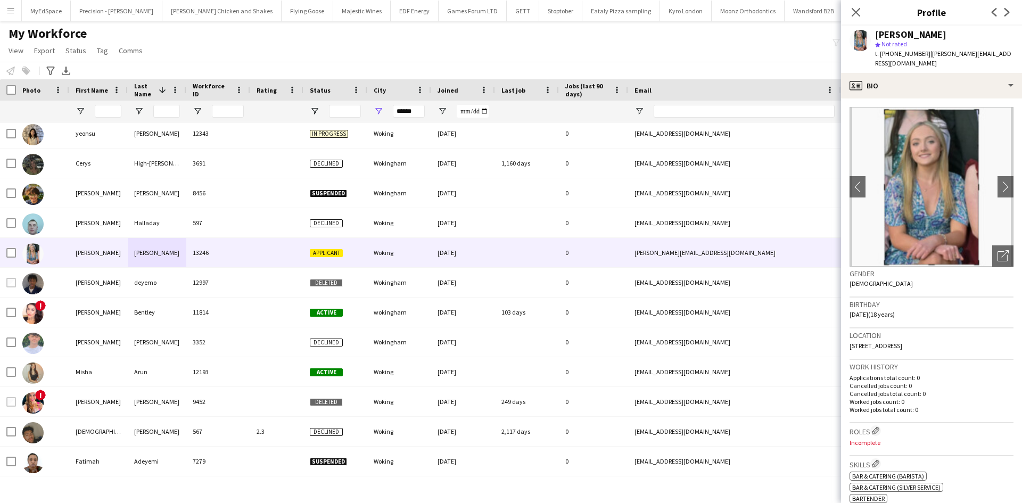
drag, startPoint x: 889, startPoint y: 53, endPoint x: 922, endPoint y: 55, distance: 33.0
click at [922, 55] on div "t. [PHONE_NUMBER] | [PERSON_NAME][EMAIL_ADDRESS][DOMAIN_NAME]" at bounding box center [944, 58] width 138 height 19
copy span "7774487679"
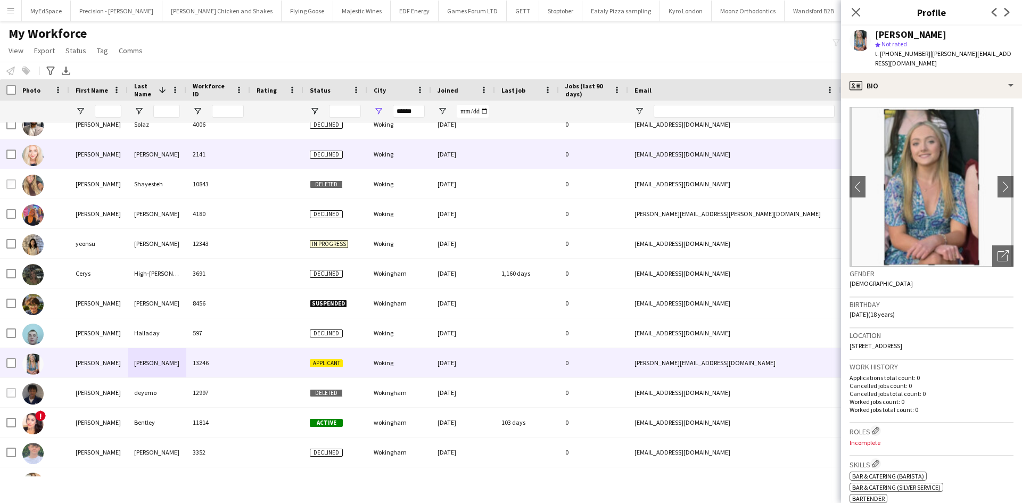
scroll to position [0, 0]
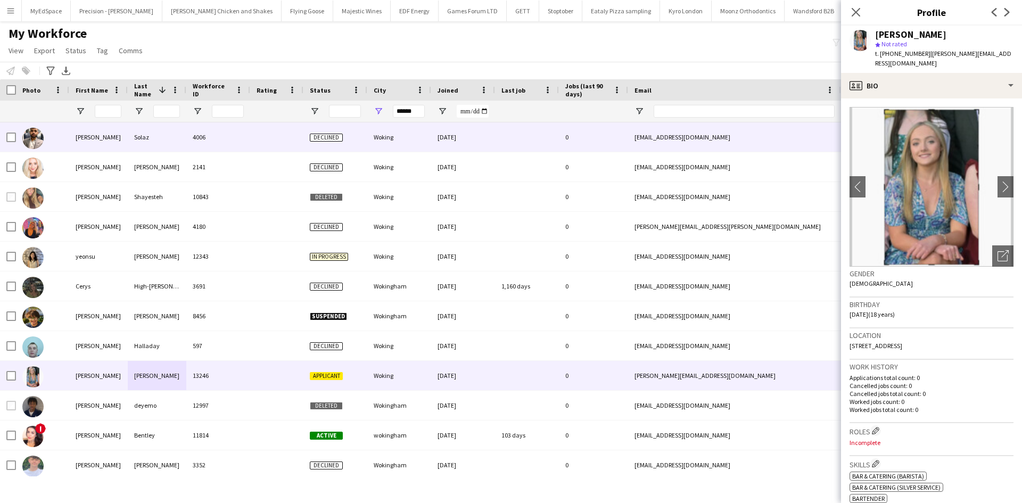
drag, startPoint x: 119, startPoint y: 137, endPoint x: 123, endPoint y: 171, distance: 34.3
click at [119, 137] on div "[PERSON_NAME]" at bounding box center [98, 136] width 59 height 29
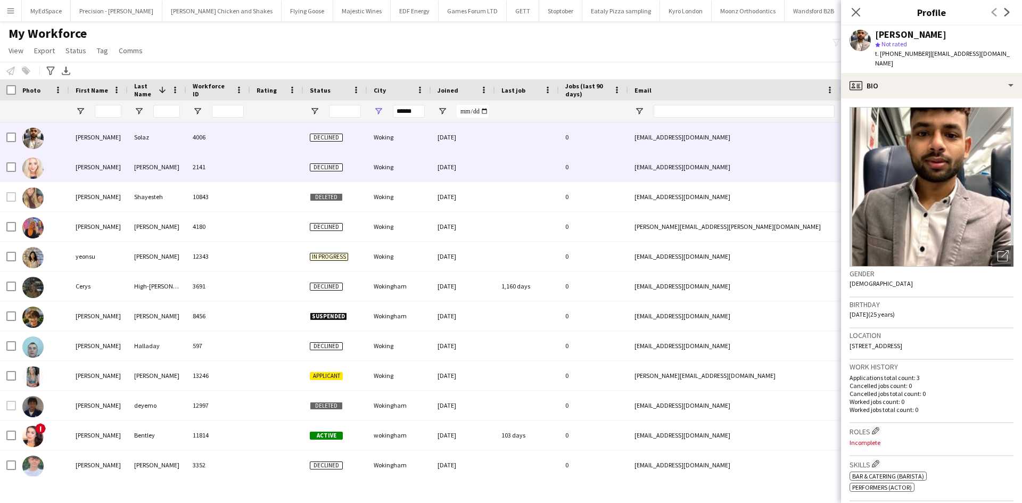
click at [129, 170] on div "[PERSON_NAME]" at bounding box center [157, 166] width 59 height 29
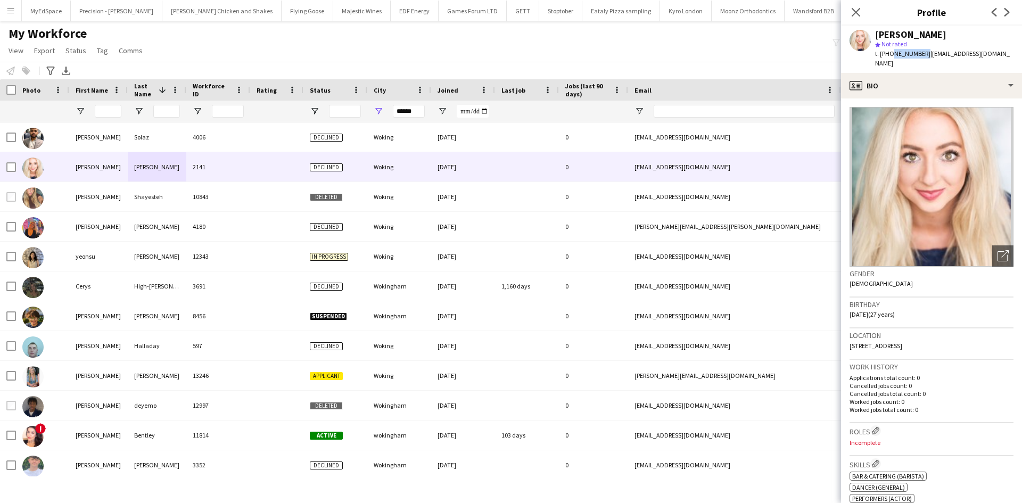
drag, startPoint x: 890, startPoint y: 54, endPoint x: 922, endPoint y: 57, distance: 31.6
click at [922, 57] on span "t. [PHONE_NUMBER]" at bounding box center [902, 53] width 55 height 8
copy span "7403397282"
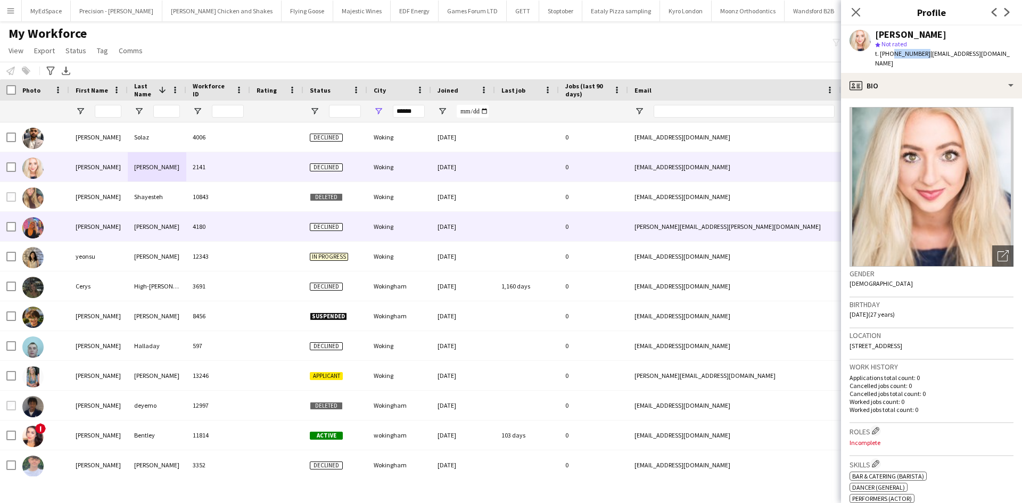
click at [203, 222] on div "4180" at bounding box center [218, 226] width 64 height 29
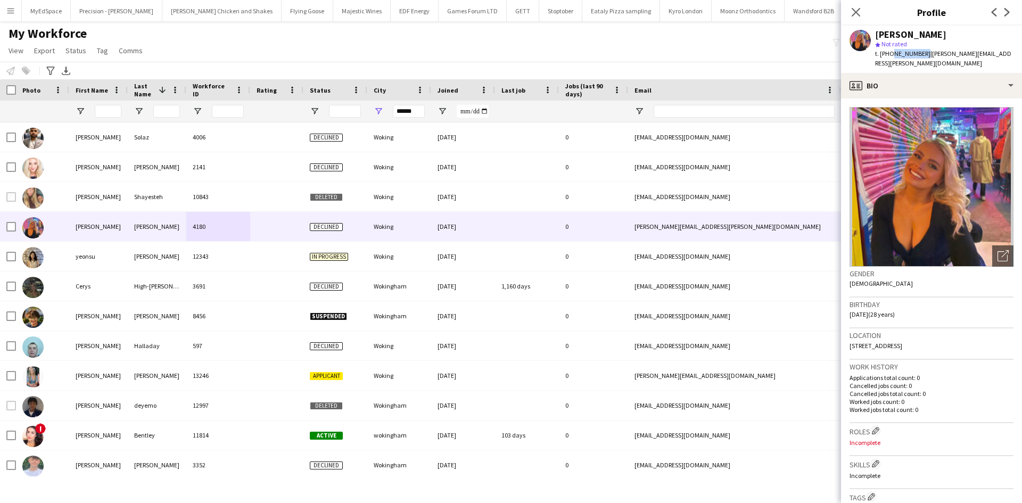
drag, startPoint x: 890, startPoint y: 54, endPoint x: 920, endPoint y: 57, distance: 30.0
click at [920, 57] on span "t. [PHONE_NUMBER]" at bounding box center [902, 53] width 55 height 8
copy span "7831870681"
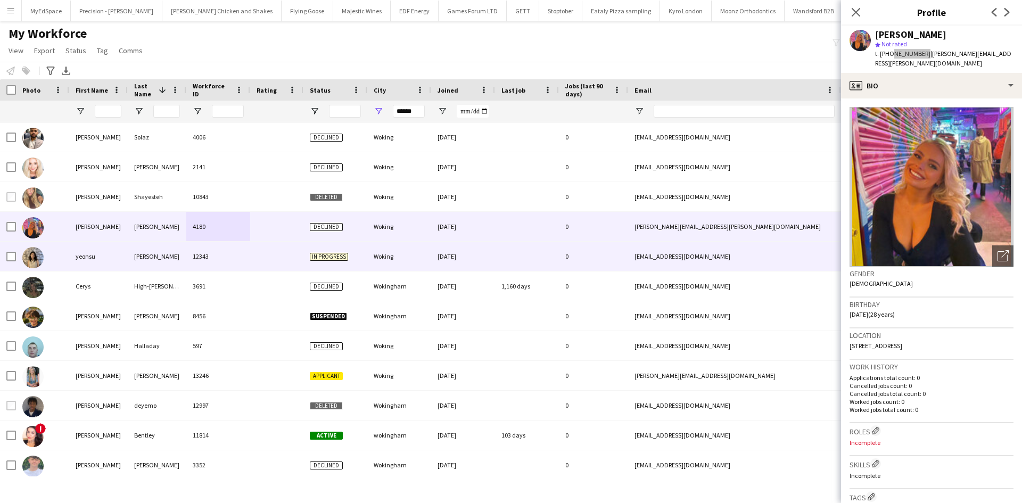
scroll to position [53, 0]
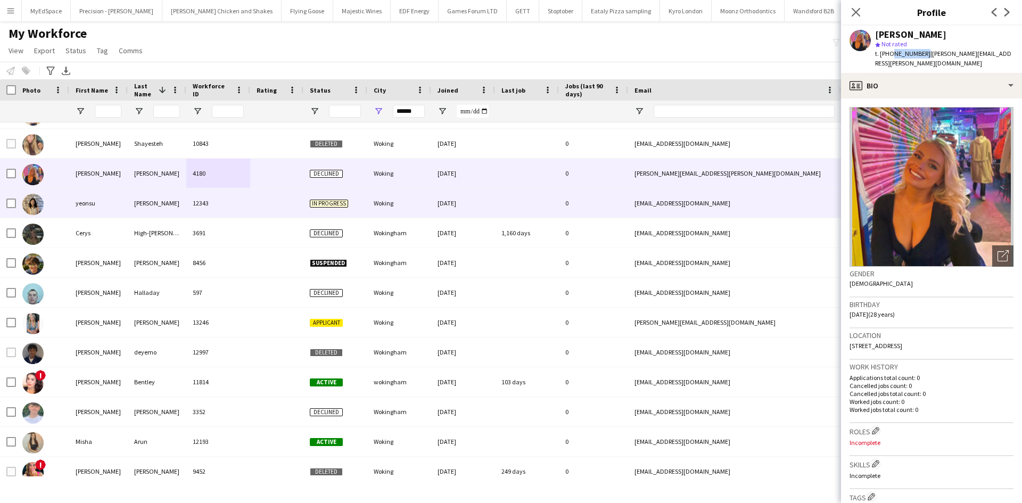
click at [169, 205] on div "[PERSON_NAME]" at bounding box center [157, 202] width 59 height 29
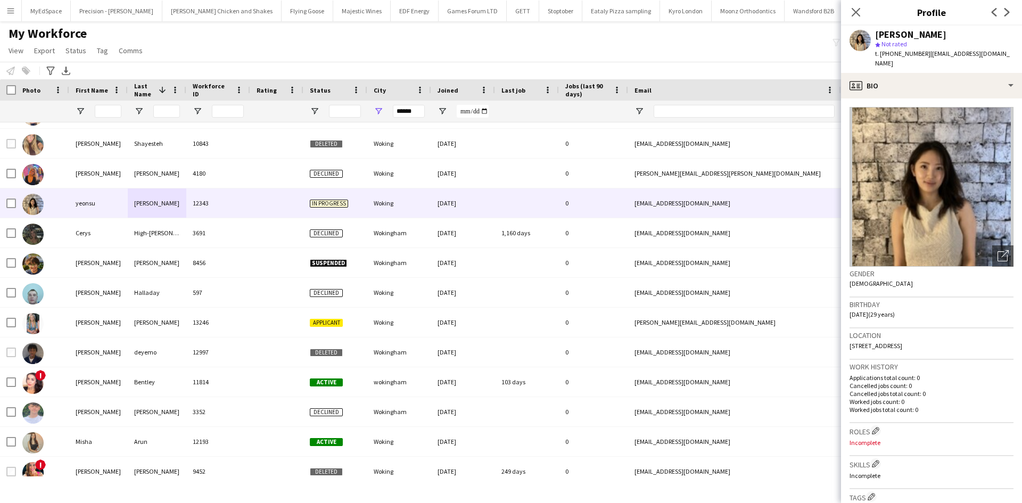
drag, startPoint x: 892, startPoint y: 54, endPoint x: 924, endPoint y: 56, distance: 32.0
click at [924, 56] on span "t. [PHONE_NUMBER]" at bounding box center [902, 53] width 55 height 8
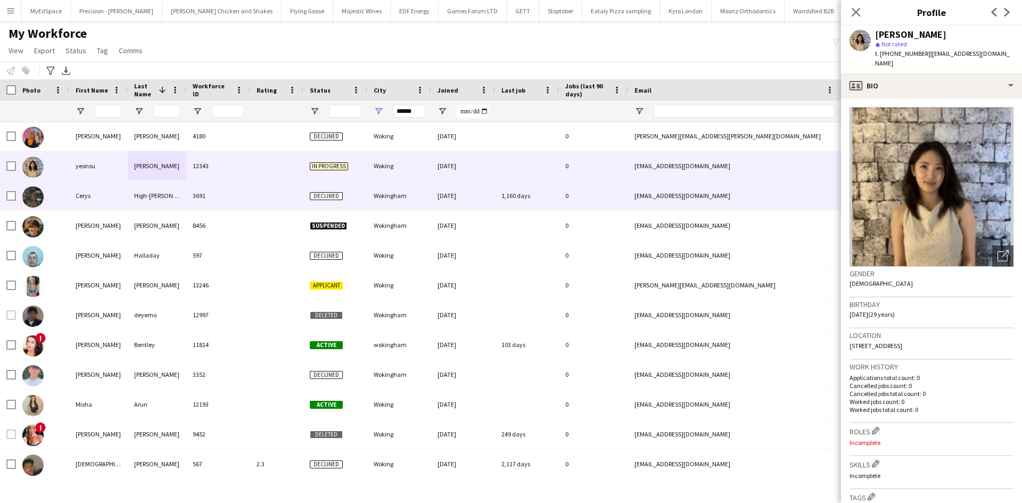
scroll to position [106, 0]
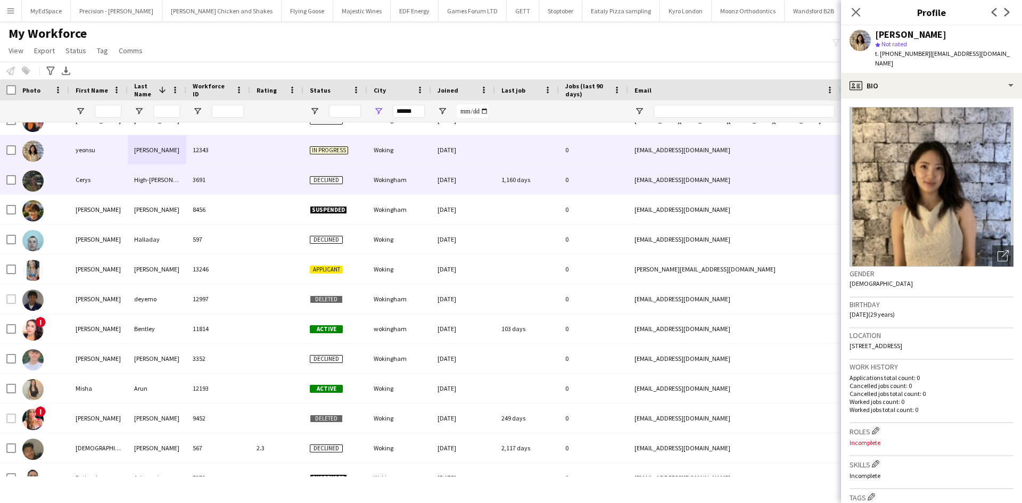
click at [85, 172] on div "Cerys" at bounding box center [98, 179] width 59 height 29
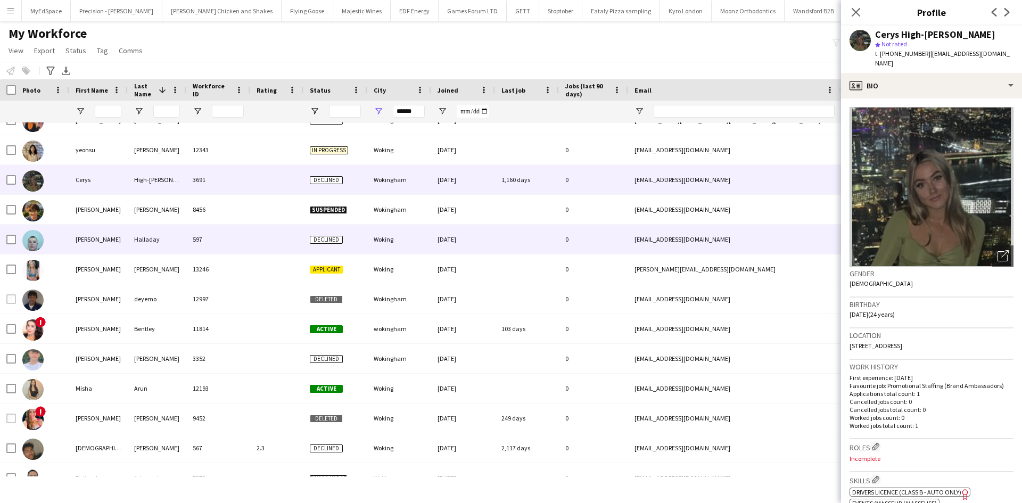
click at [145, 233] on div "Halladay" at bounding box center [157, 239] width 59 height 29
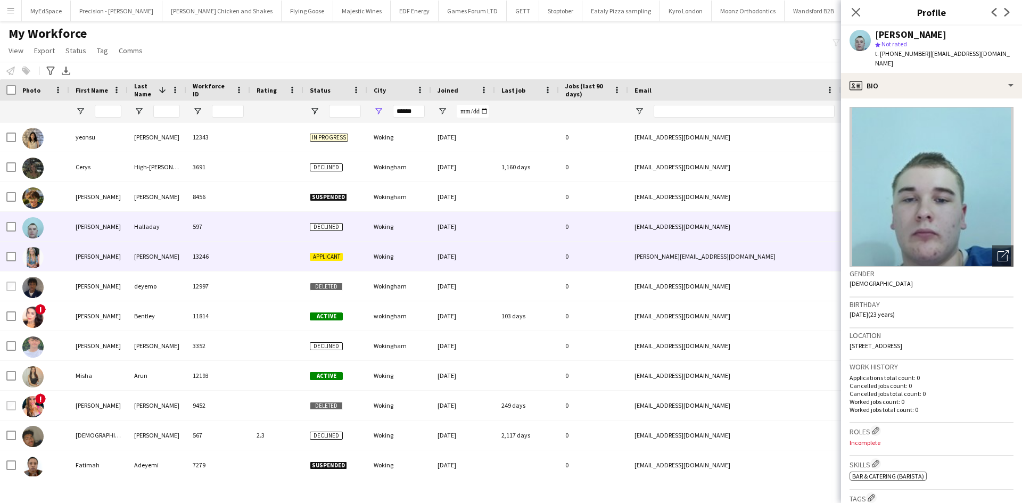
scroll to position [123, 0]
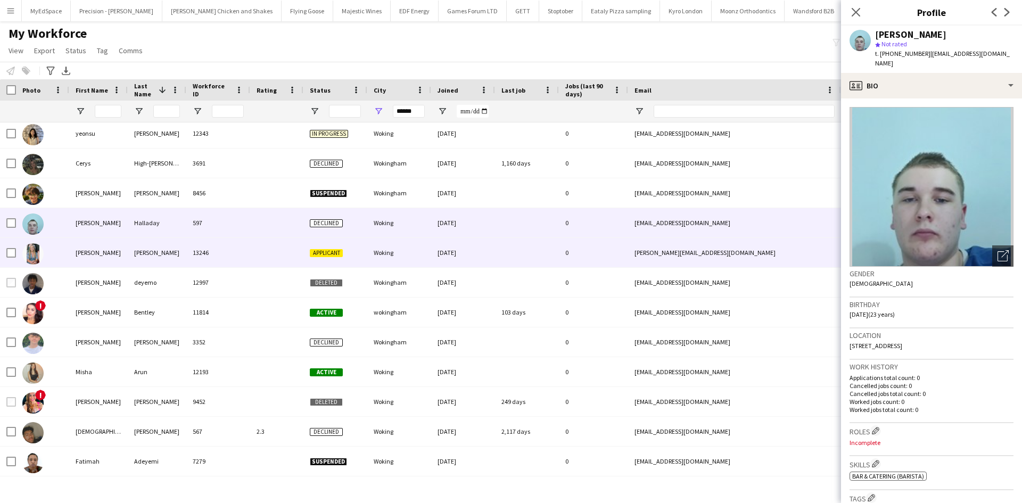
click at [97, 245] on div "[PERSON_NAME]" at bounding box center [98, 252] width 59 height 29
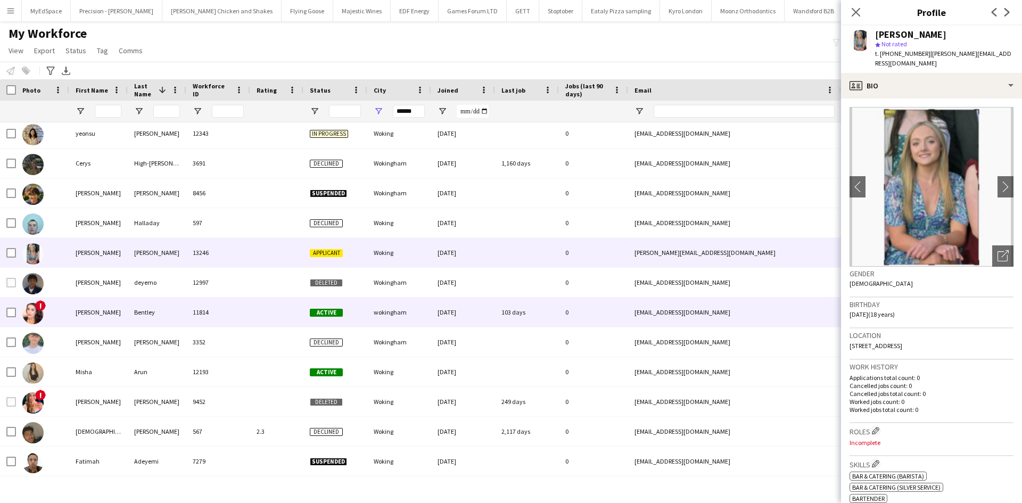
click at [143, 311] on div "Bentley" at bounding box center [157, 311] width 59 height 29
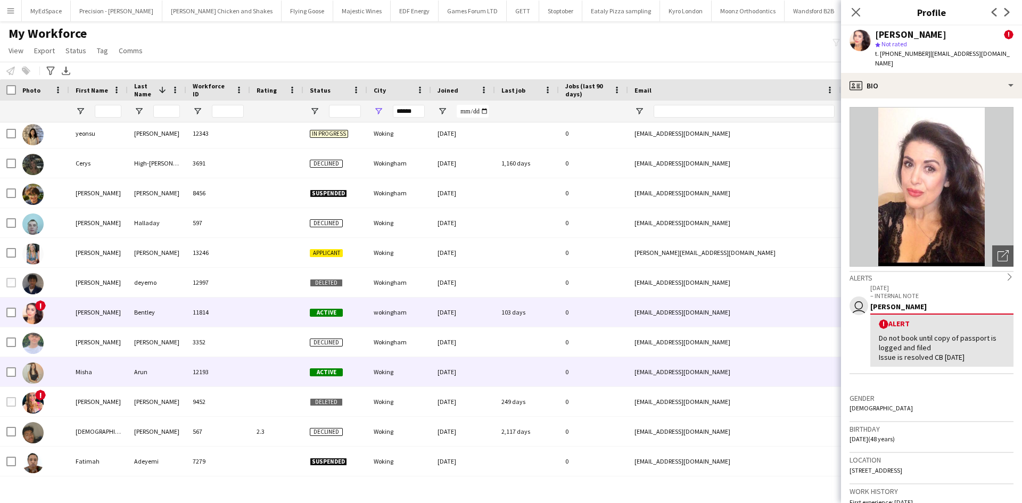
click at [157, 374] on div "Arun" at bounding box center [157, 371] width 59 height 29
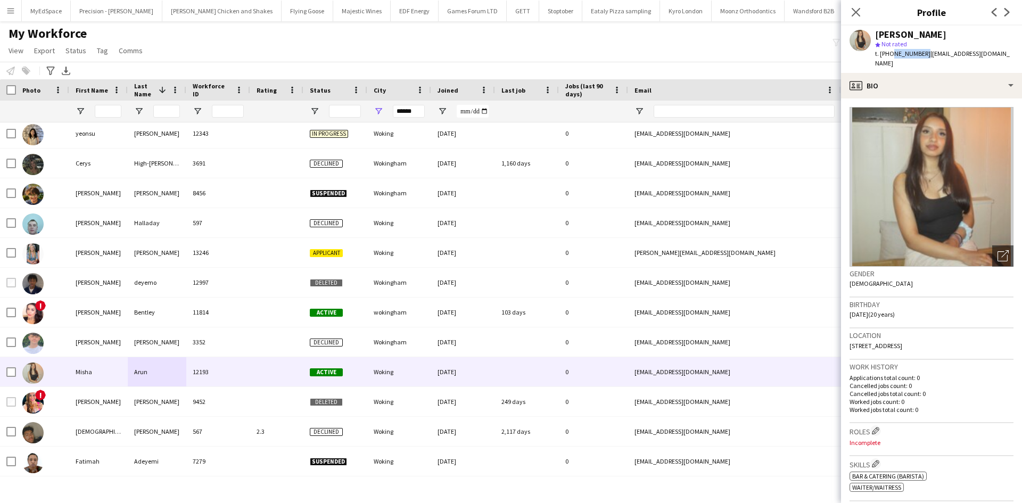
drag, startPoint x: 890, startPoint y: 53, endPoint x: 921, endPoint y: 58, distance: 31.3
click at [921, 58] on div "t. [PHONE_NUMBER] | [EMAIL_ADDRESS][DOMAIN_NAME]" at bounding box center [944, 58] width 138 height 19
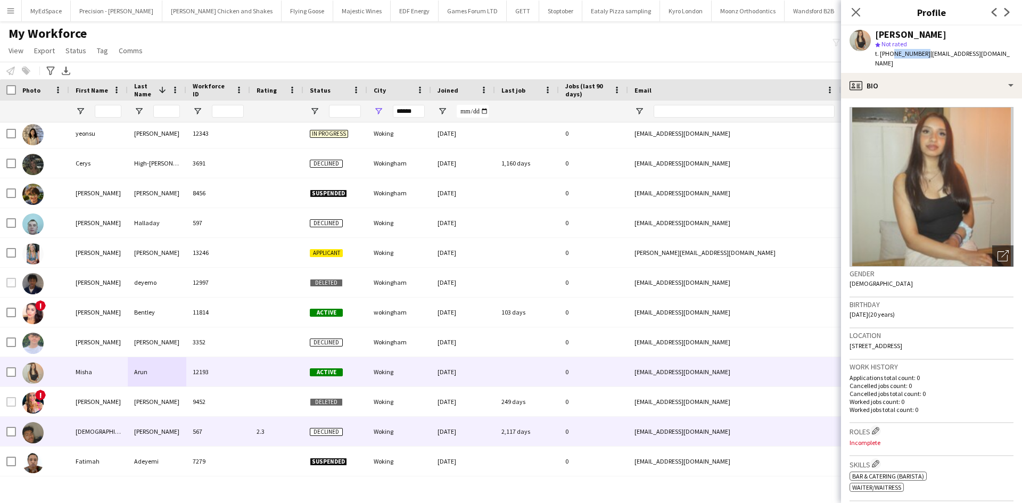
click at [392, 429] on div "Woking" at bounding box center [399, 431] width 64 height 29
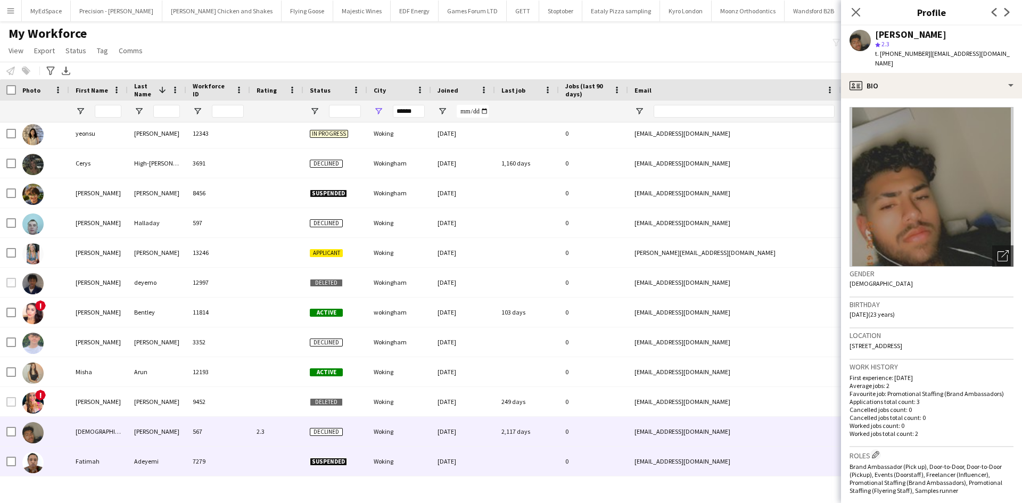
click at [411, 467] on div "Woking" at bounding box center [399, 460] width 64 height 29
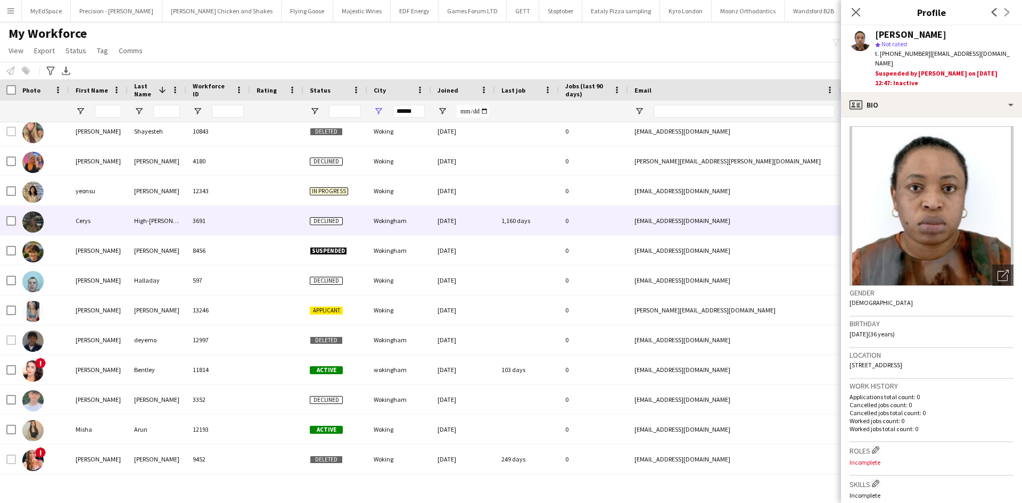
scroll to position [0, 0]
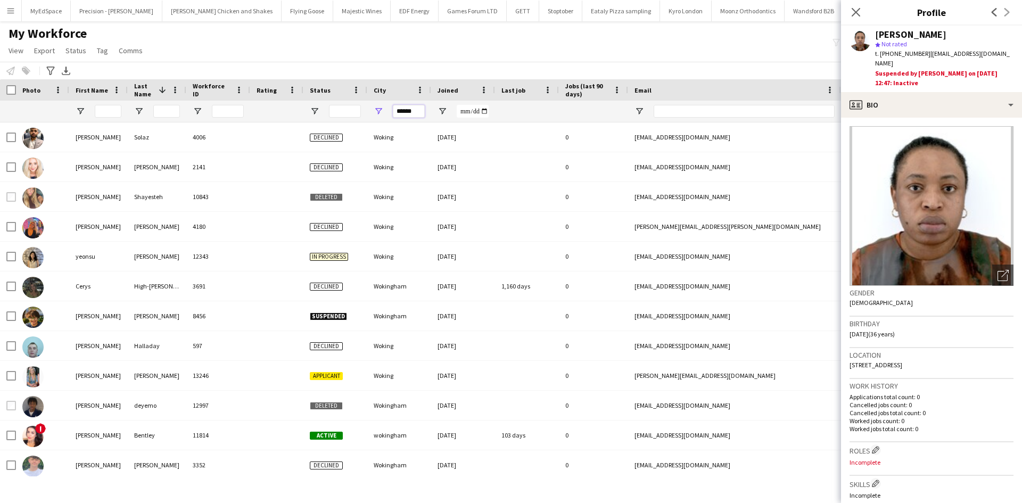
click at [403, 109] on input "******" at bounding box center [409, 111] width 32 height 13
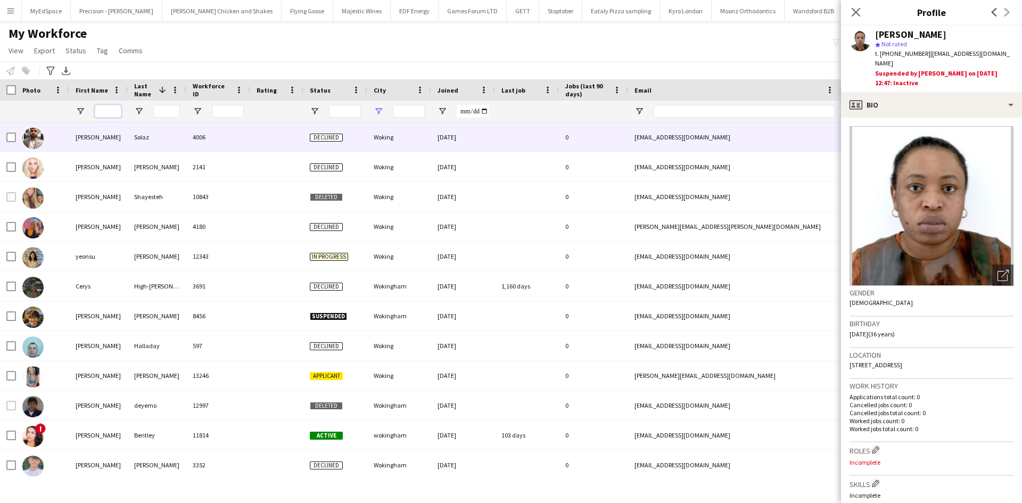
click at [111, 115] on input "First Name Filter Input" at bounding box center [108, 111] width 27 height 13
click at [111, 110] on input "First Name Filter Input" at bounding box center [108, 111] width 27 height 13
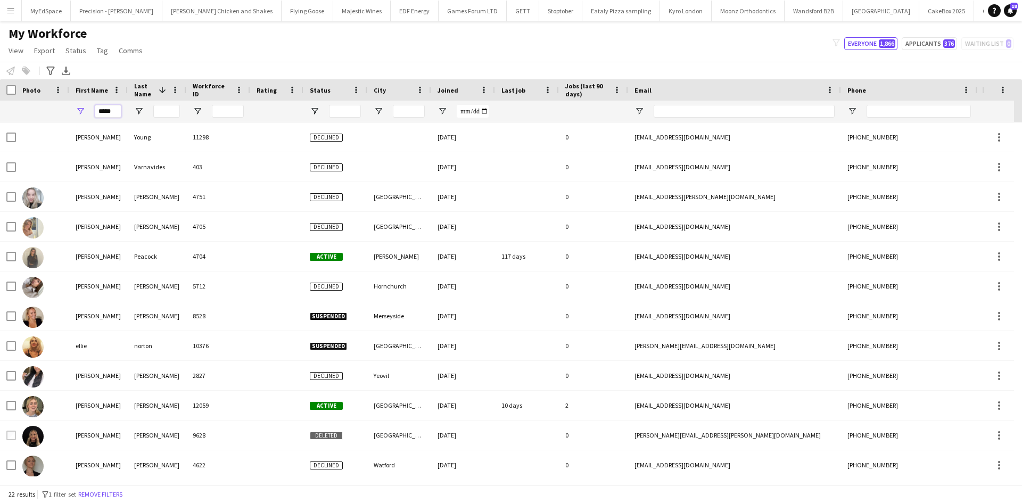
type input "*****"
click at [173, 114] on input "Last Name Filter Input" at bounding box center [166, 111] width 27 height 13
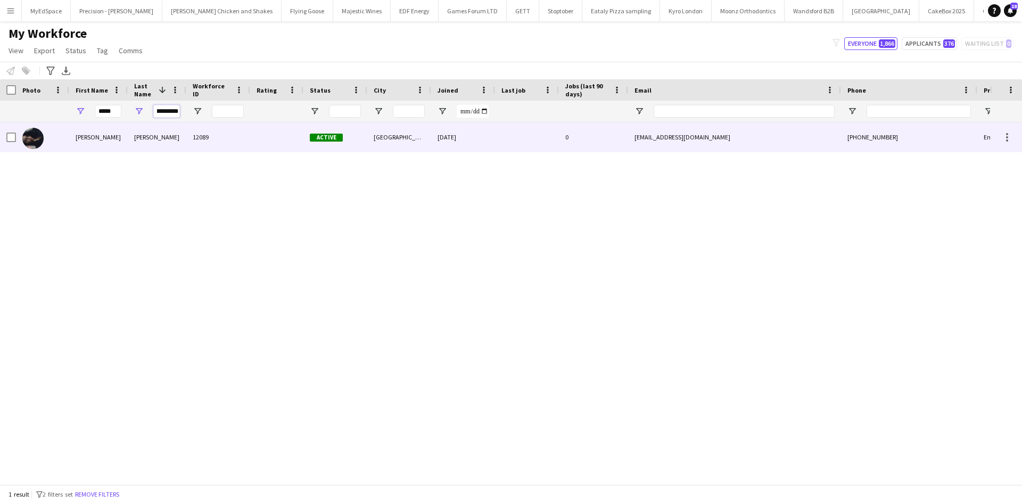
type input "*********"
click at [188, 138] on div "12089" at bounding box center [218, 136] width 64 height 29
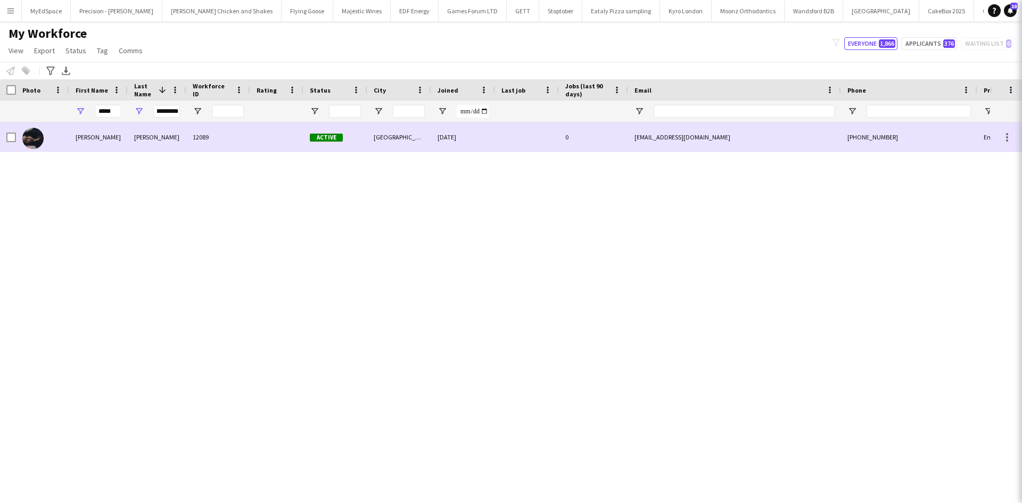
scroll to position [0, 0]
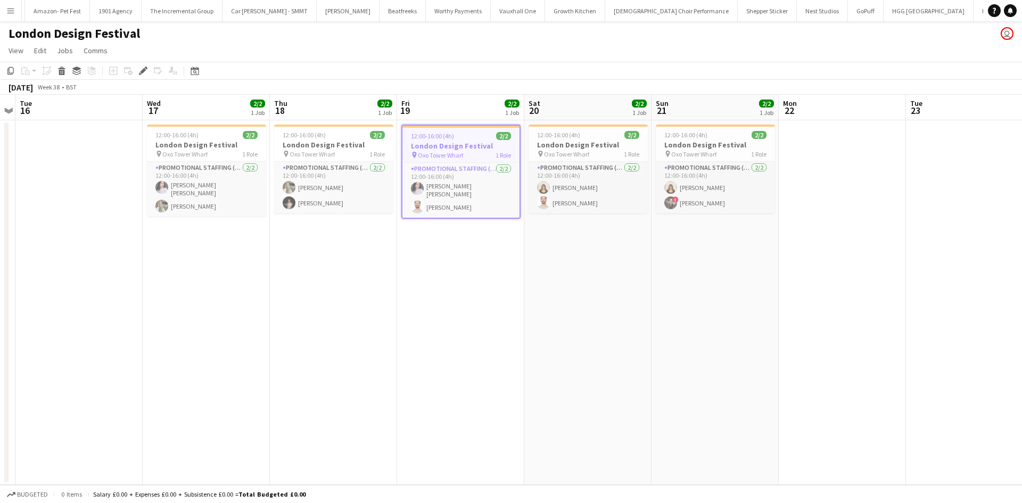
scroll to position [0, 1647]
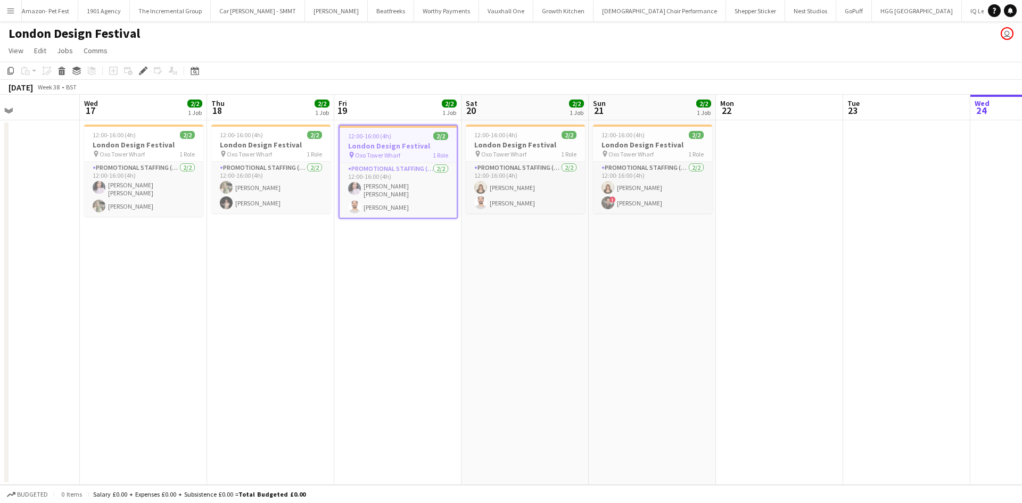
drag, startPoint x: 716, startPoint y: 382, endPoint x: 699, endPoint y: 381, distance: 17.0
click at [699, 381] on app-calendar-viewport "Sat 13 Sun 14 Mon 15 Tue 16 Wed 17 2/2 1 Job Thu 18 2/2 1 Job Fri 19 2/2 1 Job …" at bounding box center [511, 290] width 1022 height 390
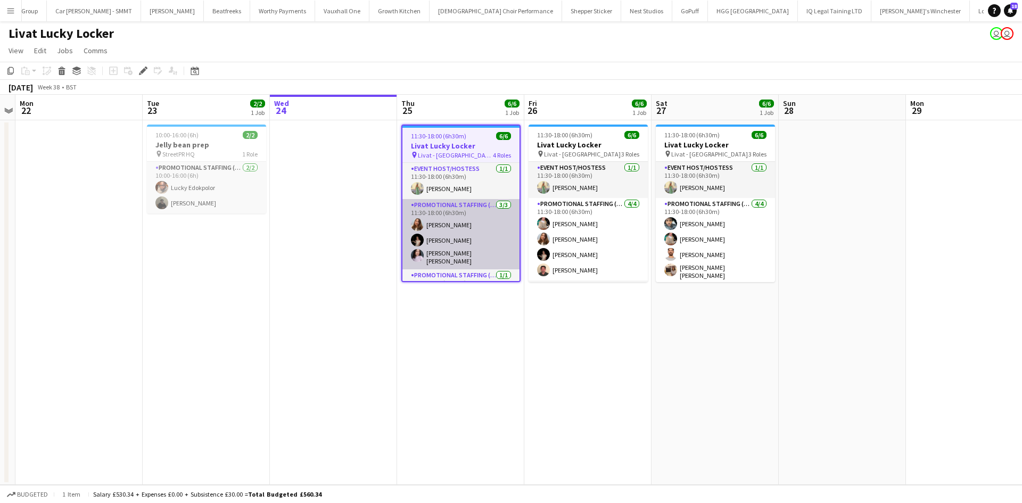
click at [479, 204] on app-card-role "Promotional Staffing (Brand Ambassadors) [DATE] 11:30-18:00 (6h30m) [PERSON_NAM…" at bounding box center [460, 234] width 117 height 70
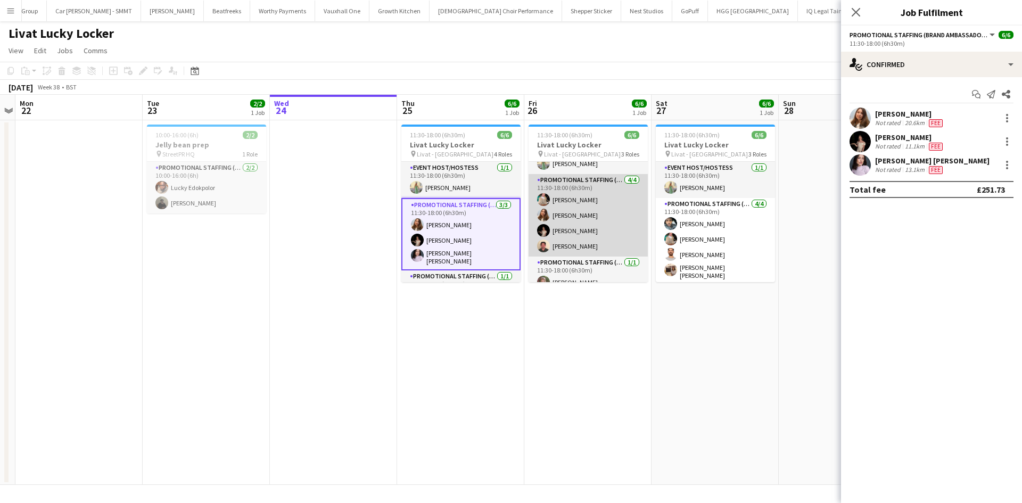
scroll to position [35, 0]
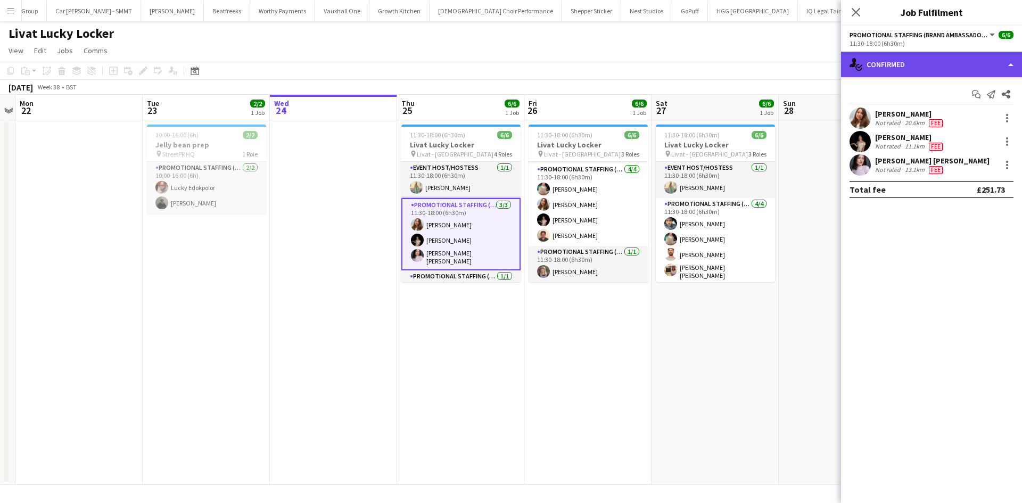
click at [957, 63] on div "single-neutral-actions-check-2 Confirmed" at bounding box center [931, 65] width 181 height 26
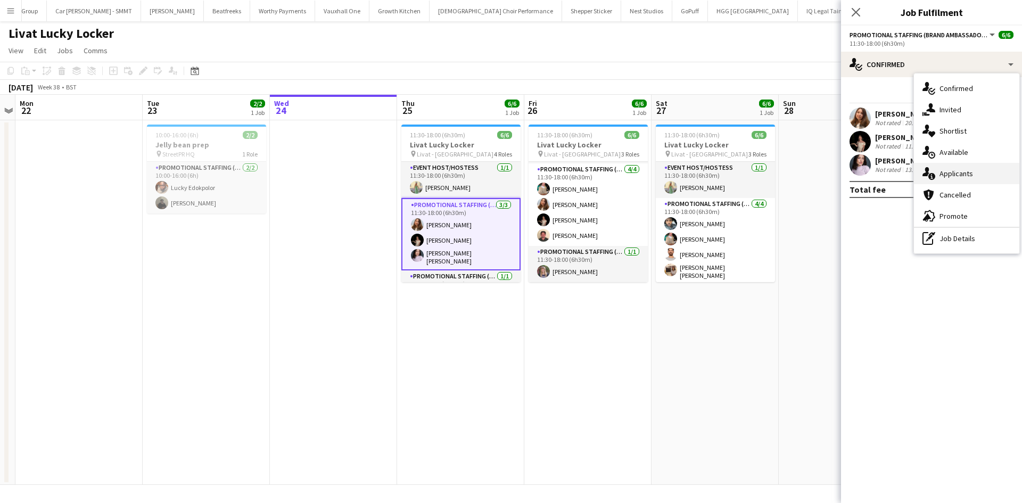
click at [966, 175] on span "Applicants" at bounding box center [956, 174] width 34 height 10
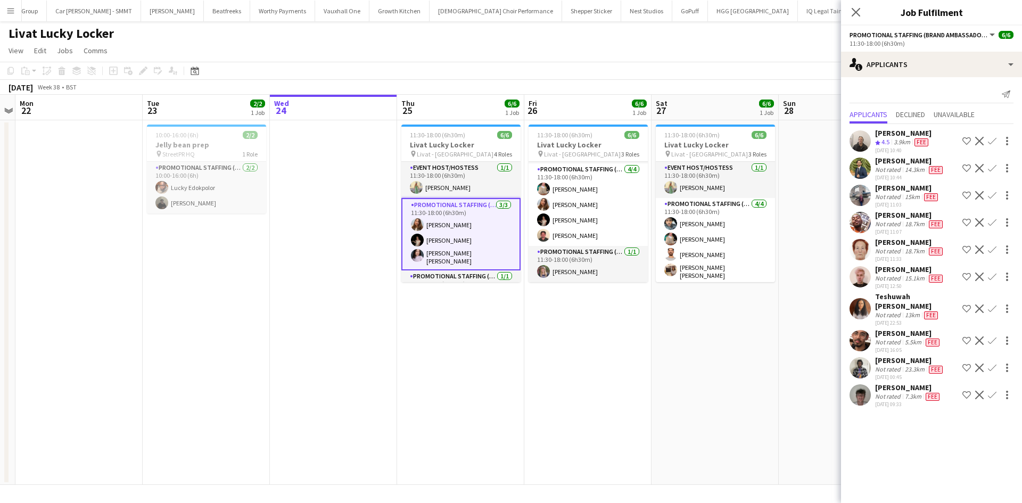
click at [885, 193] on div "Not rated" at bounding box center [889, 197] width 28 height 9
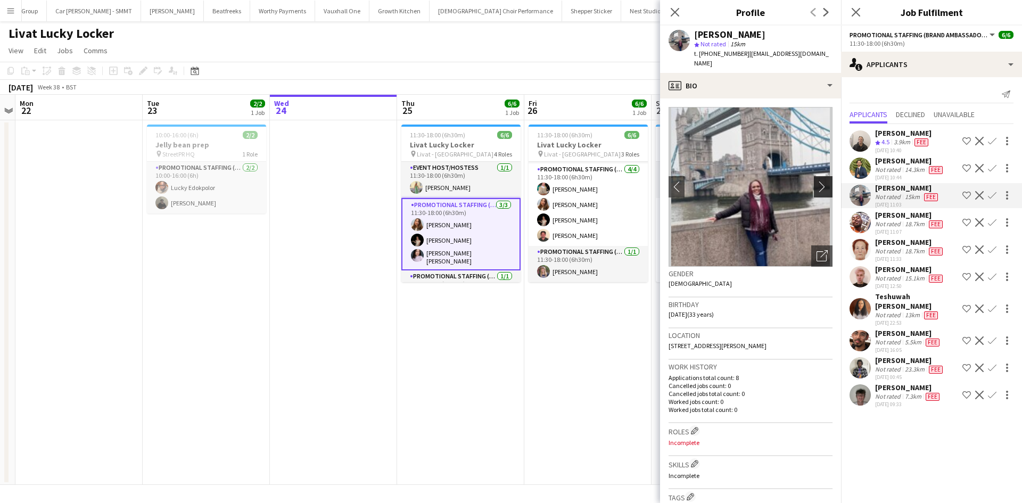
click at [821, 181] on app-icon "chevron-right" at bounding box center [824, 186] width 16 height 11
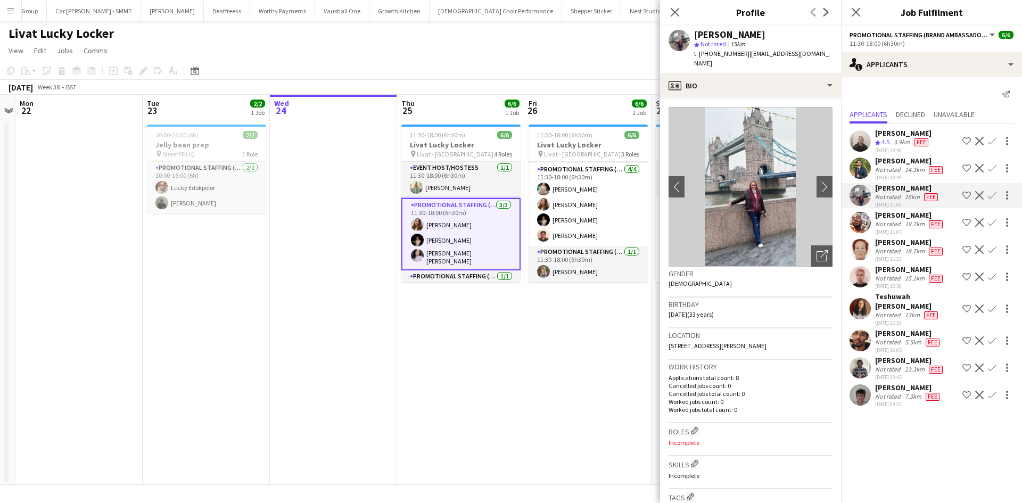
click at [887, 265] on div "[PERSON_NAME]" at bounding box center [910, 269] width 70 height 10
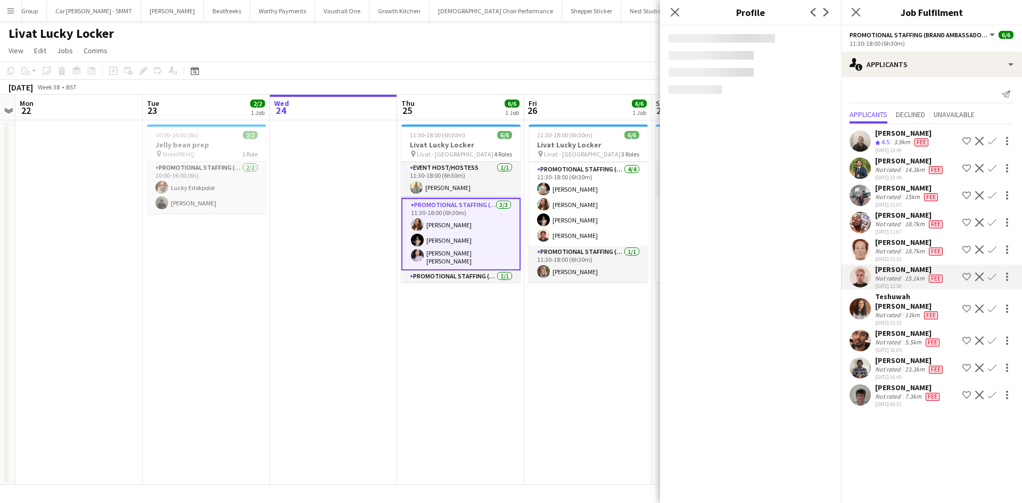
click at [473, 381] on app-date-cell "11:30-18:00 (6h30m) 6/6 Livat Lucky Locker pin Livat - [GEOGRAPHIC_DATA] 4 Role…" at bounding box center [460, 302] width 127 height 365
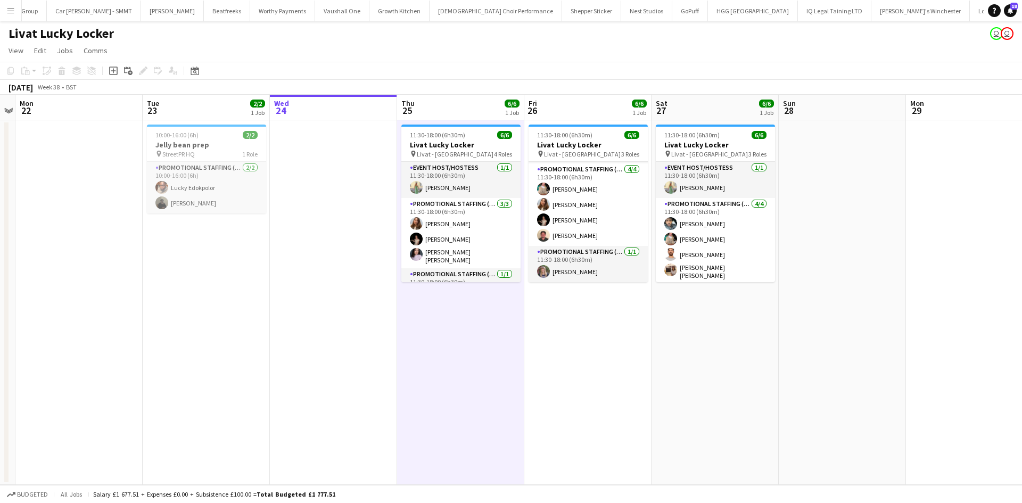
click at [354, 255] on app-date-cell at bounding box center [333, 302] width 127 height 365
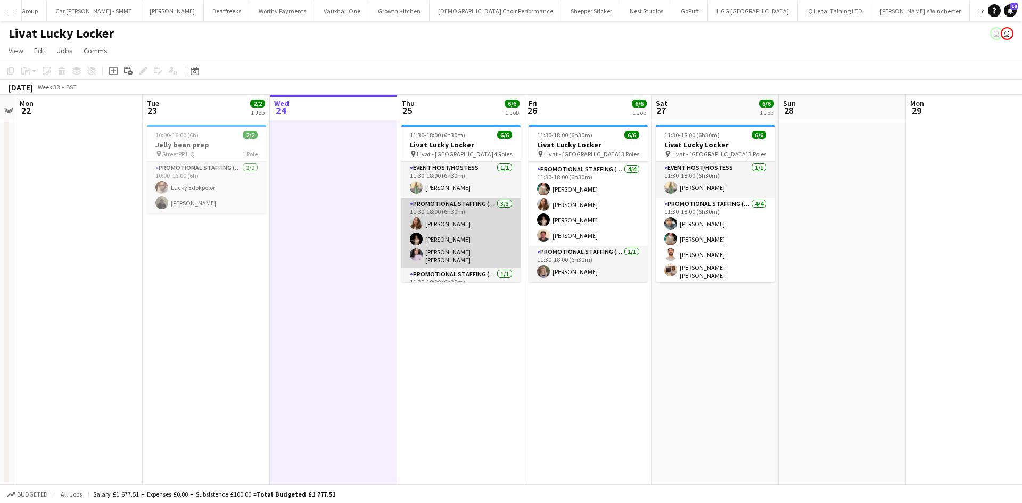
click at [438, 256] on app-card-role "Promotional Staffing (Brand Ambassadors) [DATE] 11:30-18:00 (6h30m) [PERSON_NAM…" at bounding box center [460, 233] width 119 height 70
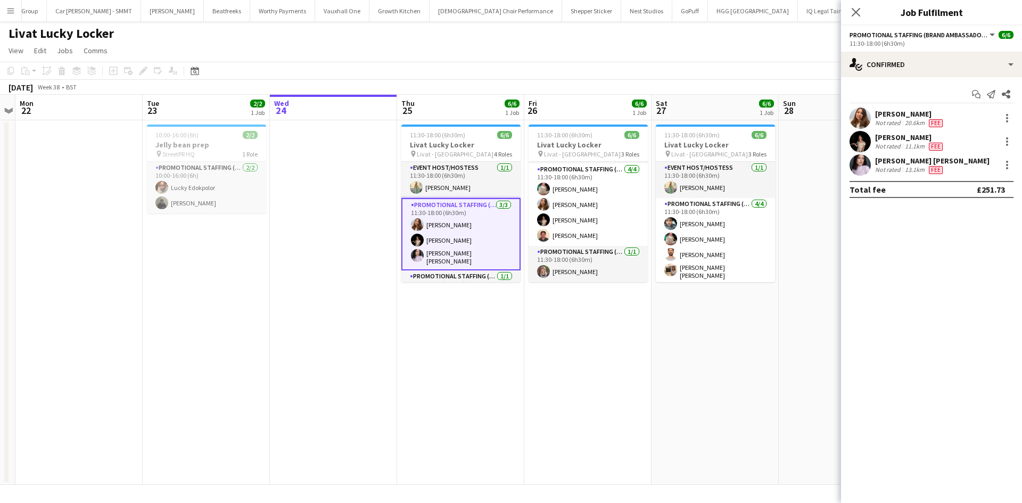
click at [1013, 166] on div "[PERSON_NAME] [PERSON_NAME] Not rated 13.1km Fee" at bounding box center [931, 164] width 181 height 21
click at [1004, 162] on div at bounding box center [1006, 165] width 13 height 13
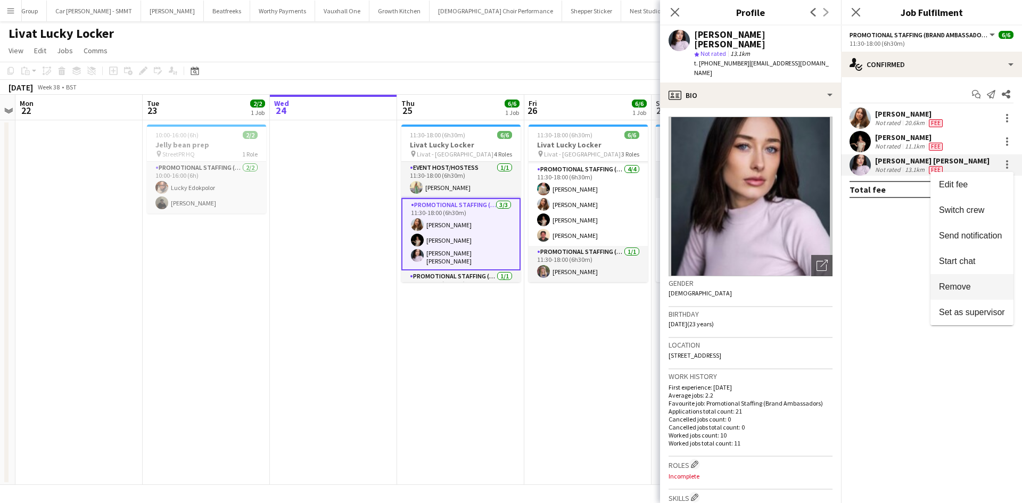
click at [976, 276] on button "Remove" at bounding box center [971, 287] width 83 height 26
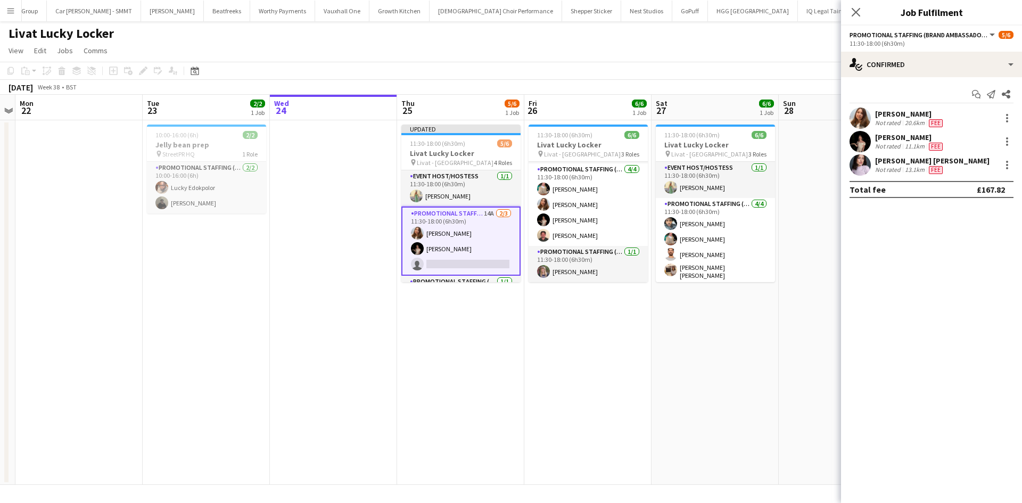
click at [649, 343] on app-date-cell "11:30-18:00 (6h30m) 6/6 Livat Lucky Locker pin Livat - King Street 3 Roles Even…" at bounding box center [587, 302] width 127 height 365
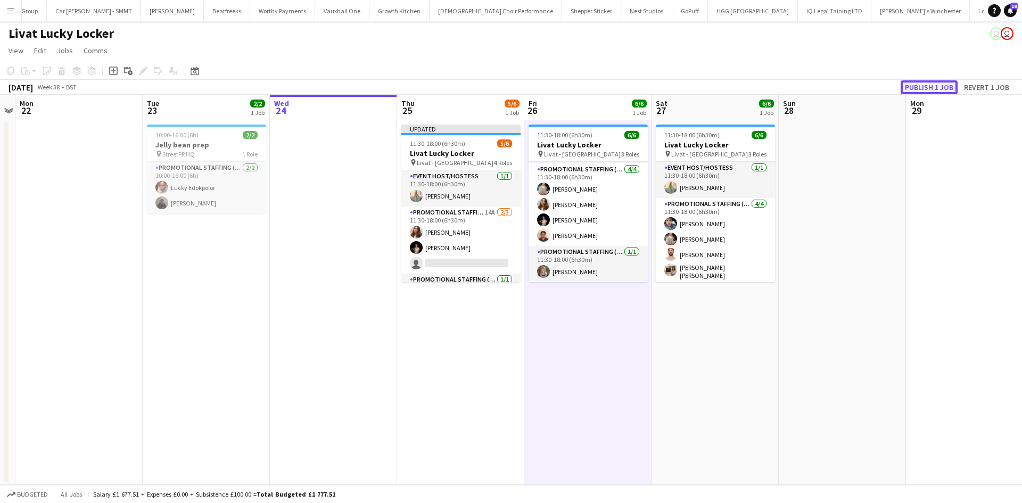
click at [926, 83] on button "Publish 1 job" at bounding box center [928, 87] width 57 height 14
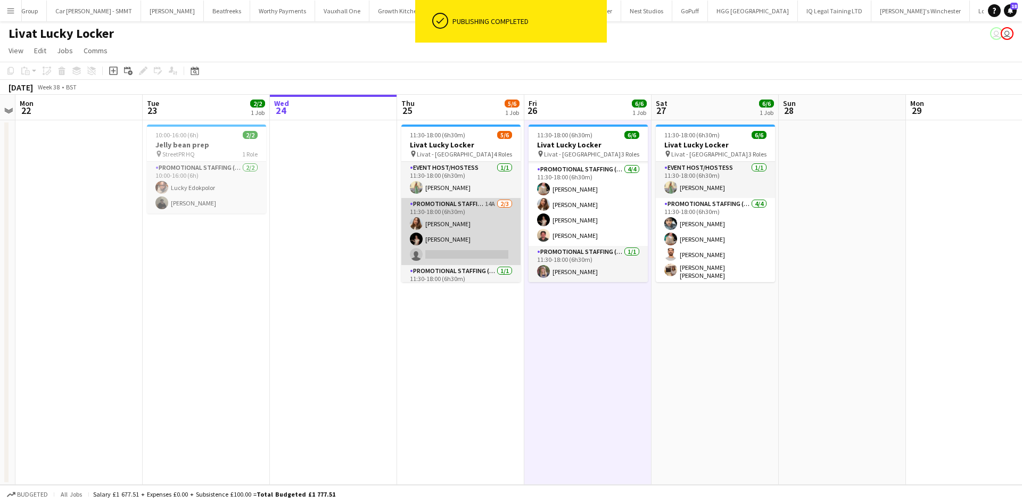
click at [475, 200] on app-card-role "Promotional Staffing (Brand Ambassadors) 14A [DATE] 11:30-18:00 (6h30m) [PERSON…" at bounding box center [460, 231] width 119 height 67
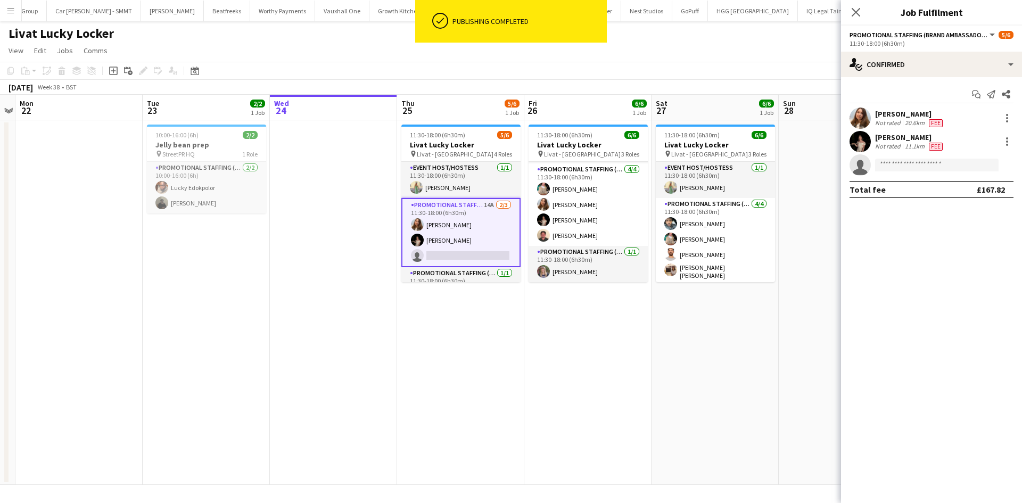
scroll to position [0, 367]
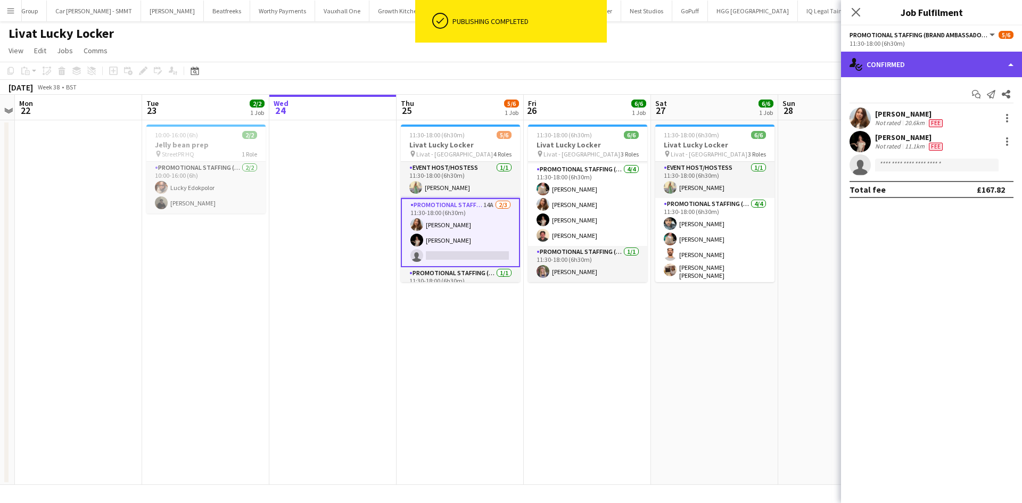
click at [919, 70] on div "single-neutral-actions-check-2 Confirmed" at bounding box center [931, 65] width 181 height 26
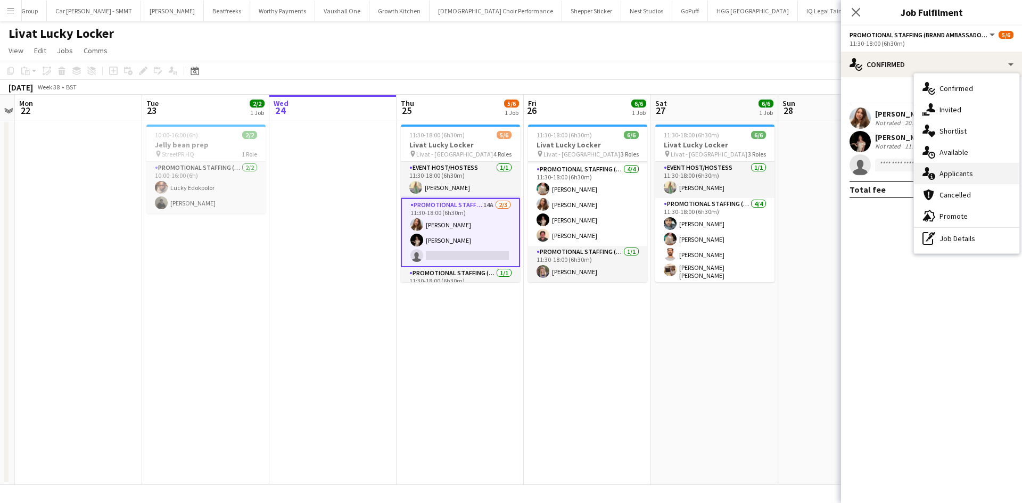
click at [984, 179] on div "single-neutral-actions-information Applicants" at bounding box center [966, 173] width 105 height 21
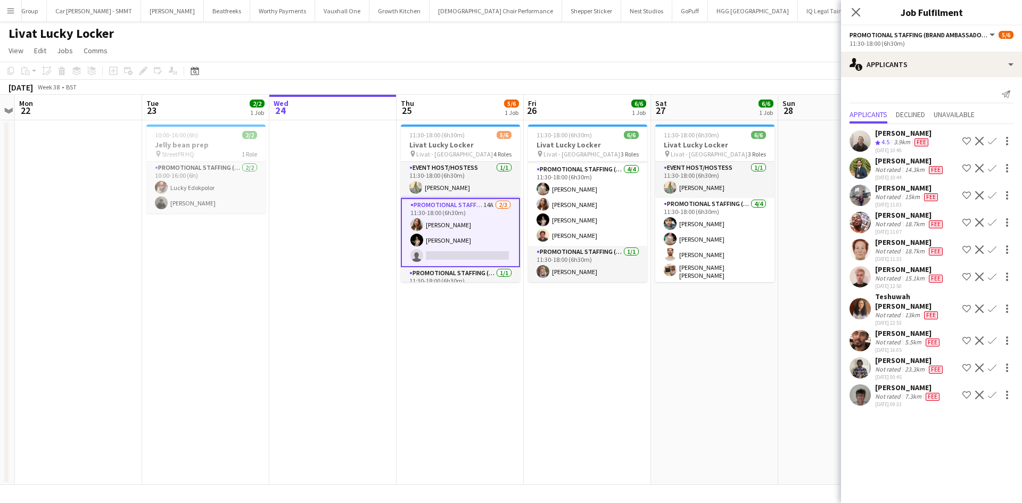
click at [893, 401] on div "[DATE] 09:33" at bounding box center [908, 404] width 67 height 7
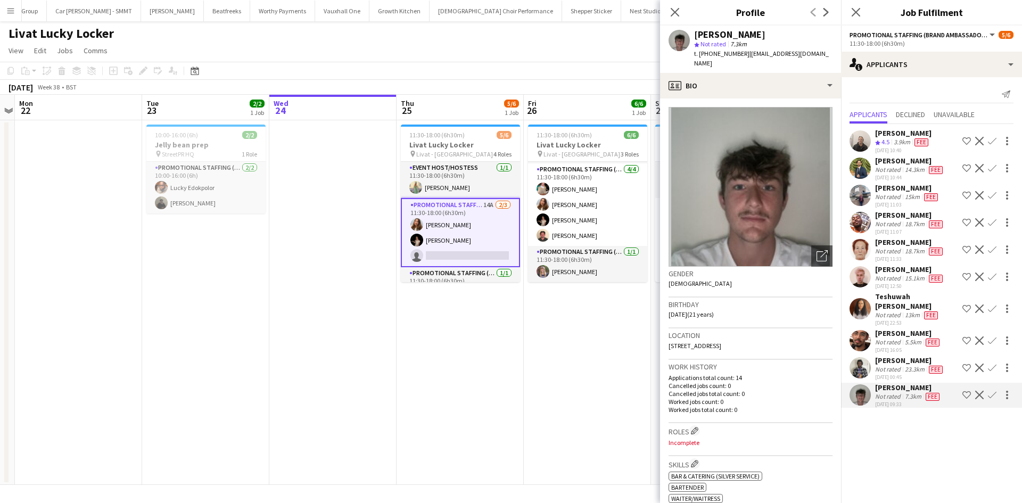
click at [891, 355] on div "[PERSON_NAME]" at bounding box center [910, 360] width 70 height 10
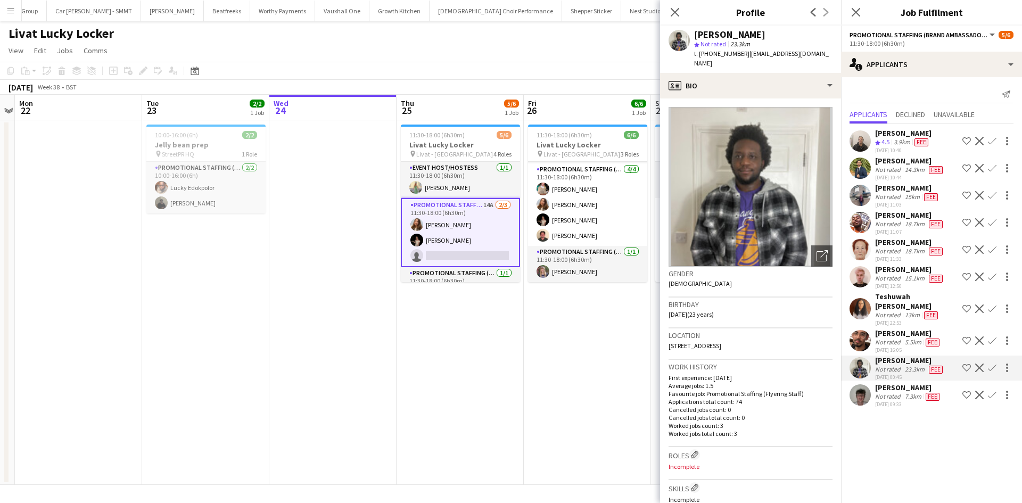
click at [891, 338] on div "Not rated" at bounding box center [889, 342] width 28 height 9
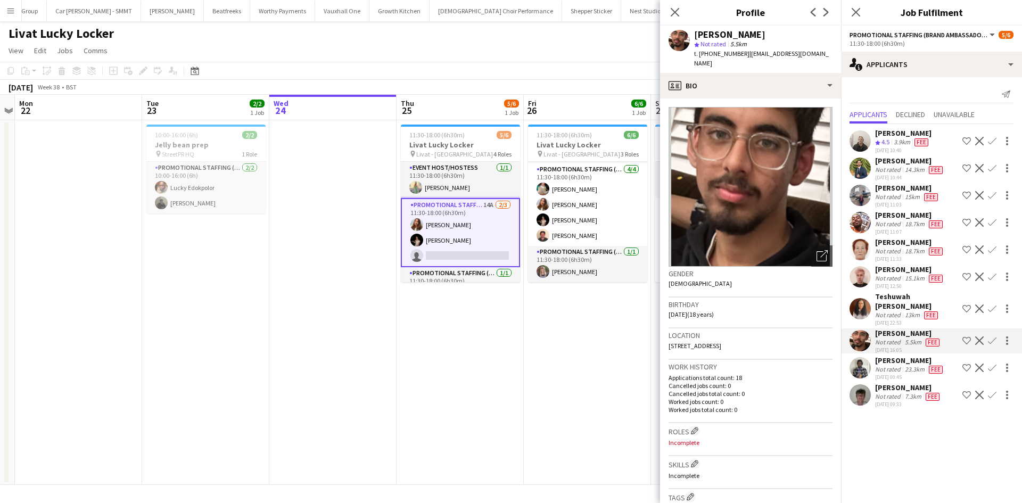
click at [888, 311] on div "Not rated" at bounding box center [889, 315] width 28 height 9
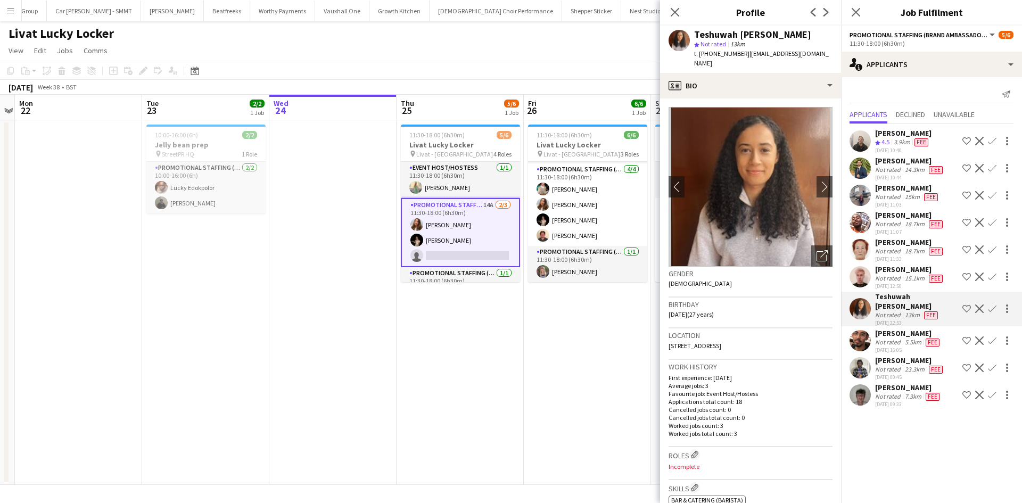
click at [888, 281] on div "Not rated" at bounding box center [889, 278] width 28 height 9
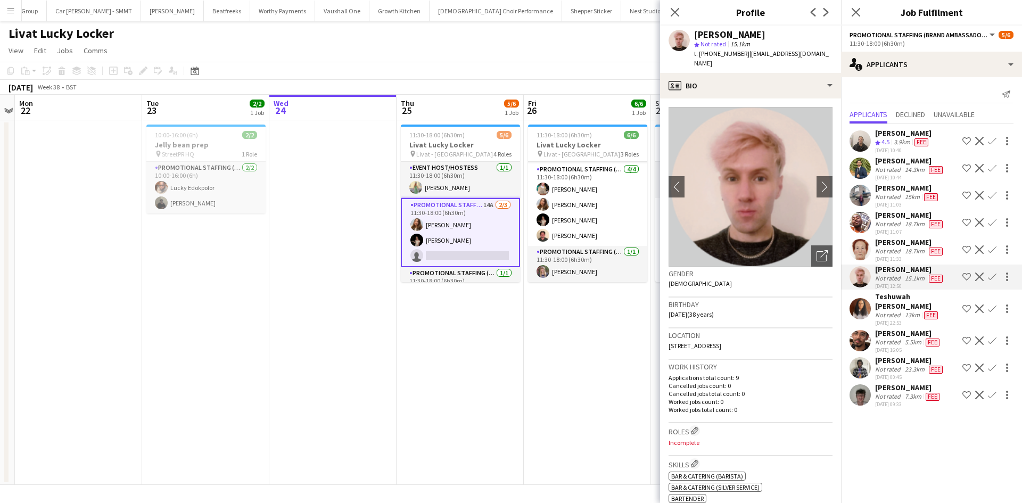
click at [894, 253] on div "Not rated" at bounding box center [889, 251] width 28 height 9
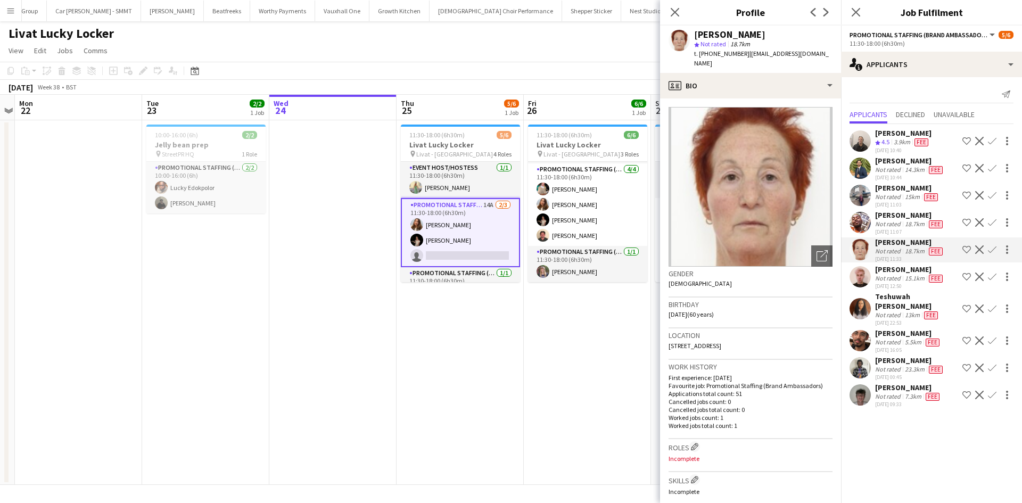
click at [892, 229] on div "[DATE] 11:07" at bounding box center [910, 231] width 70 height 7
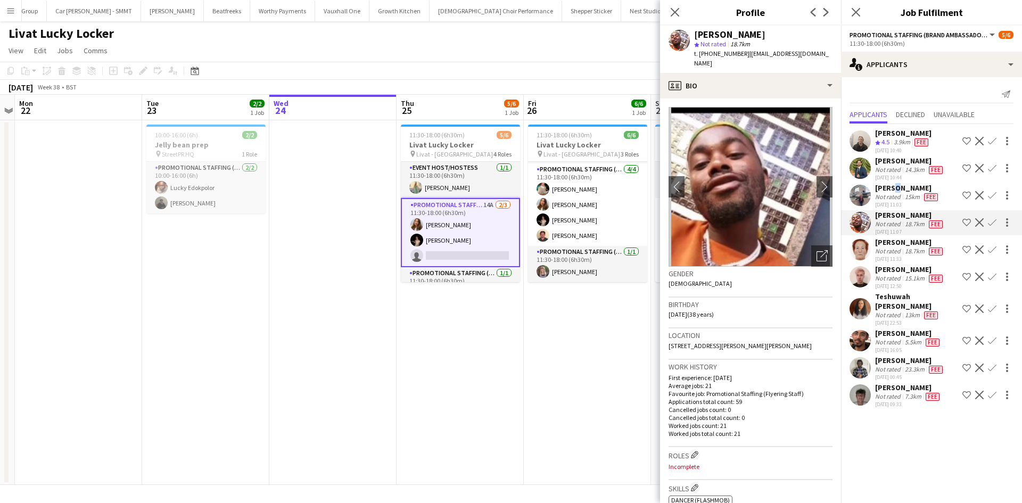
click at [892, 184] on div "[PERSON_NAME]" at bounding box center [907, 188] width 65 height 10
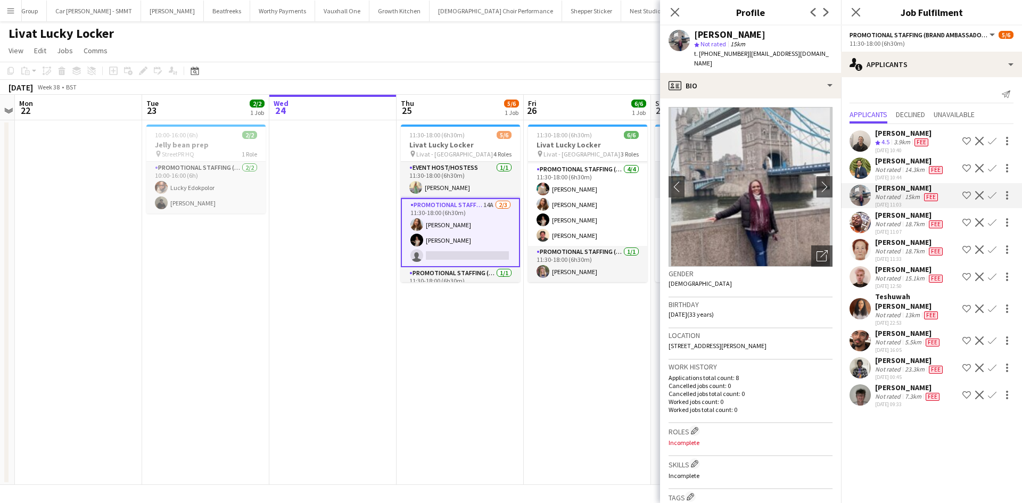
click at [902, 169] on div "14.3km" at bounding box center [914, 169] width 24 height 9
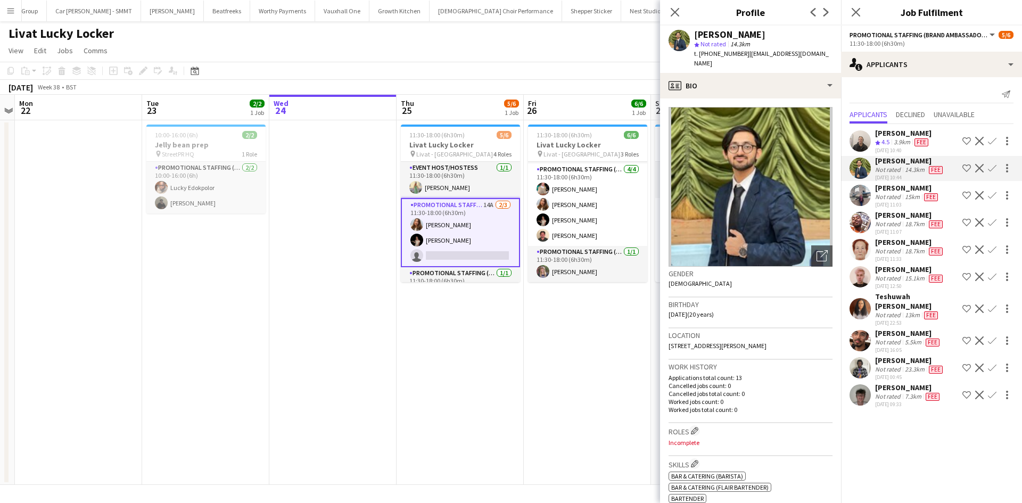
click at [896, 136] on div "[PERSON_NAME]" at bounding box center [903, 133] width 56 height 10
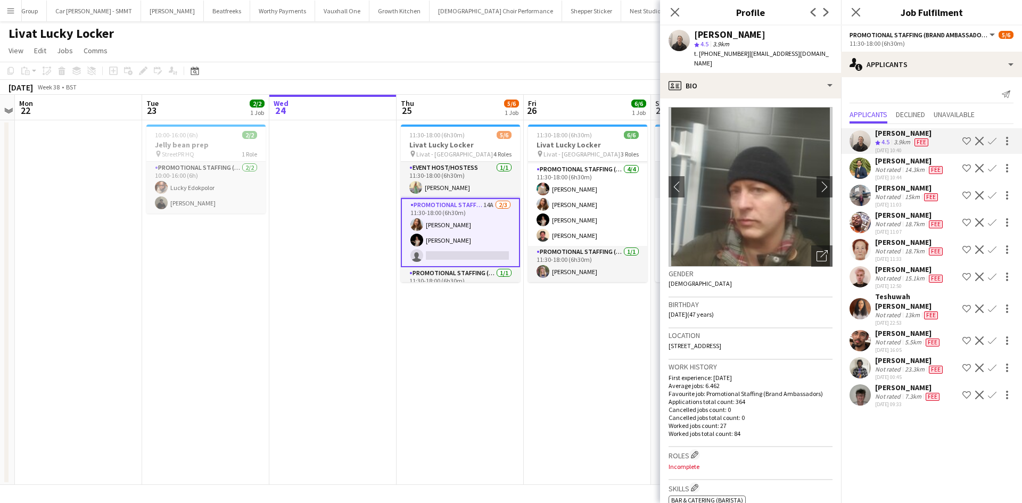
click at [892, 188] on div "[PERSON_NAME]" at bounding box center [907, 188] width 65 height 10
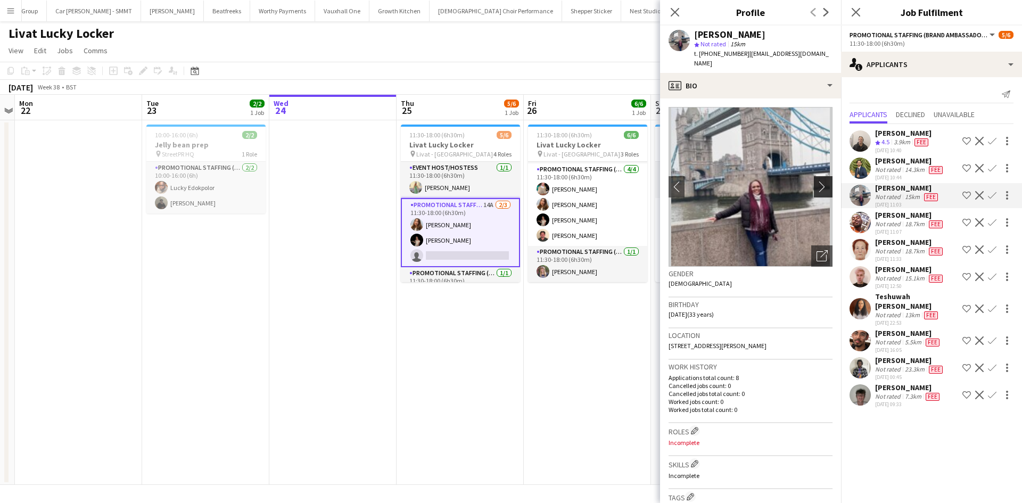
click at [822, 181] on app-icon "chevron-right" at bounding box center [824, 186] width 16 height 11
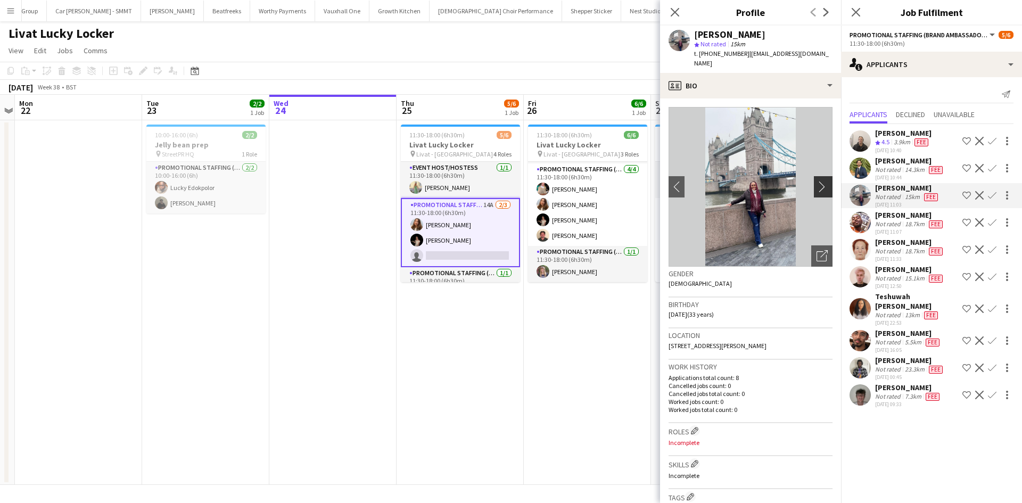
click at [816, 181] on app-icon "chevron-right" at bounding box center [824, 186] width 16 height 11
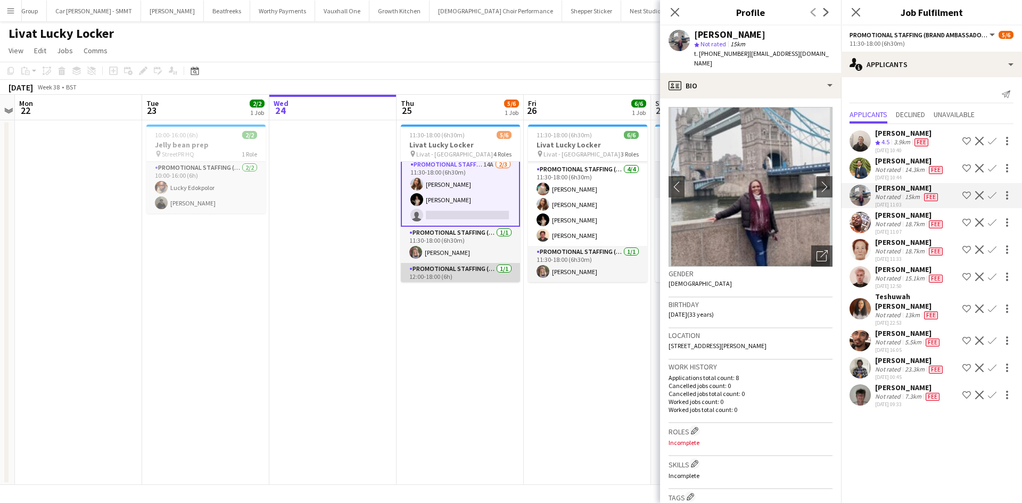
scroll to position [57, 0]
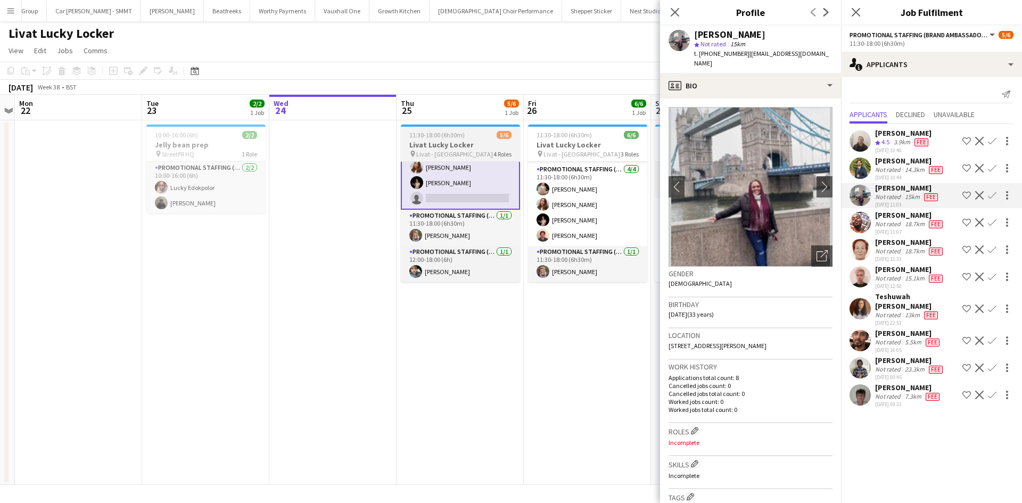
click at [426, 150] on span "Livat - [GEOGRAPHIC_DATA]" at bounding box center [454, 154] width 77 height 8
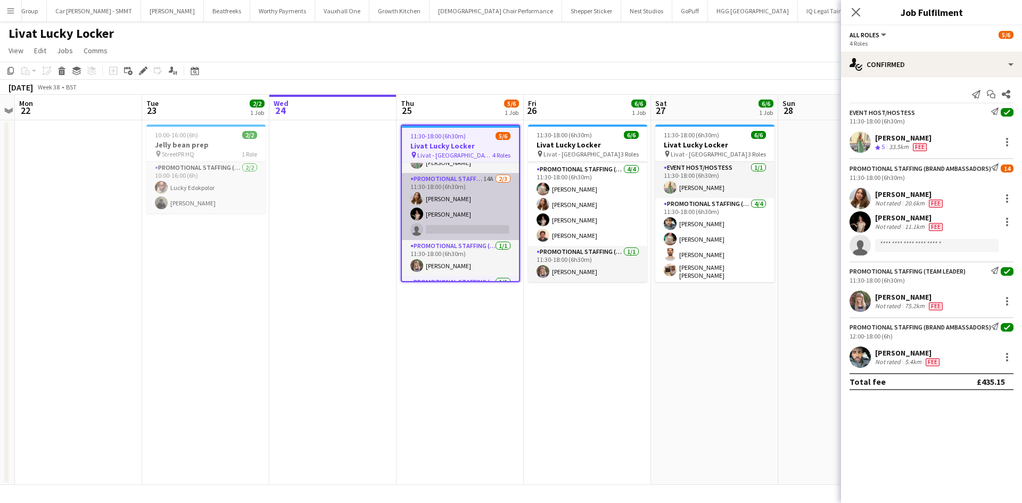
scroll to position [0, 0]
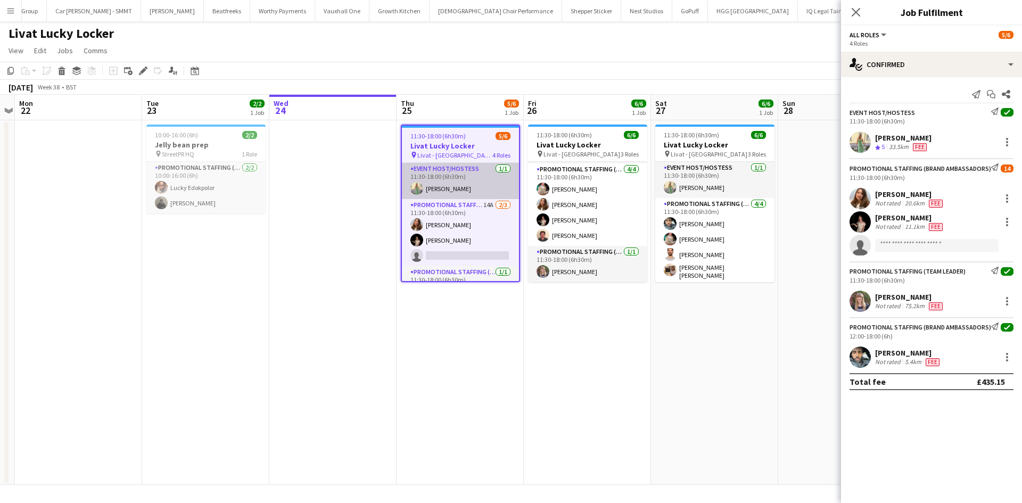
click at [461, 197] on app-card-role "Event Host/Hostess [DATE] 11:30-18:00 (6h30m) [PERSON_NAME]" at bounding box center [460, 181] width 117 height 36
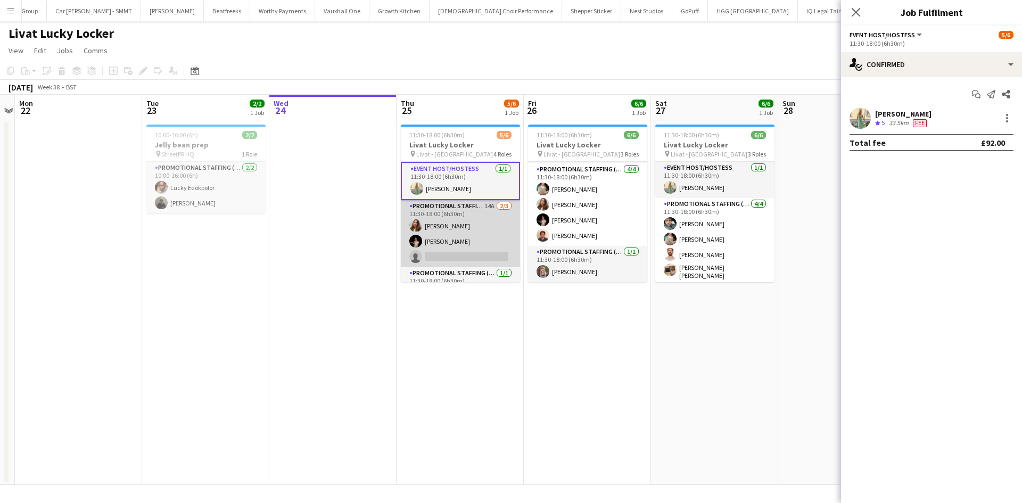
click at [484, 206] on app-card-role "Promotional Staffing (Brand Ambassadors) 14A [DATE] 11:30-18:00 (6h30m) [PERSON…" at bounding box center [460, 233] width 119 height 67
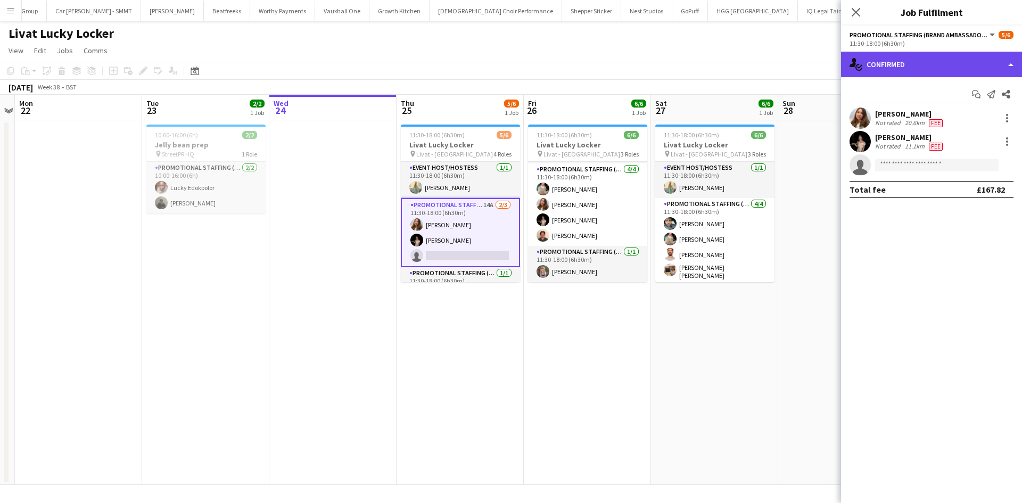
click at [904, 65] on div "single-neutral-actions-check-2 Confirmed" at bounding box center [931, 65] width 181 height 26
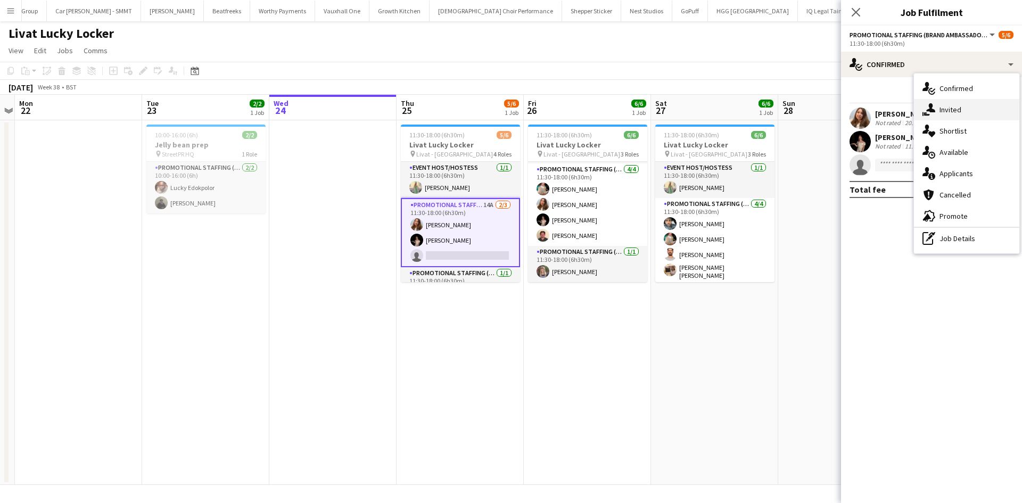
click at [973, 116] on div "single-neutral-actions-share-1 Invited" at bounding box center [966, 109] width 105 height 21
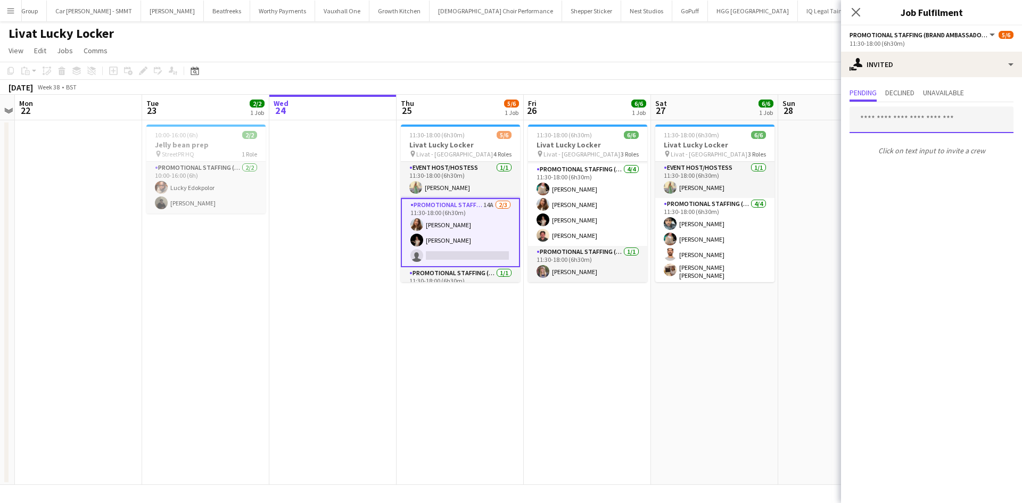
click at [886, 117] on input "text" at bounding box center [931, 119] width 164 height 27
type input "*****"
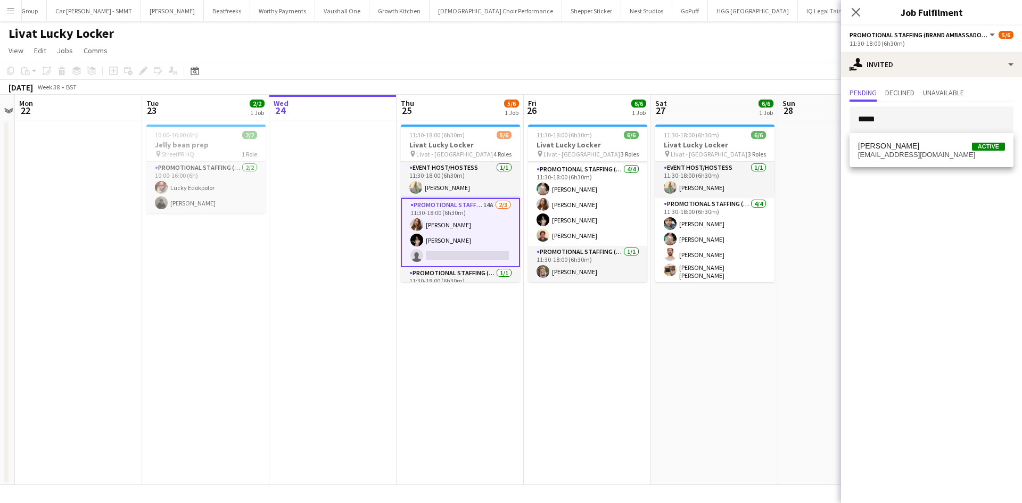
click at [484, 207] on app-card-role "Promotional Staffing (Brand Ambassadors) 14A [DATE] 11:30-18:00 (6h30m) [PERSON…" at bounding box center [460, 232] width 119 height 69
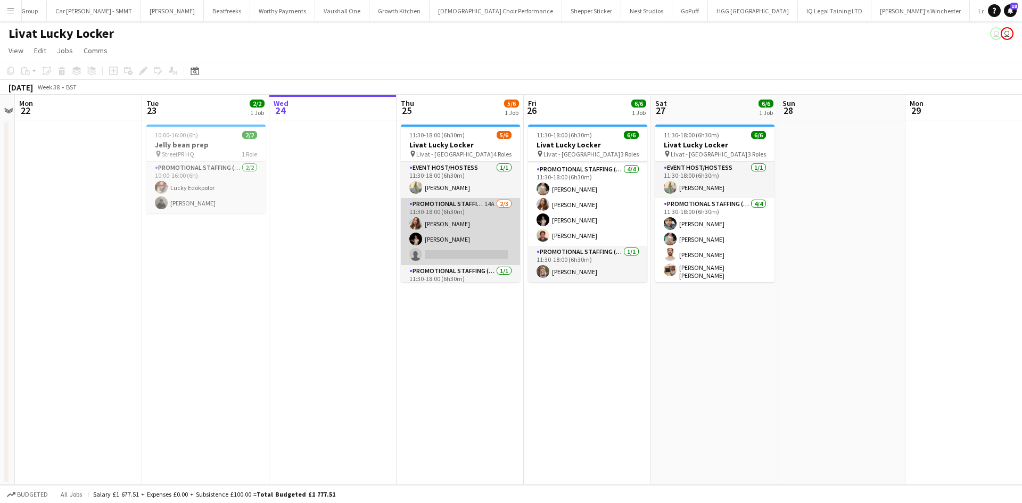
click at [484, 207] on app-card-role "Promotional Staffing (Brand Ambassadors) 14A [DATE] 11:30-18:00 (6h30m) [PERSON…" at bounding box center [460, 231] width 119 height 67
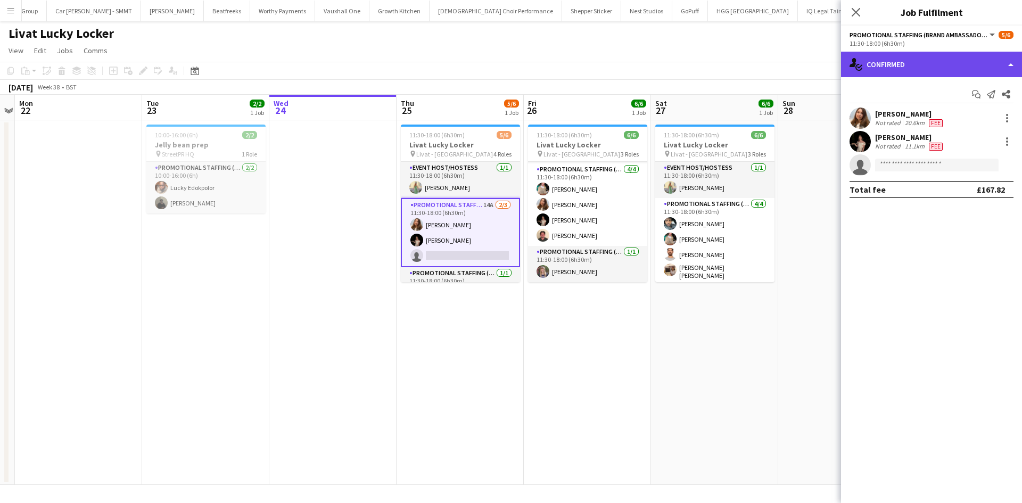
click at [905, 70] on div "single-neutral-actions-check-2 Confirmed" at bounding box center [931, 65] width 181 height 26
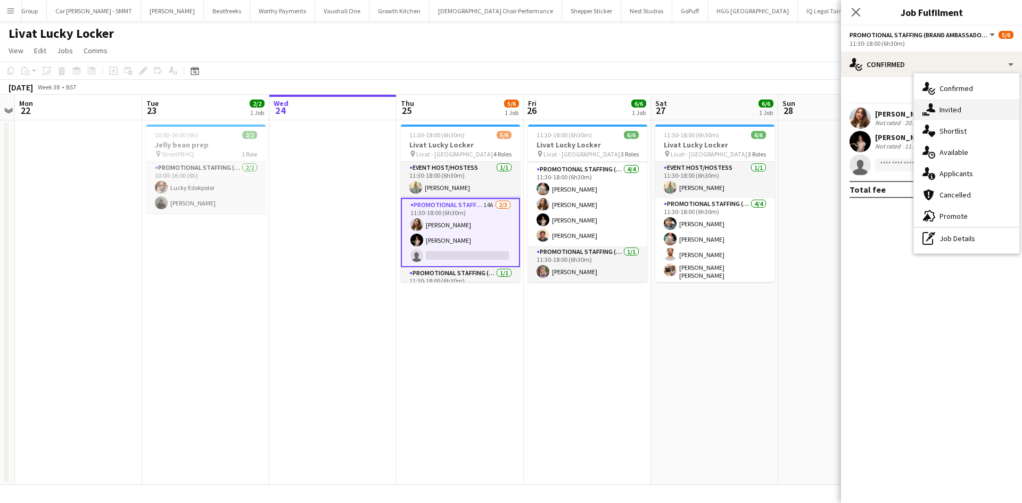
click at [954, 102] on div "single-neutral-actions-share-1 Invited" at bounding box center [966, 109] width 105 height 21
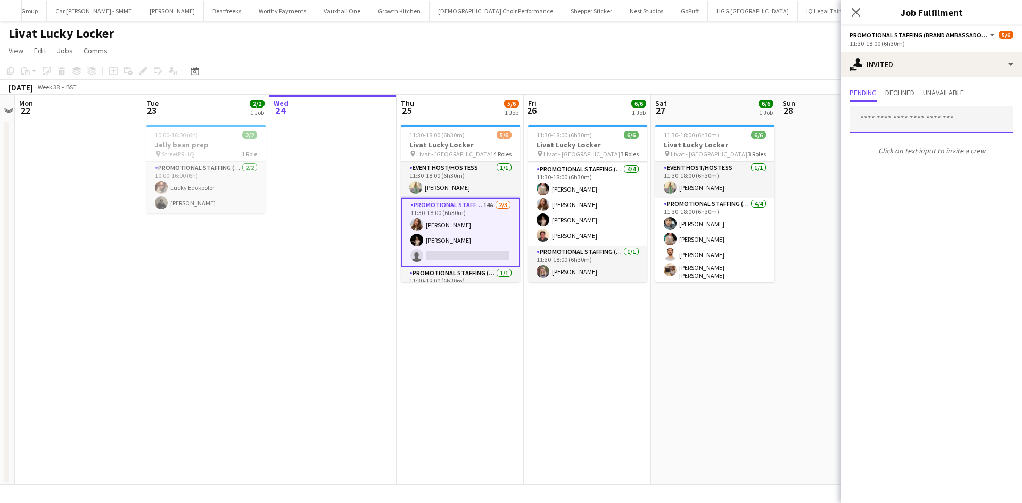
click at [908, 122] on input "text" at bounding box center [931, 119] width 164 height 27
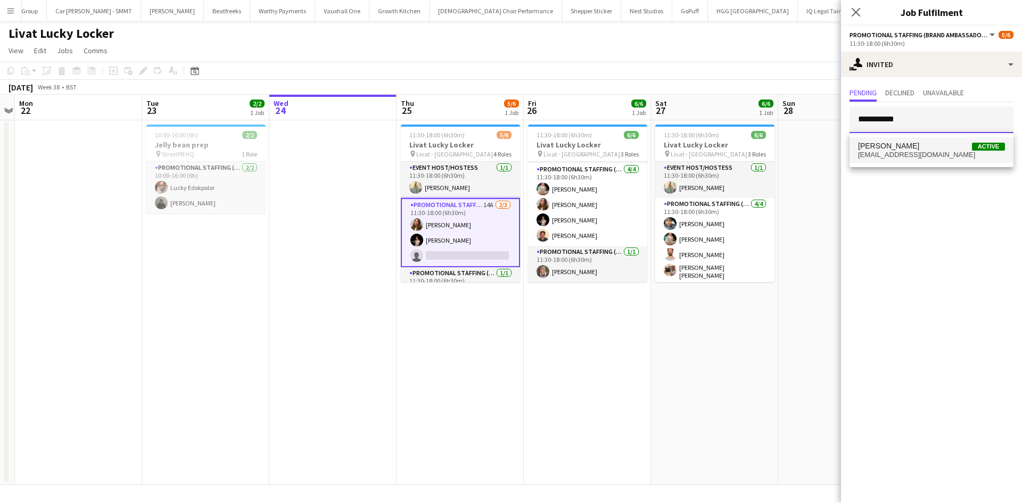
type input "**********"
click at [914, 156] on span "[EMAIL_ADDRESS][DOMAIN_NAME]" at bounding box center [931, 155] width 147 height 9
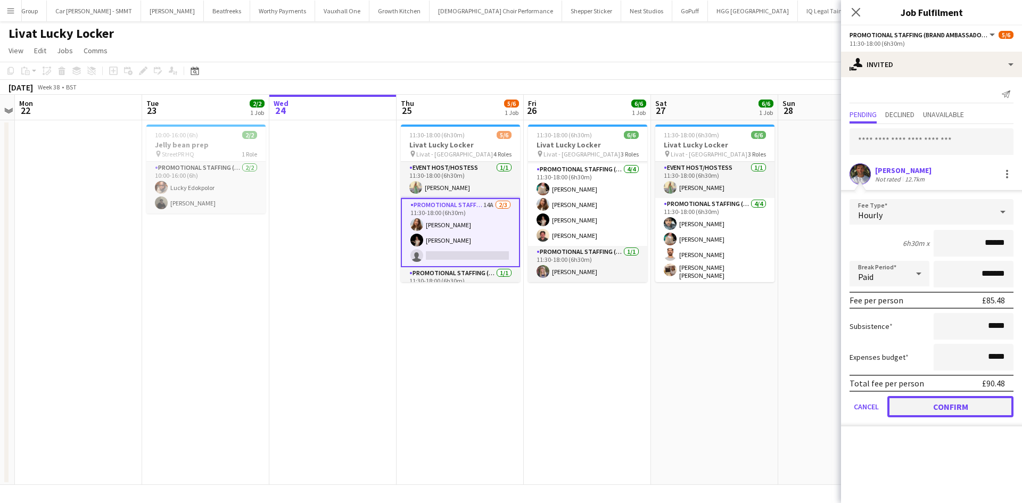
click at [968, 406] on button "Confirm" at bounding box center [950, 406] width 126 height 21
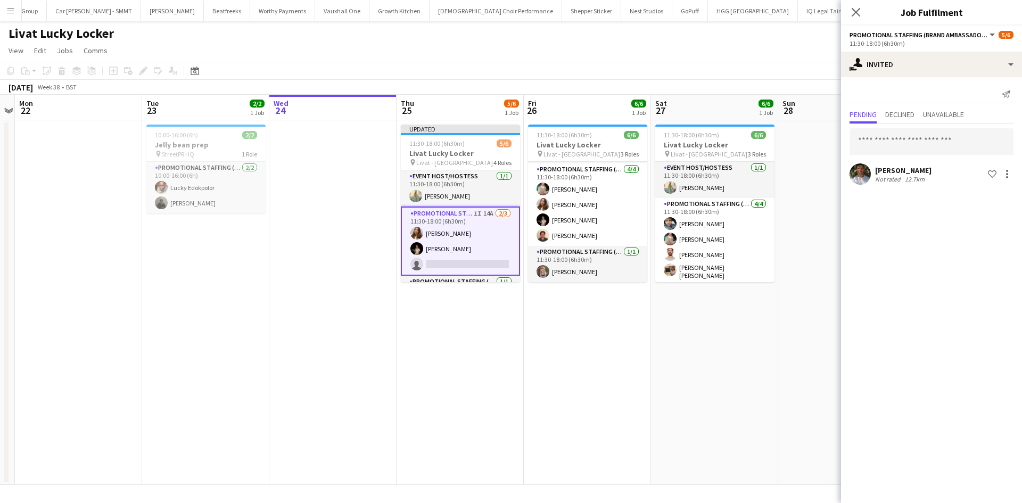
click at [728, 450] on app-date-cell "11:30-18:00 (6h30m) 6/6 Livat Lucky Locker pin Livat - King Street 3 Roles Even…" at bounding box center [714, 302] width 127 height 365
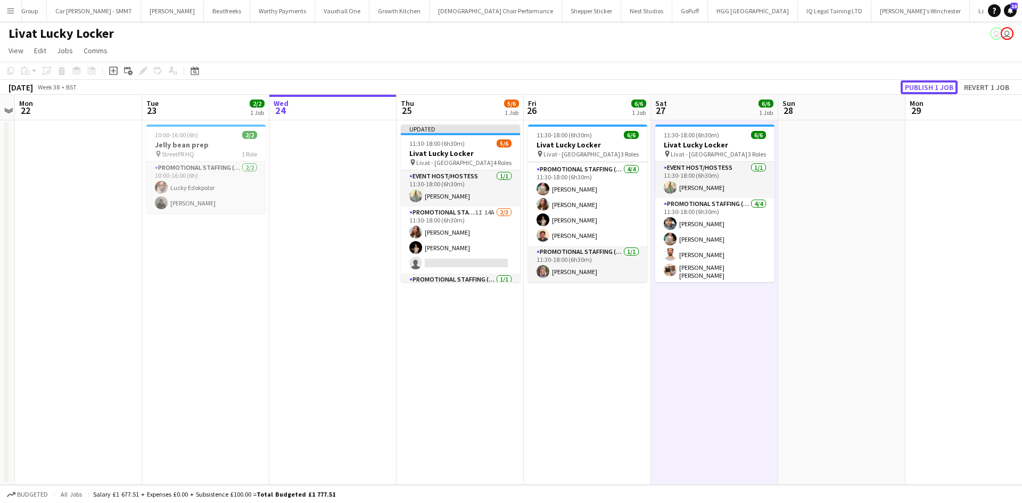
click at [931, 89] on button "Publish 1 job" at bounding box center [928, 87] width 57 height 14
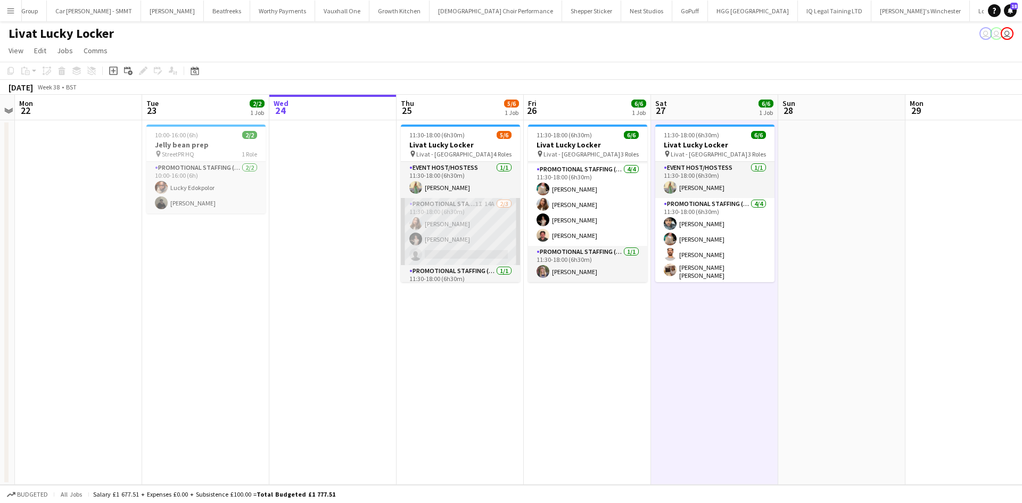
click at [483, 200] on app-card-role "Promotional Staffing (Brand Ambassadors) 1I 14A [DATE] 11:30-18:00 (6h30m) [PER…" at bounding box center [460, 231] width 119 height 67
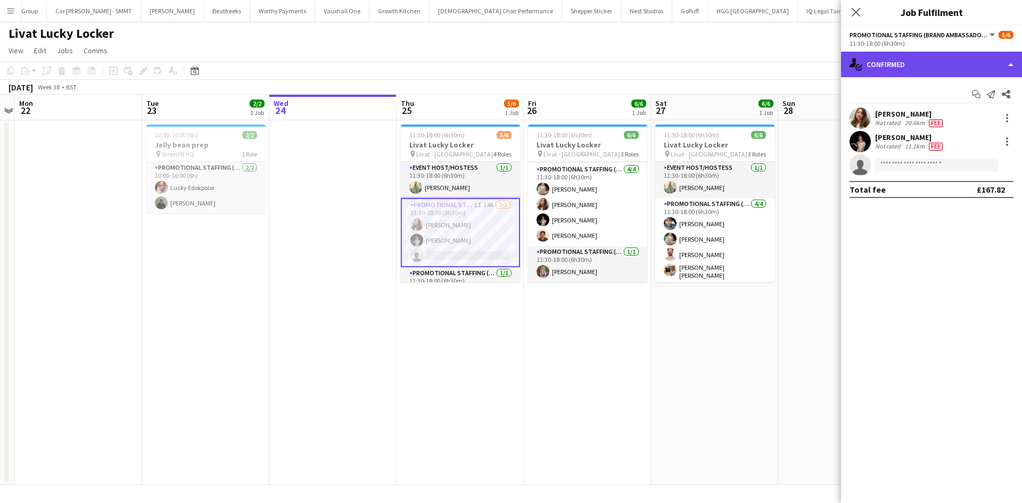
click at [939, 65] on div "single-neutral-actions-check-2 Confirmed" at bounding box center [931, 65] width 181 height 26
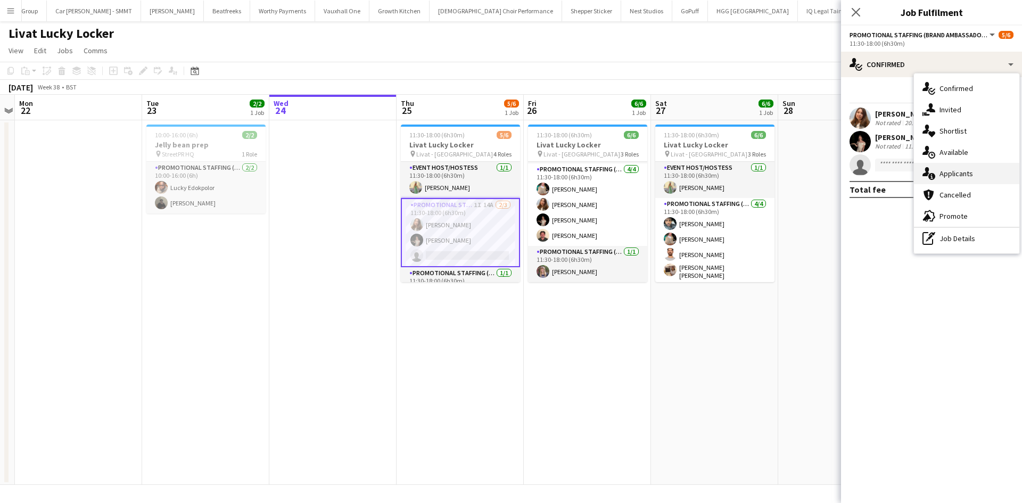
click at [956, 173] on span "Applicants" at bounding box center [956, 174] width 34 height 10
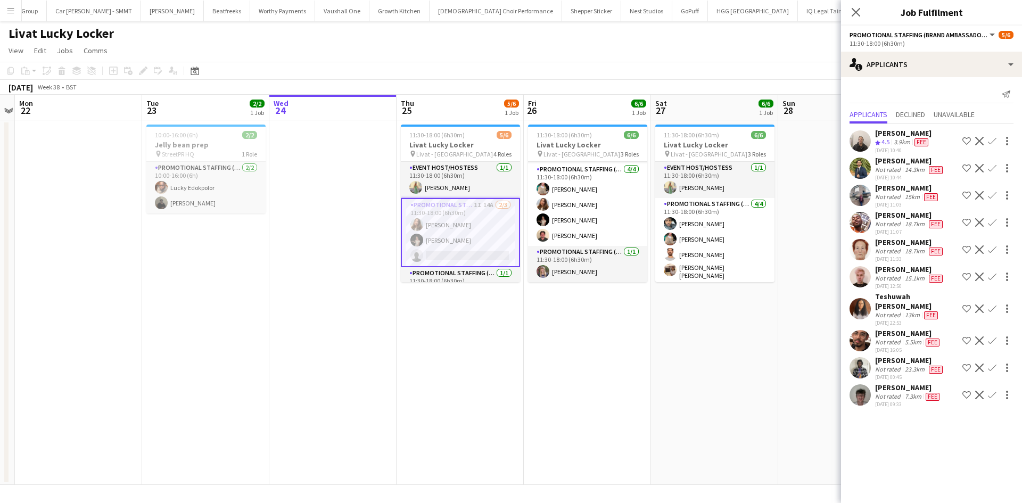
click at [823, 140] on app-date-cell at bounding box center [841, 302] width 127 height 365
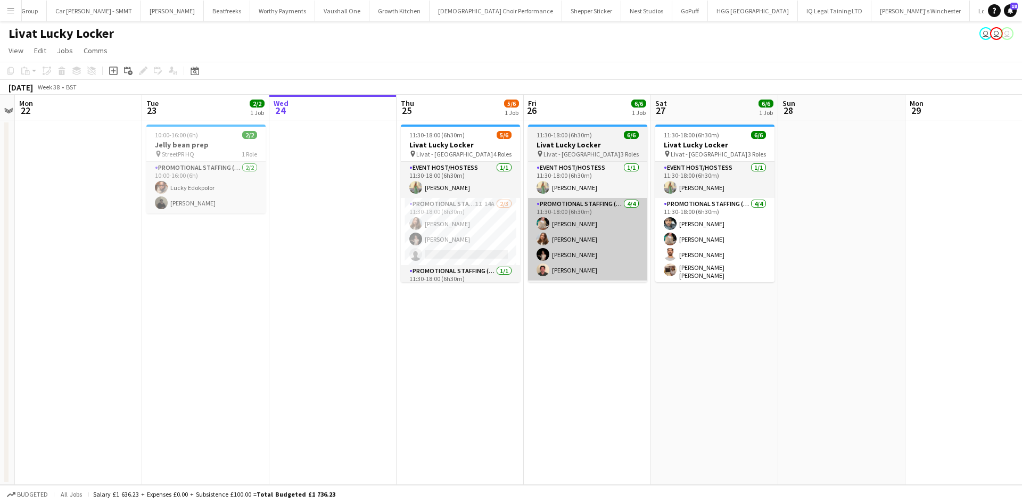
drag, startPoint x: 459, startPoint y: 248, endPoint x: 576, endPoint y: 236, distance: 117.7
click at [459, 248] on app-card-role "Promotional Staffing (Brand Ambassadors) 1I 14A [DATE] 11:30-18:00 (6h30m) [PER…" at bounding box center [460, 231] width 119 height 67
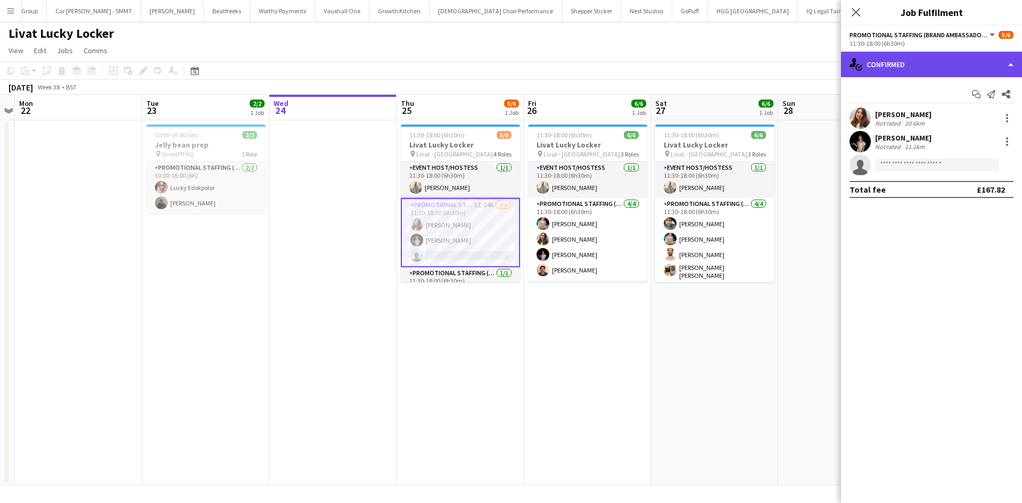
click at [967, 73] on div "single-neutral-actions-check-2 Confirmed" at bounding box center [931, 65] width 181 height 26
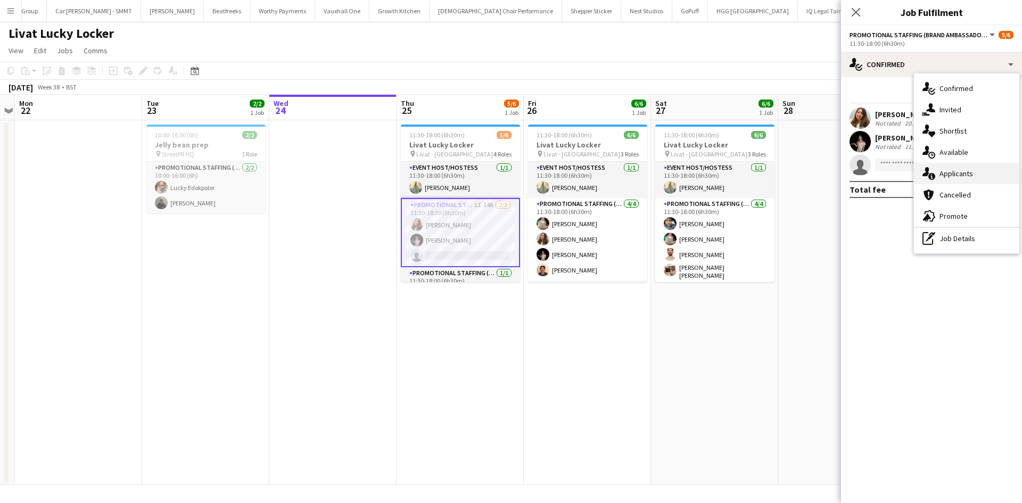
click at [991, 178] on div "single-neutral-actions-information Applicants" at bounding box center [966, 173] width 105 height 21
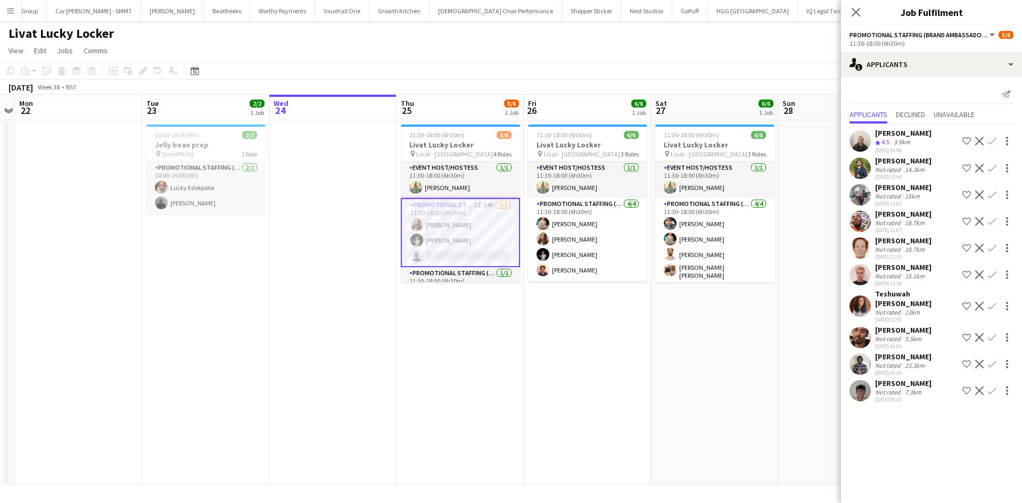
click at [885, 189] on div "[PERSON_NAME]" at bounding box center [903, 188] width 56 height 10
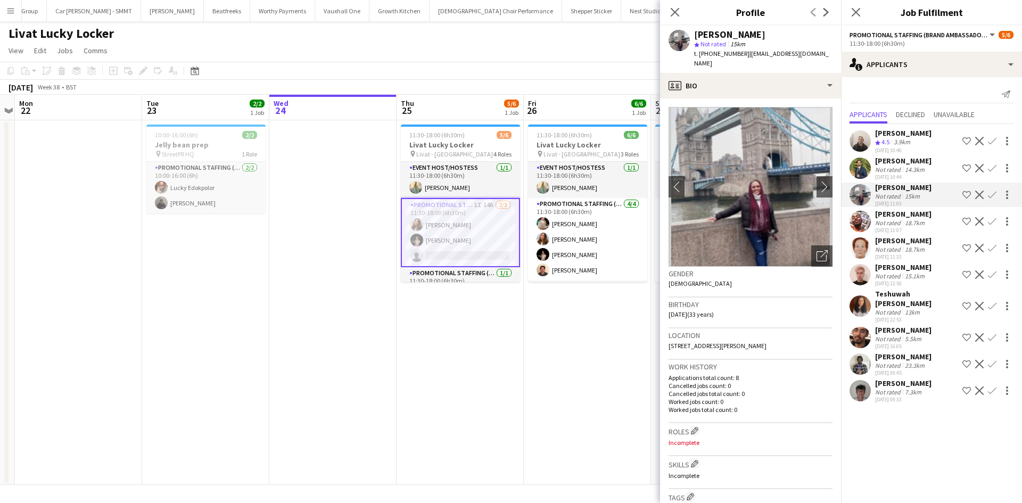
click at [457, 350] on app-date-cell "11:30-18:00 (6h30m) 5/6 Livat Lucky Locker pin Livat - [GEOGRAPHIC_DATA] 4 Role…" at bounding box center [459, 302] width 127 height 365
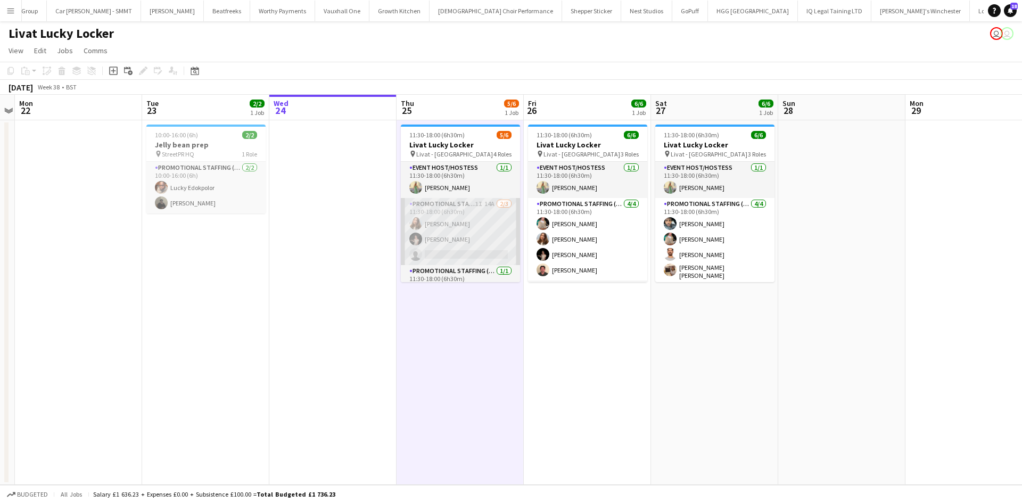
click at [477, 202] on app-card-role "Promotional Staffing (Brand Ambassadors) 1I 14A [DATE] 11:30-18:00 (6h30m) [PER…" at bounding box center [460, 231] width 119 height 67
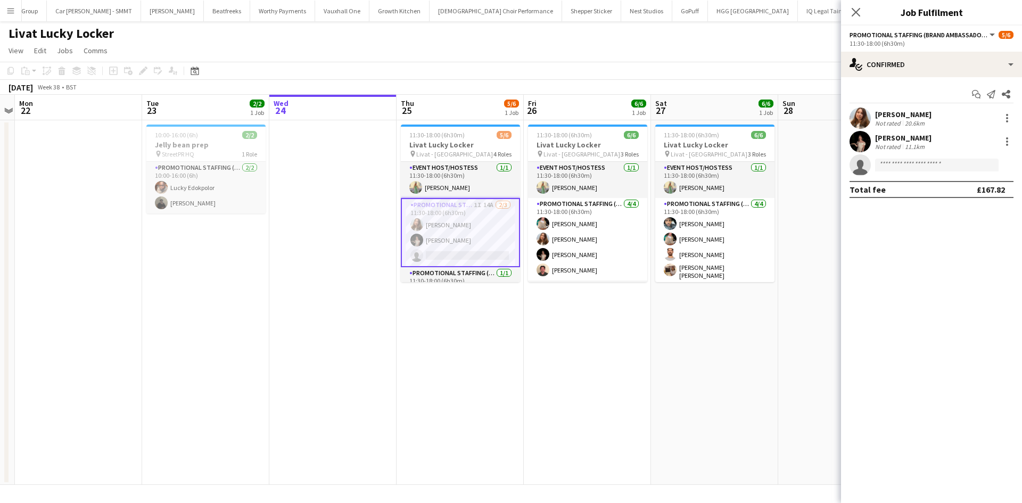
click at [951, 51] on app-options-switcher "Promotional Staffing (Brand Ambassadors) All roles Promotional Staffing (Brand …" at bounding box center [931, 39] width 181 height 26
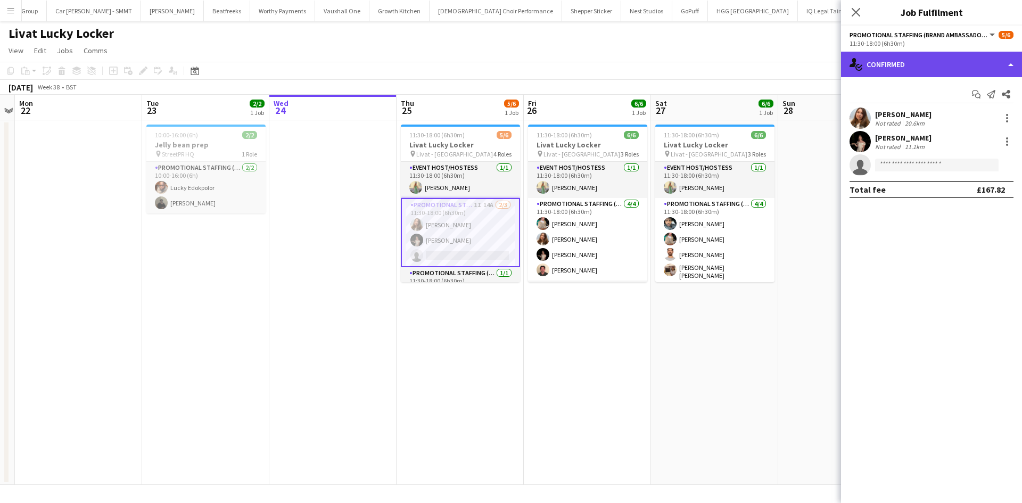
click at [961, 61] on div "single-neutral-actions-check-2 Confirmed" at bounding box center [931, 65] width 181 height 26
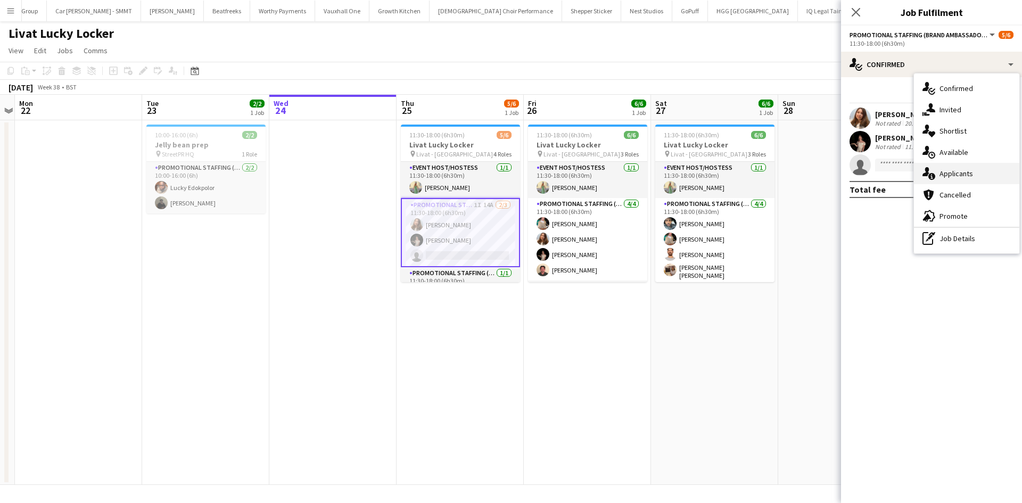
click at [975, 167] on div "single-neutral-actions-information Applicants" at bounding box center [966, 173] width 105 height 21
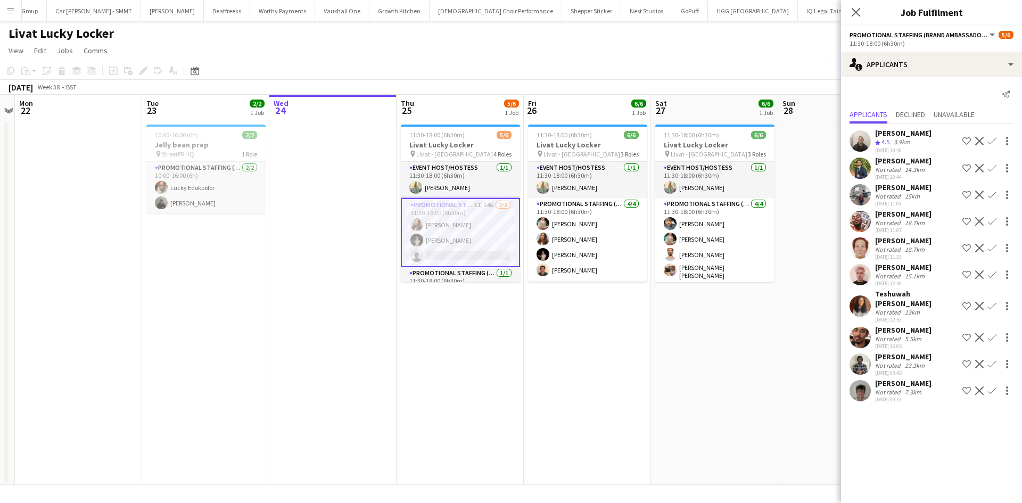
click at [995, 192] on app-icon "Confirm" at bounding box center [992, 195] width 9 height 9
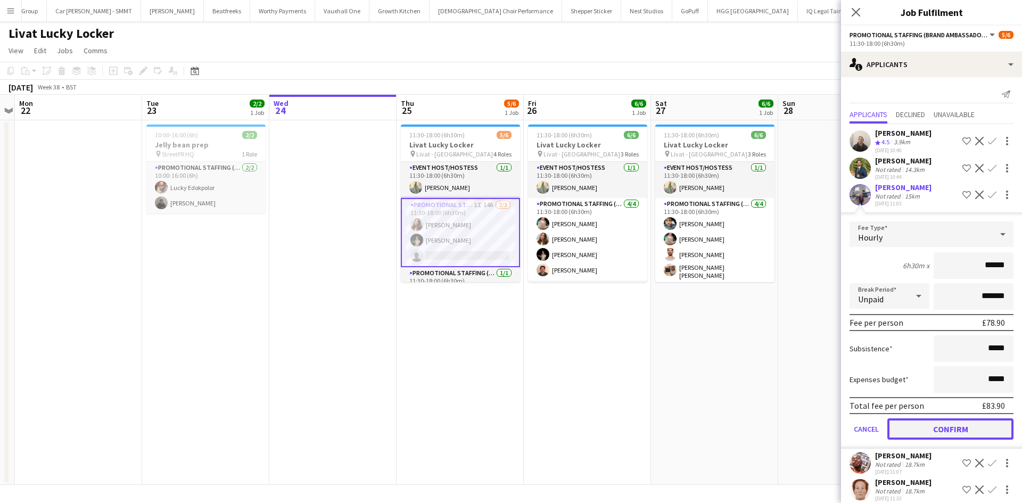
click at [955, 432] on button "Confirm" at bounding box center [950, 428] width 126 height 21
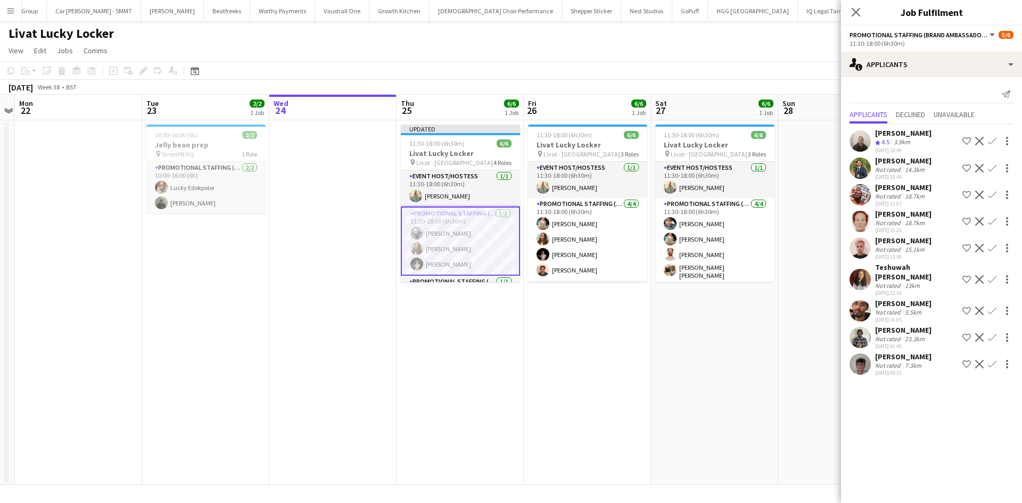
drag, startPoint x: 731, startPoint y: 386, endPoint x: 804, endPoint y: 208, distance: 192.1
click at [731, 385] on app-date-cell "11:30-18:00 (6h30m) 6/6 Livat Lucky Locker pin Livat - King Street 3 Roles Even…" at bounding box center [714, 302] width 127 height 365
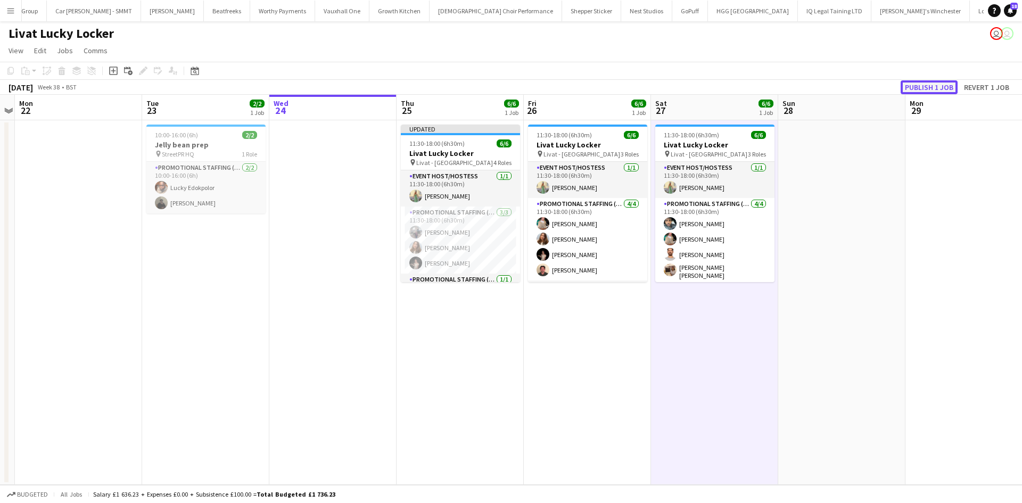
click at [927, 81] on button "Publish 1 job" at bounding box center [928, 87] width 57 height 14
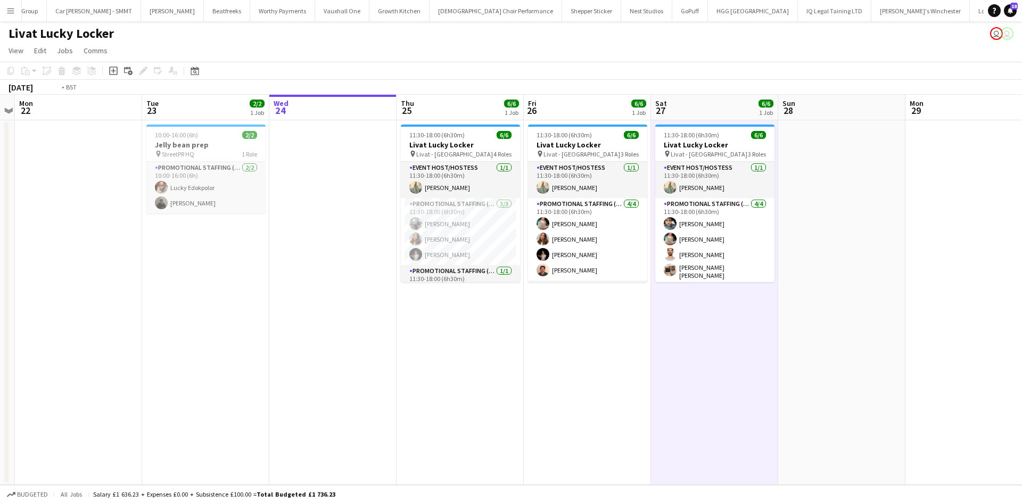
drag, startPoint x: 618, startPoint y: 347, endPoint x: 575, endPoint y: 349, distance: 43.2
click at [576, 349] on app-calendar-viewport "Fri 19 Sat 20 Sun 21 Mon 22 Tue 23 2/2 1 Job Wed 24 Thu 25 6/6 1 Job Fri 26 6/6…" at bounding box center [511, 290] width 1022 height 390
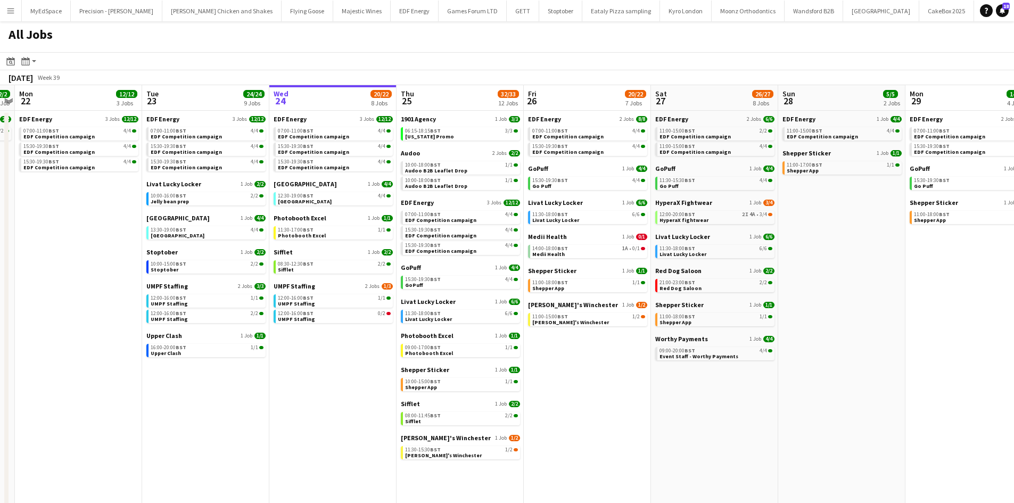
scroll to position [0, 276]
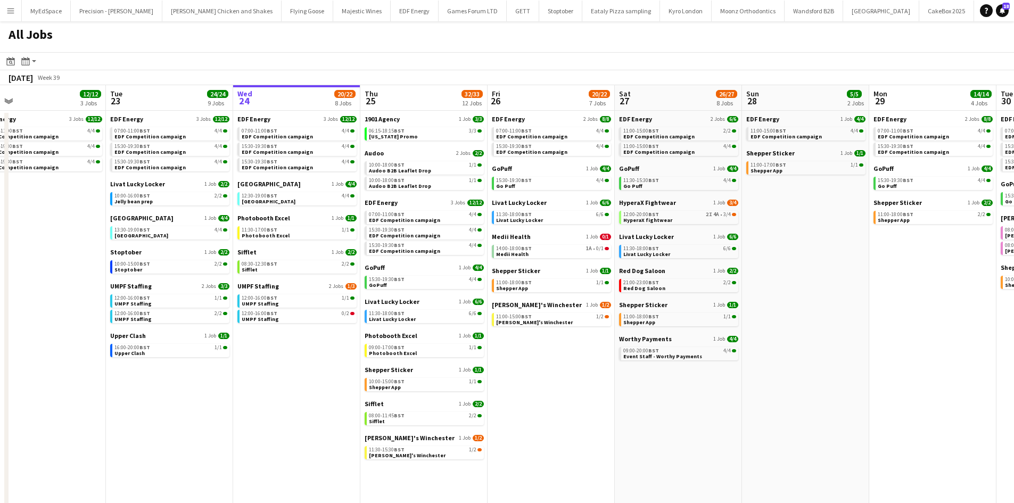
drag, startPoint x: 452, startPoint y: 395, endPoint x: 552, endPoint y: 390, distance: 100.2
click at [552, 390] on app-calendar-viewport "Sat 20 20/21 9 Jobs Sun 21 2/2 1 Job Mon 22 12/12 3 Jobs Tue 23 24/24 9 Jobs We…" at bounding box center [507, 322] width 1014 height 474
click at [565, 318] on div "11:00-15:00 BST 1/2" at bounding box center [552, 316] width 113 height 5
click at [421, 382] on div "10:00-15:00 BST 1/1" at bounding box center [425, 381] width 113 height 5
click at [438, 451] on div "11:30-15:30 BST 1/2" at bounding box center [425, 449] width 113 height 5
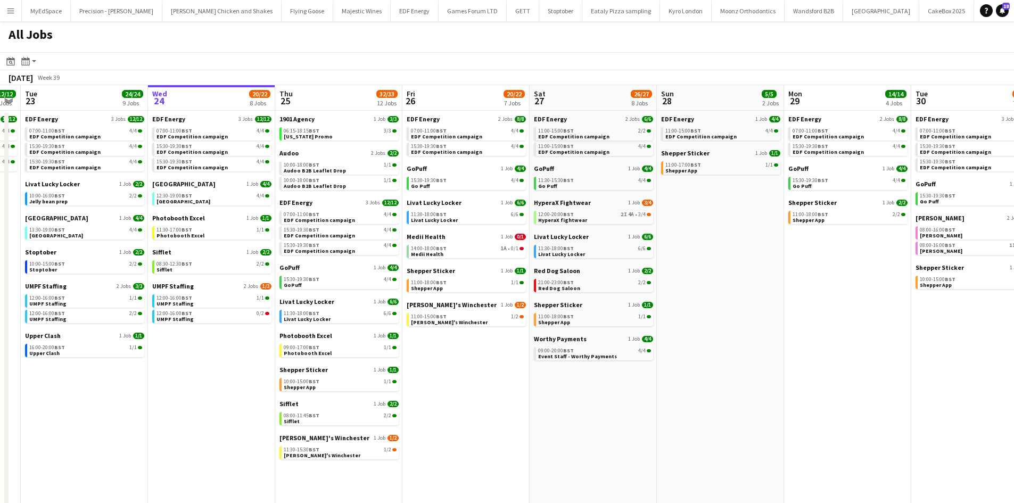
scroll to position [0, 371]
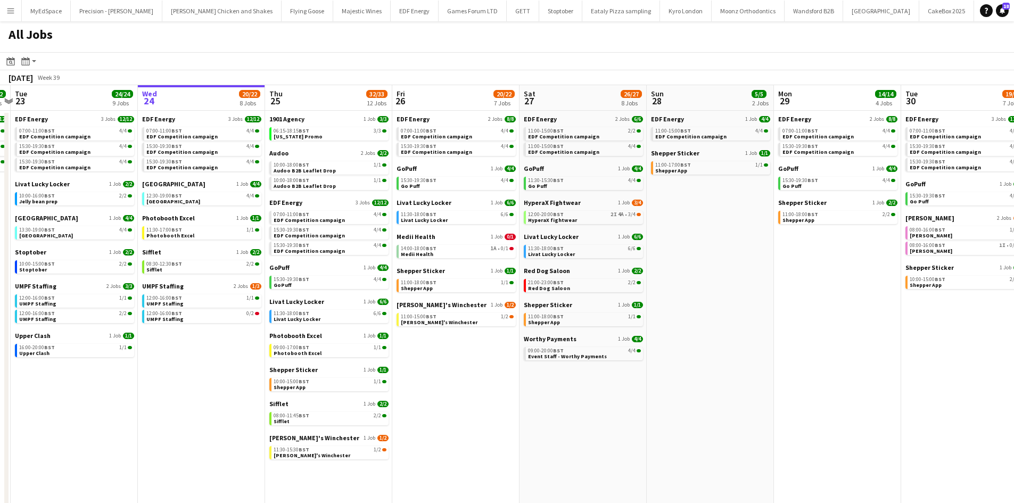
drag, startPoint x: 876, startPoint y: 387, endPoint x: 781, endPoint y: 384, distance: 95.3
click at [781, 384] on app-calendar-viewport "Sat 20 20/21 9 Jobs Sun 21 2/2 1 Job Mon 22 12/12 3 Jobs Tue 23 24/24 9 Jobs We…" at bounding box center [507, 322] width 1014 height 474
click at [678, 134] on span "EDF Competition campaign" at bounding box center [690, 136] width 71 height 7
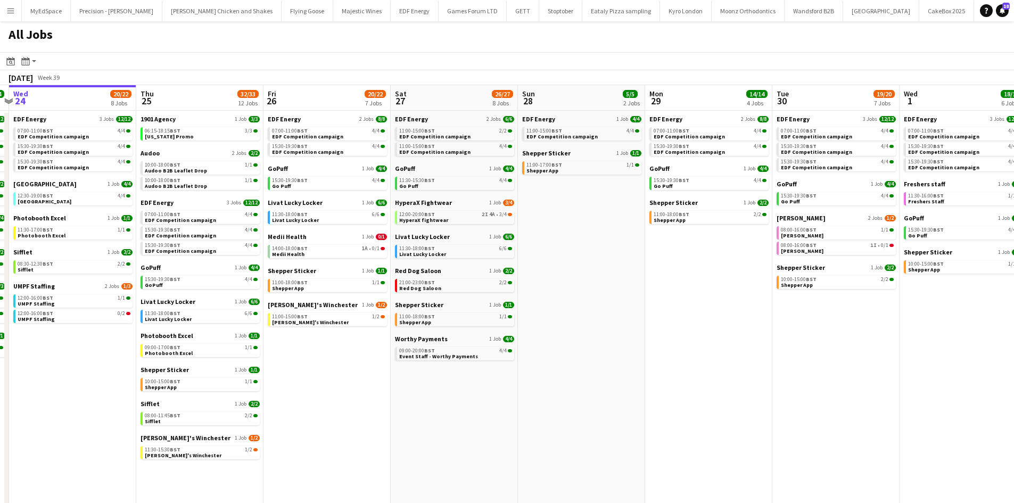
drag, startPoint x: 713, startPoint y: 262, endPoint x: 518, endPoint y: 253, distance: 195.0
click at [513, 254] on app-calendar-viewport "Sat 20 20/21 9 Jobs Sun 21 2/2 1 Job Mon 22 12/12 3 Jobs Tue 23 24/24 9 Jobs We…" at bounding box center [507, 322] width 1014 height 474
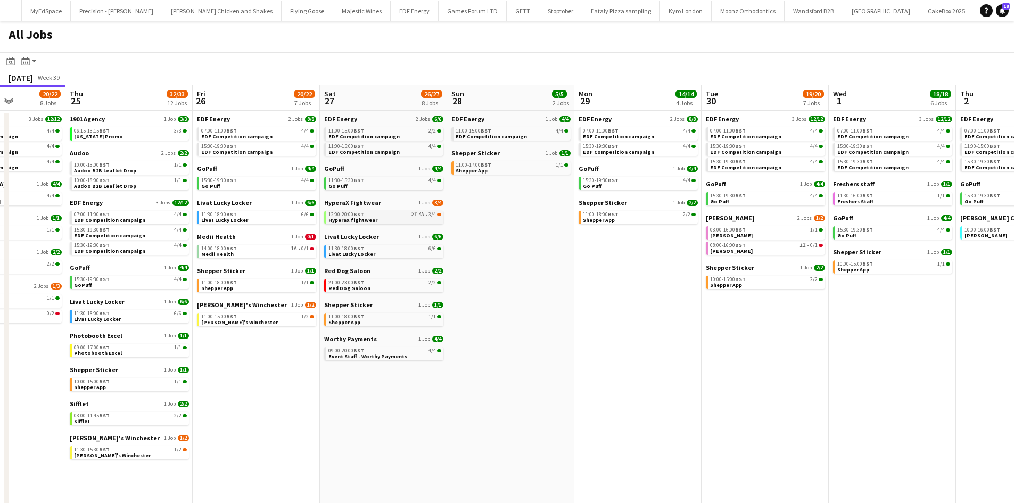
click at [375, 211] on link "12:00-20:00 BST 2I 4A • 3/4 HyperaX fightwear" at bounding box center [384, 217] width 113 height 12
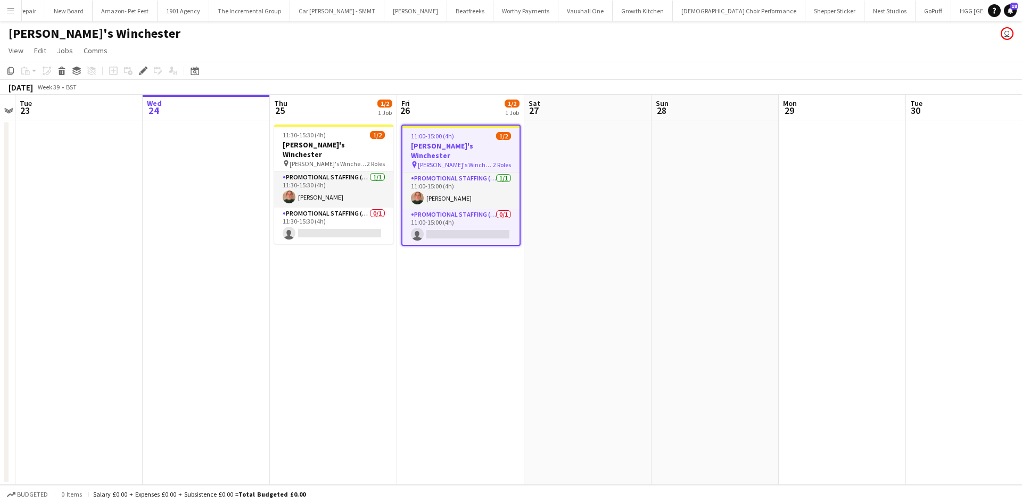
scroll to position [0, 1568]
click at [330, 213] on app-card-role "Promotional Staffing (Brand Ambassadors) 0/1 11:30-15:30 (4h) single-neutral-ac…" at bounding box center [333, 226] width 119 height 36
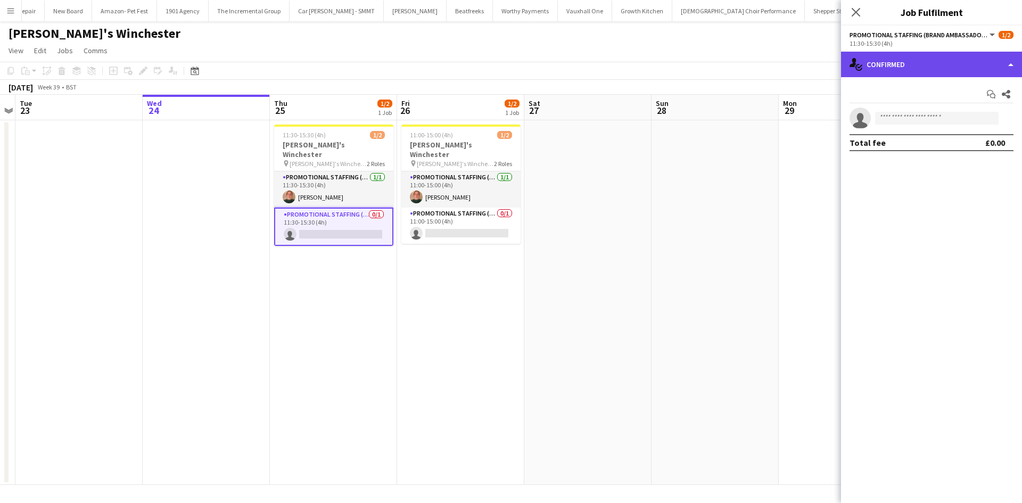
click at [904, 54] on div "single-neutral-actions-check-2 Confirmed" at bounding box center [931, 65] width 181 height 26
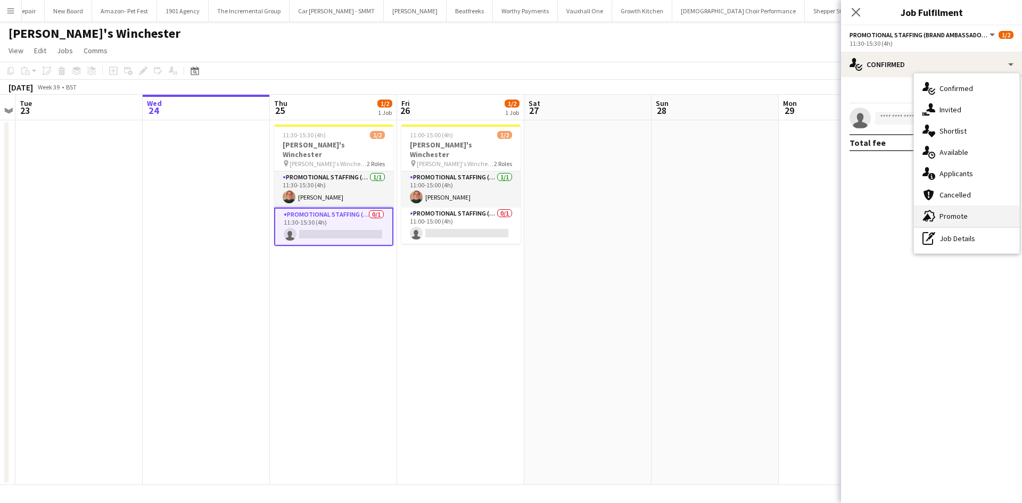
click at [957, 212] on span "Promote" at bounding box center [953, 216] width 28 height 10
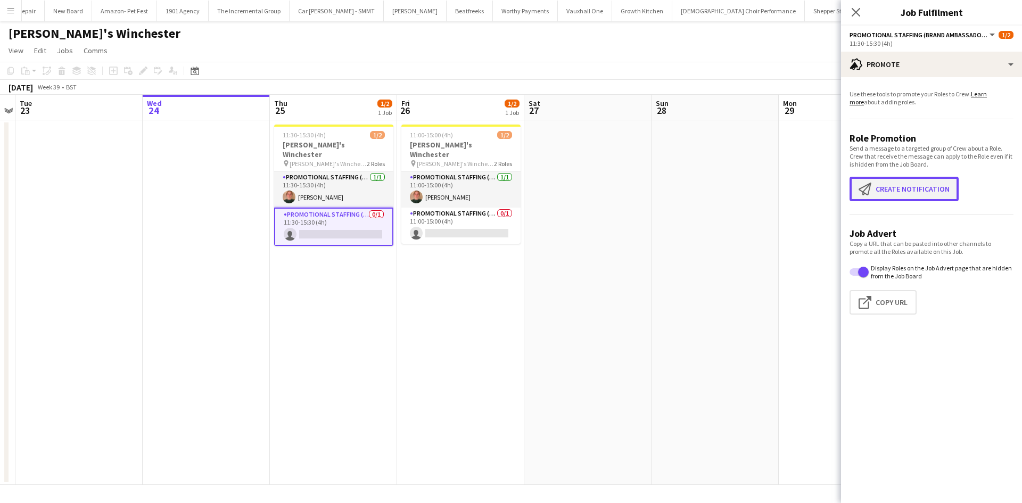
click at [920, 193] on button "Create notification Create notification" at bounding box center [903, 189] width 109 height 24
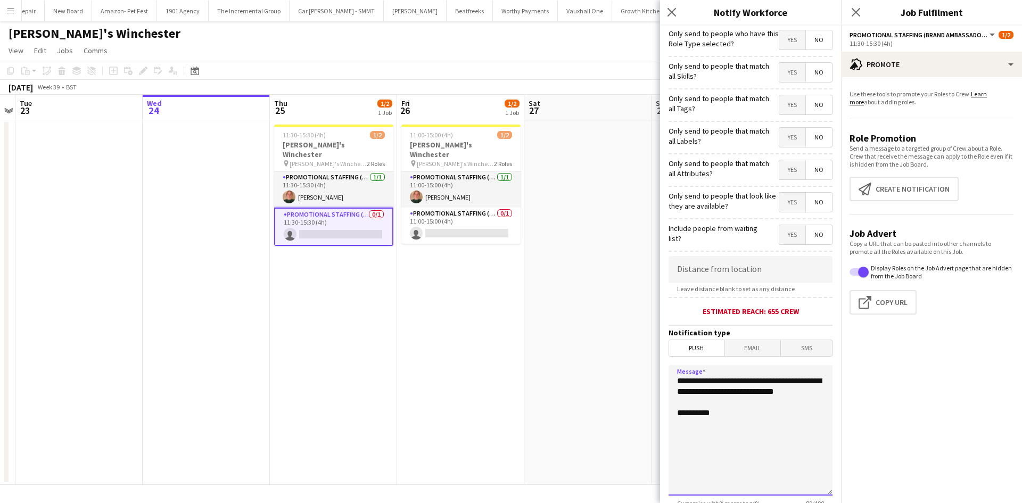
drag, startPoint x: 738, startPoint y: 422, endPoint x: 634, endPoint y: 360, distance: 120.3
click at [634, 360] on body "Menu Boards Boards Boards All jobs Status Workforce Workforce My Workforce Recr…" at bounding box center [511, 251] width 1022 height 503
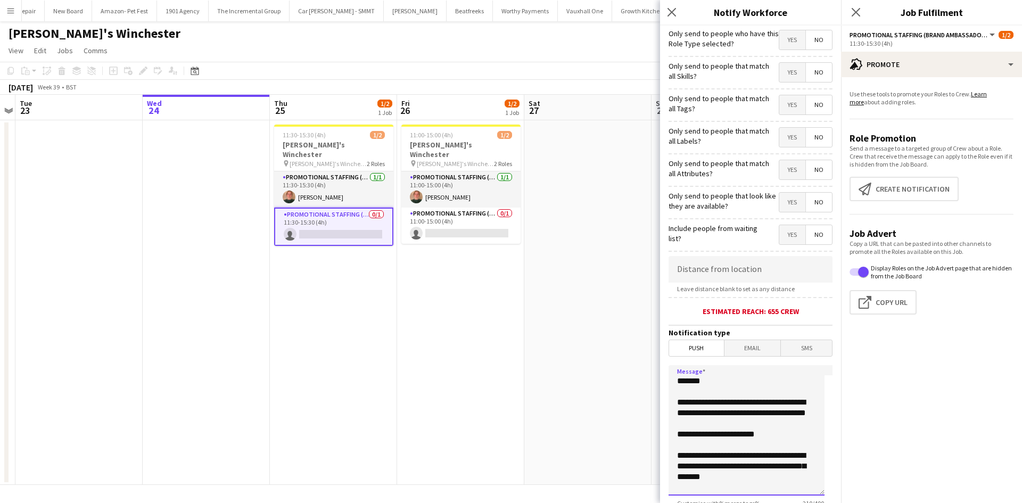
scroll to position [0, 0]
drag, startPoint x: 781, startPoint y: 484, endPoint x: 664, endPoint y: 357, distance: 172.5
click at [664, 357] on form "**********" at bounding box center [750, 306] width 181 height 560
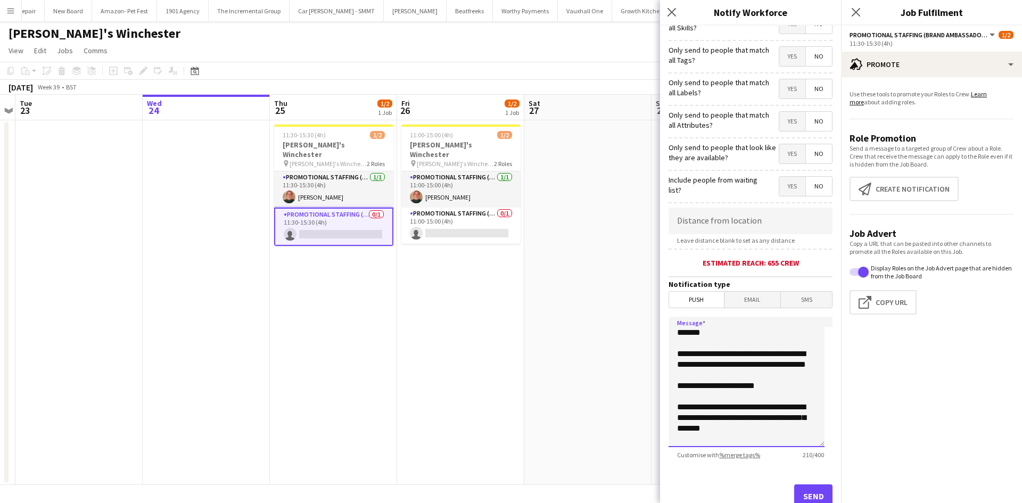
scroll to position [83, 0]
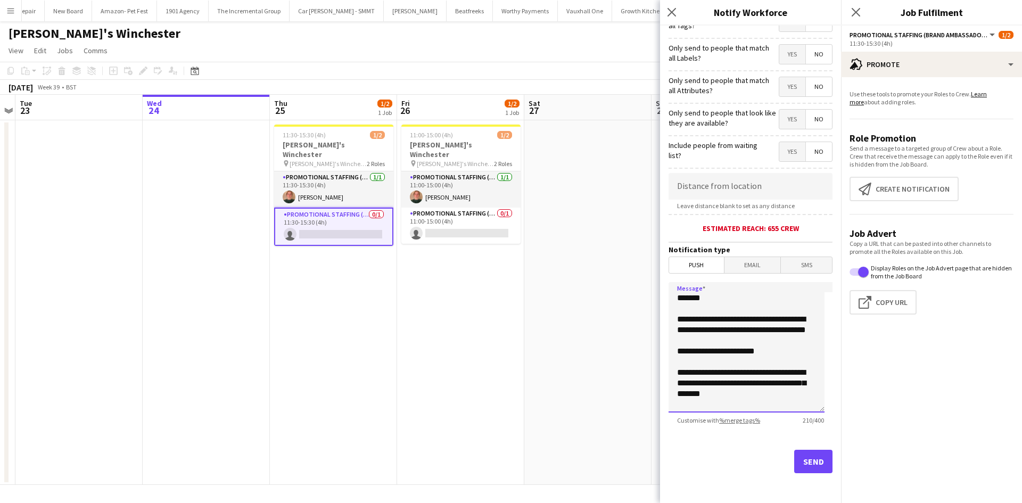
type textarea "**********"
click at [813, 454] on button "Send" at bounding box center [813, 461] width 38 height 23
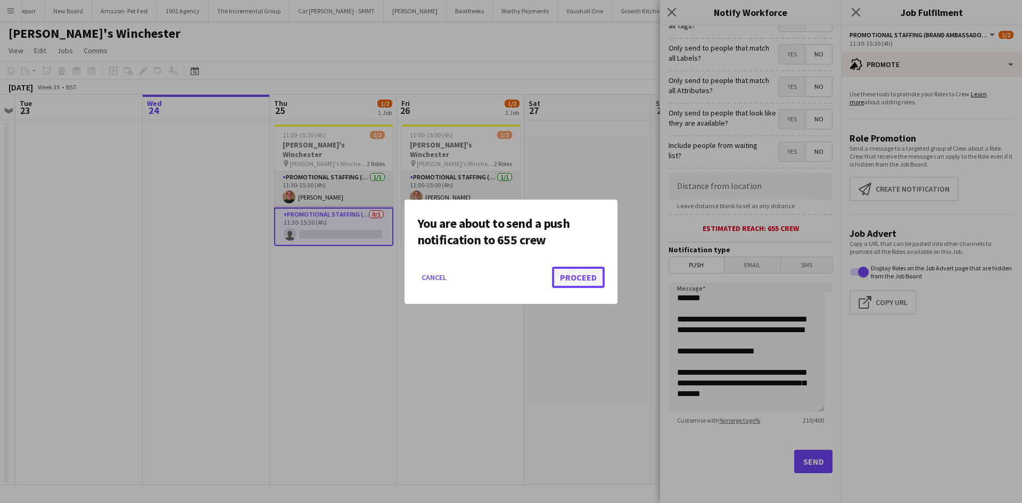
click at [572, 277] on button "Proceed" at bounding box center [578, 277] width 53 height 21
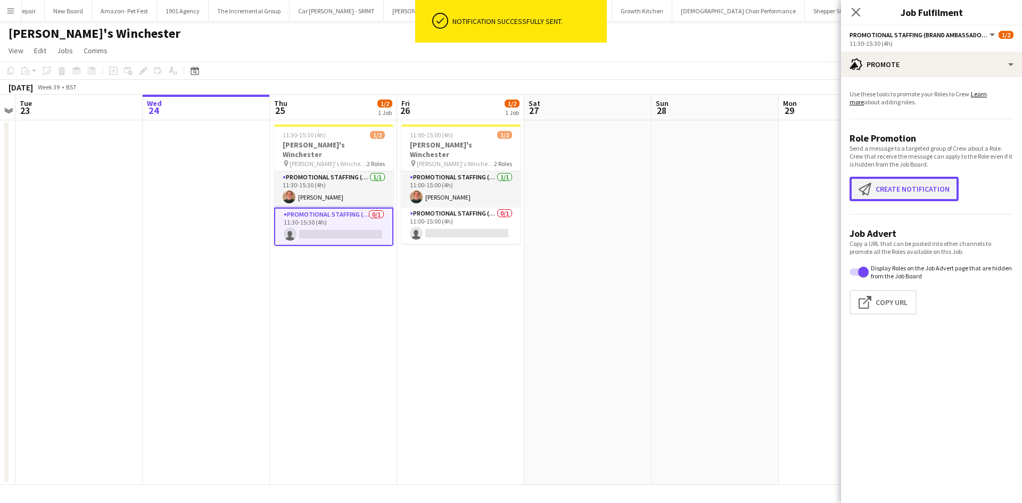
click at [897, 191] on button "Create notification Create notification" at bounding box center [903, 189] width 109 height 24
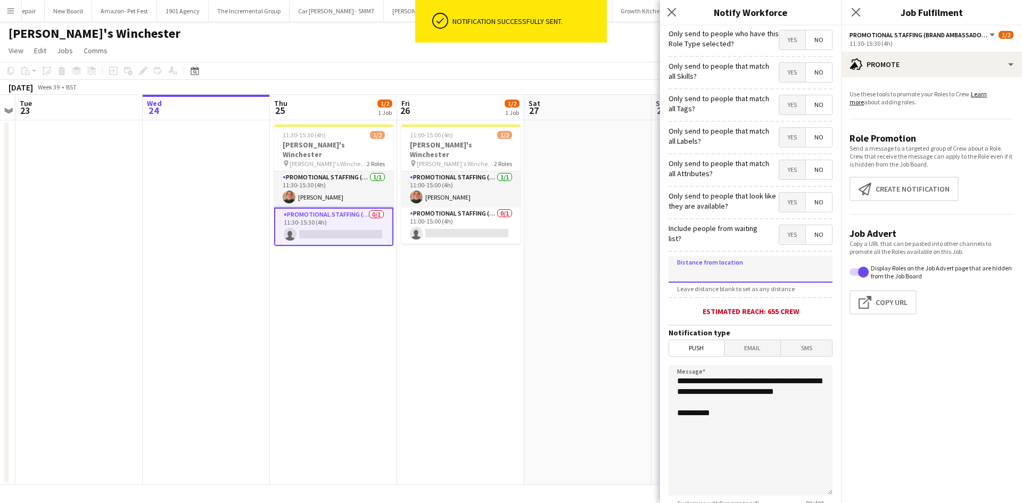
click at [734, 274] on input at bounding box center [750, 269] width 164 height 27
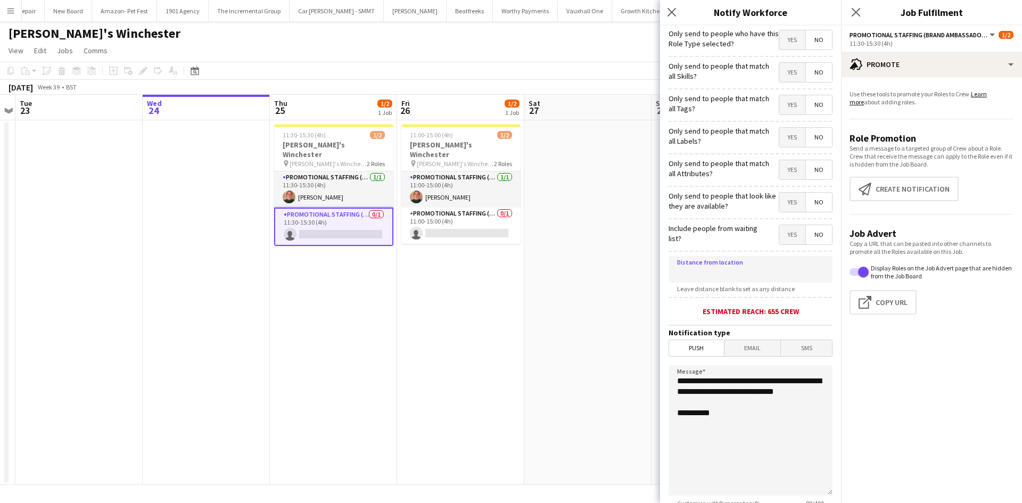
click at [759, 349] on span "Email" at bounding box center [752, 348] width 56 height 16
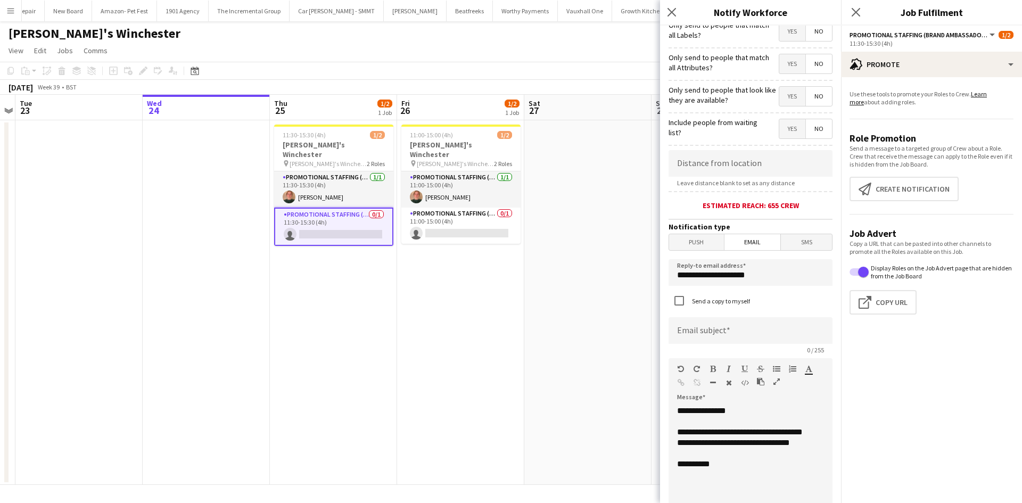
scroll to position [106, 0]
drag, startPoint x: 766, startPoint y: 281, endPoint x: 632, endPoint y: 278, distance: 134.1
click at [632, 278] on body "Menu Boards Boards Boards All jobs Status Workforce Workforce My Workforce Recr…" at bounding box center [511, 251] width 1022 height 503
type input "**********"
click at [753, 325] on input at bounding box center [750, 330] width 164 height 27
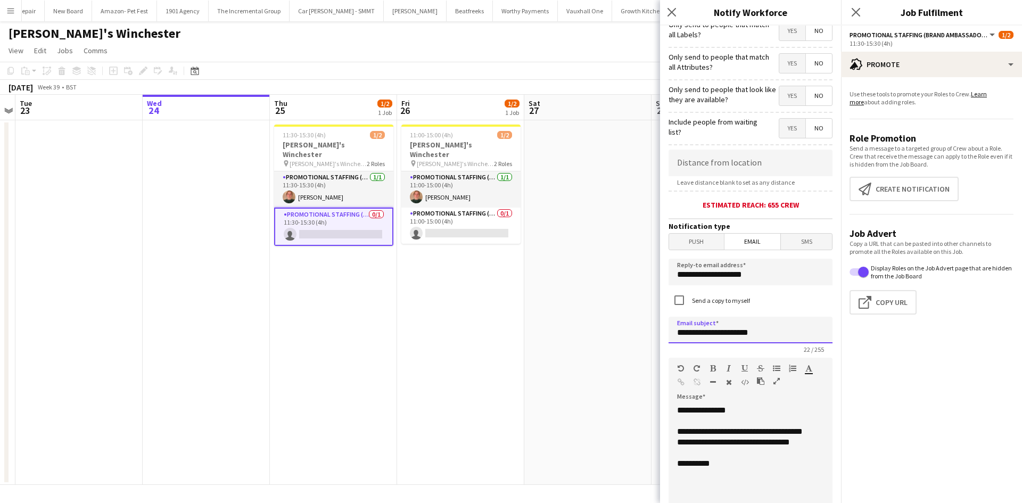
type input "**********"
drag, startPoint x: 716, startPoint y: 468, endPoint x: 673, endPoint y: 401, distance: 79.3
click at [673, 401] on div "**********" at bounding box center [750, 465] width 164 height 135
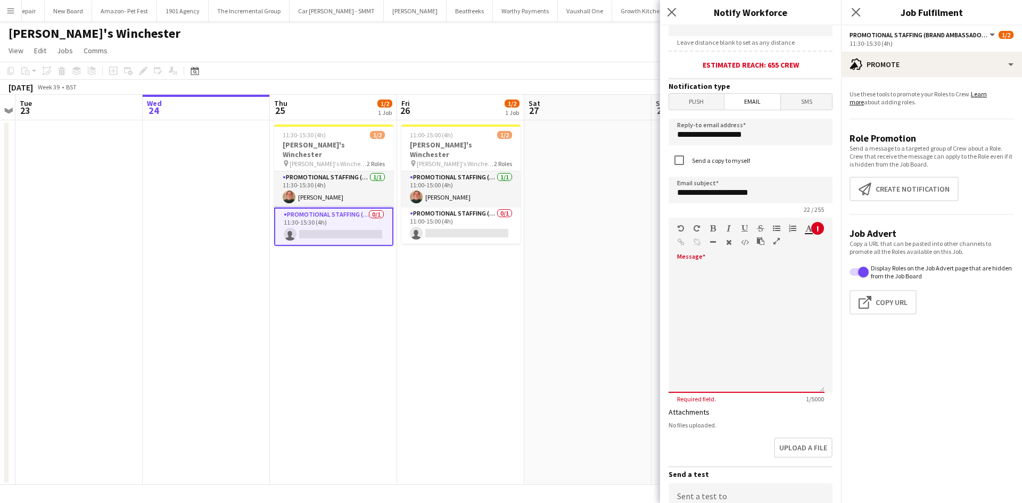
scroll to position [255, 0]
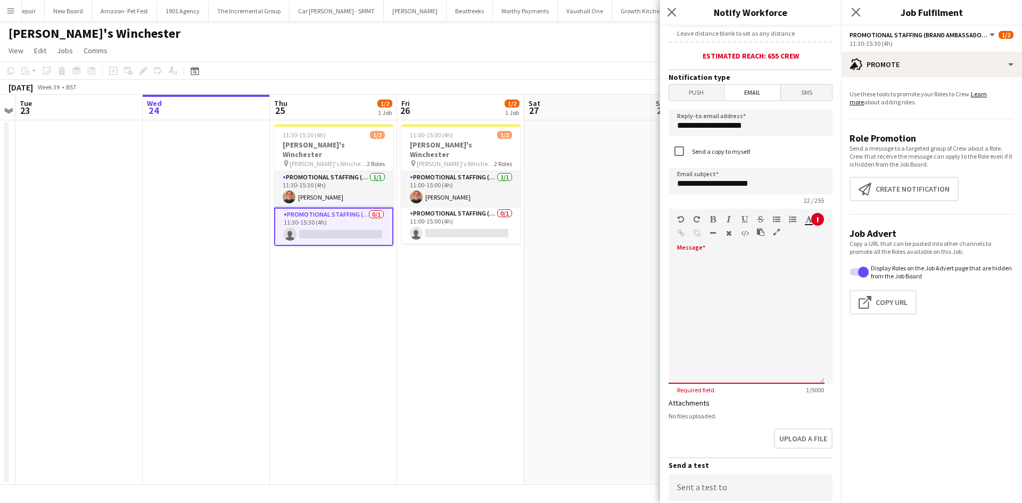
click at [697, 271] on div at bounding box center [746, 320] width 156 height 128
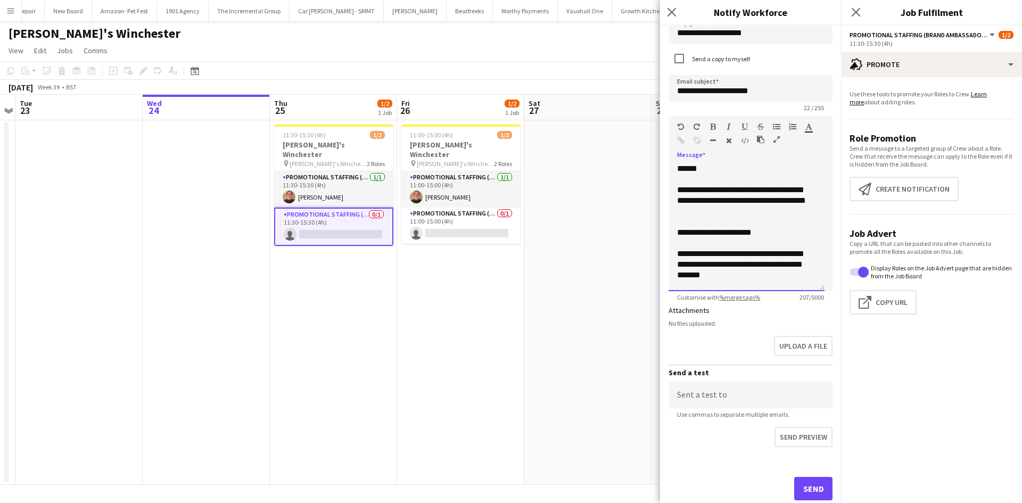
scroll to position [375, 0]
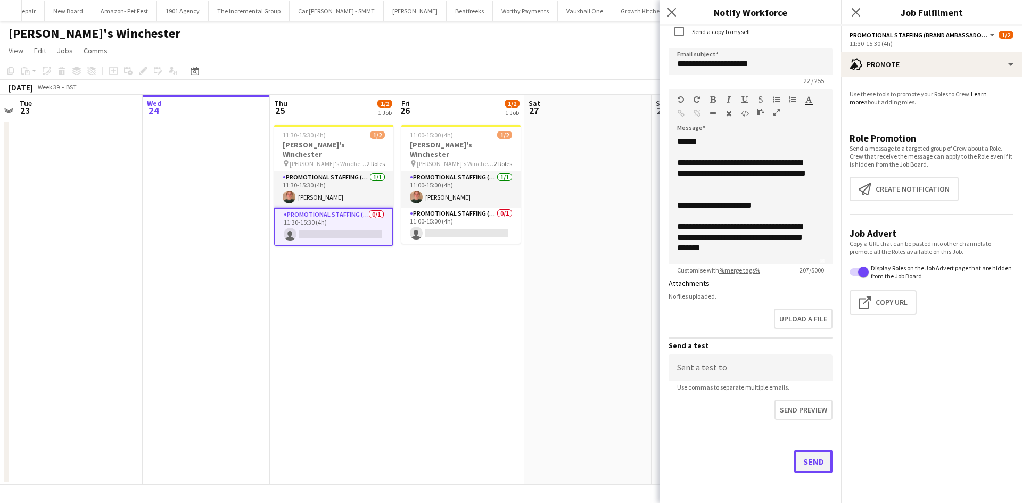
click at [801, 470] on button "Send" at bounding box center [813, 461] width 38 height 23
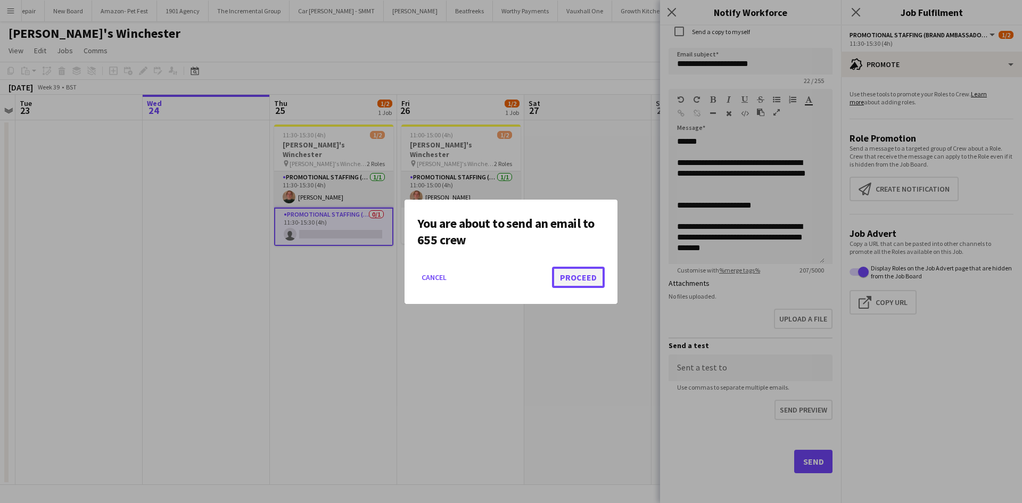
click at [586, 278] on button "Proceed" at bounding box center [578, 277] width 53 height 21
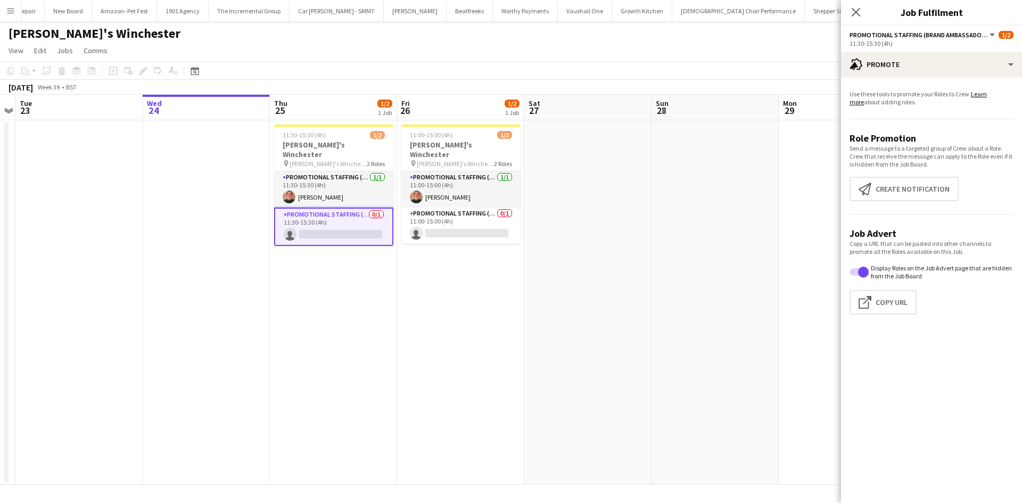
click at [650, 246] on app-date-cell at bounding box center [587, 302] width 127 height 365
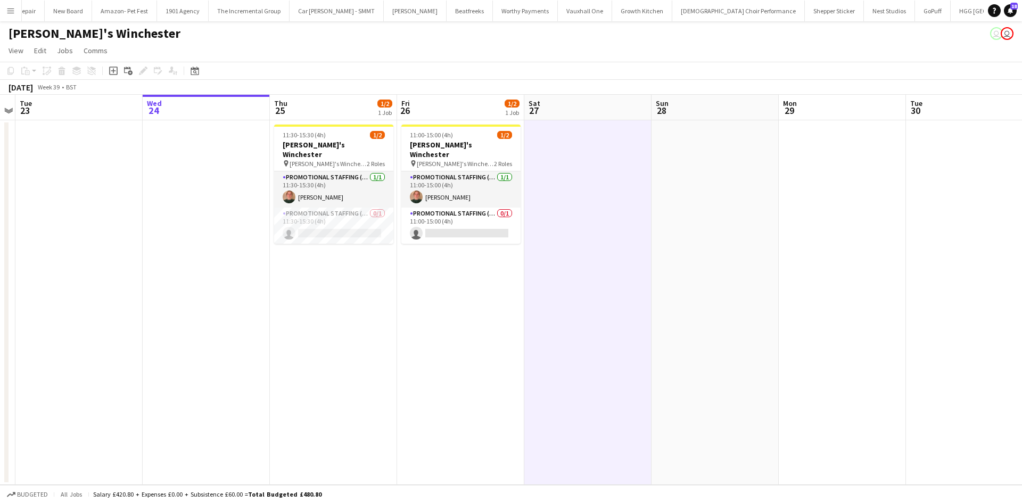
click at [555, 278] on app-date-cell at bounding box center [587, 302] width 127 height 365
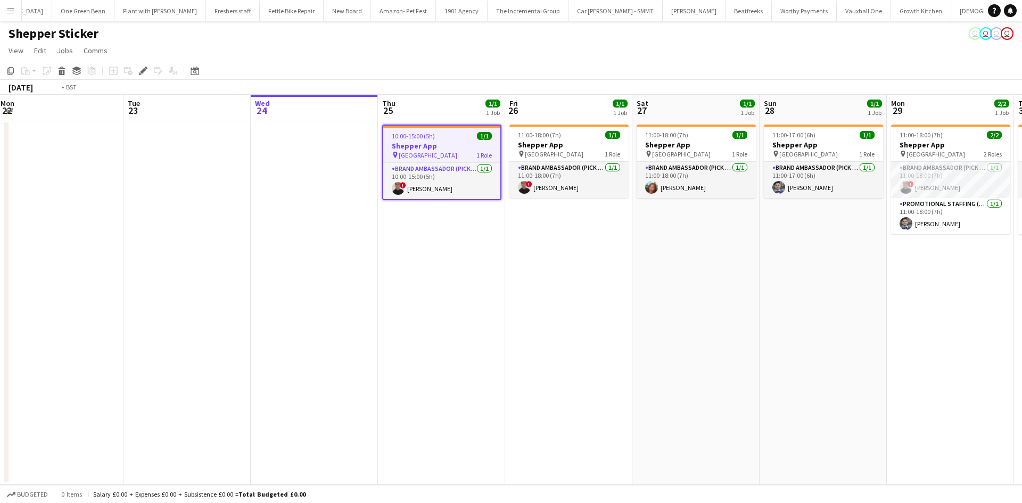
scroll to position [0, 1295]
drag, startPoint x: 456, startPoint y: 367, endPoint x: 437, endPoint y: 368, distance: 19.2
click at [437, 368] on app-calendar-viewport "Fri 19 2/2 1 Job Sat 20 2/2 1 Job Sun 21 Mon 22 Tue 23 Wed 24 Thu 25 1/1 1 Job …" at bounding box center [511, 290] width 1022 height 390
click at [565, 148] on h3 "Shepper App" at bounding box center [568, 145] width 119 height 10
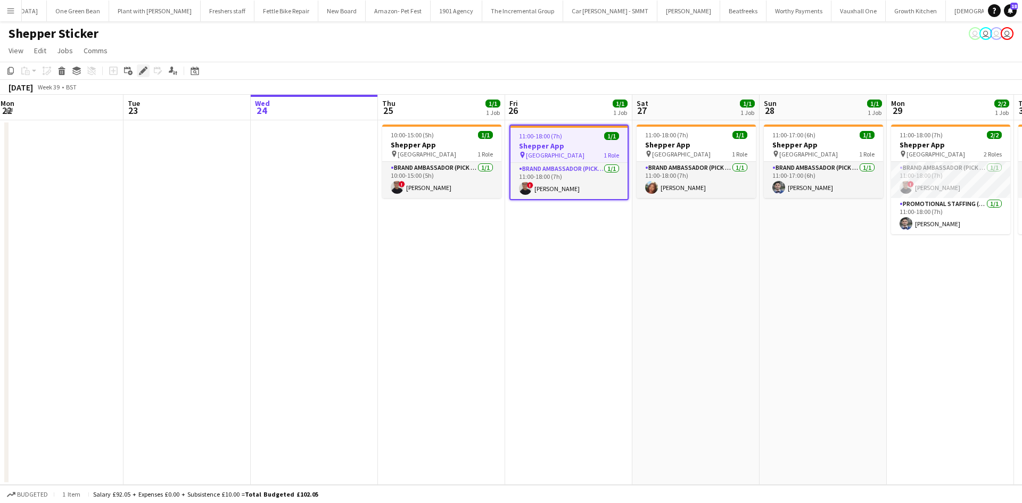
click at [143, 71] on icon at bounding box center [143, 71] width 6 height 6
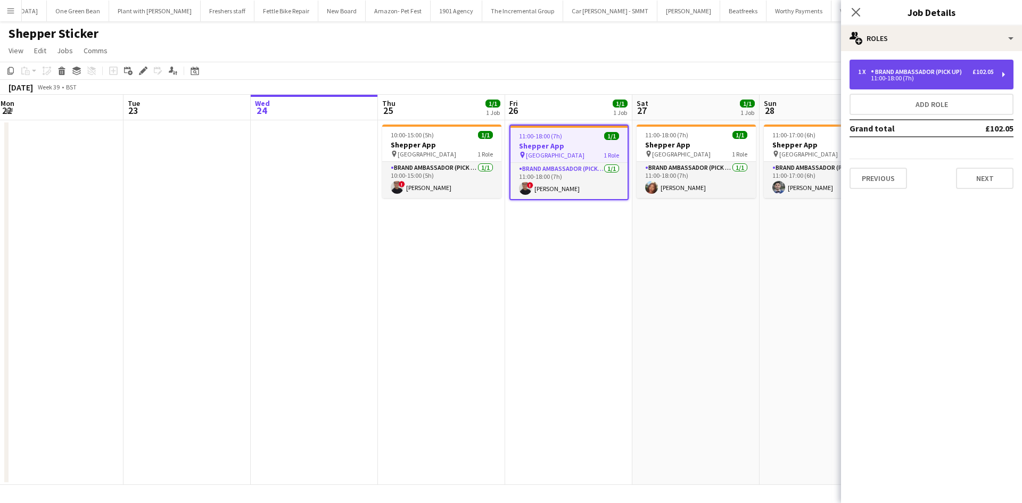
click at [916, 68] on div "1 x Brand Ambassador (Pick up) £102.05 11:00-18:00 (7h)" at bounding box center [931, 75] width 164 height 30
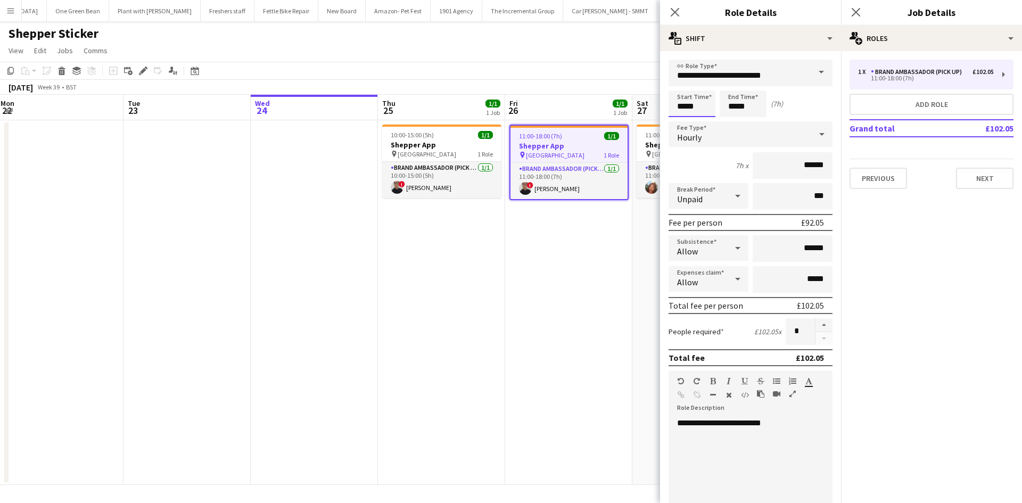
click at [690, 99] on input "*****" at bounding box center [691, 103] width 47 height 27
type input "*****"
click at [683, 123] on div at bounding box center [680, 122] width 21 height 11
click at [539, 270] on app-date-cell "11:00-18:00 (7h) 1/1 Shepper App pin Central London 1 Role Brand Ambassador (Pi…" at bounding box center [568, 302] width 127 height 365
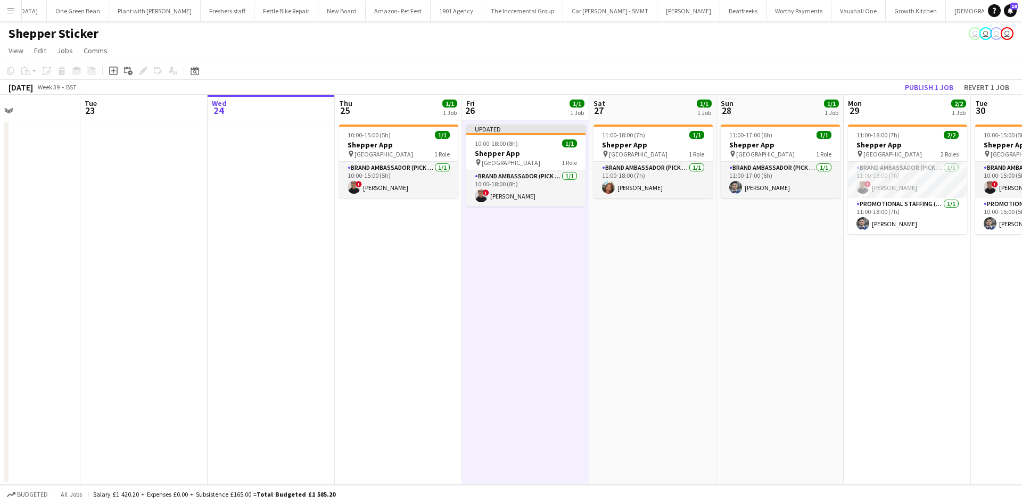
drag, startPoint x: 715, startPoint y: 313, endPoint x: 657, endPoint y: 307, distance: 58.9
click at [657, 307] on app-calendar-viewport "Fri 19 2/2 1 Job Sat 20 2/2 1 Job Sun 21 Mon 22 Tue 23 Wed 24 Thu 25 1/1 1 Job …" at bounding box center [511, 290] width 1022 height 390
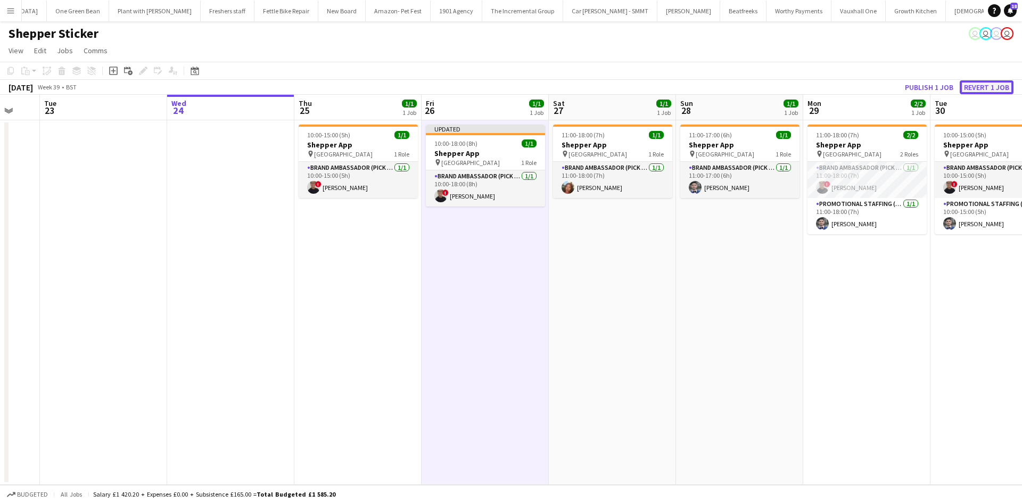
click at [978, 83] on button "Revert 1 job" at bounding box center [986, 87] width 54 height 14
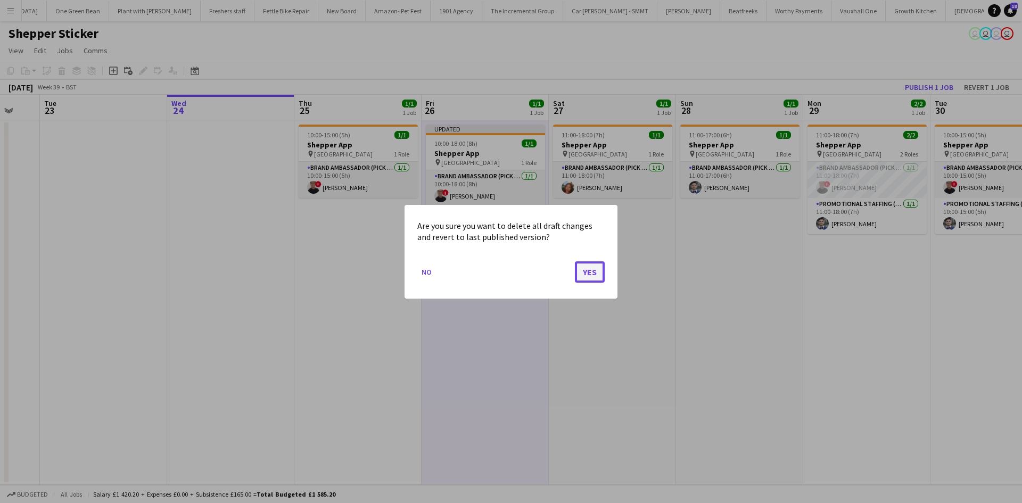
click at [575, 271] on button "Yes" at bounding box center [590, 271] width 30 height 21
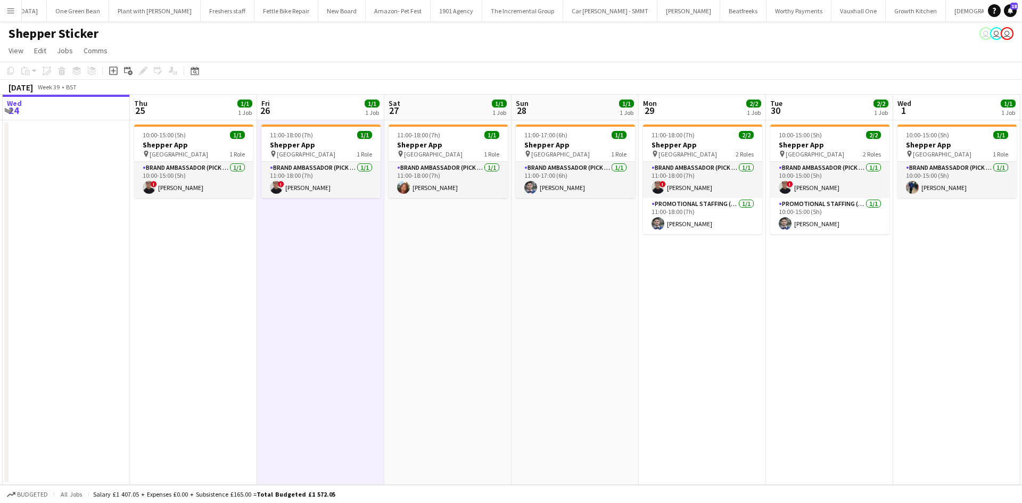
scroll to position [0, 380]
drag, startPoint x: 716, startPoint y: 335, endPoint x: 607, endPoint y: 313, distance: 111.2
click at [607, 313] on app-calendar-viewport "Sun 21 Mon 22 Tue 23 Wed 24 Thu 25 1/1 1 Job Fri 26 1/1 1 Job Sat 27 1/1 1 Job …" at bounding box center [511, 290] width 1022 height 390
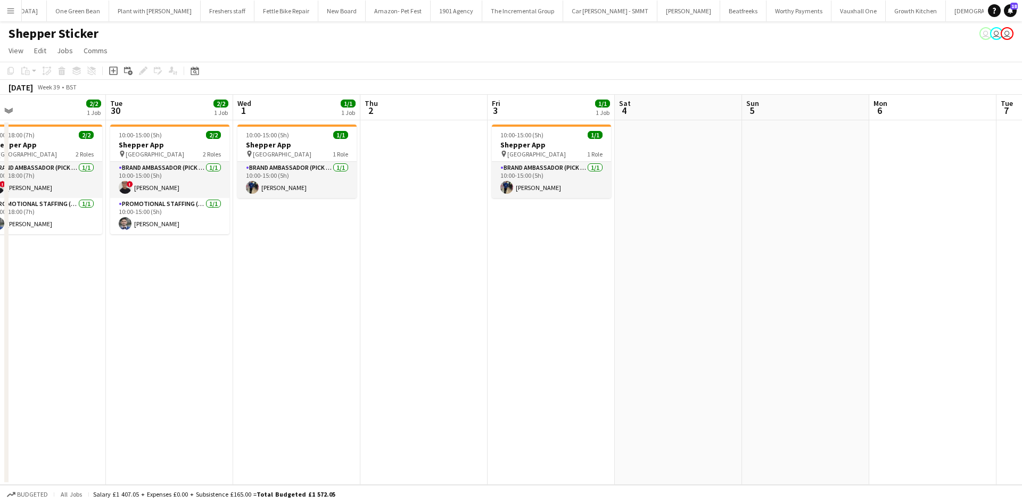
scroll to position [0, 364]
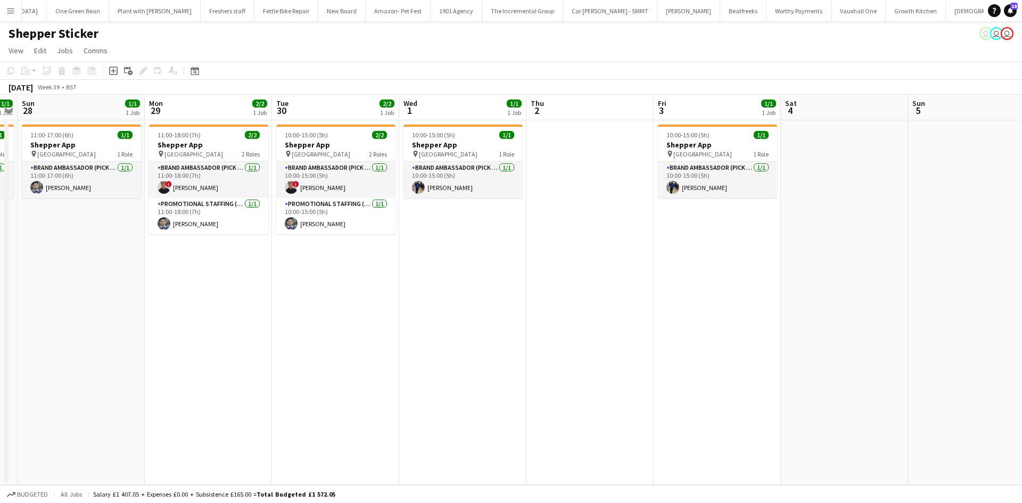
drag, startPoint x: 874, startPoint y: 418, endPoint x: 382, endPoint y: 333, distance: 499.4
click at [382, 333] on app-calendar-viewport "Thu 25 1/1 1 Job Fri 26 1/1 1 Job Sat 27 1/1 1 Job Sun 28 1/1 1 Job Mon 29 2/2 …" at bounding box center [511, 290] width 1022 height 390
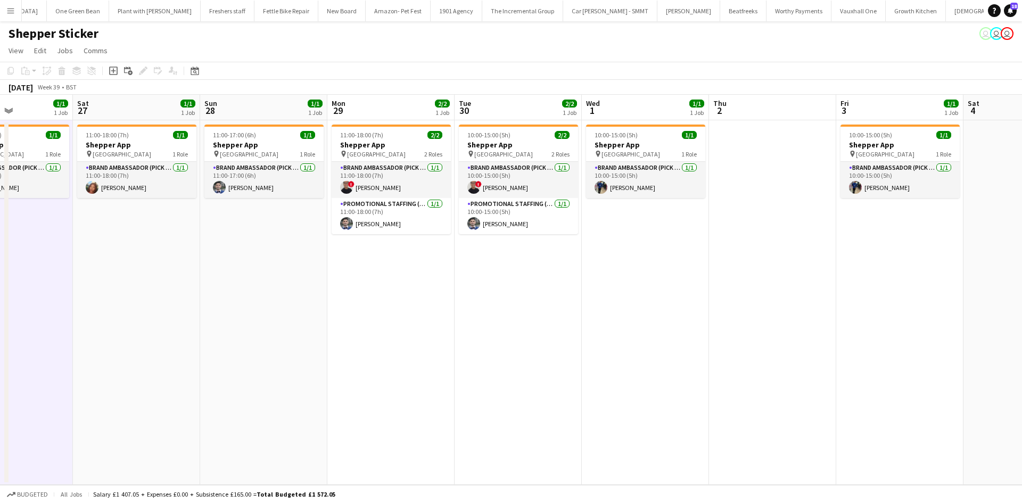
drag, startPoint x: 471, startPoint y: 367, endPoint x: 525, endPoint y: 368, distance: 53.2
click at [779, 366] on app-calendar-viewport "Wed 24 Thu 25 1/1 1 Job Fri 26 1/1 1 Job Sat 27 1/1 1 Job Sun 28 1/1 1 Job Mon …" at bounding box center [511, 290] width 1022 height 390
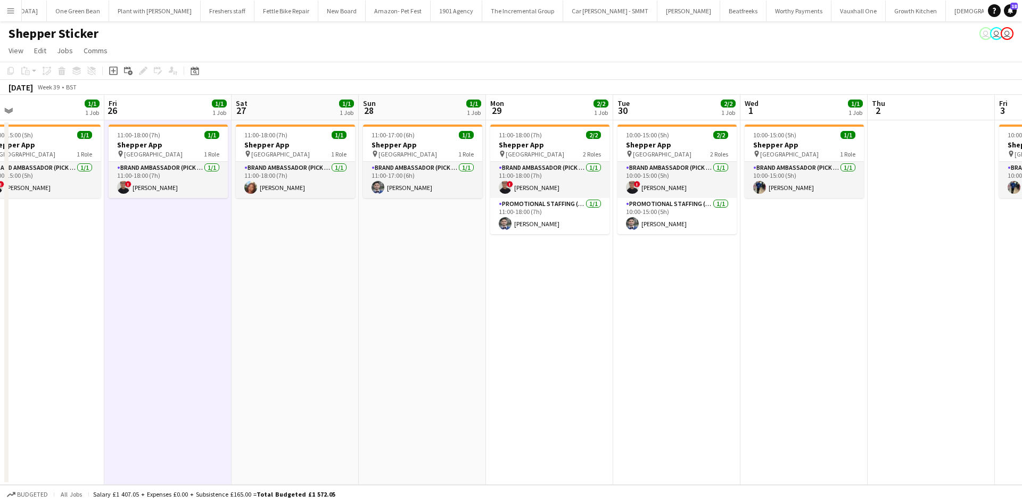
drag, startPoint x: 504, startPoint y: 357, endPoint x: 664, endPoint y: 379, distance: 161.2
click at [667, 379] on app-calendar-viewport "Tue 23 Wed 24 Thu 25 1/1 1 Job Fri 26 1/1 1 Job Sat 27 1/1 1 Job Sun 28 1/1 1 J…" at bounding box center [511, 290] width 1022 height 390
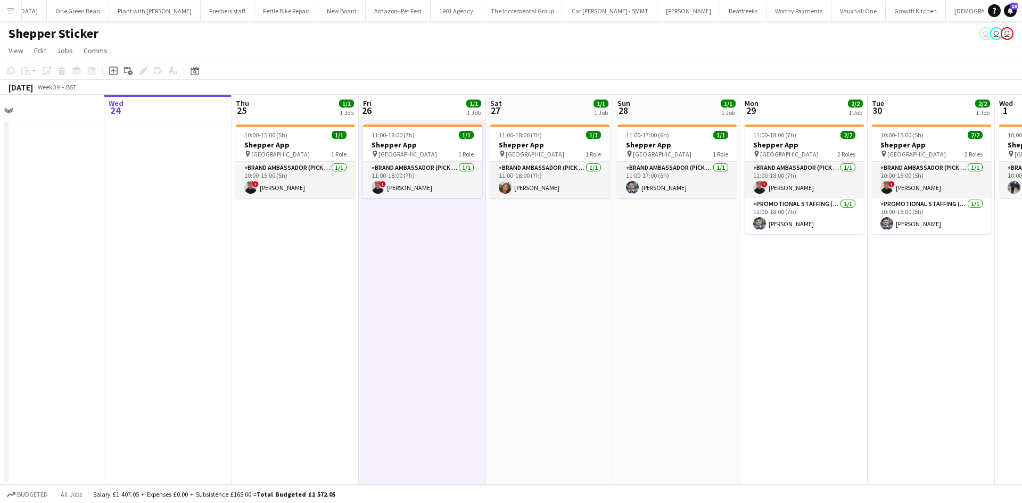
scroll to position [0, 256]
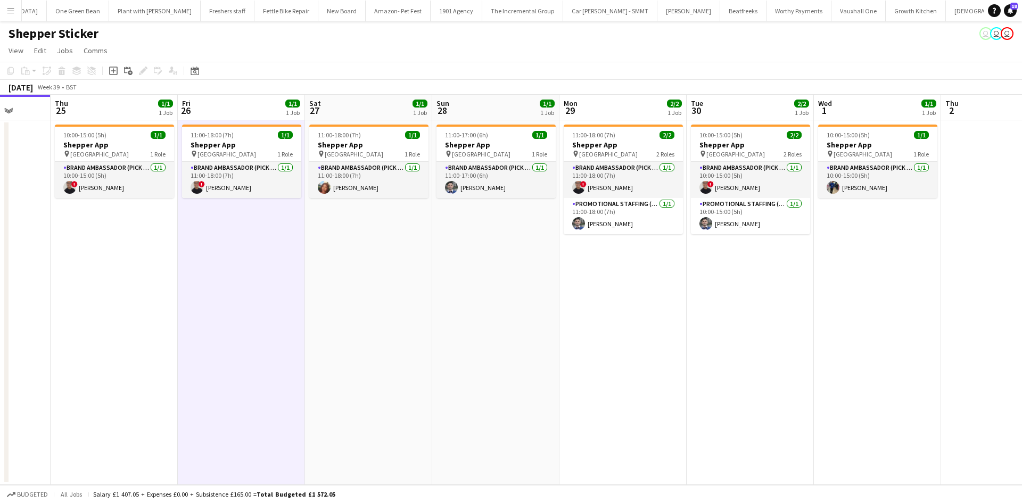
drag, startPoint x: 739, startPoint y: 338, endPoint x: 541, endPoint y: 297, distance: 202.1
click at [536, 302] on app-calendar-viewport "Sun 21 Mon 22 Tue 23 Wed 24 Thu 25 1/1 1 Job Fri 26 1/1 1 Job Sat 27 1/1 1 Job …" at bounding box center [511, 290] width 1022 height 390
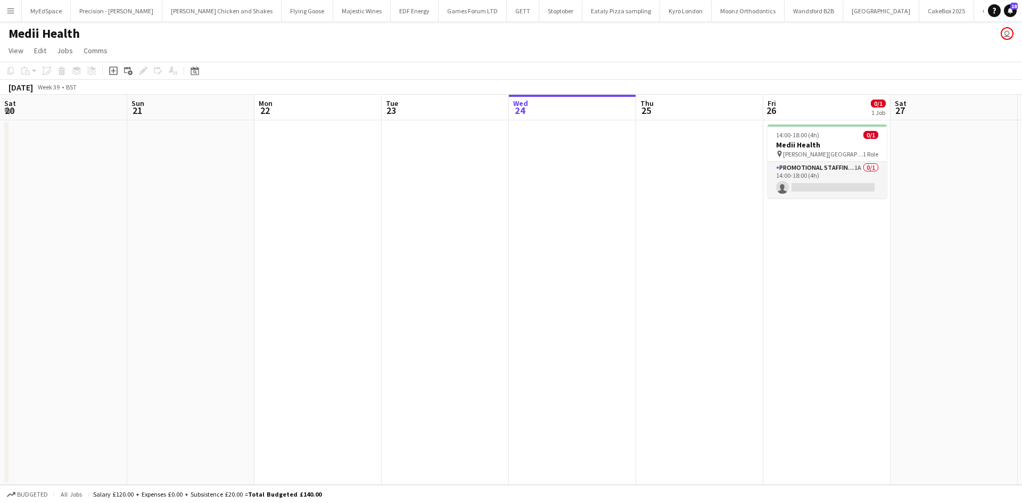
scroll to position [0, 369]
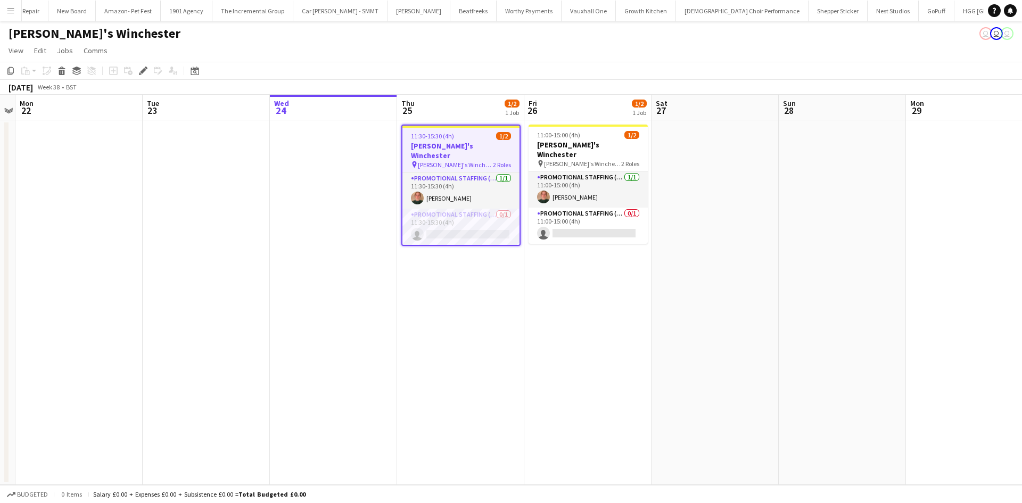
scroll to position [0, 1568]
click at [744, 290] on app-date-cell at bounding box center [714, 302] width 127 height 365
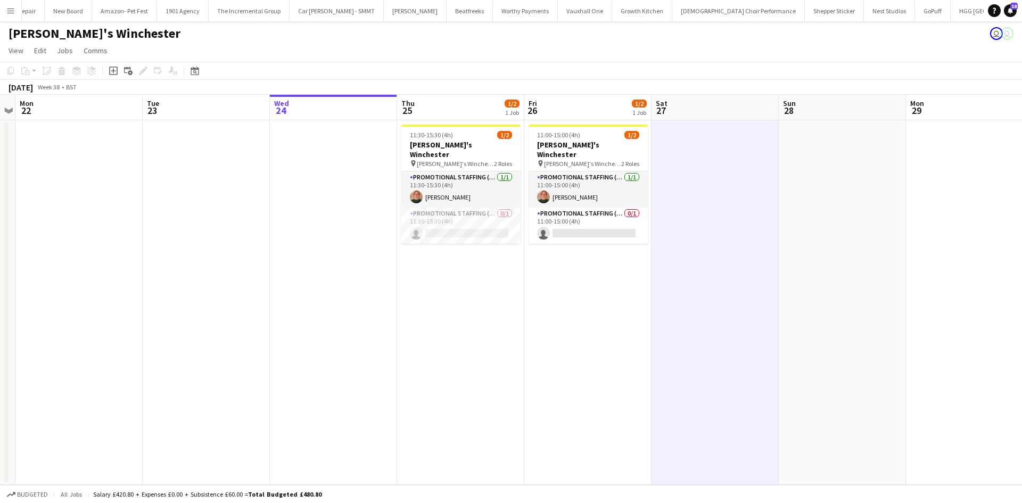
scroll to position [0, 368]
click at [466, 221] on app-card-role "Promotional Staffing (Brand Ambassadors) 0/1 11:30-15:30 (4h) single-neutral-ac…" at bounding box center [459, 226] width 119 height 36
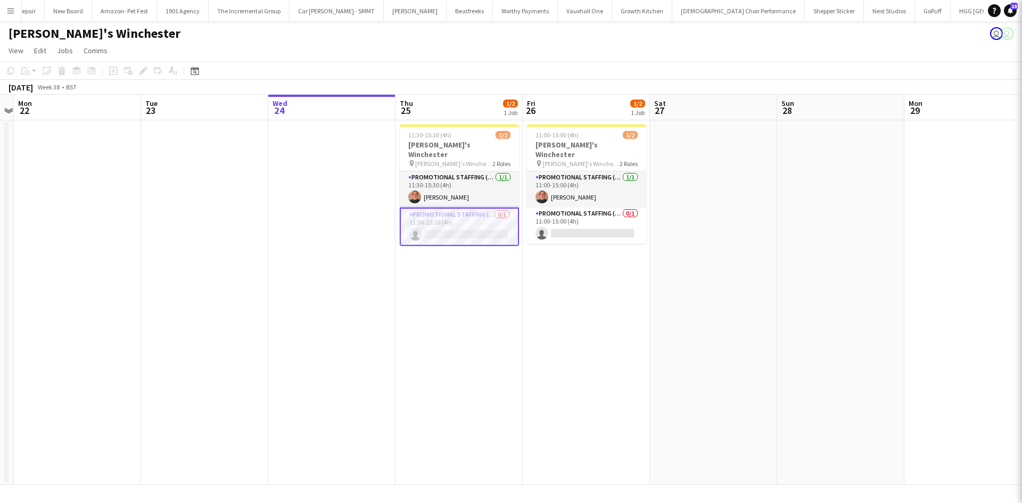
scroll to position [0, 367]
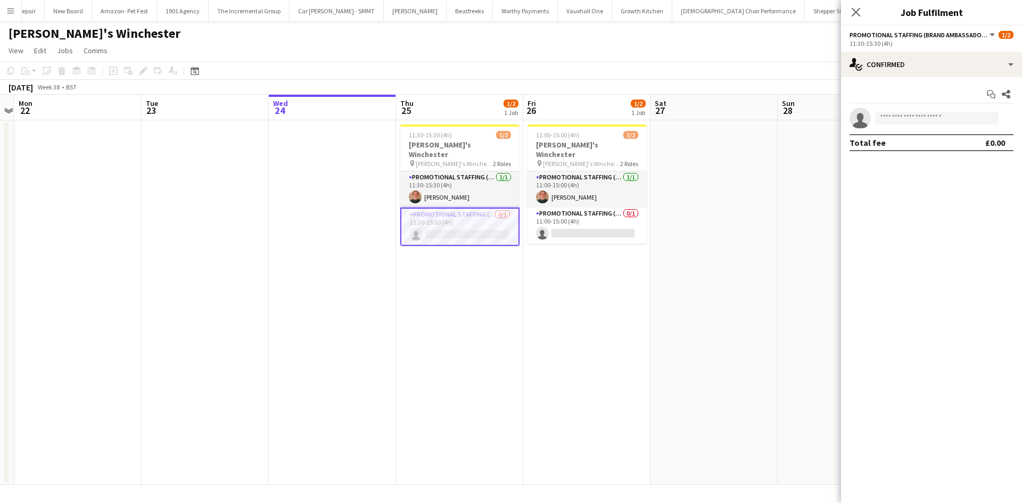
click at [419, 229] on app-card-role "Promotional Staffing (Brand Ambassadors) 0/1 11:30-15:30 (4h) single-neutral-ac…" at bounding box center [459, 227] width 119 height 38
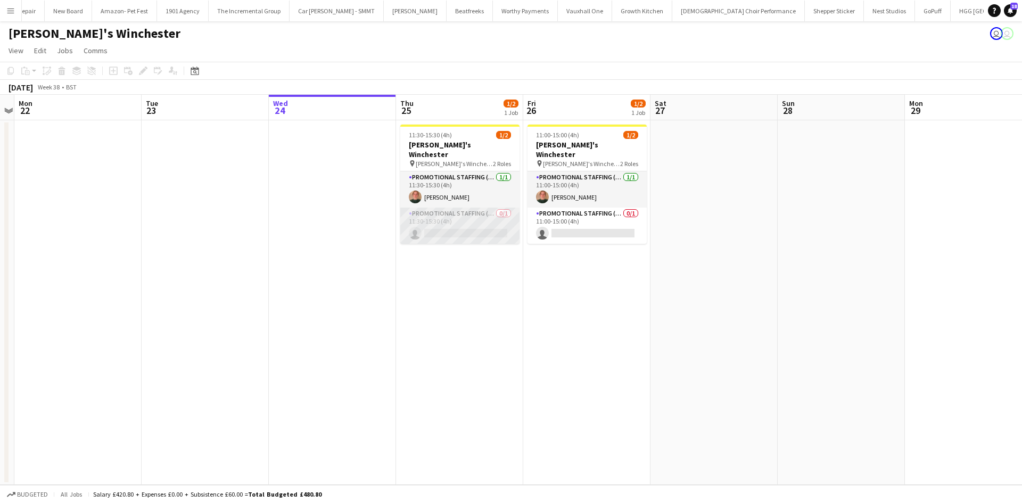
click at [490, 208] on app-card-role "Promotional Staffing (Brand Ambassadors) 0/1 11:30-15:30 (4h) single-neutral-ac…" at bounding box center [459, 226] width 119 height 36
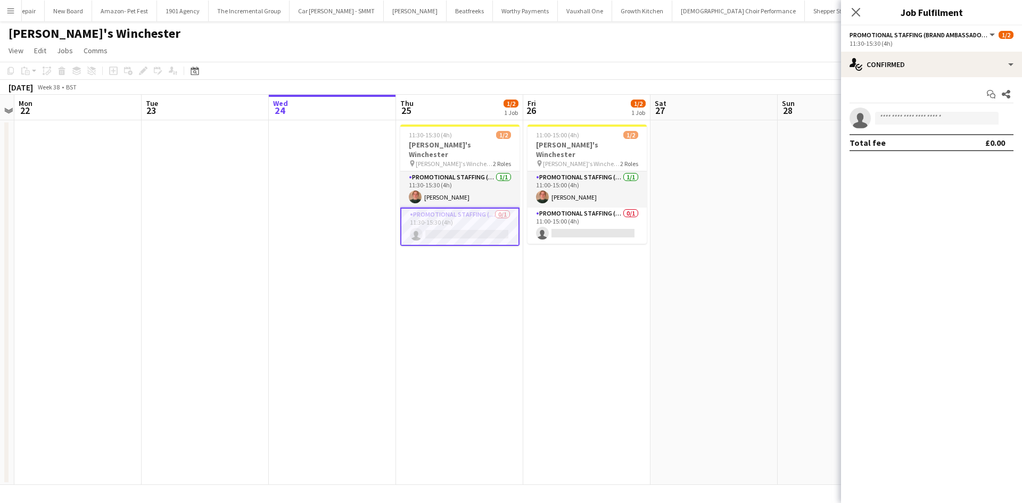
click at [909, 126] on app-invite-slot "single-neutral-actions" at bounding box center [931, 117] width 181 height 21
click at [911, 119] on input at bounding box center [936, 118] width 123 height 13
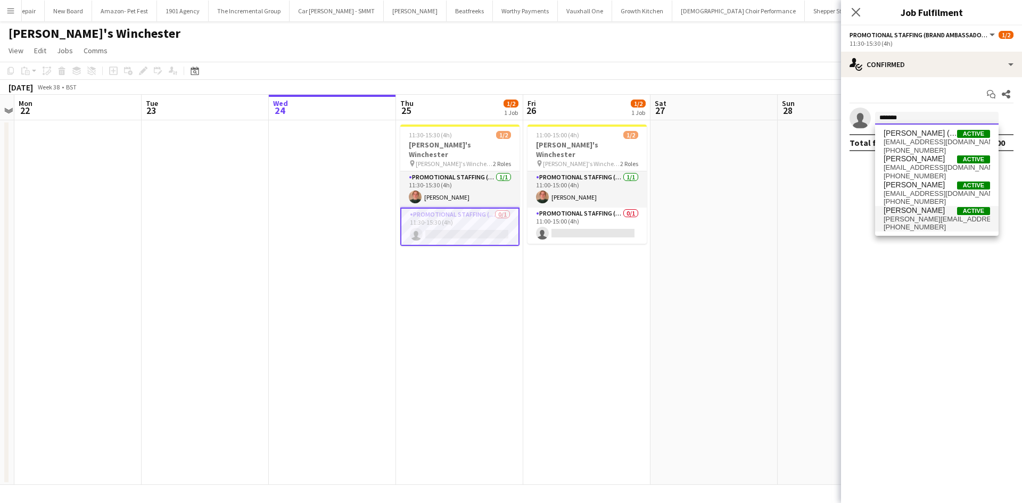
type input "*******"
click at [932, 212] on span "[PERSON_NAME]" at bounding box center [913, 210] width 61 height 9
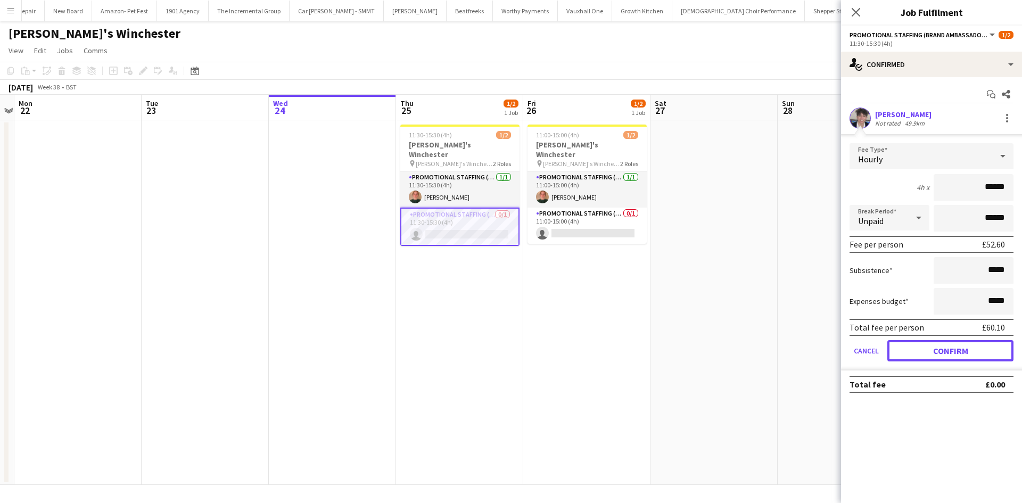
click at [948, 357] on button "Confirm" at bounding box center [950, 350] width 126 height 21
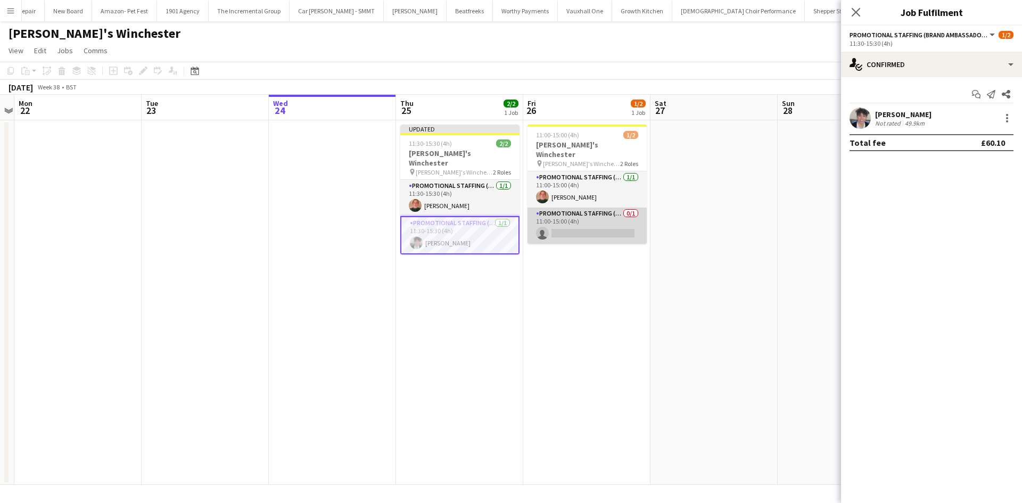
click at [558, 220] on app-card-role "Promotional Staffing (Brand Ambassadors) 0/1 11:00-15:00 (4h) single-neutral-ac…" at bounding box center [586, 226] width 119 height 36
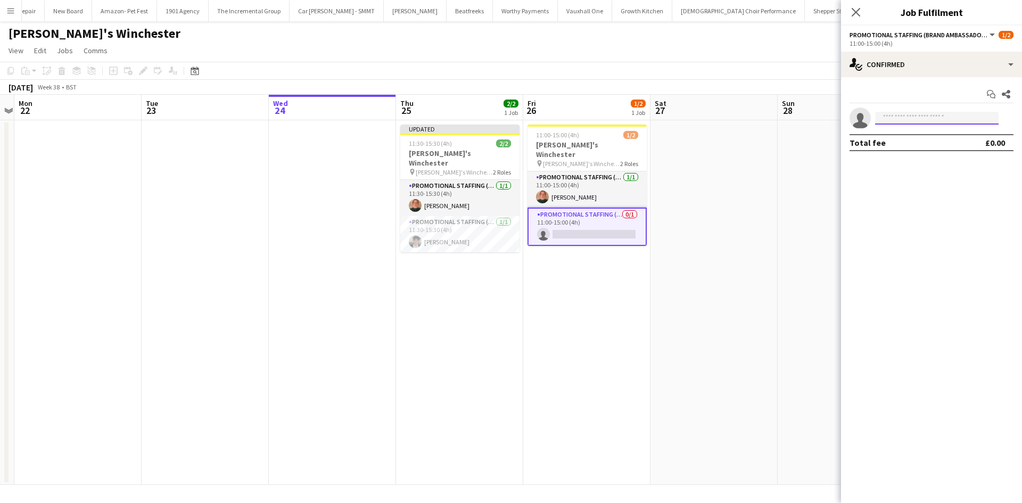
click at [906, 117] on input at bounding box center [936, 118] width 123 height 13
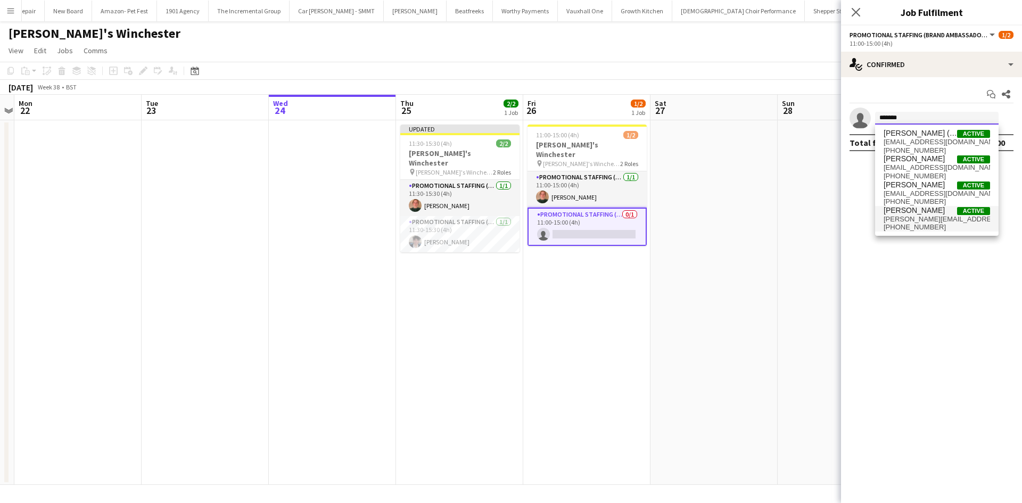
type input "*******"
click at [928, 221] on span "[PERSON_NAME][EMAIL_ADDRESS][DOMAIN_NAME]" at bounding box center [936, 219] width 106 height 9
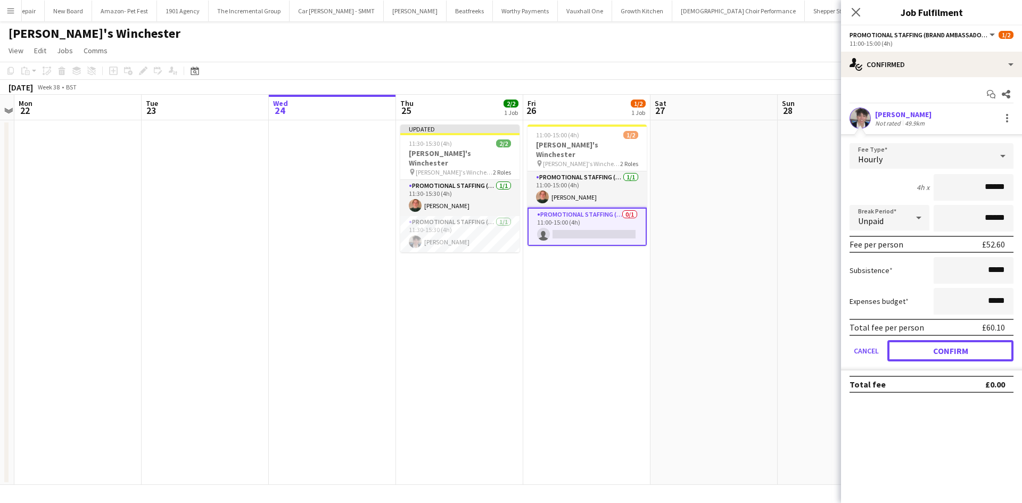
click at [951, 354] on button "Confirm" at bounding box center [950, 350] width 126 height 21
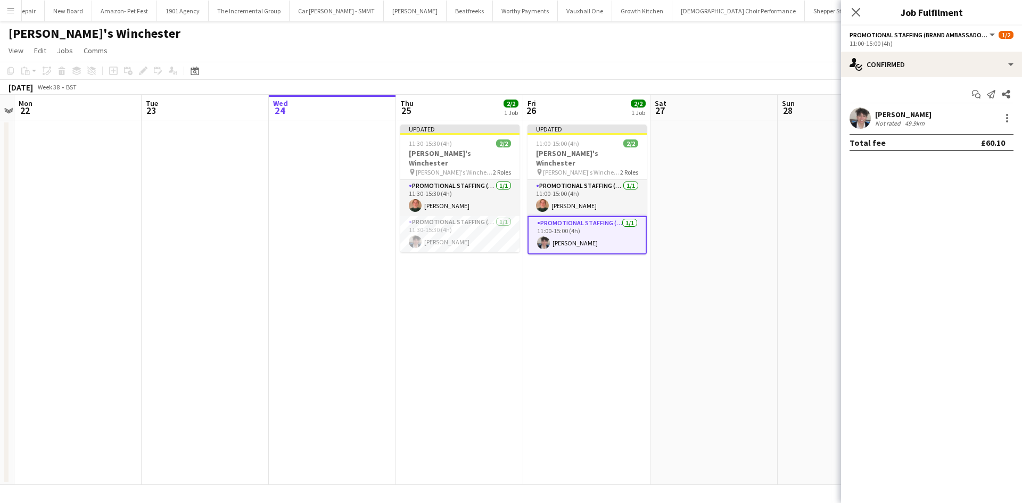
click at [792, 292] on app-date-cell at bounding box center [840, 302] width 127 height 365
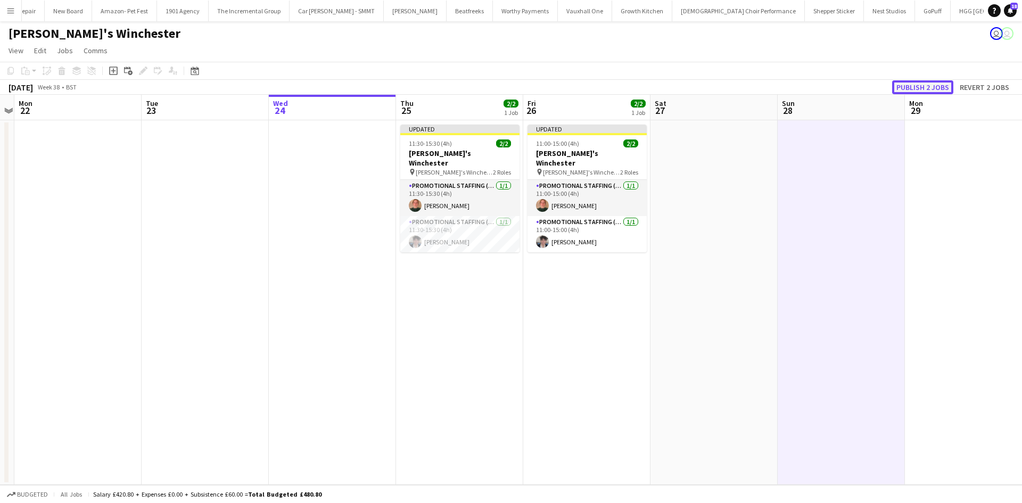
click at [922, 88] on button "Publish 2 jobs" at bounding box center [922, 87] width 61 height 14
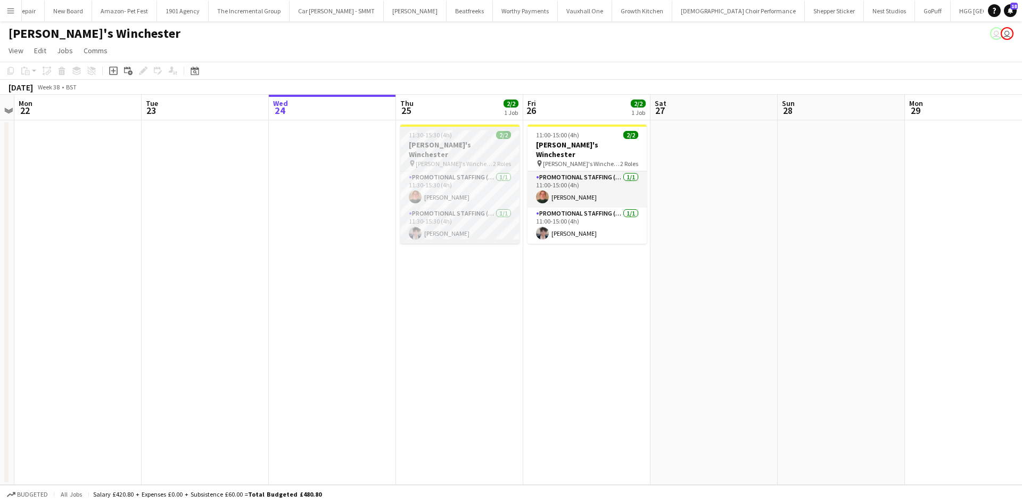
click at [425, 160] on span "[PERSON_NAME]'s Winchester" at bounding box center [454, 164] width 77 height 8
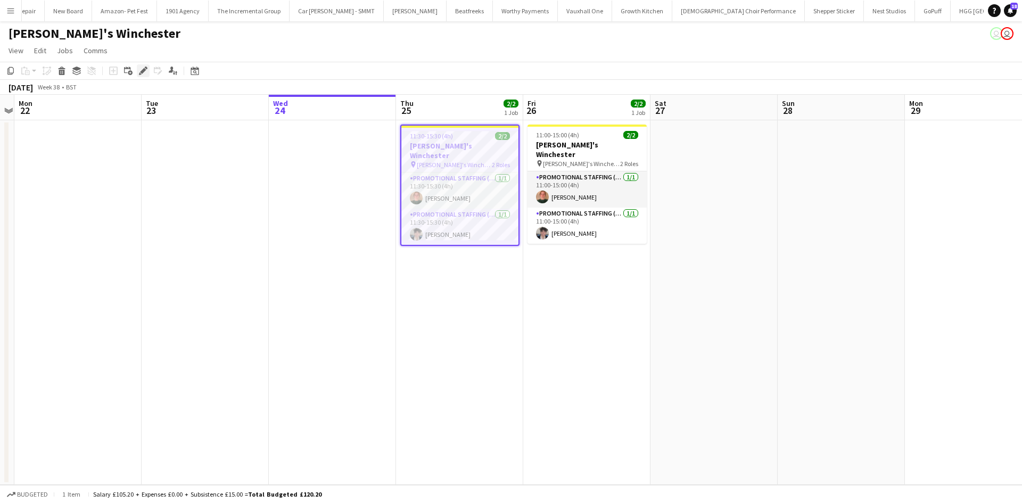
drag, startPoint x: 142, startPoint y: 69, endPoint x: 139, endPoint y: 81, distance: 13.0
click at [143, 69] on icon "Edit" at bounding box center [143, 71] width 9 height 9
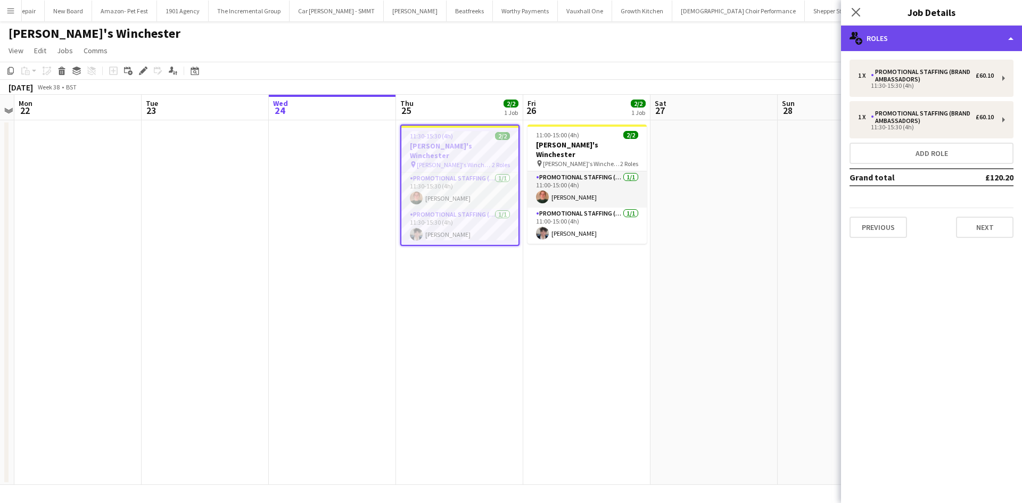
click at [936, 44] on div "multiple-users-add Roles" at bounding box center [931, 39] width 181 height 26
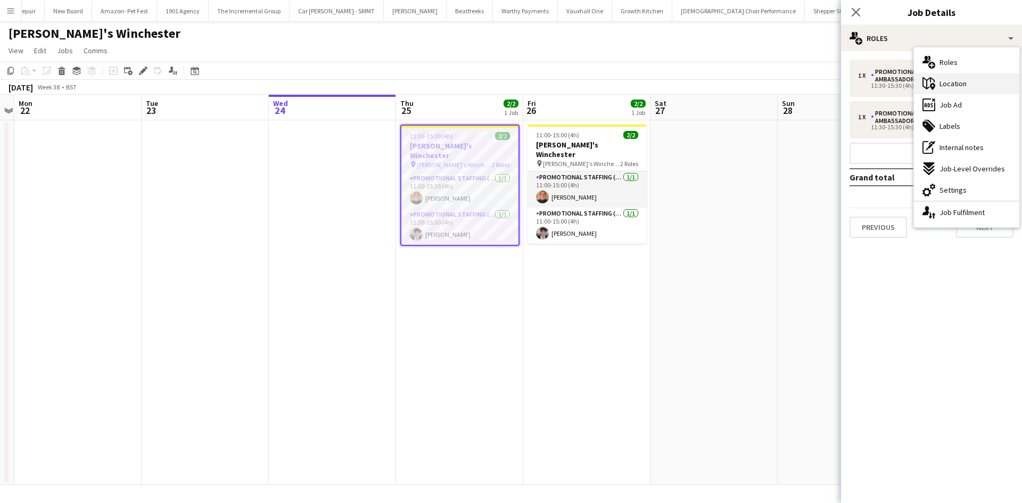
click at [963, 89] on div "maps-pin-1 Location" at bounding box center [966, 83] width 105 height 21
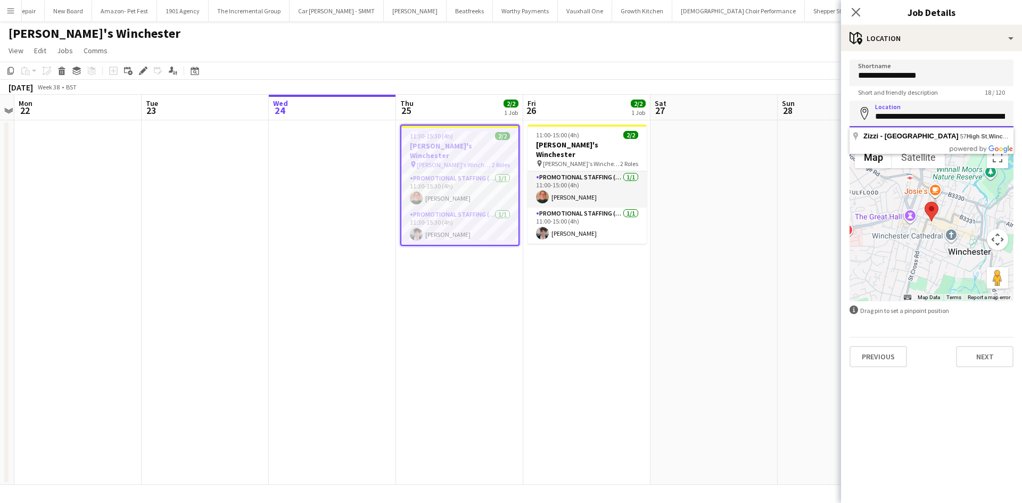
scroll to position [0, 64]
drag, startPoint x: 871, startPoint y: 119, endPoint x: 973, endPoint y: 118, distance: 102.7
click at [1018, 126] on form "**********" at bounding box center [931, 214] width 181 height 308
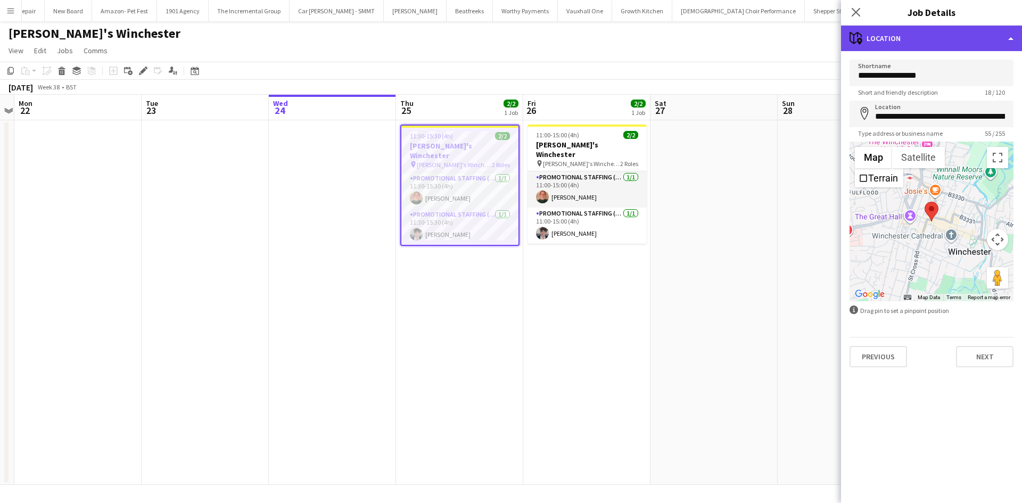
click at [945, 32] on div "maps-pin-1 Location" at bounding box center [931, 39] width 181 height 26
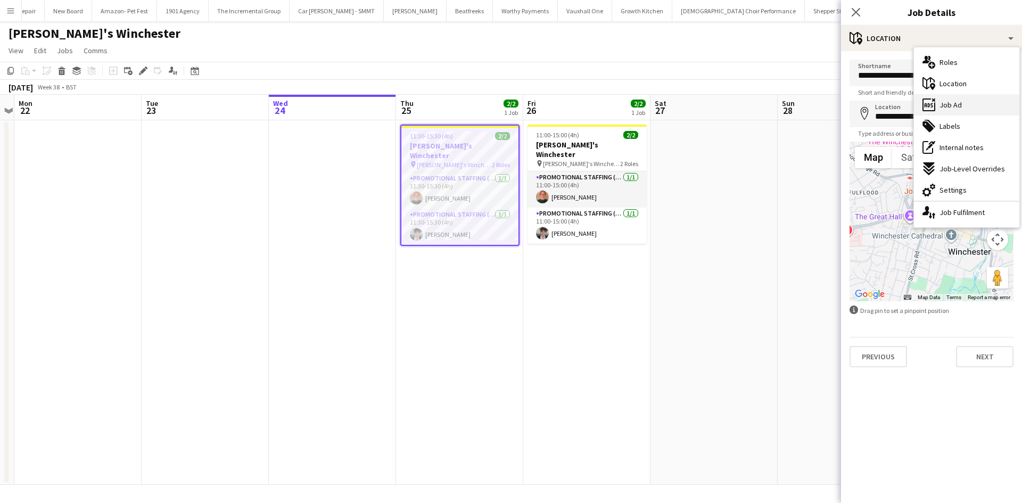
click at [963, 106] on div "ads-window Job Ad" at bounding box center [966, 104] width 105 height 21
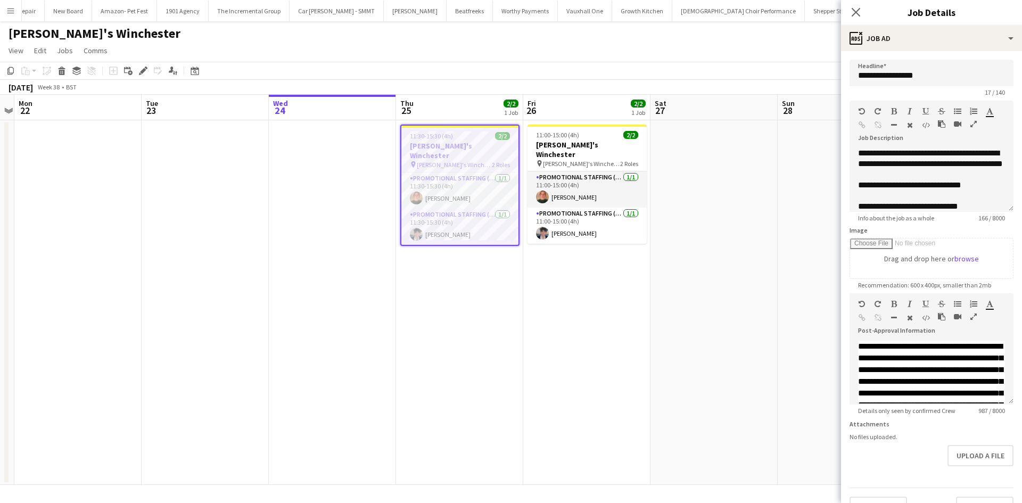
scroll to position [40, 0]
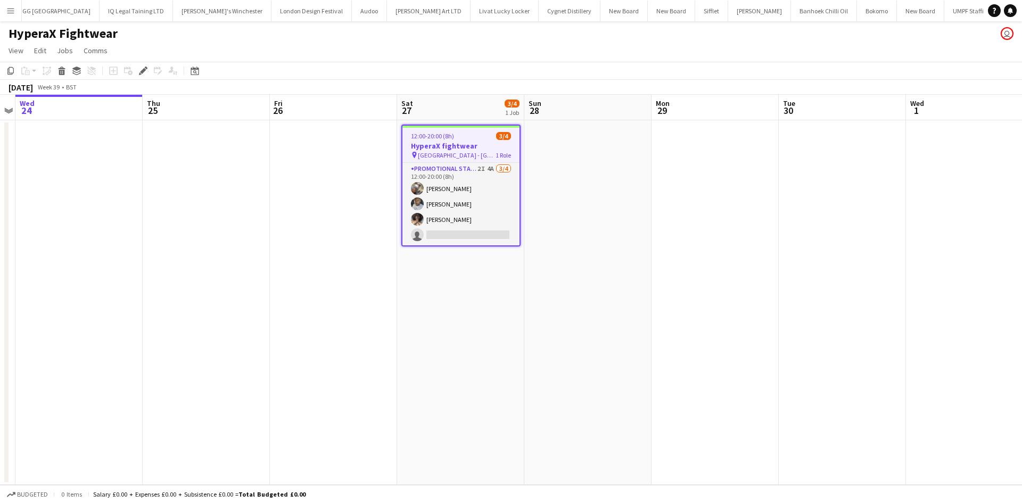
scroll to position [0, 2533]
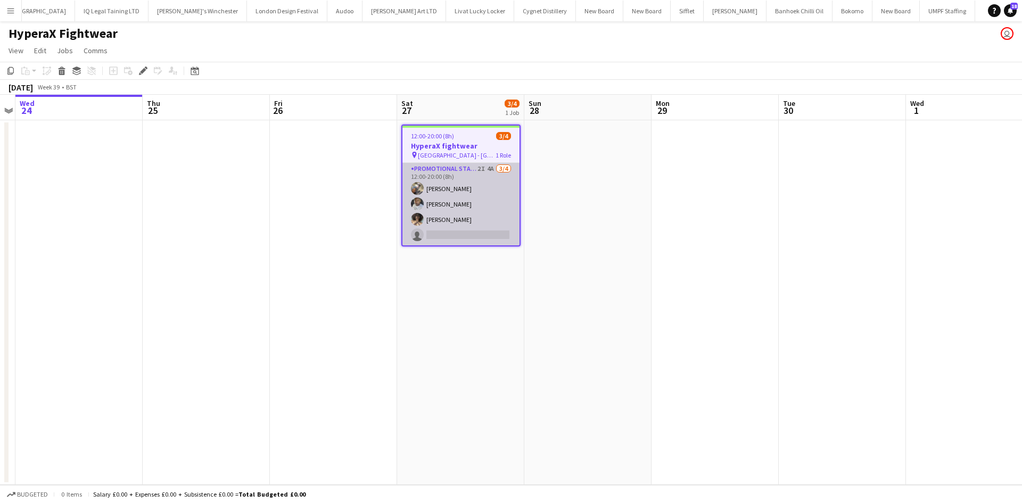
click at [459, 232] on app-card-role "Promotional Staffing (Brand Ambassadors) 2I 4A [DATE] 12:00-20:00 (8h) [PERSON_…" at bounding box center [460, 204] width 117 height 82
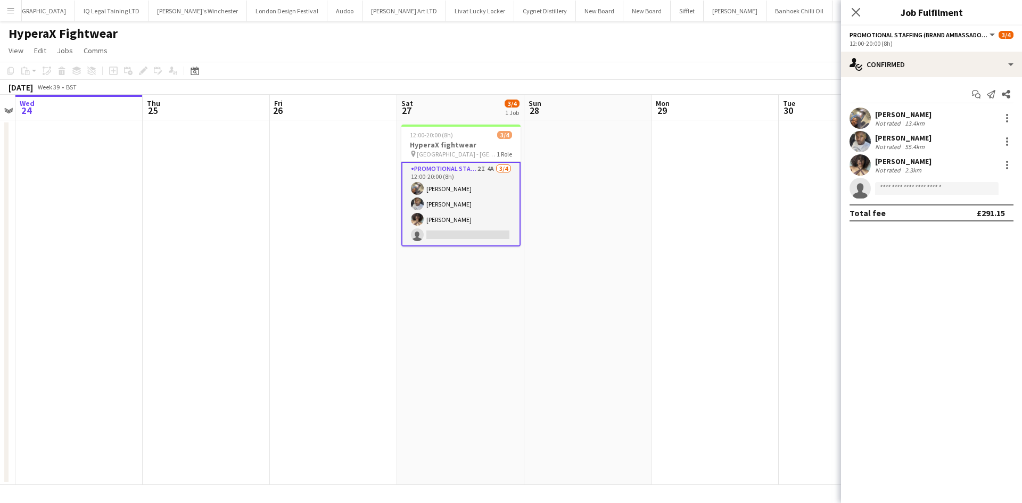
click at [909, 180] on app-invite-slot "single-neutral-actions" at bounding box center [931, 188] width 181 height 21
click at [909, 188] on input at bounding box center [936, 188] width 123 height 13
type input "**********"
click at [912, 214] on span "elliewalsh84@gmail.com" at bounding box center [936, 212] width 106 height 9
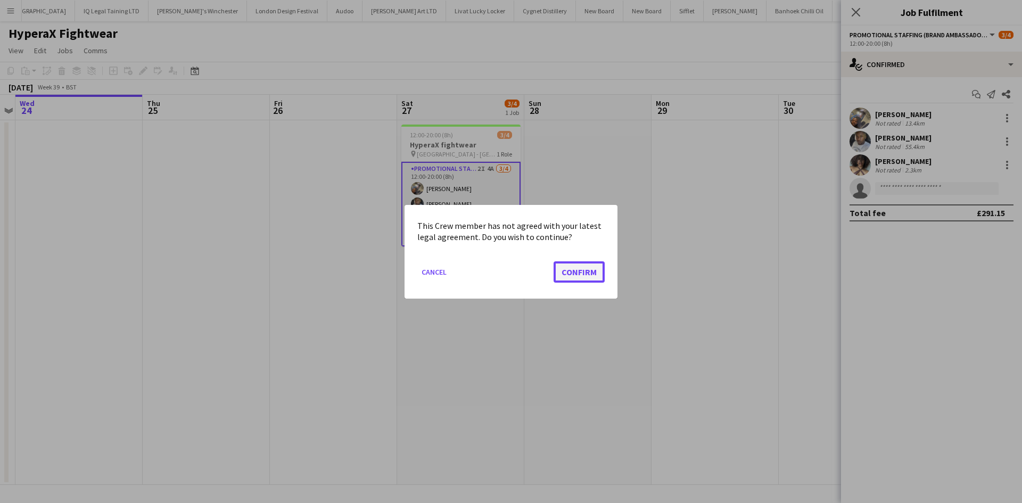
click at [585, 276] on button "Confirm" at bounding box center [578, 271] width 51 height 21
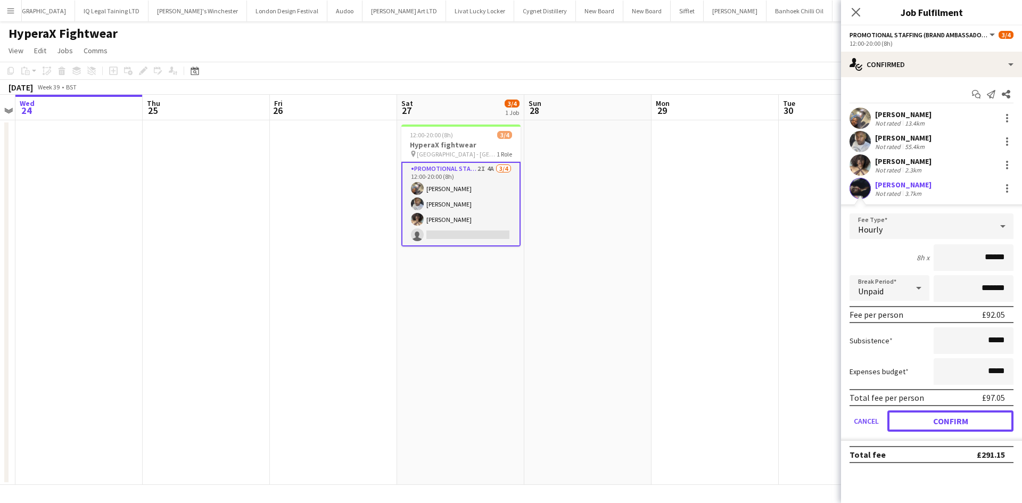
drag, startPoint x: 955, startPoint y: 423, endPoint x: 898, endPoint y: 397, distance: 62.6
click at [955, 423] on button "Confirm" at bounding box center [950, 420] width 126 height 21
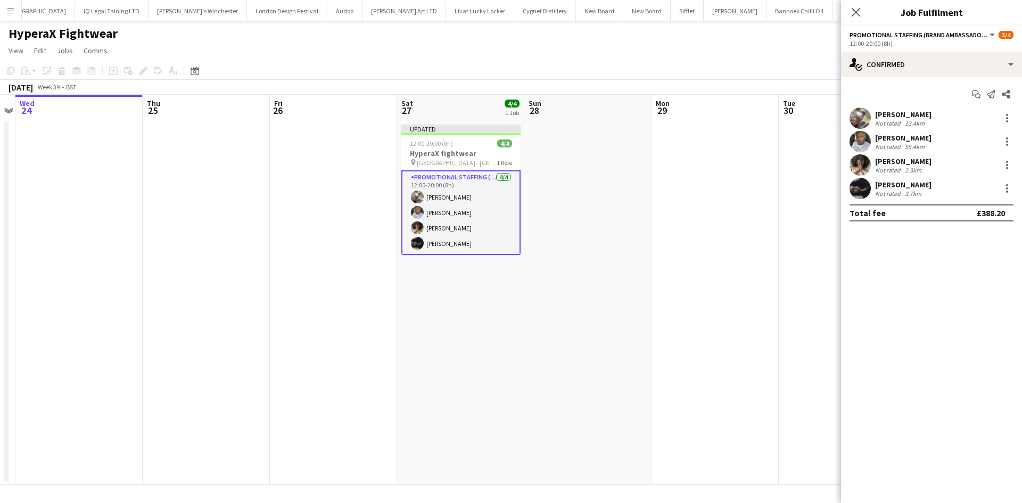
drag, startPoint x: 682, startPoint y: 207, endPoint x: 776, endPoint y: 167, distance: 103.0
click at [683, 206] on app-date-cell at bounding box center [714, 302] width 127 height 365
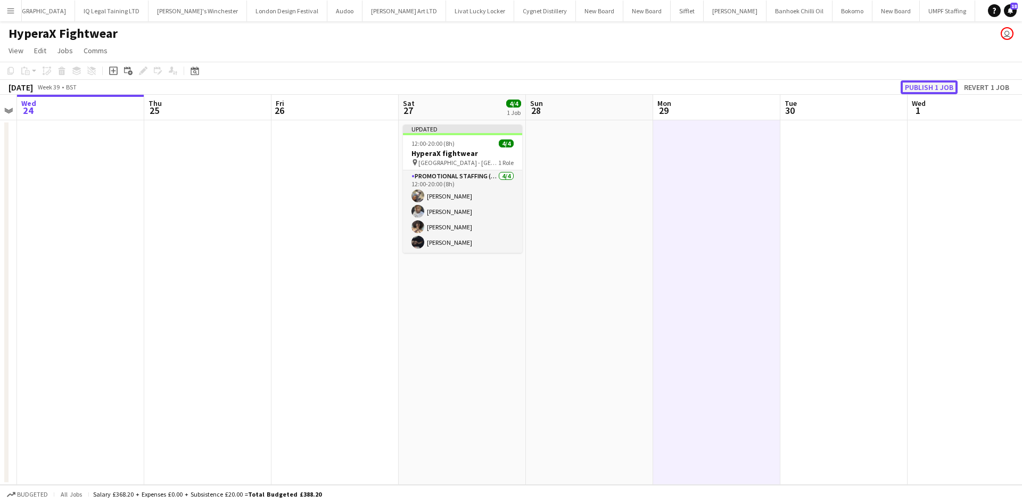
click at [937, 84] on button "Publish 1 job" at bounding box center [928, 87] width 57 height 14
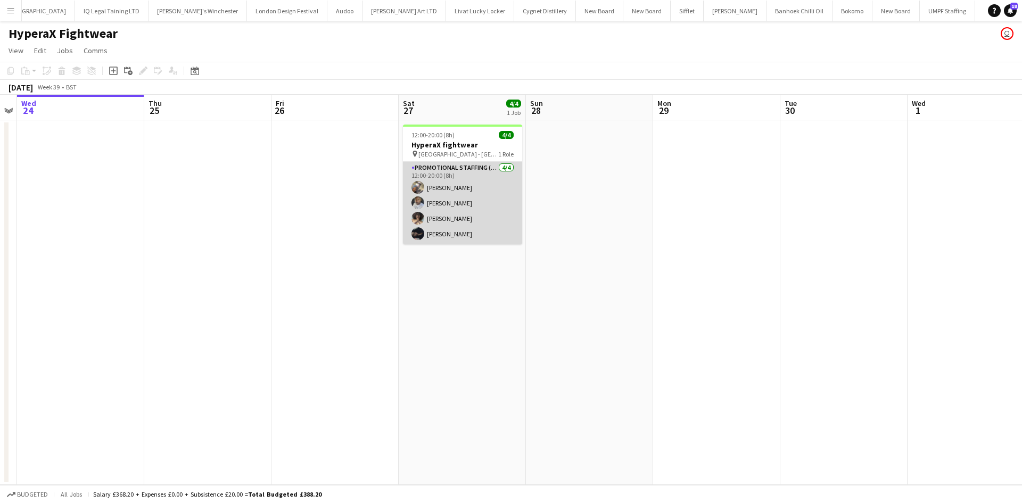
click at [448, 228] on app-card-role "Promotional Staffing (Brand Ambassadors) 4/4 12:00-20:00 (8h) Joshua Adepoju Sa…" at bounding box center [462, 203] width 119 height 82
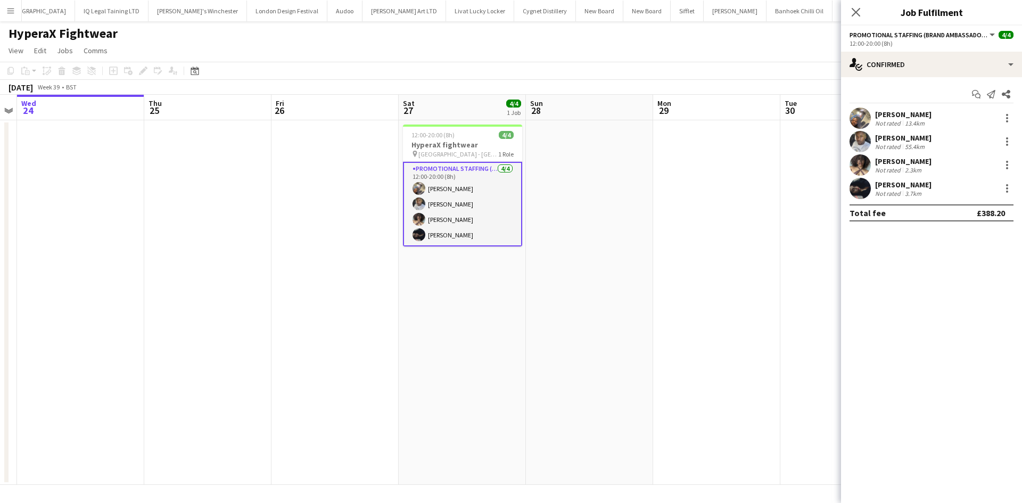
click at [1006, 181] on div "Ellie Bottomley Not rated 3.7km" at bounding box center [931, 188] width 181 height 21
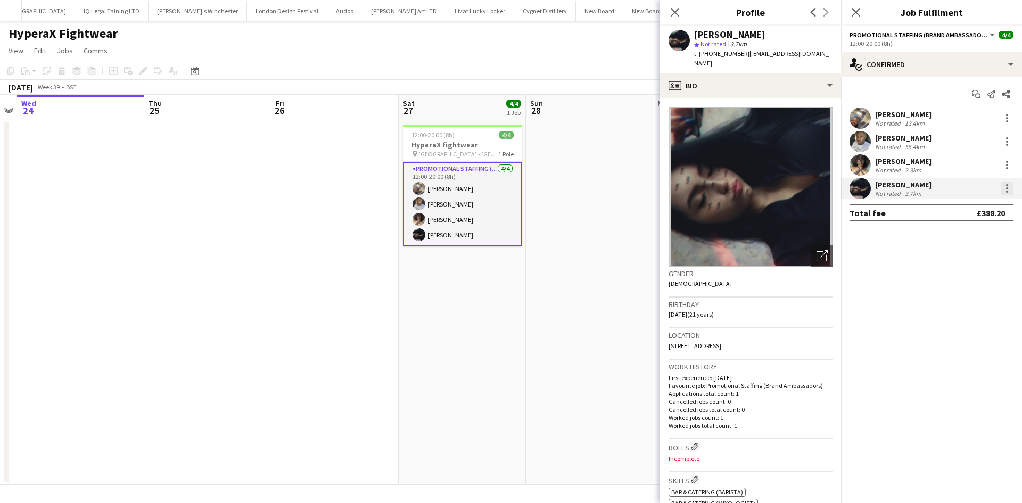
click at [1011, 189] on div at bounding box center [1006, 188] width 13 height 13
click at [972, 200] on button "Edit fee" at bounding box center [971, 208] width 83 height 26
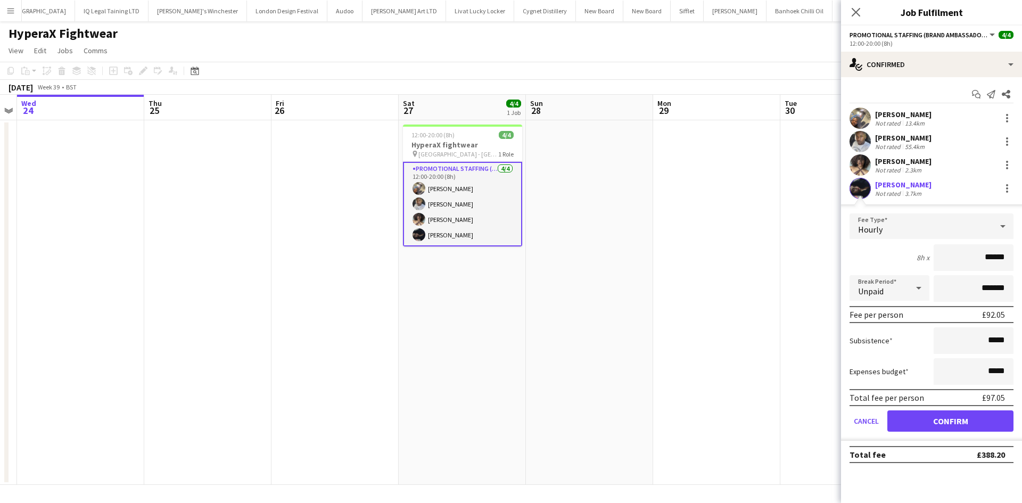
click at [135, 212] on app-date-cell at bounding box center [80, 302] width 127 height 365
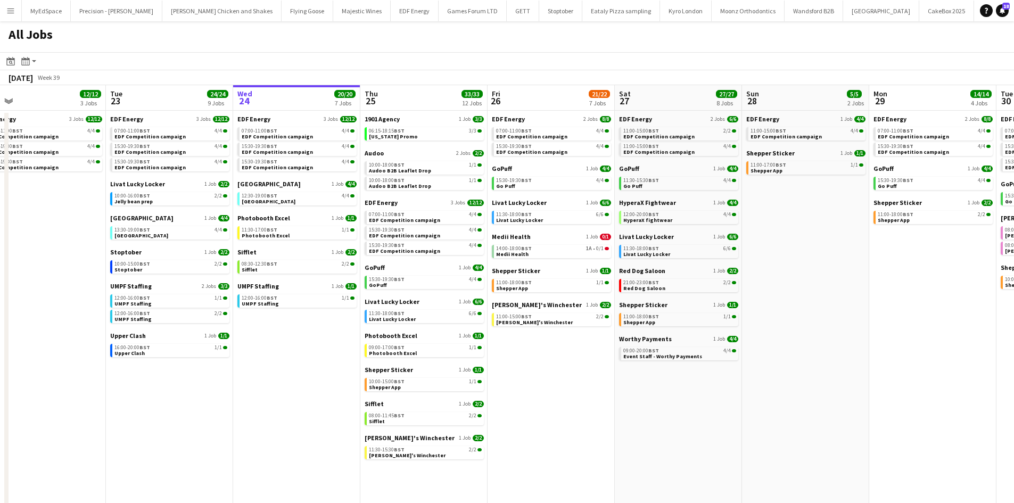
drag, startPoint x: 474, startPoint y: 336, endPoint x: 578, endPoint y: 347, distance: 104.9
click at [578, 347] on app-calendar-viewport "Sat 20 20/21 9 Jobs Sun 21 2/2 1 Job Mon 22 12/12 3 Jobs Tue 23 24/24 9 Jobs We…" at bounding box center [507, 322] width 1014 height 474
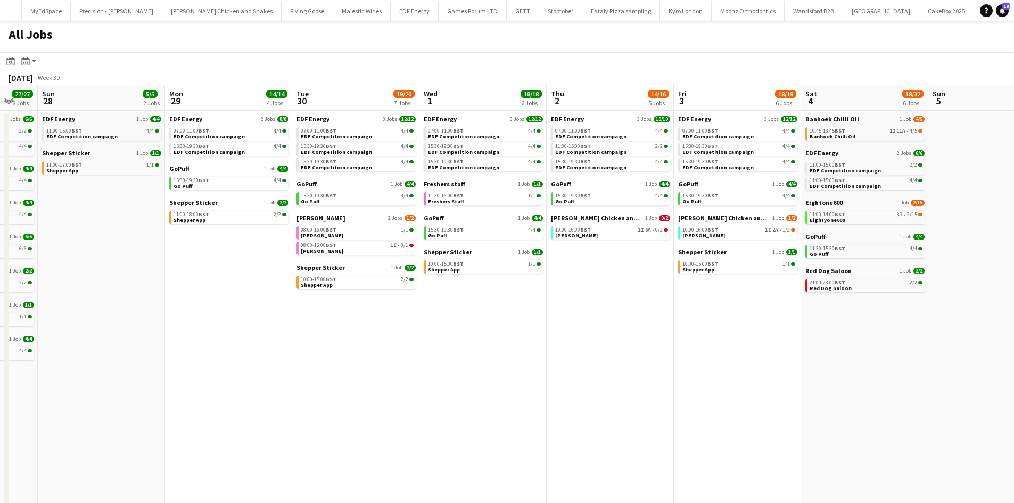
drag, startPoint x: 787, startPoint y: 347, endPoint x: 429, endPoint y: 303, distance: 360.3
click at [429, 303] on app-calendar-viewport "Tue 23 24/24 9 Jobs Wed 24 20/20 7 Jobs Thu 25 33/33 12 Jobs Fri 26 21/22 7 Job…" at bounding box center [507, 322] width 1014 height 474
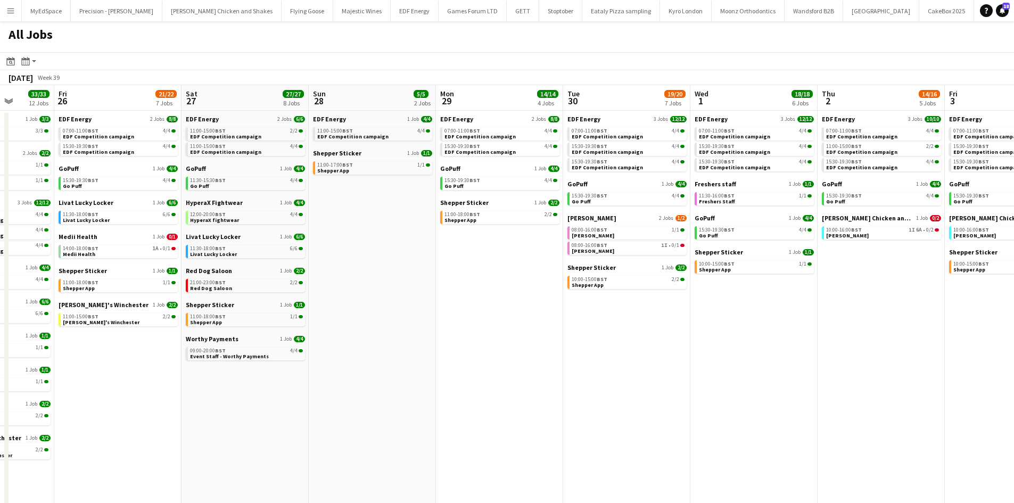
click at [429, 292] on app-all-jobs "All Jobs Date picker [DATE] [DATE] [DATE] M [DATE] T [DATE] W [DATE] T [DATE] F…" at bounding box center [507, 290] width 1014 height 538
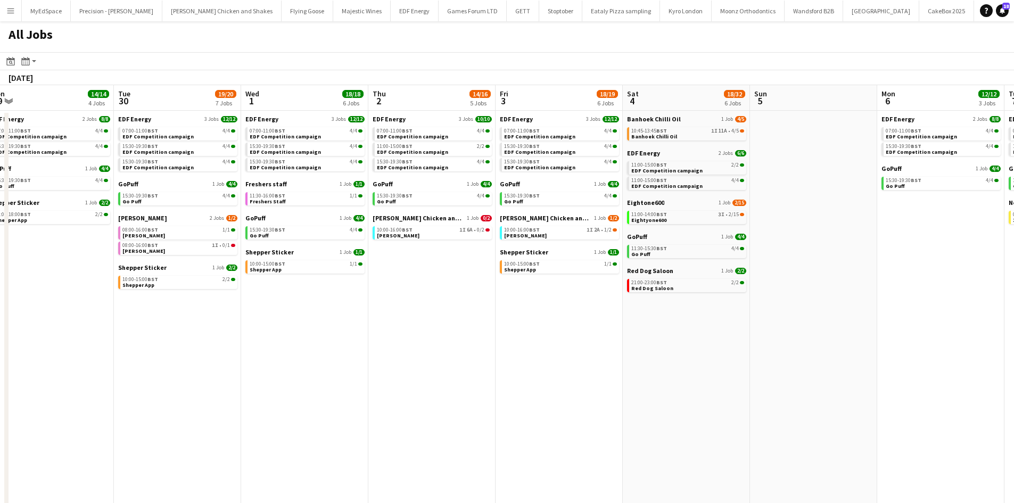
drag, startPoint x: 628, startPoint y: 317, endPoint x: 437, endPoint y: 308, distance: 190.7
click at [437, 308] on app-calendar-viewport "Thu 25 33/33 12 Jobs Fri 26 21/22 7 Jobs Sat 27 27/27 8 Jobs Sun 28 5/5 2 Jobs …" at bounding box center [507, 322] width 1014 height 474
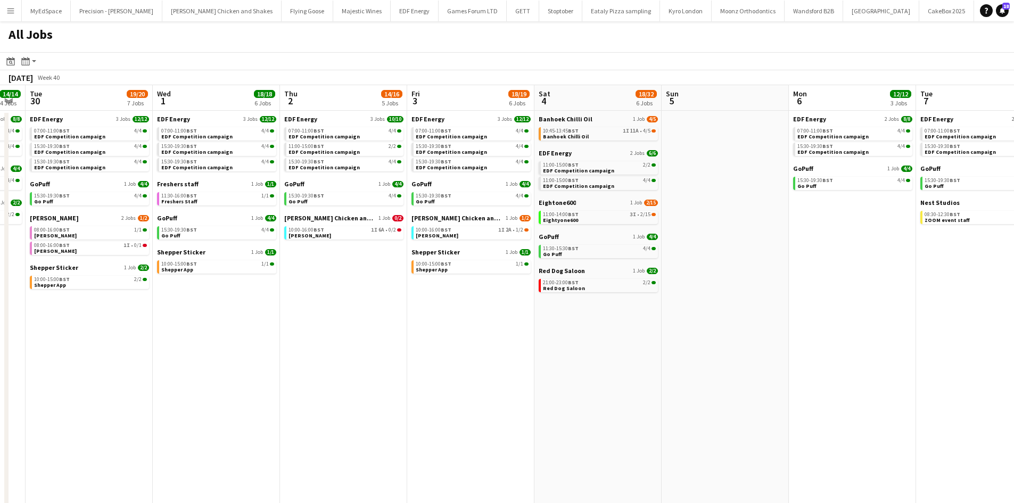
click at [591, 327] on app-calendar-viewport "Sat 27 27/27 8 Jobs Sun 28 5/5 2 Jobs Mon 29 14/14 4 Jobs Tue 30 19/20 7 Jobs W…" at bounding box center [507, 322] width 1014 height 474
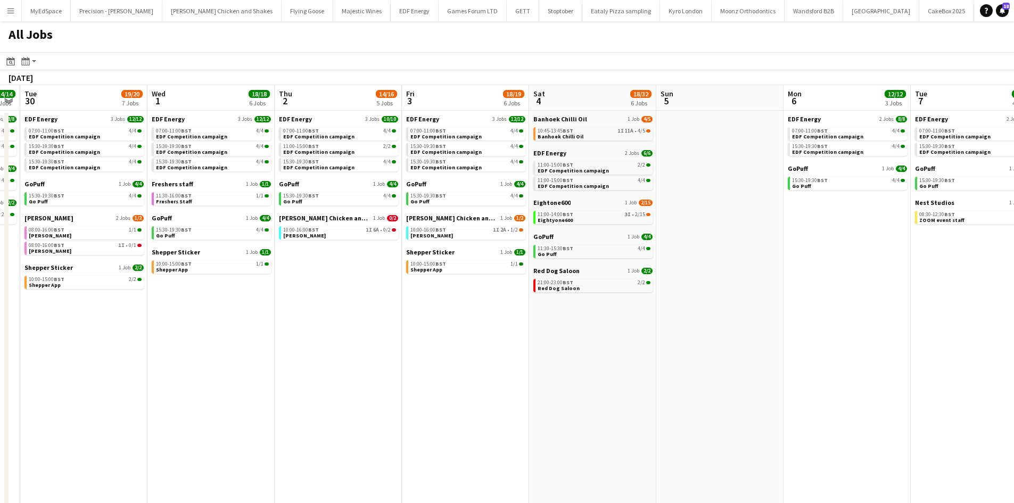
scroll to position [0, 331]
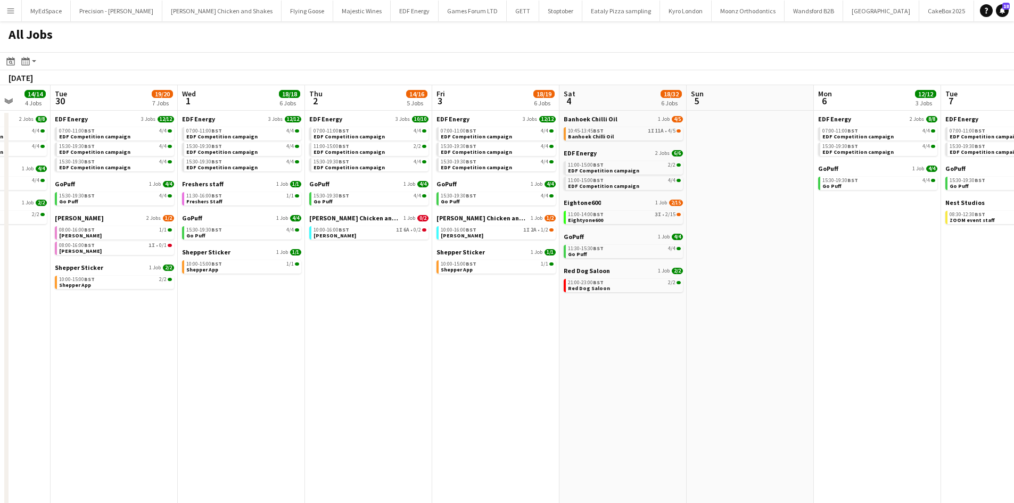
drag, startPoint x: 360, startPoint y: 324, endPoint x: 402, endPoint y: 325, distance: 42.0
click at [402, 325] on app-calendar-viewport "Sat 27 27/27 8 Jobs Sun 28 5/5 2 Jobs Mon 29 14/14 4 Jobs Tue 30 19/20 7 Jobs W…" at bounding box center [507, 322] width 1014 height 474
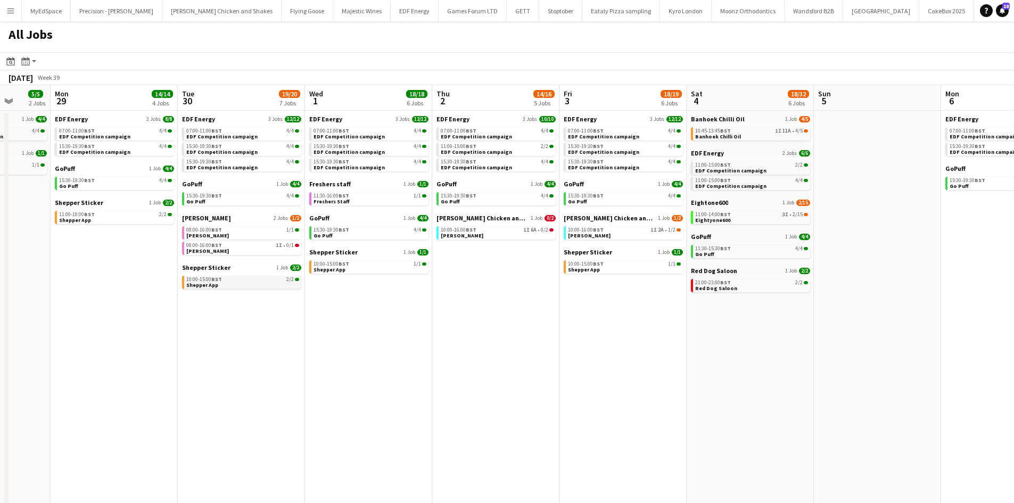
click at [219, 280] on span "BST" at bounding box center [216, 279] width 11 height 7
drag, startPoint x: 377, startPoint y: 372, endPoint x: 792, endPoint y: 349, distance: 416.3
click at [791, 349] on app-calendar-viewport "Fri 26 21/22 7 Jobs Sat 27 27/27 8 Jobs Sun 28 5/5 2 Jobs Mon 29 14/14 4 Jobs T…" at bounding box center [507, 322] width 1014 height 474
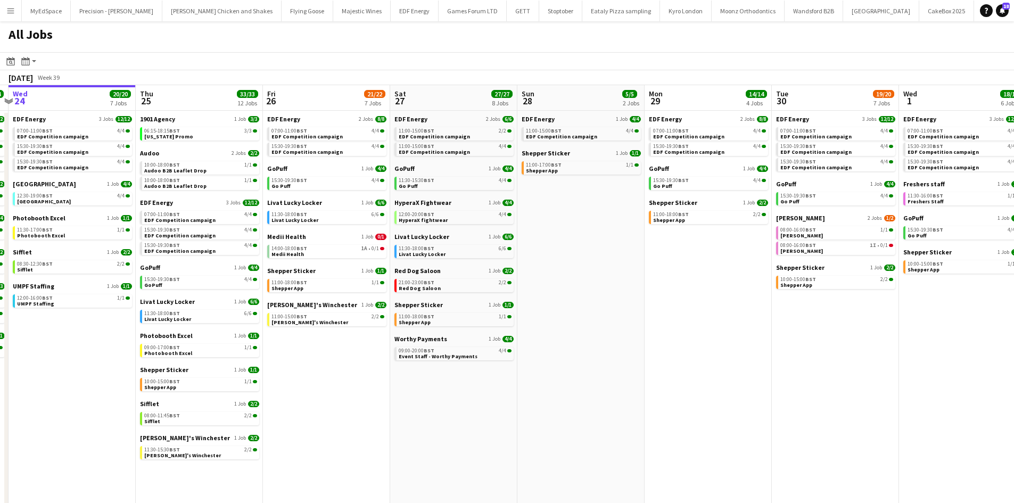
drag, startPoint x: 573, startPoint y: 337, endPoint x: 771, endPoint y: 333, distance: 197.5
click at [767, 332] on app-calendar-viewport "Mon 22 12/12 3 Jobs Tue 23 24/24 9 Jobs Wed 24 20/20 7 Jobs Thu 25 33/33 12 Job…" at bounding box center [507, 322] width 1014 height 474
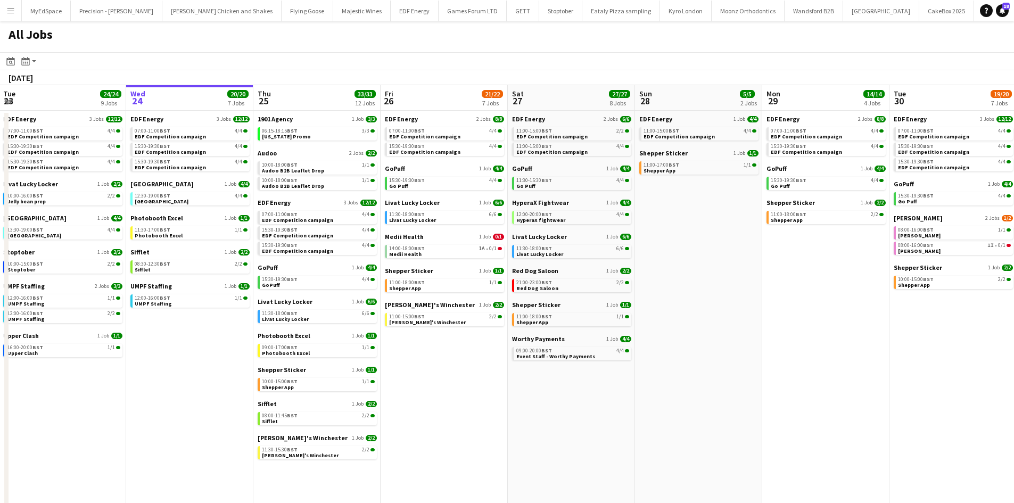
drag, startPoint x: 493, startPoint y: 376, endPoint x: 685, endPoint y: 379, distance: 192.1
click at [685, 380] on app-calendar-viewport "Sun 21 2/2 1 Job Mon 22 12/12 3 Jobs Tue 23 24/24 9 Jobs Wed 24 20/20 7 Jobs Th…" at bounding box center [507, 322] width 1014 height 474
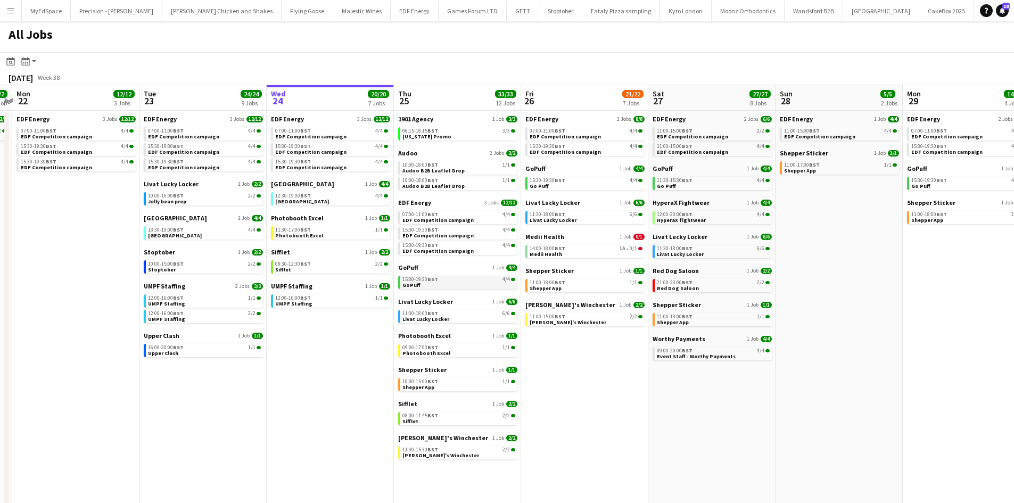
click at [435, 280] on span "BST" at bounding box center [432, 279] width 11 height 7
click at [449, 320] on link "11:30-18:00 BST 6/6 Livat Lucky Locker" at bounding box center [458, 316] width 113 height 12
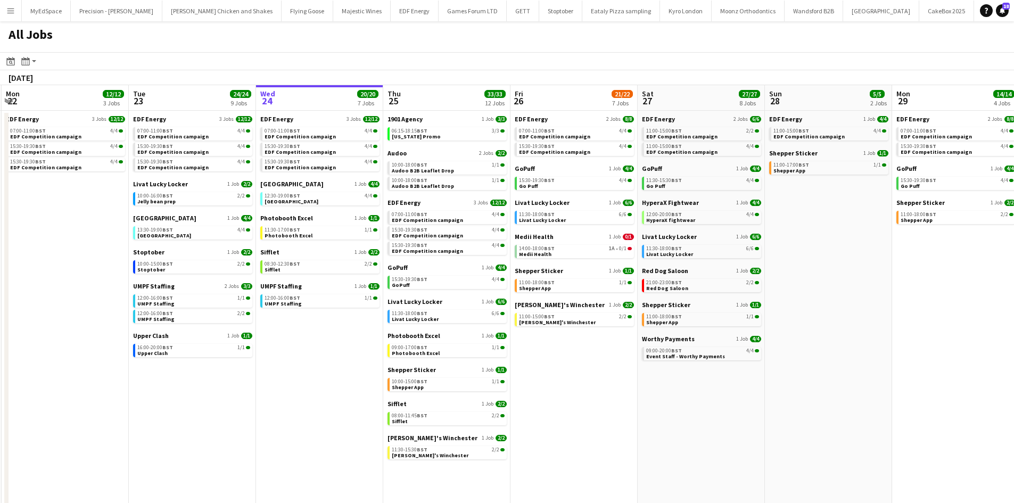
scroll to position [0, 254]
drag, startPoint x: 548, startPoint y: 395, endPoint x: 536, endPoint y: 395, distance: 12.3
click at [536, 395] on app-calendar-viewport "Sat 20 20/21 9 Jobs Sun 21 2/2 1 Job Mon 22 12/12 3 Jobs Tue 23 24/24 9 Jobs We…" at bounding box center [507, 322] width 1014 height 474
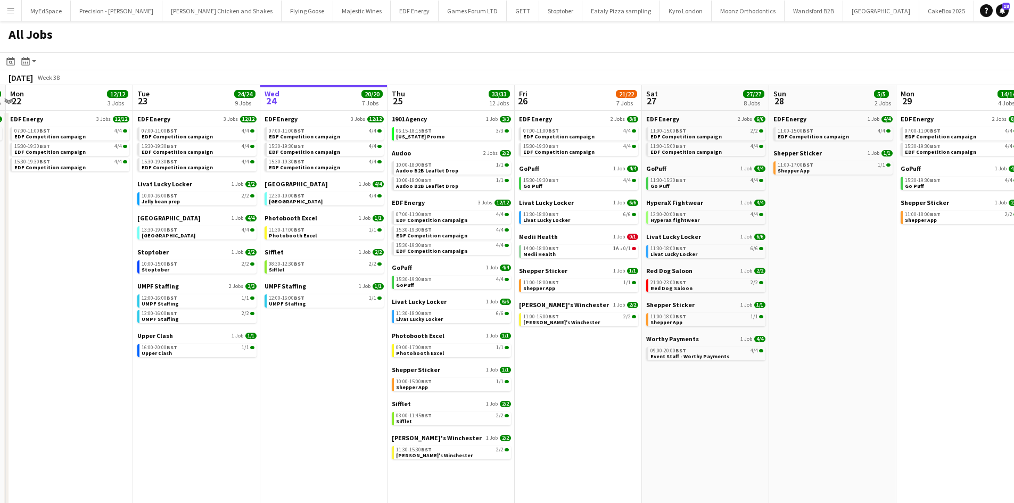
scroll to position [0, 244]
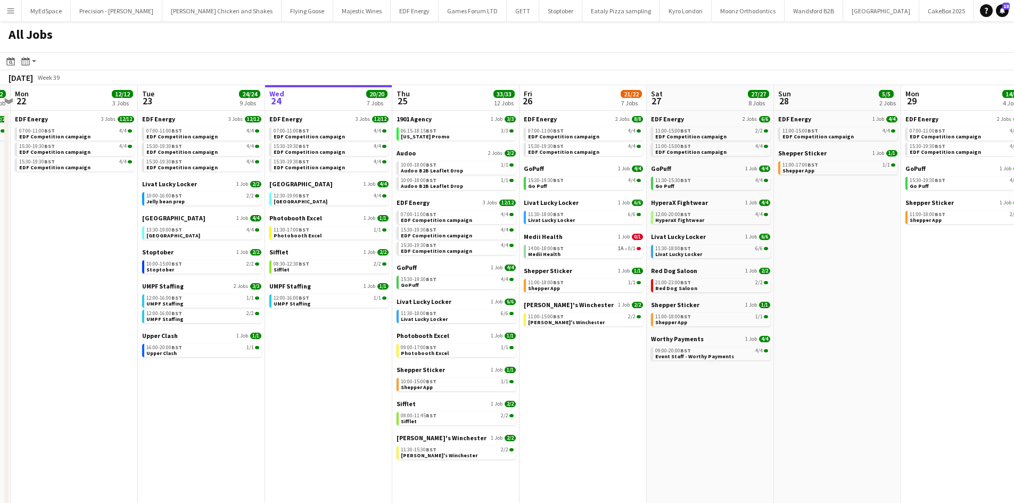
drag, startPoint x: 539, startPoint y: 388, endPoint x: 550, endPoint y: 387, distance: 10.8
click at [550, 387] on app-calendar-viewport "Sat 20 20/21 9 Jobs Sun 21 2/2 1 Job Mon 22 12/12 3 Jobs Tue 23 24/24 9 Jobs We…" at bounding box center [507, 322] width 1014 height 474
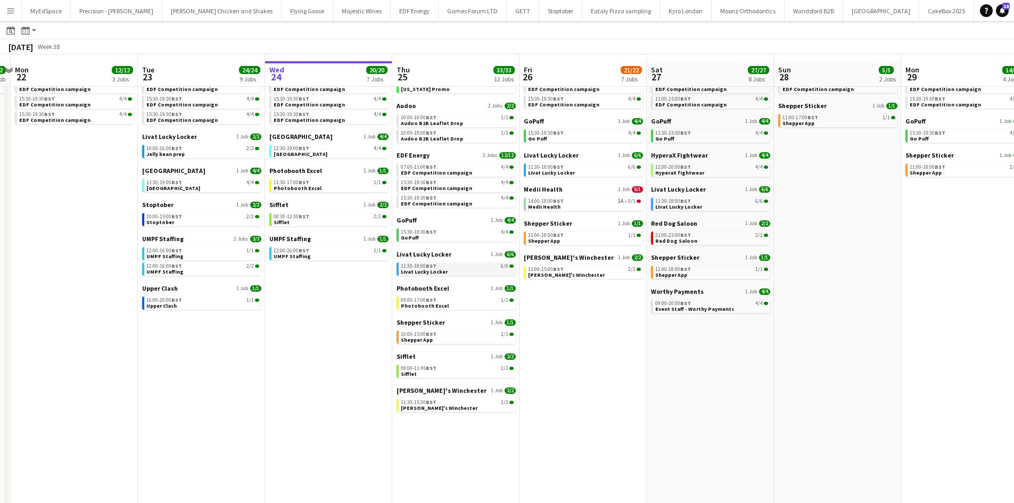
scroll to position [53, 0]
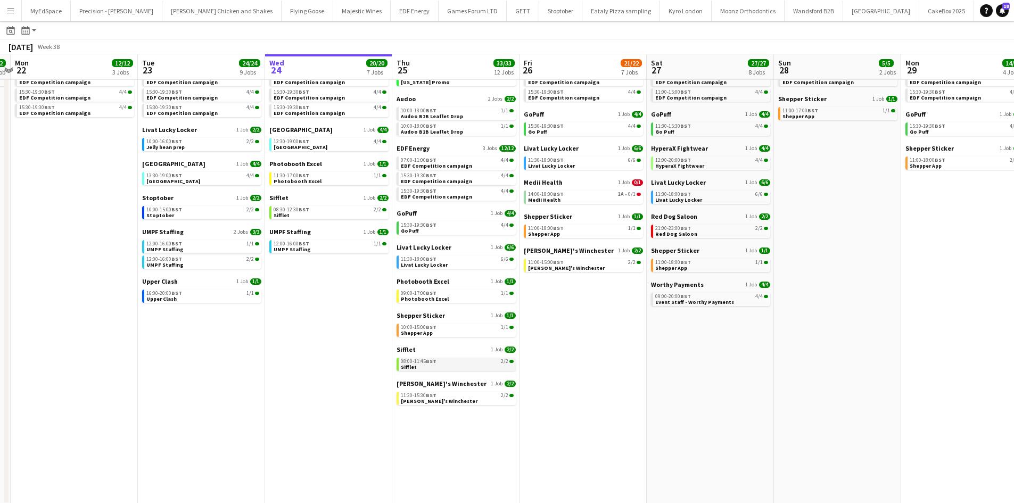
click at [448, 361] on div "08:00-11:45 BST 2/2" at bounding box center [457, 361] width 113 height 5
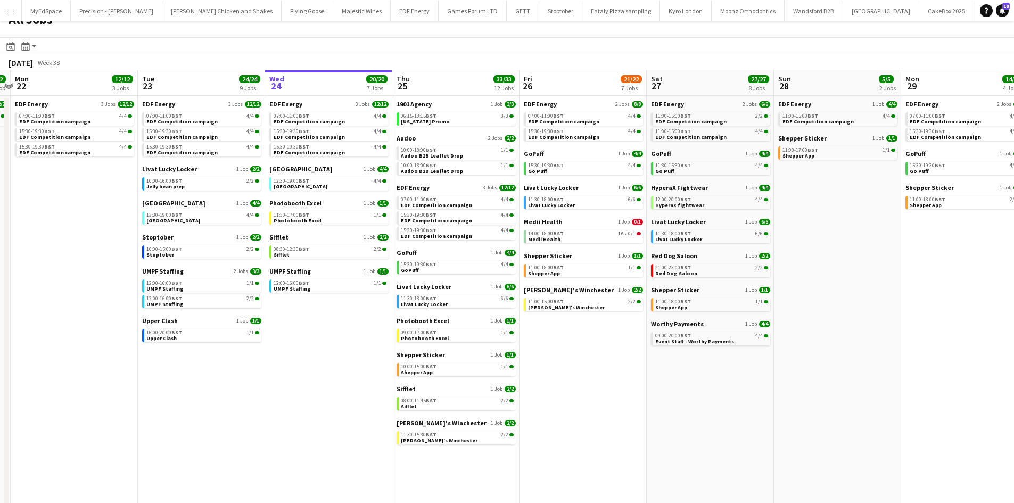
scroll to position [0, 0]
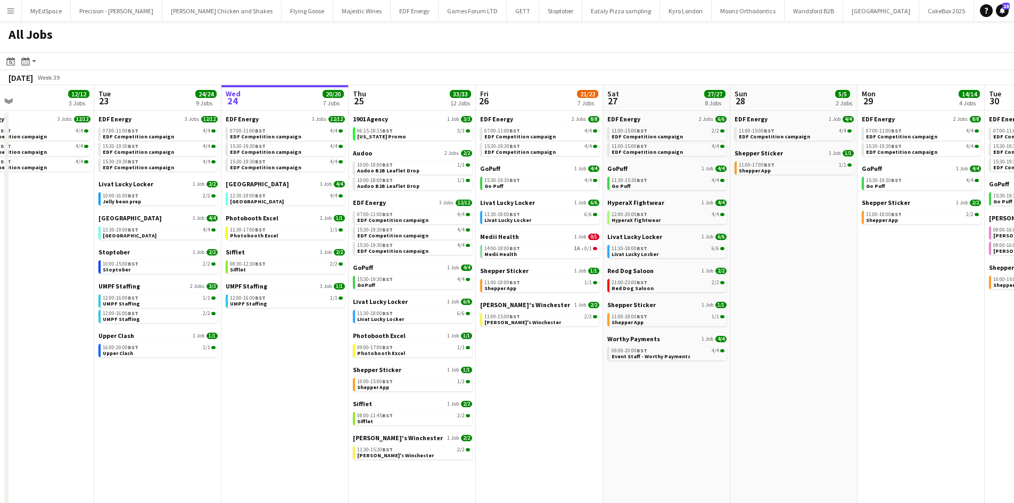
drag, startPoint x: 736, startPoint y: 398, endPoint x: 670, endPoint y: 402, distance: 66.1
click at [529, 401] on app-calendar-viewport "Sat 20 20/21 9 Jobs Sun 21 2/2 1 Job Mon 22 12/12 3 Jobs Tue 23 24/24 9 Jobs We…" at bounding box center [507, 322] width 1014 height 474
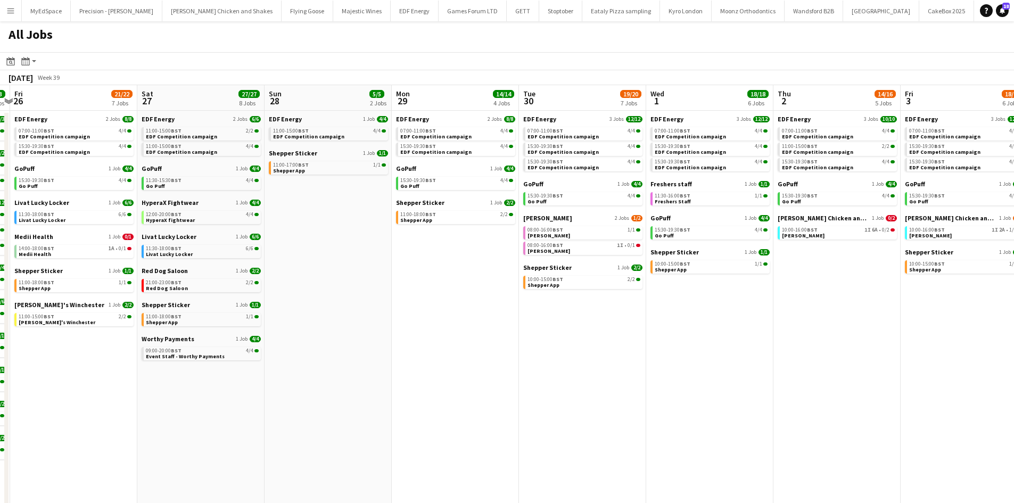
drag, startPoint x: 902, startPoint y: 378, endPoint x: 659, endPoint y: 363, distance: 243.6
click at [574, 353] on app-calendar-viewport "Mon 22 12/12 3 Jobs Tue 23 24/24 9 Jobs Wed 24 20/20 7 Jobs Thu 25 33/33 12 Job…" at bounding box center [507, 322] width 1014 height 474
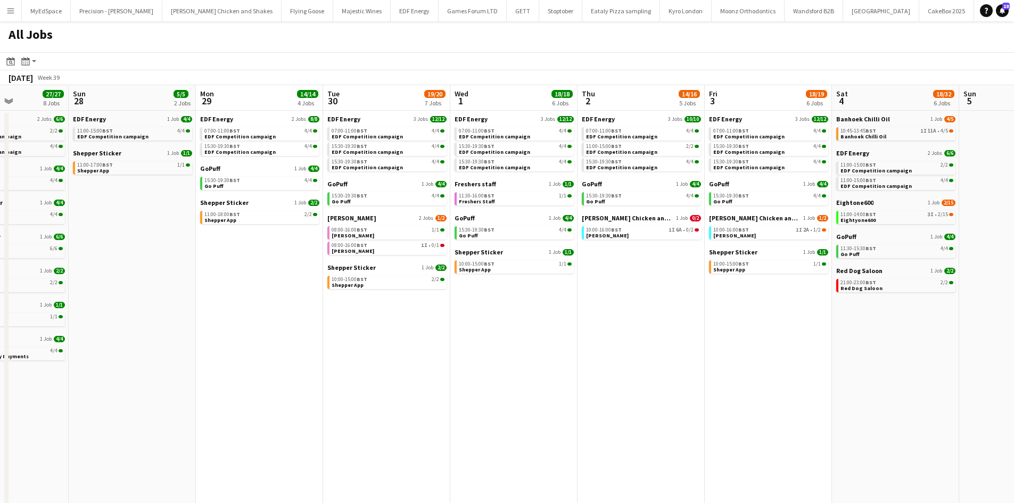
scroll to position [0, 495]
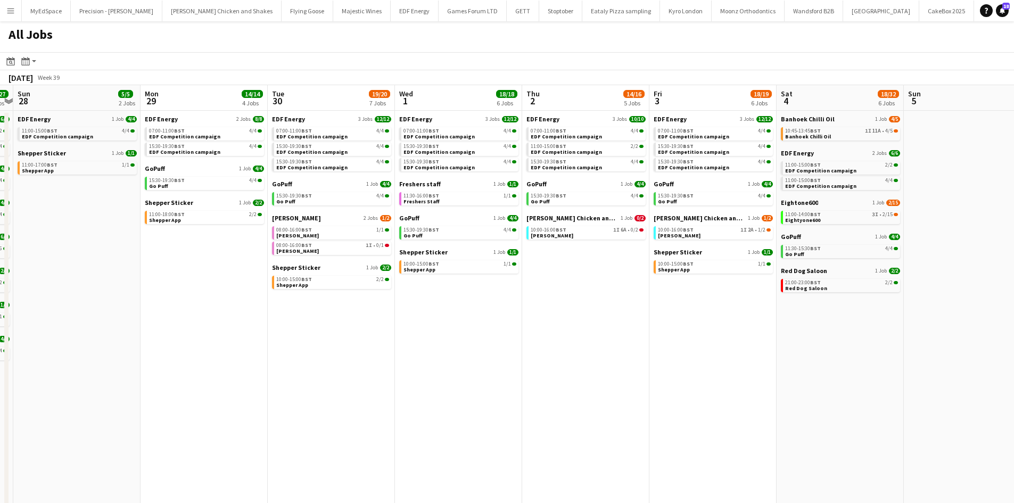
drag, startPoint x: 687, startPoint y: 327, endPoint x: 646, endPoint y: 317, distance: 42.2
click at [646, 317] on app-calendar-viewport "Wed 24 20/20 7 Jobs Thu 25 33/33 12 Jobs Fri 26 21/22 7 Jobs Sat 27 27/27 8 Job…" at bounding box center [507, 322] width 1014 height 474
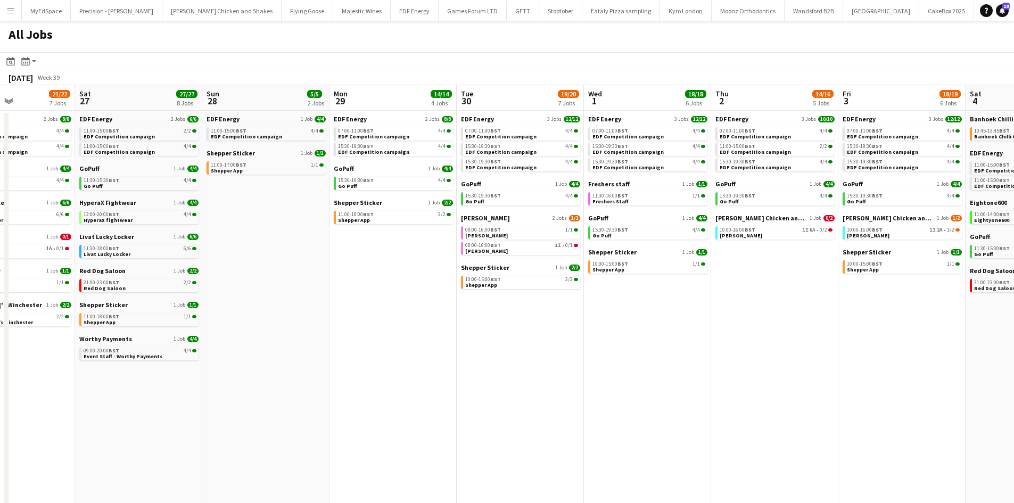
scroll to position [0, 309]
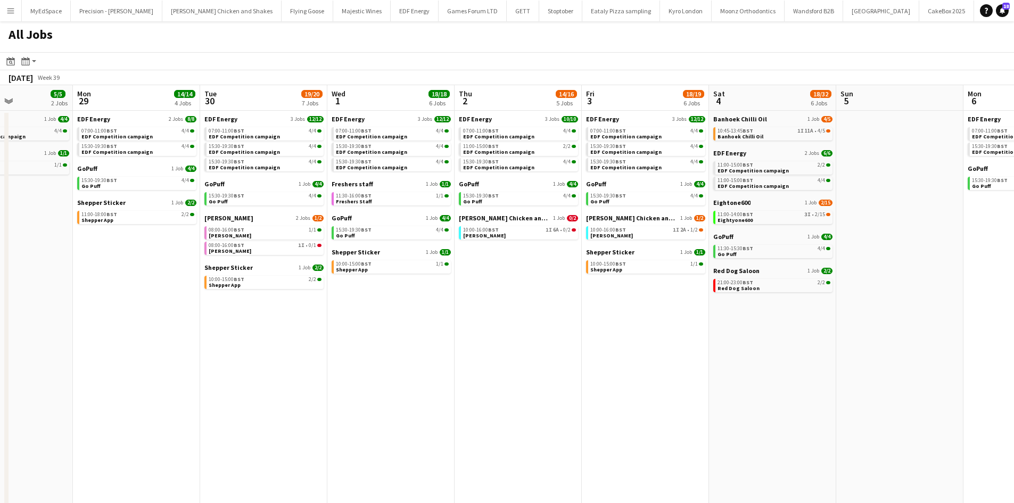
drag, startPoint x: 938, startPoint y: 148, endPoint x: 870, endPoint y: 153, distance: 67.8
click at [870, 153] on app-calendar-viewport "Fri 26 21/22 7 Jobs Sat 27 27/27 8 Jobs Sun 28 5/5 2 Jobs Mon 29 14/14 4 Jobs T…" at bounding box center [507, 322] width 1014 height 474
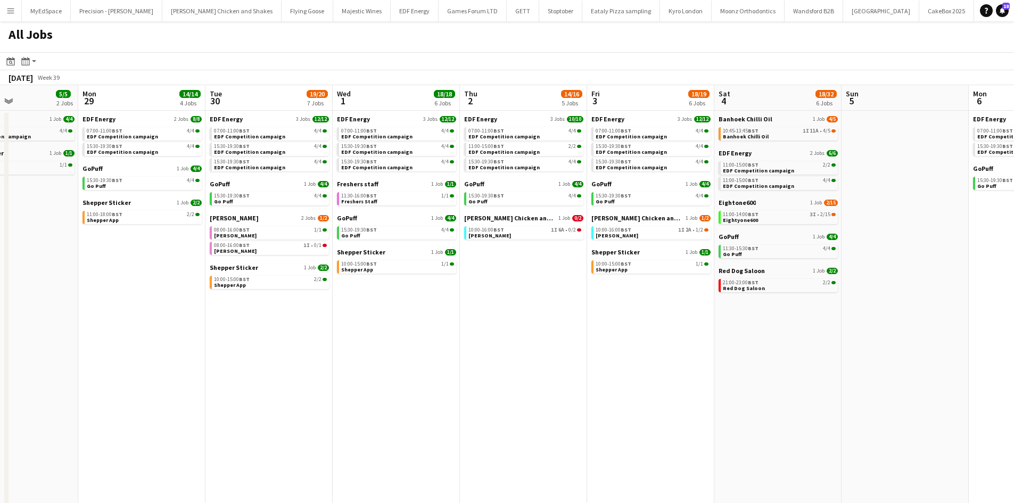
drag, startPoint x: 752, startPoint y: 349, endPoint x: 1005, endPoint y: 347, distance: 252.8
click at [1014, 347] on html "Menu Boards Boards Boards All jobs Status Workforce Workforce My Workforce Recr…" at bounding box center [507, 279] width 1014 height 559
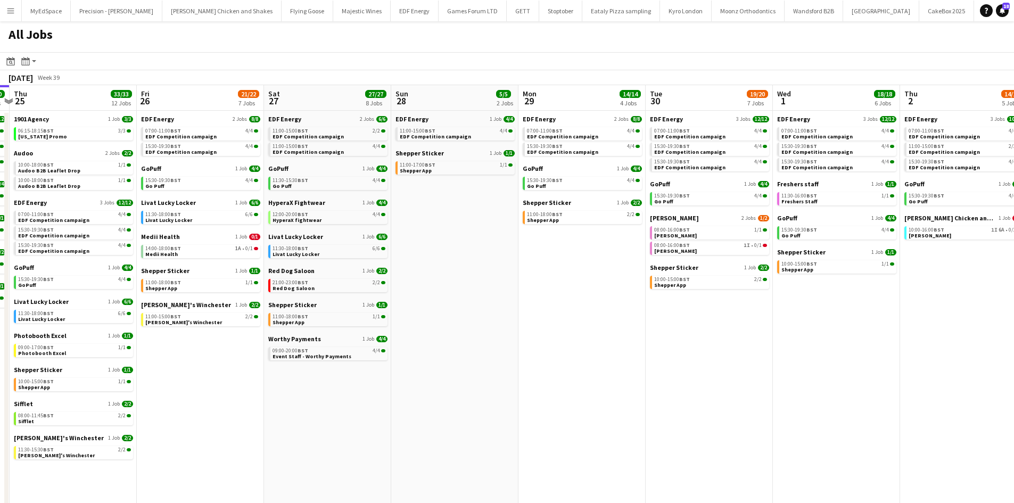
drag, startPoint x: 806, startPoint y: 343, endPoint x: 981, endPoint y: 318, distance: 176.8
click at [981, 318] on app-calendar-viewport "Tue 23 24/24 9 Jobs Wed 24 20/20 7 Jobs Thu 25 33/33 12 Jobs Fri 26 21/22 7 Job…" at bounding box center [507, 322] width 1014 height 474
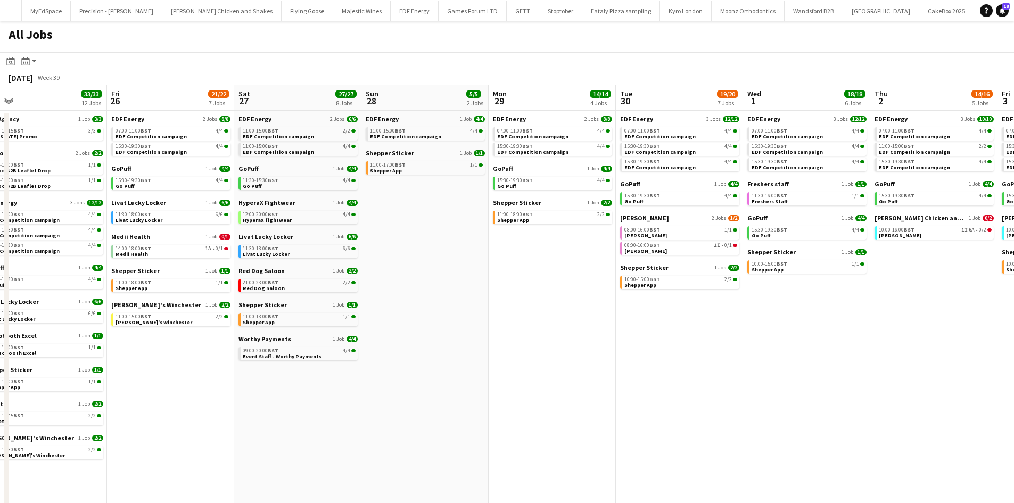
scroll to position [0, 255]
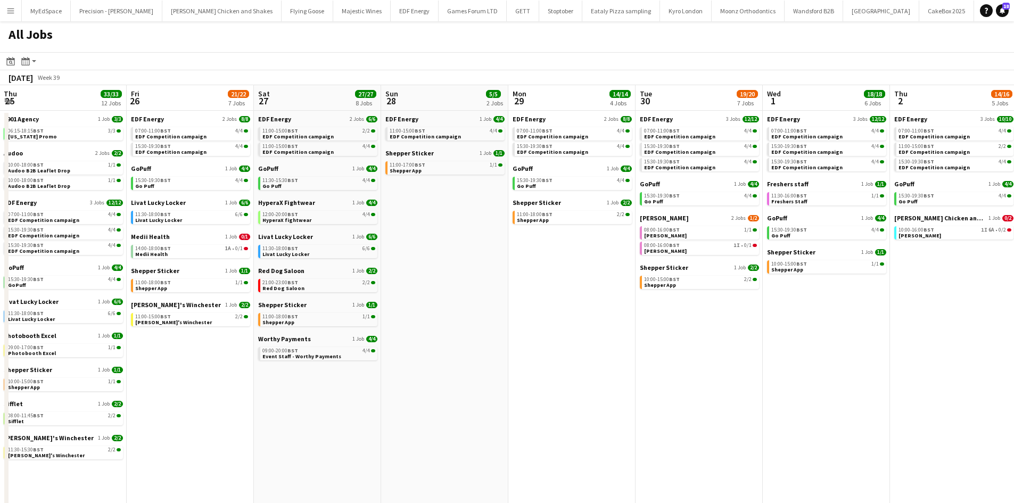
drag, startPoint x: 524, startPoint y: 292, endPoint x: 641, endPoint y: 292, distance: 116.5
click at [641, 292] on app-calendar-viewport "Tue 23 24/24 9 Jobs Wed 24 20/20 7 Jobs Thu 25 33/33 12 Jobs Fri 26 21/22 7 Job…" at bounding box center [507, 322] width 1014 height 474
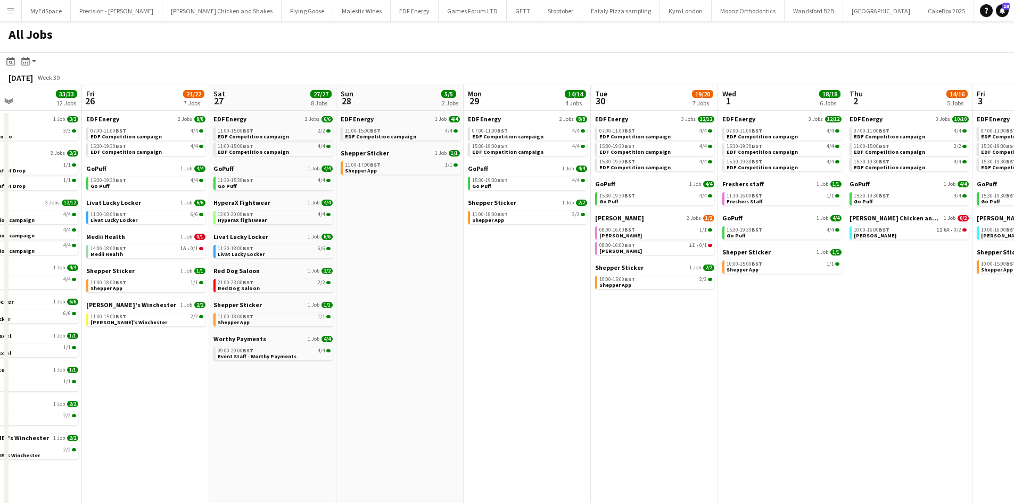
drag, startPoint x: 736, startPoint y: 319, endPoint x: 506, endPoint y: 328, distance: 231.1
click at [506, 328] on app-calendar-viewport "Mon 22 12/12 3 Jobs Tue 23 24/24 9 Jobs Wed 24 20/20 7 Jobs Thu 25 33/33 12 Job…" at bounding box center [507, 322] width 1014 height 474
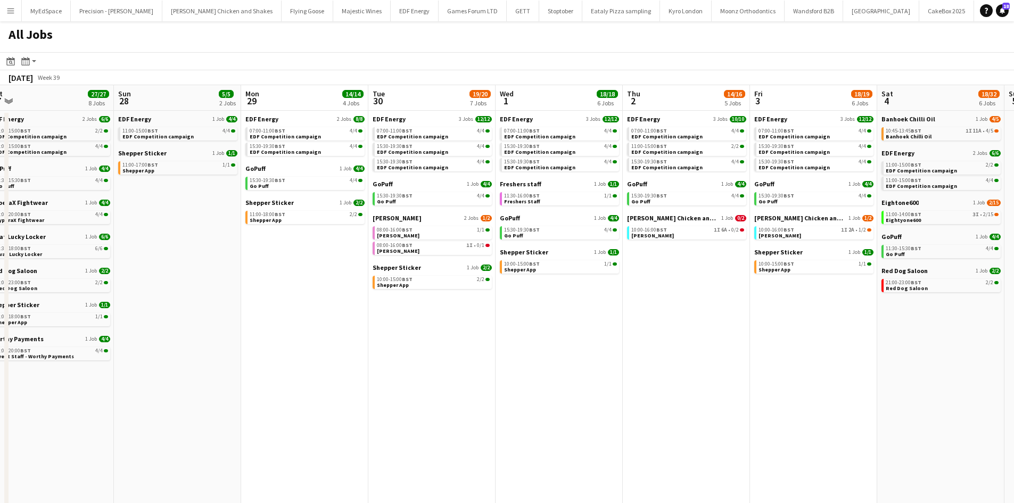
drag, startPoint x: 811, startPoint y: 375, endPoint x: 650, endPoint y: 329, distance: 166.9
click at [650, 329] on app-calendar-viewport "Wed 24 20/20 7 Jobs Thu 25 33/33 12 Jobs Fri 26 21/22 7 Jobs Sat 27 27/27 8 Job…" at bounding box center [507, 322] width 1014 height 474
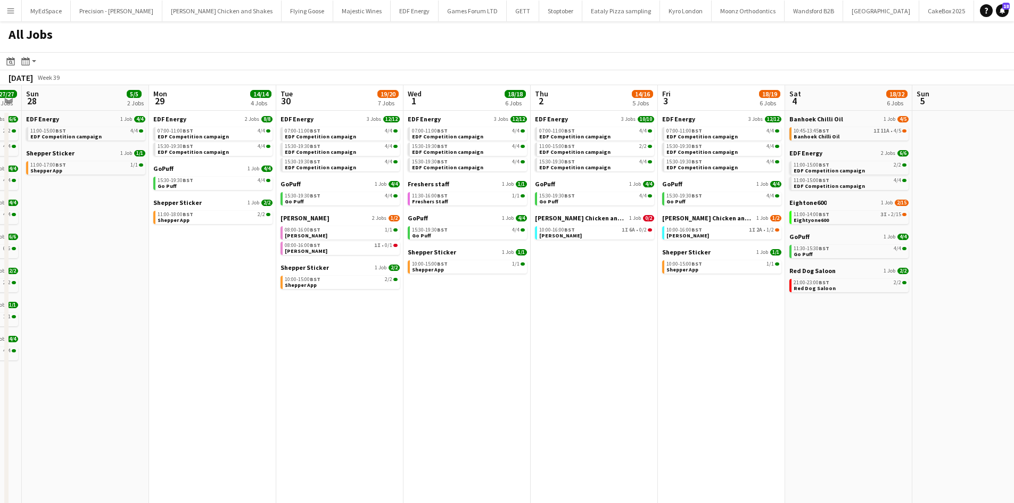
drag, startPoint x: 843, startPoint y: 346, endPoint x: 759, endPoint y: 340, distance: 84.3
click at [751, 340] on app-calendar-viewport "Wed 24 20/20 7 Jobs Thu 25 33/33 12 Jobs Fri 26 21/22 7 Jobs Sat 27 27/27 8 Job…" at bounding box center [507, 322] width 1014 height 474
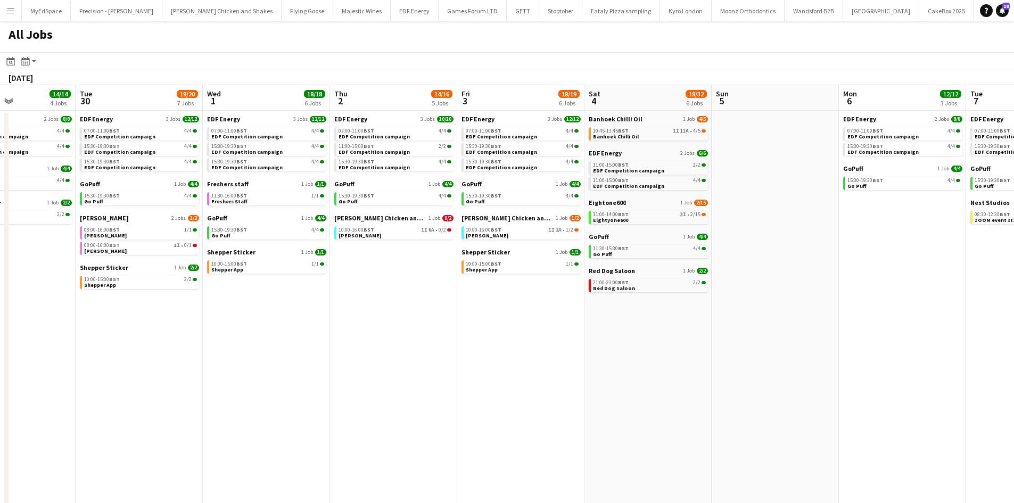
drag, startPoint x: 896, startPoint y: 350, endPoint x: 688, endPoint y: 347, distance: 207.5
click at [688, 347] on app-calendar-viewport "Fri 26 21/22 7 Jobs Sat 27 27/27 8 Jobs Sun 28 5/5 2 Jobs Mon 29 14/14 4 Jobs T…" at bounding box center [507, 322] width 1014 height 474
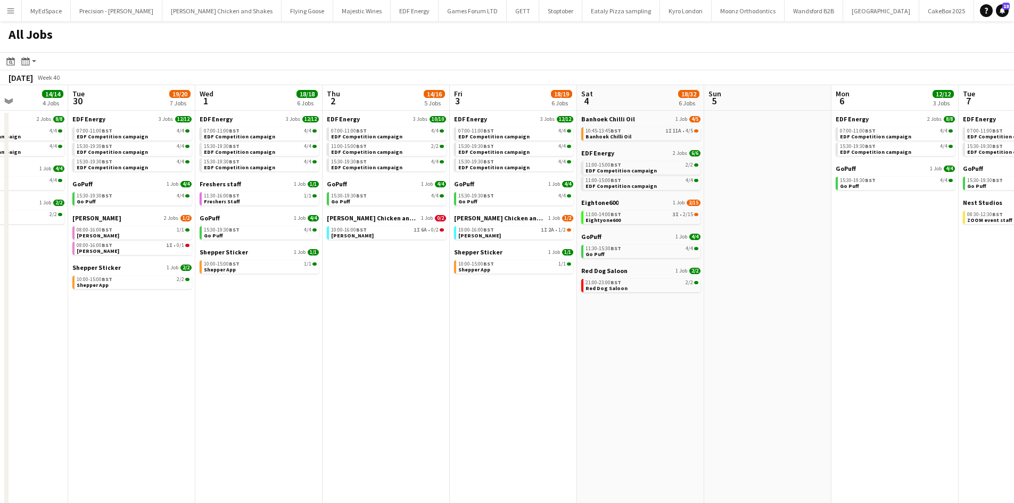
drag, startPoint x: 1011, startPoint y: 370, endPoint x: 1005, endPoint y: 370, distance: 5.9
click at [1009, 370] on app-date-cell "EDF Energy 2 Jobs 8/8 07:00-11:00 BST 4/4 EDF Competition campaign 15:30-19:30 …" at bounding box center [1021, 335] width 127 height 449
click at [1004, 370] on app-date-cell "EDF Energy 2 Jobs 8/8 07:00-11:00 BST 4/4 EDF Competition campaign 15:30-19:30 …" at bounding box center [1020, 335] width 127 height 449
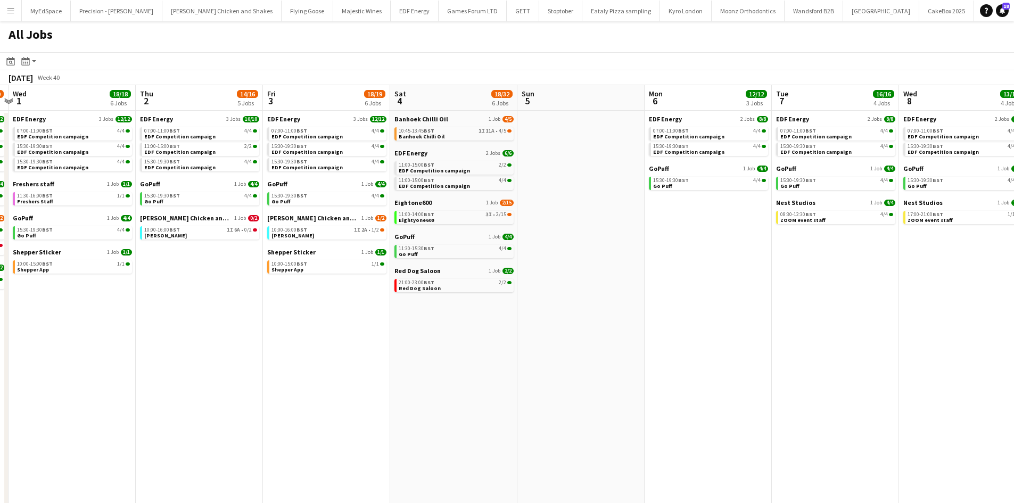
drag, startPoint x: 917, startPoint y: 354, endPoint x: 732, endPoint y: 347, distance: 185.3
click at [732, 347] on app-calendar-viewport "Sun 28 5/5 2 Jobs Mon 29 14/14 4 Jobs Tue 30 19/20 7 Jobs Wed 1 18/18 6 Jobs Th…" at bounding box center [507, 322] width 1014 height 474
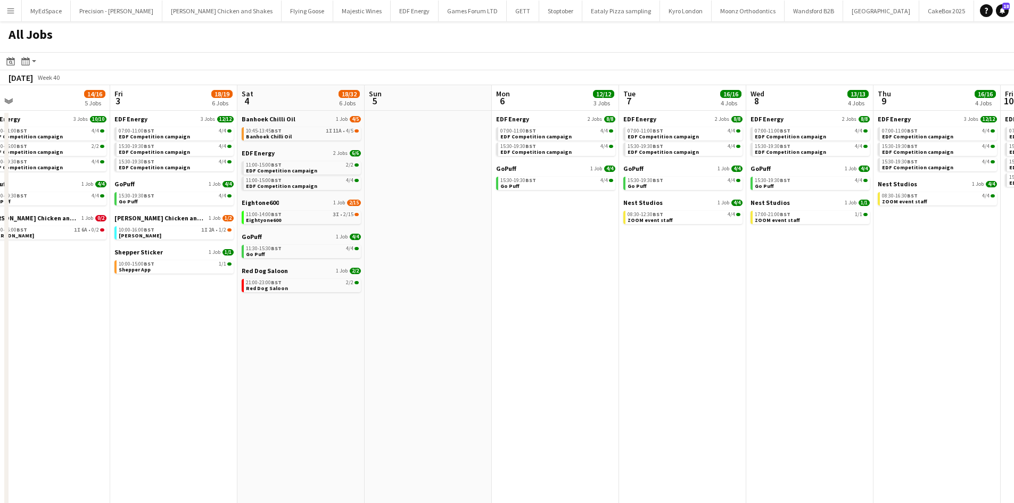
click at [727, 316] on app-all-jobs "All Jobs Date picker SEP 2025 SEP 2025 Monday M Tuesday T Wednesday W Thursday …" at bounding box center [507, 290] width 1014 height 538
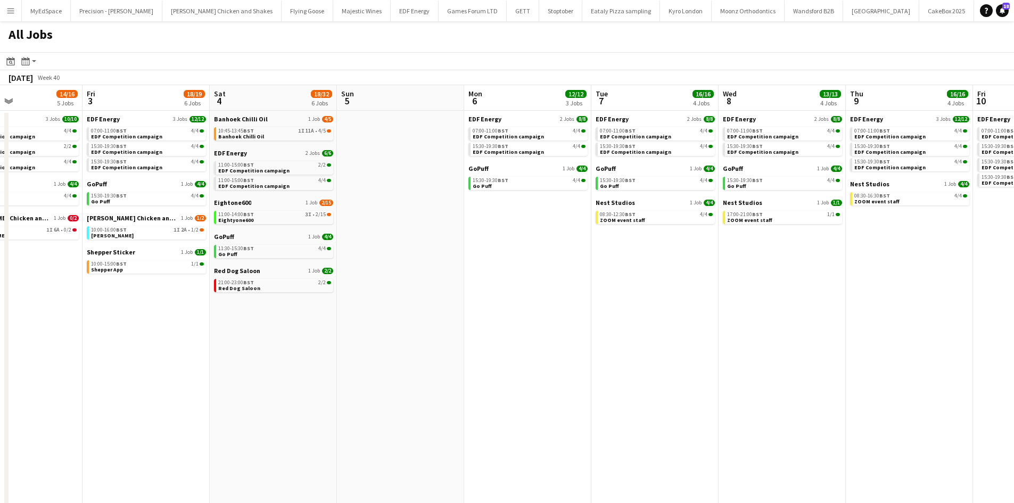
drag, startPoint x: 985, startPoint y: 339, endPoint x: 807, endPoint y: 329, distance: 178.6
drag, startPoint x: 841, startPoint y: 328, endPoint x: 488, endPoint y: 274, distance: 356.3
click at [488, 274] on app-calendar-viewport "Tue 30 19/20 7 Jobs Wed 1 18/18 6 Jobs Thu 2 14/16 5 Jobs Fri 3 18/19 6 Jobs Sa…" at bounding box center [507, 322] width 1014 height 474
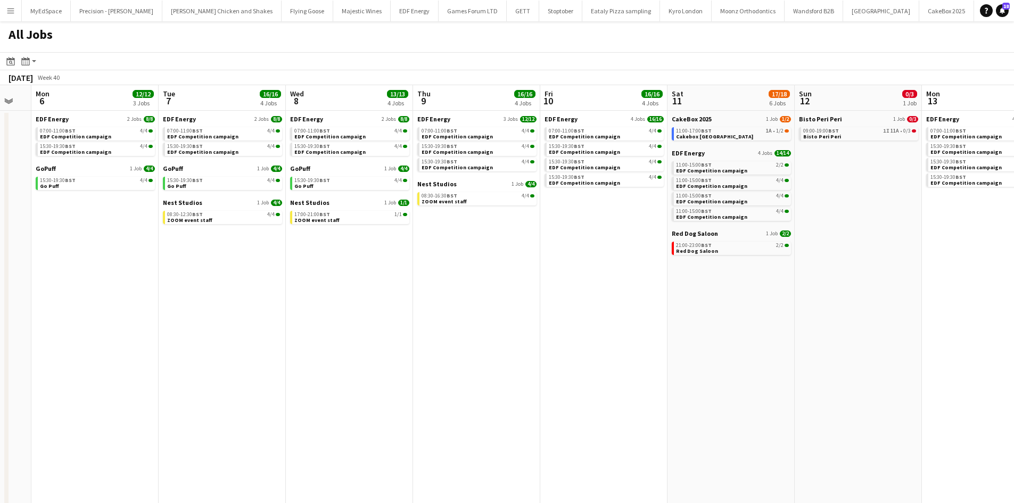
drag, startPoint x: 826, startPoint y: 283, endPoint x: 776, endPoint y: 271, distance: 50.7
click at [777, 272] on app-calendar-viewport "Fri 3 18/19 6 Jobs Sat 4 18/32 6 Jobs Sun 5 Mon 6 12/12 3 Jobs Tue 7 16/16 4 Jo…" at bounding box center [507, 322] width 1014 height 474
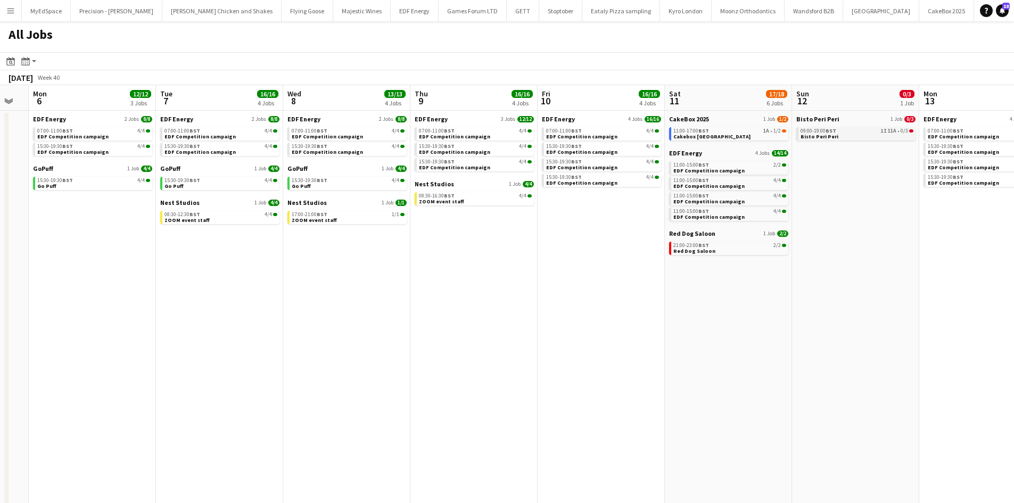
click at [844, 134] on link "09:00-19:00 BST 1I 11A • 0/3 Bisto Peri Peri" at bounding box center [856, 133] width 113 height 12
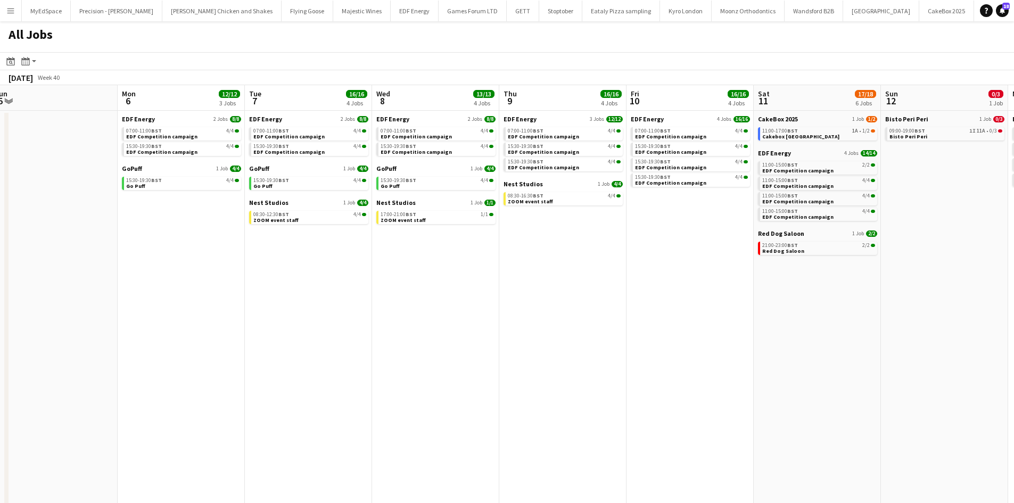
drag, startPoint x: 305, startPoint y: 300, endPoint x: 609, endPoint y: 314, distance: 304.2
click at [600, 316] on app-calendar-viewport "Fri 3 18/19 6 Jobs Sat 4 18/32 6 Jobs Sun 5 Mon 6 12/12 3 Jobs Tue 7 16/16 4 Jo…" at bounding box center [507, 322] width 1014 height 474
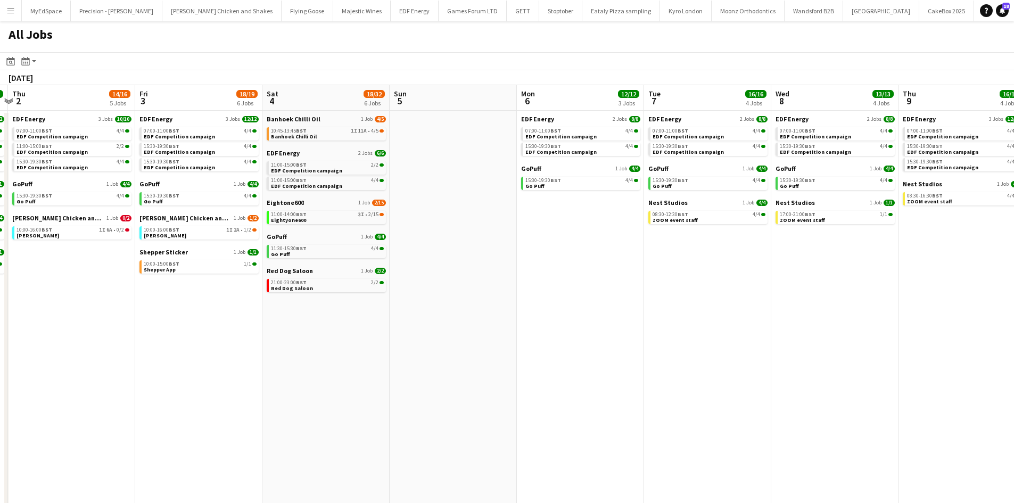
drag, startPoint x: 248, startPoint y: 276, endPoint x: 770, endPoint y: 293, distance: 522.3
click at [766, 293] on app-calendar-viewport "Tue 30 19/20 7 Jobs Wed 1 18/18 6 Jobs Thu 2 14/16 5 Jobs Fri 3 18/19 6 Jobs Sa…" at bounding box center [507, 322] width 1014 height 474
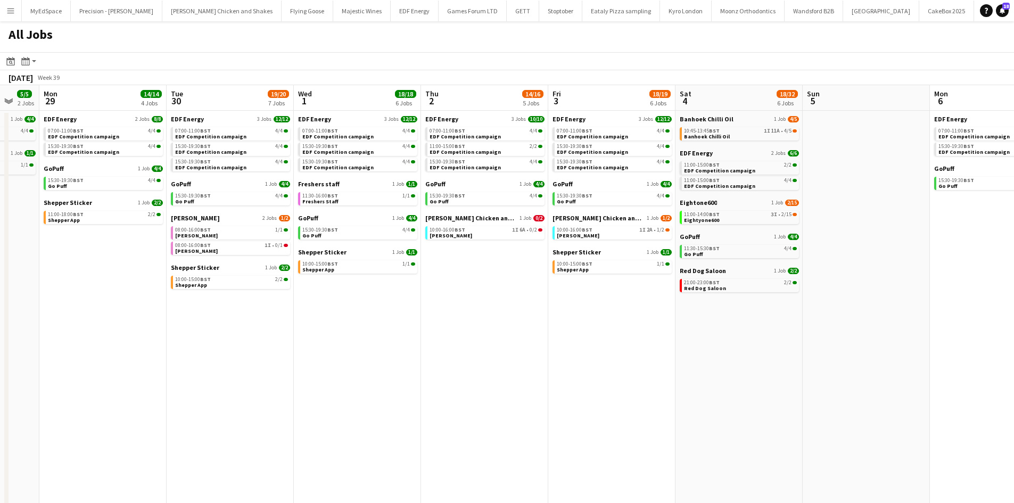
drag, startPoint x: 880, startPoint y: 296, endPoint x: 899, endPoint y: 297, distance: 19.2
click at [899, 297] on app-calendar-viewport "Sat 27 27/27 8 Jobs Sun 28 5/5 2 Jobs Mon 29 14/14 4 Jobs Tue 30 19/20 7 Jobs W…" at bounding box center [507, 322] width 1014 height 474
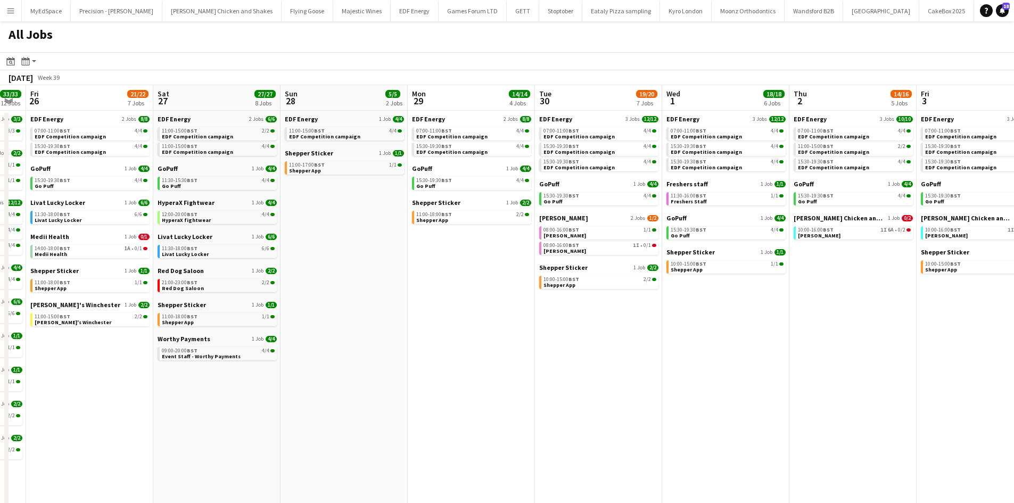
drag, startPoint x: 531, startPoint y: 278, endPoint x: 805, endPoint y: 276, distance: 273.5
click at [792, 276] on app-calendar-viewport "Wed 24 20/20 7 Jobs Thu 25 33/33 12 Jobs Fri 26 21/22 7 Jobs Sat 27 27/27 8 Job…" at bounding box center [507, 322] width 1014 height 474
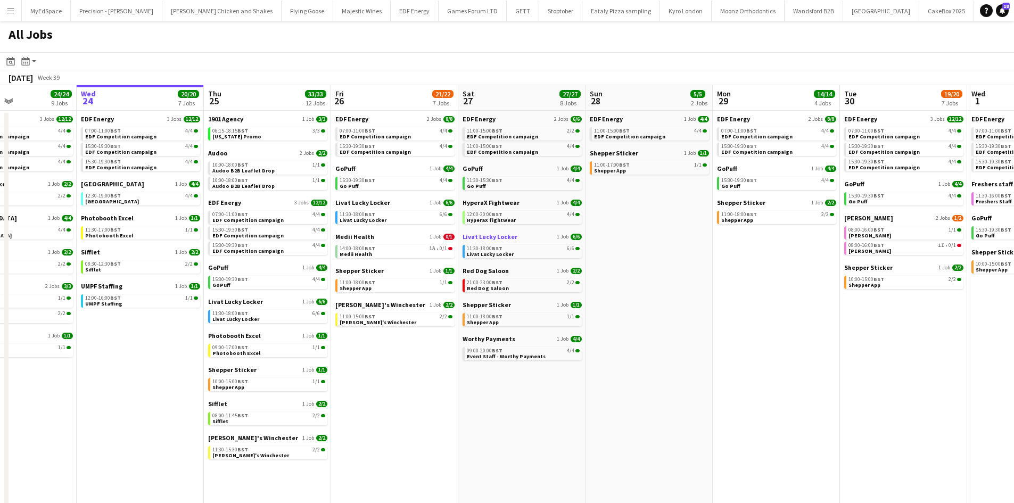
drag, startPoint x: 589, startPoint y: 230, endPoint x: 693, endPoint y: 235, distance: 104.4
click at [687, 237] on app-calendar-viewport "Sun 21 2/2 1 Job Mon 22 12/12 3 Jobs Tue 23 24/24 9 Jobs Wed 24 20/20 7 Jobs Th…" at bounding box center [507, 322] width 1014 height 474
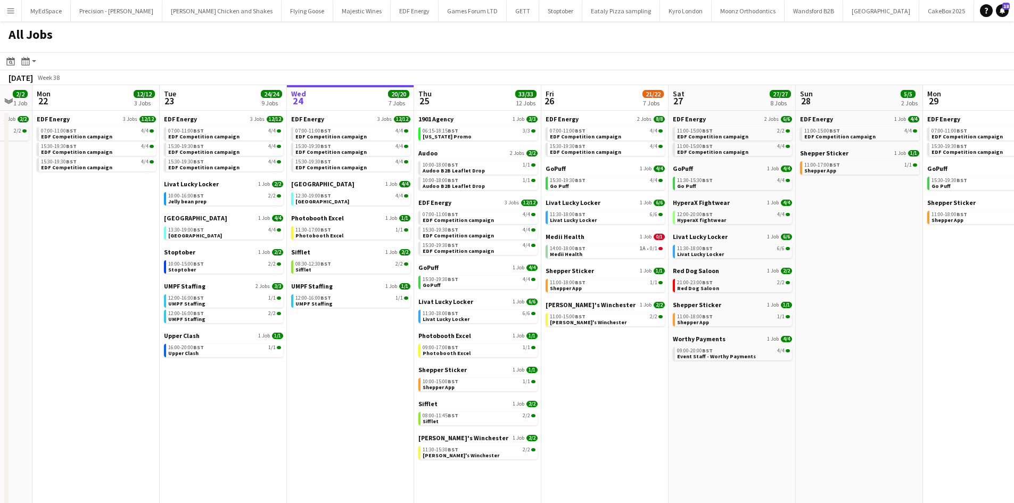
scroll to position [0, 296]
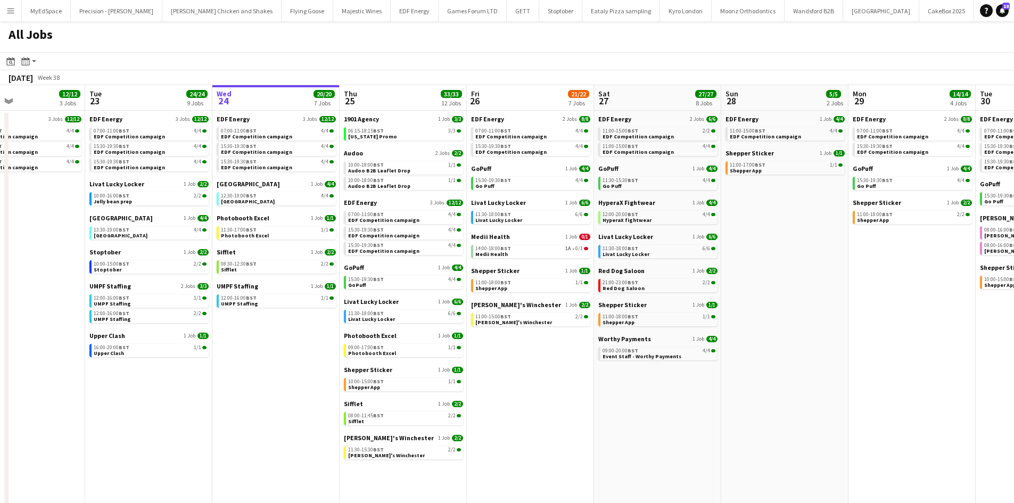
drag, startPoint x: 305, startPoint y: 246, endPoint x: 375, endPoint y: 246, distance: 70.2
click at [375, 246] on app-calendar-viewport "Sat 20 20/21 9 Jobs Sun 21 2/2 1 Job Mon 22 12/12 3 Jobs Tue 23 24/24 9 Jobs We…" at bounding box center [507, 322] width 1014 height 474
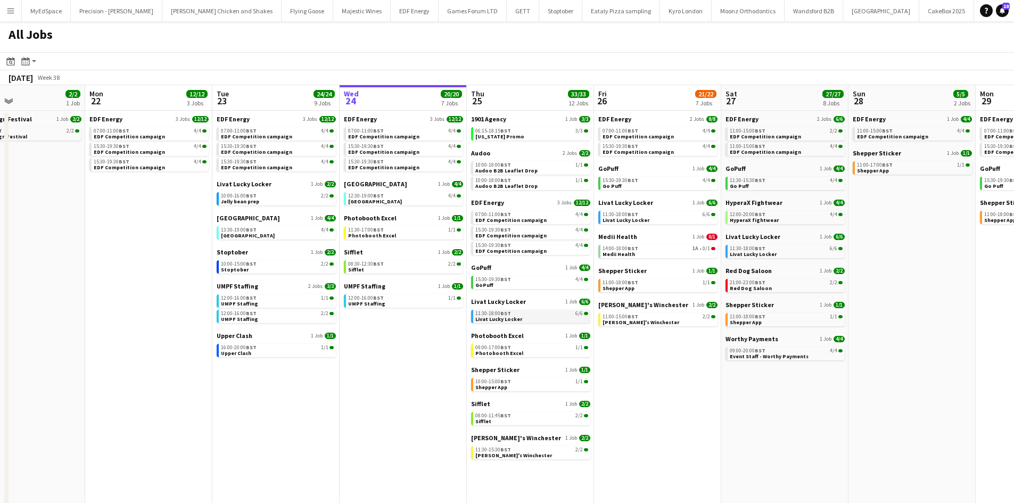
click at [527, 318] on link "11:30-18:00 BST 6/6 Livat Lucky Locker" at bounding box center [531, 316] width 113 height 12
click at [506, 314] on span "BST" at bounding box center [505, 313] width 11 height 7
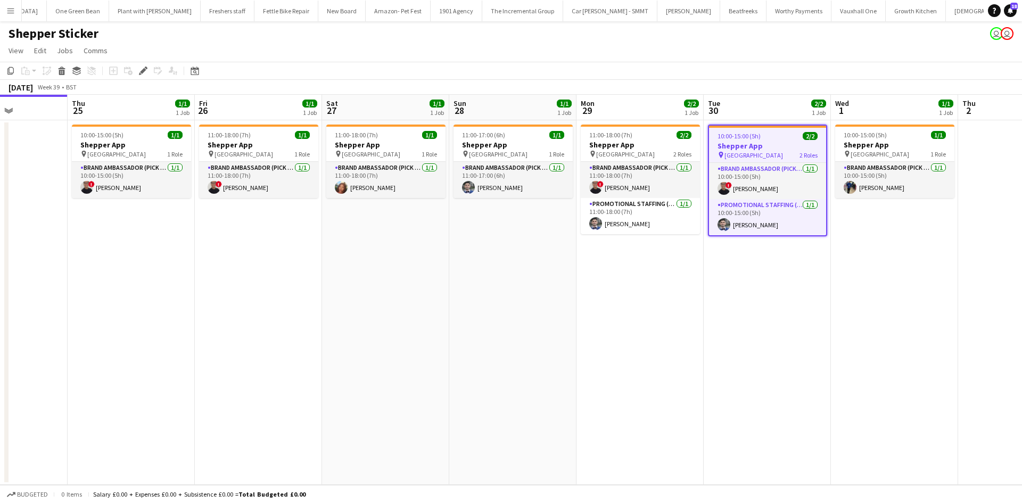
scroll to position [0, 322]
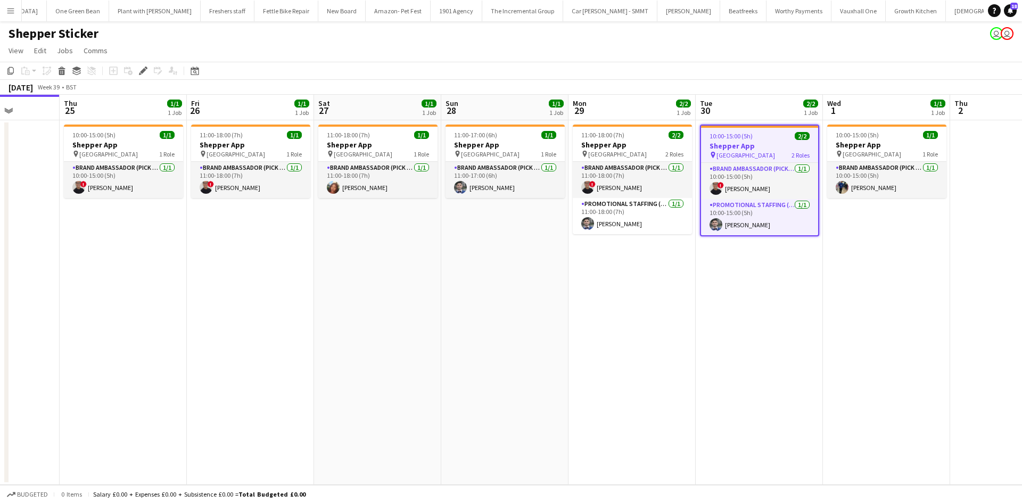
drag, startPoint x: 507, startPoint y: 257, endPoint x: 690, endPoint y: 272, distance: 183.2
click at [690, 272] on app-calendar-viewport "Mon 22 Tue 23 Wed 24 Thu 25 1/1 1 Job Fri 26 1/1 1 Job Sat 27 1/1 1 Job Sun 28 …" at bounding box center [511, 290] width 1022 height 390
click at [217, 210] on app-date-cell "11:00-18:00 (7h) 1/1 Shepper App pin Central London 1 Role Brand Ambassador (Pi…" at bounding box center [250, 302] width 127 height 365
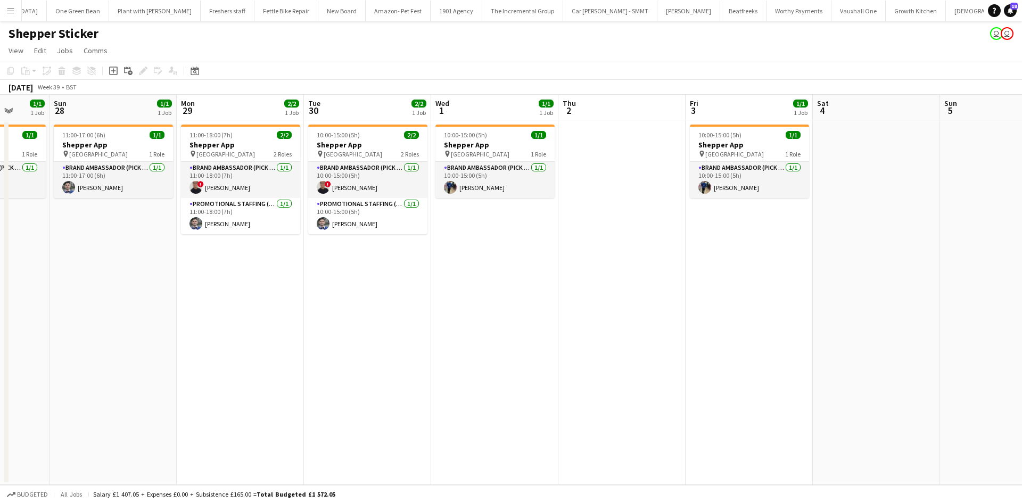
scroll to position [0, 464]
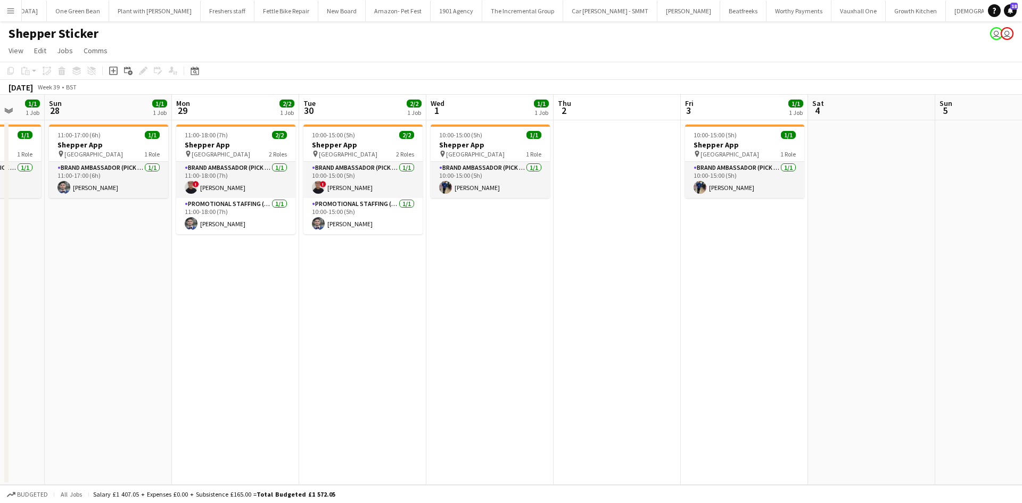
drag, startPoint x: 426, startPoint y: 325, endPoint x: 239, endPoint y: 297, distance: 188.8
click at [239, 297] on app-calendar-viewport "Wed 24 Thu 25 1/1 1 Job Fri 26 1/1 1 Job Sat 27 1/1 1 Job Sun 28 1/1 1 Job Mon …" at bounding box center [511, 290] width 1022 height 390
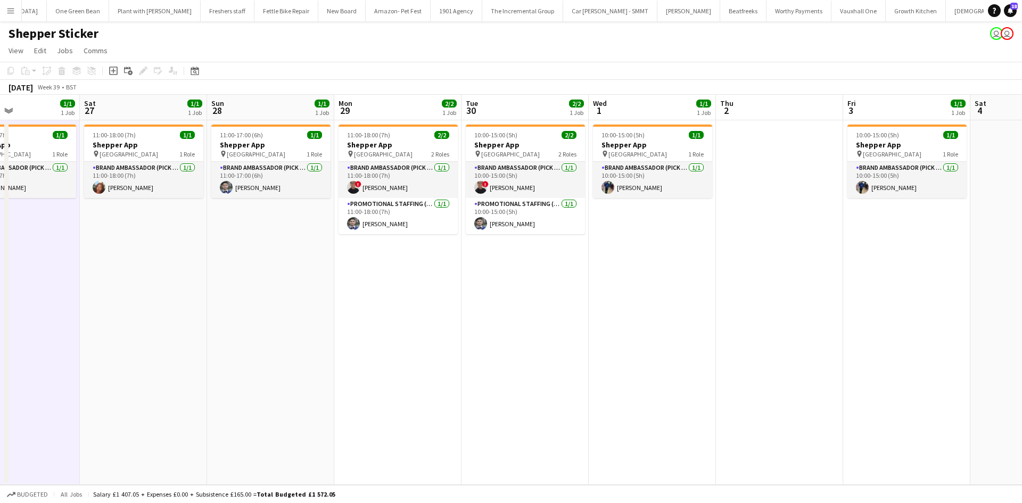
drag, startPoint x: 319, startPoint y: 333, endPoint x: 491, endPoint y: 341, distance: 171.5
click at [491, 341] on app-calendar-viewport "Wed 24 Thu 25 1/1 1 Job Fri 26 1/1 1 Job Sat 27 1/1 1 Job Sun 28 1/1 1 Job Mon …" at bounding box center [511, 290] width 1022 height 390
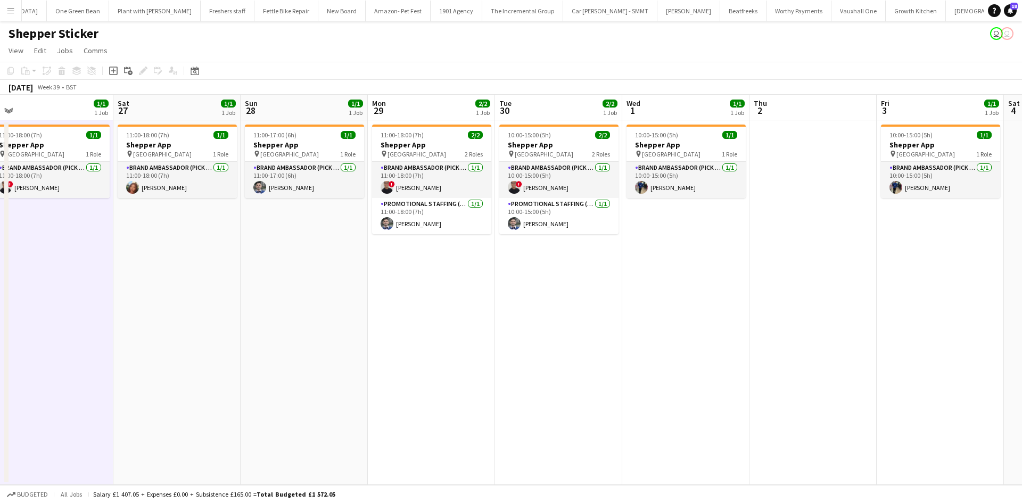
drag, startPoint x: 298, startPoint y: 253, endPoint x: 415, endPoint y: 239, distance: 117.4
click at [416, 247] on app-calendar-viewport "Wed 24 Thu 25 1/1 1 Job Fri 26 1/1 1 Job Sat 27 1/1 1 Job Sun 28 1/1 1 Job Mon …" at bounding box center [511, 290] width 1022 height 390
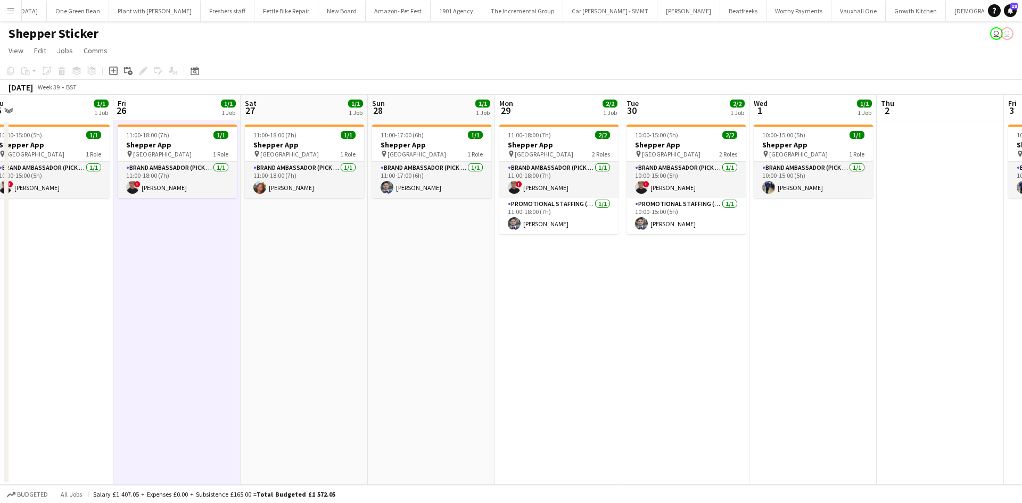
scroll to position [0, 267]
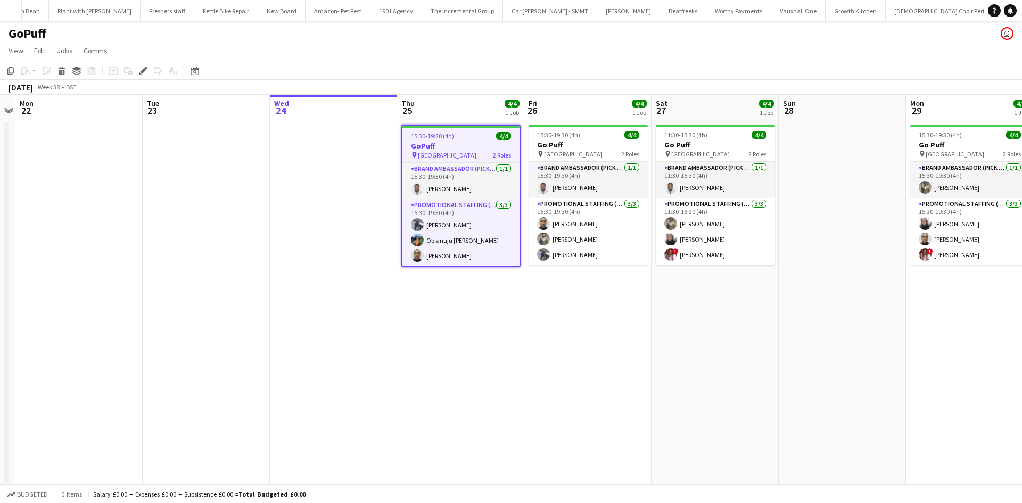
scroll to position [0, 1380]
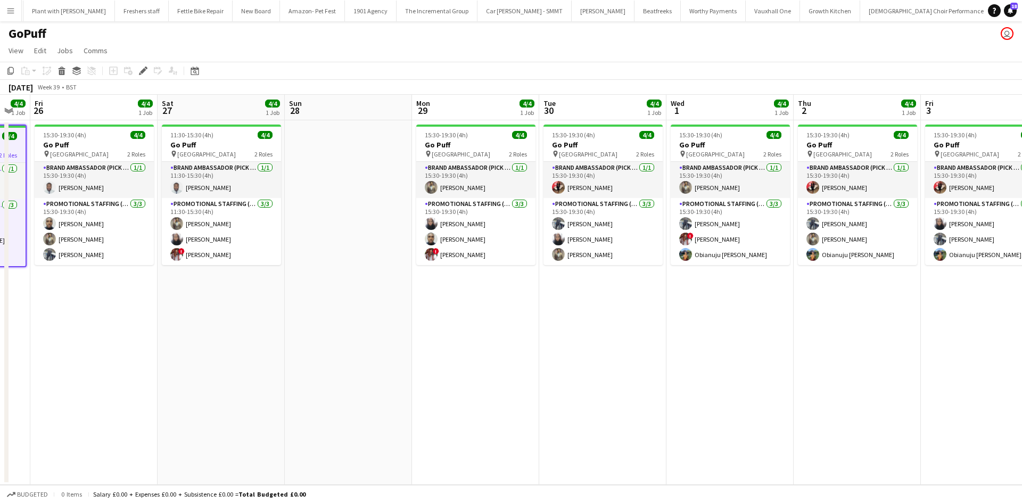
drag, startPoint x: 771, startPoint y: 343, endPoint x: 294, endPoint y: 298, distance: 479.5
click at [278, 300] on app-calendar-viewport "Tue 23 Wed 24 Thu 25 4/4 1 Job Fri 26 4/4 1 Job Sat 27 4/4 1 Job Sun 28 Mon 29 …" at bounding box center [511, 290] width 1022 height 390
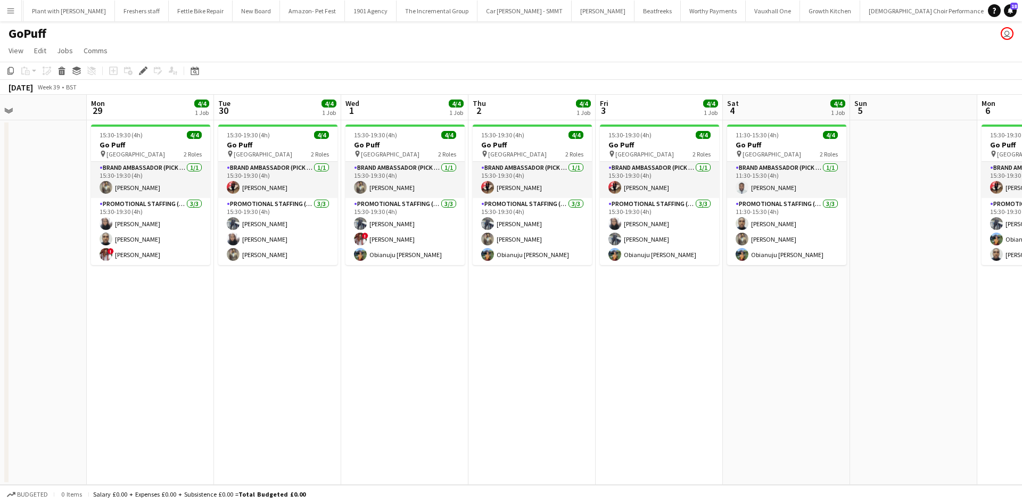
drag, startPoint x: 761, startPoint y: 390, endPoint x: 435, endPoint y: 343, distance: 330.0
click at [435, 343] on app-calendar-viewport "Thu 25 4/4 1 Job Fri 26 4/4 1 Job Sat 27 4/4 1 Job Sun 28 Mon 29 4/4 1 Job Tue …" at bounding box center [511, 290] width 1022 height 390
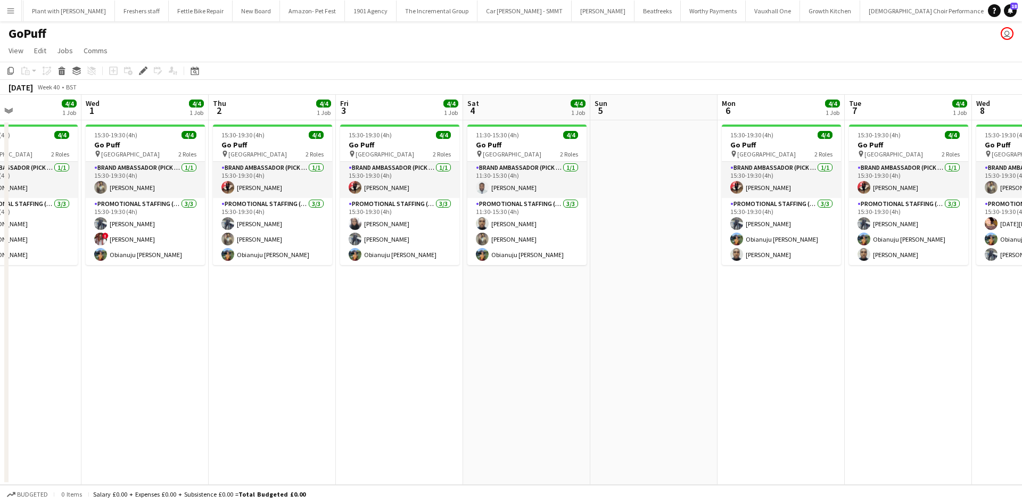
drag, startPoint x: 664, startPoint y: 349, endPoint x: 409, endPoint y: 345, distance: 255.4
click at [405, 345] on app-calendar-viewport "Sat 27 4/4 1 Job Sun 28 Mon 29 4/4 1 Job Tue 30 4/4 1 Job Wed 1 4/4 1 Job Thu 2…" at bounding box center [511, 290] width 1022 height 390
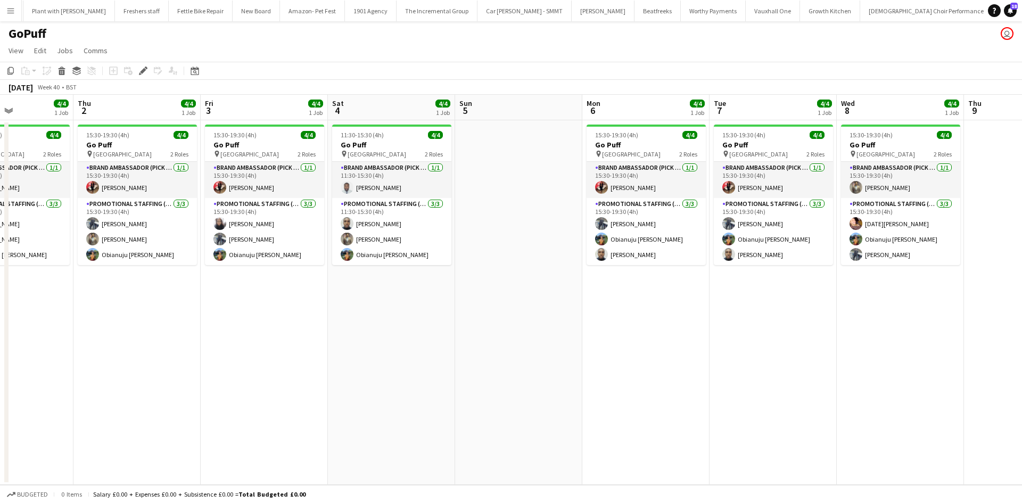
scroll to position [0, 311]
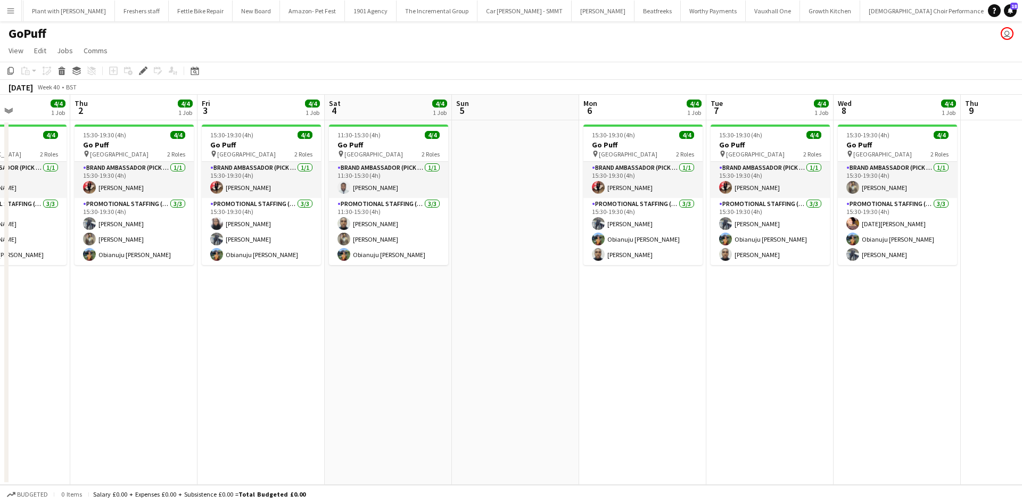
drag, startPoint x: 603, startPoint y: 353, endPoint x: 496, endPoint y: 347, distance: 106.6
click at [496, 347] on app-calendar-viewport "Mon 29 4/4 1 Job Tue 30 4/4 1 Job Wed 1 4/4 1 Job Thu 2 4/4 1 Job Fri 3 4/4 1 J…" at bounding box center [511, 290] width 1022 height 390
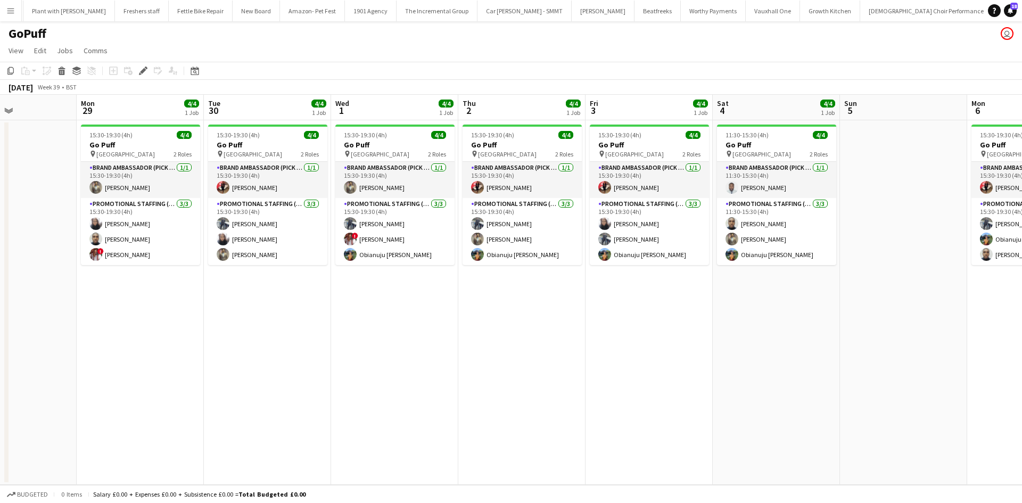
click at [663, 343] on app-calendar-viewport "Fri 26 4/4 1 Job Sat 27 4/4 1 Job Sun 28 Mon 29 4/4 1 Job Tue 30 4/4 1 Job Wed …" at bounding box center [511, 290] width 1022 height 390
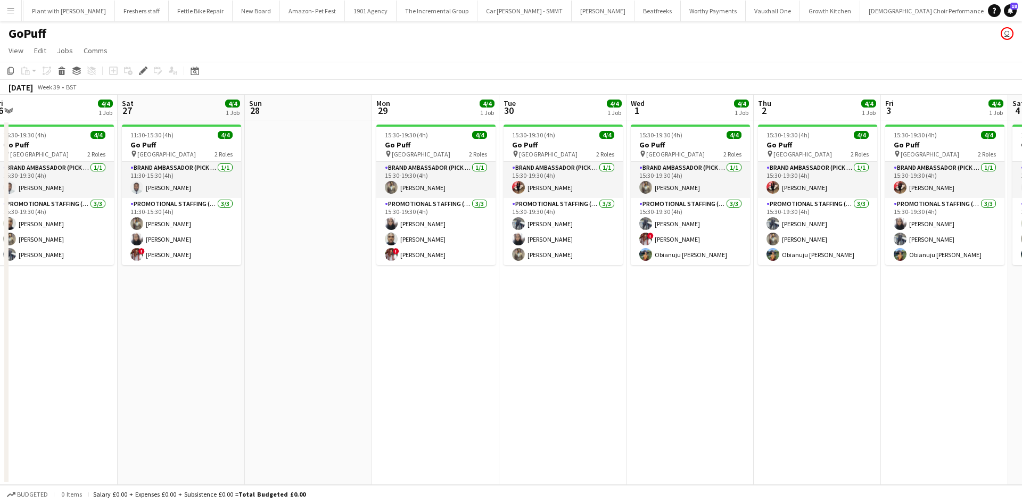
drag, startPoint x: 579, startPoint y: 334, endPoint x: 585, endPoint y: 326, distance: 9.9
click at [585, 326] on app-calendar-viewport "Wed 24 Thu 25 4/4 1 Job Fri 26 4/4 1 Job Sat 27 4/4 1 Job Sun 28 Mon 29 4/4 1 J…" at bounding box center [511, 290] width 1022 height 390
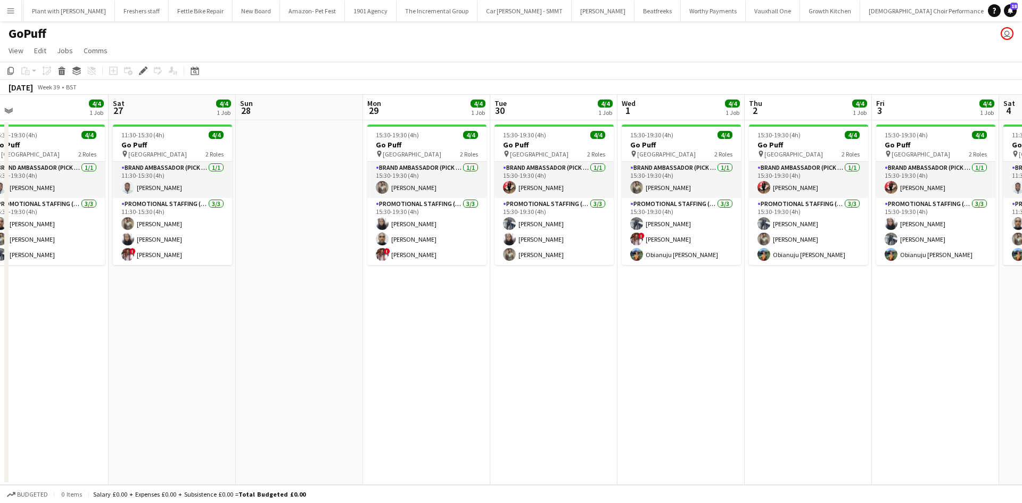
scroll to position [0, 239]
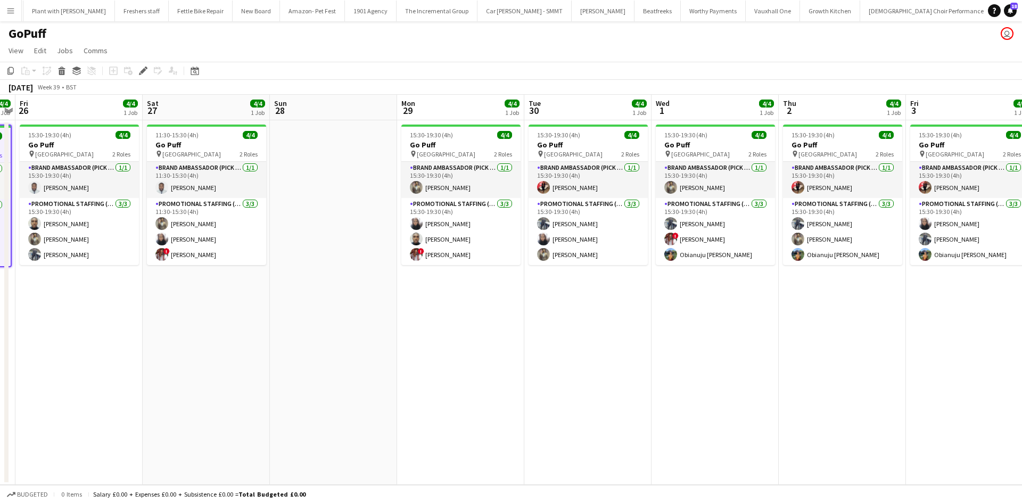
drag, startPoint x: 160, startPoint y: 344, endPoint x: 567, endPoint y: 363, distance: 407.0
click at [567, 363] on app-calendar-viewport "Wed 24 Thu 25 4/4 1 Job Fri 26 4/4 1 Job Sat 27 4/4 1 Job Sun 28 Mon 29 4/4 1 J…" at bounding box center [511, 290] width 1022 height 390
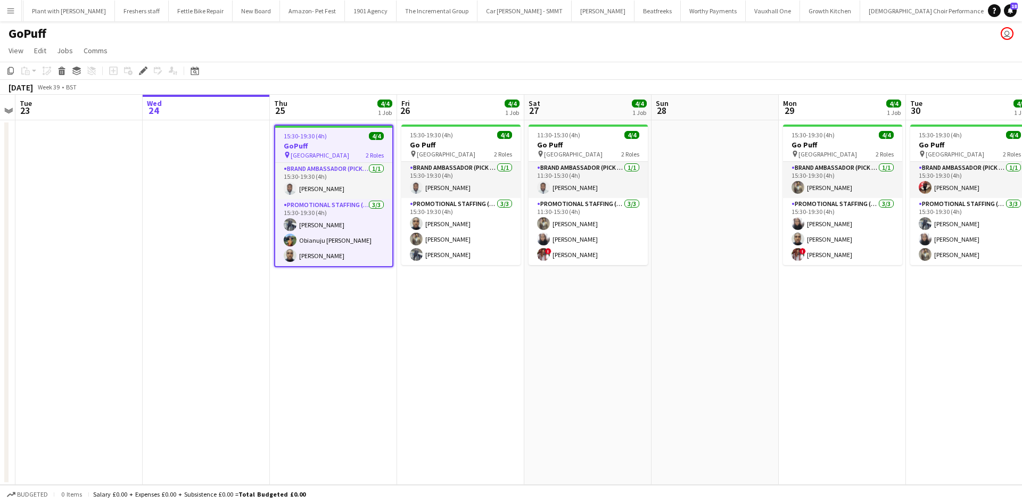
click at [323, 158] on span "Birmingham" at bounding box center [320, 155] width 59 height 8
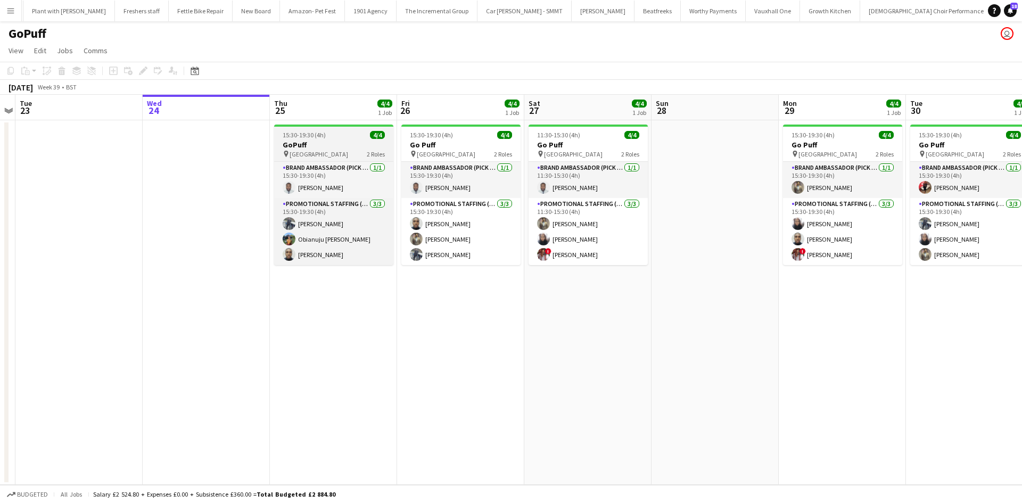
click at [326, 154] on div "pin Birmingham 2 Roles" at bounding box center [333, 154] width 119 height 9
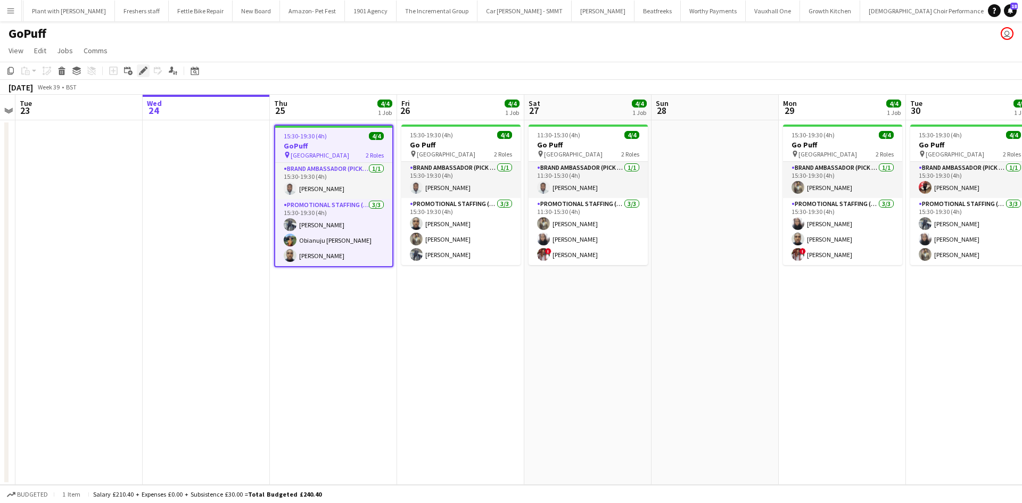
click at [144, 71] on icon at bounding box center [143, 71] width 6 height 6
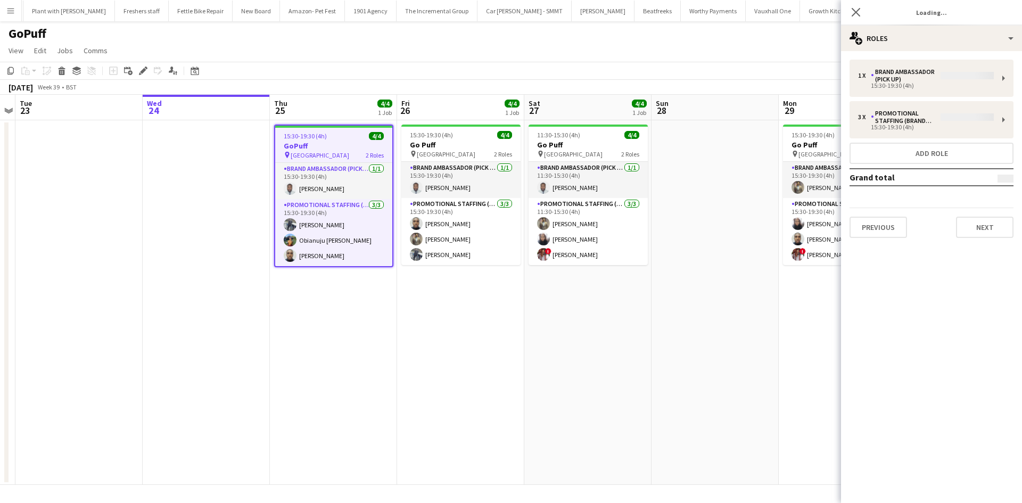
type input "******"
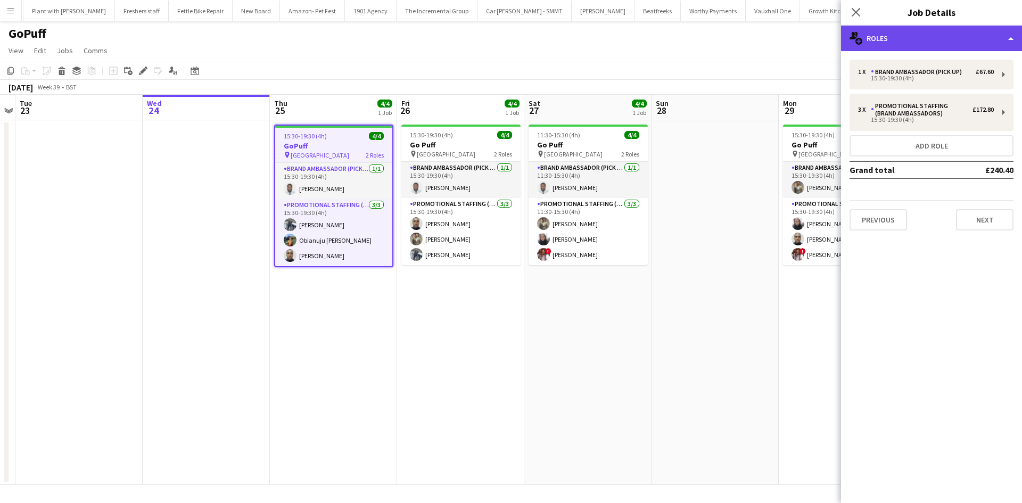
click at [907, 32] on div "multiple-users-add Roles" at bounding box center [931, 39] width 181 height 26
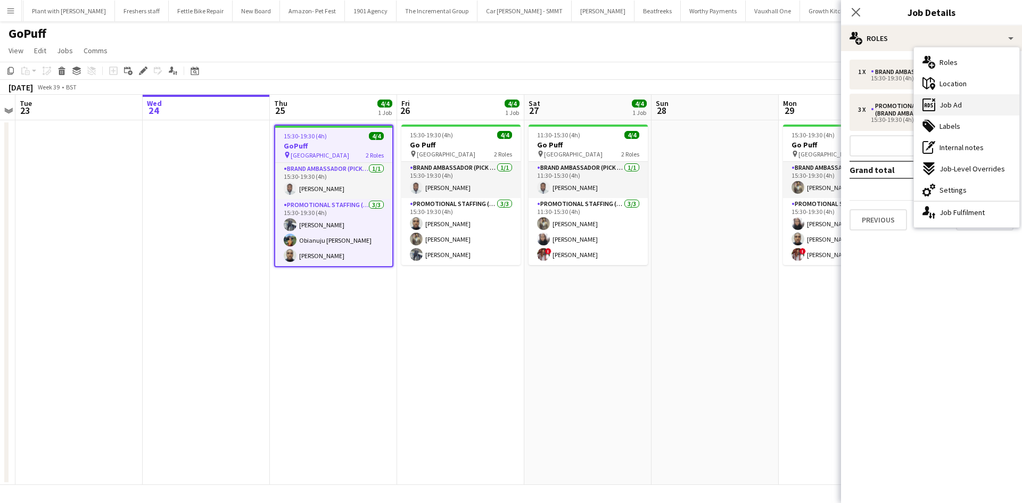
click at [960, 107] on span "Job Ad" at bounding box center [950, 105] width 22 height 10
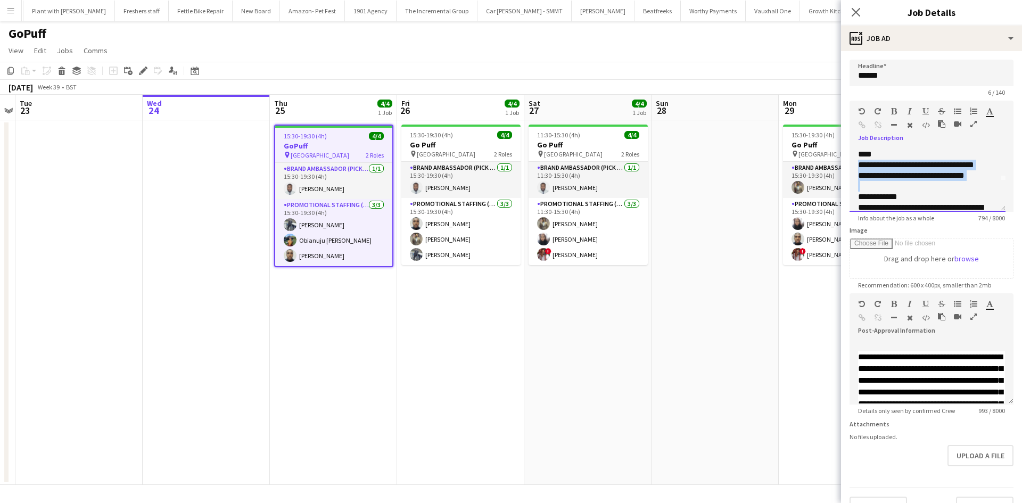
scroll to position [0, 0]
drag, startPoint x: 982, startPoint y: 159, endPoint x: 860, endPoint y: 164, distance: 122.0
click at [860, 164] on div "**********" at bounding box center [927, 180] width 156 height 64
copy div "**********"
click at [905, 184] on div "**********" at bounding box center [923, 179] width 131 height 21
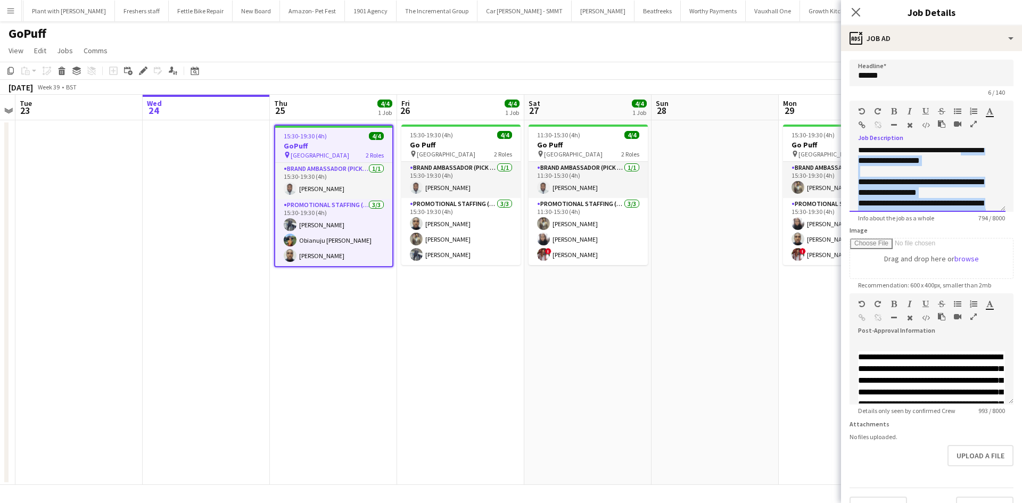
scroll to position [223, 0]
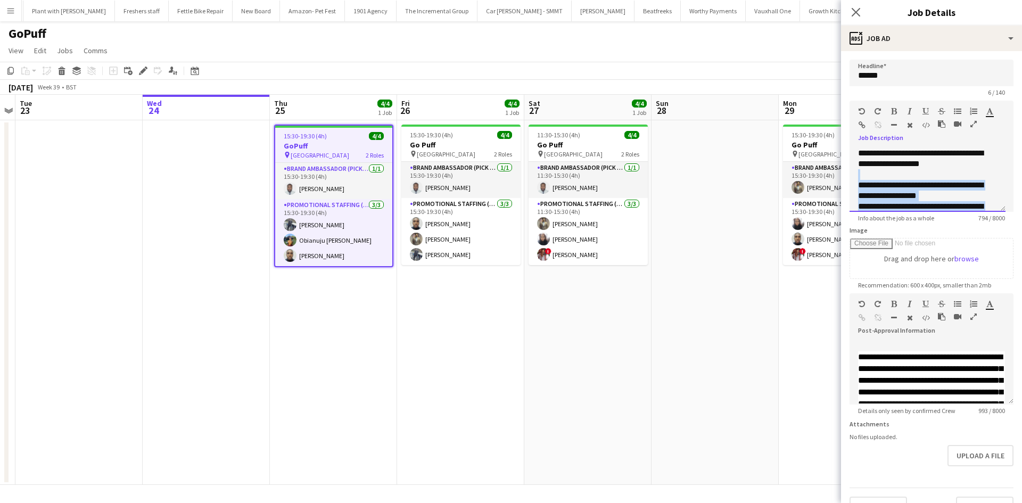
drag, startPoint x: 933, startPoint y: 201, endPoint x: 878, endPoint y: 185, distance: 56.9
click at [857, 176] on div "**********" at bounding box center [927, 180] width 156 height 64
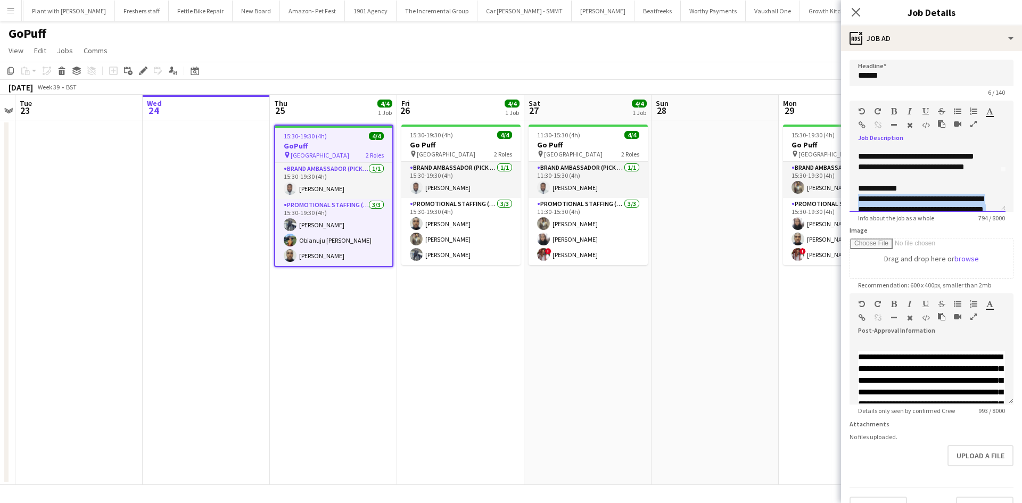
drag, startPoint x: 876, startPoint y: 180, endPoint x: 859, endPoint y: 196, distance: 23.0
click at [859, 195] on div "**********" at bounding box center [923, 258] width 131 height 128
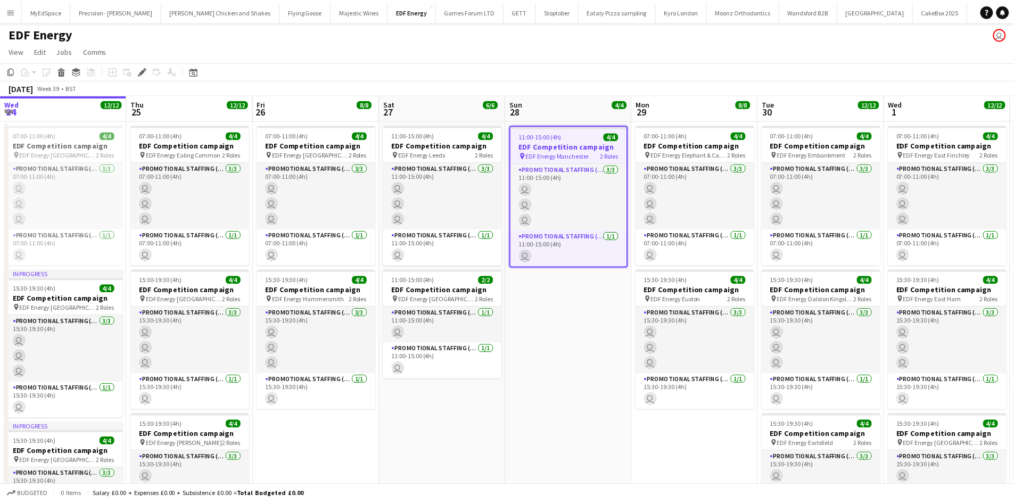
scroll to position [0, 366]
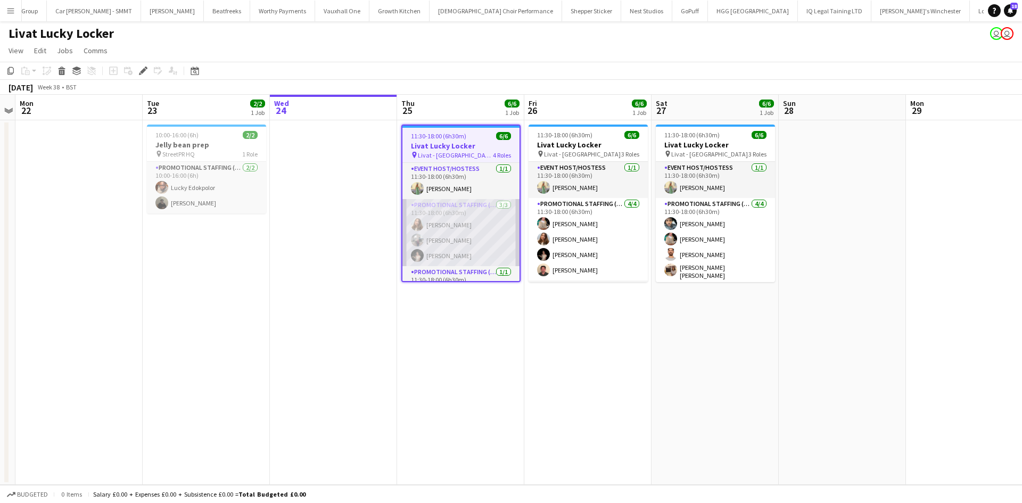
click at [446, 245] on app-card-role "Promotional Staffing (Brand Ambassadors) 3/3 11:30-18:00 (6h30m) Tetiana Gerus …" at bounding box center [460, 232] width 117 height 67
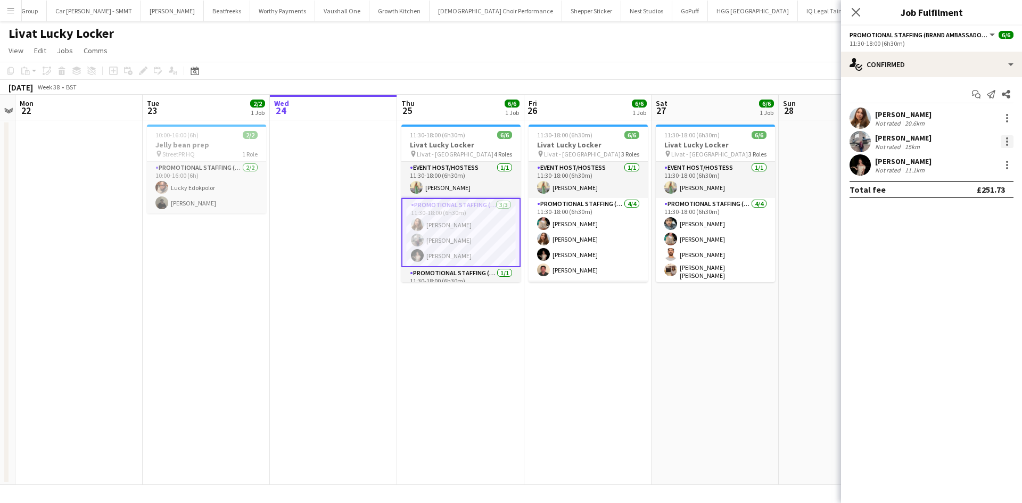
click at [1004, 137] on div at bounding box center [1006, 141] width 13 height 13
click at [960, 259] on span "Remove" at bounding box center [955, 263] width 32 height 9
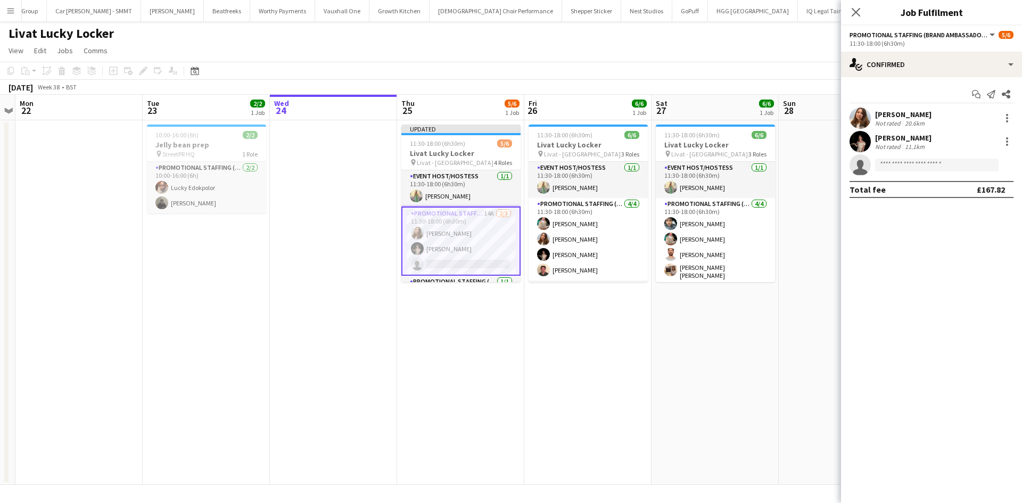
click at [828, 230] on app-date-cell at bounding box center [842, 302] width 127 height 365
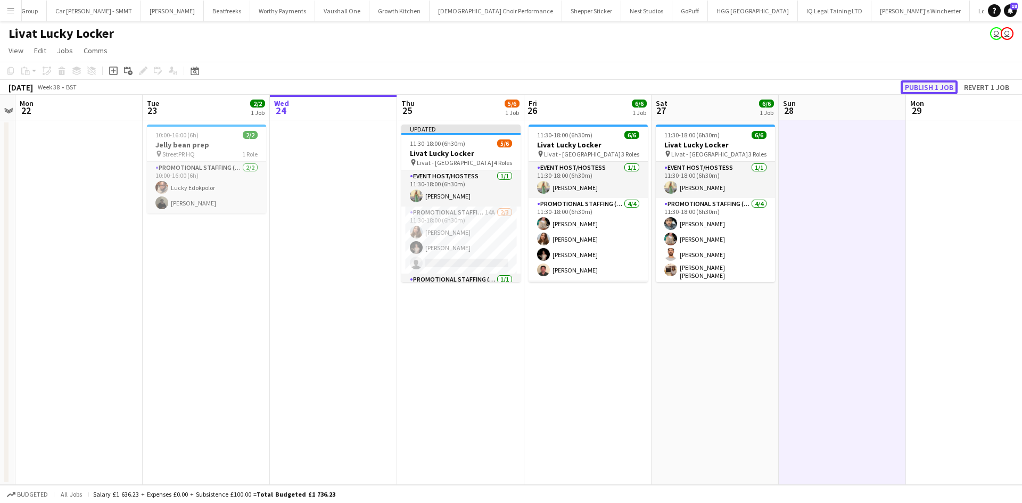
click at [918, 85] on button "Publish 1 job" at bounding box center [928, 87] width 57 height 14
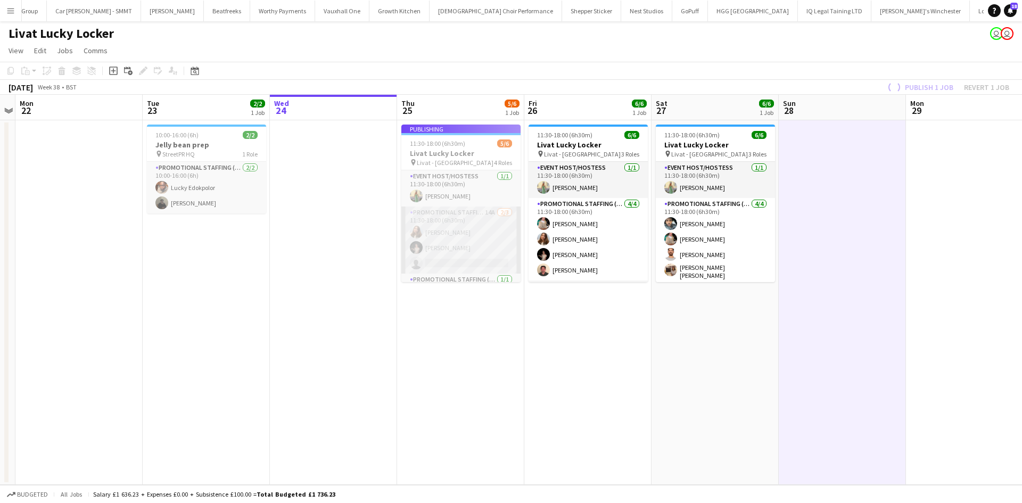
click at [482, 213] on app-job-card "Publishing 11:30-18:00 (6h30m) 5/6 Livat Lucky Locker pin Livat - King Street 4…" at bounding box center [460, 204] width 119 height 158
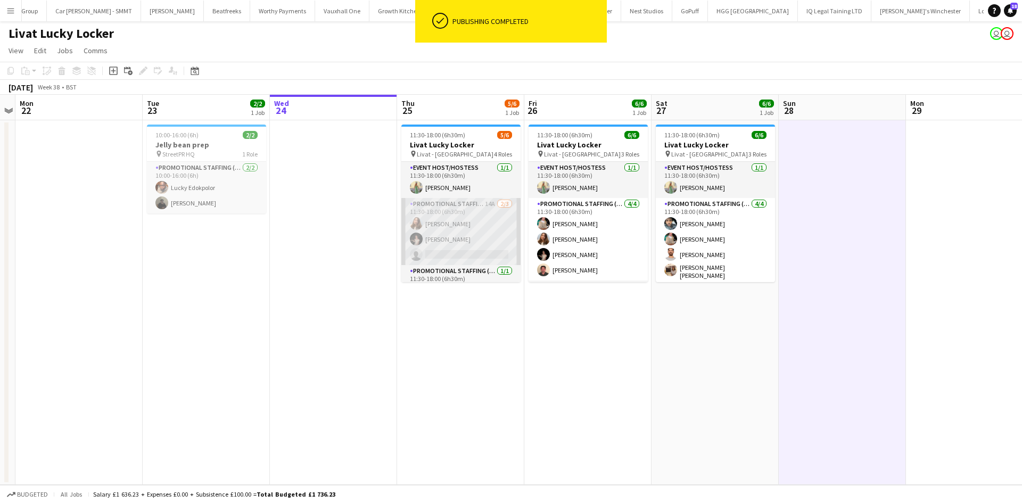
click at [482, 205] on app-card-role "Promotional Staffing (Brand Ambassadors) 14A 2/3 11:30-18:00 (6h30m) Tetiana Ge…" at bounding box center [460, 231] width 119 height 67
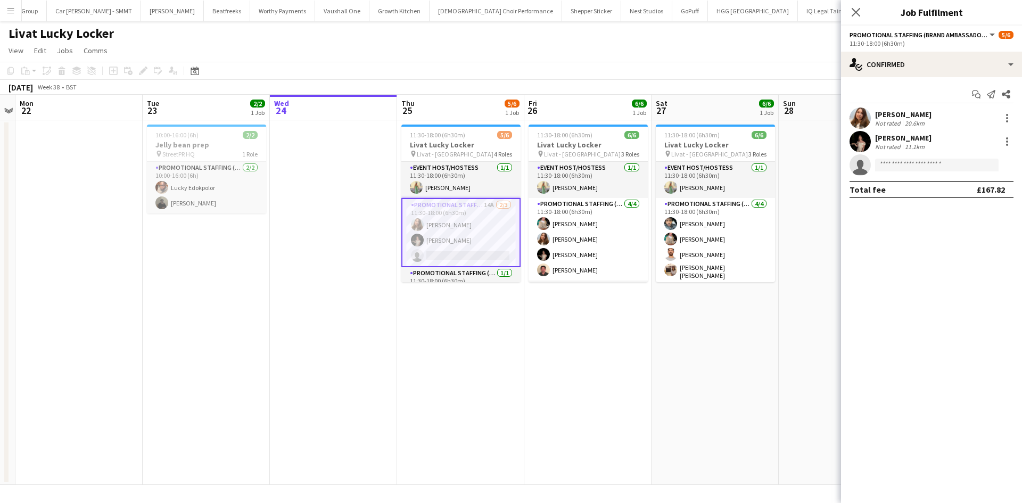
click at [908, 78] on div "Start chat Send notification Share Tetiana Gerus Not rated 20.6km Yuliia Levyts…" at bounding box center [931, 141] width 181 height 129
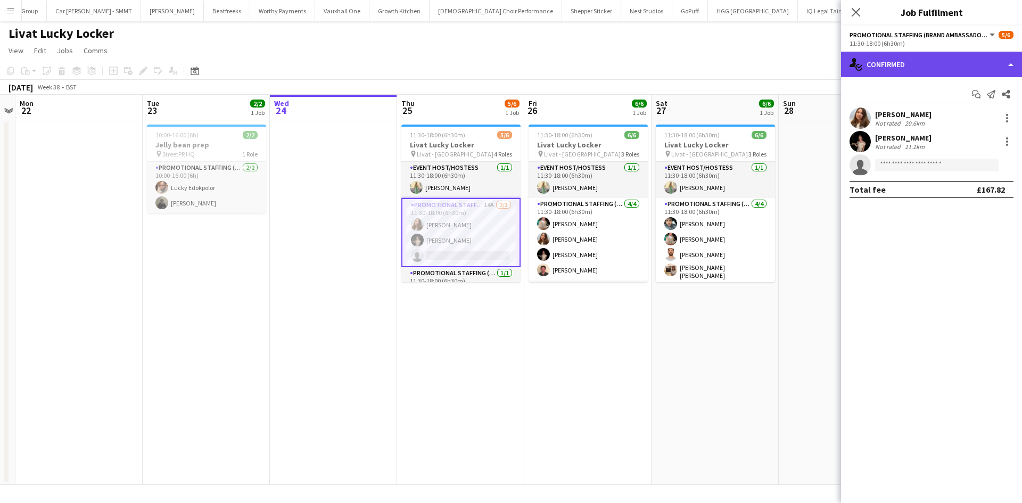
click at [922, 62] on div "single-neutral-actions-check-2 Confirmed" at bounding box center [931, 65] width 181 height 26
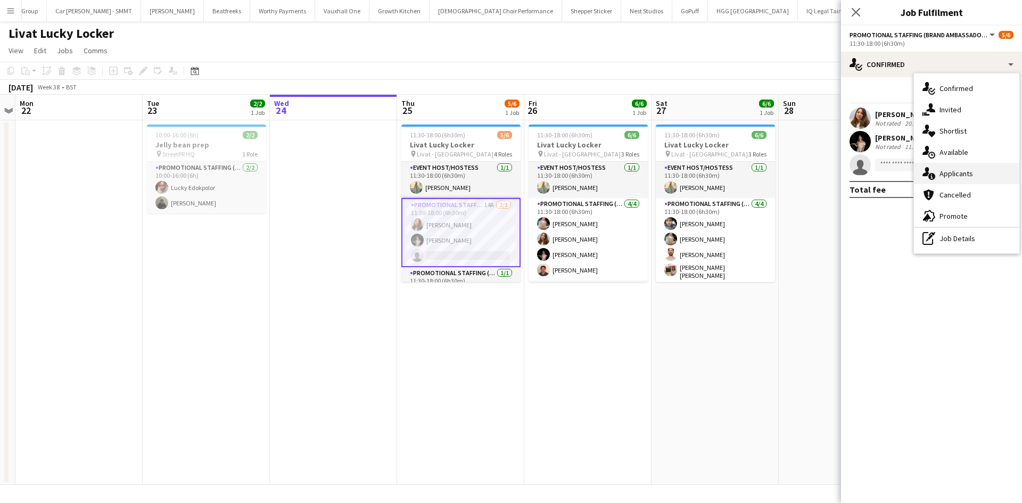
click at [955, 171] on span "Applicants" at bounding box center [956, 174] width 34 height 10
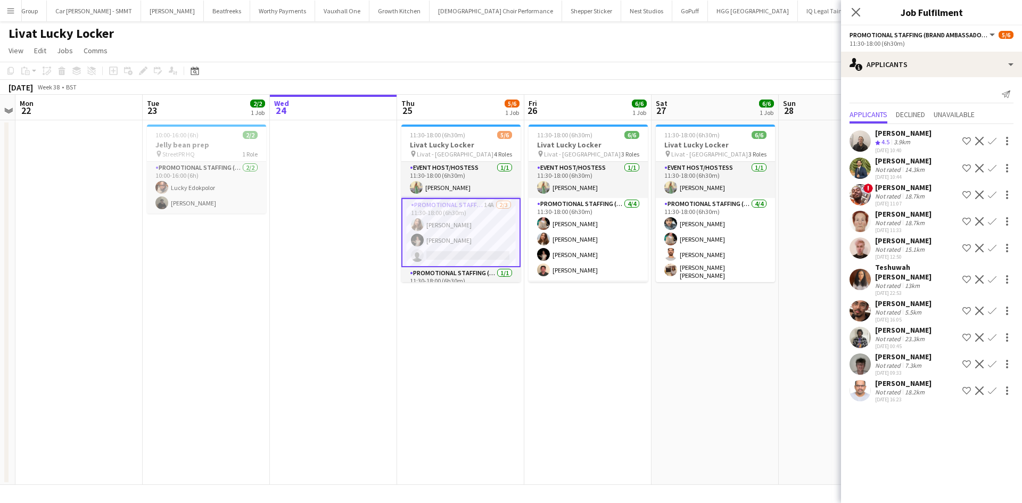
click at [896, 343] on div "22-09-2025 00:45" at bounding box center [903, 346] width 56 height 7
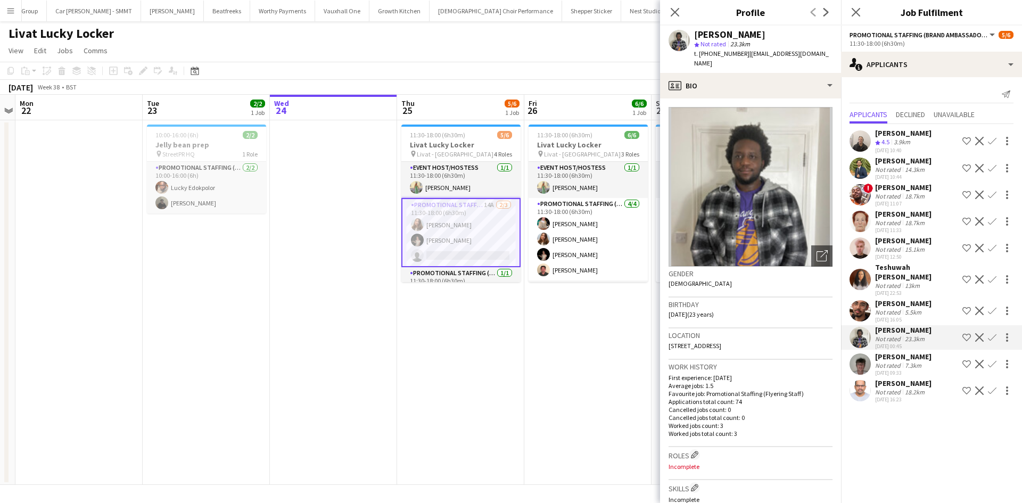
click at [896, 308] on div "Not rated" at bounding box center [889, 312] width 28 height 8
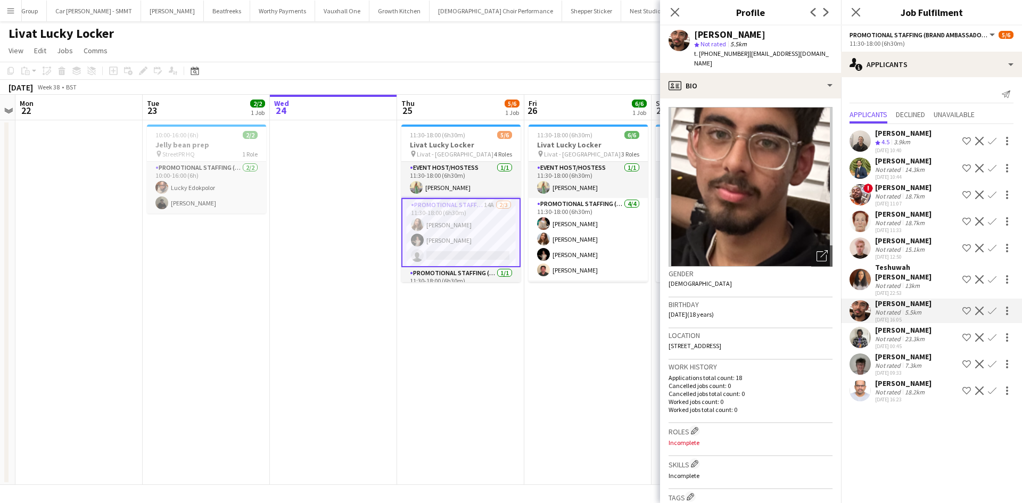
click at [893, 281] on div "Not rated" at bounding box center [889, 285] width 28 height 8
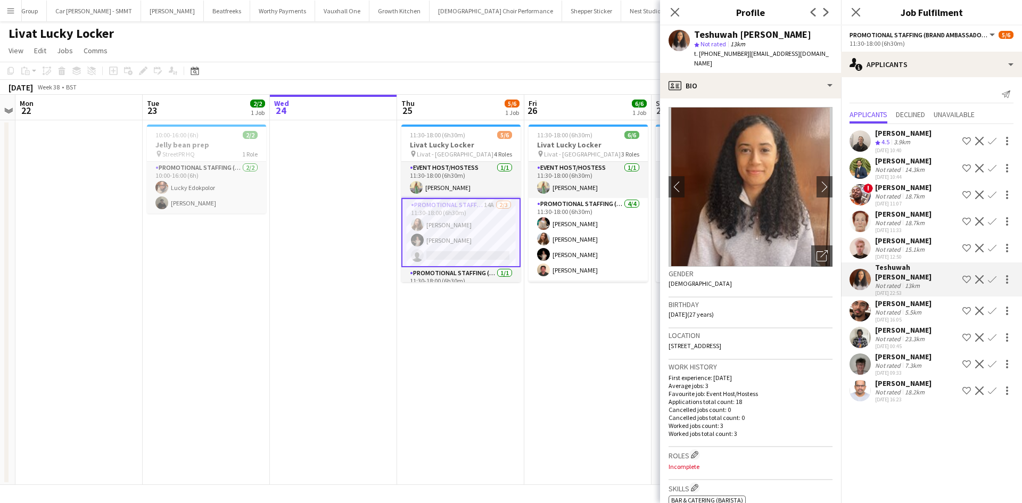
click at [892, 247] on div "Not rated" at bounding box center [889, 249] width 28 height 8
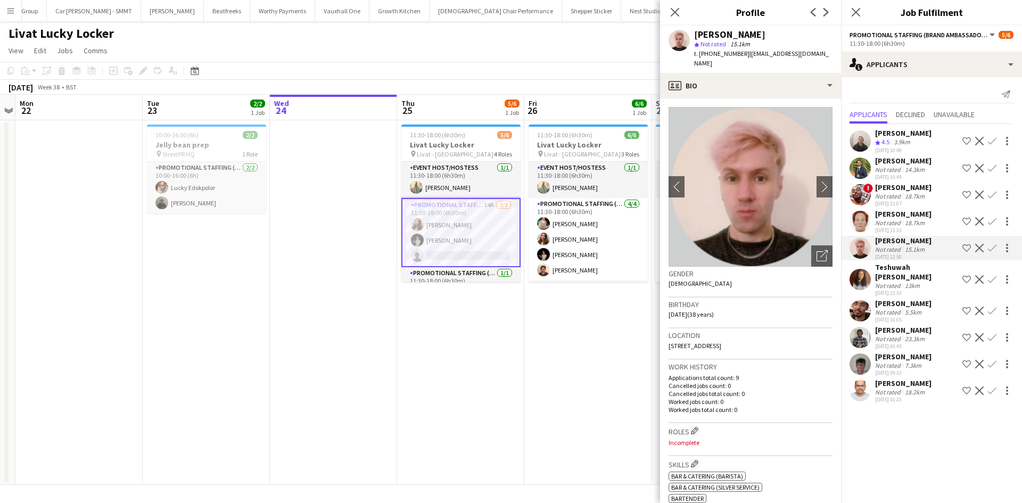
click at [892, 202] on div "17-09-2025 11:07" at bounding box center [903, 203] width 56 height 7
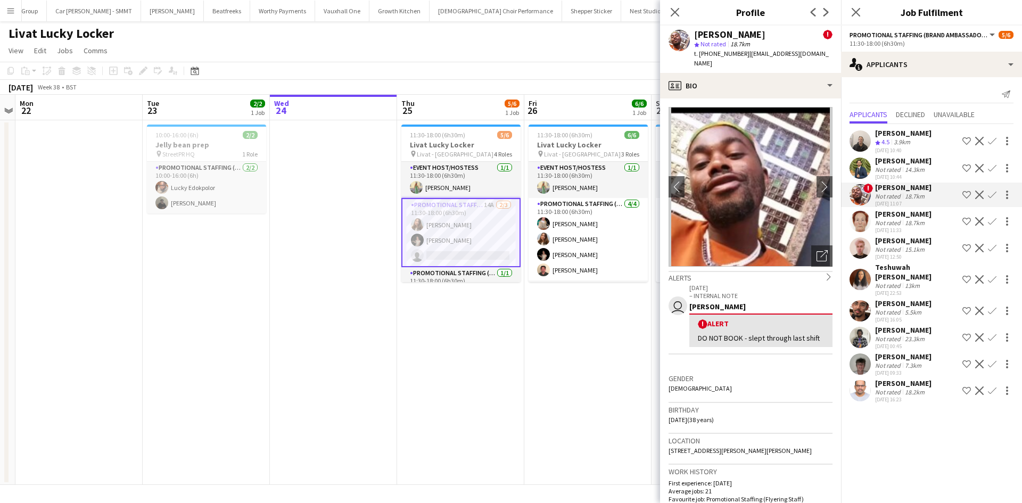
click at [897, 173] on div "17-09-2025 10:44" at bounding box center [903, 176] width 56 height 7
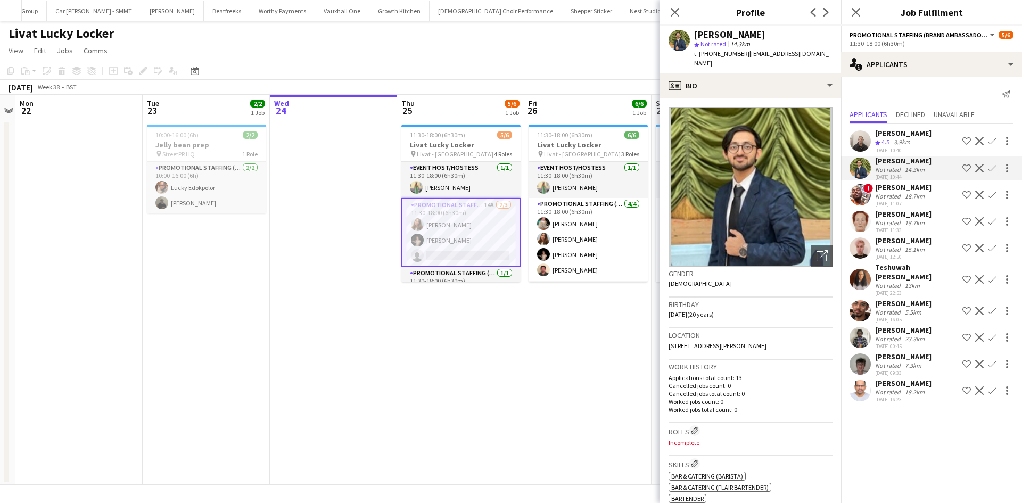
click at [897, 137] on div "Gavin Rowe" at bounding box center [903, 133] width 56 height 10
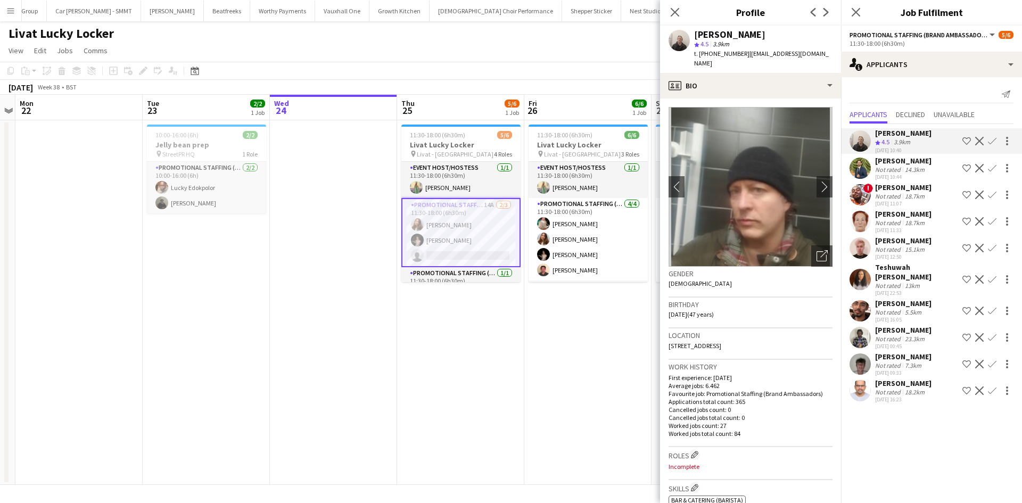
click at [917, 378] on div "Kiran Padinjarevarium" at bounding box center [903, 383] width 56 height 10
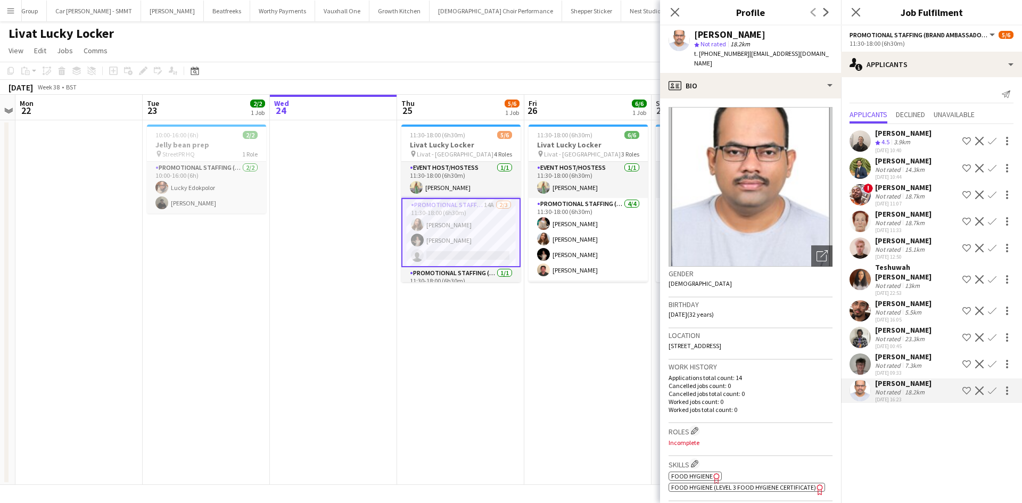
click at [892, 361] on div "Not rated" at bounding box center [889, 365] width 28 height 8
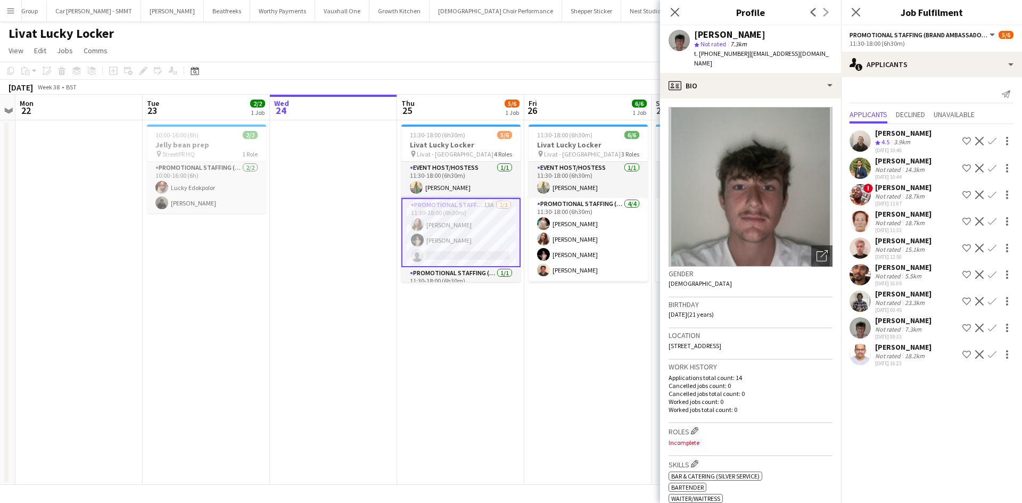
click at [903, 350] on div "Kiran Padinjarevarium" at bounding box center [903, 347] width 56 height 10
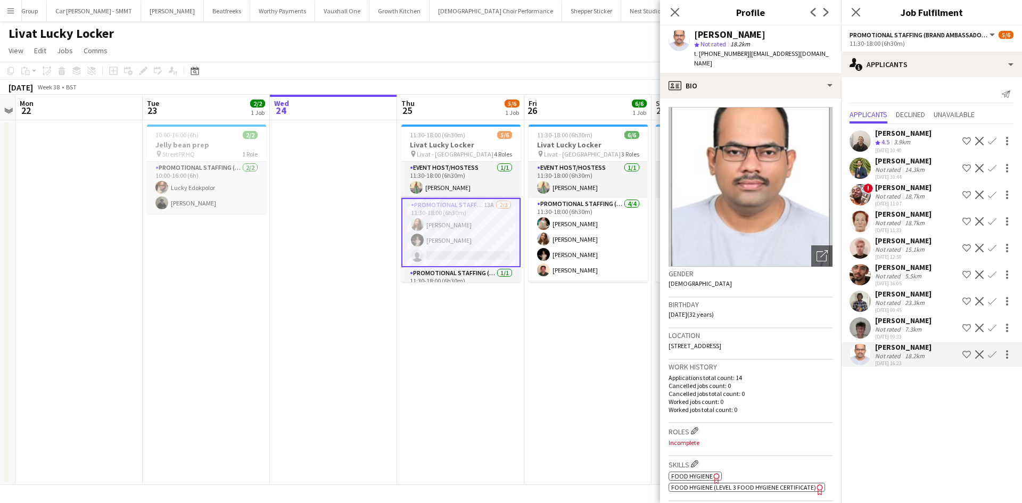
click at [892, 328] on div "Not rated" at bounding box center [889, 329] width 28 height 8
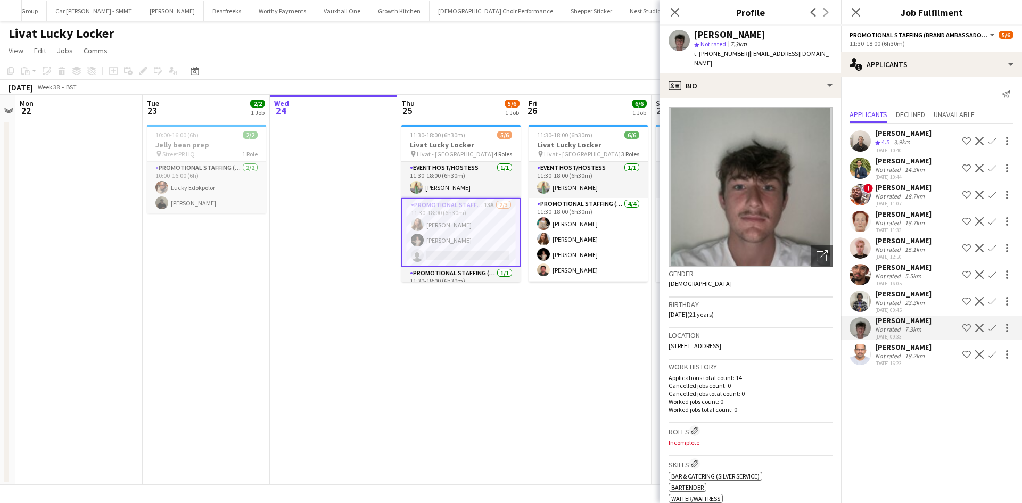
click at [898, 302] on div "Not rated" at bounding box center [889, 303] width 28 height 8
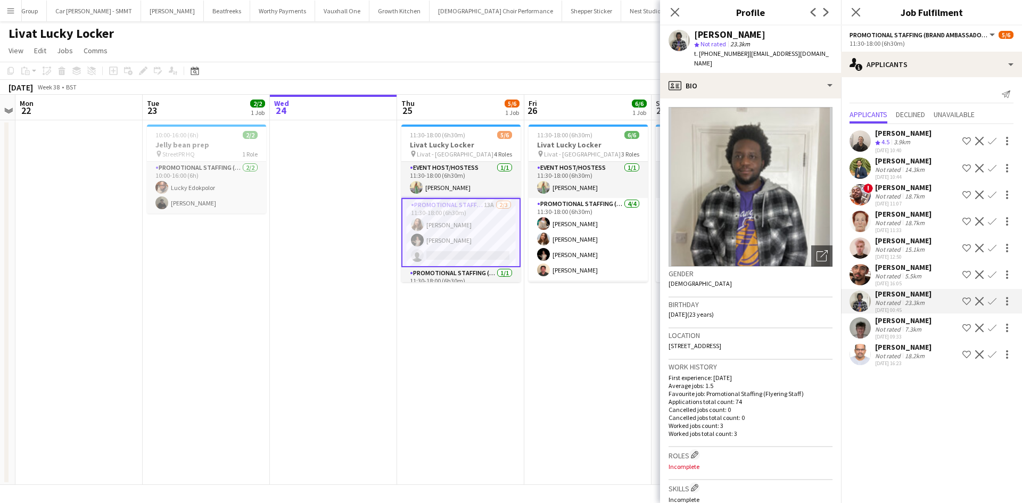
click at [903, 274] on div "5.5km" at bounding box center [912, 276] width 21 height 8
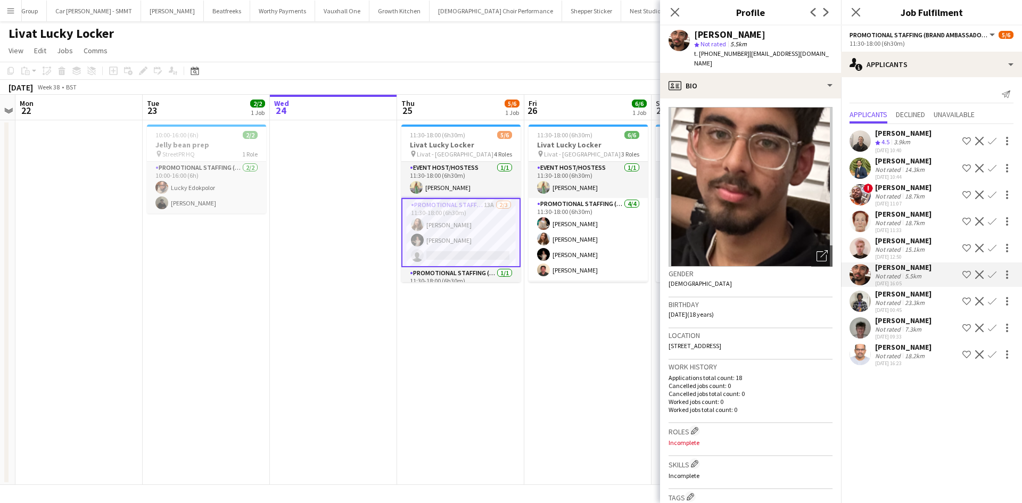
click at [904, 253] on div "17-09-2025 12:50" at bounding box center [903, 256] width 56 height 7
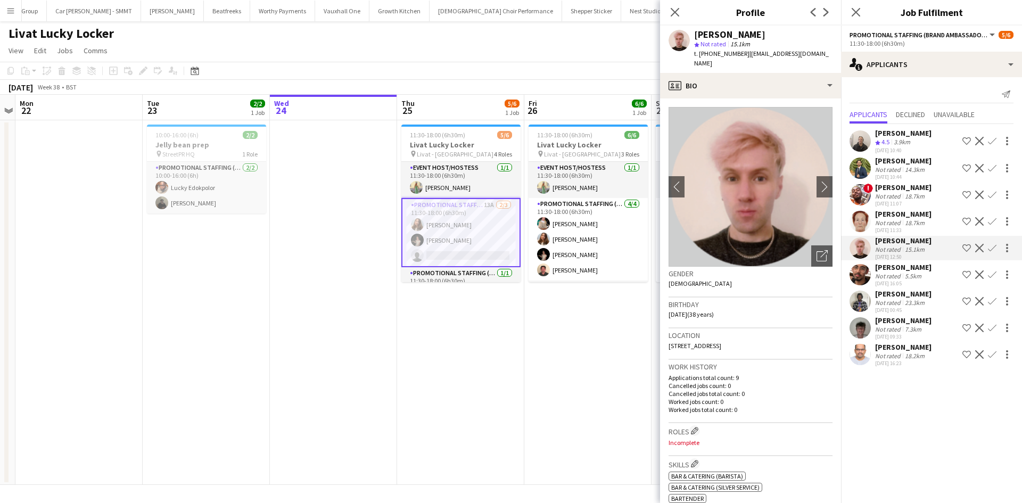
click at [901, 232] on div "17-09-2025 11:33" at bounding box center [903, 230] width 56 height 7
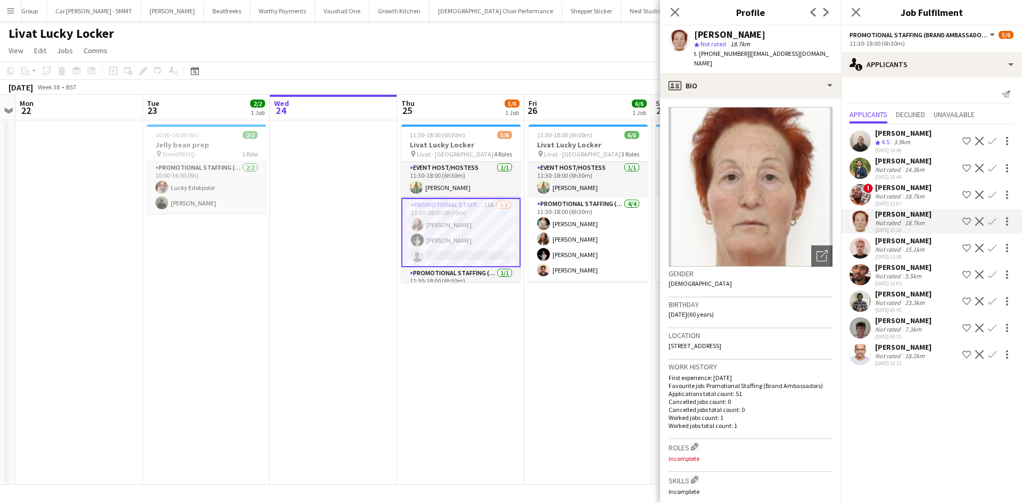
click at [904, 198] on div "18.7km" at bounding box center [914, 196] width 24 height 8
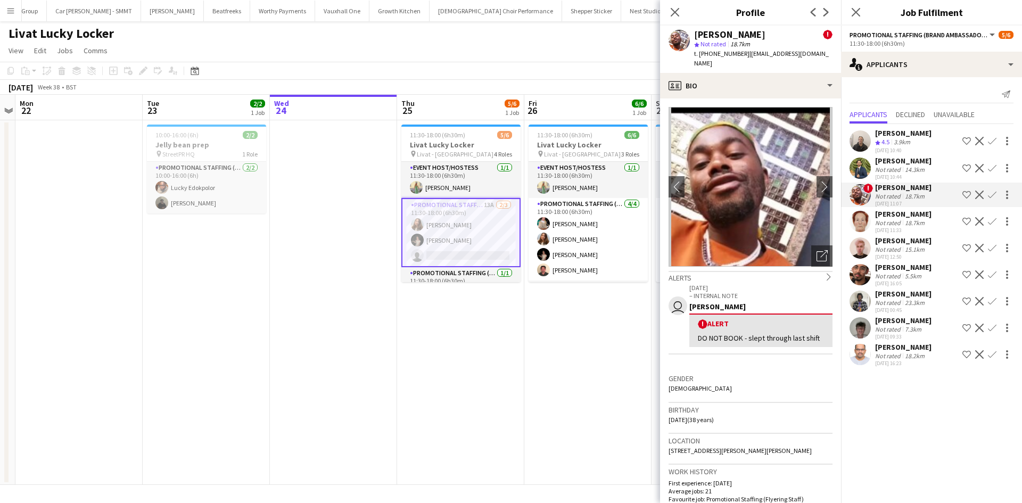
click at [905, 175] on div "17-09-2025 10:44" at bounding box center [903, 176] width 56 height 7
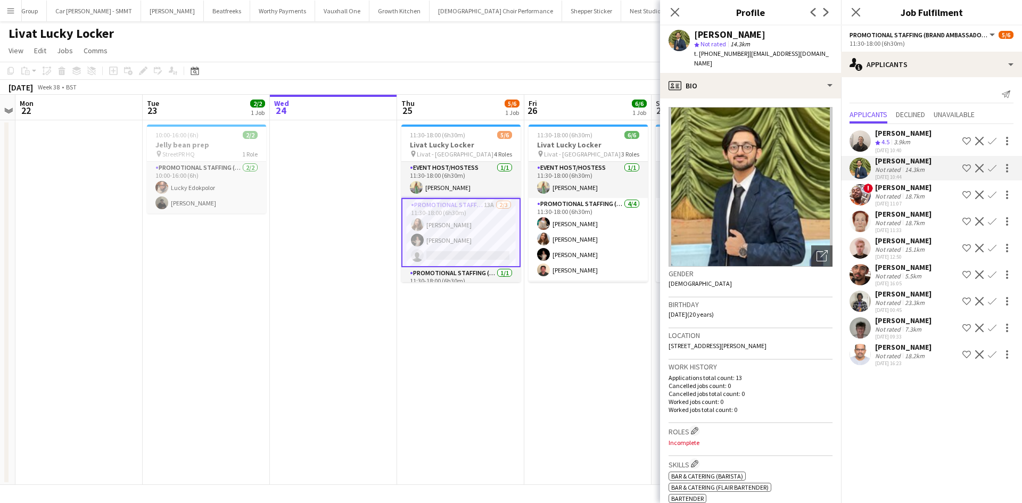
click at [904, 146] on div "3.9km" at bounding box center [901, 142] width 21 height 9
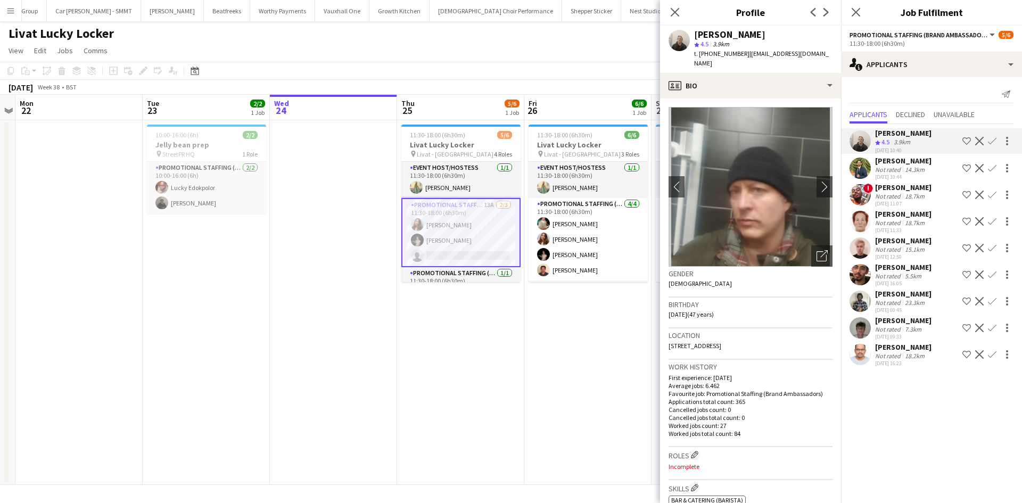
click at [498, 392] on app-date-cell "11:30-18:00 (6h30m) 5/6 Livat Lucky Locker pin Livat - King Street 4 Roles Even…" at bounding box center [460, 302] width 127 height 365
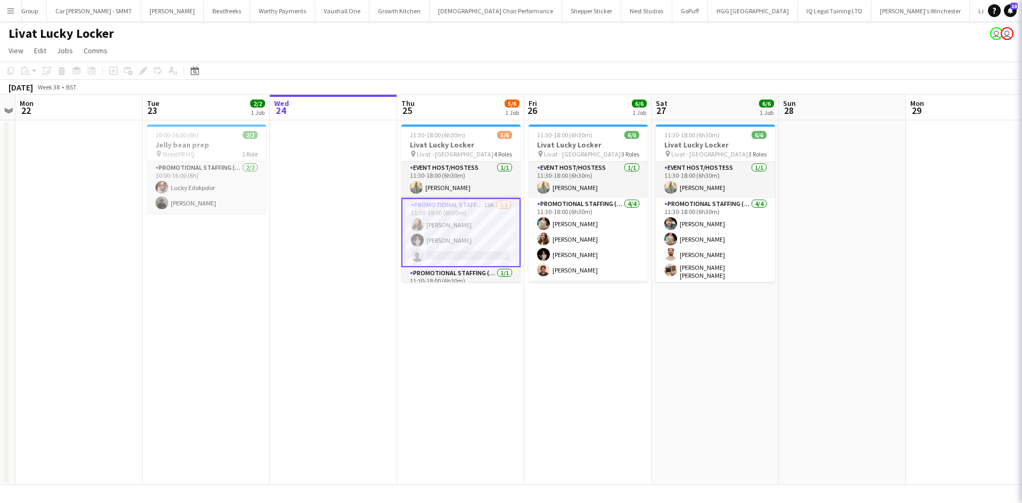
scroll to position [0, 364]
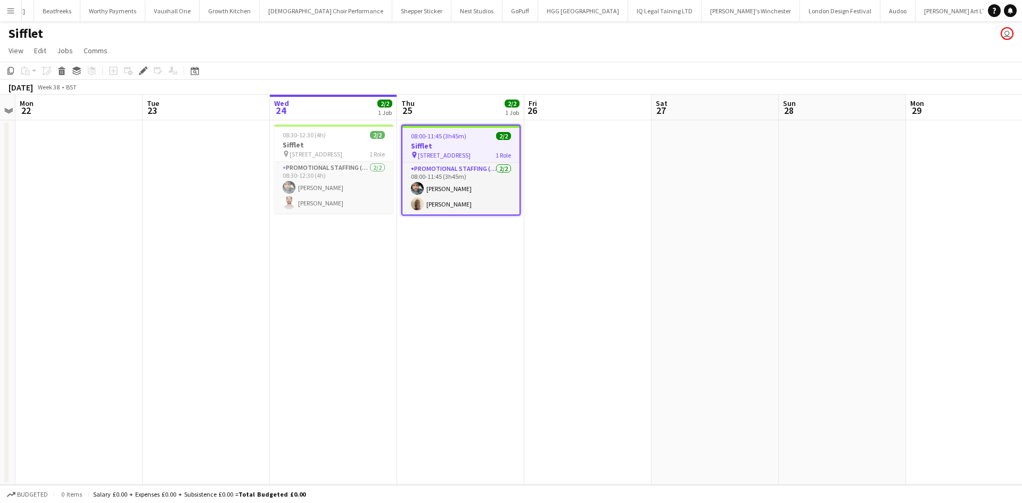
scroll to position [0, 1998]
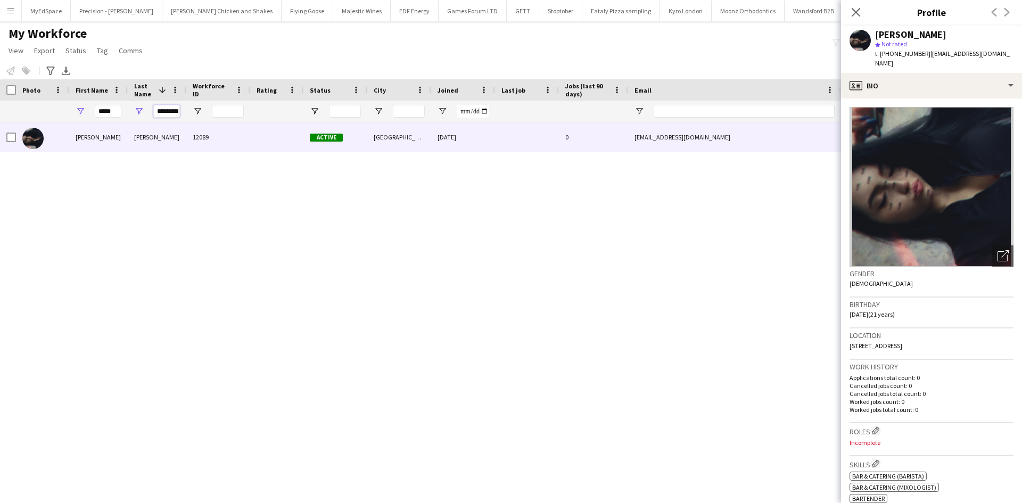
click at [170, 107] on input "*********" at bounding box center [166, 111] width 27 height 13
click at [171, 107] on input "*********" at bounding box center [166, 111] width 27 height 13
click at [98, 111] on input "*****" at bounding box center [108, 111] width 27 height 13
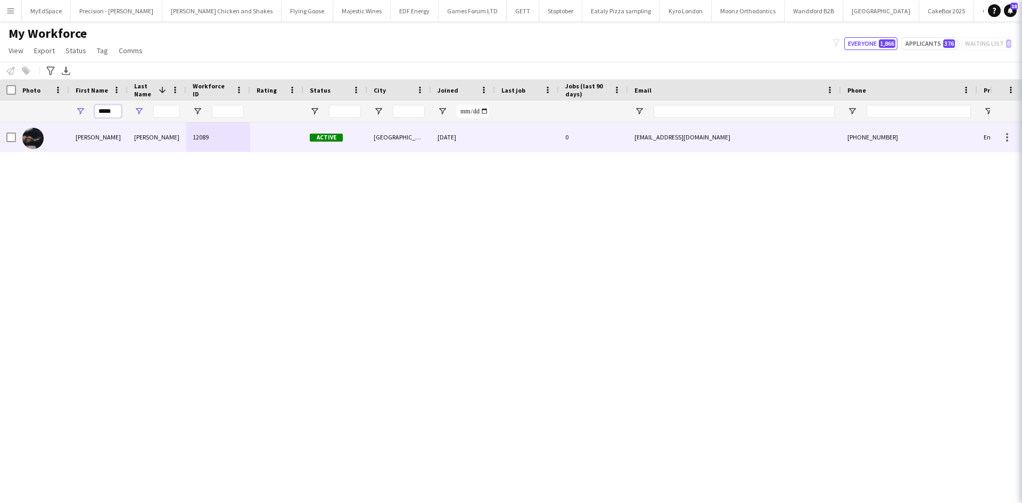
click at [98, 111] on input "*****" at bounding box center [108, 111] width 27 height 13
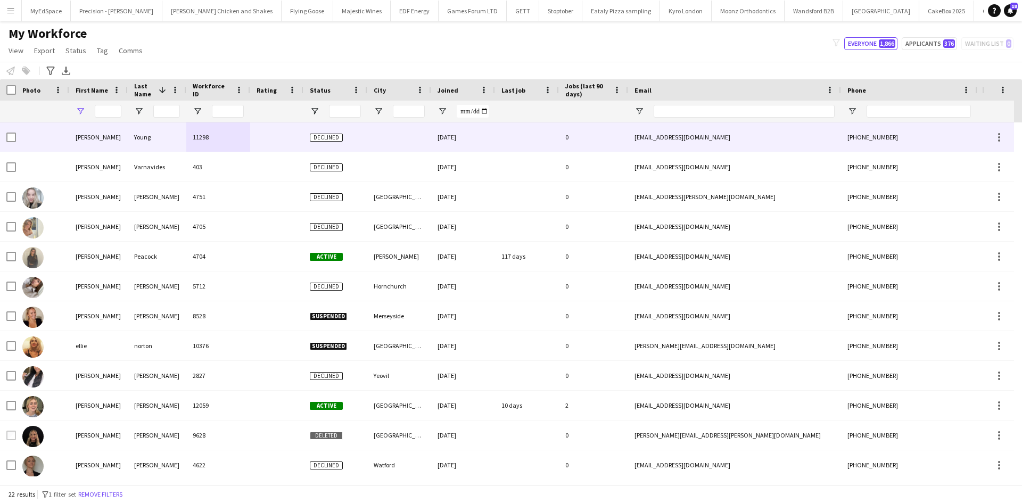
click at [677, 104] on div at bounding box center [743, 111] width 181 height 21
click at [677, 108] on input "Email Filter Input" at bounding box center [743, 111] width 181 height 13
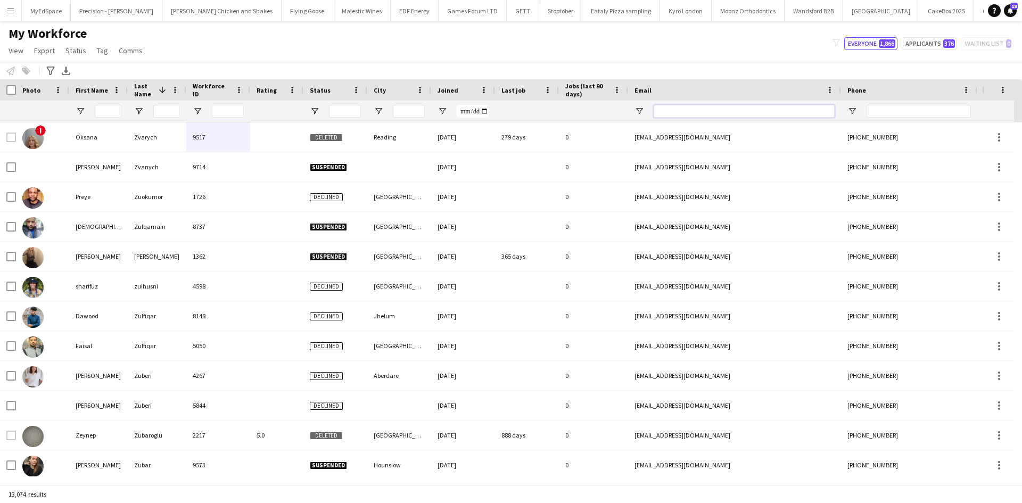
click at [662, 112] on input "Email Filter Input" at bounding box center [743, 111] width 181 height 13
paste input "**********"
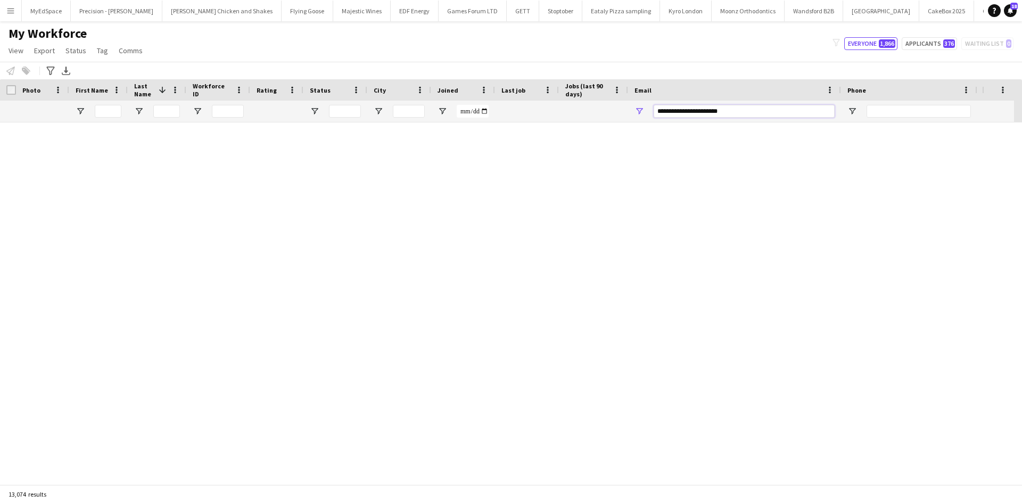
type input "**********"
click at [710, 105] on input "**********" at bounding box center [743, 111] width 181 height 13
click at [714, 103] on div "**********" at bounding box center [743, 111] width 181 height 21
click at [686, 111] on input "**********" at bounding box center [743, 111] width 181 height 13
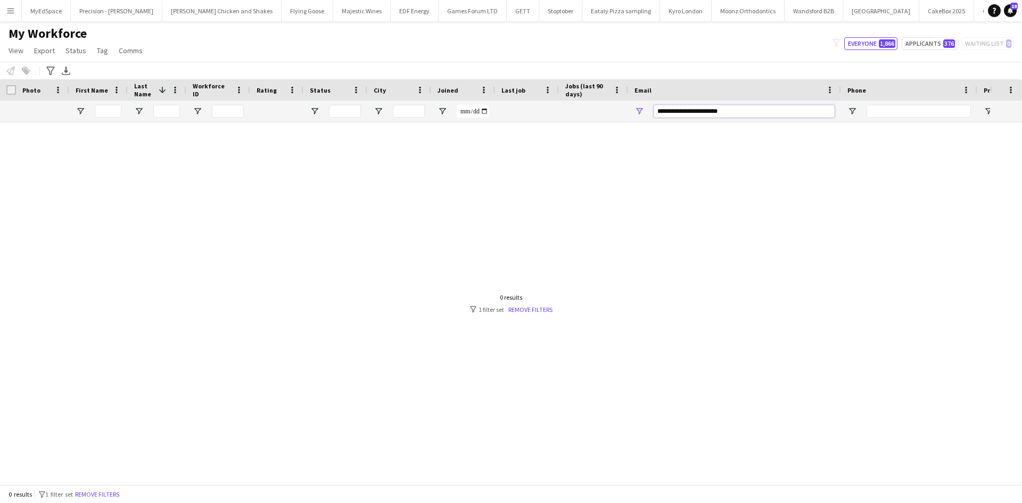
click at [686, 111] on input "**********" at bounding box center [743, 111] width 181 height 13
drag, startPoint x: 758, startPoint y: 107, endPoint x: 603, endPoint y: 89, distance: 155.4
click at [603, 89] on div "Workforce Details Photo First Name 1" at bounding box center [683, 100] width 1367 height 43
click at [101, 109] on input "First Name Filter Input" at bounding box center [108, 111] width 27 height 13
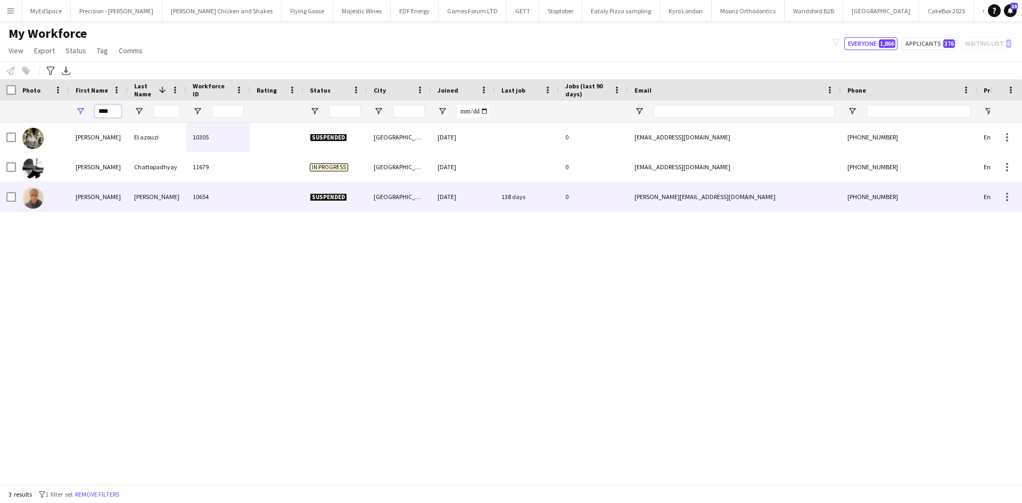
type input "****"
click at [85, 194] on div "[PERSON_NAME]" at bounding box center [98, 196] width 59 height 29
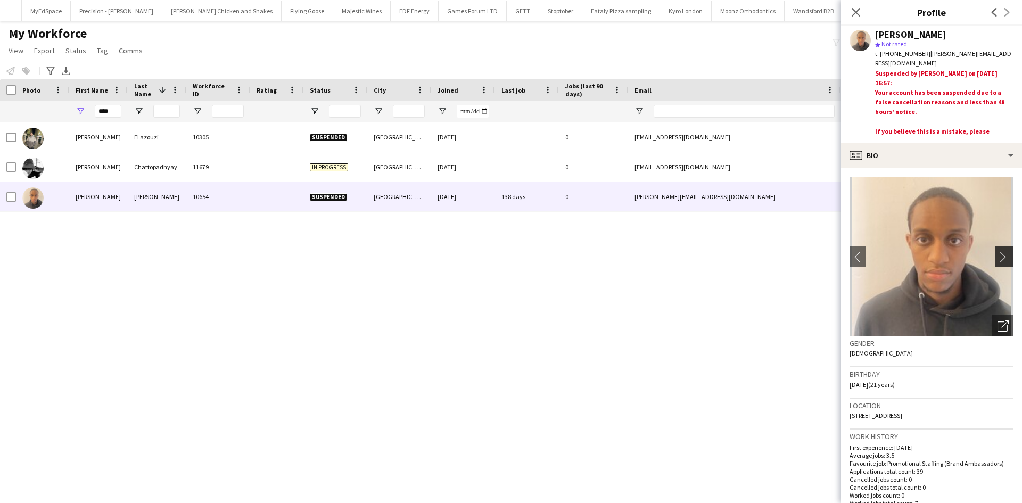
click at [995, 250] on button "chevron-right" at bounding box center [1005, 256] width 21 height 21
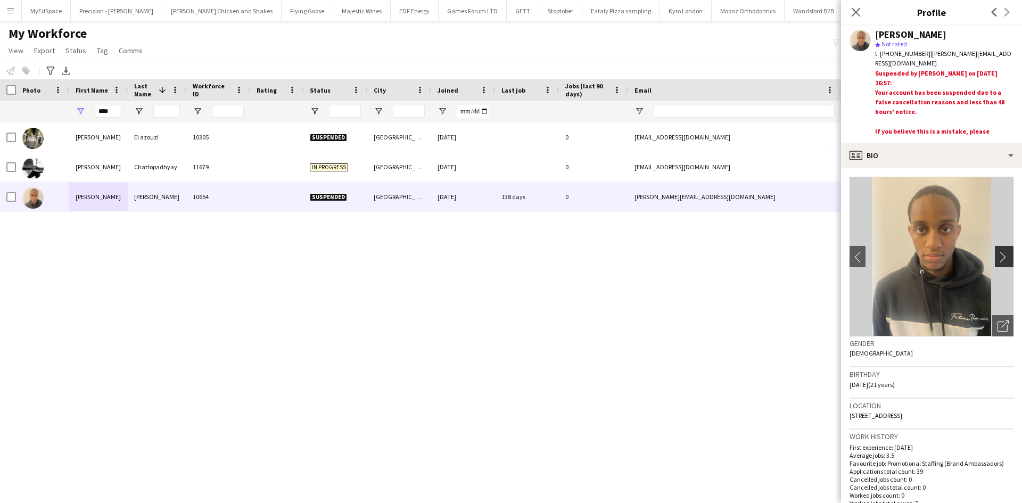
click at [997, 252] on app-icon "chevron-right" at bounding box center [1005, 256] width 16 height 11
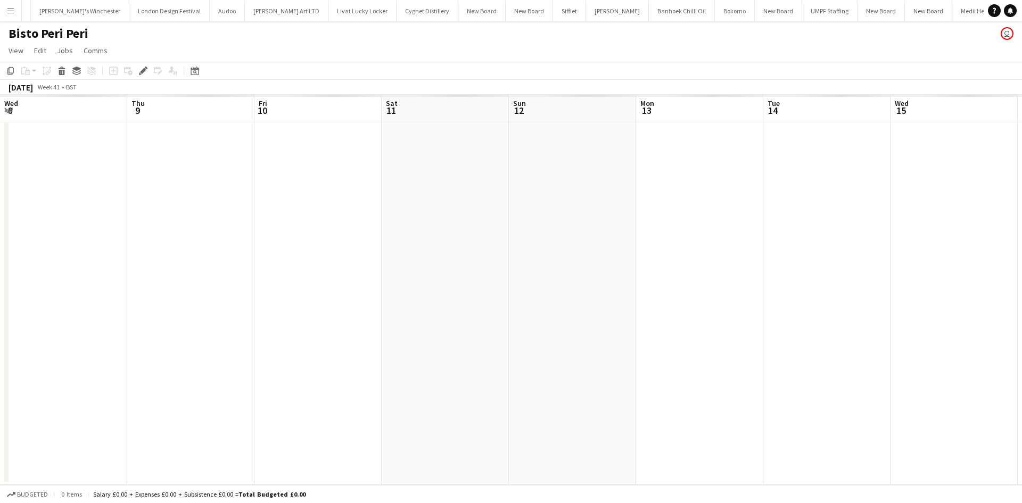
scroll to position [0, 366]
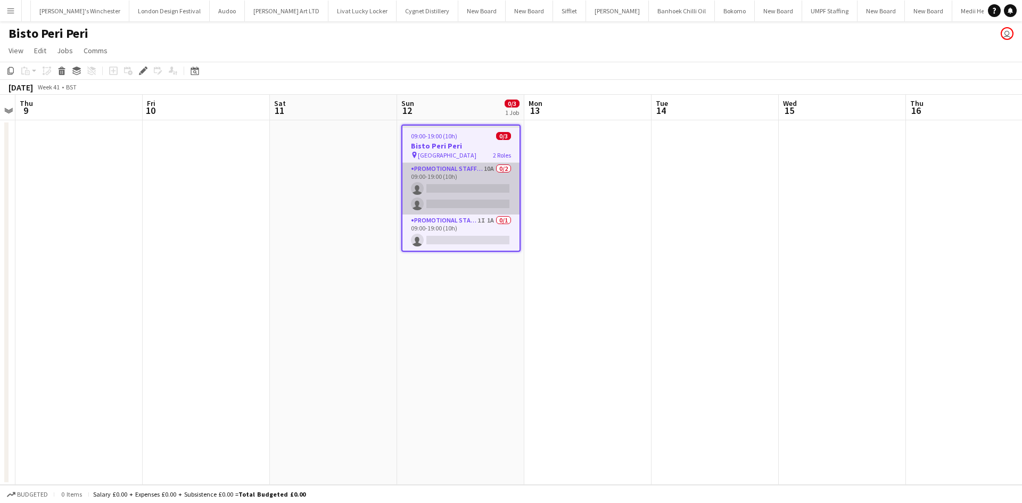
click at [491, 164] on app-card-role "Promotional Staffing (Brand Ambassadors) 10A 0/2 09:00-19:00 (10h) single-neutr…" at bounding box center [460, 189] width 117 height 52
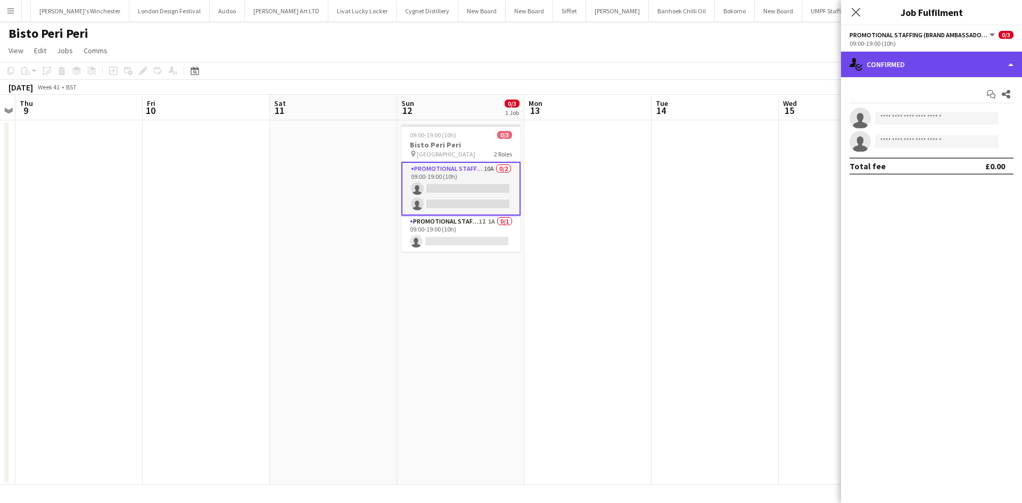
click at [892, 57] on div "single-neutral-actions-check-2 Confirmed" at bounding box center [931, 65] width 181 height 26
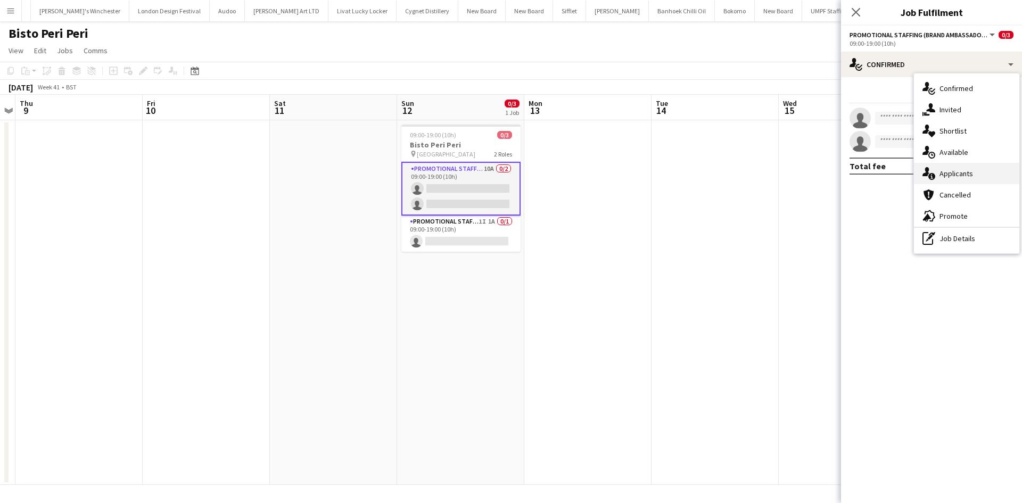
click at [956, 180] on div "single-neutral-actions-information Applicants" at bounding box center [966, 173] width 105 height 21
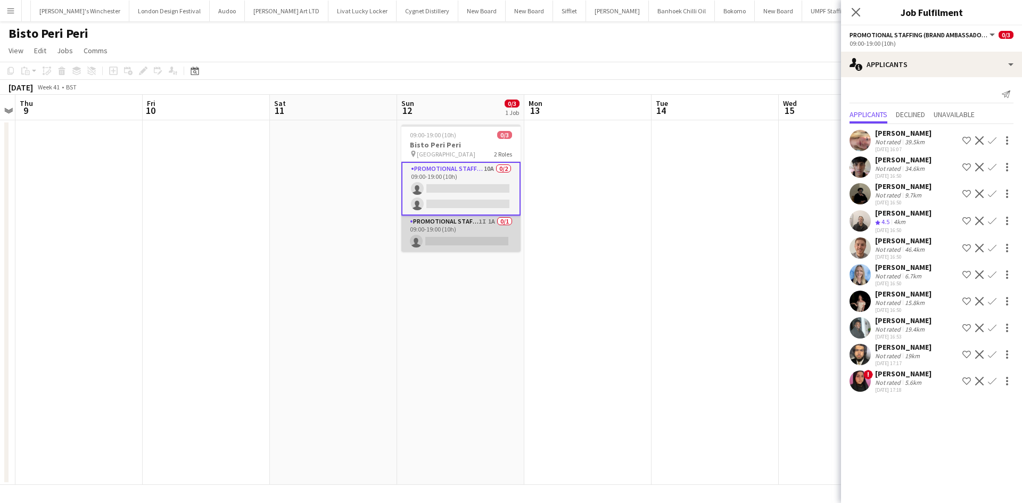
click at [483, 218] on app-card-role "Promotional Staffing (Team Leader) 1I 1A 0/1 09:00-19:00 (10h) single-neutral-a…" at bounding box center [460, 234] width 119 height 36
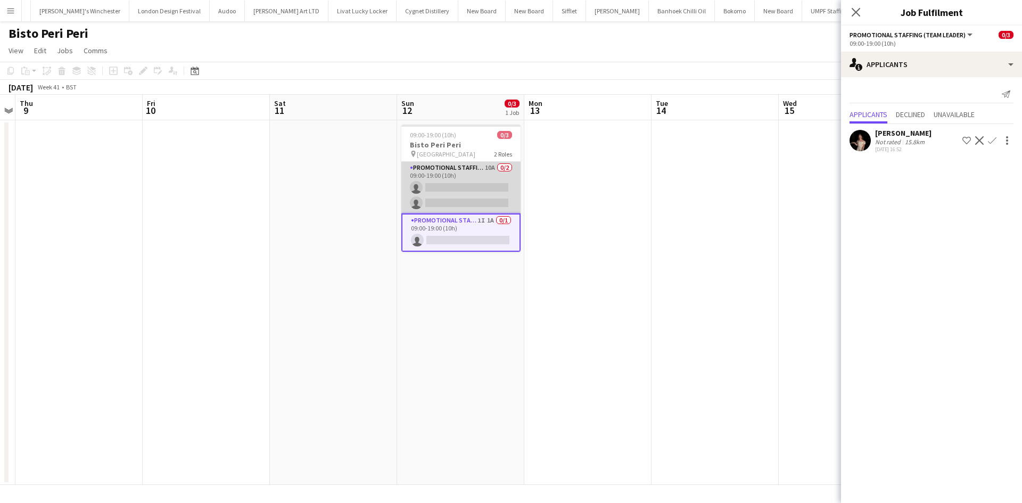
click at [492, 171] on app-card-role "Promotional Staffing (Brand Ambassadors) 10A 0/2 09:00-19:00 (10h) single-neutr…" at bounding box center [460, 188] width 119 height 52
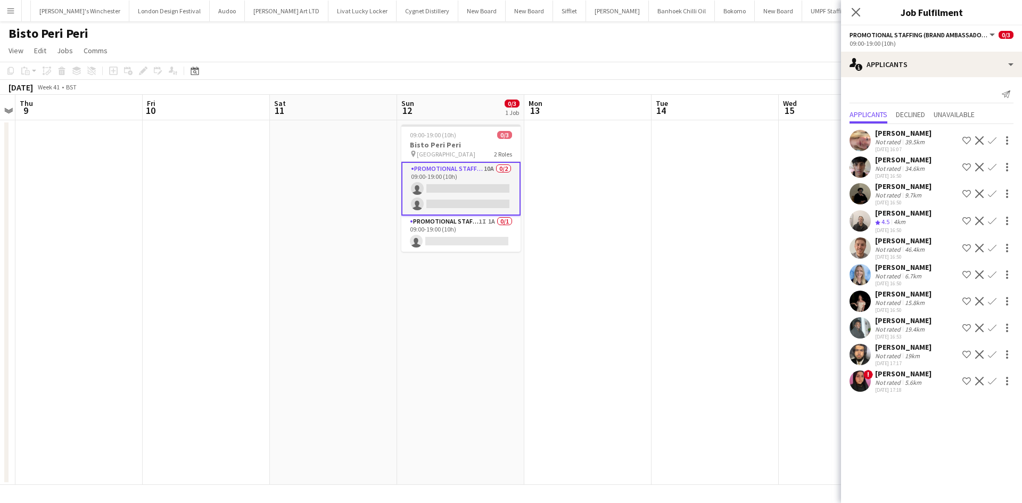
click at [894, 242] on div "Jack Procter" at bounding box center [903, 241] width 56 height 10
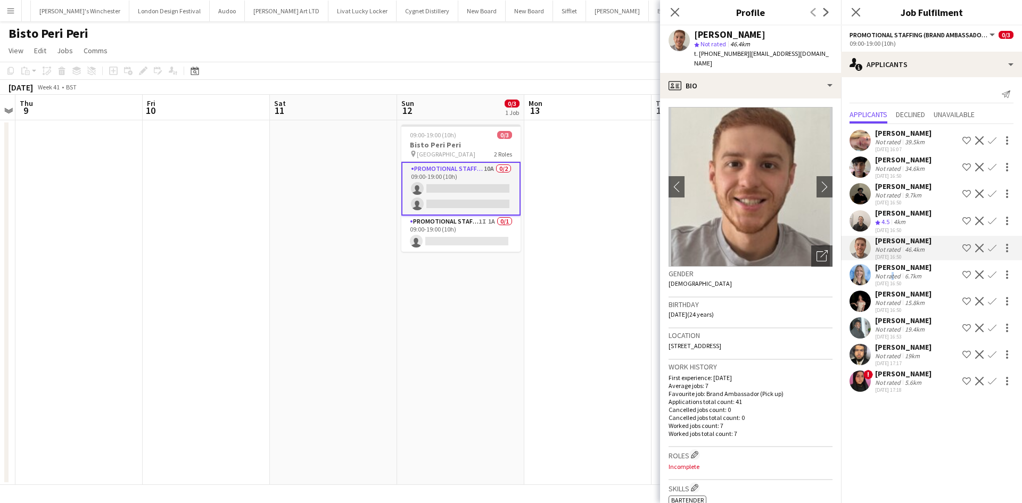
click at [890, 274] on div "Not rated" at bounding box center [889, 276] width 28 height 8
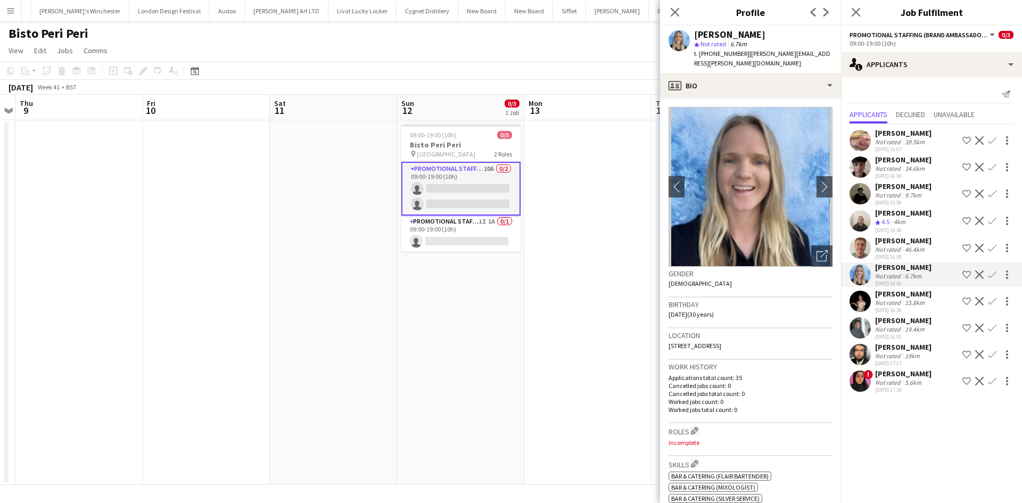
click at [903, 346] on div "Nabil Ahmad" at bounding box center [903, 347] width 56 height 10
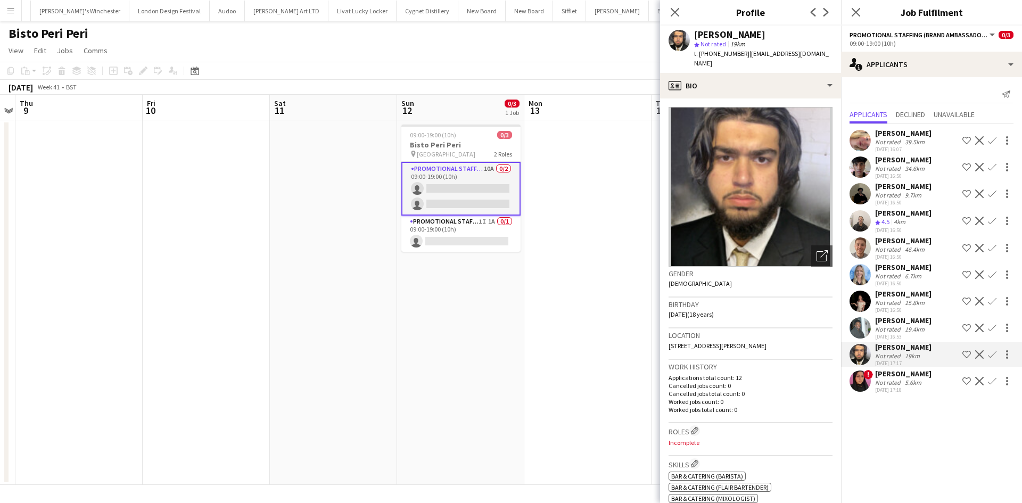
click at [893, 378] on div "Not rated" at bounding box center [889, 382] width 28 height 8
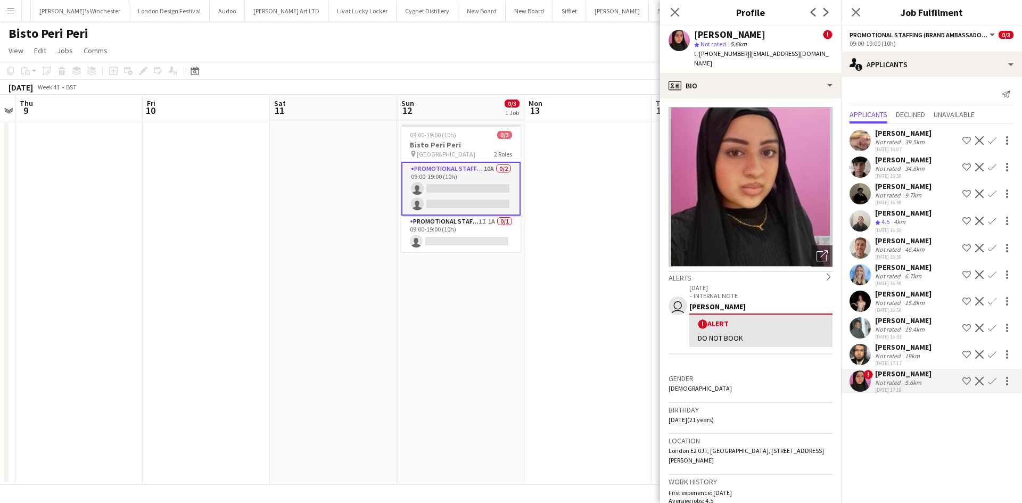
click at [907, 139] on div "39.5km" at bounding box center [914, 142] width 24 height 8
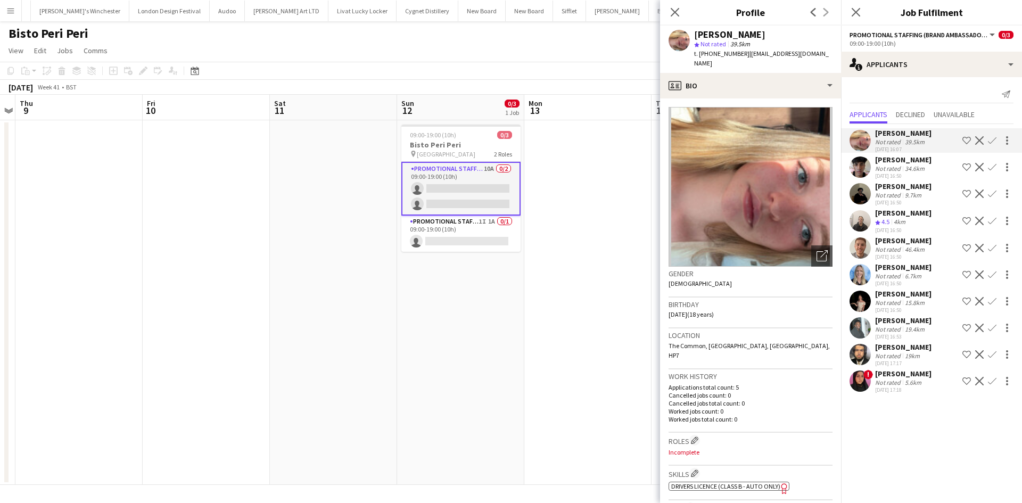
click at [911, 173] on div "24-09-2025 16:50" at bounding box center [903, 175] width 56 height 7
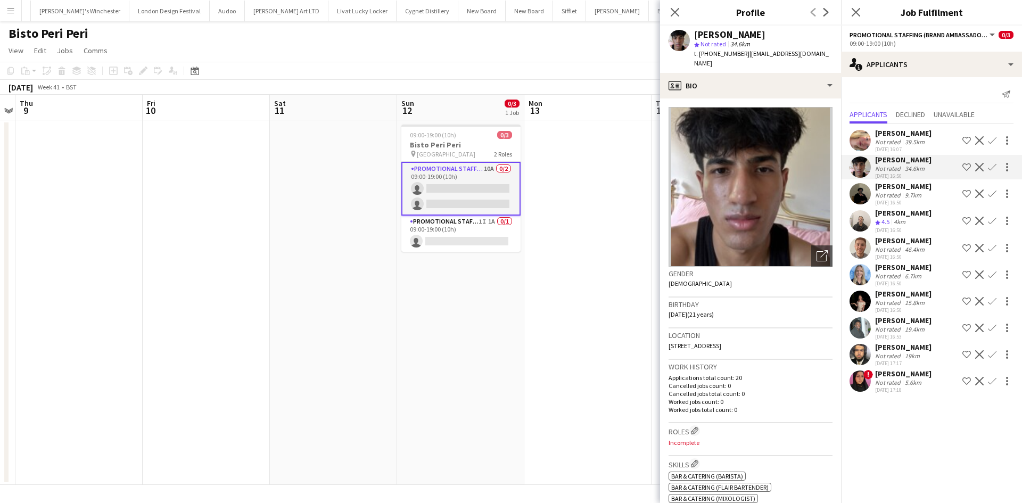
click at [905, 201] on div "24-09-2025 16:50" at bounding box center [903, 202] width 56 height 7
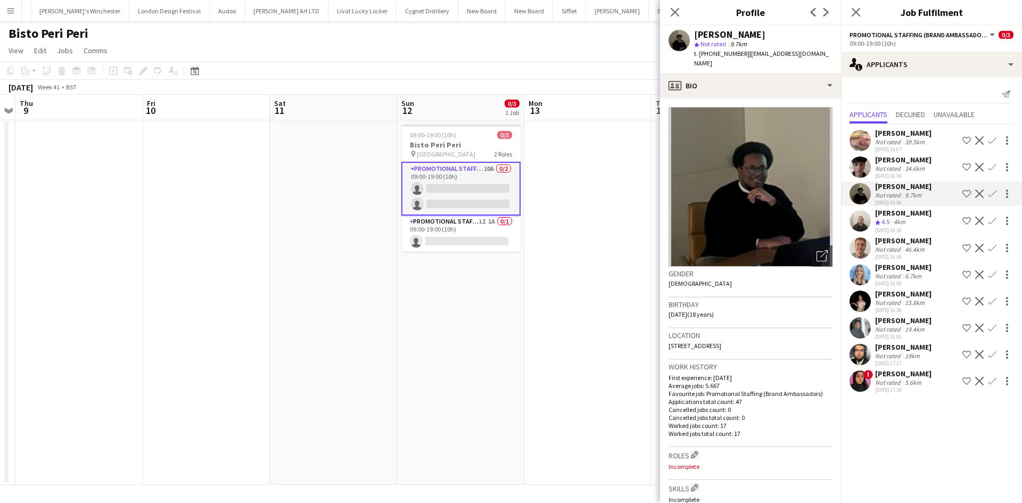
click at [901, 220] on div "4km" at bounding box center [899, 222] width 16 height 9
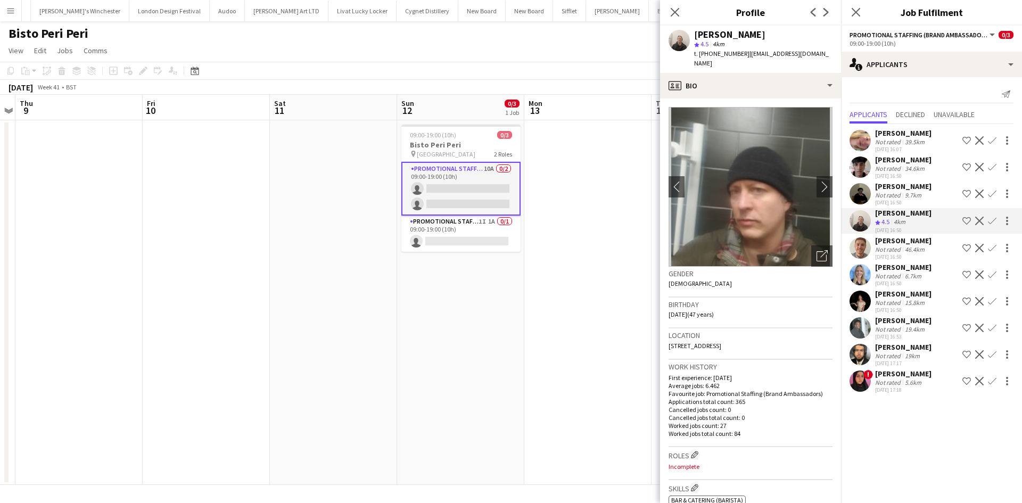
click at [888, 239] on div "Jack Procter" at bounding box center [903, 241] width 56 height 10
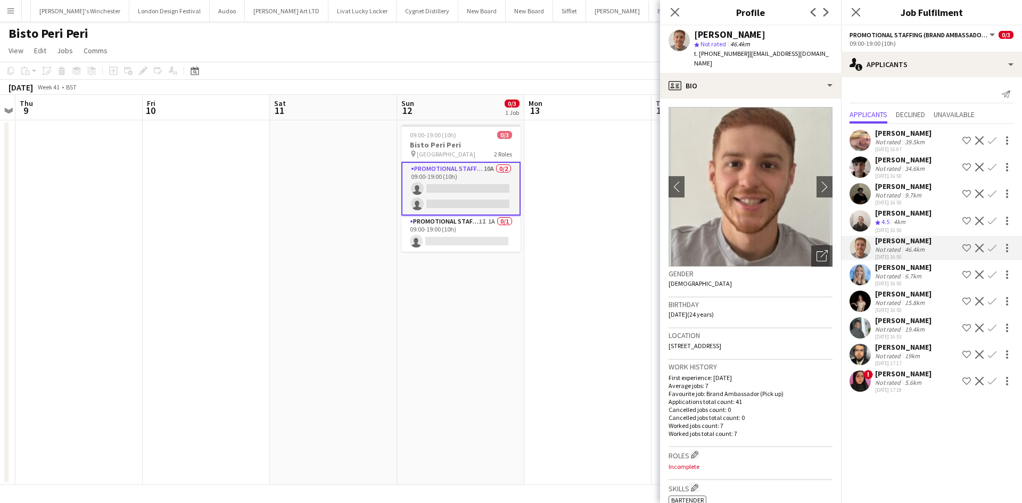
click at [912, 327] on div "19.4km" at bounding box center [914, 329] width 24 height 8
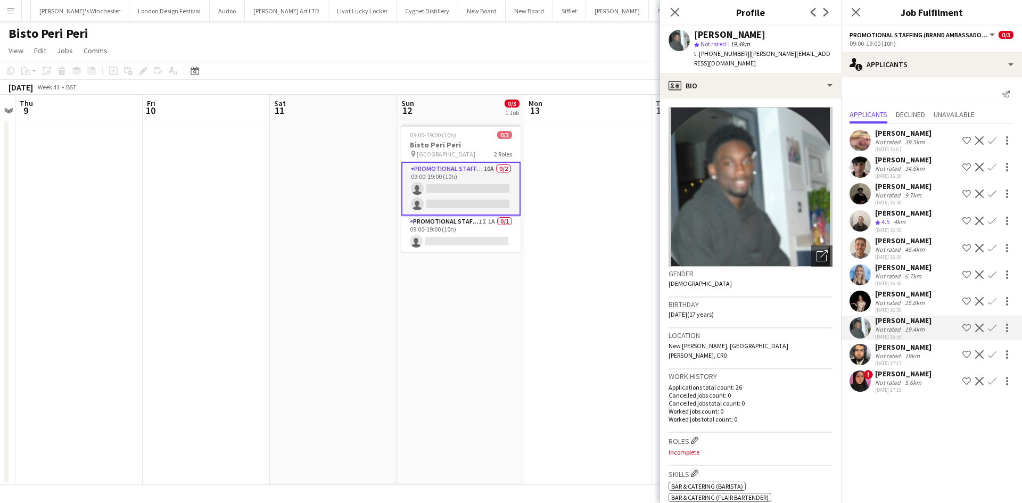
click at [907, 346] on div "Nabil Ahmad" at bounding box center [903, 347] width 56 height 10
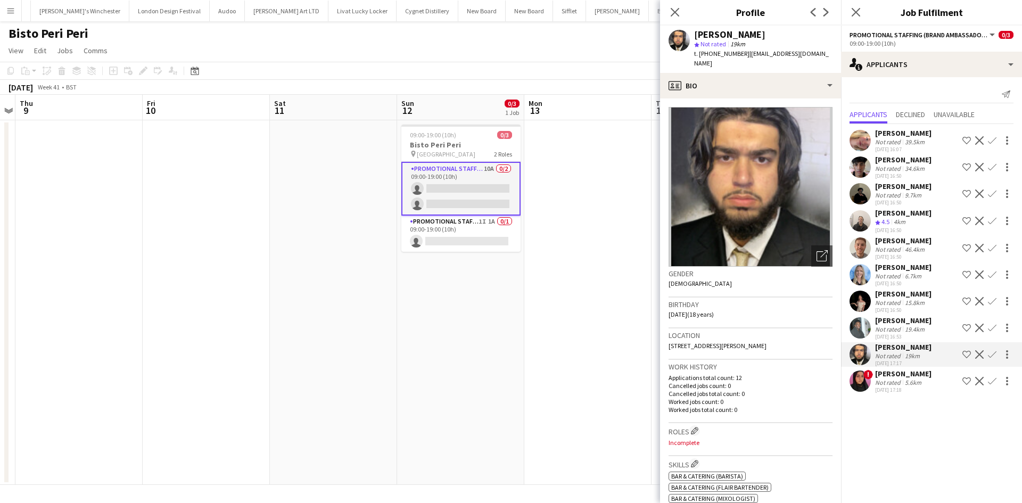
drag, startPoint x: 897, startPoint y: 381, endPoint x: 899, endPoint y: 376, distance: 5.6
click at [897, 380] on div "Not rated" at bounding box center [889, 382] width 28 height 8
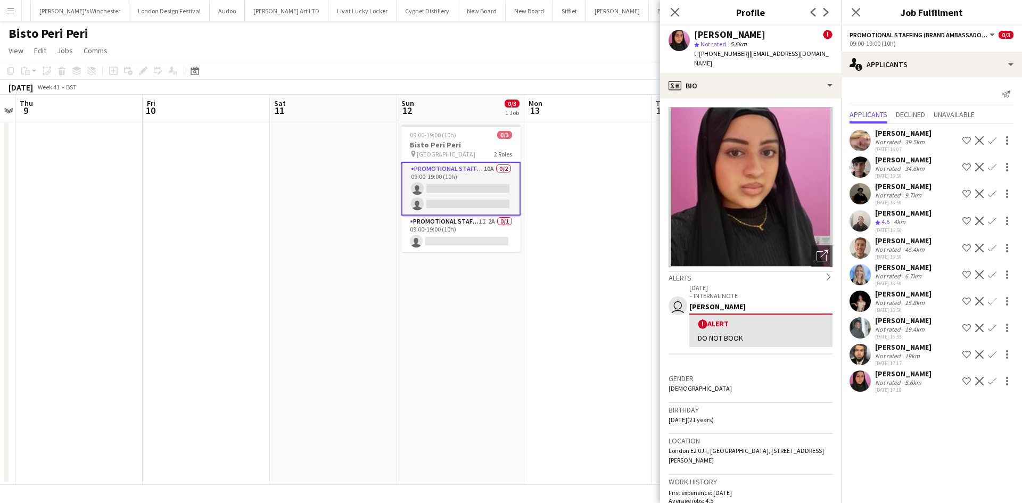
drag, startPoint x: 543, startPoint y: 311, endPoint x: 533, endPoint y: 307, distance: 10.8
click at [543, 310] on app-date-cell at bounding box center [587, 302] width 127 height 365
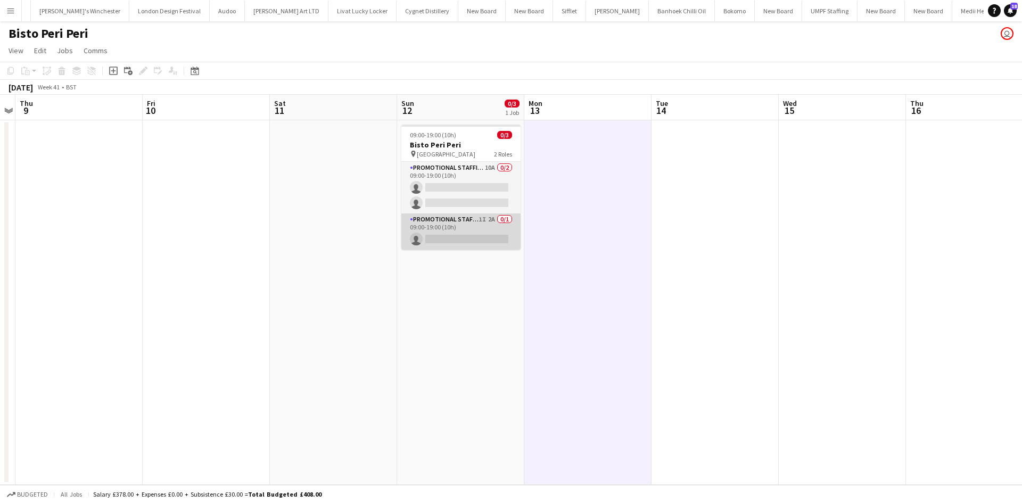
click at [491, 222] on app-card-role "Promotional Staffing (Team Leader) 1I 2A 0/1 09:00-19:00 (10h) single-neutral-a…" at bounding box center [460, 231] width 119 height 36
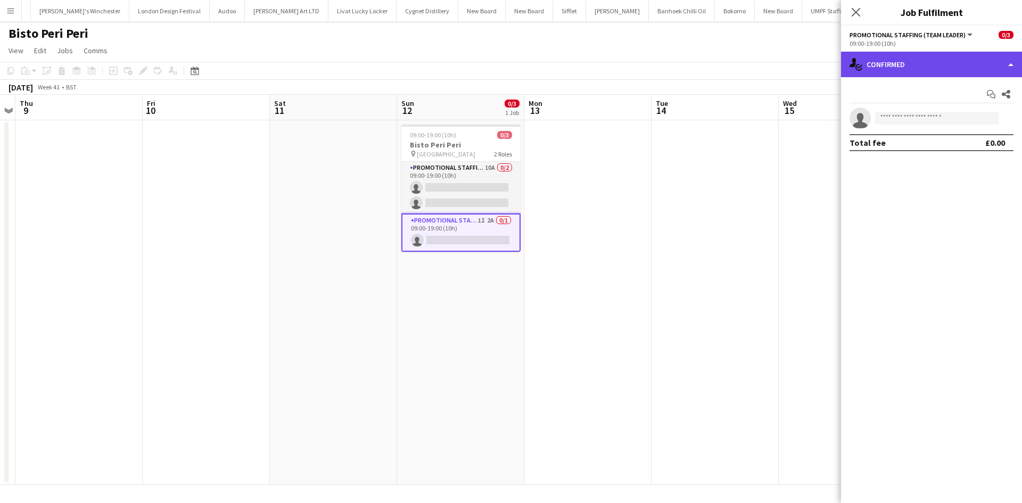
click at [950, 59] on div "single-neutral-actions-check-2 Confirmed" at bounding box center [931, 65] width 181 height 26
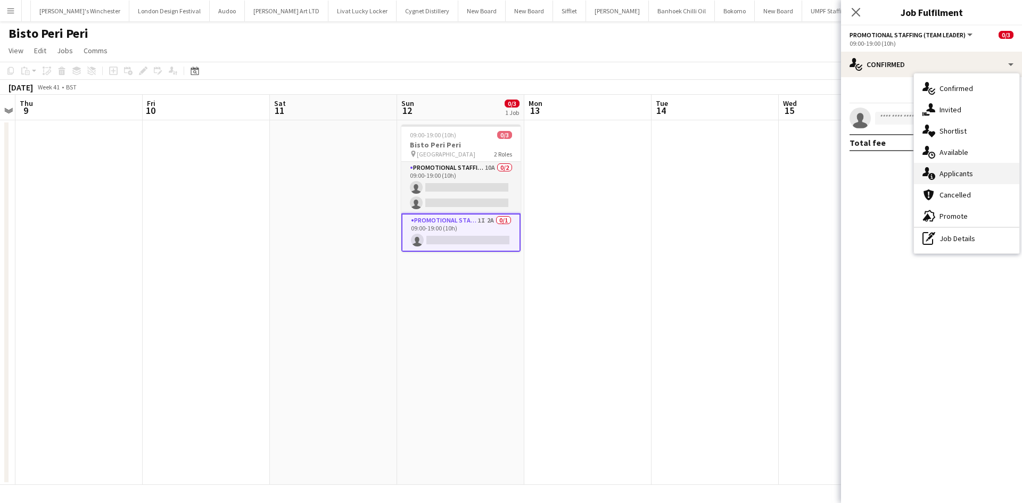
click at [967, 172] on span "Applicants" at bounding box center [956, 174] width 34 height 10
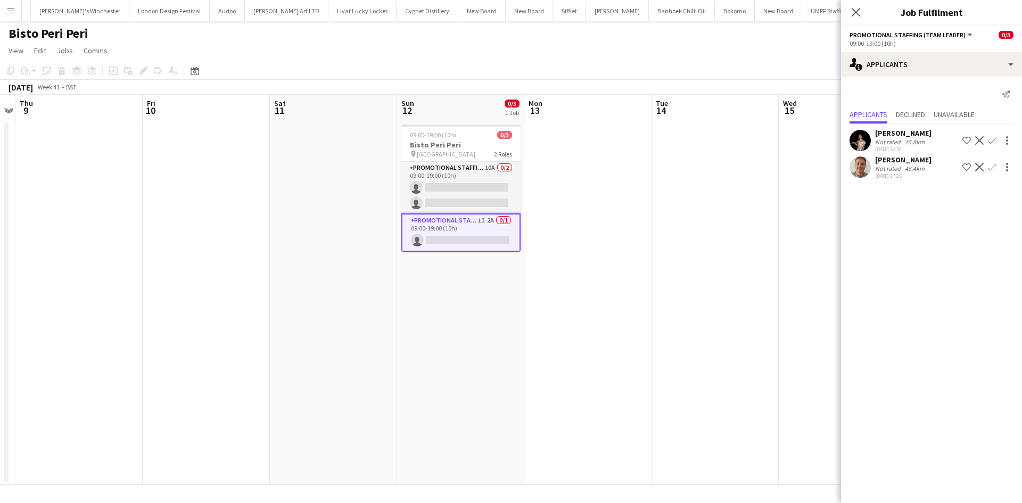
click at [893, 162] on div "Jack Procter" at bounding box center [903, 160] width 56 height 10
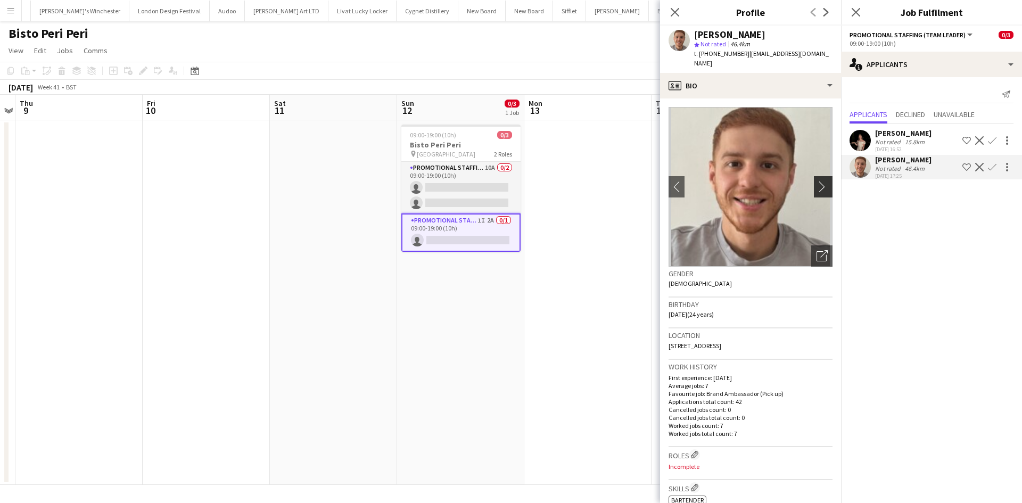
click at [818, 181] on app-icon "chevron-right" at bounding box center [824, 186] width 16 height 11
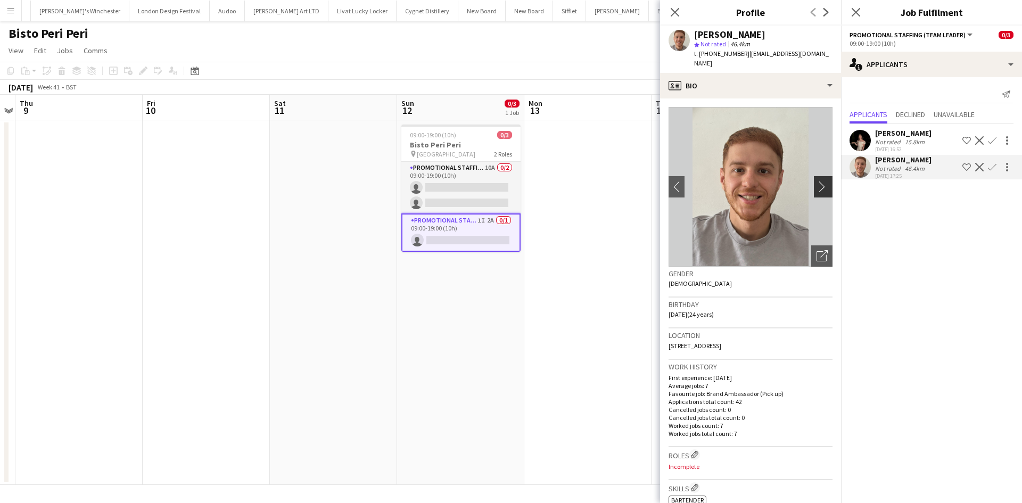
click at [816, 181] on app-icon "chevron-right" at bounding box center [824, 186] width 16 height 11
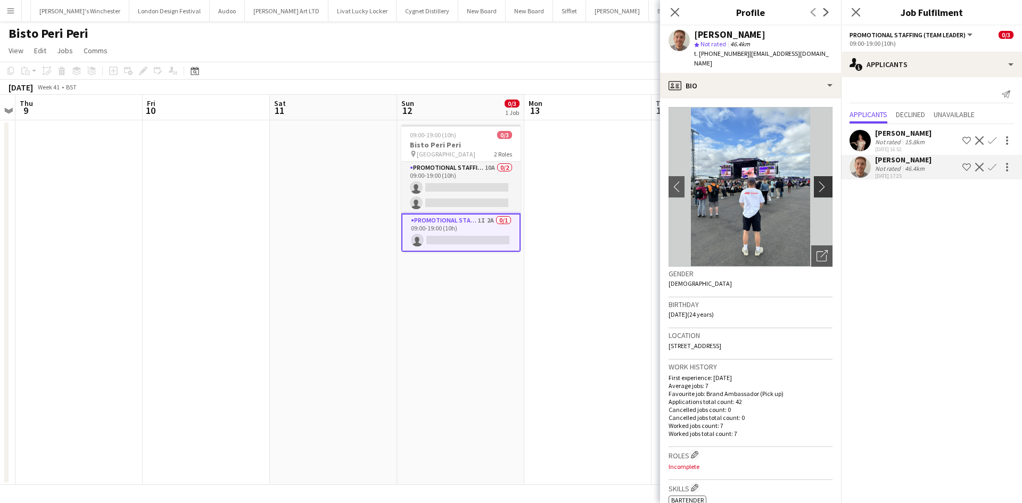
click at [818, 181] on app-icon "chevron-right" at bounding box center [824, 186] width 16 height 11
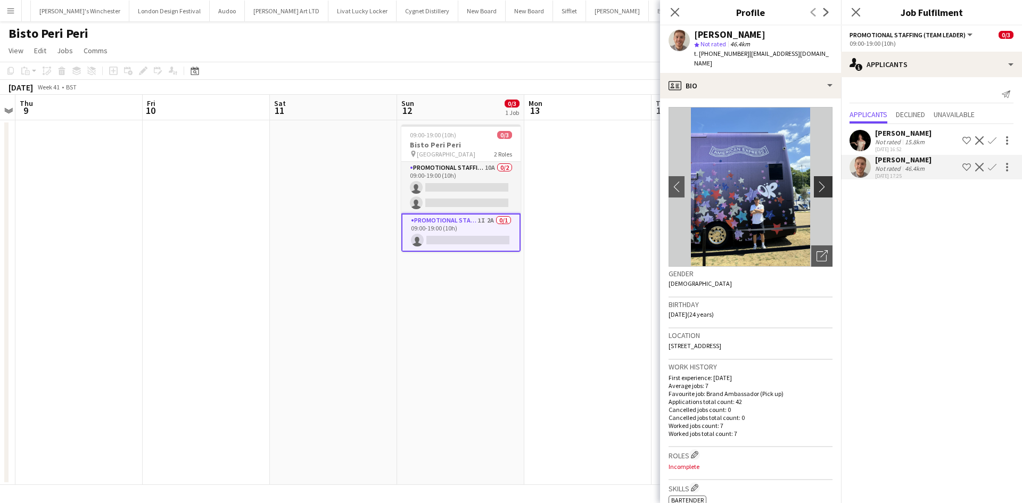
click at [818, 181] on app-icon "chevron-right" at bounding box center [824, 186] width 16 height 11
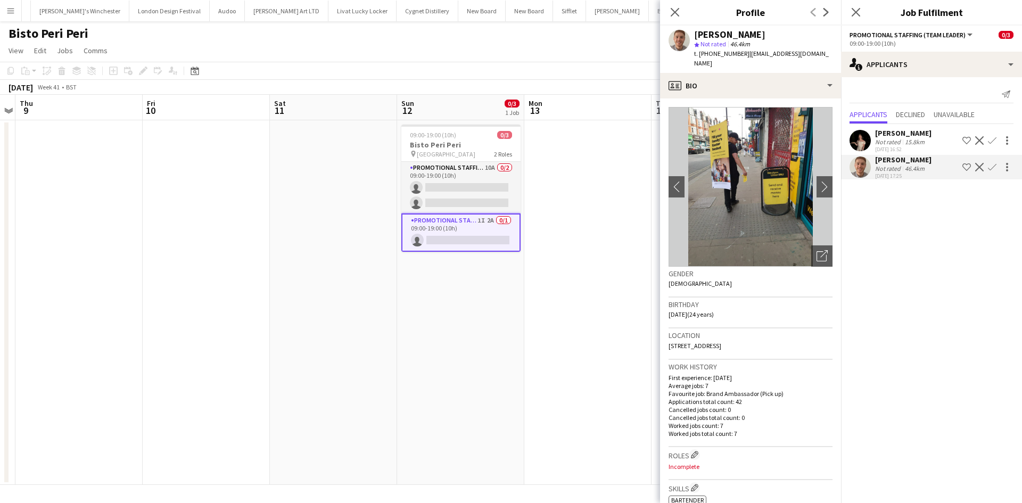
click at [588, 195] on app-date-cell at bounding box center [587, 302] width 127 height 365
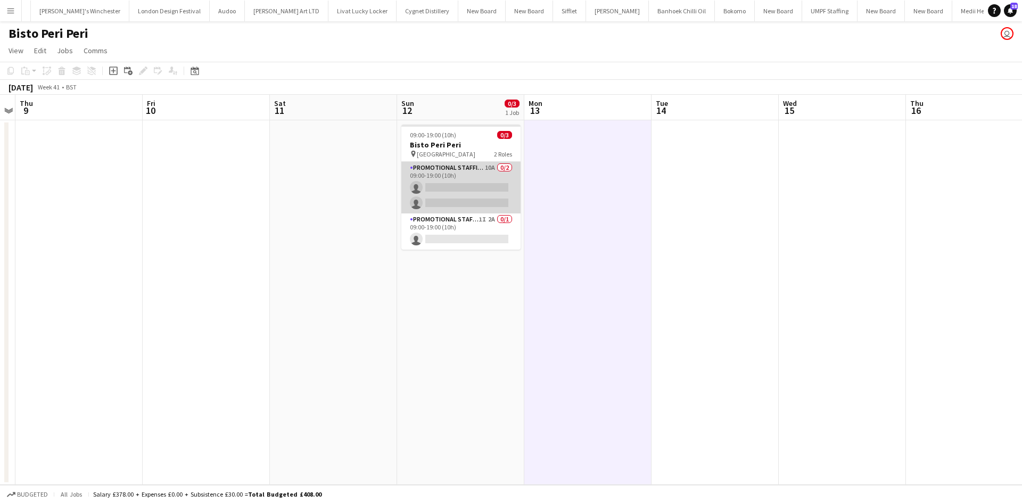
click at [484, 167] on app-card-role "Promotional Staffing (Brand Ambassadors) 10A 0/2 09:00-19:00 (10h) single-neutr…" at bounding box center [460, 188] width 119 height 52
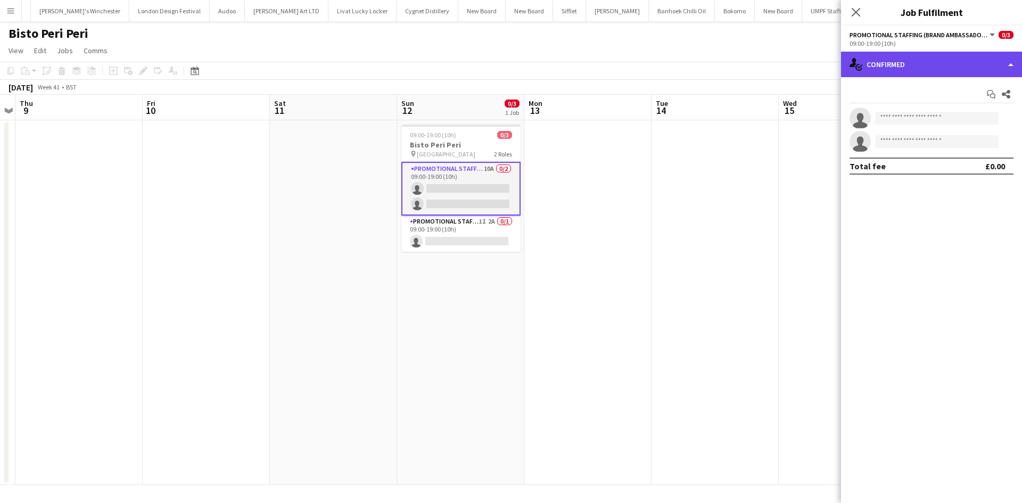
click at [959, 63] on div "single-neutral-actions-check-2 Confirmed" at bounding box center [931, 65] width 181 height 26
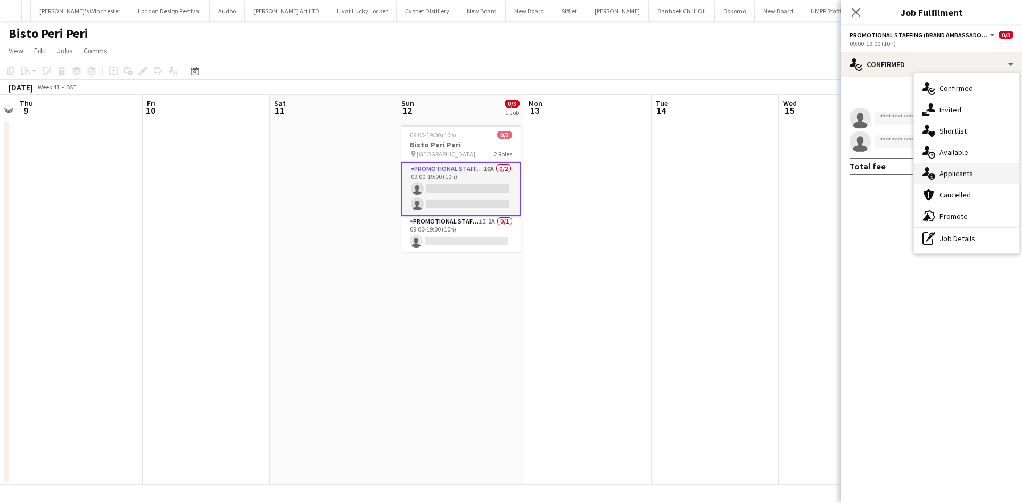
click at [966, 172] on span "Applicants" at bounding box center [956, 174] width 34 height 10
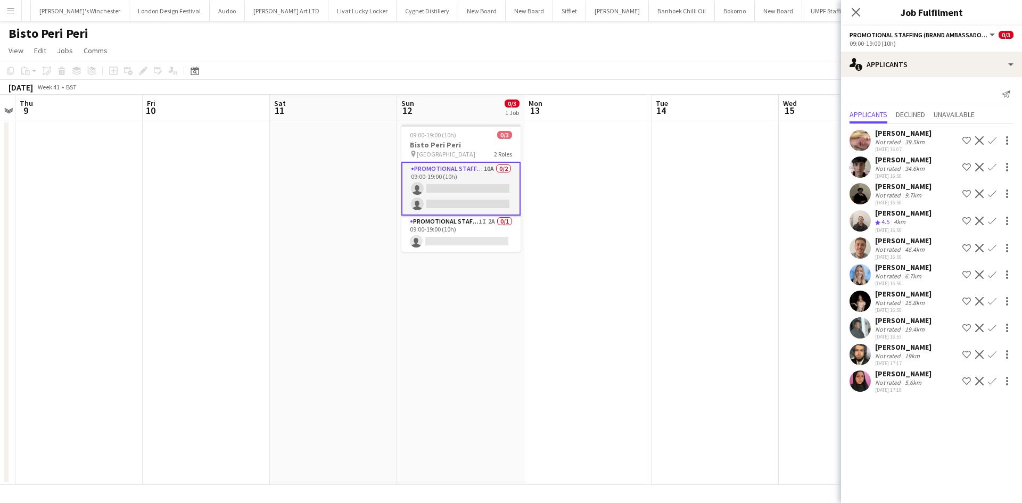
click at [988, 252] on app-icon "Confirm" at bounding box center [992, 248] width 9 height 9
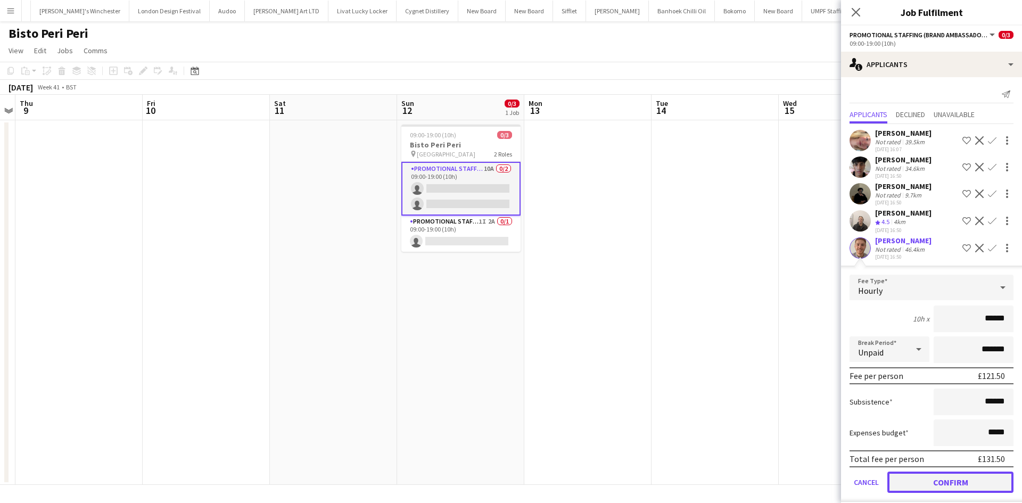
click at [937, 493] on button "Confirm" at bounding box center [950, 481] width 126 height 21
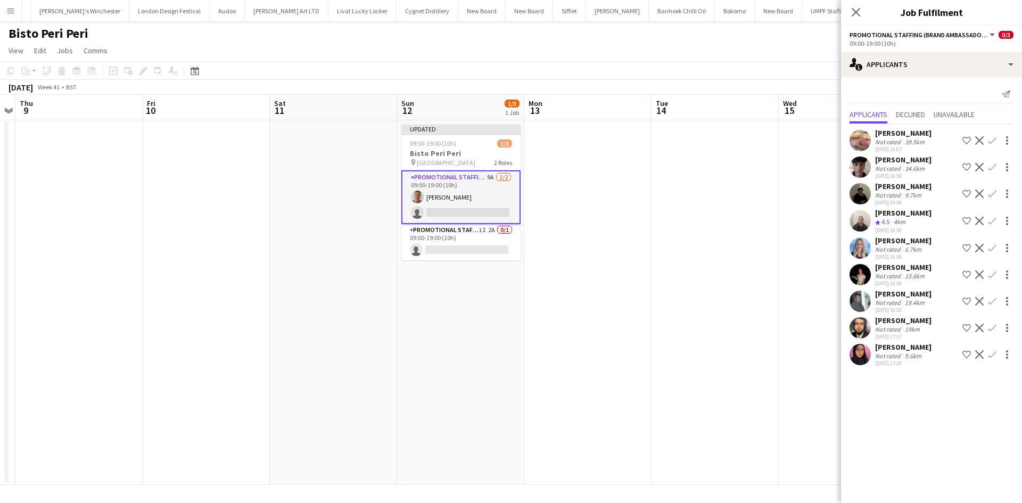
click at [686, 315] on app-date-cell at bounding box center [714, 302] width 127 height 365
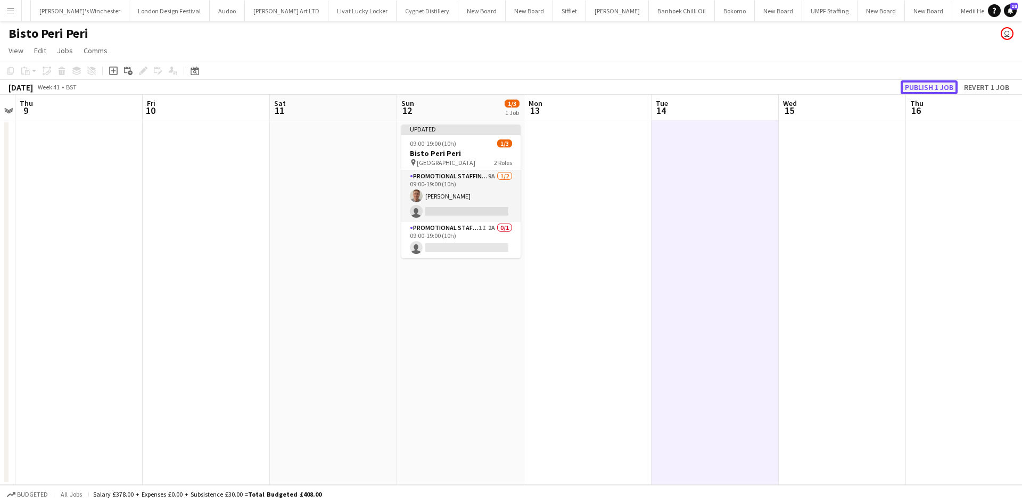
click at [932, 89] on button "Publish 1 job" at bounding box center [928, 87] width 57 height 14
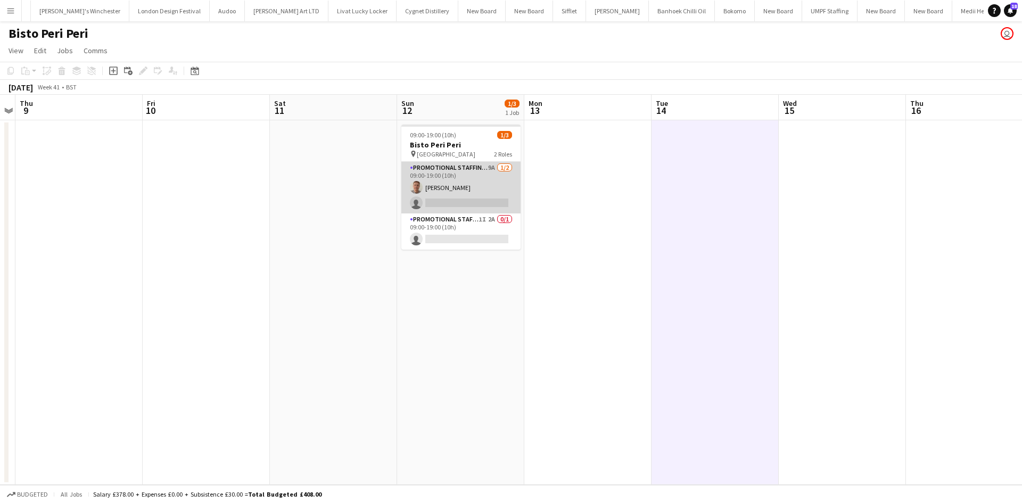
click at [491, 166] on app-card-role "Promotional Staffing (Brand Ambassadors) 9A 1/2 09:00-19:00 (10h) Jack Procter …" at bounding box center [460, 188] width 119 height 52
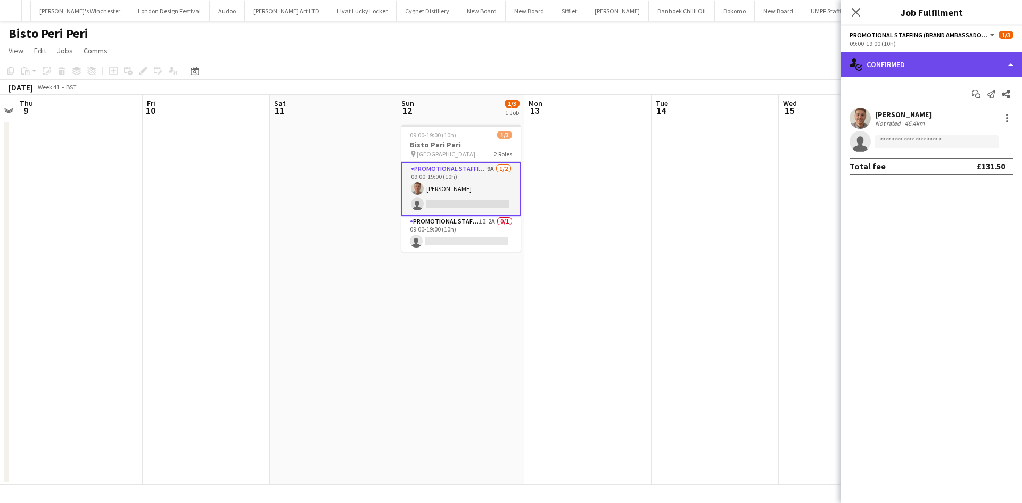
click at [900, 57] on div "single-neutral-actions-check-2 Confirmed" at bounding box center [931, 65] width 181 height 26
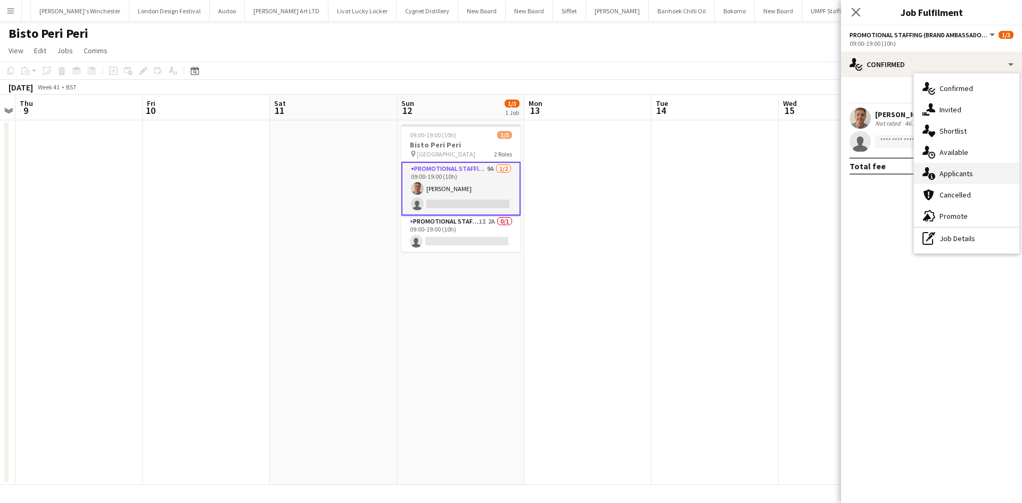
click at [973, 166] on div "single-neutral-actions-information Applicants" at bounding box center [966, 173] width 105 height 21
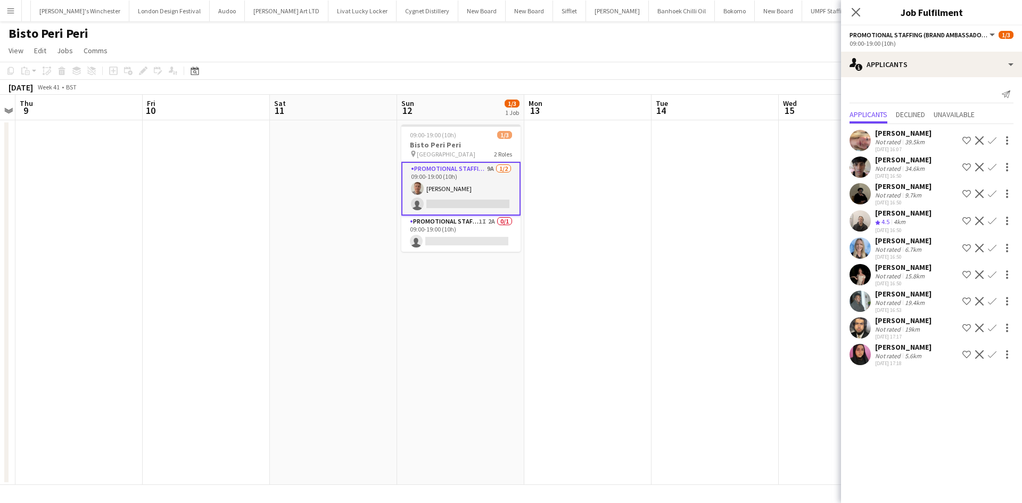
click at [899, 253] on div "Not rated" at bounding box center [889, 249] width 28 height 8
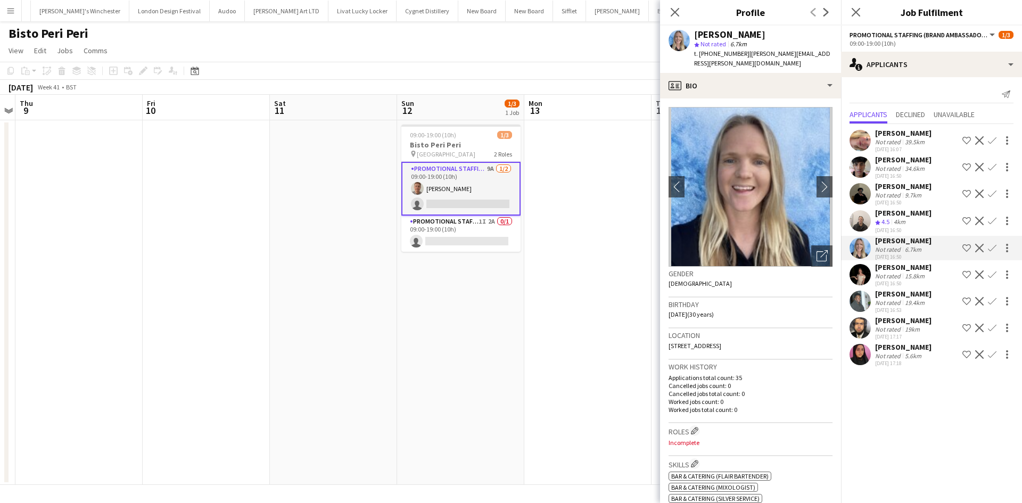
click at [888, 226] on span "4.5" at bounding box center [885, 222] width 8 height 8
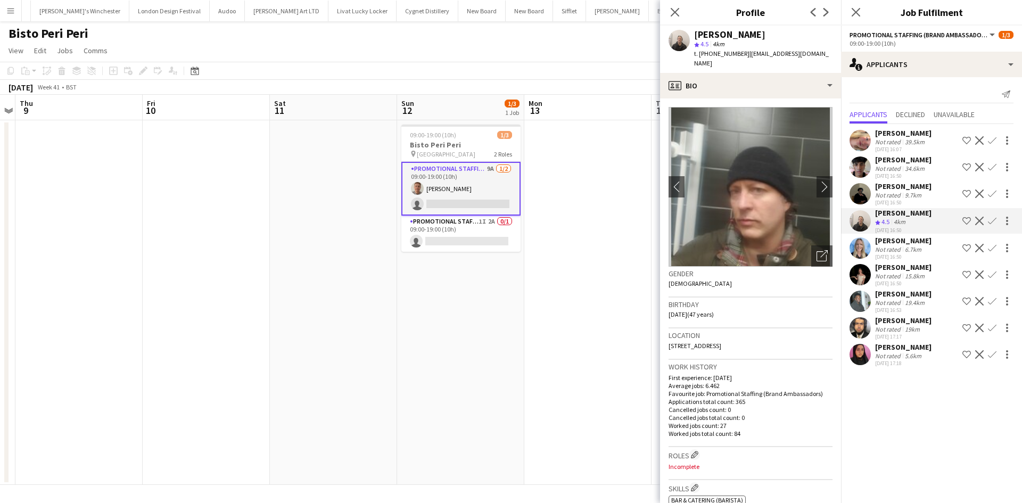
drag, startPoint x: 592, startPoint y: 340, endPoint x: 594, endPoint y: 333, distance: 7.2
click at [593, 340] on app-date-cell at bounding box center [587, 302] width 127 height 365
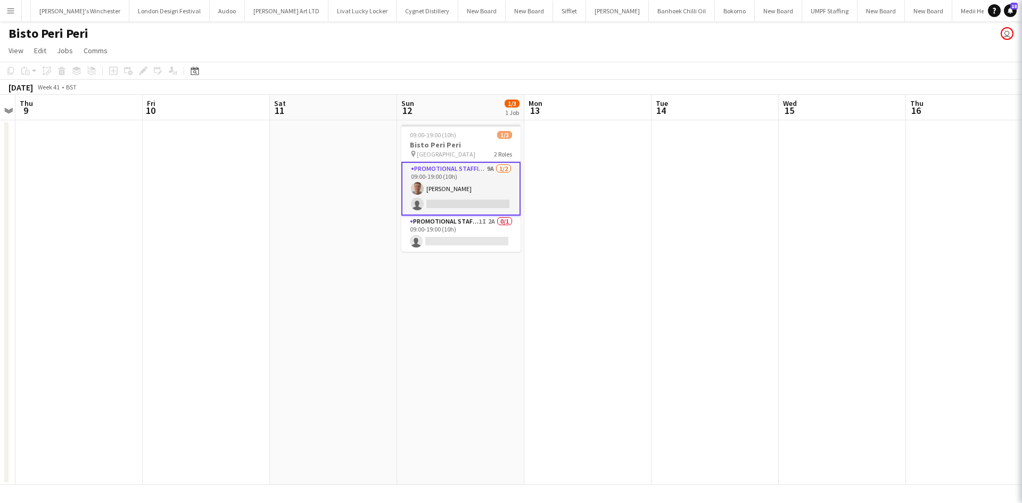
scroll to position [0, 364]
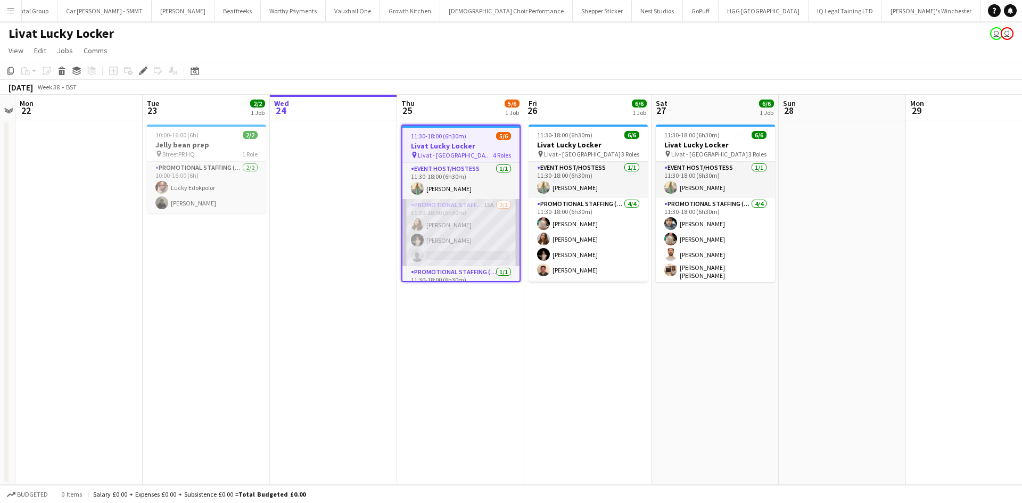
scroll to position [0, 1811]
drag, startPoint x: 481, startPoint y: 200, endPoint x: 471, endPoint y: 203, distance: 10.3
click at [481, 199] on app-card-role "Promotional Staffing (Brand Ambassadors) 15A [DATE] 11:30-18:00 (6h30m) [PERSON…" at bounding box center [460, 232] width 117 height 67
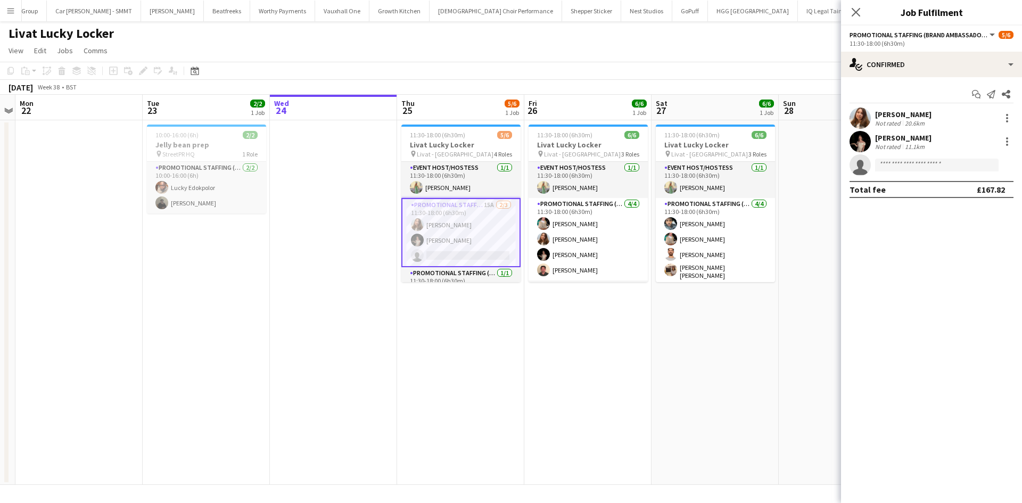
click at [986, 49] on app-options-switcher "Promotional Staffing (Brand Ambassadors) All roles Promotional Staffing (Brand …" at bounding box center [931, 39] width 181 height 26
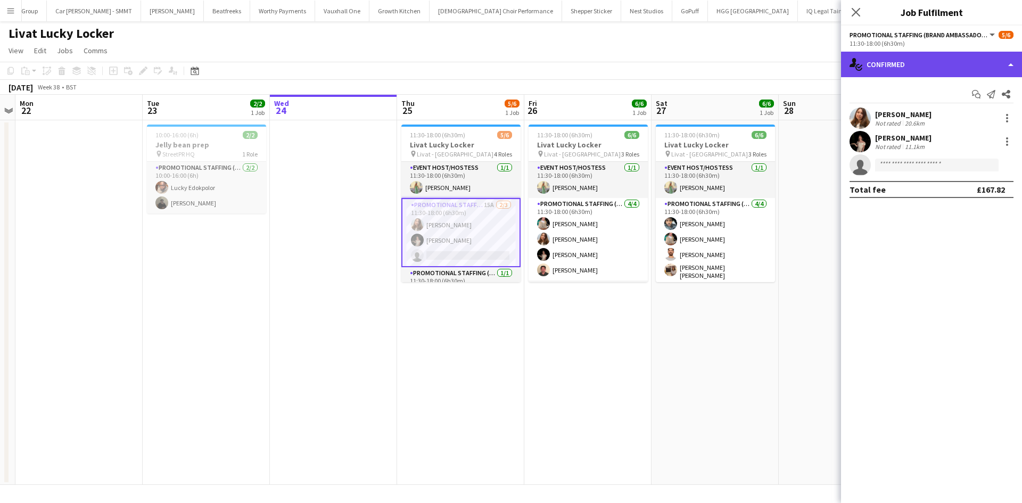
click at [985, 60] on div "single-neutral-actions-check-2 Confirmed" at bounding box center [931, 65] width 181 height 26
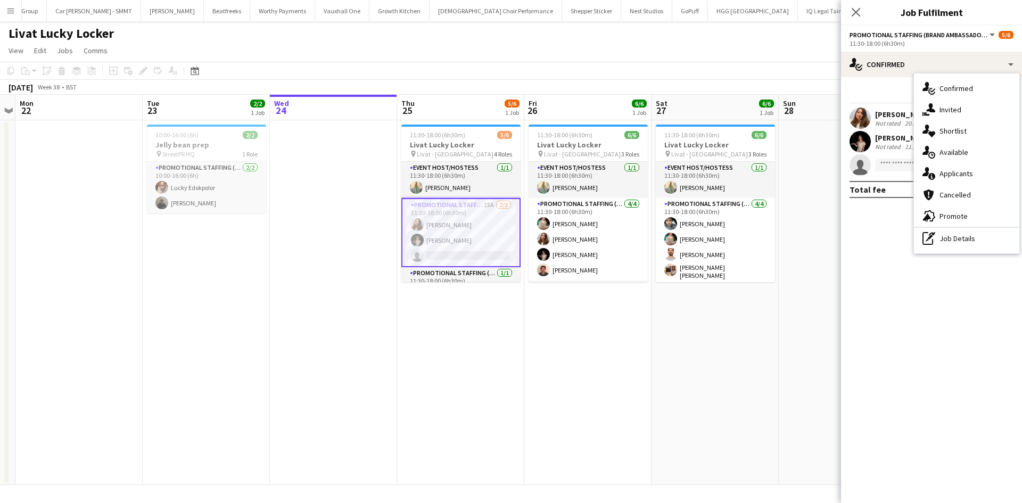
click at [971, 182] on div "single-neutral-actions-information Applicants" at bounding box center [966, 173] width 105 height 21
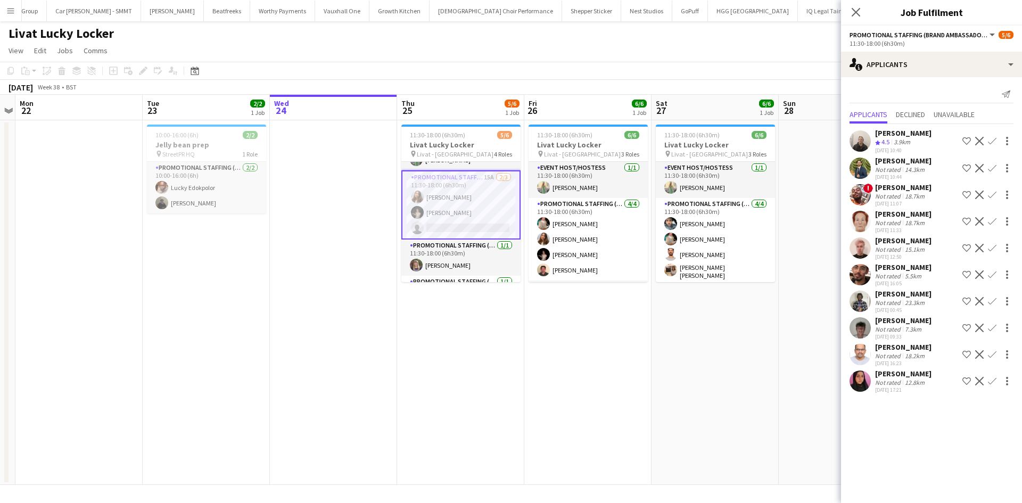
scroll to position [0, 0]
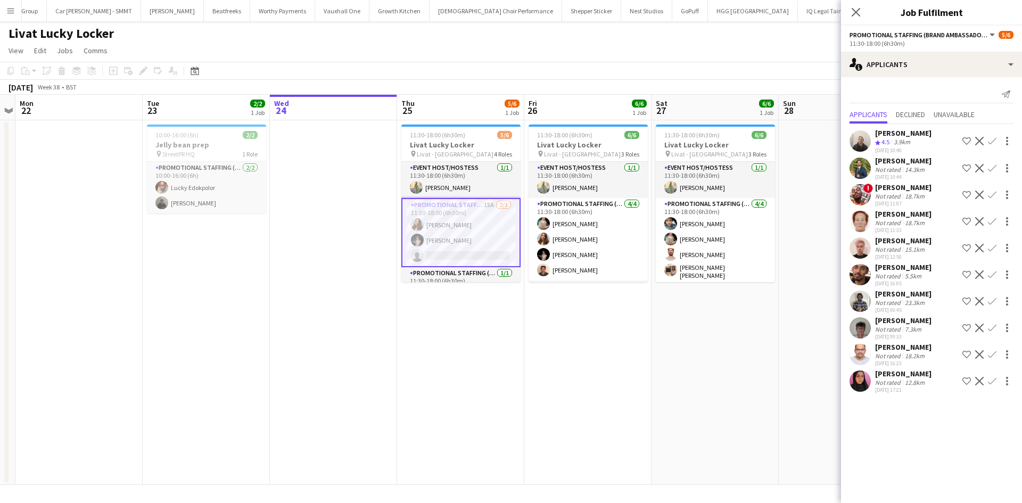
click at [901, 244] on div "[PERSON_NAME]" at bounding box center [903, 241] width 56 height 10
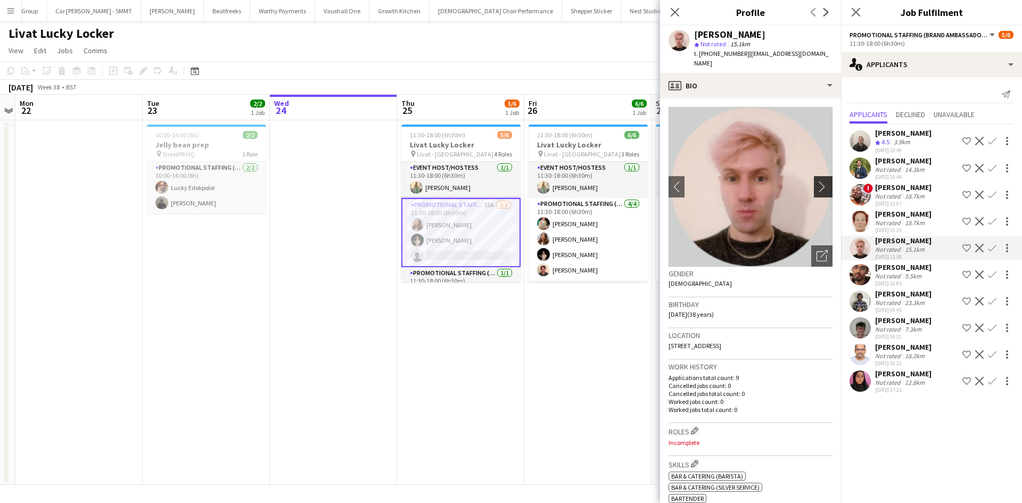
click at [816, 181] on app-icon "chevron-right" at bounding box center [824, 186] width 16 height 11
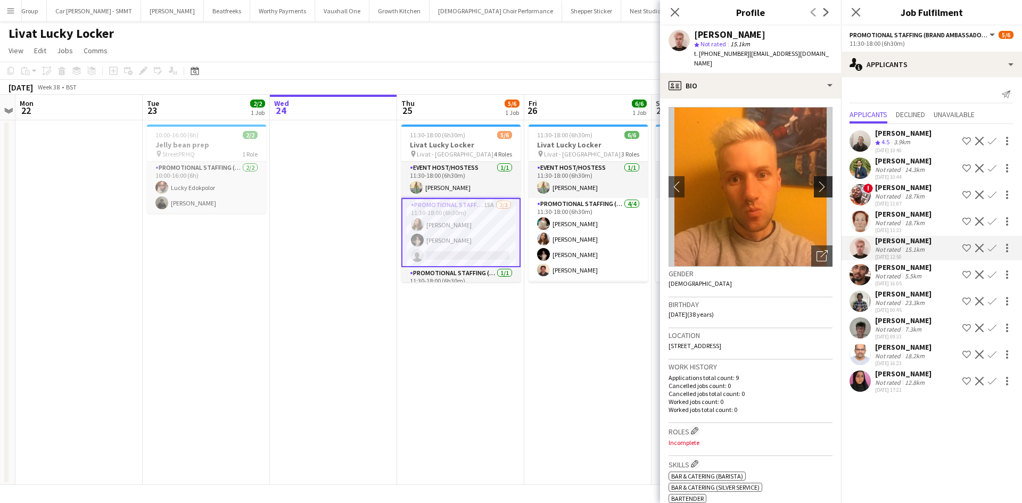
click at [817, 181] on app-icon "chevron-right" at bounding box center [824, 186] width 16 height 11
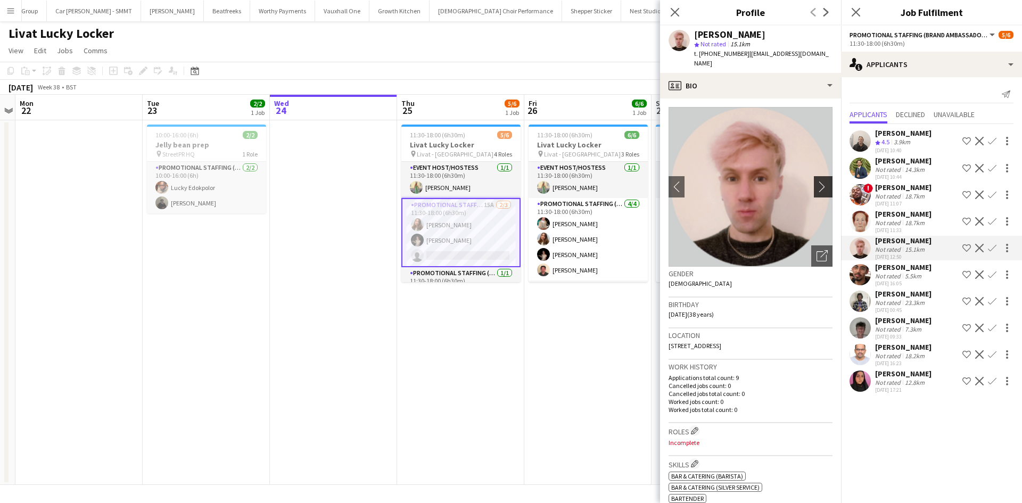
click at [817, 181] on app-icon "chevron-right" at bounding box center [824, 186] width 16 height 11
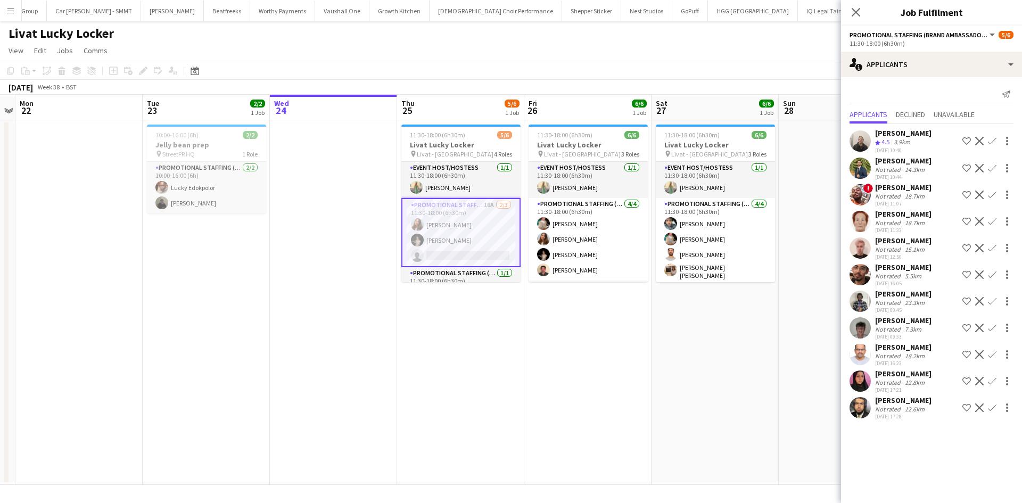
click at [991, 247] on app-icon "Confirm" at bounding box center [992, 248] width 9 height 9
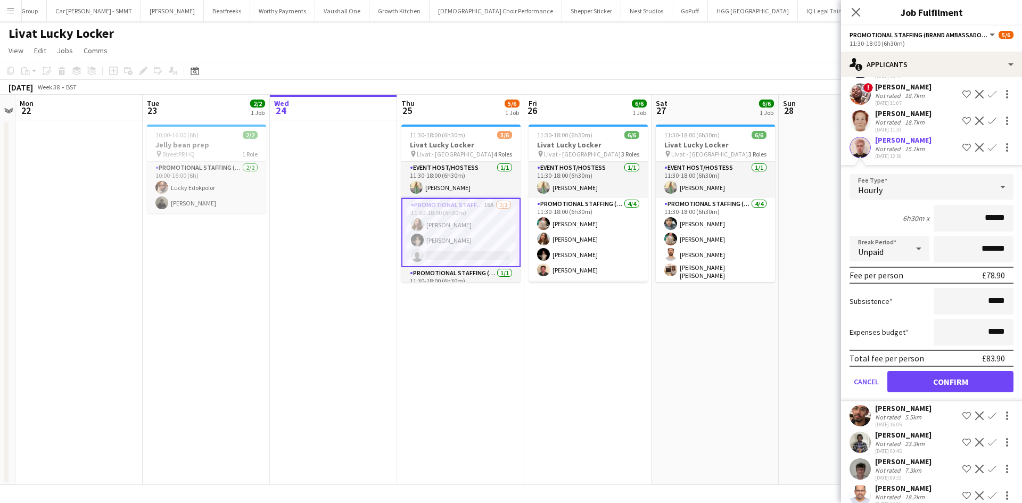
scroll to position [106, 0]
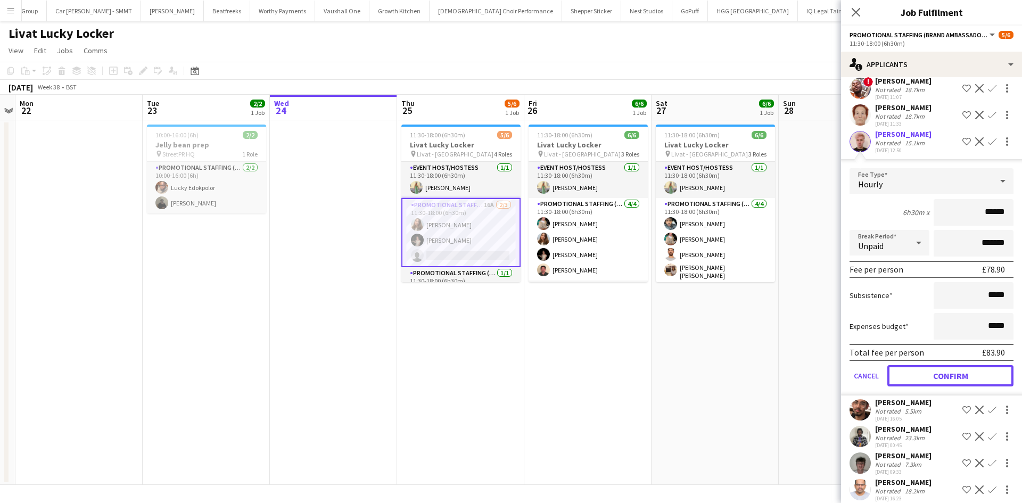
drag, startPoint x: 957, startPoint y: 370, endPoint x: 910, endPoint y: 365, distance: 47.1
click at [958, 370] on button "Confirm" at bounding box center [950, 375] width 126 height 21
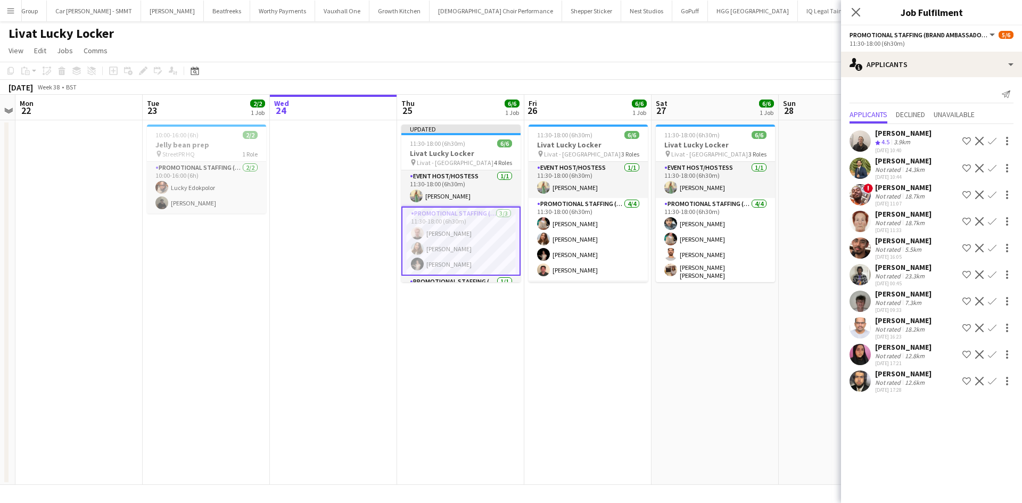
scroll to position [0, 0]
click at [713, 330] on app-date-cell "11:30-18:00 (6h30m) 6/6 Livat Lucky Locker pin Livat - King Street 3 Roles Even…" at bounding box center [714, 302] width 127 height 365
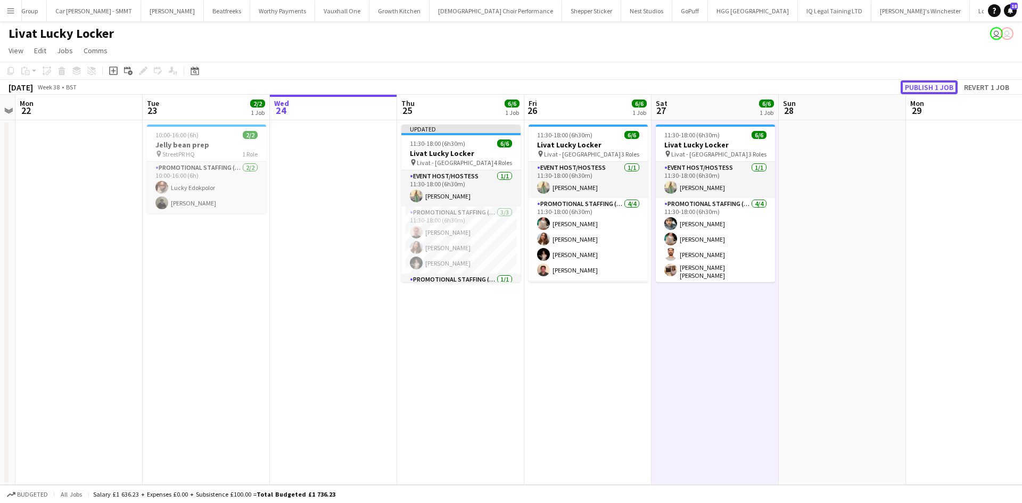
click at [931, 84] on button "Publish 1 job" at bounding box center [928, 87] width 57 height 14
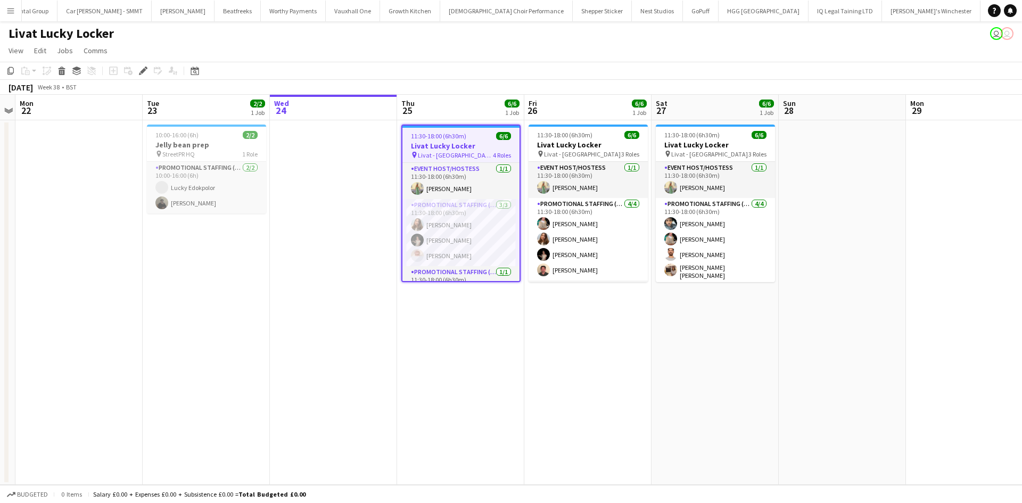
scroll to position [0, 1811]
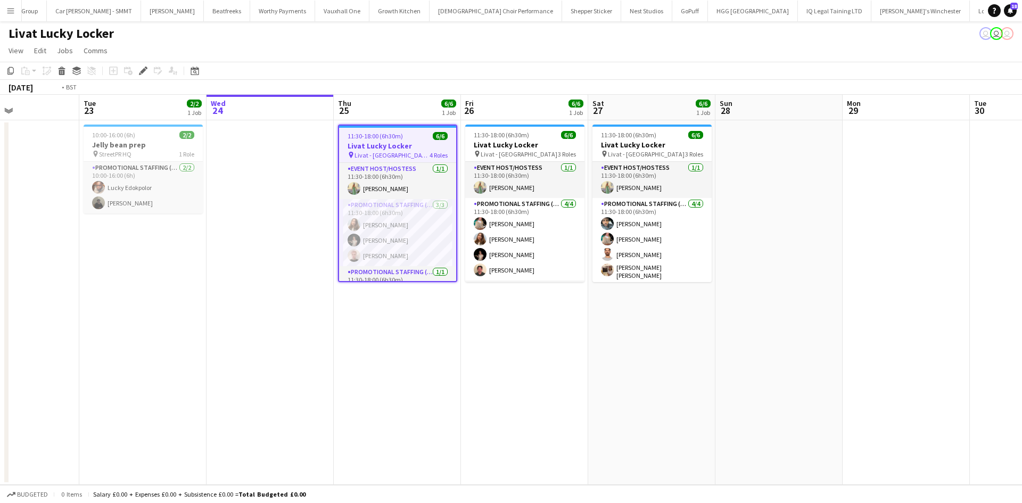
drag, startPoint x: 578, startPoint y: 324, endPoint x: 514, endPoint y: 322, distance: 64.9
click at [514, 322] on app-calendar-viewport "Fri 19 Sat 20 Sun 21 Mon 22 Tue 23 2/2 1 Job Wed 24 Thu 25 6/6 1 Job Fri 26 6/6…" at bounding box center [511, 290] width 1022 height 390
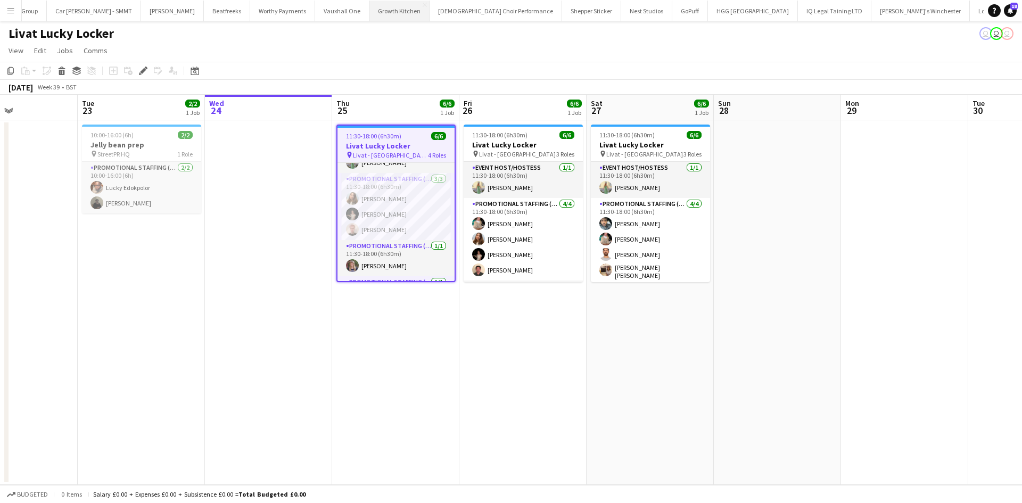
scroll to position [0, 0]
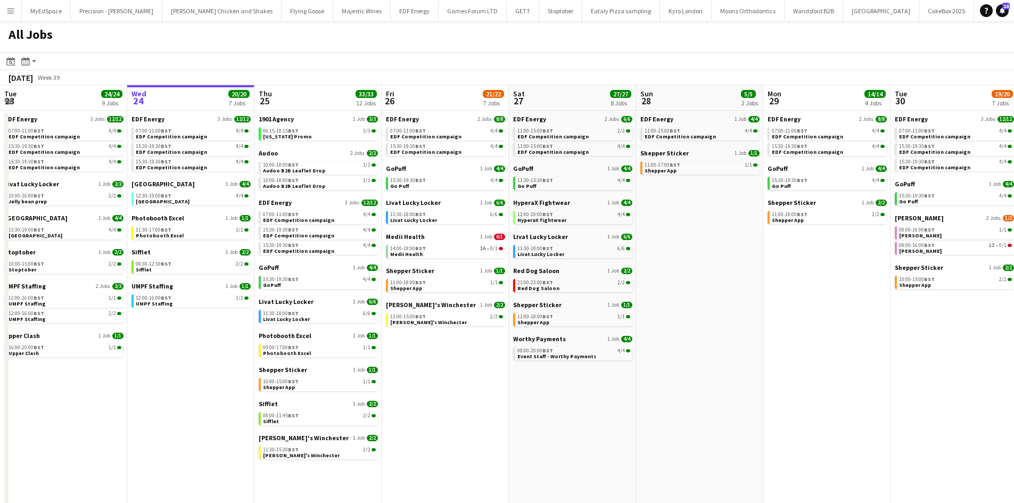
scroll to position [0, 287]
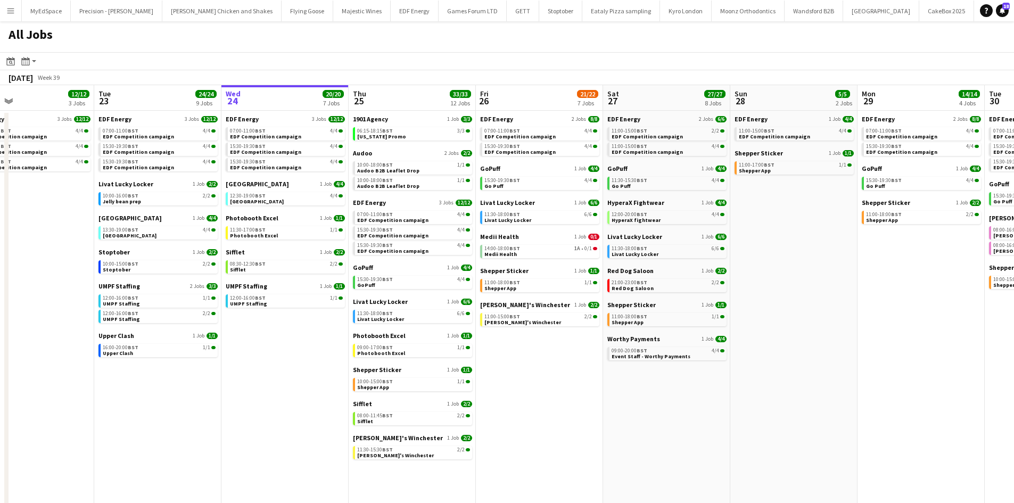
drag, startPoint x: 535, startPoint y: 435, endPoint x: 551, endPoint y: 435, distance: 15.4
click at [551, 435] on app-calendar-viewport "Sat 20 20/21 9 Jobs Sun 21 2/2 1 Job Mon 22 12/12 3 Jobs Tue 23 24/24 9 Jobs We…" at bounding box center [507, 322] width 1014 height 474
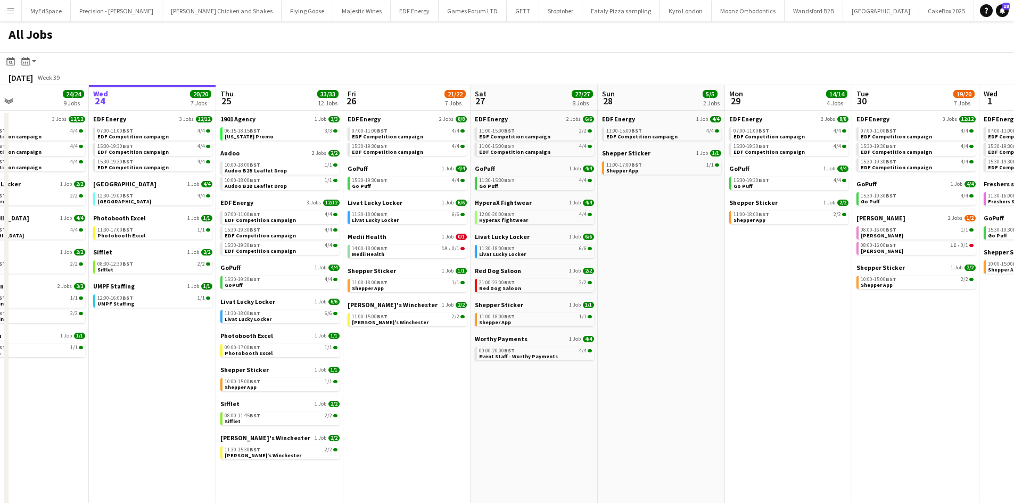
drag, startPoint x: 645, startPoint y: 445, endPoint x: 523, endPoint y: 413, distance: 126.0
click at [512, 413] on app-calendar-viewport "Sat 20 20/21 9 Jobs Sun 21 2/2 1 Job Mon 22 12/12 3 Jobs Tue 23 24/24 9 Jobs We…" at bounding box center [507, 322] width 1014 height 474
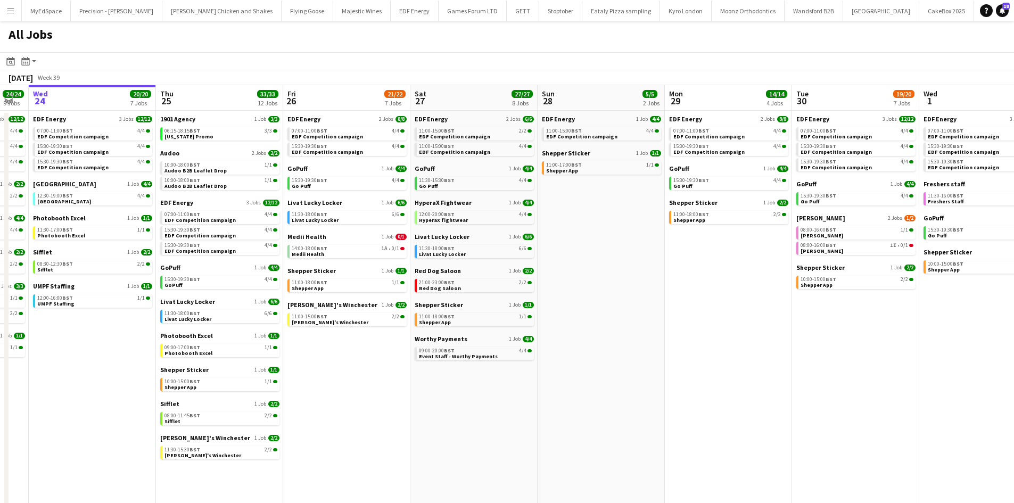
drag, startPoint x: 633, startPoint y: 410, endPoint x: 564, endPoint y: 391, distance: 71.8
click at [564, 391] on app-calendar-viewport "Sat 20 20/21 9 Jobs Sun 21 2/2 1 Job Mon 22 12/12 3 Jobs Tue 23 24/24 9 Jobs We…" at bounding box center [507, 322] width 1014 height 474
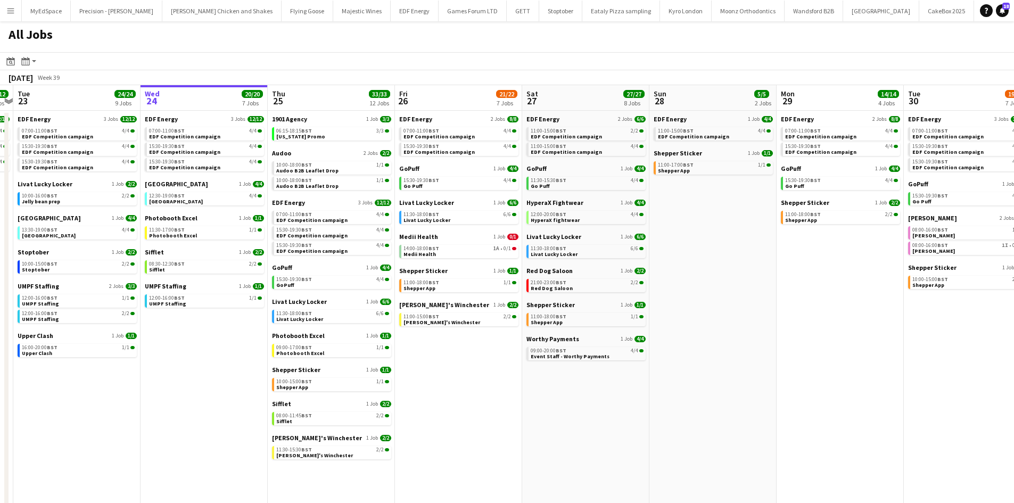
drag, startPoint x: 542, startPoint y: 396, endPoint x: 663, endPoint y: 398, distance: 121.3
click at [663, 398] on app-calendar-viewport "Sat 20 20/21 9 Jobs Sun 21 2/2 1 Job Mon 22 12/12 3 Jobs Tue 23 24/24 9 Jobs We…" at bounding box center [507, 322] width 1014 height 474
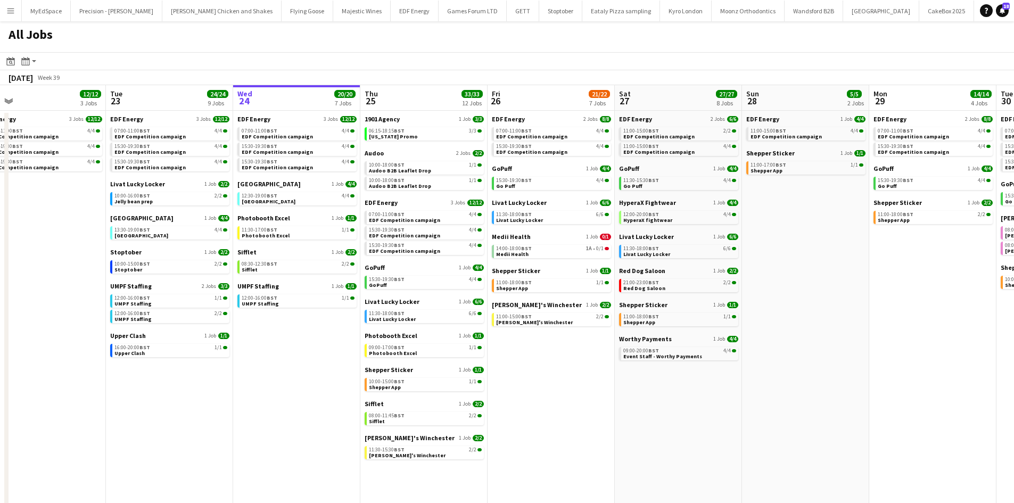
scroll to position [0, 272]
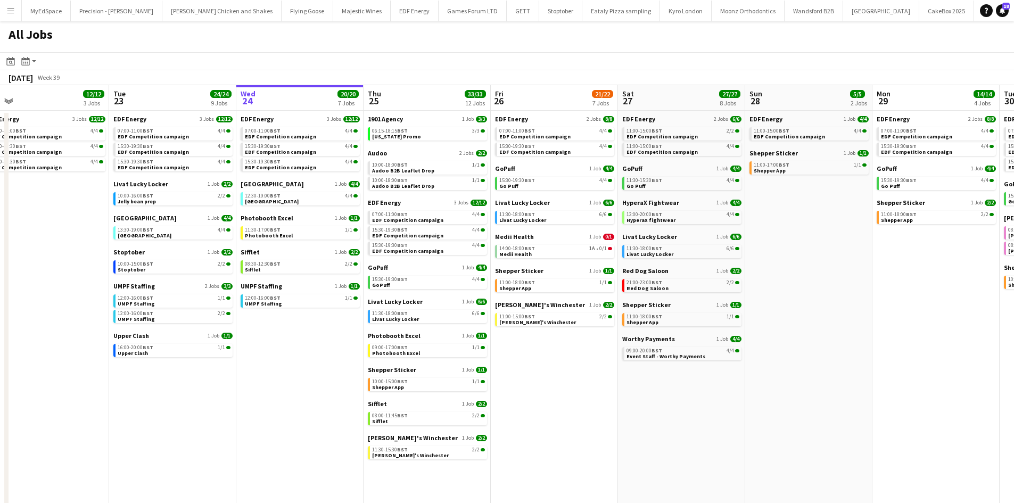
drag, startPoint x: 411, startPoint y: 425, endPoint x: 506, endPoint y: 419, distance: 95.4
click at [506, 419] on app-calendar-viewport "Sat 20 20/21 9 Jobs Sun 21 2/2 1 Job Mon 22 12/12 3 Jobs Tue 23 24/24 9 Jobs We…" at bounding box center [507, 322] width 1014 height 474
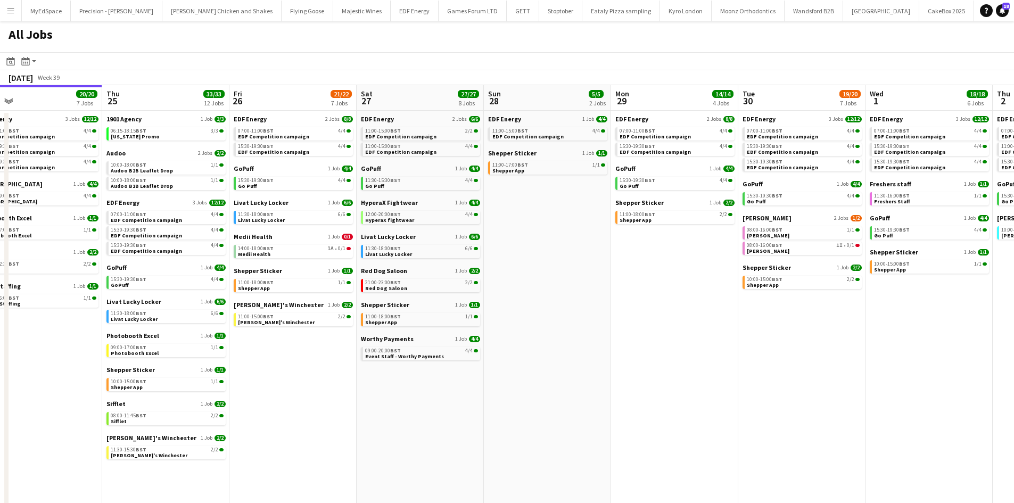
drag, startPoint x: 717, startPoint y: 380, endPoint x: 444, endPoint y: 352, distance: 274.4
click at [440, 350] on app-calendar-viewport "Sat 20 20/21 9 Jobs Sun 21 2/2 1 Job Mon 22 12/12 3 Jobs Tue 23 24/24 9 Jobs We…" at bounding box center [507, 322] width 1014 height 474
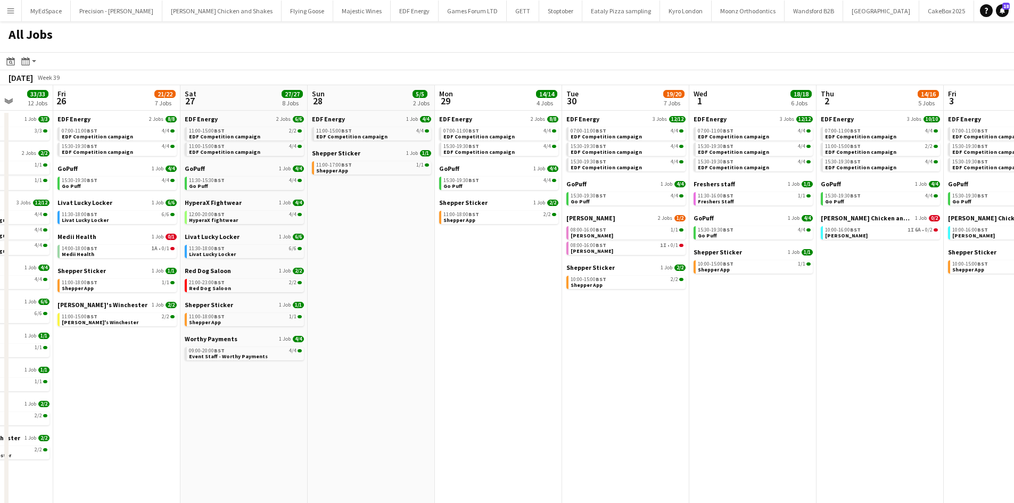
drag, startPoint x: 684, startPoint y: 383, endPoint x: 601, endPoint y: 375, distance: 82.9
click at [601, 375] on app-calendar-viewport "Mon 22 12/12 3 Jobs Tue 23 24/24 9 Jobs Wed 24 20/20 7 Jobs Thu 25 33/33 12 Job…" at bounding box center [507, 322] width 1014 height 474
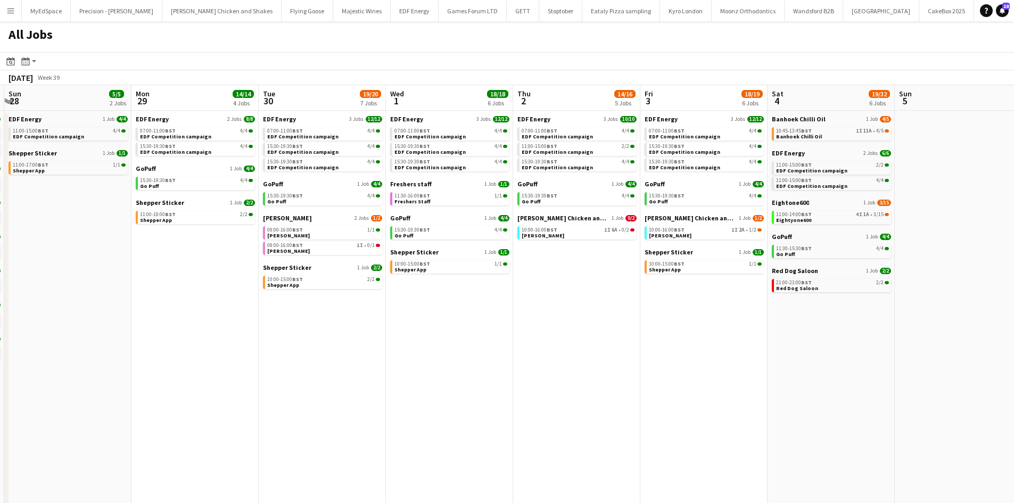
drag, startPoint x: 746, startPoint y: 396, endPoint x: 433, endPoint y: 364, distance: 315.0
click at [430, 364] on app-calendar-viewport "Wed 24 20/20 7 Jobs Thu 25 33/33 12 Jobs Fri 26 21/22 7 Jobs Sat 27 27/27 8 Job…" at bounding box center [507, 322] width 1014 height 474
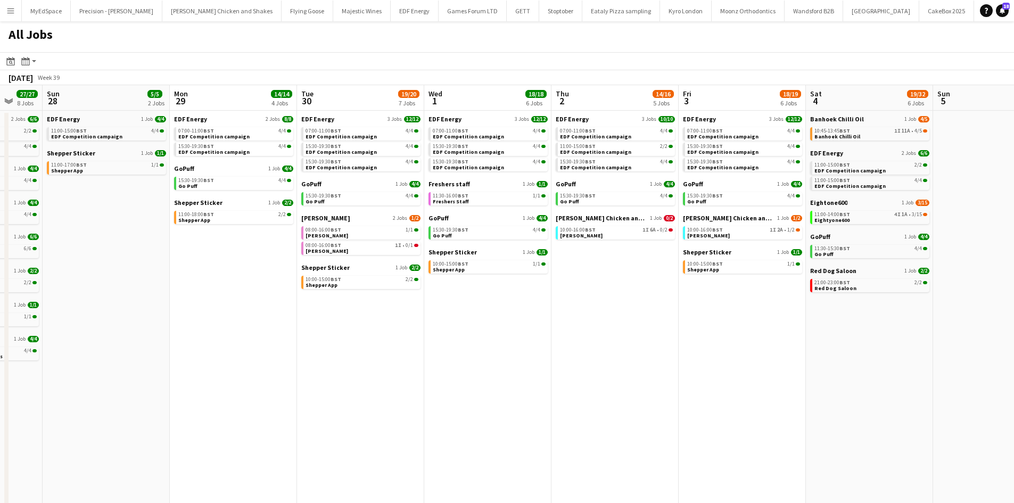
drag, startPoint x: 562, startPoint y: 370, endPoint x: 614, endPoint y: 376, distance: 52.4
click at [614, 376] on app-calendar-viewport "Wed 24 20/20 7 Jobs Thu 25 33/33 12 Jobs Fri 26 21/22 7 Jobs Sat 27 27/27 8 Job…" at bounding box center [507, 322] width 1014 height 474
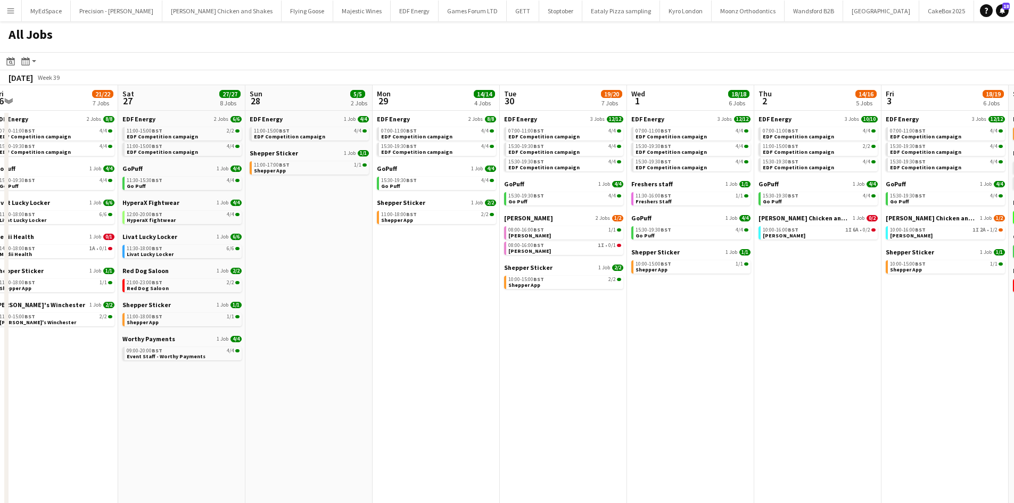
drag, startPoint x: 464, startPoint y: 386, endPoint x: 676, endPoint y: 411, distance: 213.7
click at [676, 411] on app-calendar-viewport "Wed 24 20/20 7 Jobs Thu 25 33/33 12 Jobs Fri 26 21/22 7 Jobs Sat 27 27/27 8 Job…" at bounding box center [507, 322] width 1014 height 474
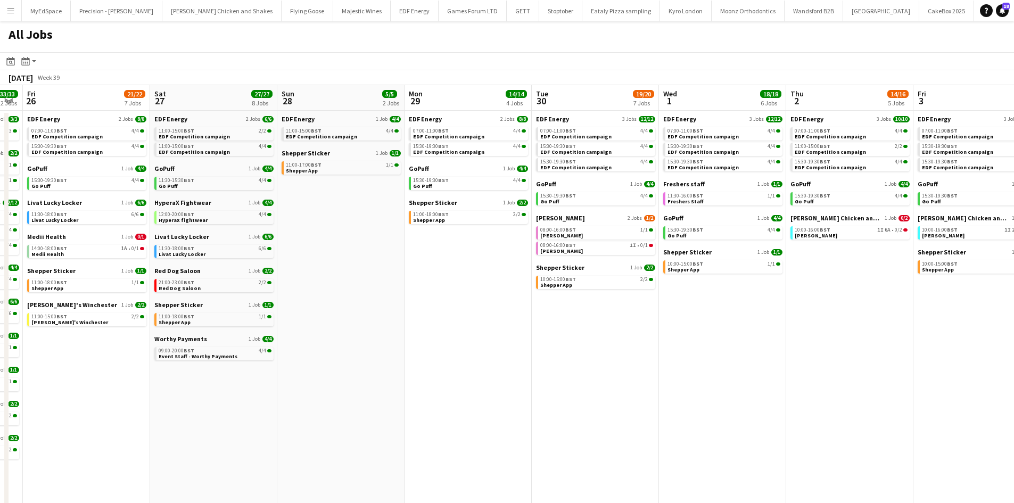
drag, startPoint x: 347, startPoint y: 404, endPoint x: 667, endPoint y: 397, distance: 319.4
click at [666, 397] on app-calendar-viewport "Wed 24 20/20 7 Jobs Thu 25 33/33 12 Jobs Fri 26 21/22 7 Jobs Sat 27 27/27 8 Job…" at bounding box center [507, 322] width 1014 height 474
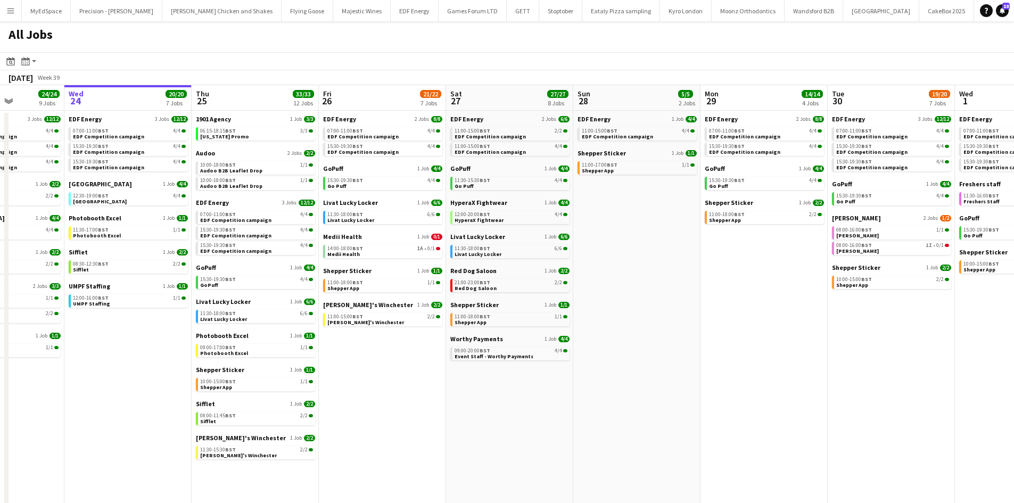
drag, startPoint x: 477, startPoint y: 389, endPoint x: 511, endPoint y: 389, distance: 33.5
click at [511, 389] on app-calendar-viewport "Sun 21 2/2 1 Job Mon 22 12/12 3 Jobs Tue 23 24/24 9 Jobs Wed 24 20/20 7 Jobs Th…" at bounding box center [507, 322] width 1014 height 474
